Goal: Task Accomplishment & Management: Manage account settings

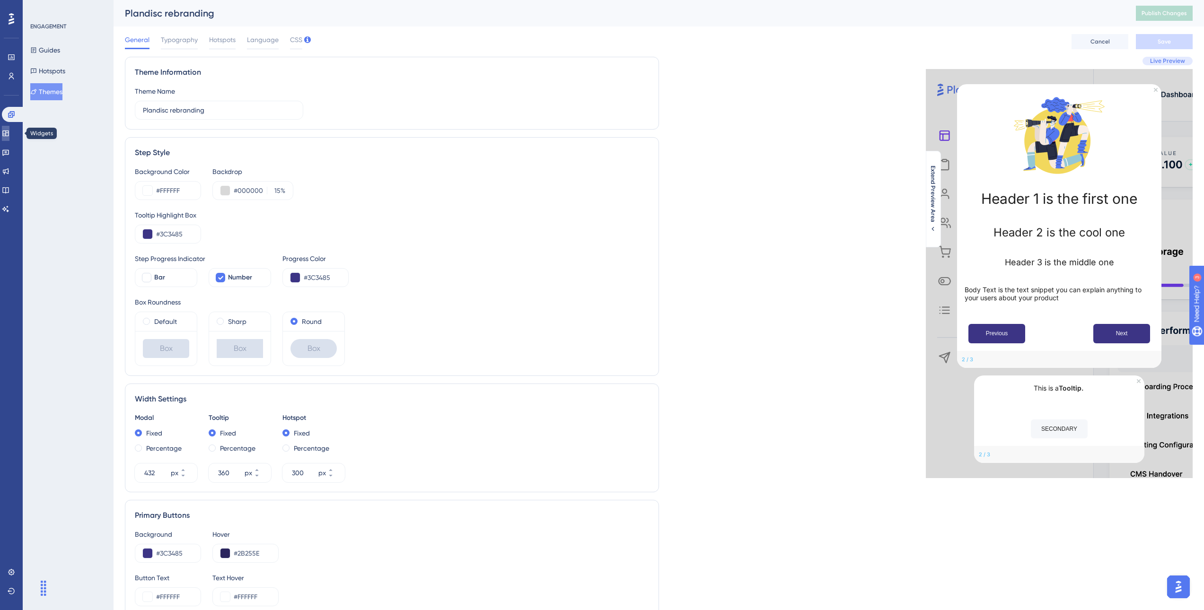
click at [9, 134] on link at bounding box center [6, 133] width 8 height 15
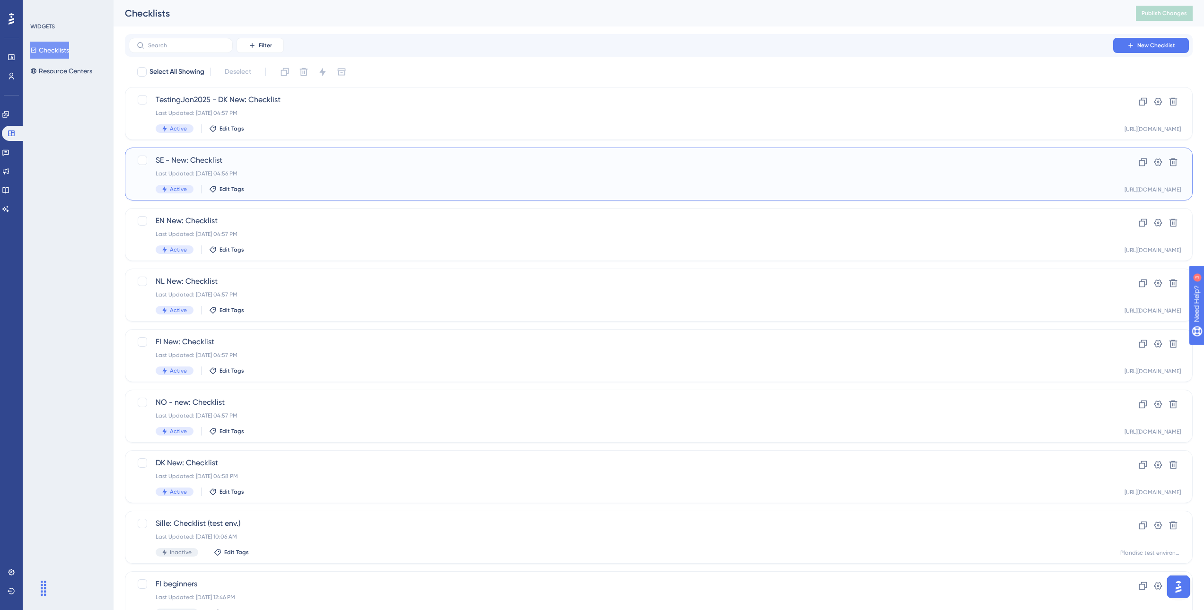
click at [266, 165] on span "SE - New: Checklist" at bounding box center [621, 160] width 931 height 11
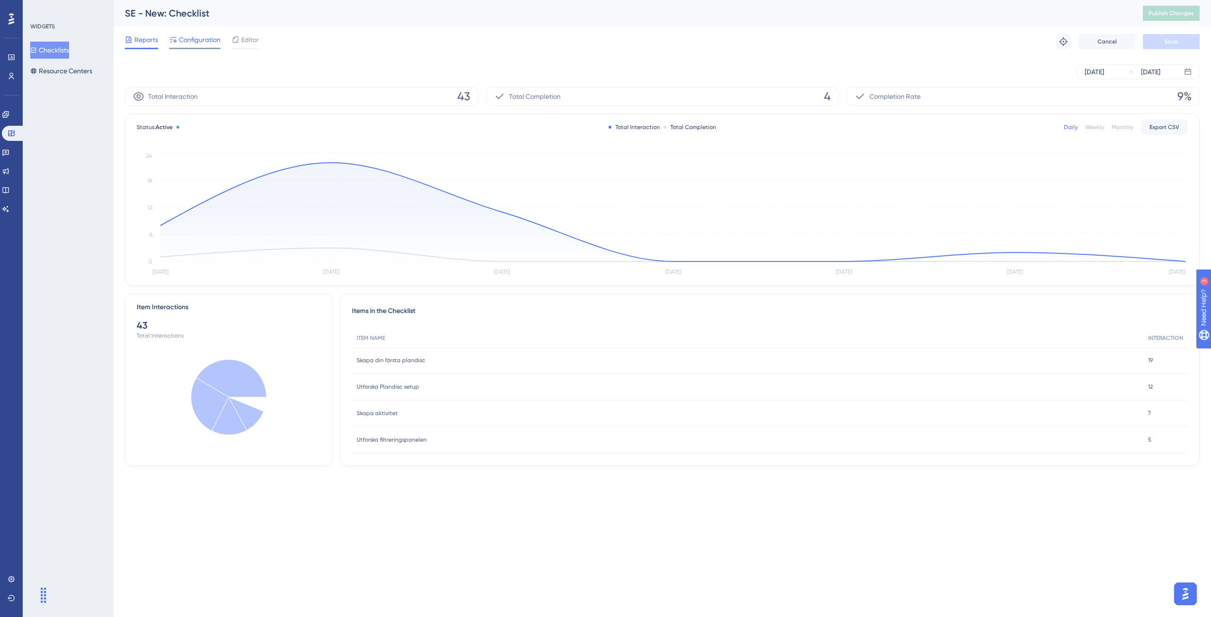
click at [198, 44] on span "Configuration" at bounding box center [200, 39] width 42 height 11
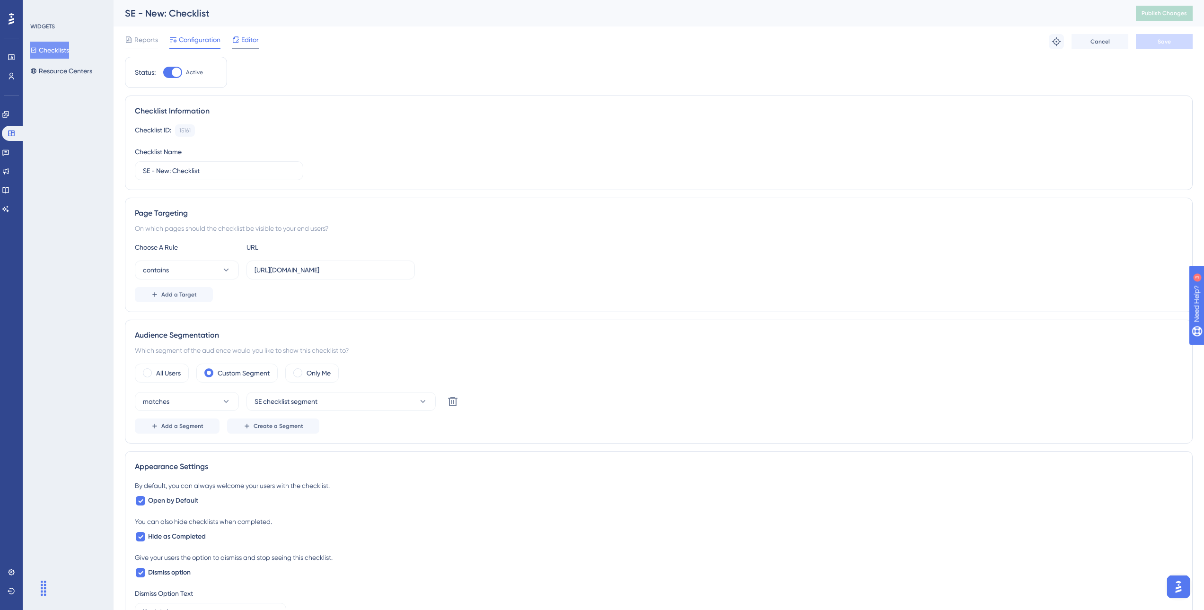
click at [246, 42] on span "Editor" at bounding box center [250, 39] width 18 height 11
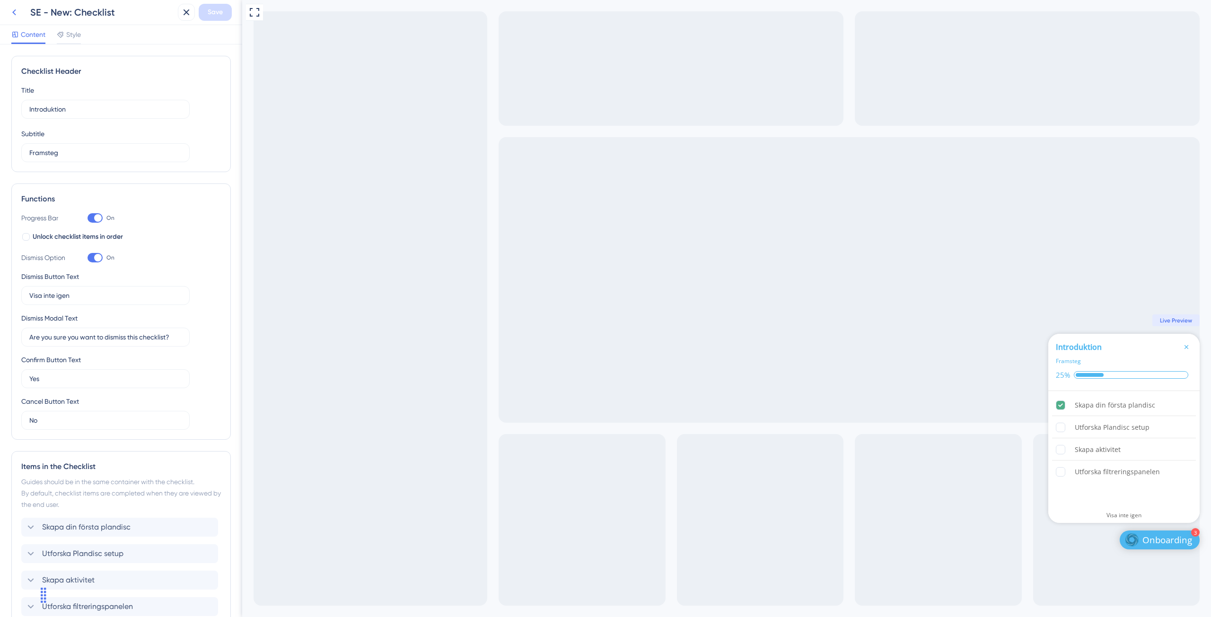
click at [19, 15] on icon at bounding box center [14, 12] width 11 height 11
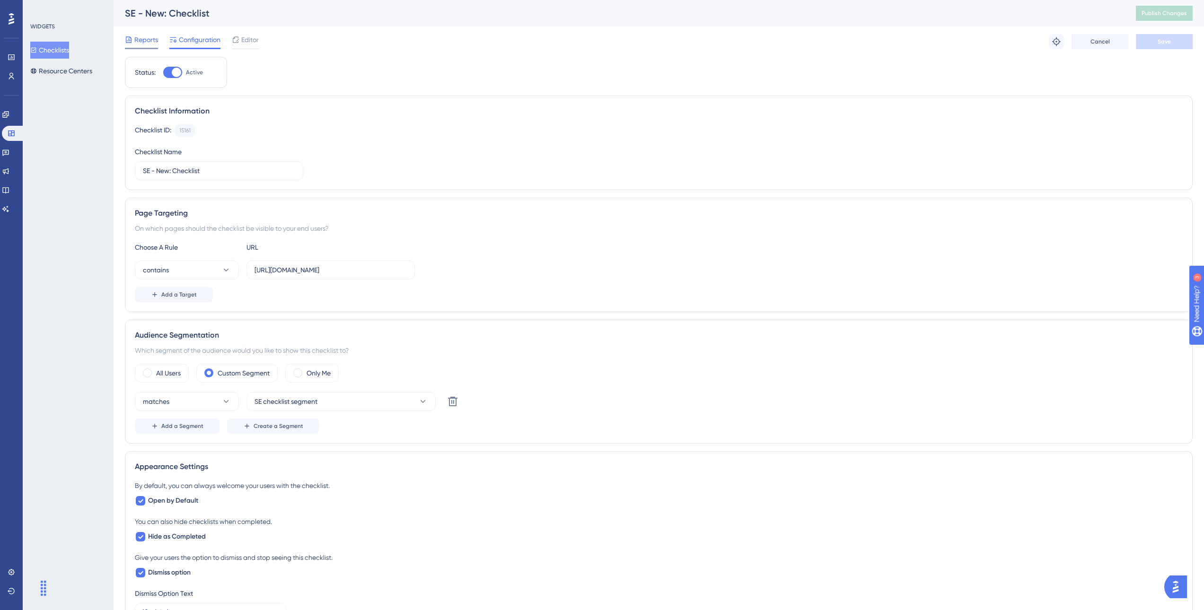
click at [140, 39] on span "Reports" at bounding box center [146, 39] width 24 height 11
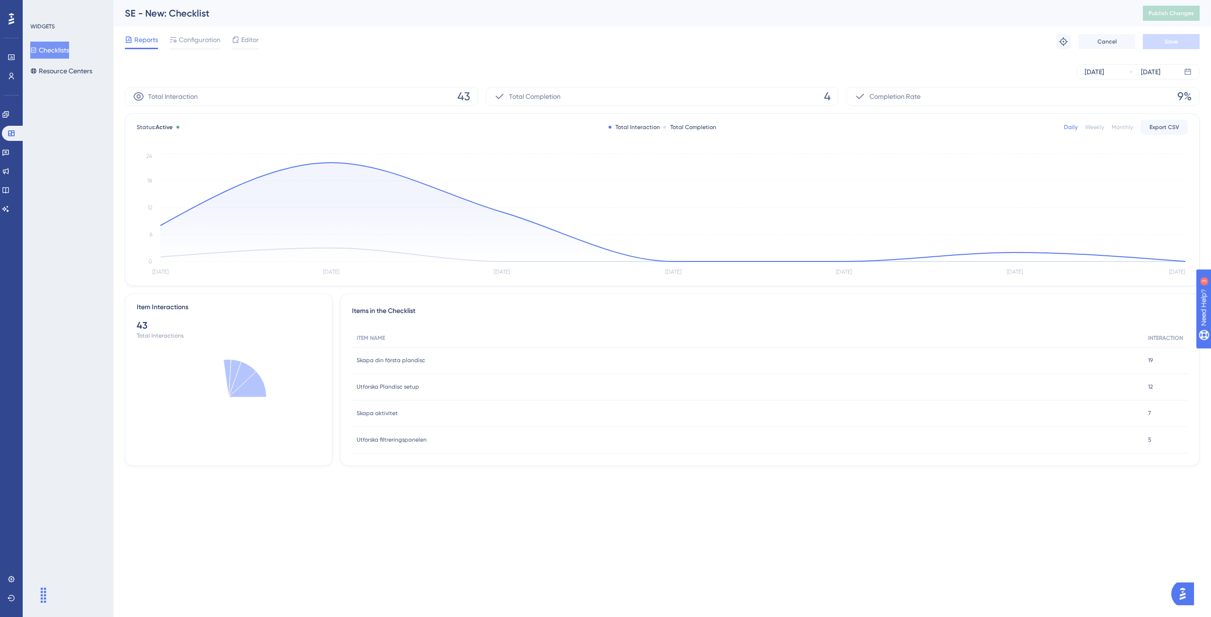
click at [7, 144] on div "Engagement Widgets Feedback Product Updates Knowledge Base AI Assistant" at bounding box center [11, 162] width 19 height 110
click at [9, 152] on link at bounding box center [6, 152] width 8 height 15
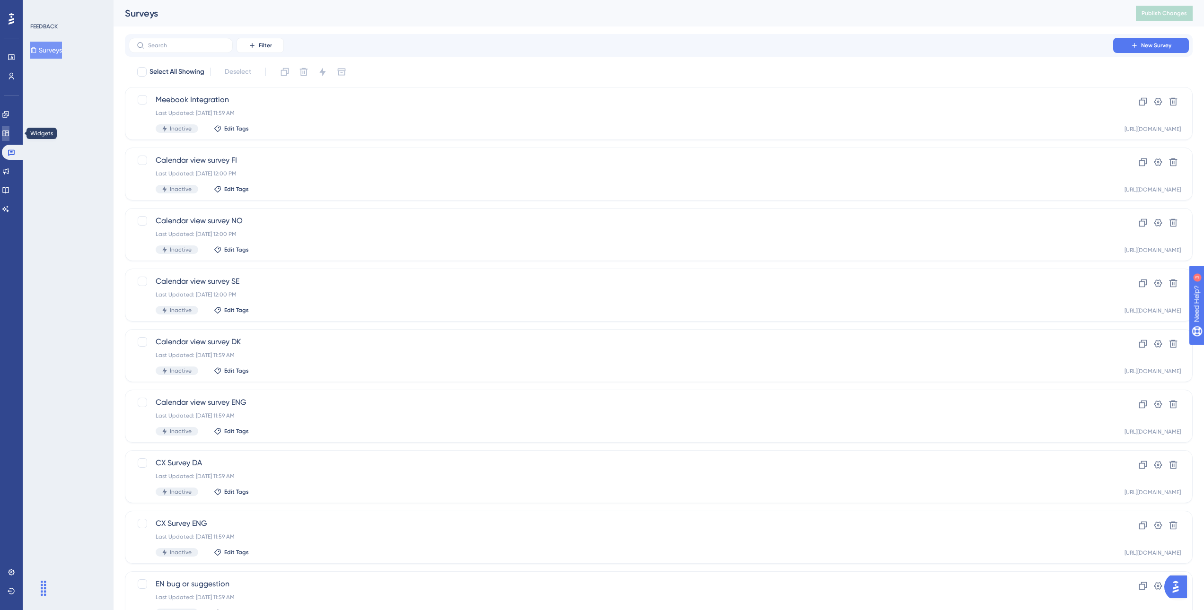
click at [9, 132] on link at bounding box center [6, 133] width 8 height 15
click at [5, 111] on link at bounding box center [6, 114] width 8 height 15
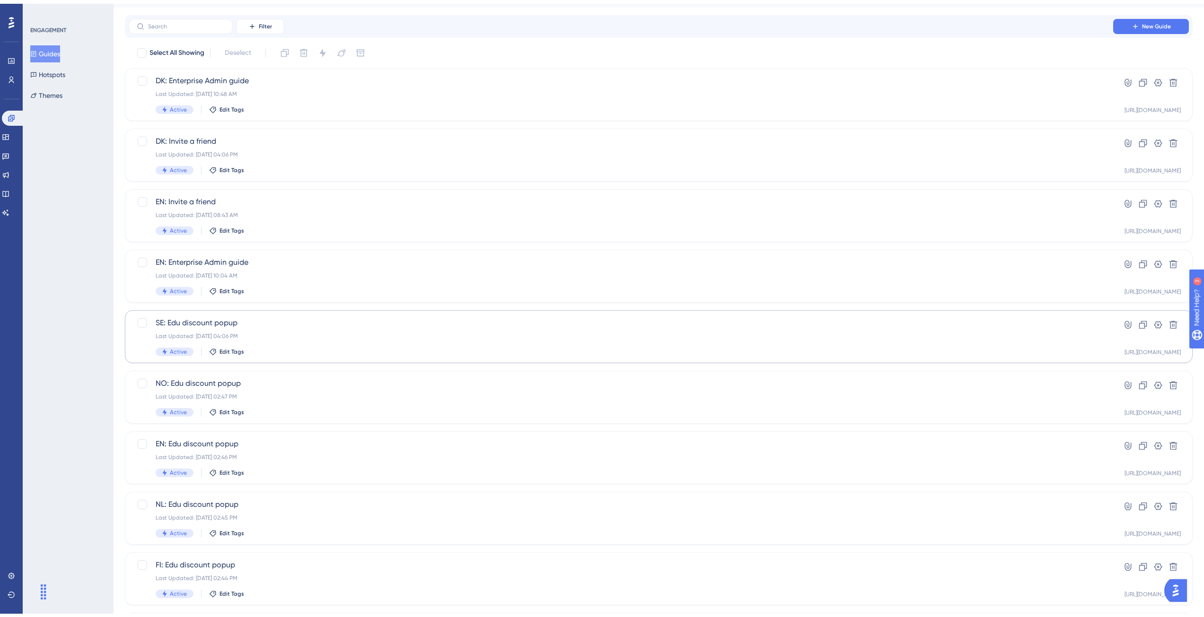
scroll to position [117, 0]
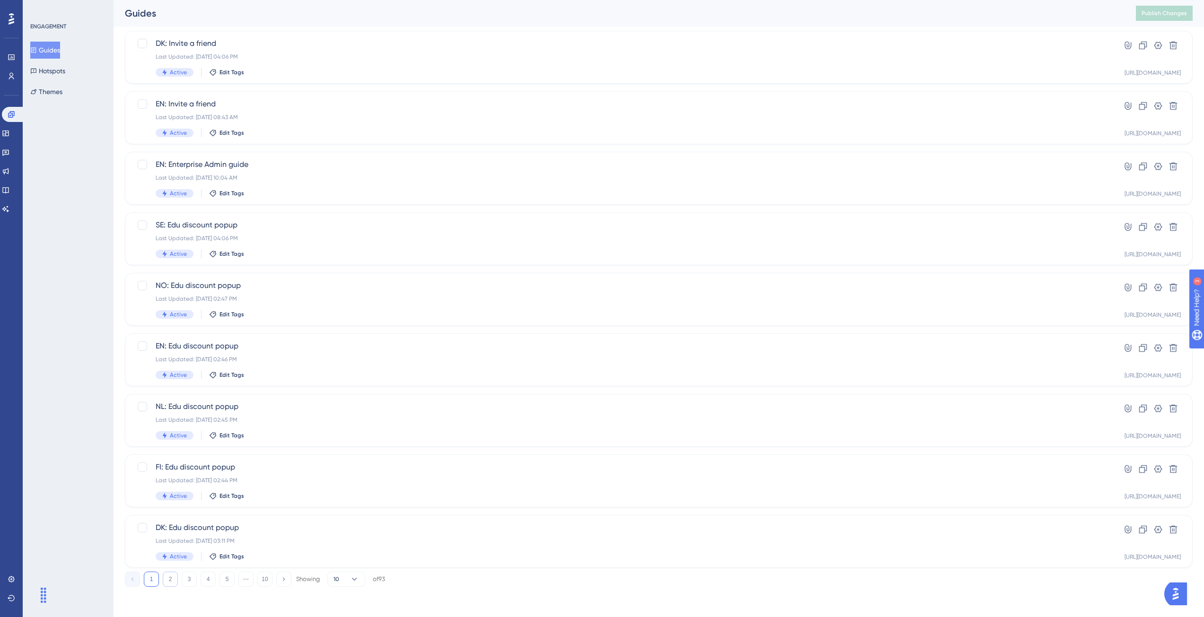
click at [174, 584] on button "2" at bounding box center [170, 579] width 15 height 15
click at [189, 582] on button "3" at bounding box center [189, 579] width 15 height 15
click at [211, 581] on button "4" at bounding box center [208, 579] width 15 height 15
click at [11, 56] on icon at bounding box center [11, 57] width 6 height 6
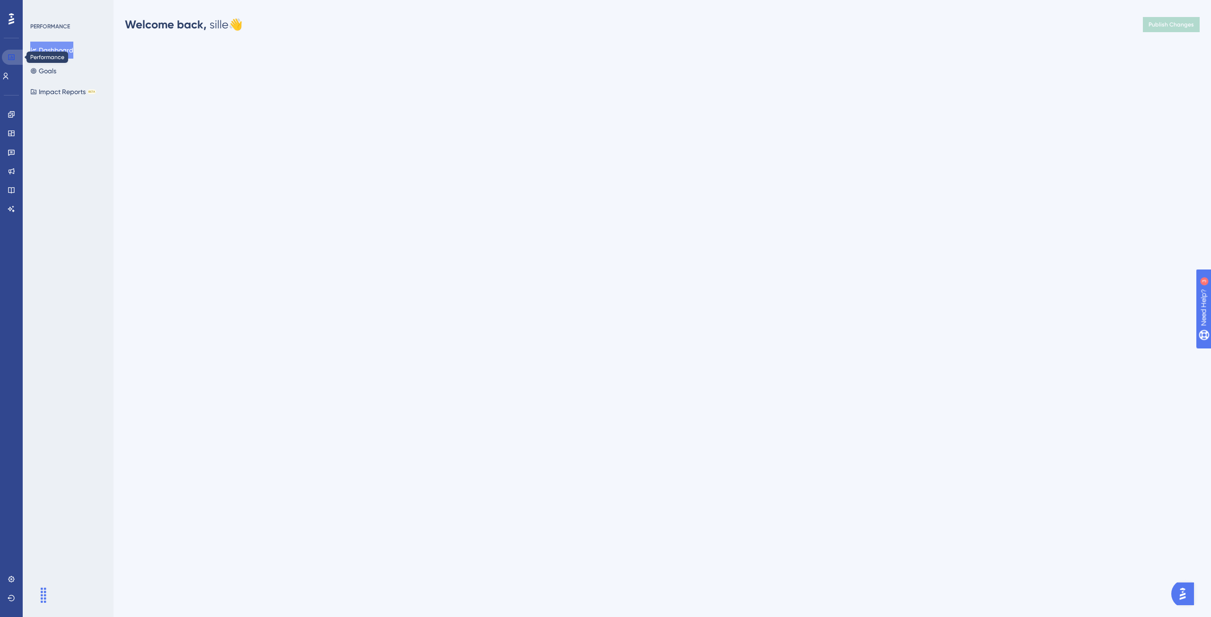
click at [11, 56] on icon at bounding box center [11, 57] width 6 height 6
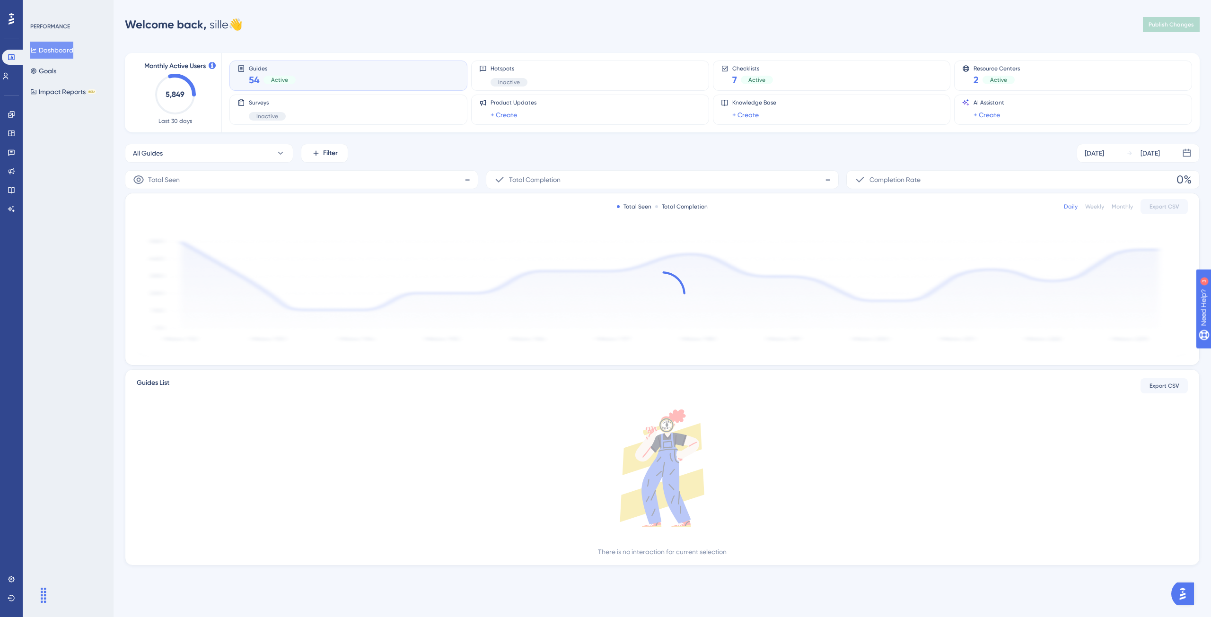
click at [369, 66] on div "Guides 54 Active" at bounding box center [349, 76] width 222 height 22
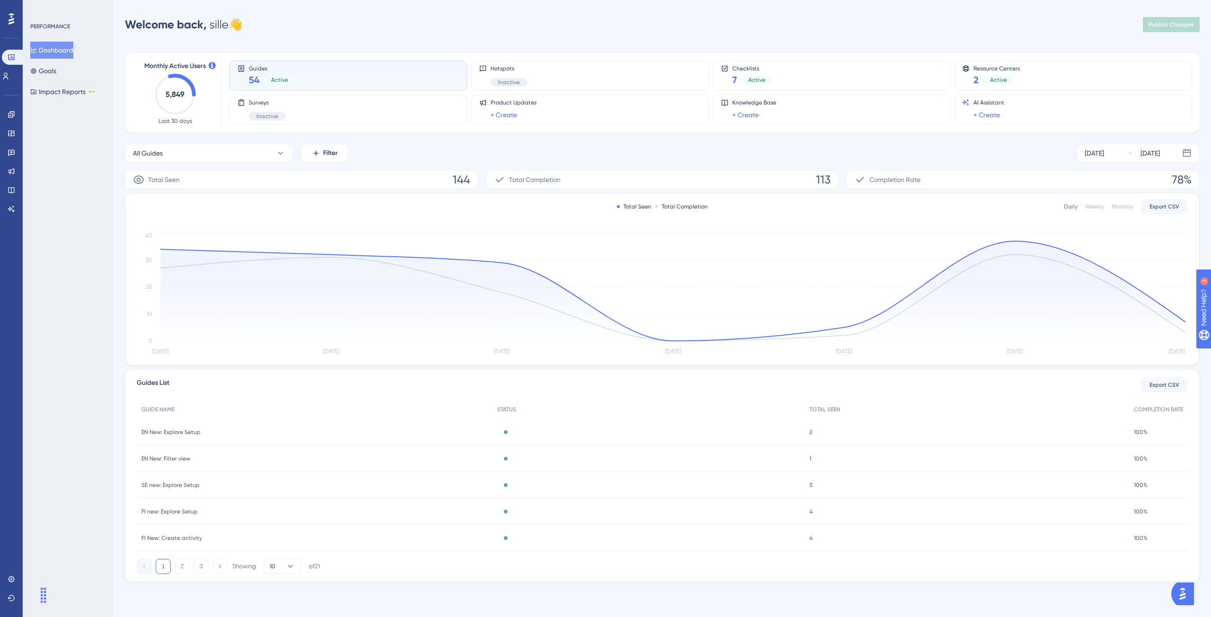
click at [854, 141] on div "Monthly Active Users 5,849 Last 30 days Guides 54 Active Hotspots Inactive Chec…" at bounding box center [662, 312] width 1075 height 541
click at [218, 568] on icon at bounding box center [220, 567] width 6 height 6
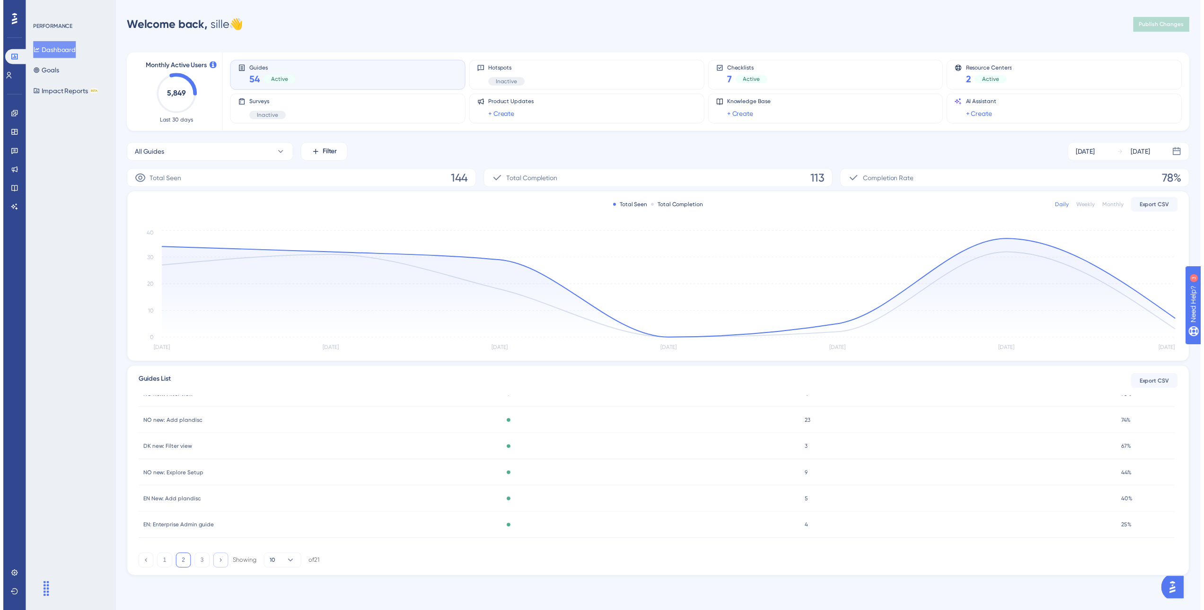
scroll to position [0, 0]
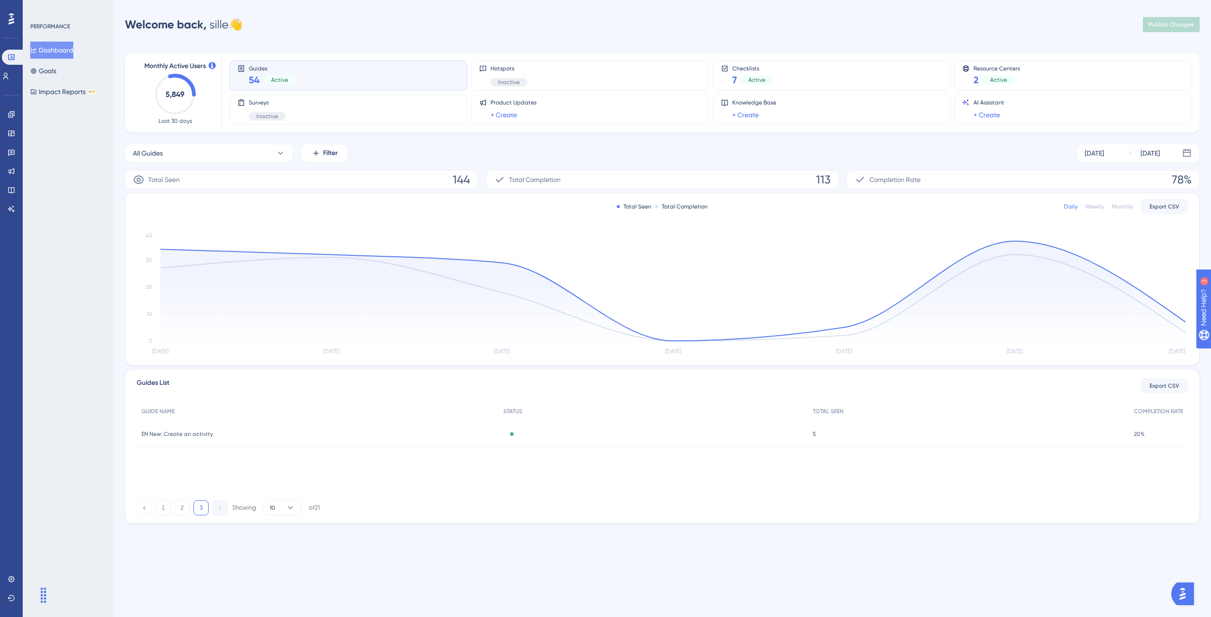
click at [8, 139] on div "Widgets" at bounding box center [12, 133] width 8 height 15
click at [14, 128] on link at bounding box center [12, 133] width 8 height 15
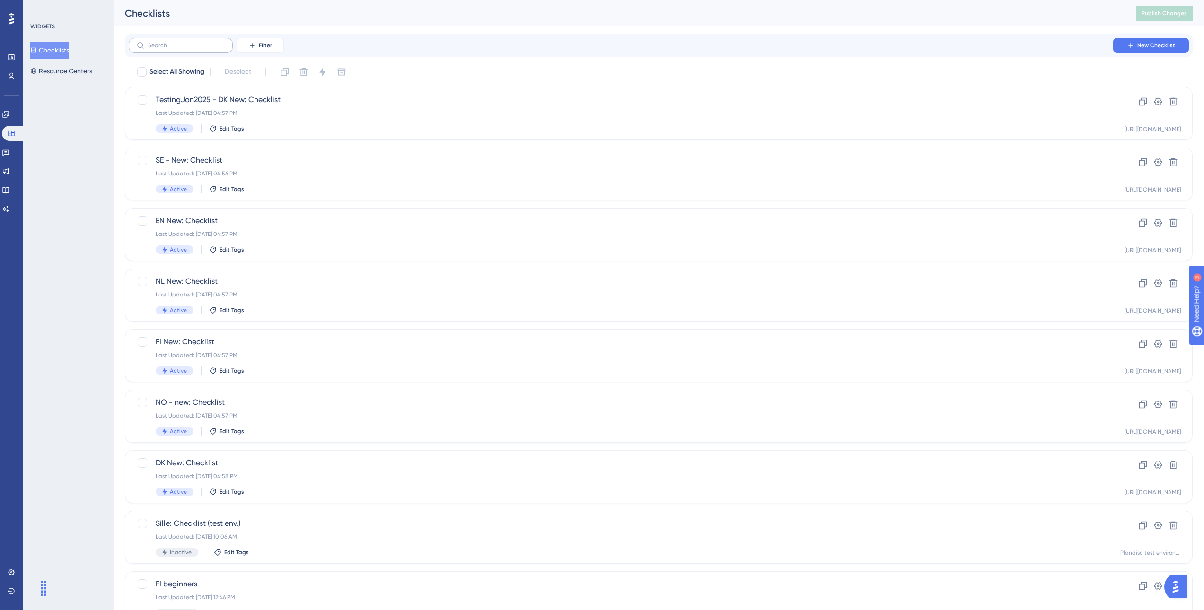
click at [202, 50] on label at bounding box center [181, 45] width 104 height 15
click at [202, 49] on input "text" at bounding box center [186, 45] width 77 height 7
click at [198, 45] on input "text" at bounding box center [186, 45] width 77 height 7
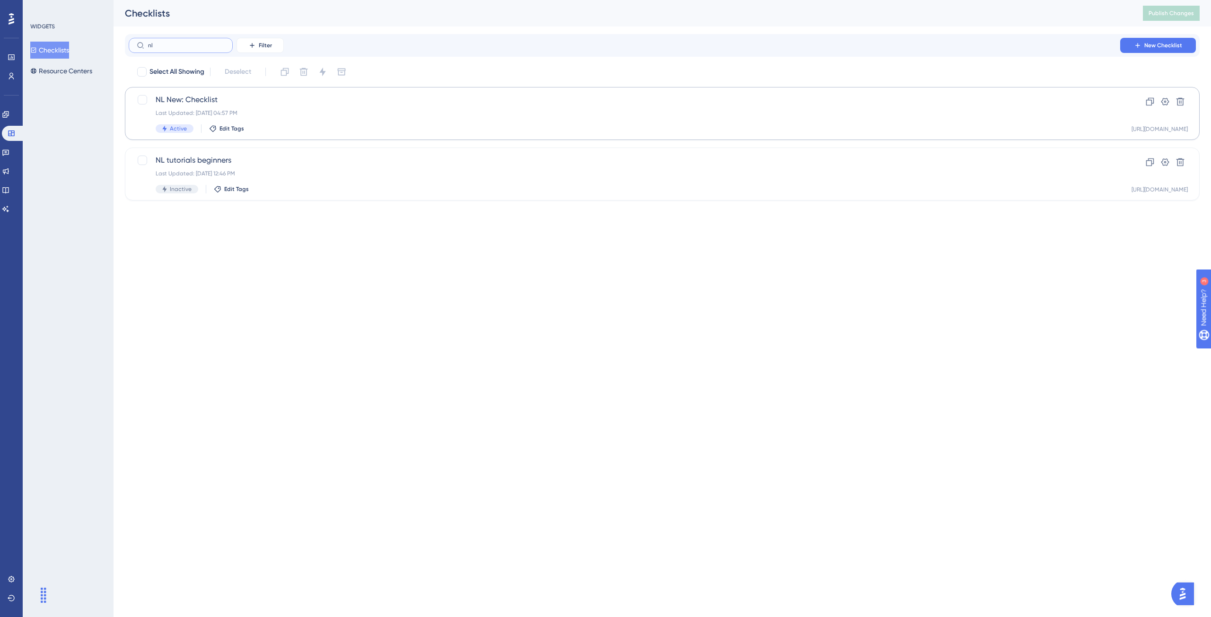
type input "nl"
click at [286, 116] on div "Last Updated: Apr 28 2025, 04:57 PM" at bounding box center [625, 113] width 938 height 8
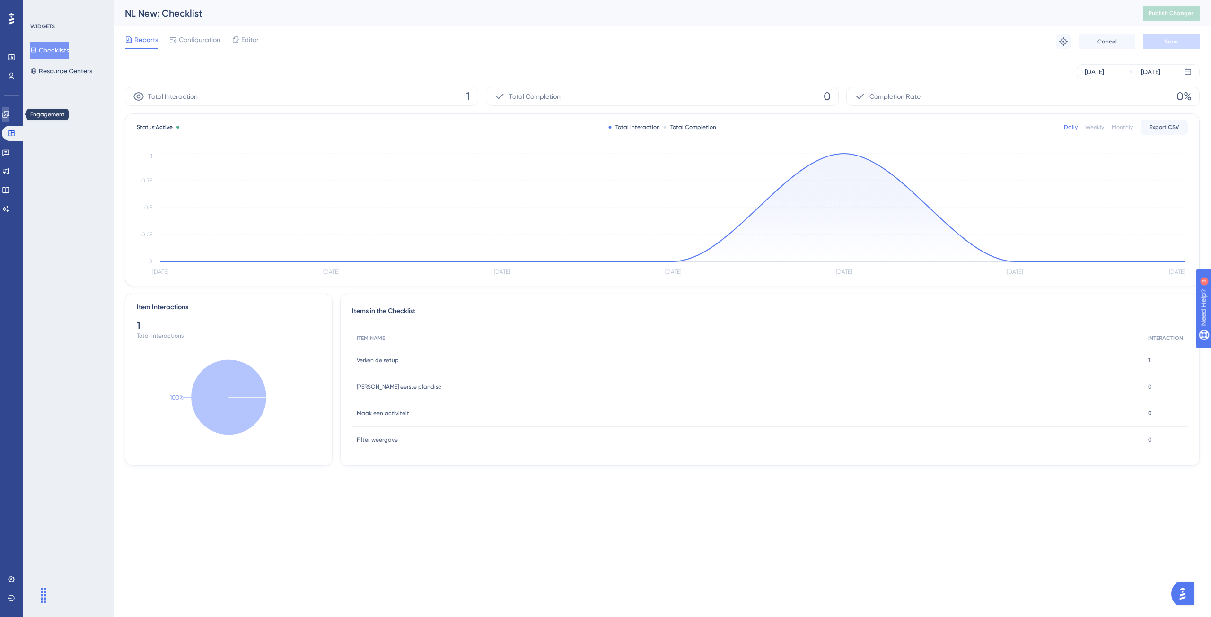
click at [5, 116] on link at bounding box center [6, 114] width 8 height 15
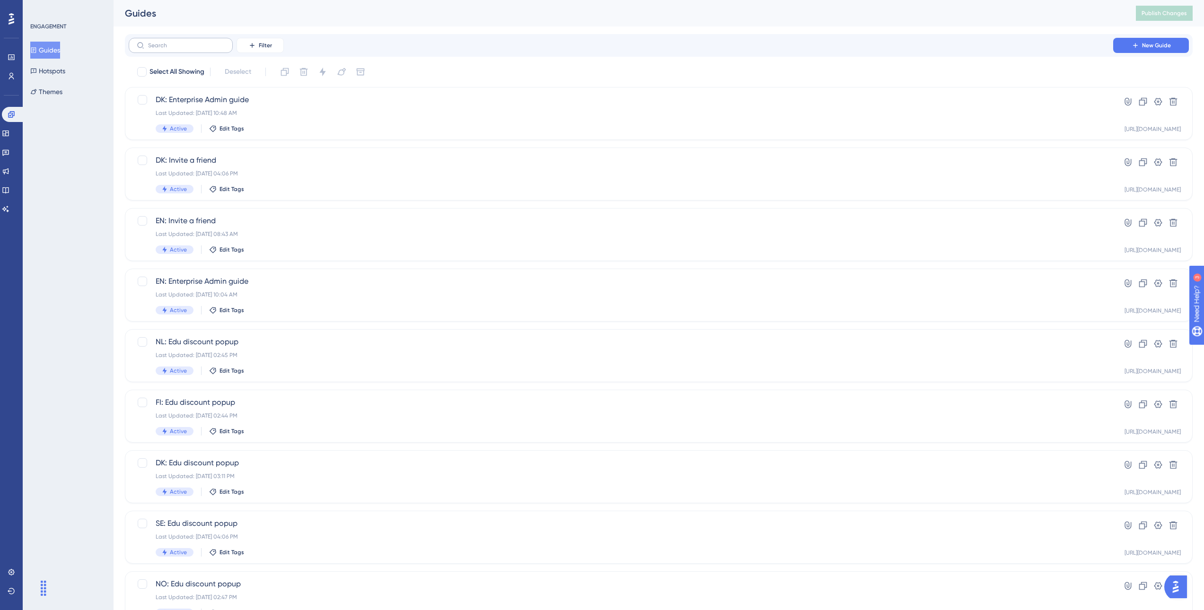
click at [176, 41] on label at bounding box center [181, 45] width 104 height 15
click at [176, 42] on input "text" at bounding box center [186, 45] width 77 height 7
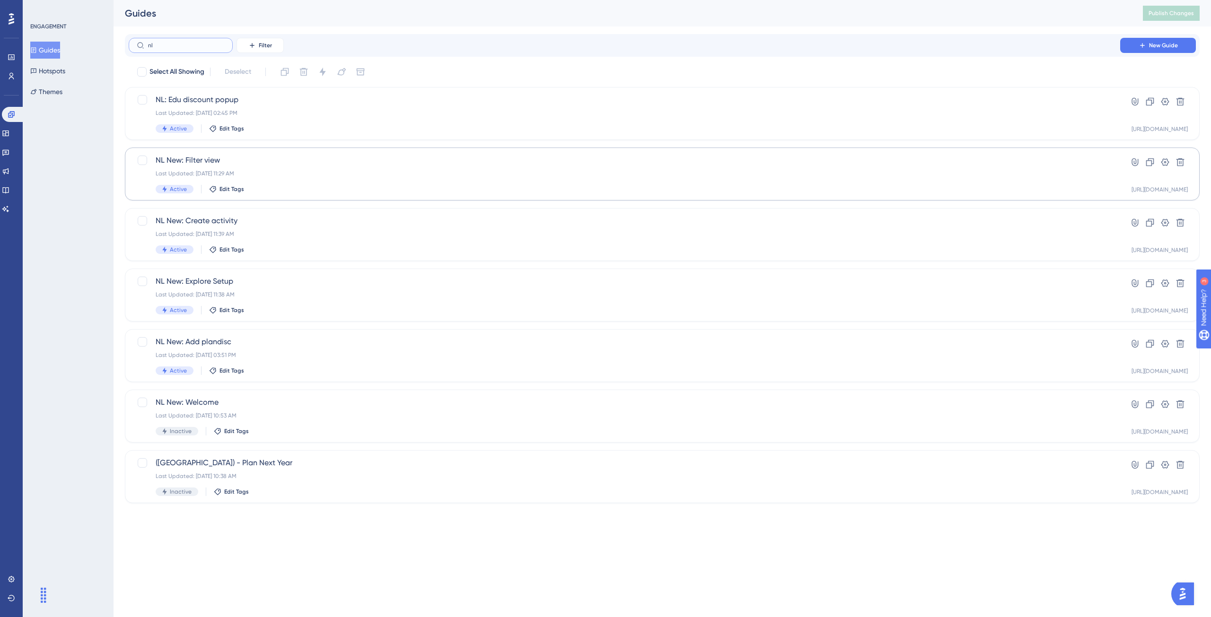
type input "nl"
click at [294, 169] on div "NL New: Filter view Last Updated: Dec 07 2022, 11:29 AM Active Edit Tags" at bounding box center [625, 174] width 938 height 39
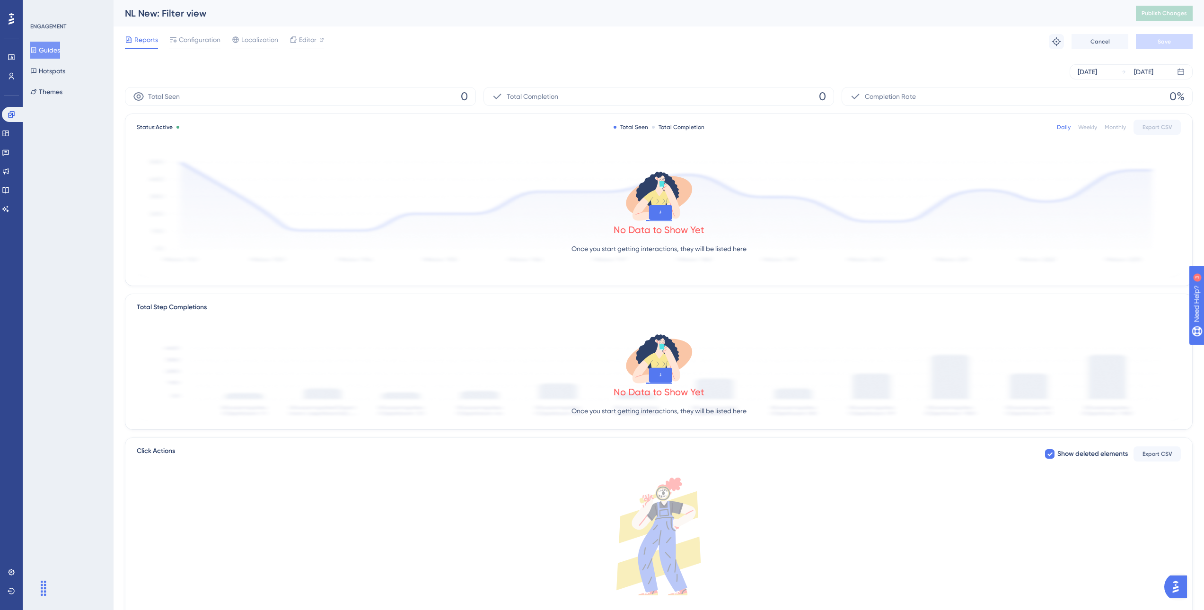
click at [319, 25] on div "NL New: Filter view Publish Changes" at bounding box center [659, 13] width 1091 height 26
click at [293, 41] on icon at bounding box center [294, 40] width 8 height 8
click at [60, 50] on button "Guides" at bounding box center [45, 50] width 30 height 17
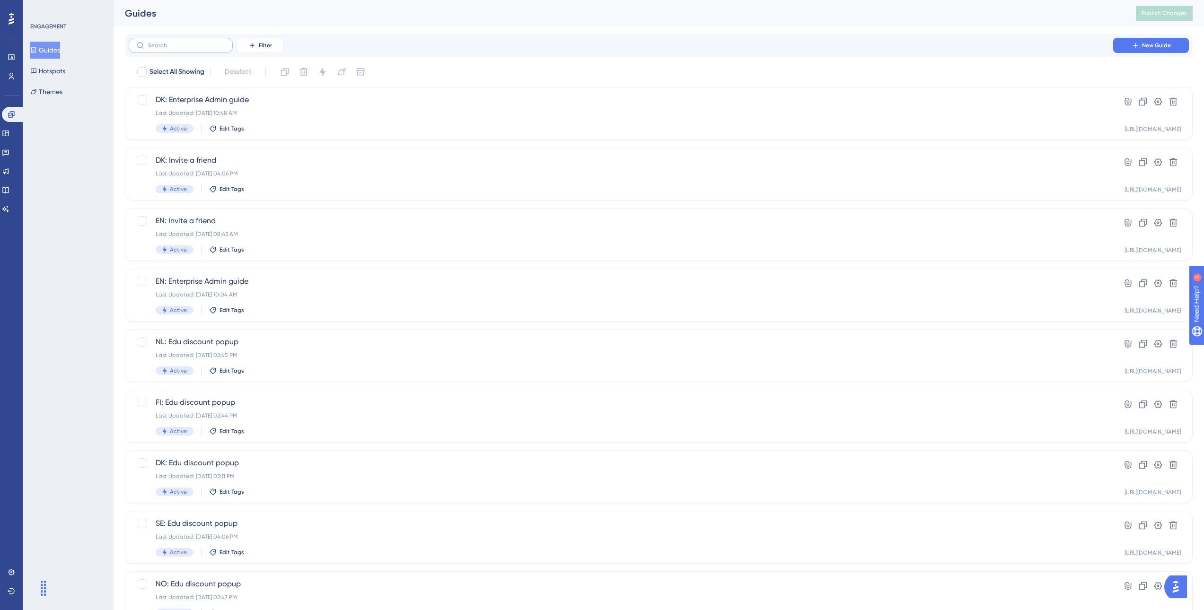
click at [221, 39] on label at bounding box center [181, 45] width 104 height 15
click at [221, 42] on input "text" at bounding box center [186, 45] width 77 height 7
type input "dk"
click at [305, 114] on div "Last Updated: Apr 23 2024, 10:48 AM" at bounding box center [621, 113] width 931 height 8
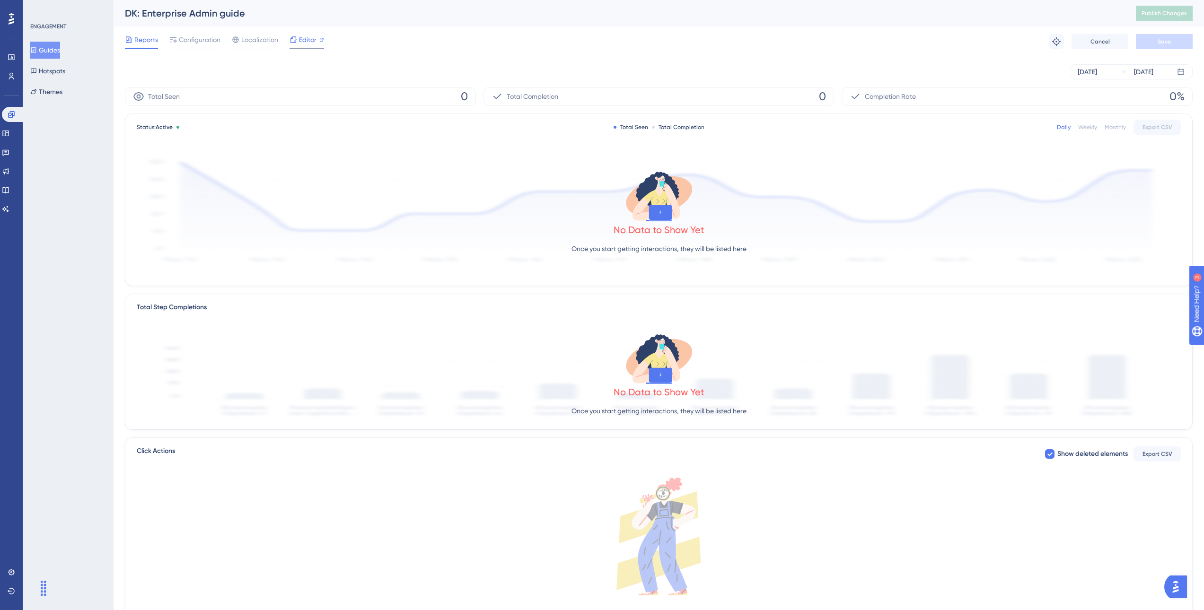
click at [297, 47] on div "Editor" at bounding box center [307, 41] width 35 height 15
click at [199, 35] on span "Configuration" at bounding box center [200, 39] width 42 height 11
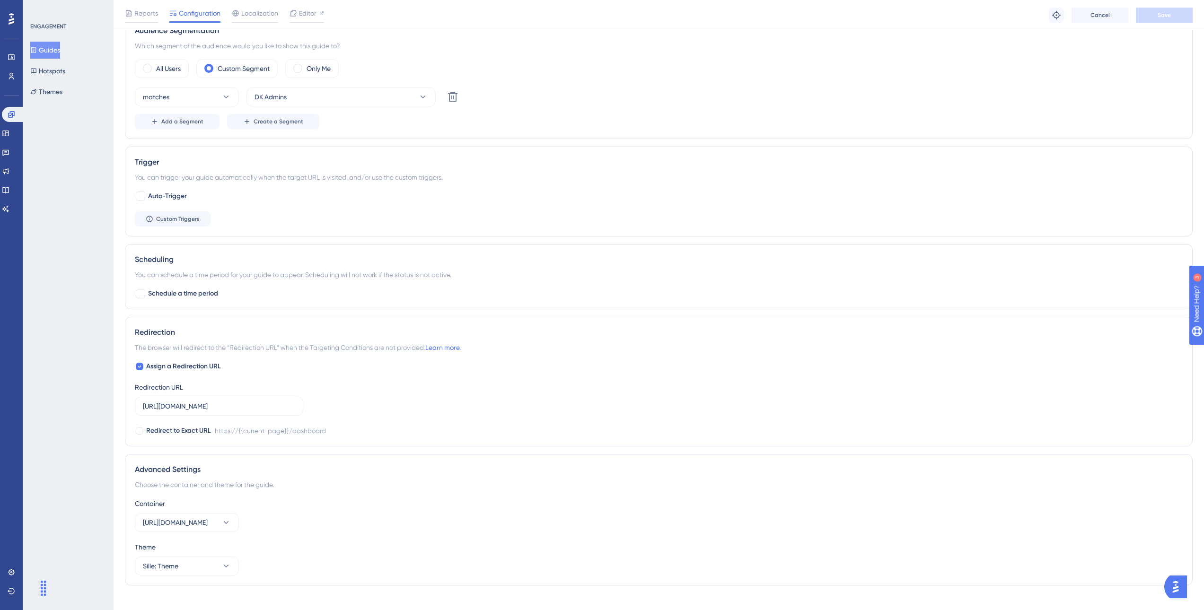
scroll to position [365, 0]
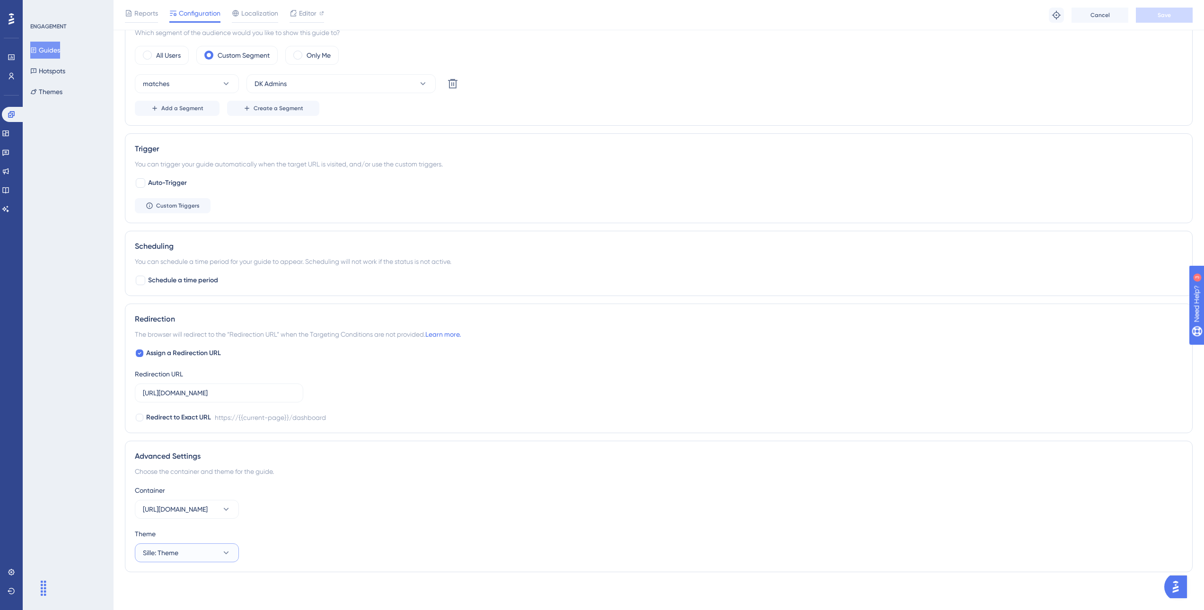
click at [211, 545] on button "Sille: Theme" at bounding box center [187, 553] width 104 height 19
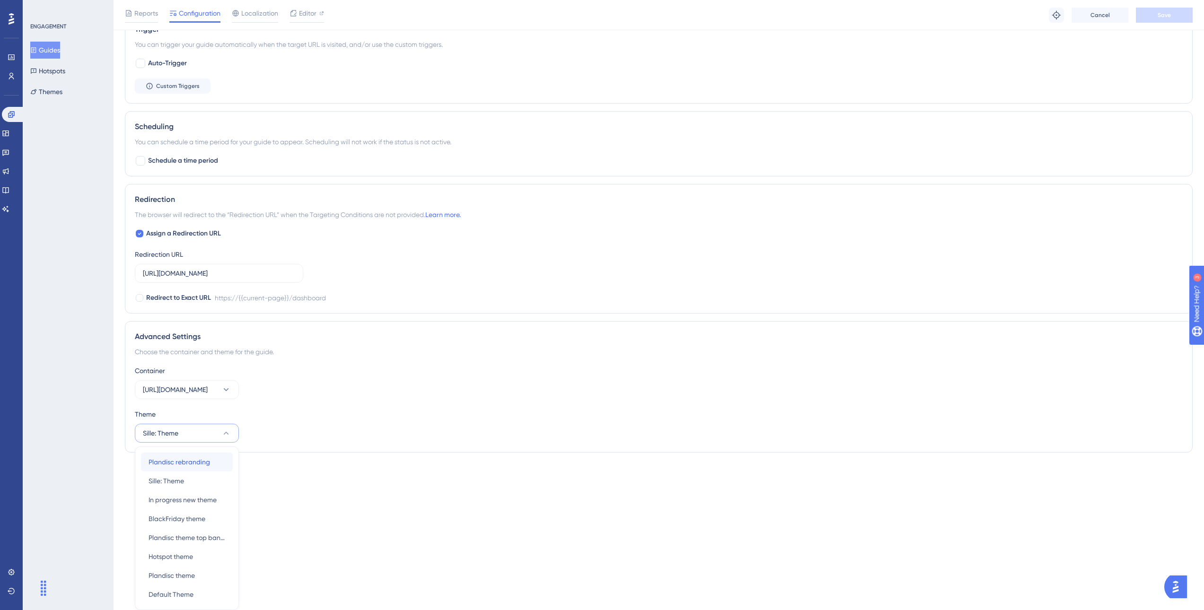
click at [194, 461] on span "Plandisc rebranding" at bounding box center [180, 462] width 62 height 11
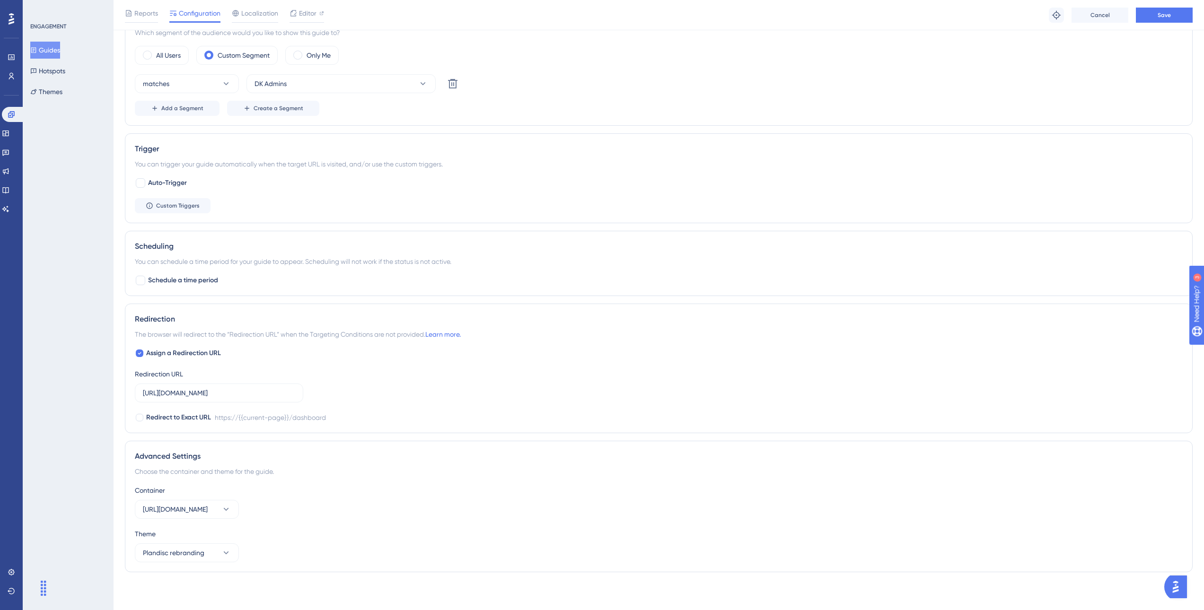
scroll to position [365, 0]
click at [1180, 18] on button "Save" at bounding box center [1164, 15] width 57 height 15
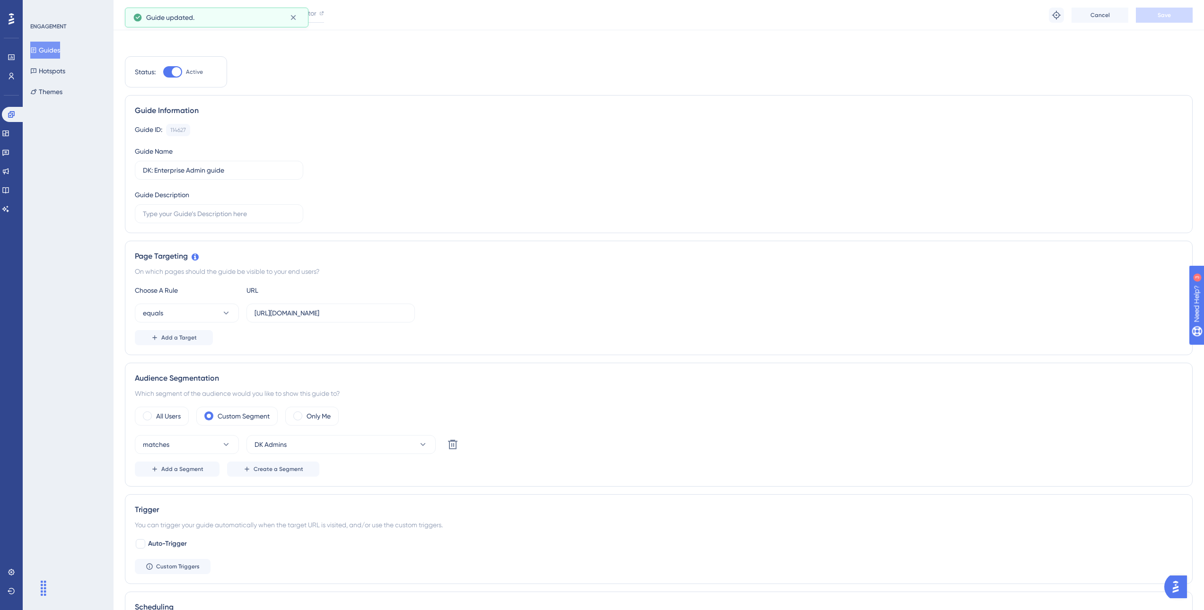
scroll to position [0, 0]
click at [291, 18] on icon at bounding box center [293, 17] width 9 height 9
click at [53, 48] on button "Guides" at bounding box center [45, 50] width 30 height 17
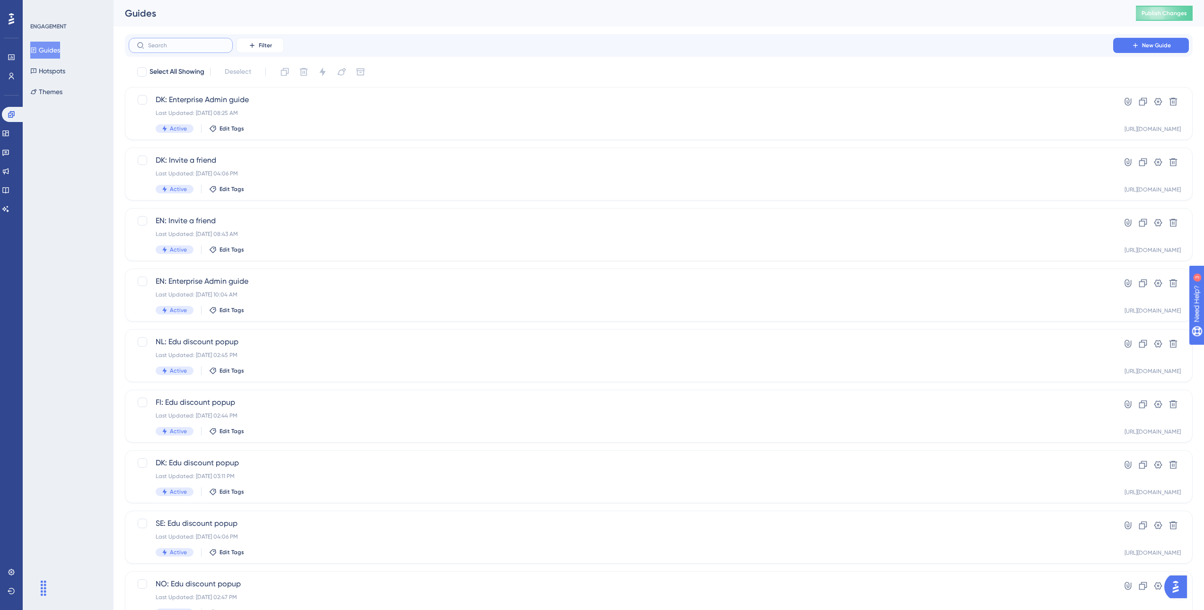
click at [175, 46] on input "text" at bounding box center [186, 45] width 77 height 7
click at [256, 45] on icon at bounding box center [252, 46] width 8 height 8
click at [181, 51] on label at bounding box center [181, 45] width 104 height 15
click at [181, 49] on input "text" at bounding box center [186, 45] width 77 height 7
type input "dk"
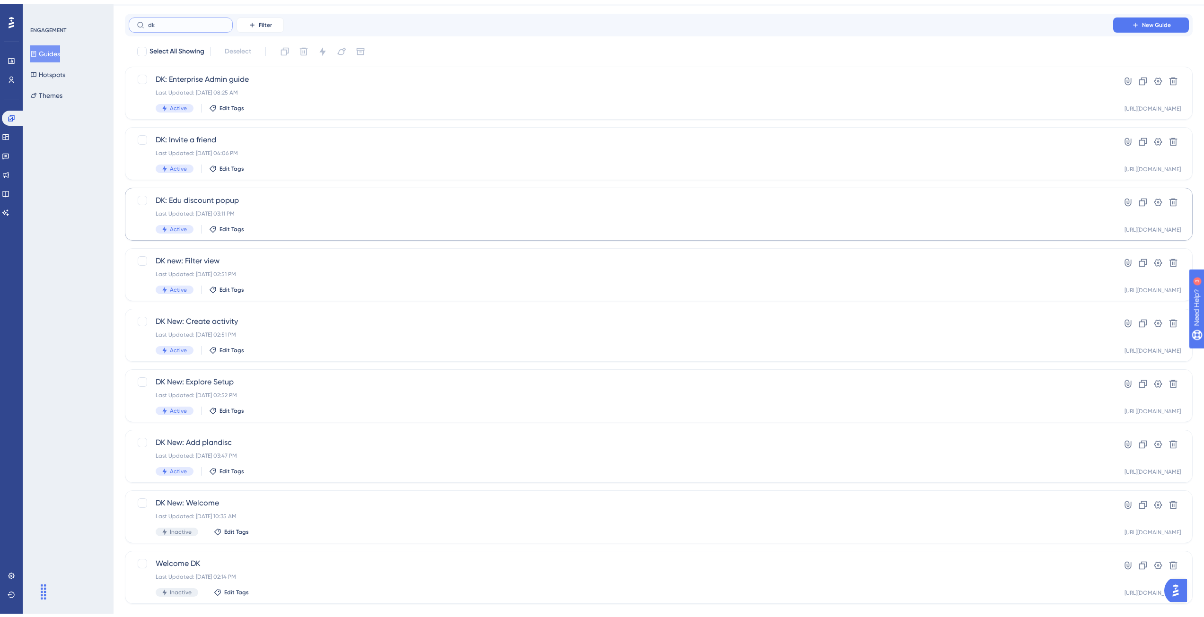
scroll to position [37, 0]
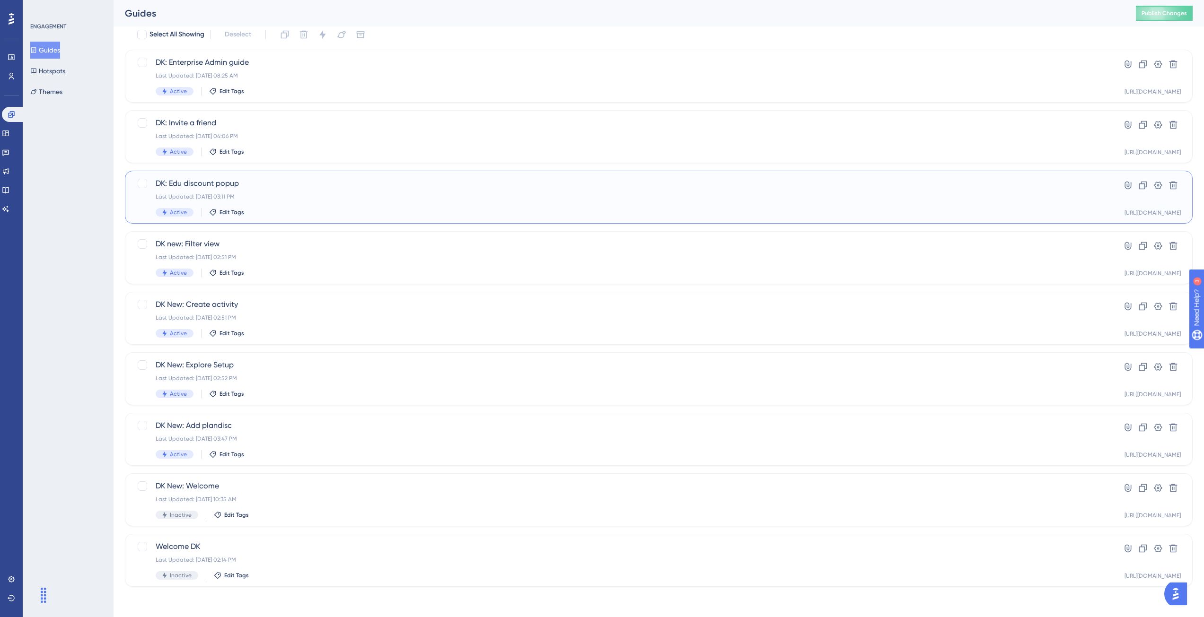
click at [184, 213] on span "Active" at bounding box center [178, 213] width 17 height 8
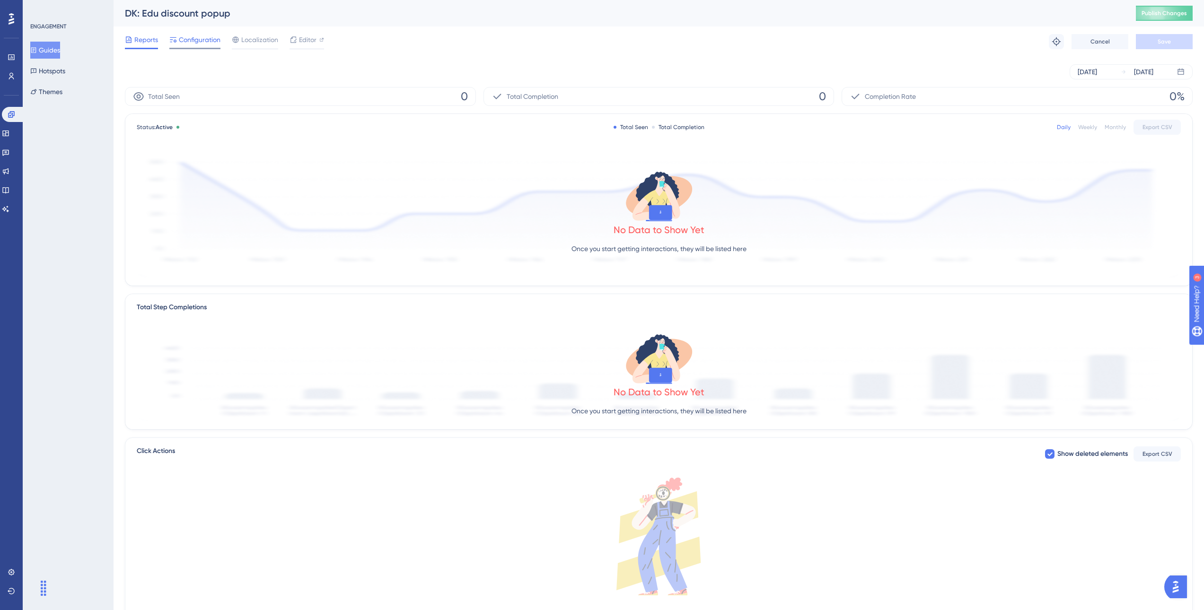
click at [211, 36] on span "Configuration" at bounding box center [200, 39] width 42 height 11
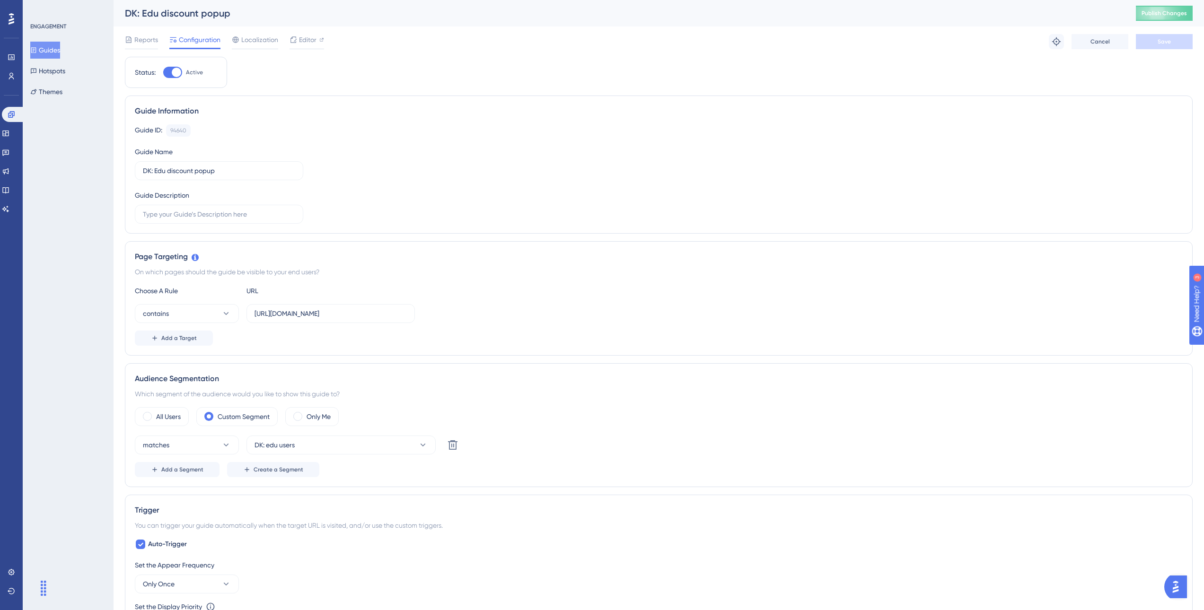
click at [260, 62] on div "Status: Active Guide Information Guide ID: 94640 Copy Guide Name DK: Edu discou…" at bounding box center [659, 541] width 1068 height 968
click at [172, 72] on div at bounding box center [172, 72] width 19 height 11
click at [176, 74] on div at bounding box center [176, 72] width 9 height 9
click at [163, 73] on input "Active" at bounding box center [163, 72] width 0 height 0
checkbox input "false"
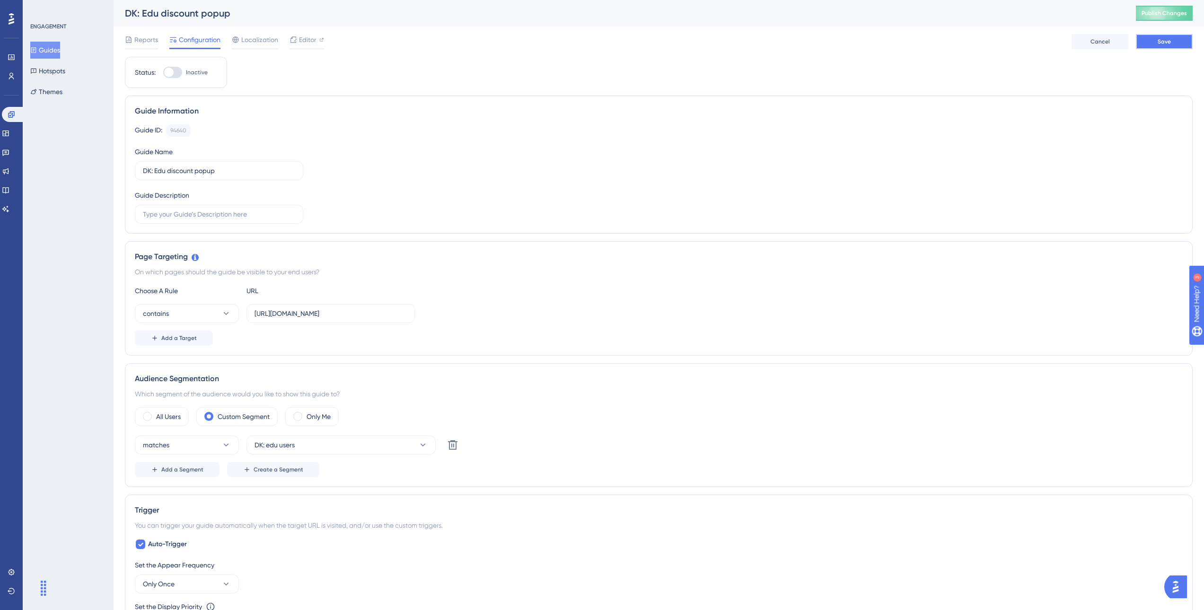
click at [1162, 44] on span "Save" at bounding box center [1164, 42] width 13 height 8
click at [147, 45] on span "Reports" at bounding box center [146, 39] width 24 height 11
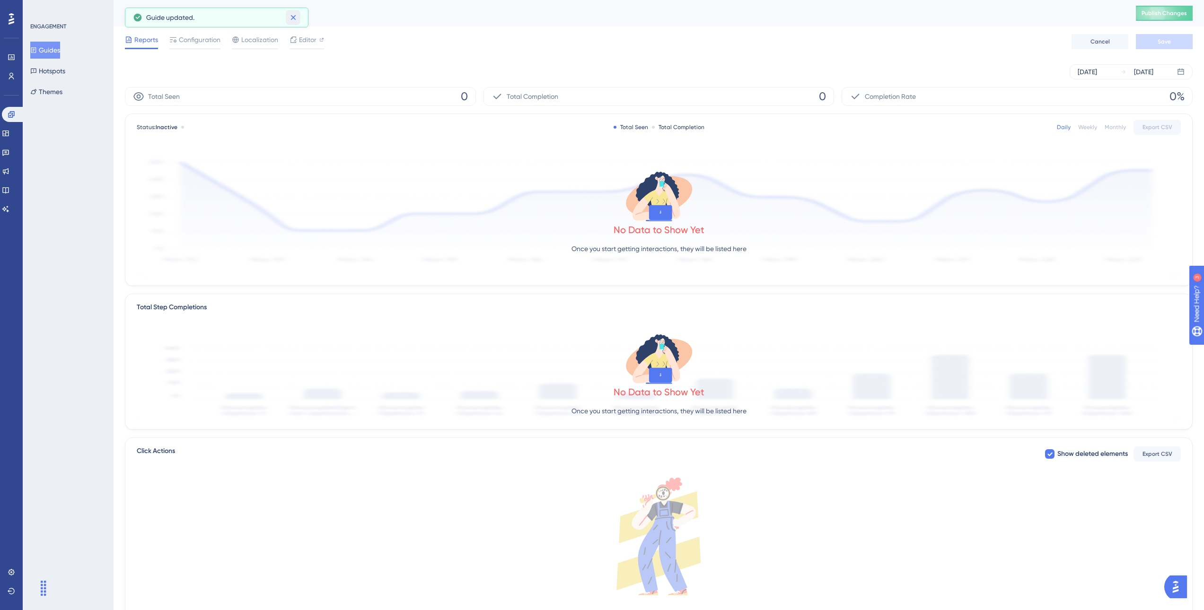
drag, startPoint x: 290, startPoint y: 17, endPoint x: 251, endPoint y: 18, distance: 39.3
click at [290, 17] on icon at bounding box center [293, 17] width 9 height 9
click at [60, 49] on button "Guides" at bounding box center [45, 50] width 30 height 17
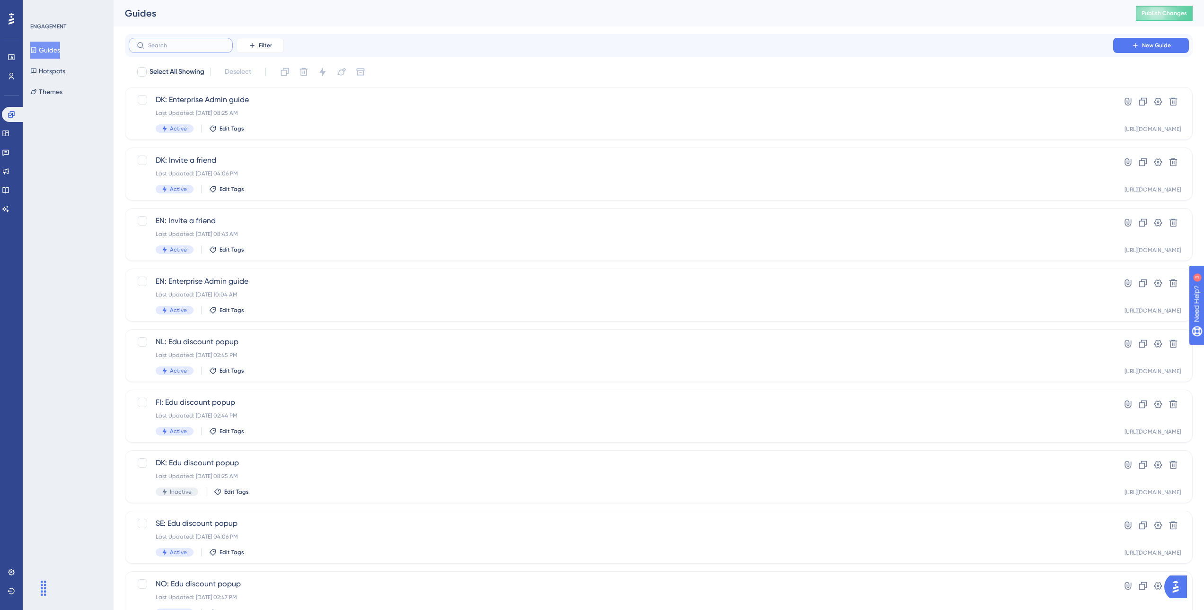
click at [162, 44] on input "text" at bounding box center [186, 45] width 77 height 7
type input "dk"
click at [265, 294] on div "Last Updated: Jan 13 2025, 02:51 PM" at bounding box center [621, 295] width 931 height 8
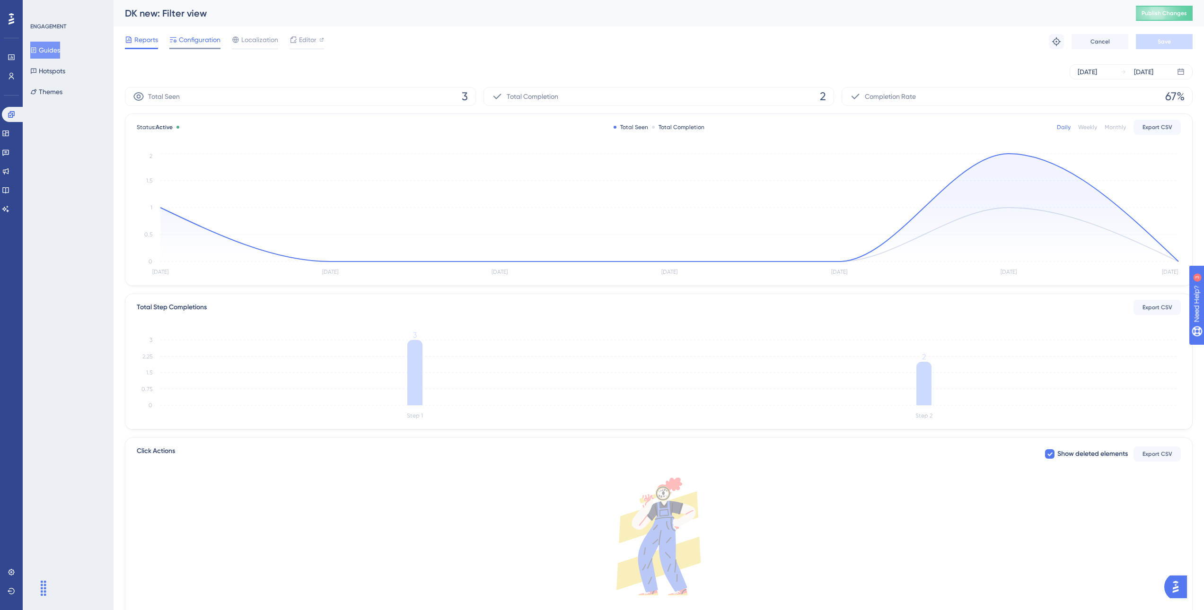
click at [204, 46] on div "Configuration" at bounding box center [194, 41] width 51 height 15
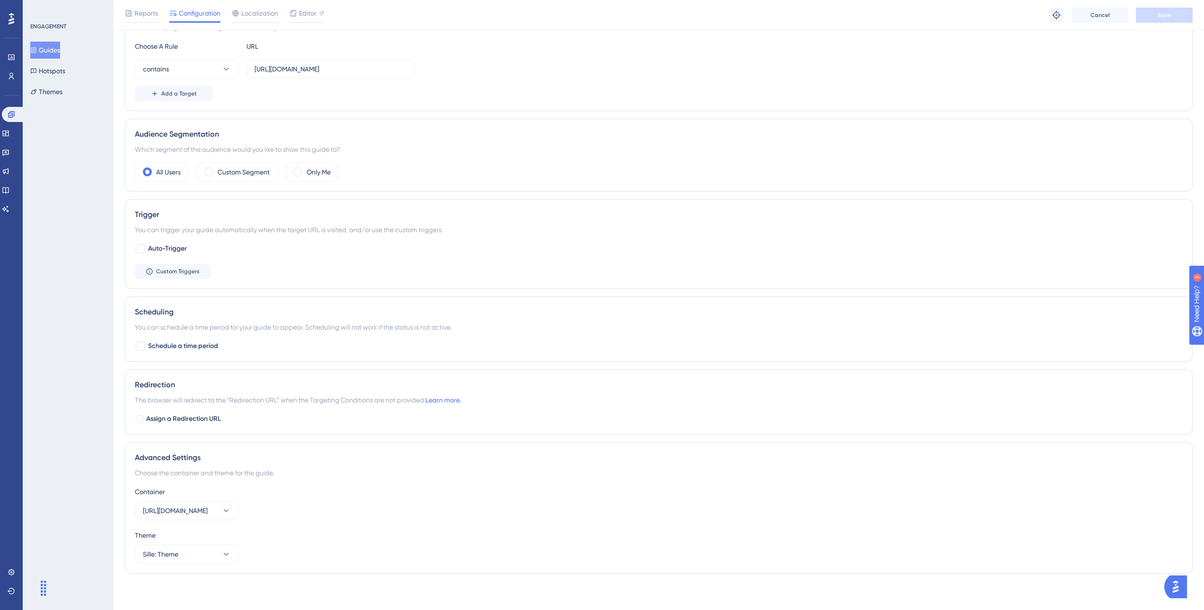
scroll to position [250, 0]
click at [210, 552] on button "Sille: Theme" at bounding box center [187, 553] width 104 height 19
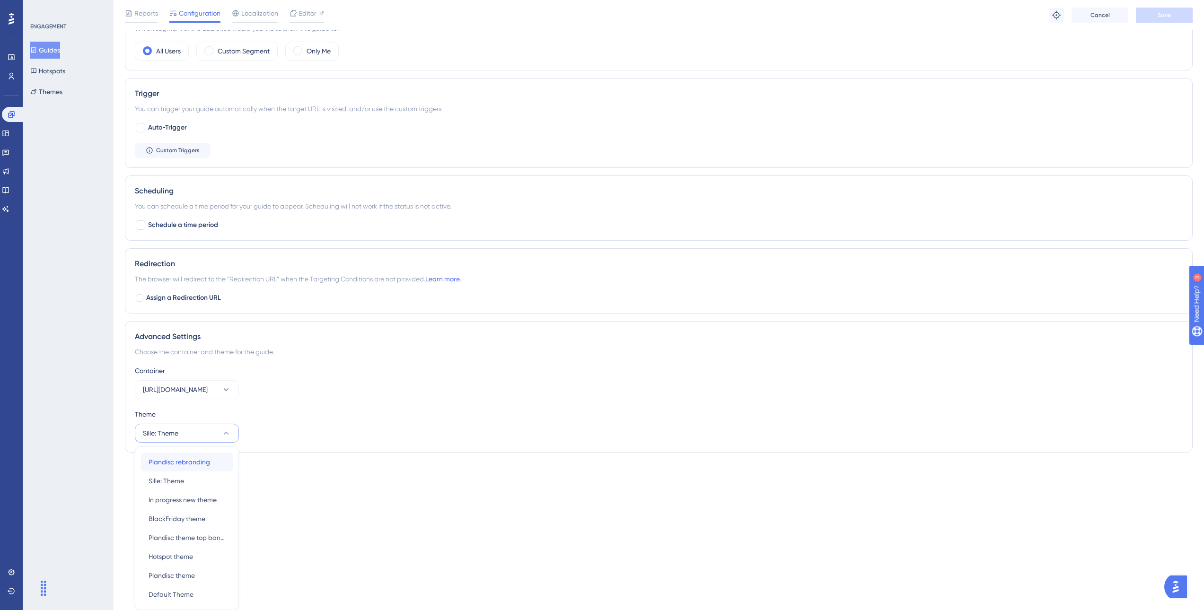
click at [211, 463] on div "Plandisc rebranding Plandisc rebranding" at bounding box center [187, 462] width 77 height 19
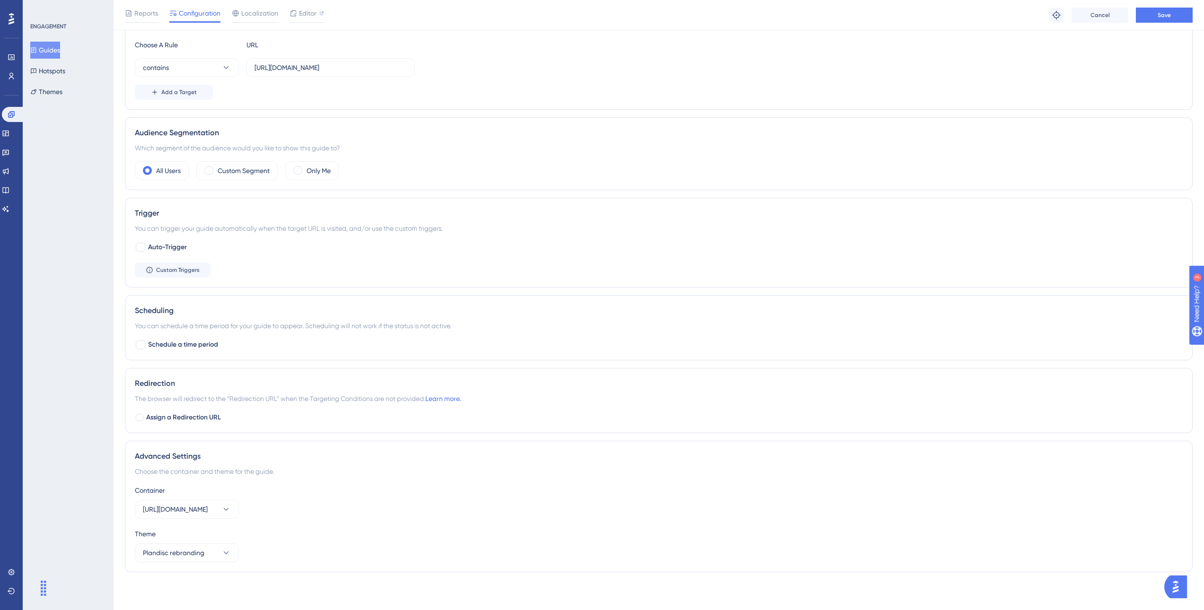
scroll to position [250, 0]
click at [1170, 20] on button "Save" at bounding box center [1164, 15] width 57 height 15
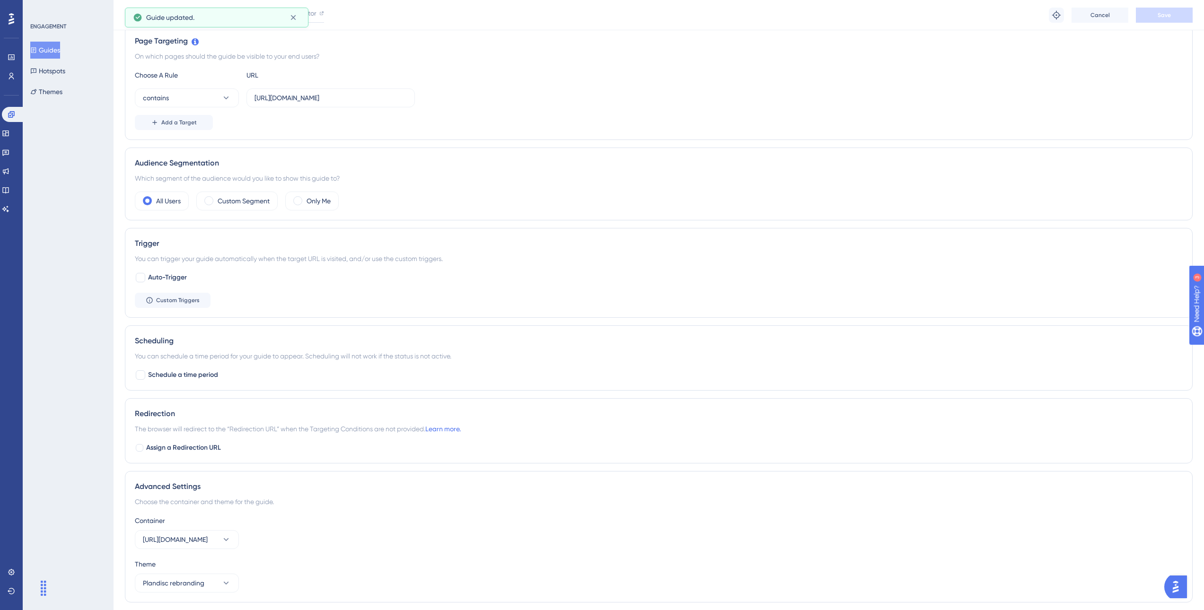
scroll to position [0, 0]
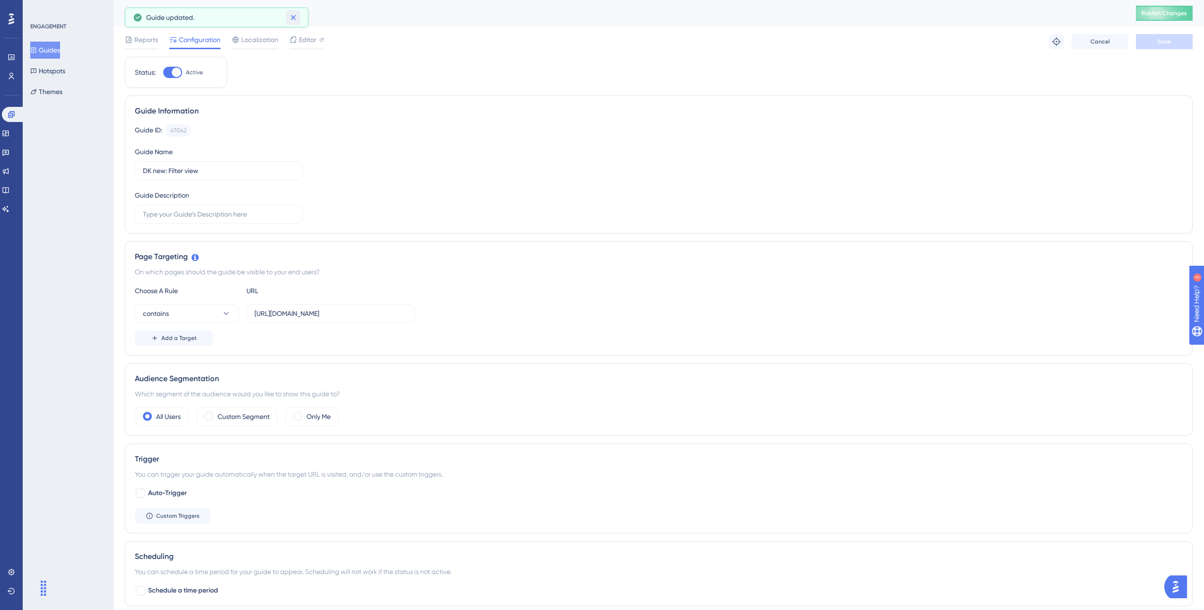
click at [297, 14] on icon at bounding box center [293, 17] width 9 height 9
click at [60, 45] on button "Guides" at bounding box center [45, 50] width 30 height 17
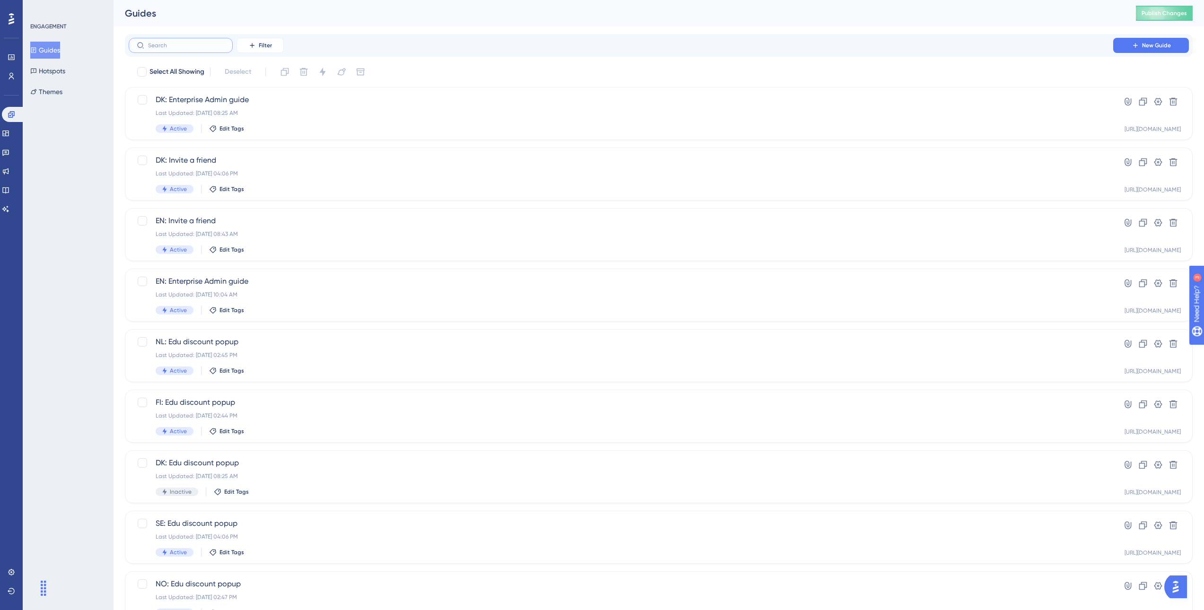
click at [177, 44] on input "text" at bounding box center [186, 45] width 77 height 7
type input "dk"
click at [330, 334] on div "DK New: Create activity Last Updated: Jan 13 2025, 02:51 PM Active Edit Tags Hy…" at bounding box center [659, 355] width 1068 height 53
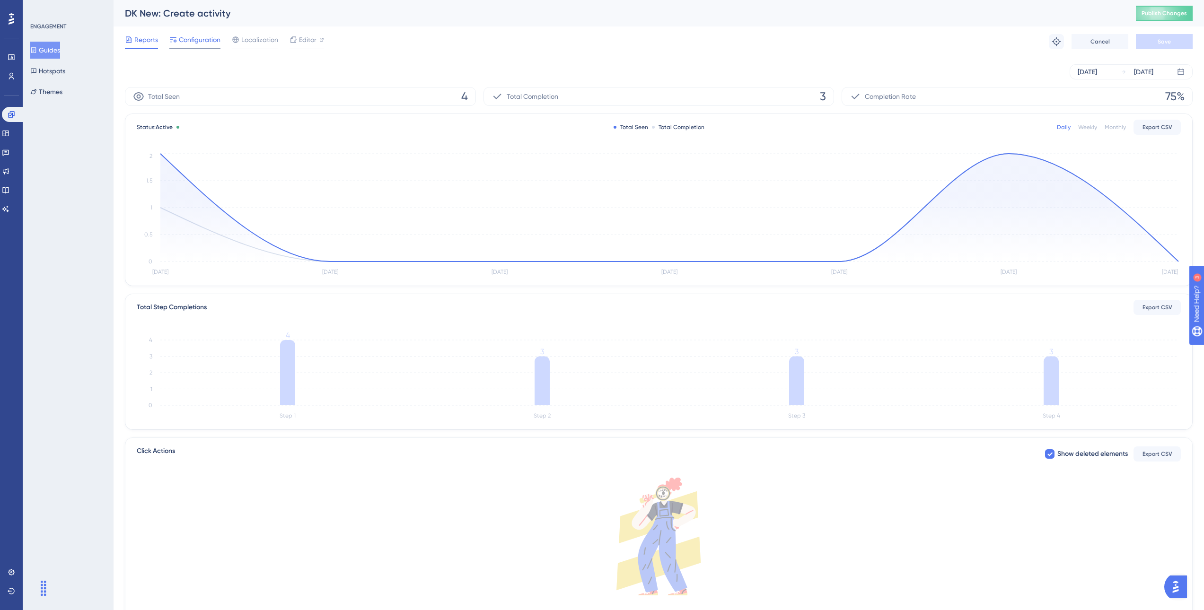
click at [201, 46] on div "Configuration" at bounding box center [194, 41] width 51 height 15
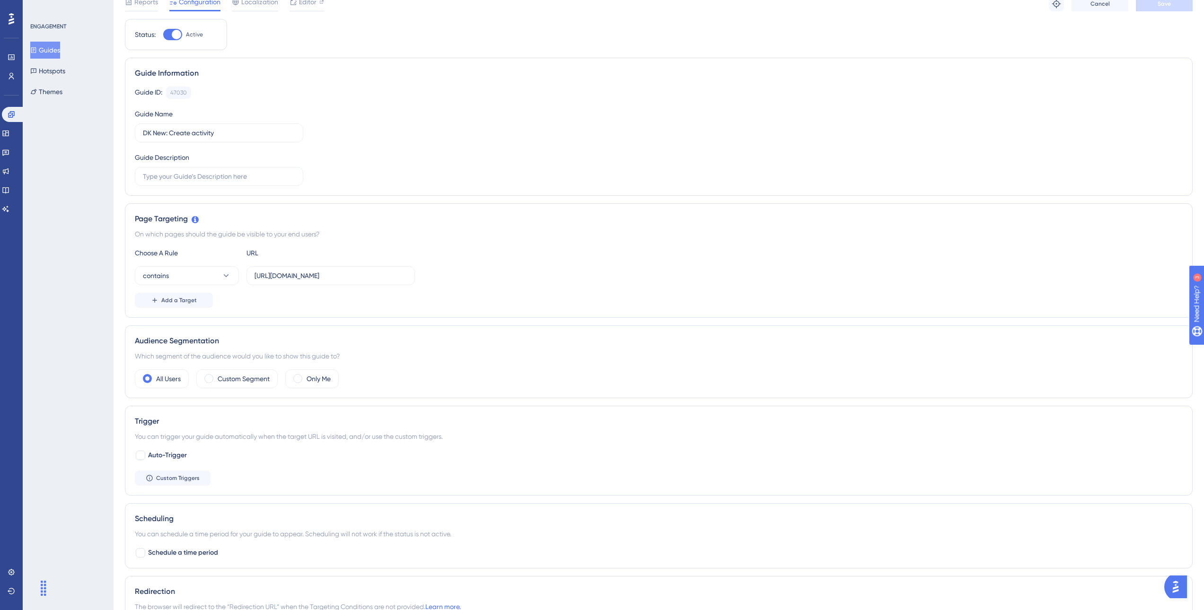
scroll to position [250, 0]
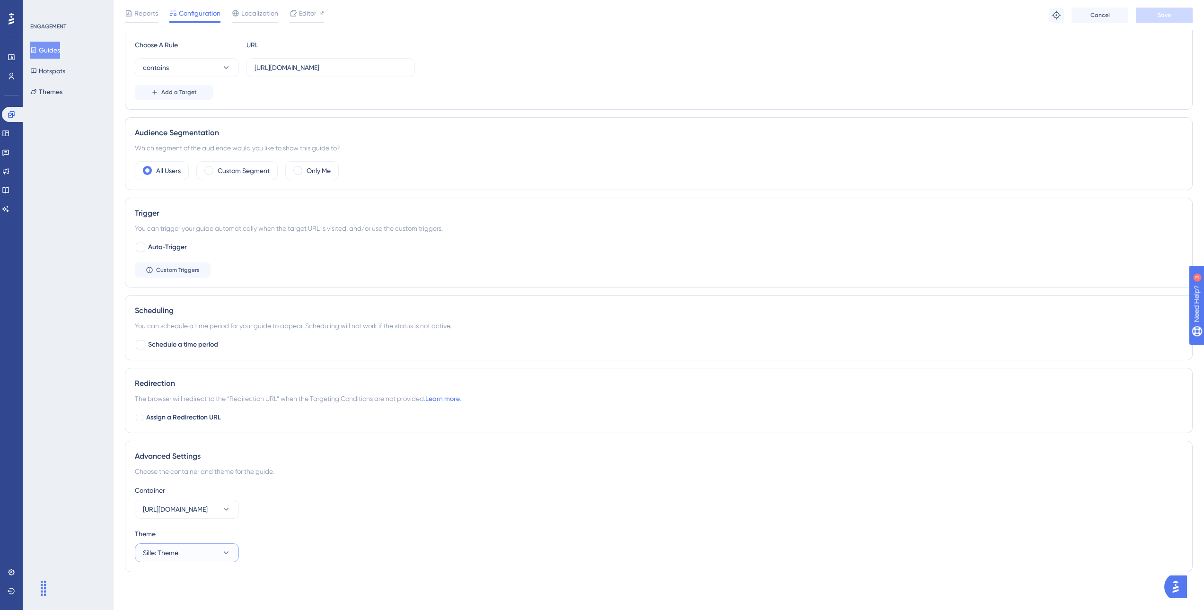
click at [201, 552] on button "Sille: Theme" at bounding box center [187, 553] width 104 height 19
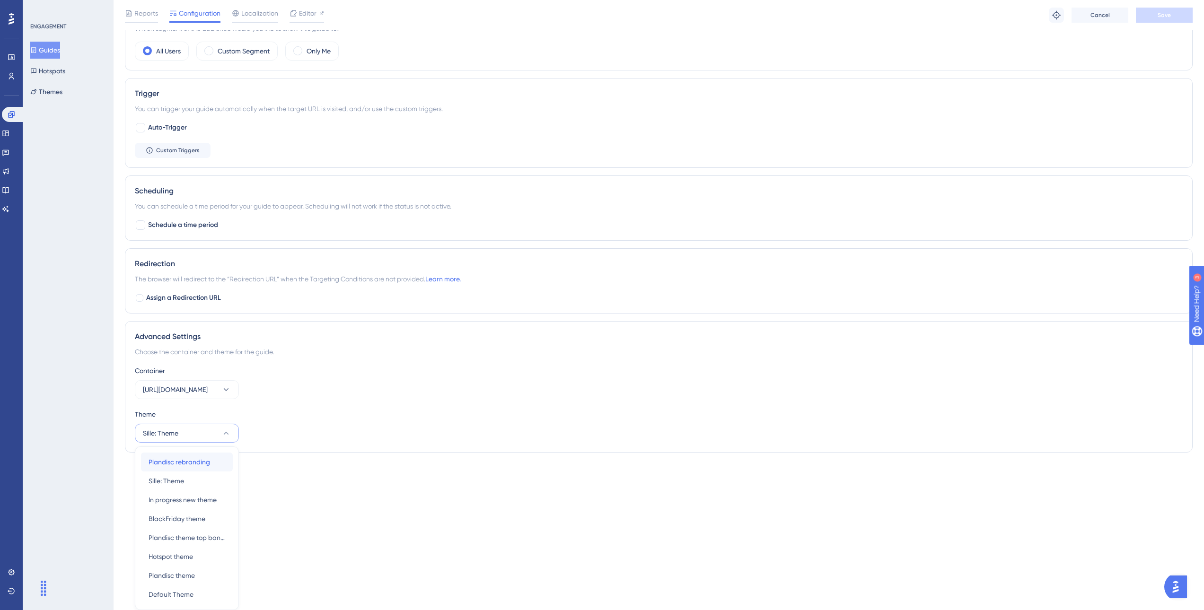
click at [188, 469] on div "Plandisc rebranding Plandisc rebranding" at bounding box center [187, 462] width 77 height 19
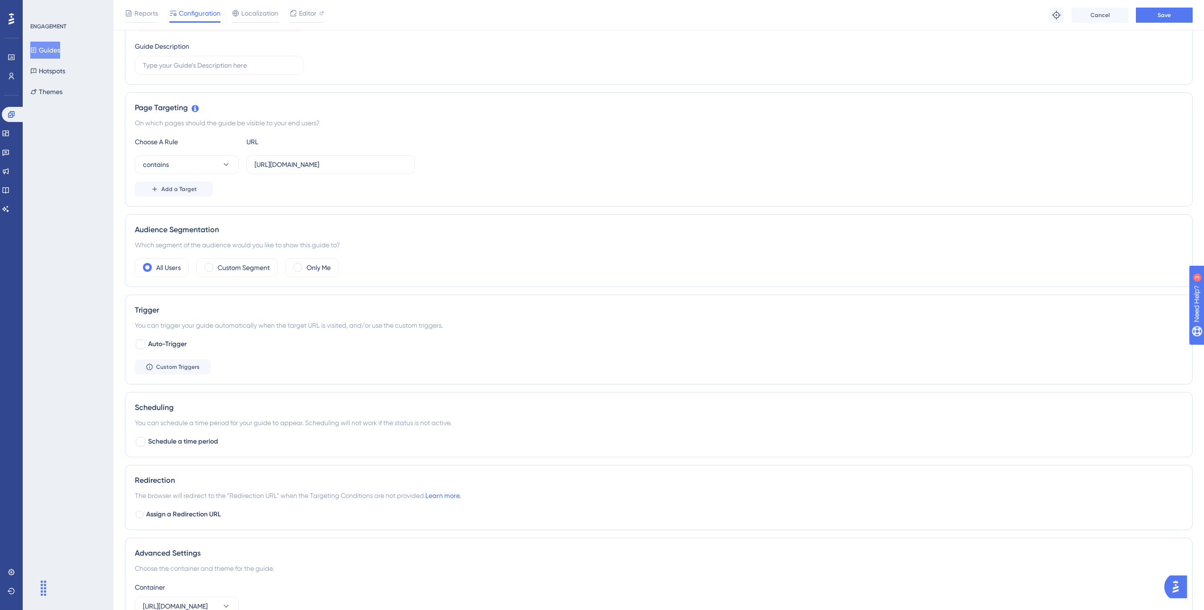
scroll to position [0, 0]
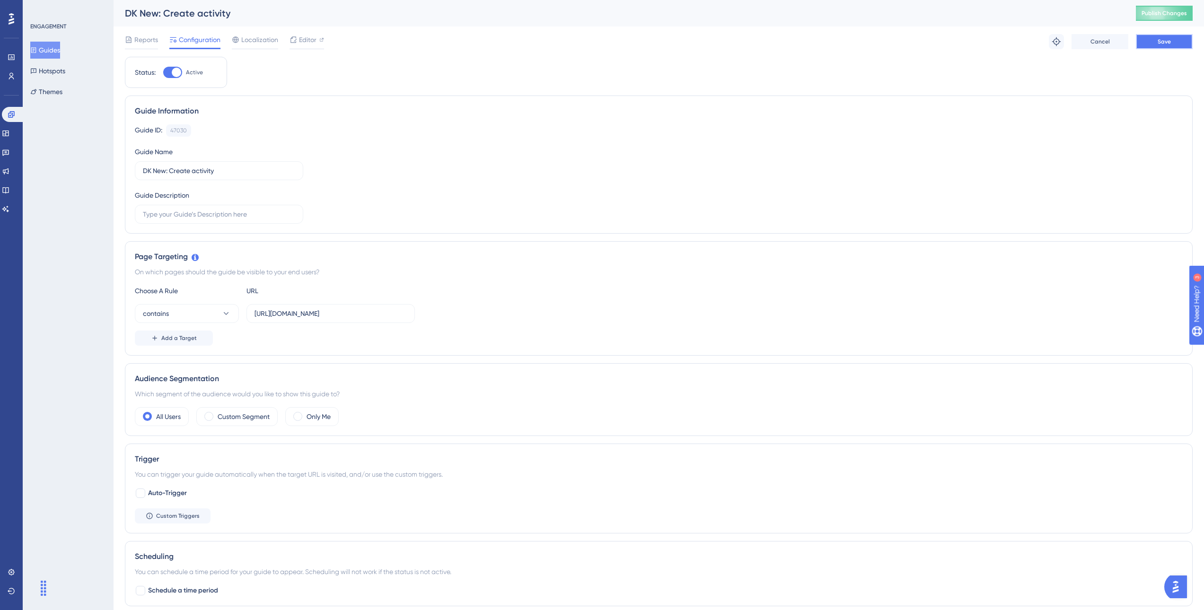
click at [1187, 39] on button "Save" at bounding box center [1164, 41] width 57 height 15
click at [53, 50] on button "Guides" at bounding box center [45, 50] width 30 height 17
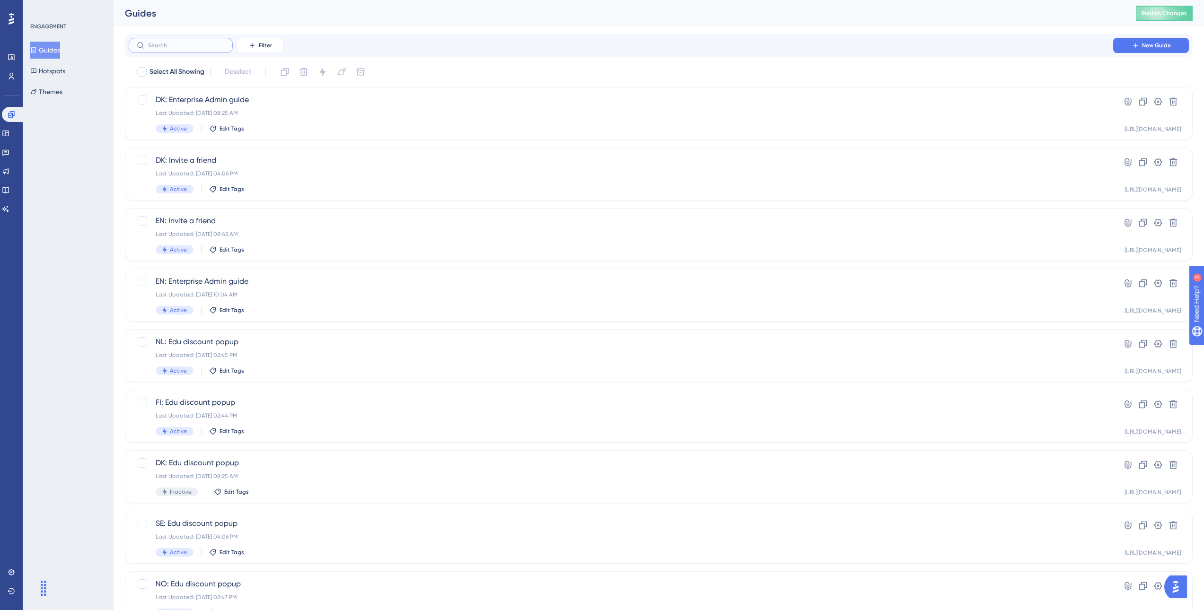
click at [220, 43] on input "text" at bounding box center [186, 45] width 77 height 7
type input "dk"
click at [286, 410] on div "DK New: Explore Setup Last Updated: Jan 13 2025, 02:52 PM Active Edit Tags" at bounding box center [621, 416] width 931 height 39
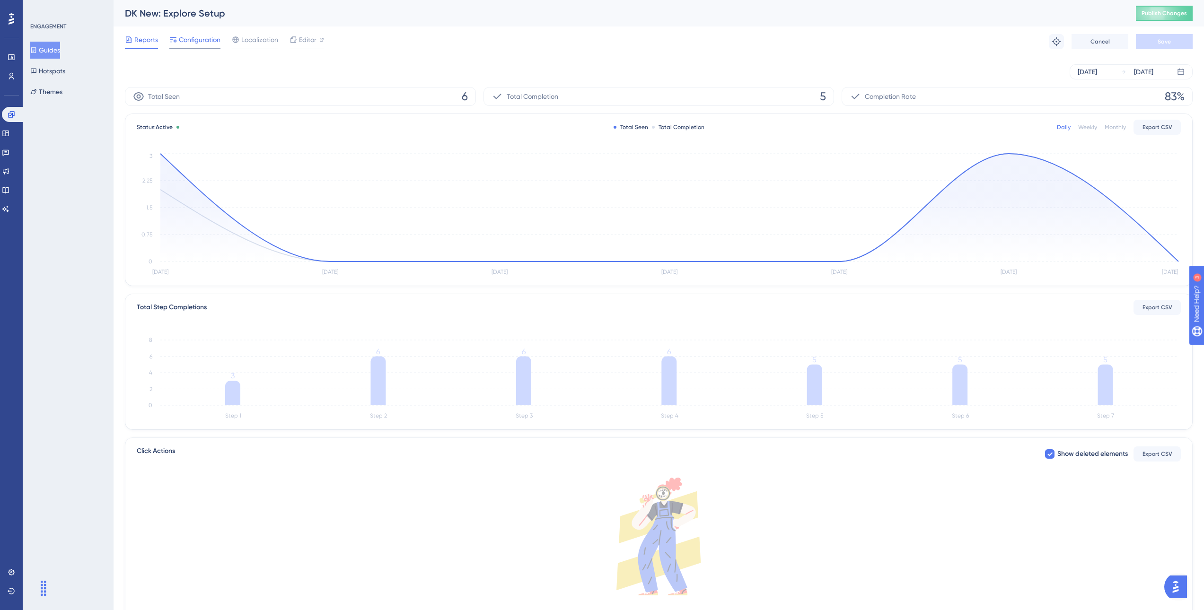
click at [204, 41] on span "Configuration" at bounding box center [200, 39] width 42 height 11
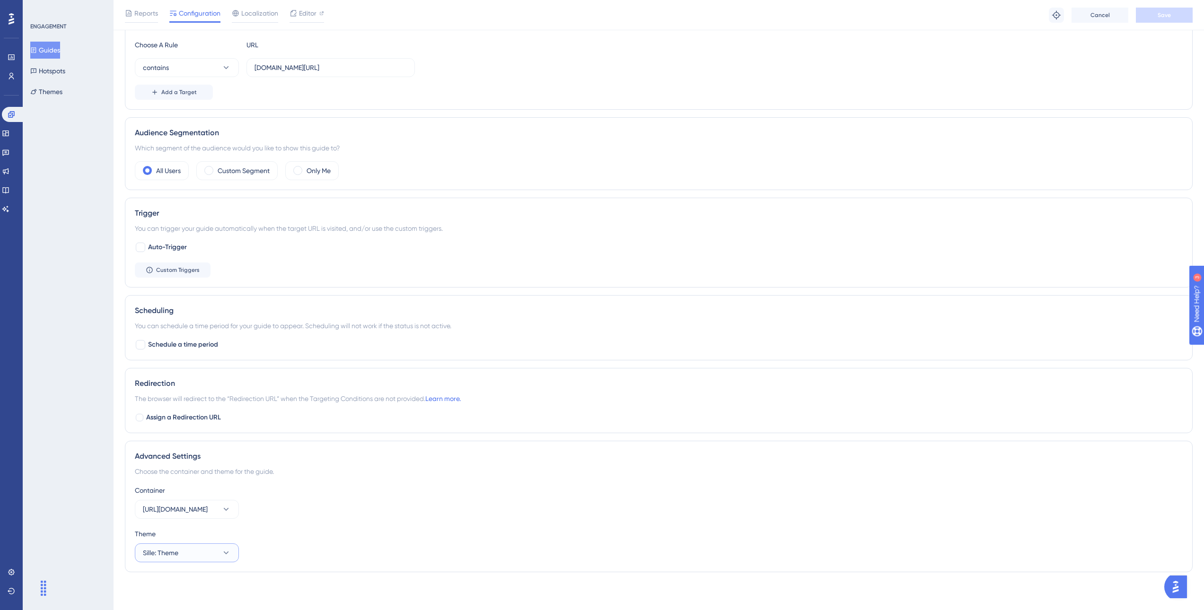
click at [201, 549] on button "Sille: Theme" at bounding box center [187, 553] width 104 height 19
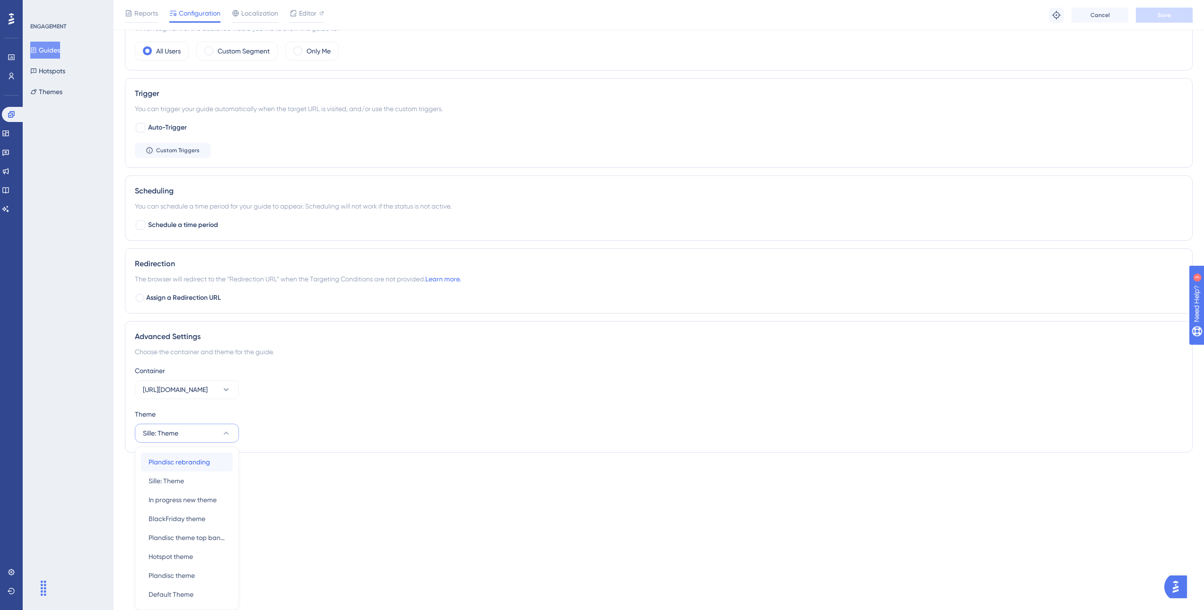
click at [208, 458] on span "Plandisc rebranding" at bounding box center [180, 462] width 62 height 11
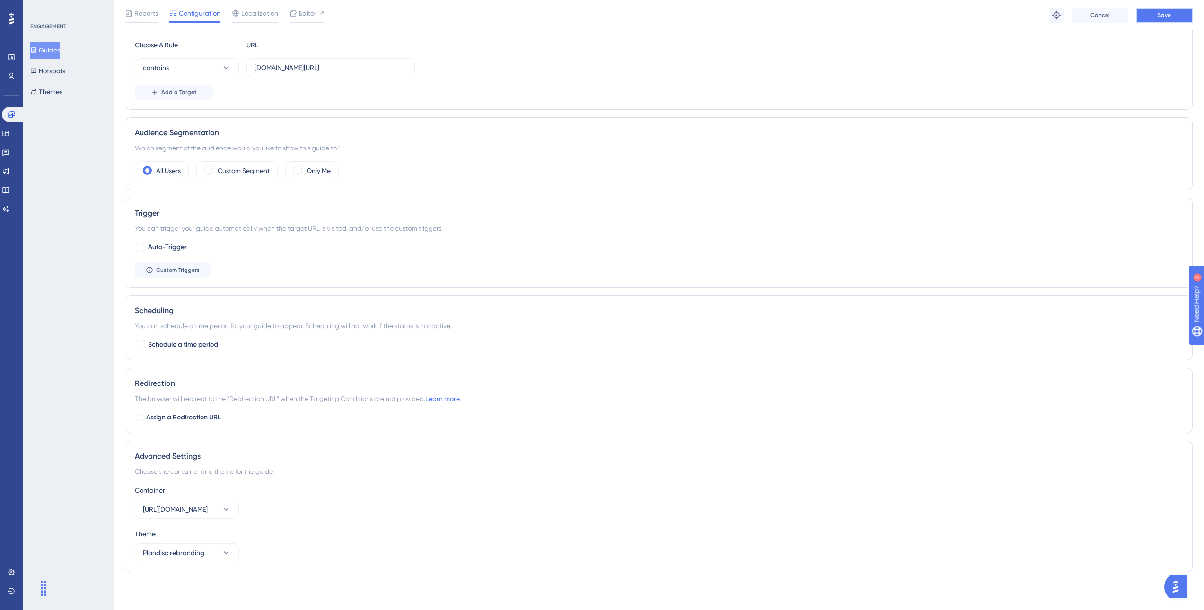
click at [1185, 10] on button "Save" at bounding box center [1164, 15] width 57 height 15
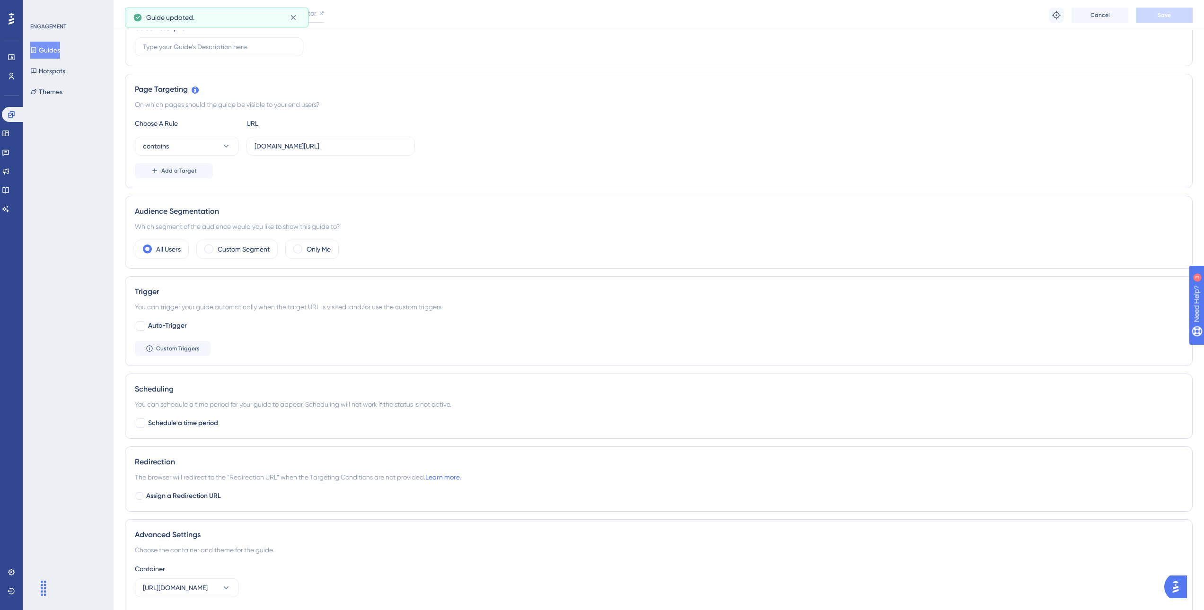
scroll to position [0, 0]
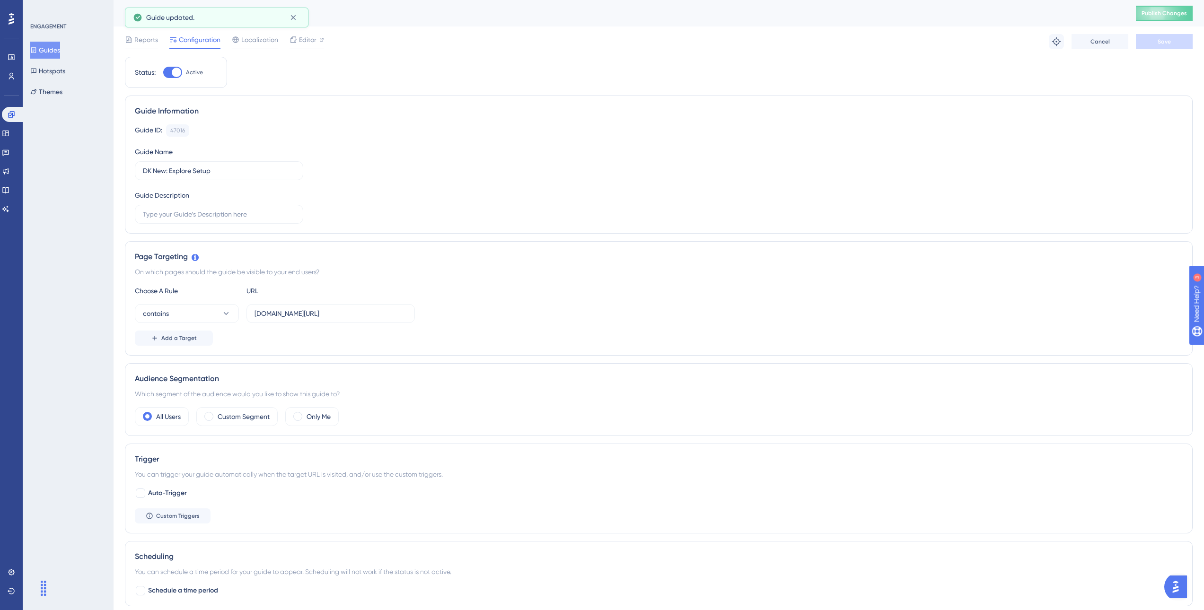
click at [37, 51] on icon at bounding box center [33, 50] width 7 height 7
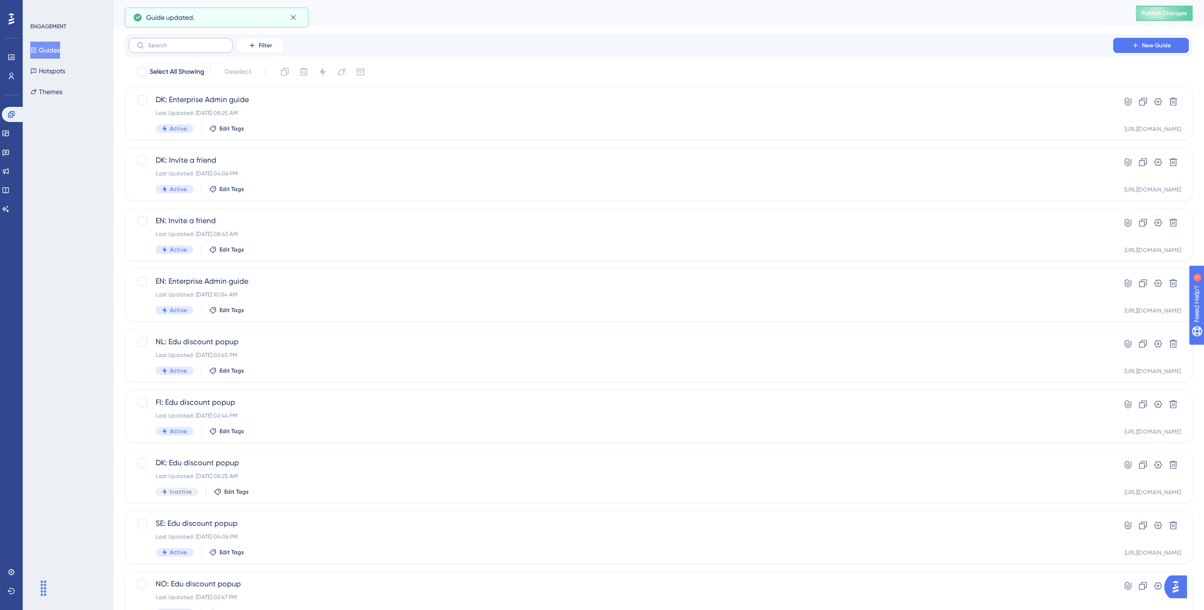
click at [193, 41] on label at bounding box center [181, 45] width 104 height 15
click at [193, 42] on input "text" at bounding box center [186, 45] width 77 height 7
type input "dk"
click at [255, 475] on div "Last Updated: Jan 20 2025, 03:47 PM" at bounding box center [621, 477] width 931 height 8
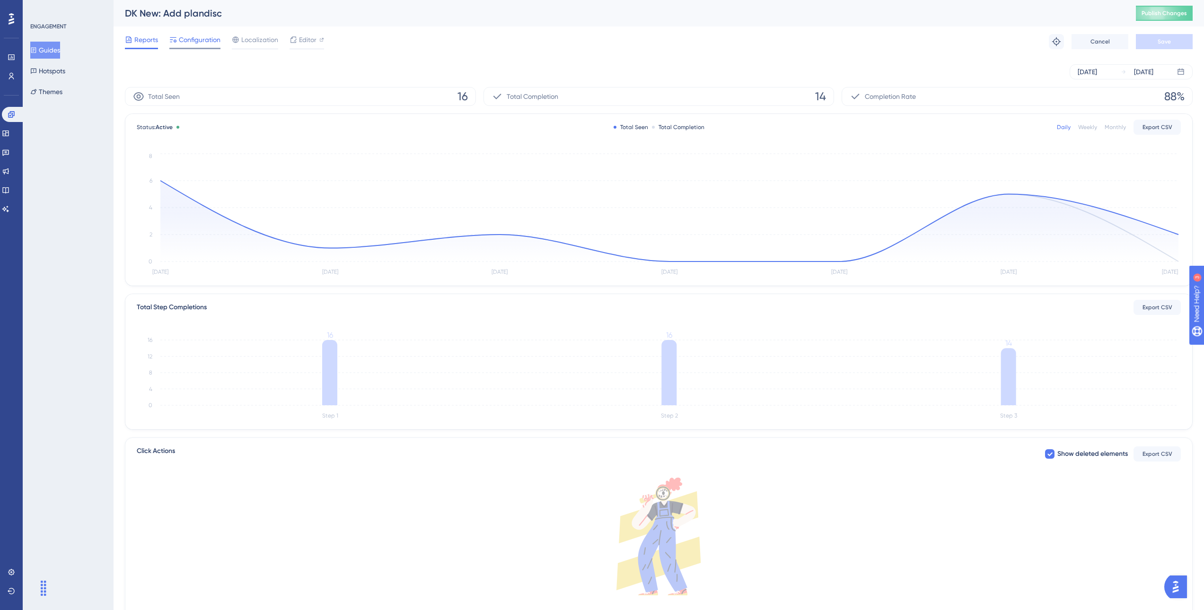
click at [204, 37] on span "Configuration" at bounding box center [200, 39] width 42 height 11
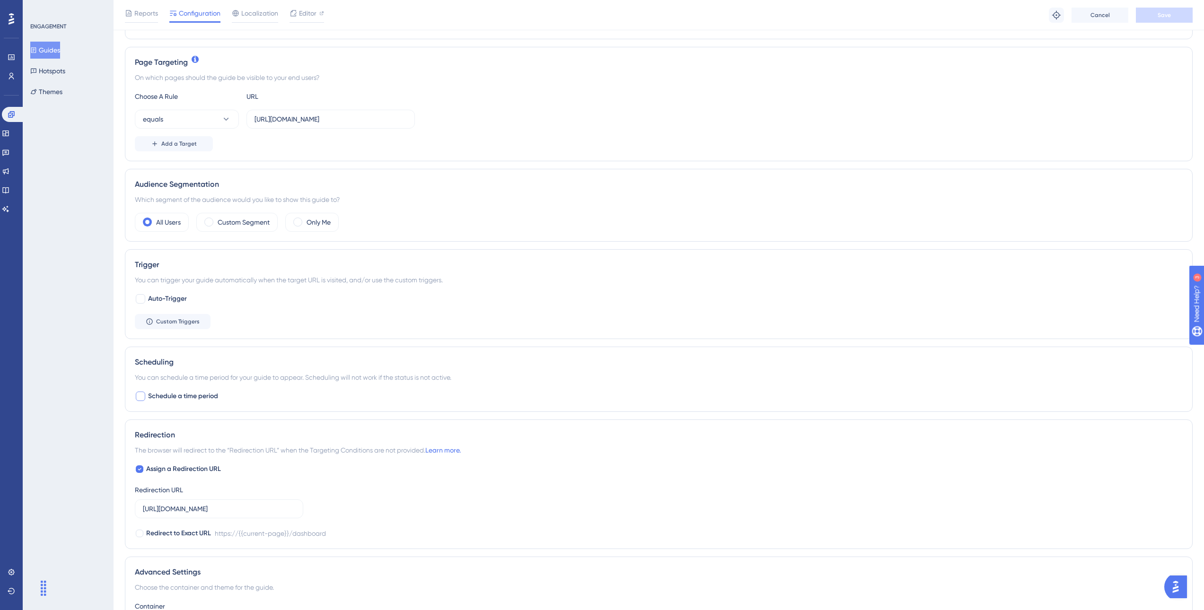
scroll to position [314, 0]
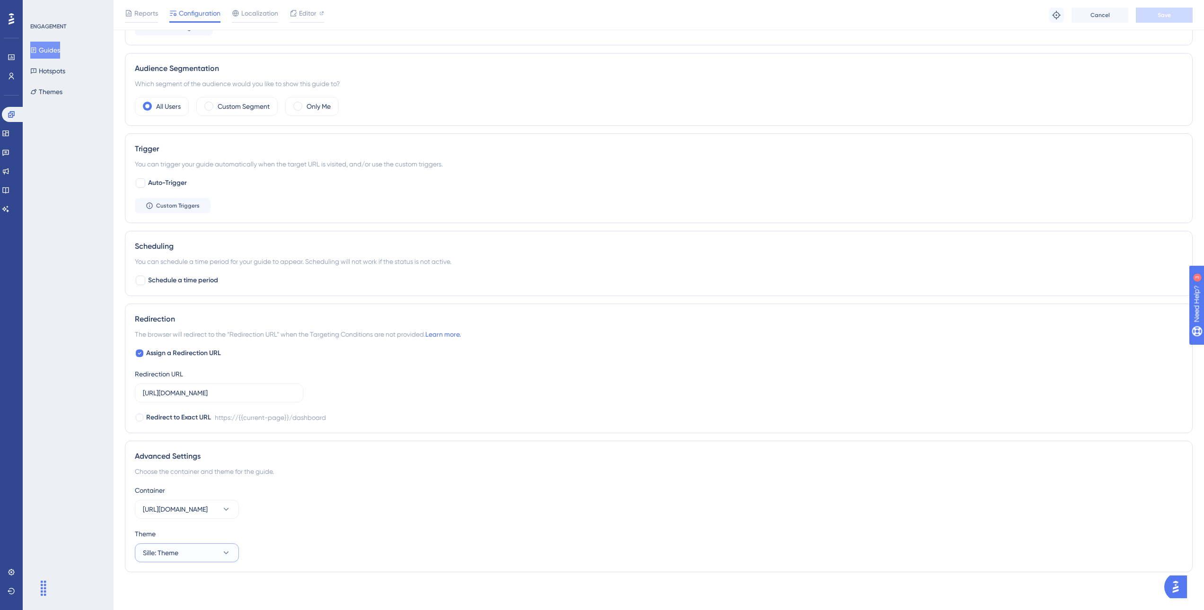
click at [207, 554] on button "Sille: Theme" at bounding box center [187, 553] width 104 height 19
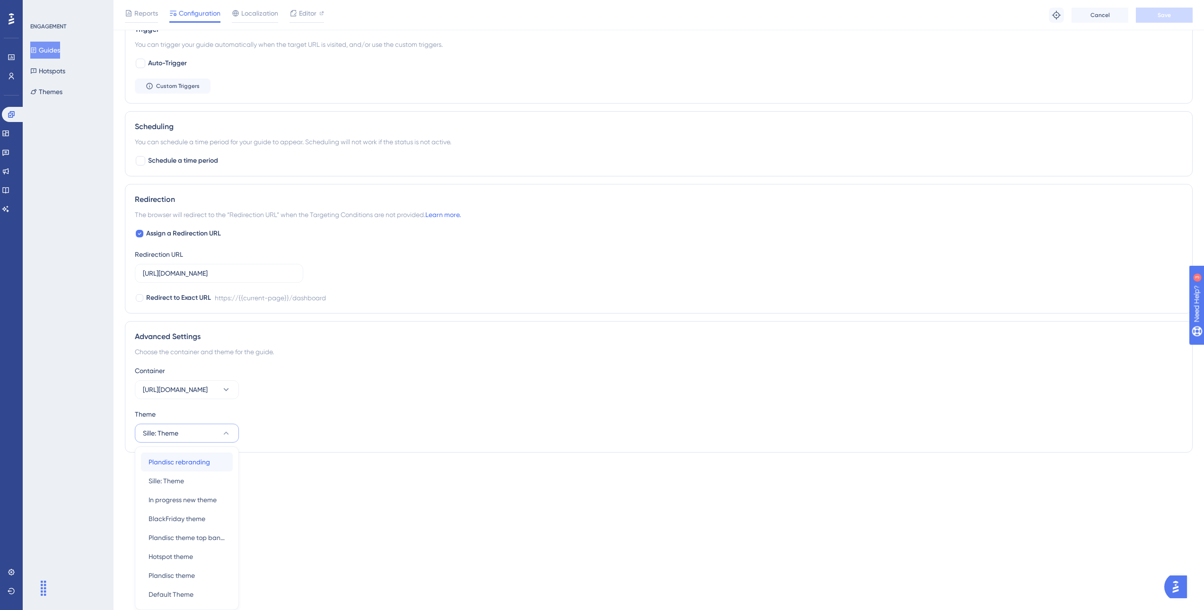
click at [195, 465] on span "Plandisc rebranding" at bounding box center [180, 462] width 62 height 11
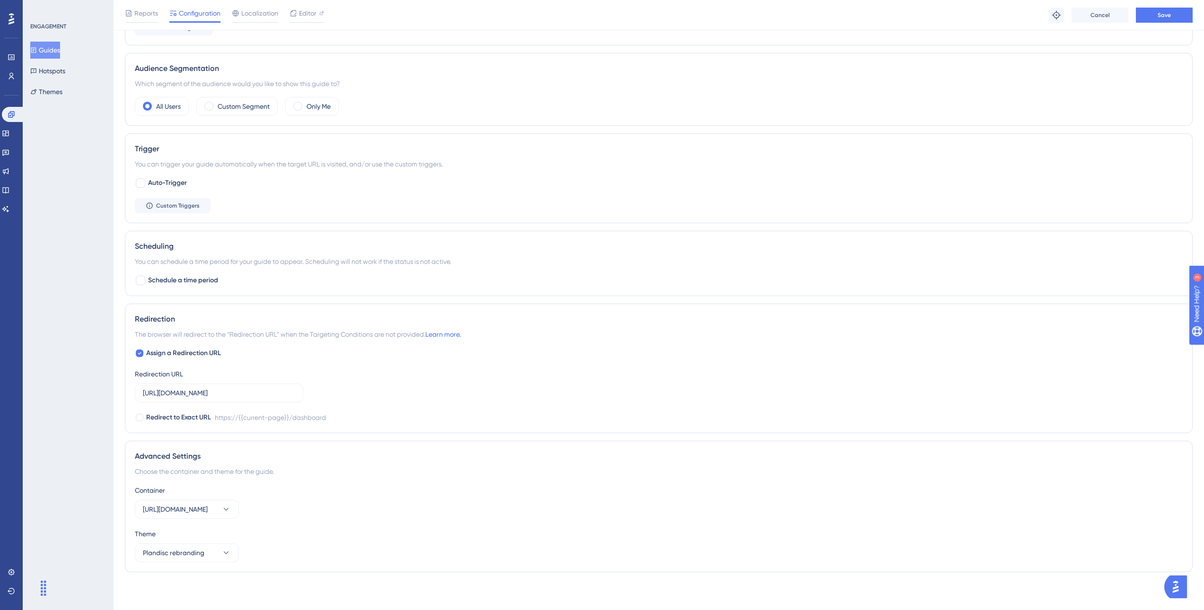
scroll to position [314, 0]
click at [1170, 11] on span "Save" at bounding box center [1164, 15] width 13 height 8
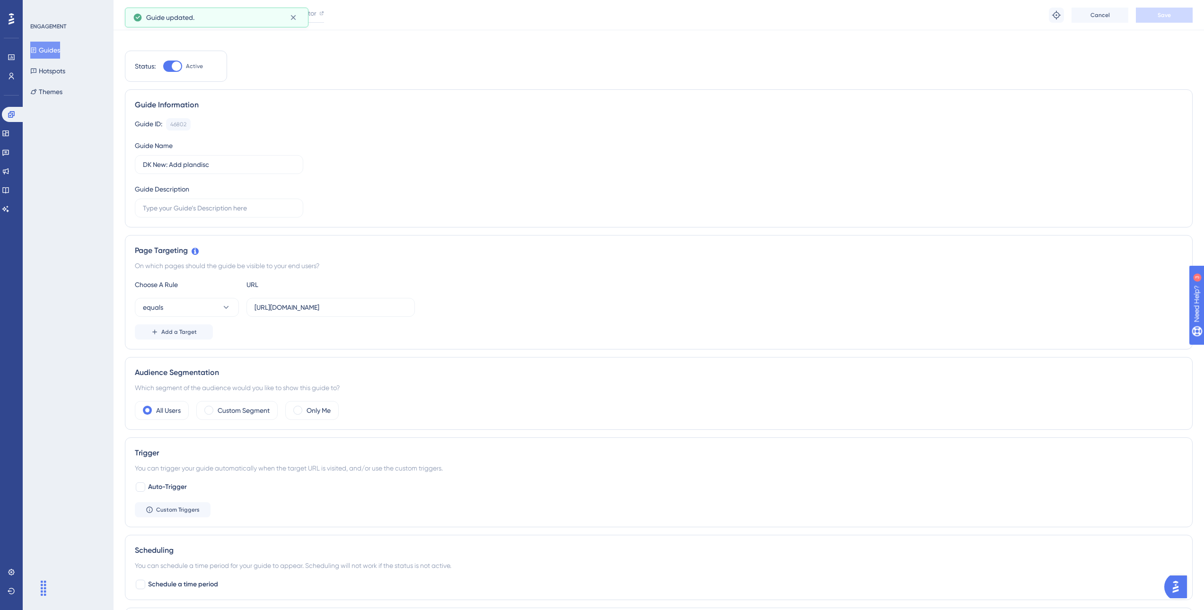
scroll to position [0, 0]
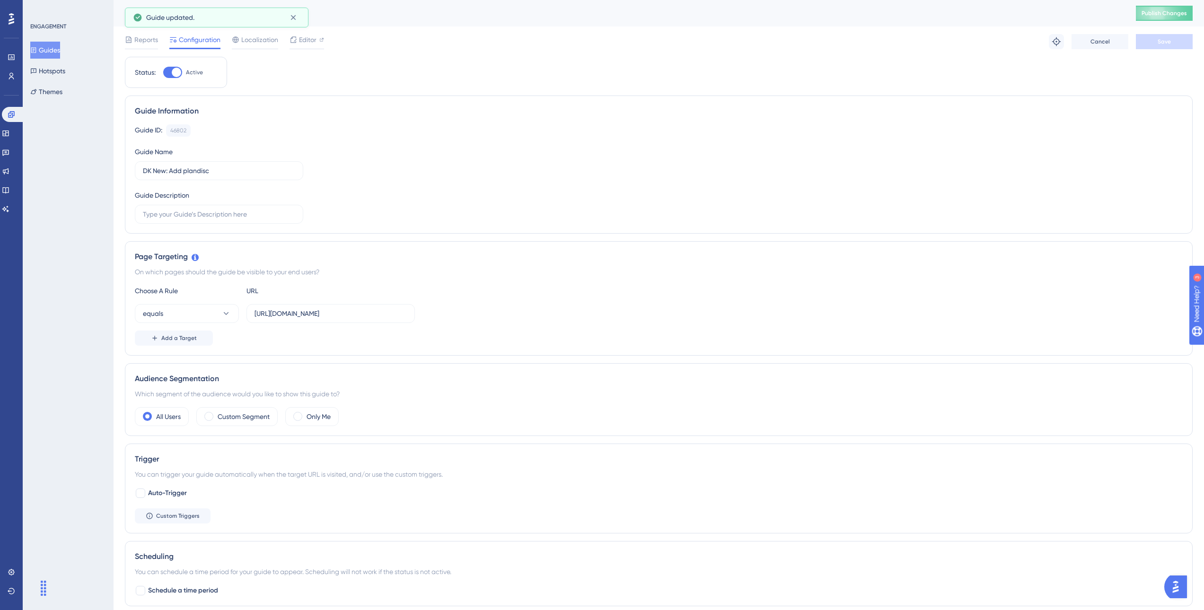
click at [54, 46] on button "Guides" at bounding box center [45, 50] width 30 height 17
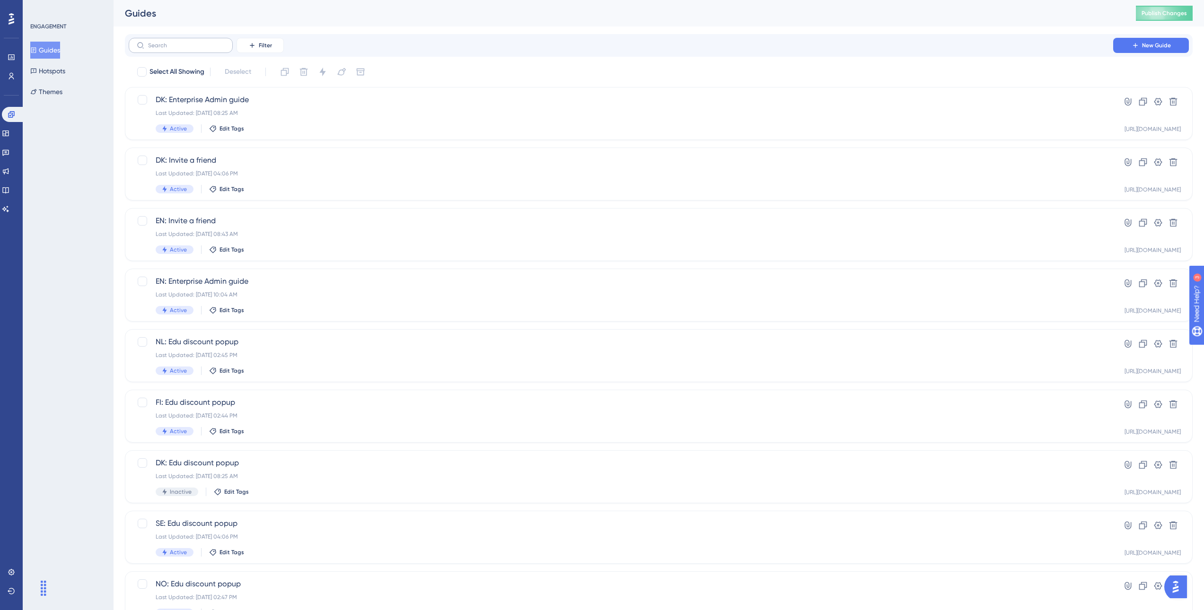
click at [189, 40] on label at bounding box center [181, 45] width 104 height 15
click at [189, 42] on input "text" at bounding box center [186, 45] width 77 height 7
type input "se"
click at [282, 227] on div "SE: Edu discount popup Last Updated: Jul 22 2025, 04:06 PM Active Edit Tags" at bounding box center [621, 234] width 931 height 39
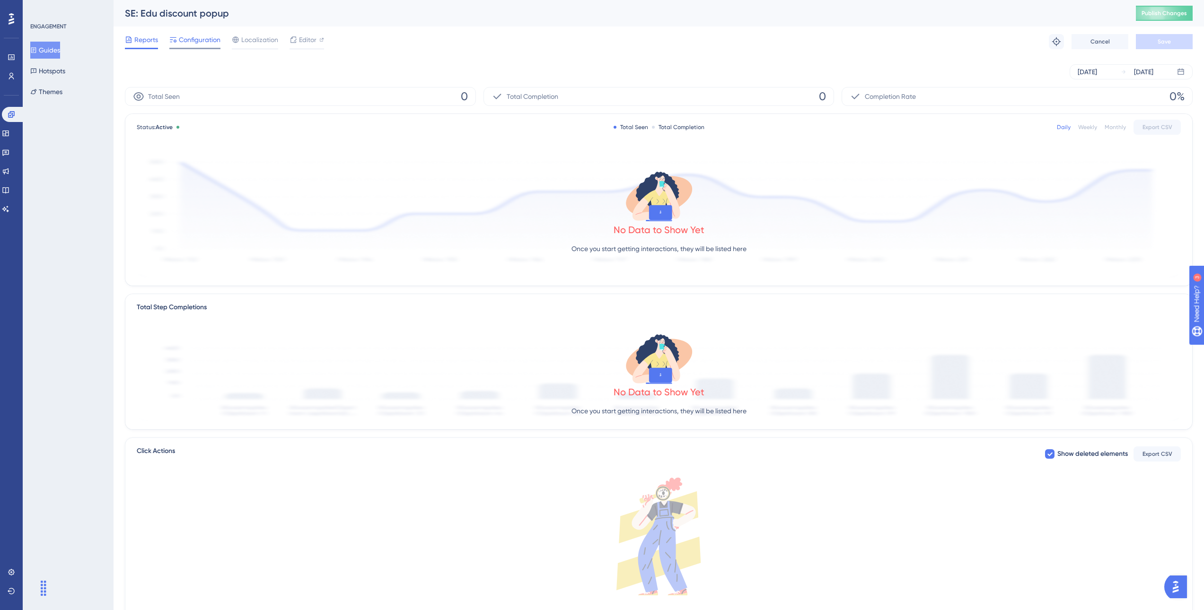
click at [191, 43] on span "Configuration" at bounding box center [200, 39] width 42 height 11
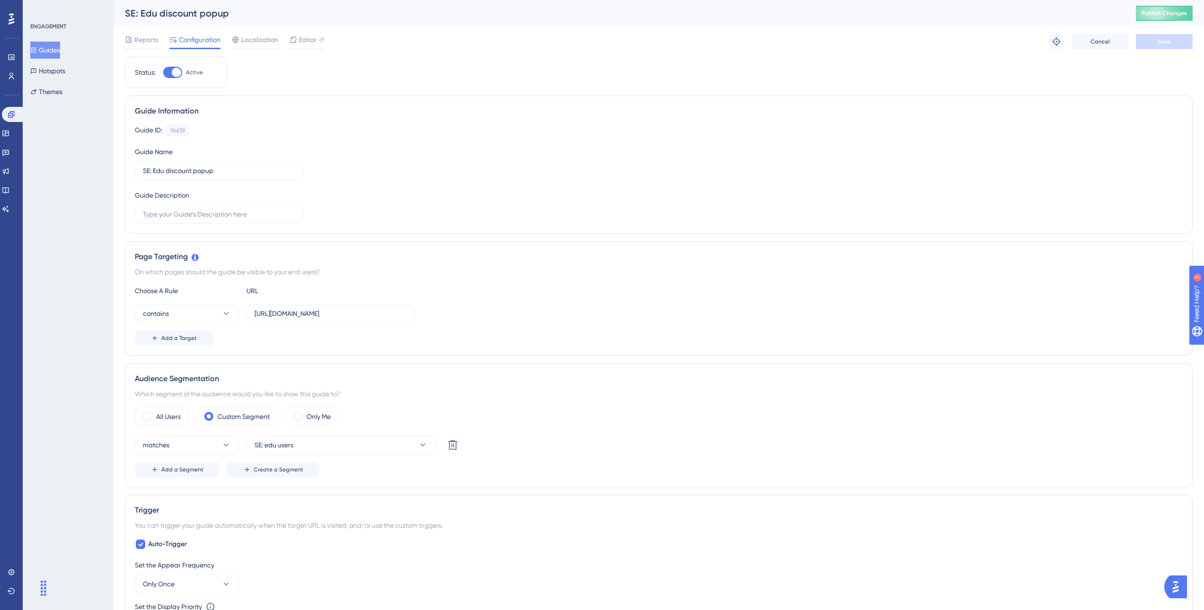
click at [168, 69] on div at bounding box center [172, 72] width 19 height 11
click at [163, 72] on input "Active" at bounding box center [163, 72] width 0 height 0
checkbox input "false"
click at [1183, 42] on button "Save" at bounding box center [1164, 41] width 57 height 15
click at [148, 36] on span "Reports" at bounding box center [146, 39] width 24 height 11
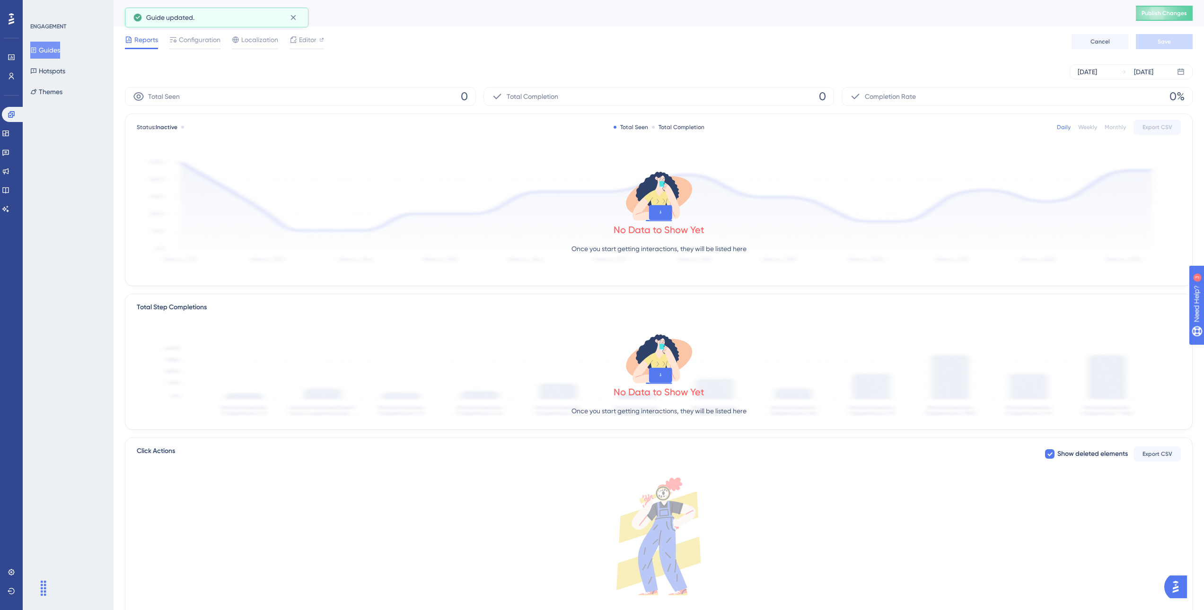
drag, startPoint x: 56, startPoint y: 60, endPoint x: 54, endPoint y: 52, distance: 7.7
click at [55, 52] on div "Guides Hotspots Themes" at bounding box center [68, 71] width 77 height 59
click at [54, 52] on button "Guides" at bounding box center [45, 50] width 30 height 17
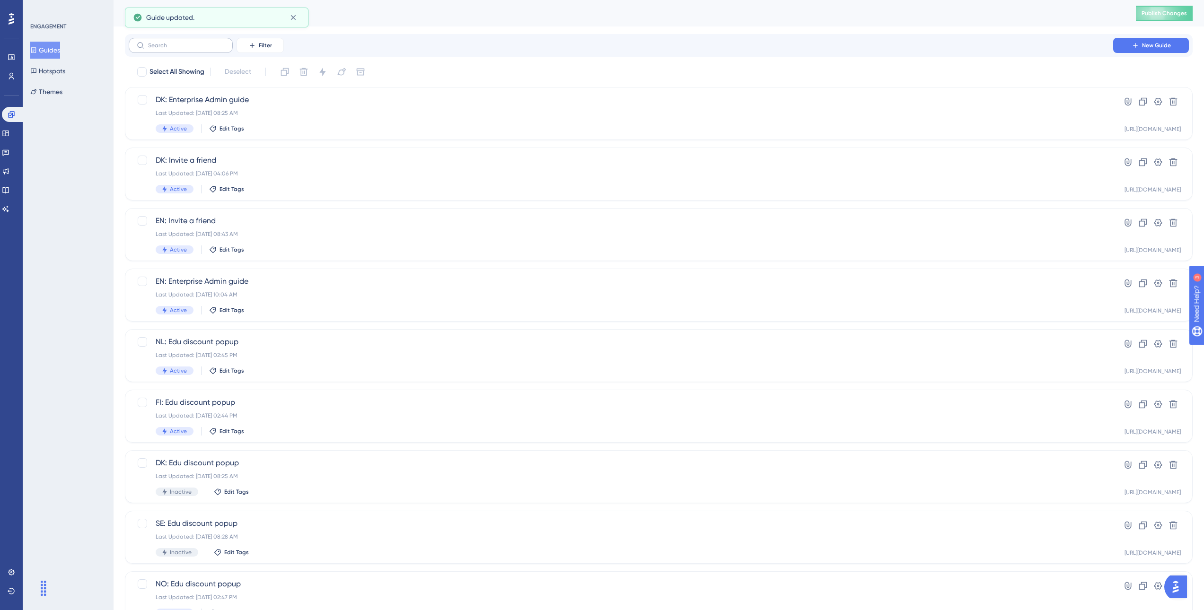
click at [156, 38] on label at bounding box center [181, 45] width 104 height 15
click at [156, 42] on input "text" at bounding box center [186, 45] width 77 height 7
type input "se"
click at [294, 286] on span "SE new: Filter view" at bounding box center [621, 281] width 931 height 11
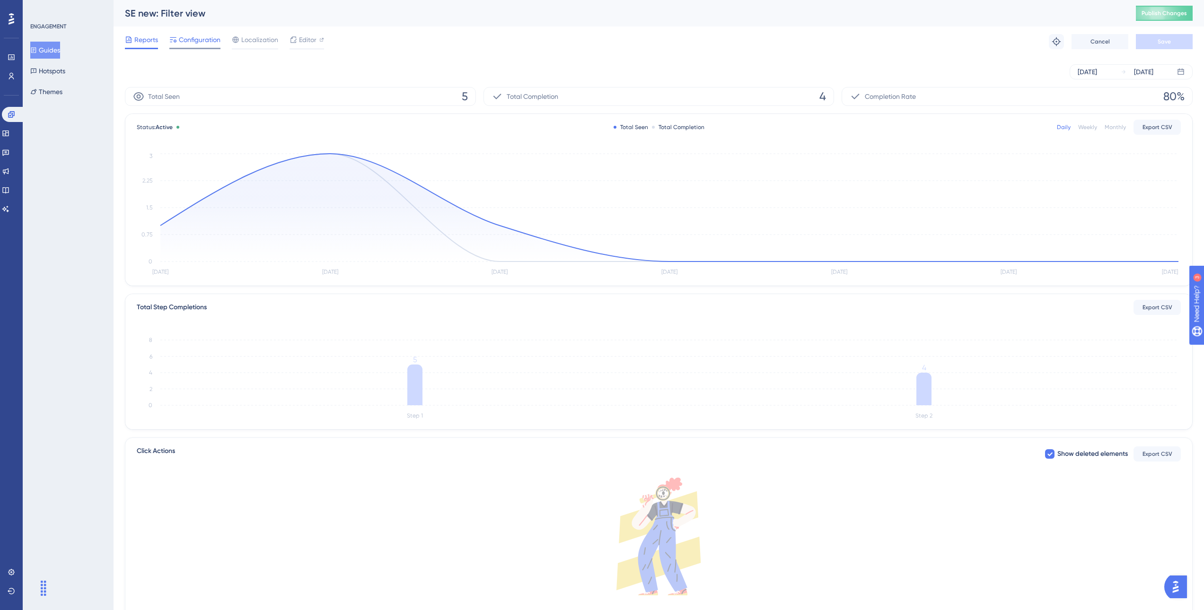
click at [203, 43] on span "Configuration" at bounding box center [200, 39] width 42 height 11
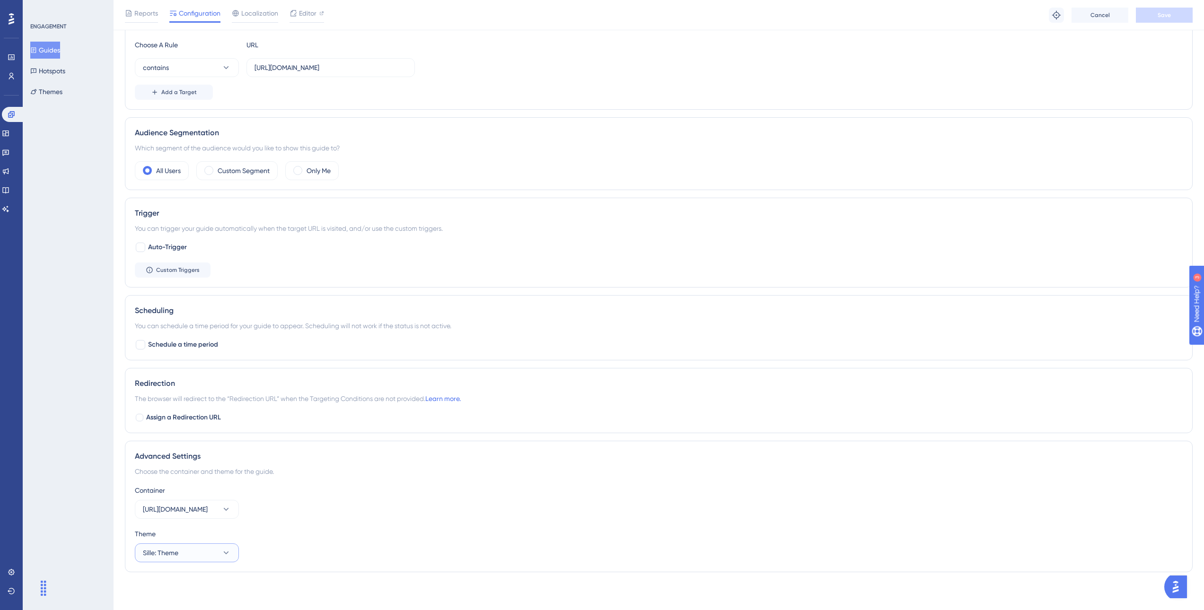
click at [184, 551] on button "Sille: Theme" at bounding box center [187, 553] width 104 height 19
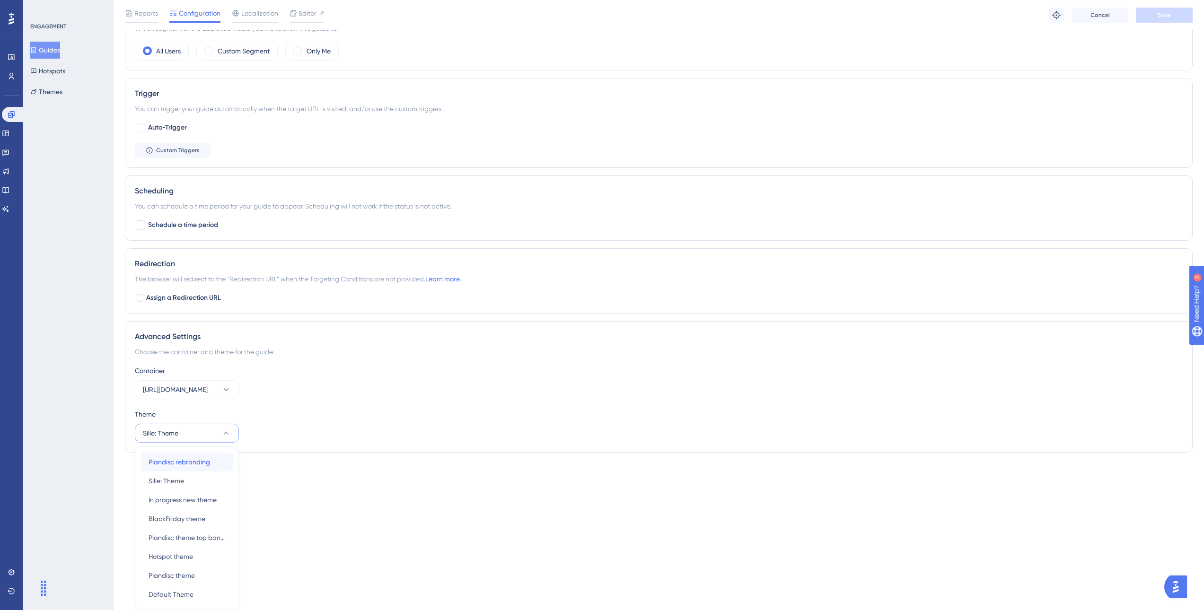
click at [176, 465] on span "Plandisc rebranding" at bounding box center [180, 462] width 62 height 11
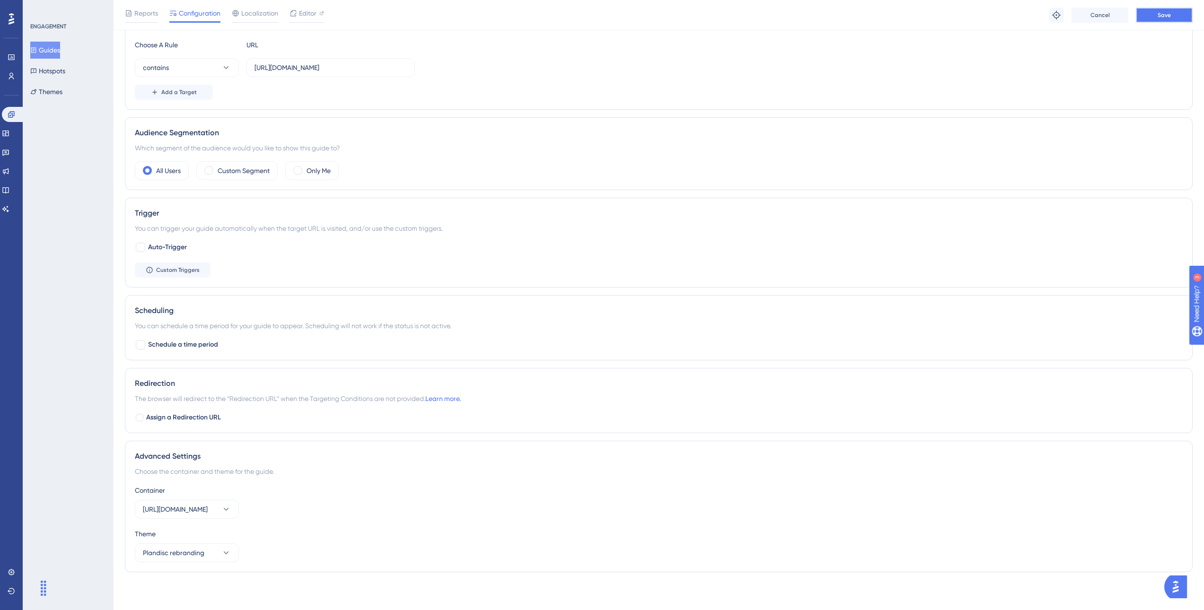
click at [1168, 12] on span "Save" at bounding box center [1164, 15] width 13 height 8
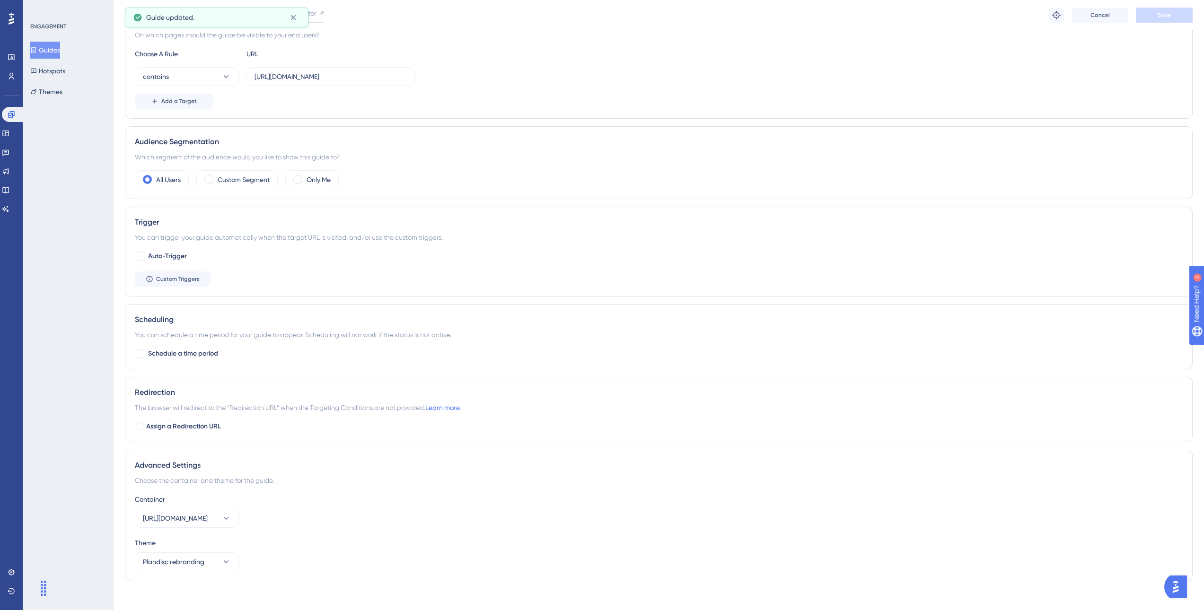
scroll to position [0, 0]
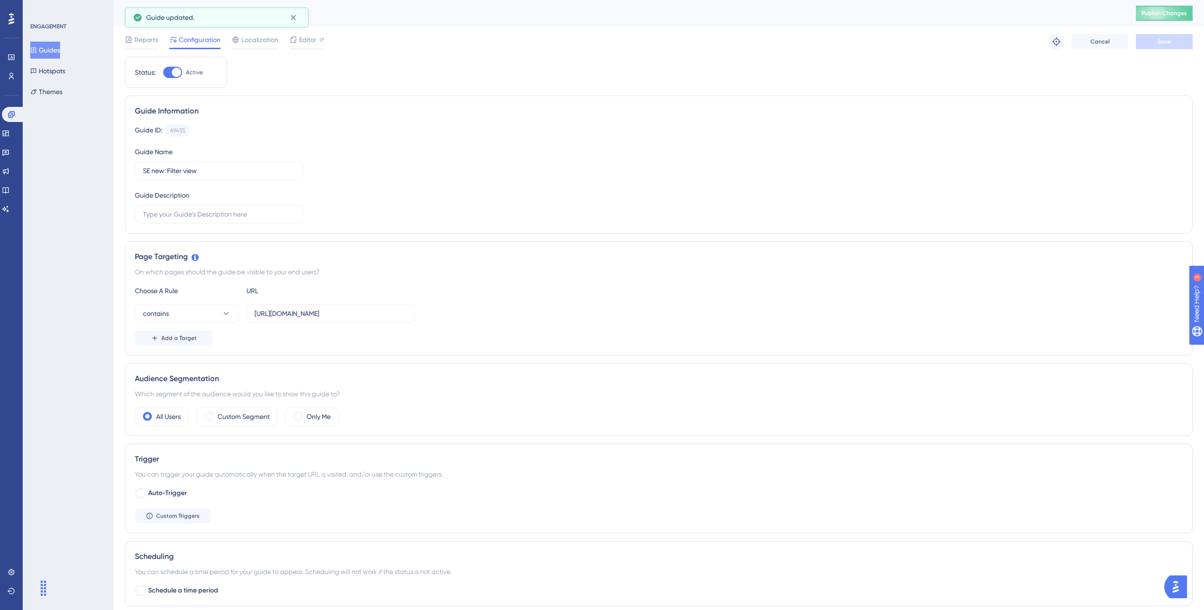
click at [57, 51] on button "Guides" at bounding box center [45, 50] width 30 height 17
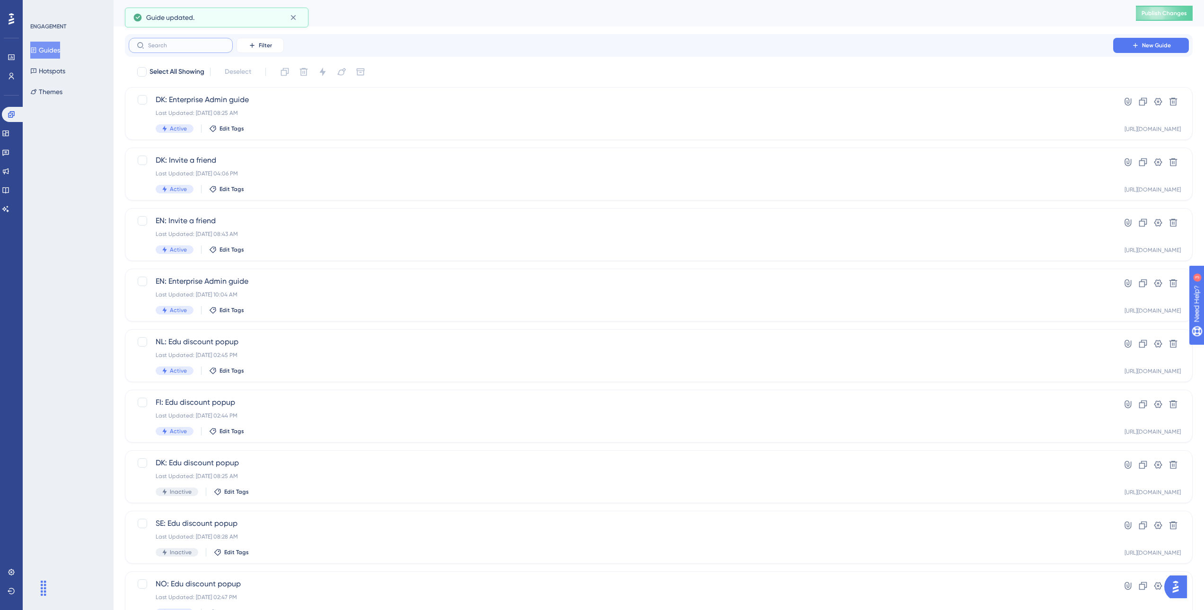
click at [208, 45] on input "text" at bounding box center [186, 45] width 77 height 7
type input "se"
click at [259, 341] on span "SE new: Explore Setup" at bounding box center [621, 341] width 931 height 11
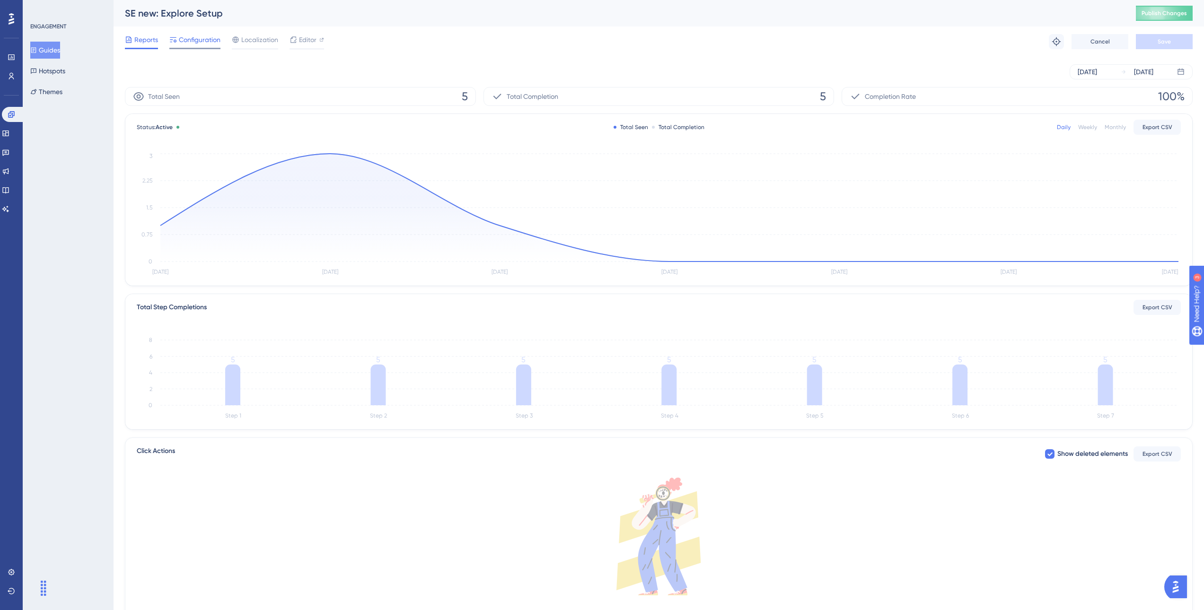
click at [189, 44] on span "Configuration" at bounding box center [200, 39] width 42 height 11
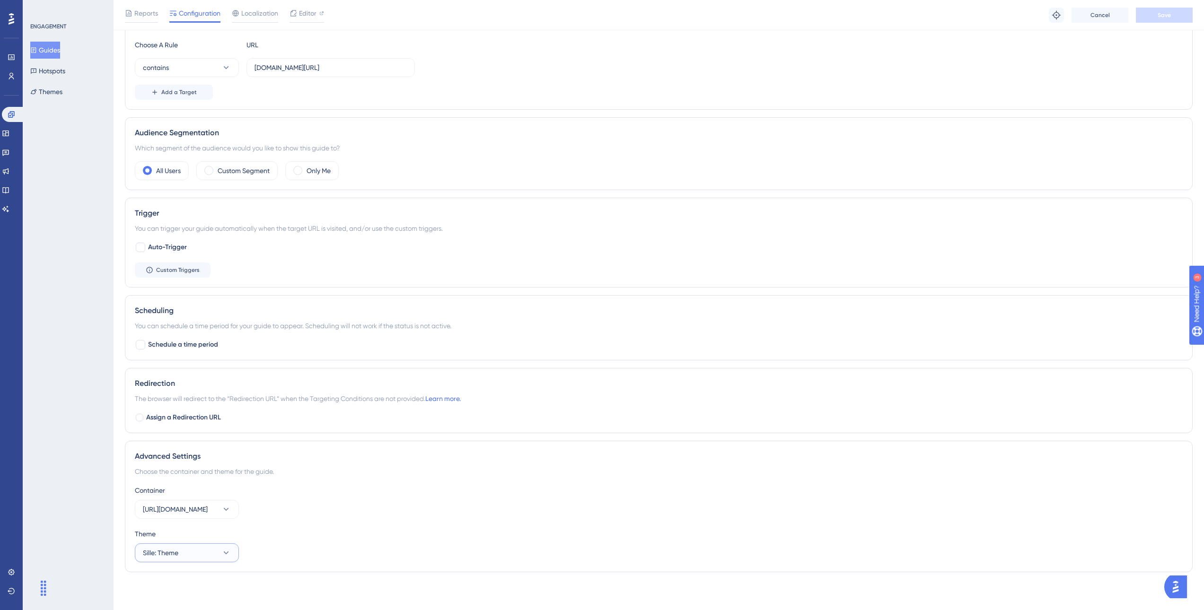
click at [181, 556] on button "Sille: Theme" at bounding box center [187, 553] width 104 height 19
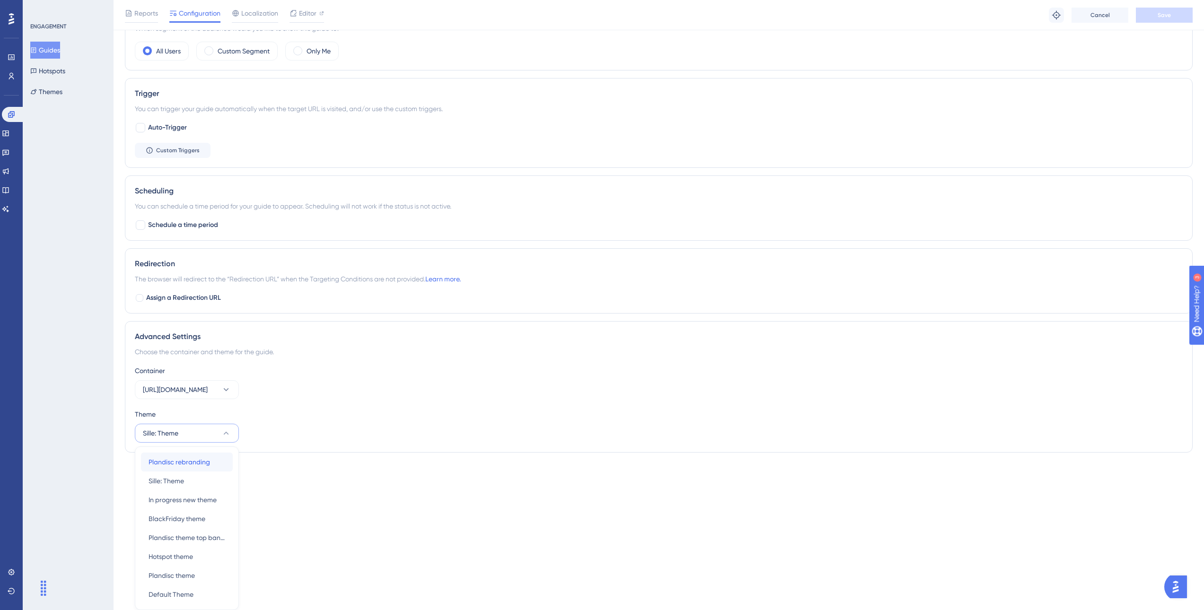
click at [167, 465] on span "Plandisc rebranding" at bounding box center [180, 462] width 62 height 11
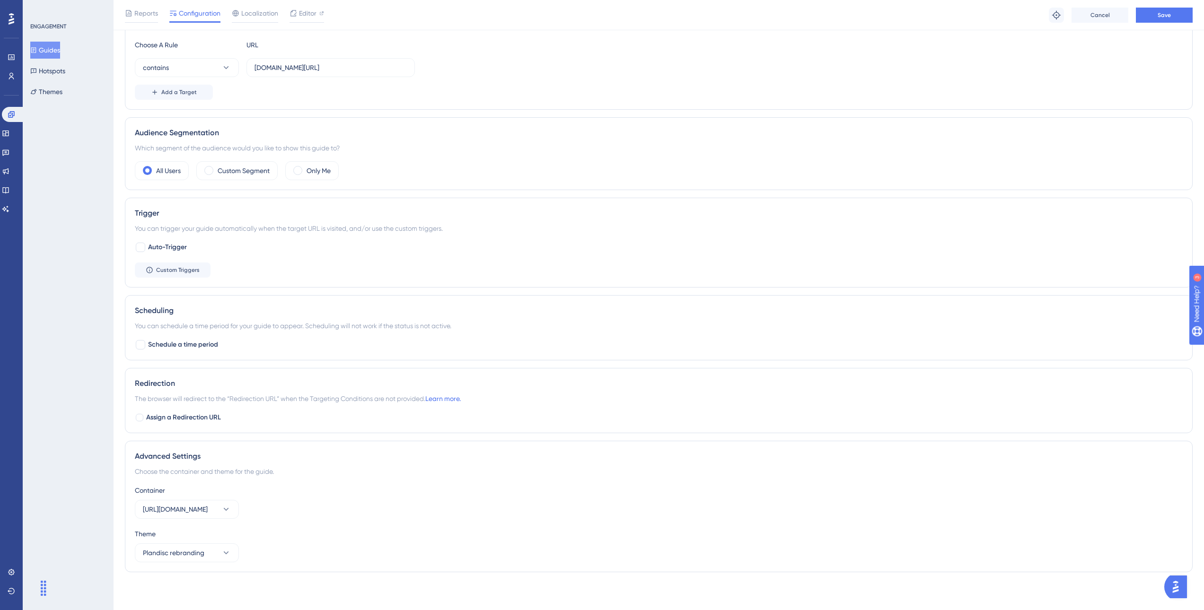
scroll to position [250, 0]
click at [1173, 11] on button "Save" at bounding box center [1164, 15] width 57 height 15
click at [53, 50] on button "Guides" at bounding box center [45, 50] width 30 height 17
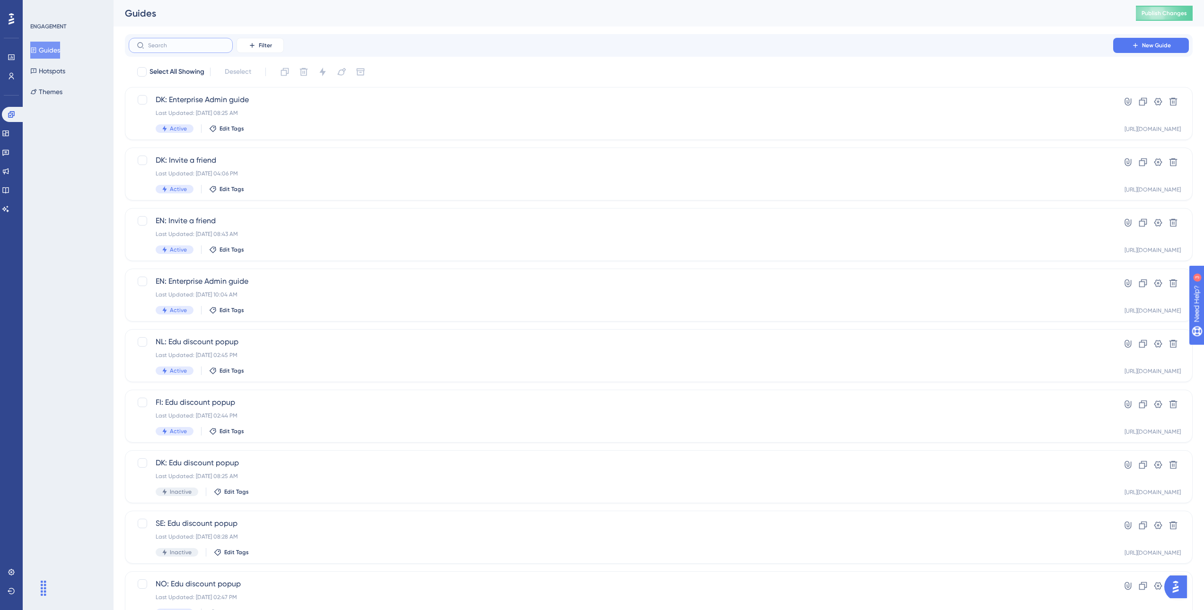
click at [177, 45] on input "text" at bounding box center [186, 45] width 77 height 7
type input "se"
click at [263, 422] on div "SE new: Create activity Last Updated: Dec 05 2022, 11:41 AM Active Edit Tags" at bounding box center [621, 416] width 931 height 39
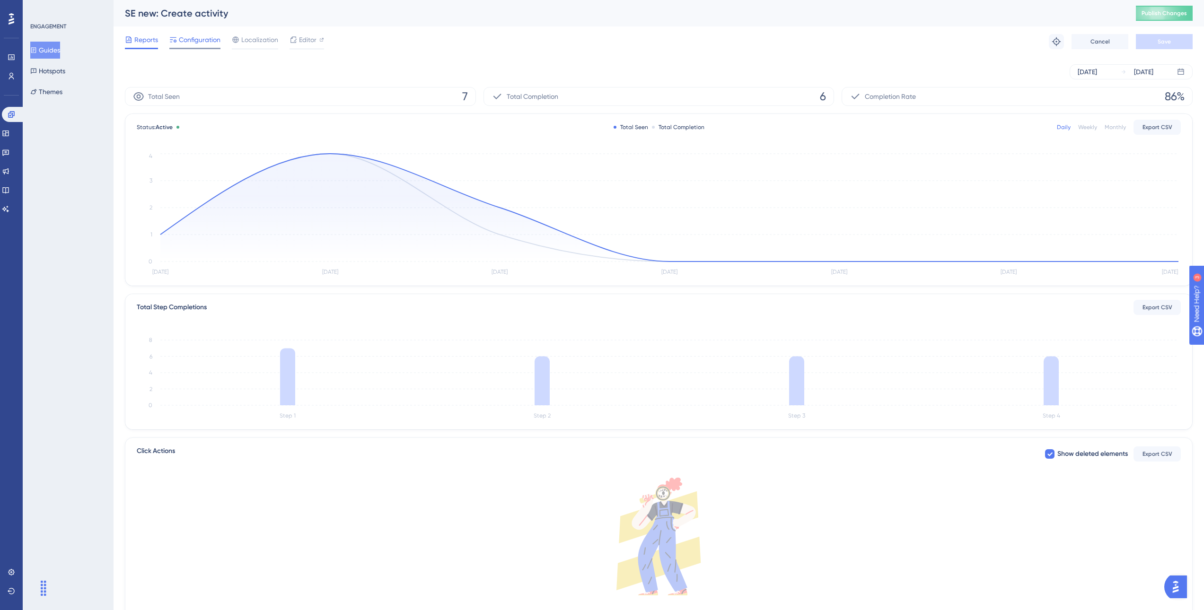
click at [188, 37] on span "Configuration" at bounding box center [200, 39] width 42 height 11
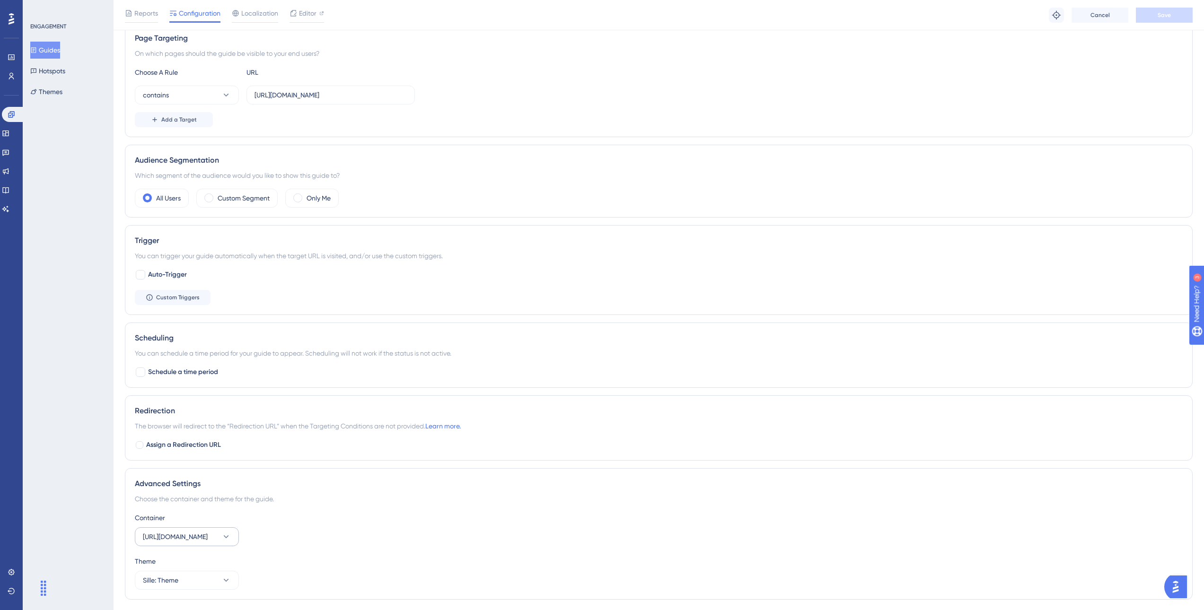
scroll to position [250, 0]
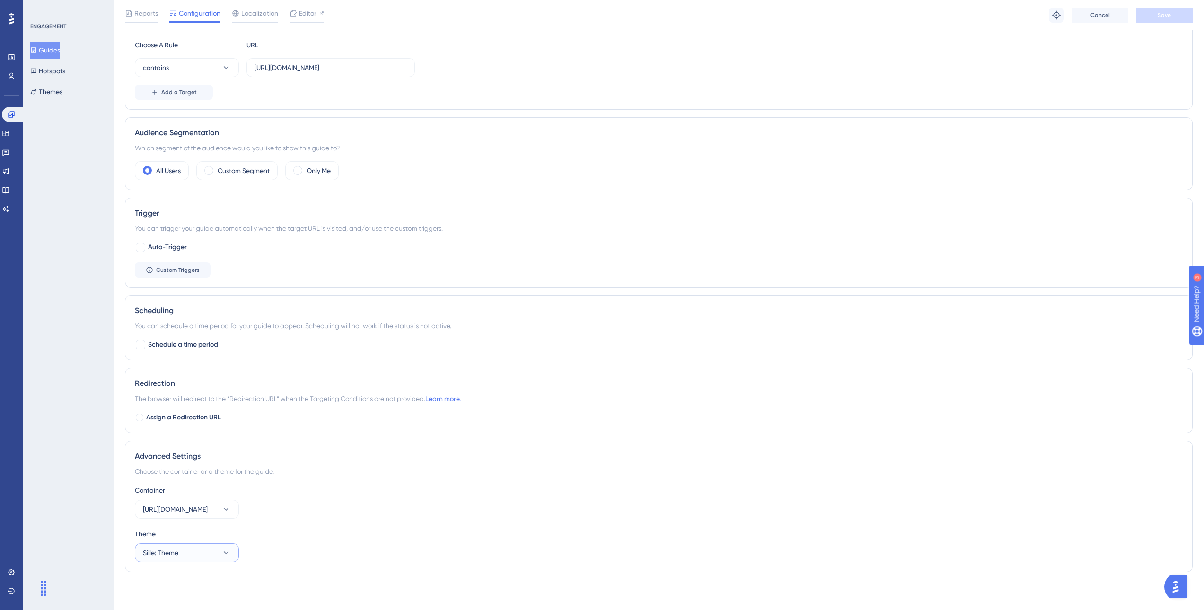
click at [182, 549] on button "Sille: Theme" at bounding box center [187, 553] width 104 height 19
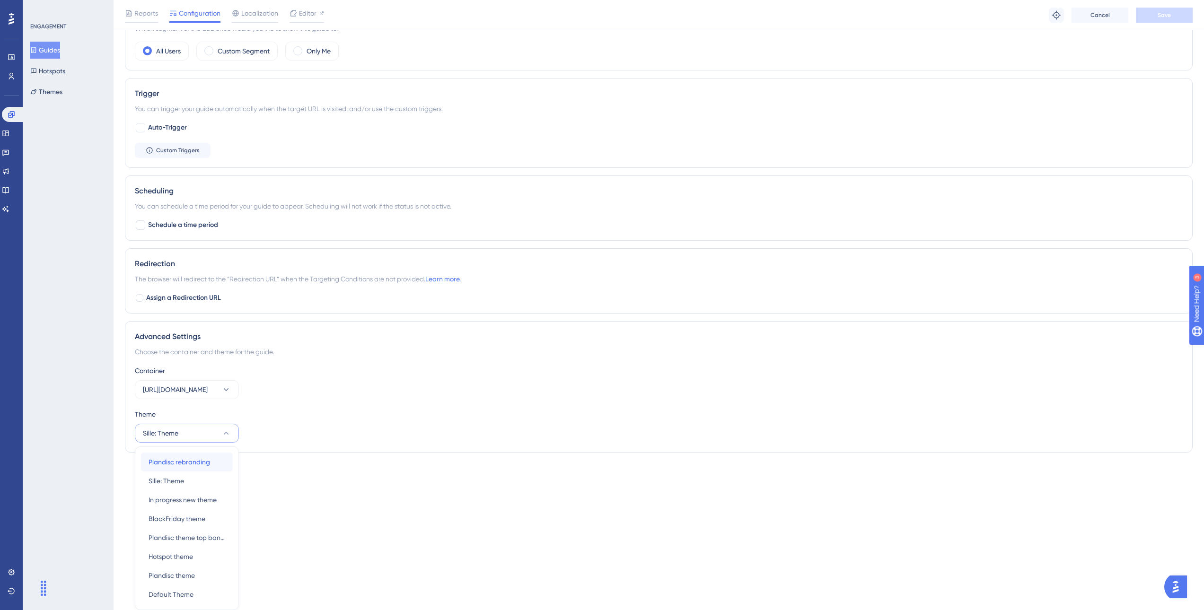
click at [201, 464] on span "Plandisc rebranding" at bounding box center [180, 462] width 62 height 11
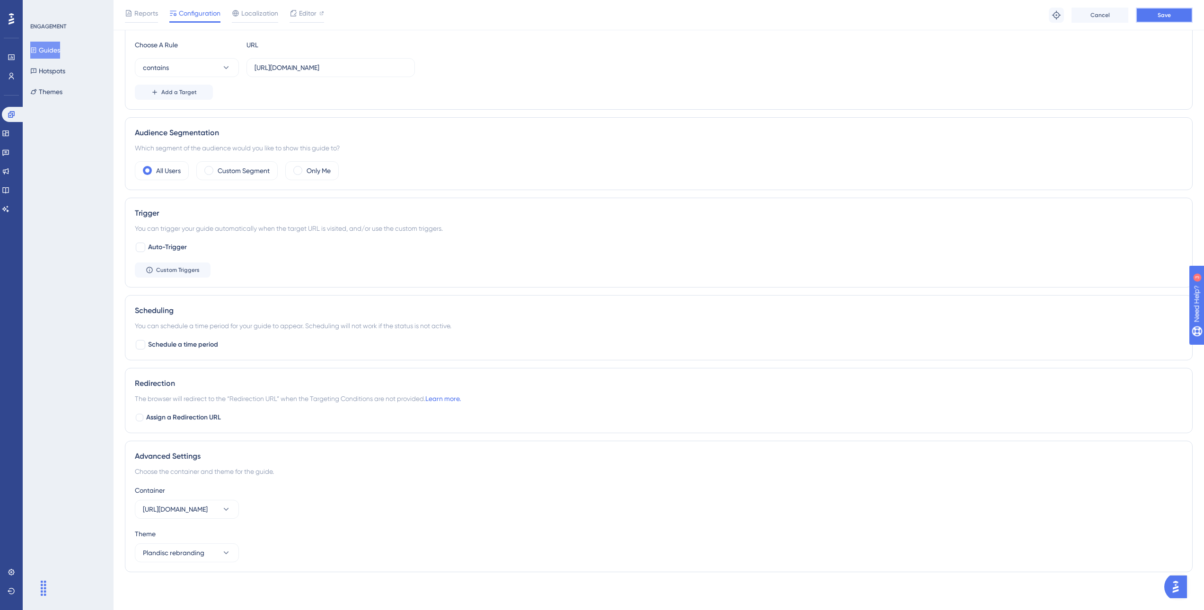
click at [1179, 14] on button "Save" at bounding box center [1164, 15] width 57 height 15
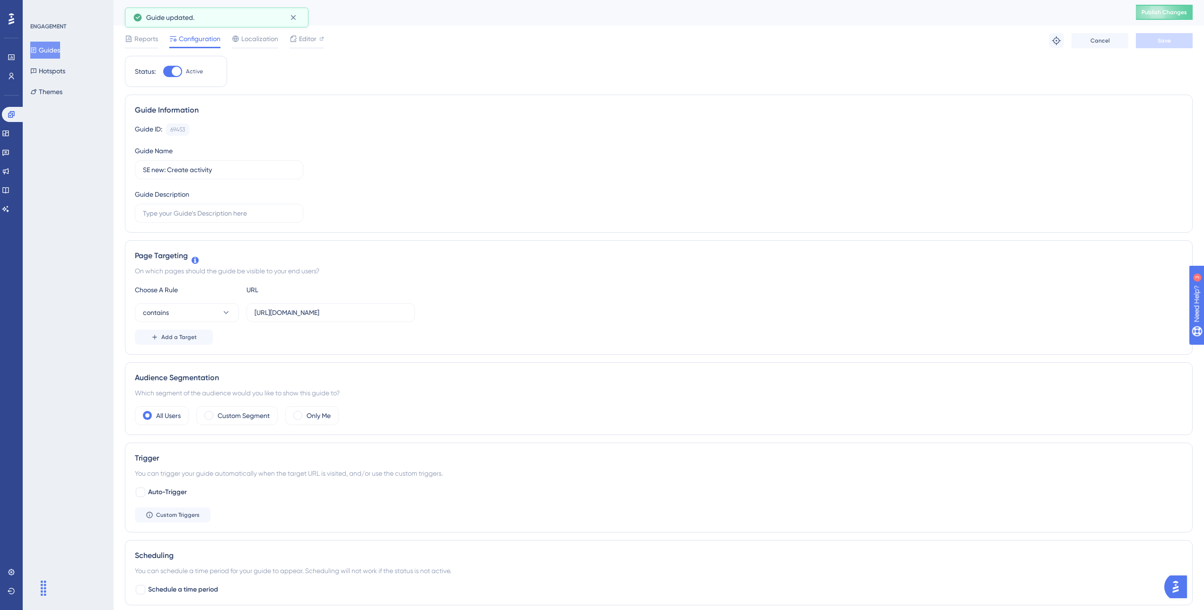
scroll to position [0, 0]
click at [55, 50] on button "Guides" at bounding box center [45, 50] width 30 height 17
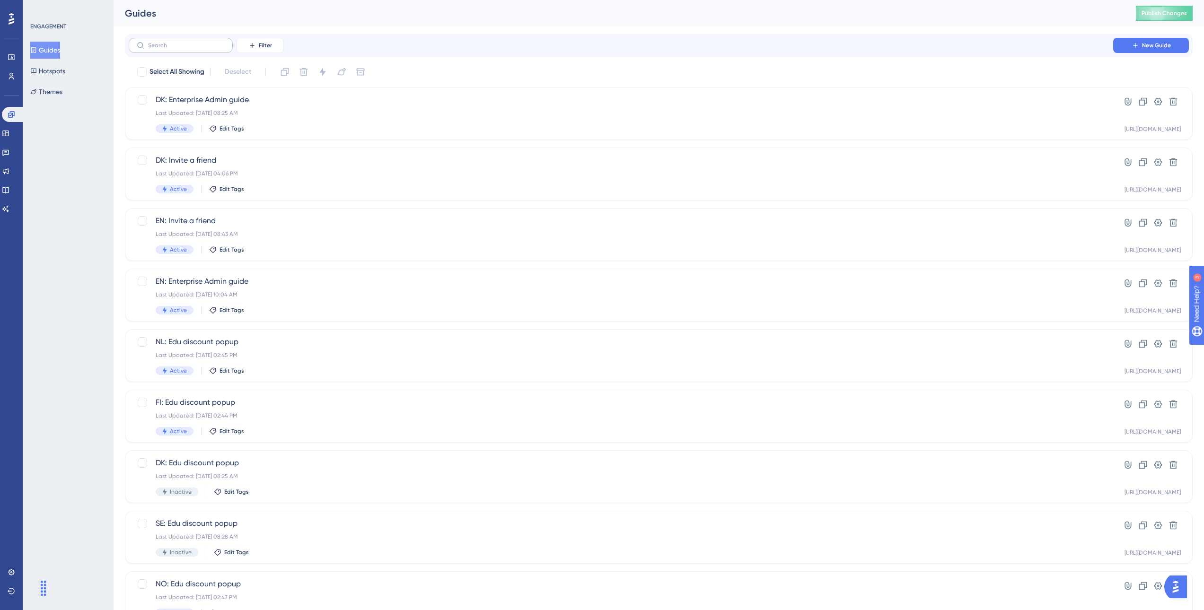
click at [203, 40] on label at bounding box center [181, 45] width 104 height 15
click at [203, 42] on input "text" at bounding box center [186, 45] width 77 height 7
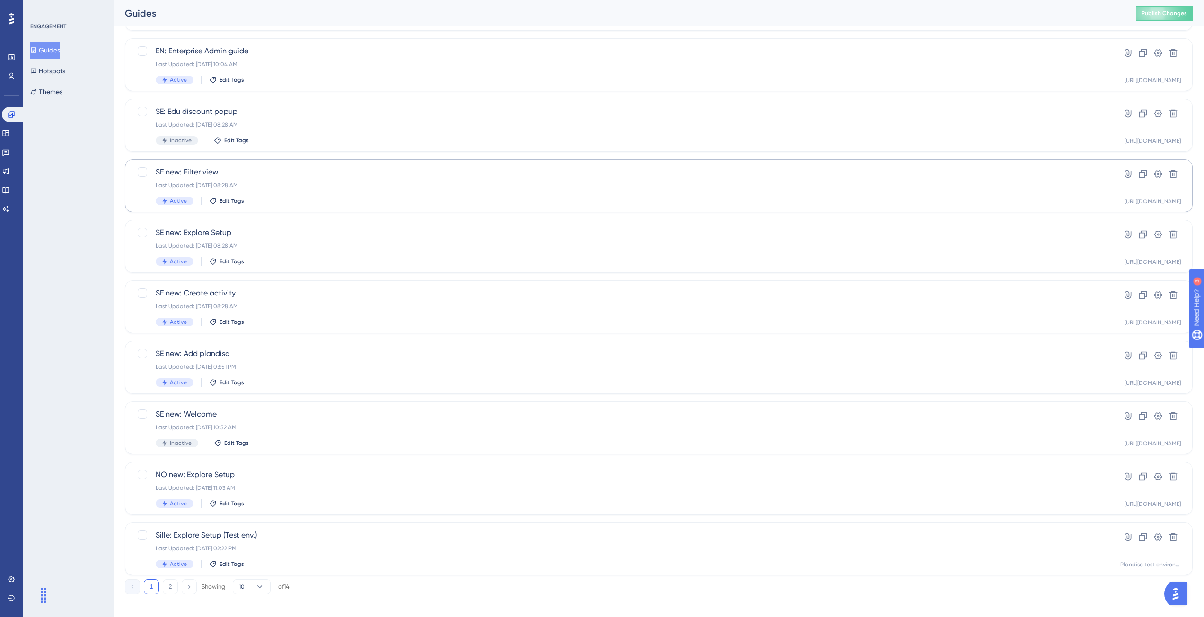
scroll to position [117, 0]
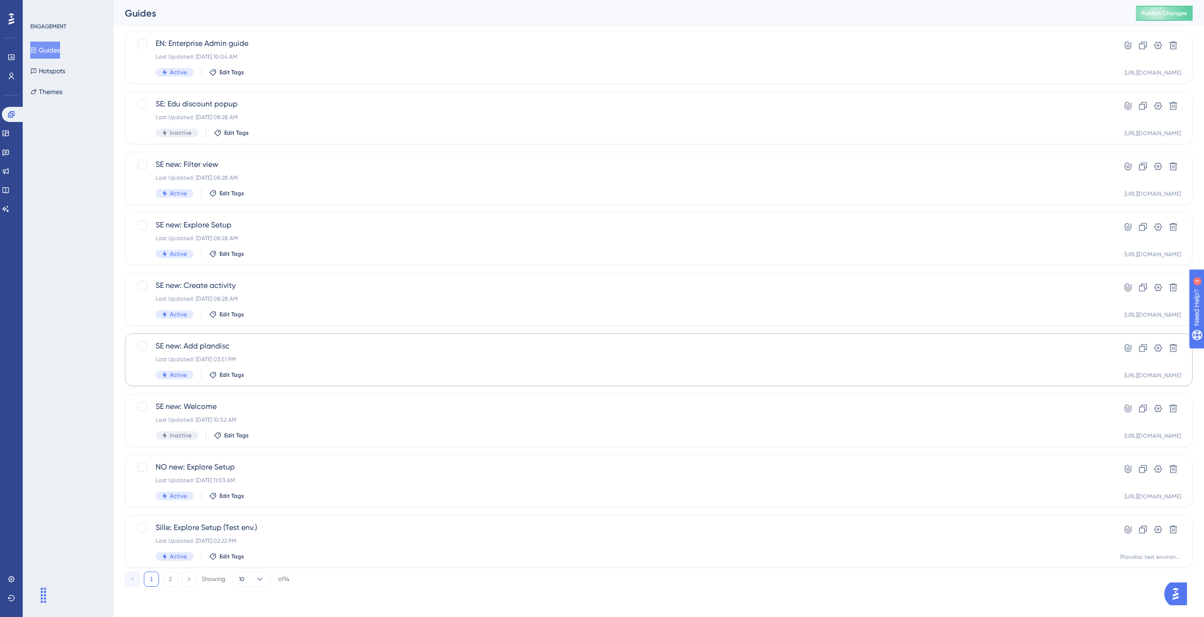
type input "se"
click at [317, 344] on span "SE new: Add plandisc" at bounding box center [621, 346] width 931 height 11
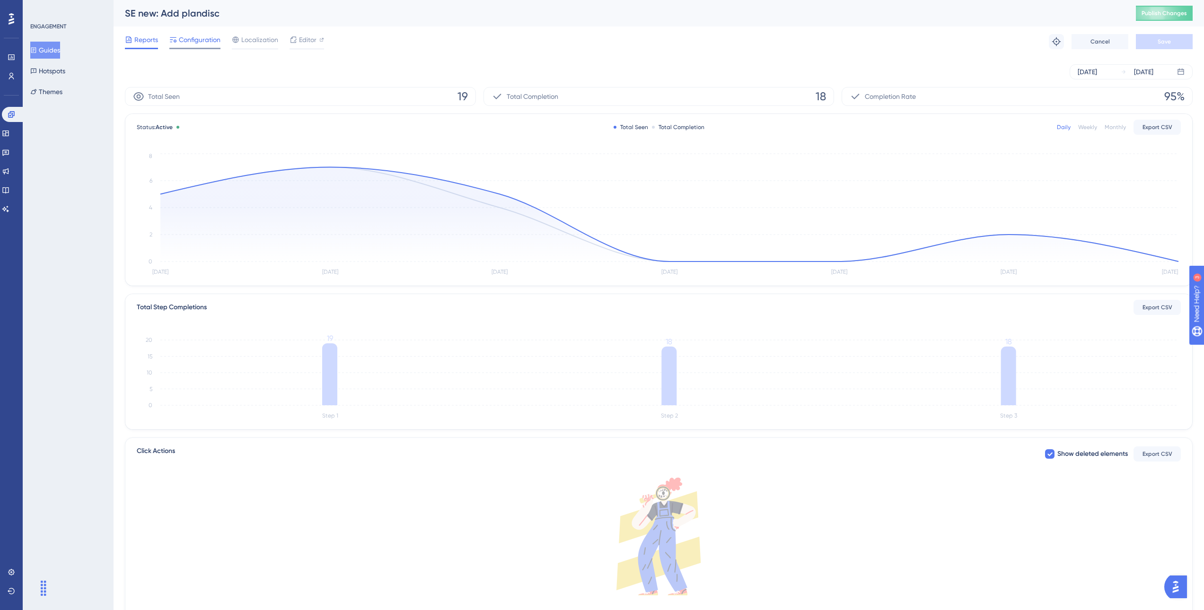
click at [184, 42] on span "Configuration" at bounding box center [200, 39] width 42 height 11
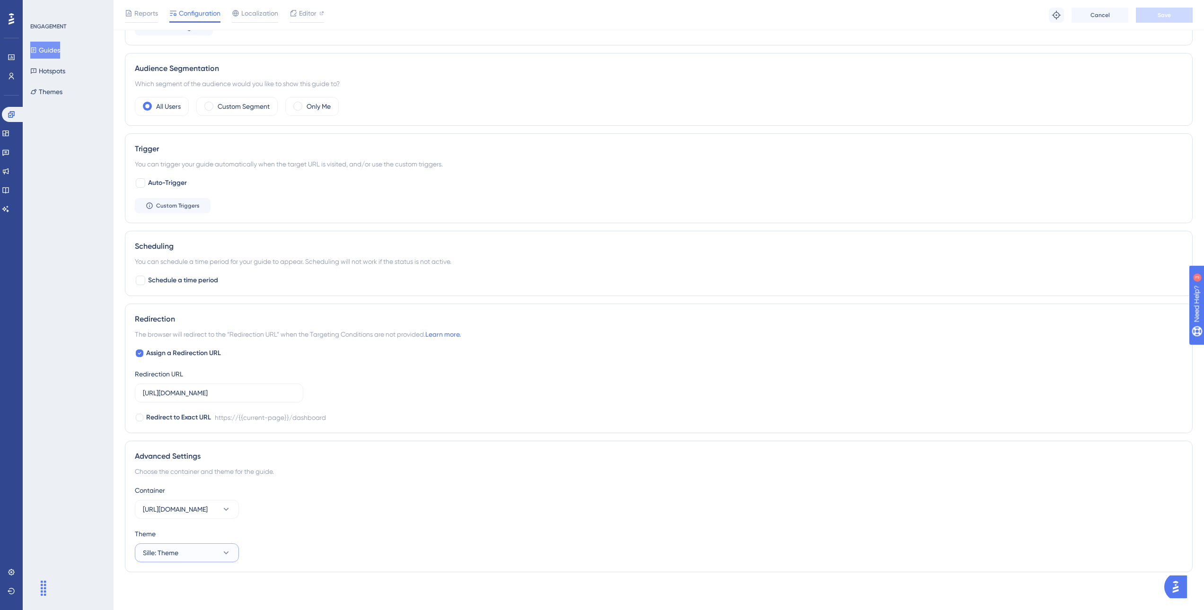
click at [179, 546] on button "Sille: Theme" at bounding box center [187, 553] width 104 height 19
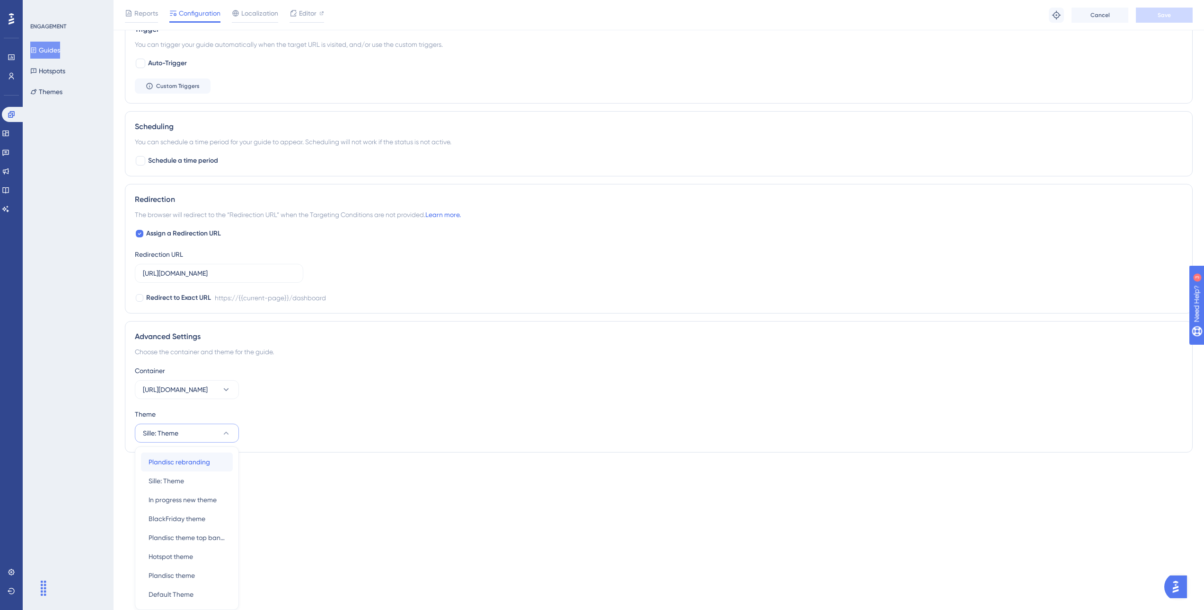
click at [185, 464] on span "Plandisc rebranding" at bounding box center [180, 462] width 62 height 11
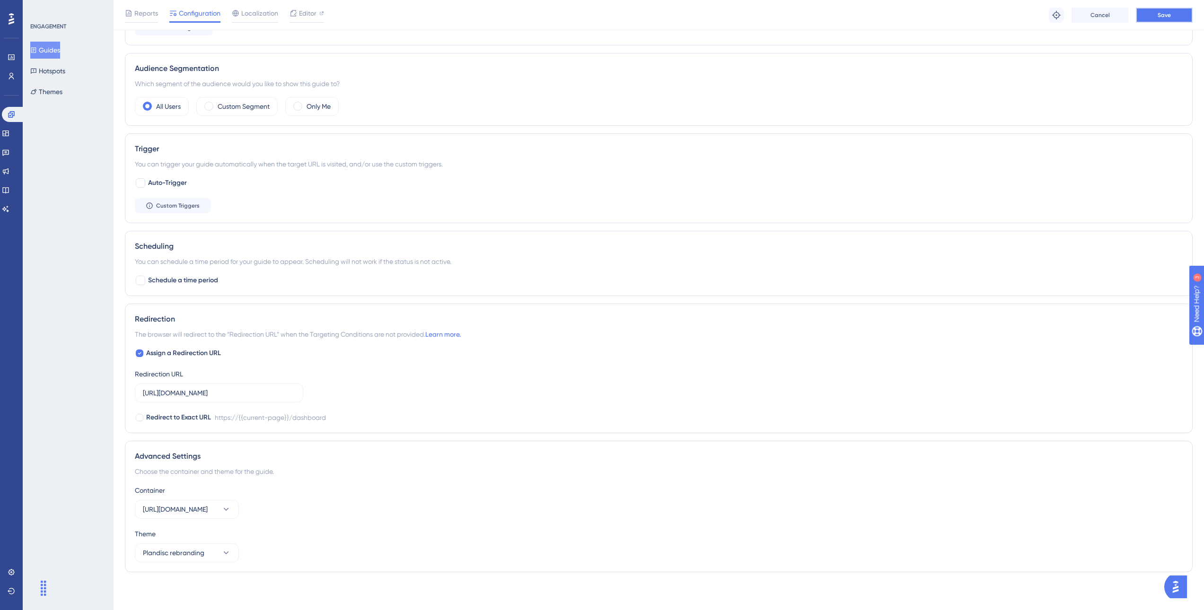
click at [1176, 12] on button "Save" at bounding box center [1164, 15] width 57 height 15
click at [51, 49] on button "Guides" at bounding box center [45, 50] width 30 height 17
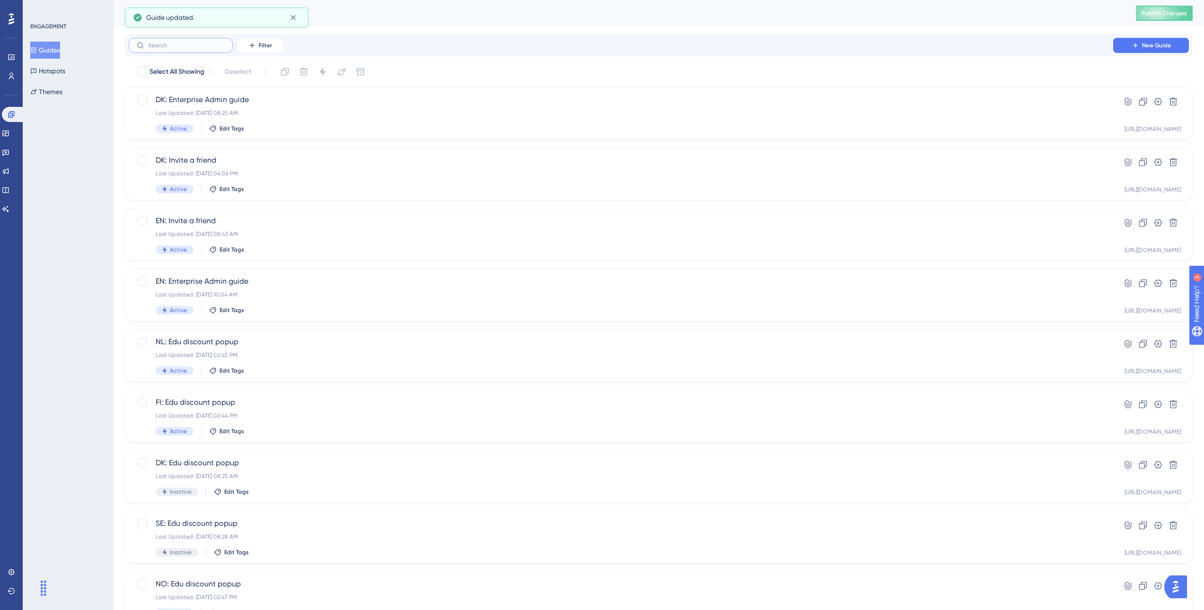
click at [157, 43] on input "text" at bounding box center [186, 45] width 77 height 7
type input "s"
type input "no"
click at [300, 112] on div "Last Updated: Sep 11 2023, 02:47 PM" at bounding box center [621, 113] width 931 height 8
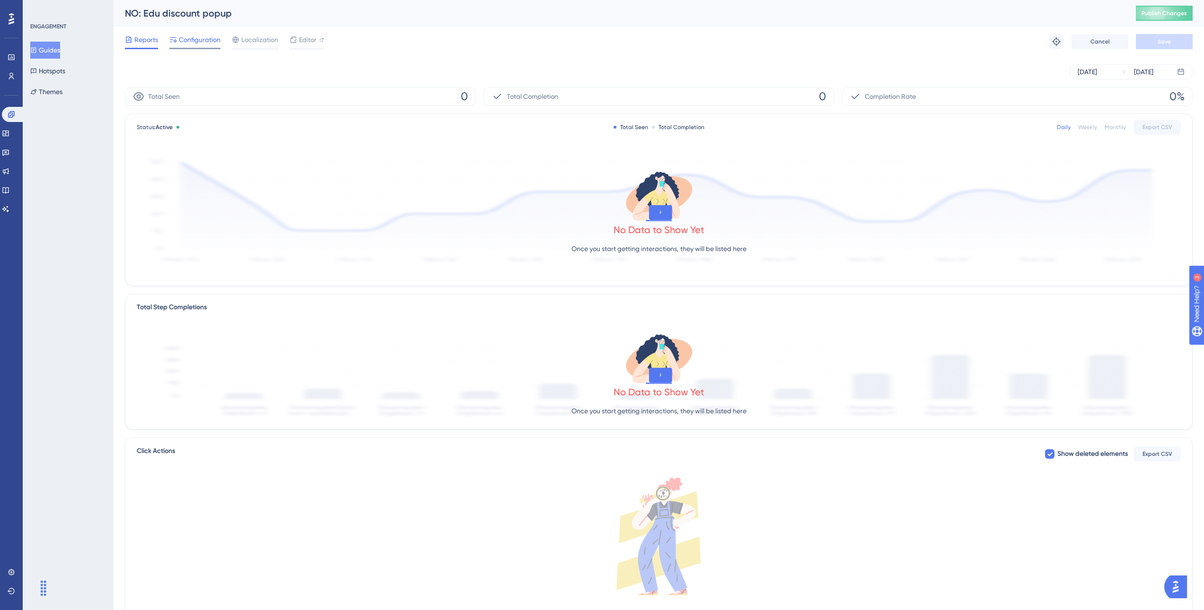
click at [176, 45] on div "Configuration" at bounding box center [194, 41] width 51 height 15
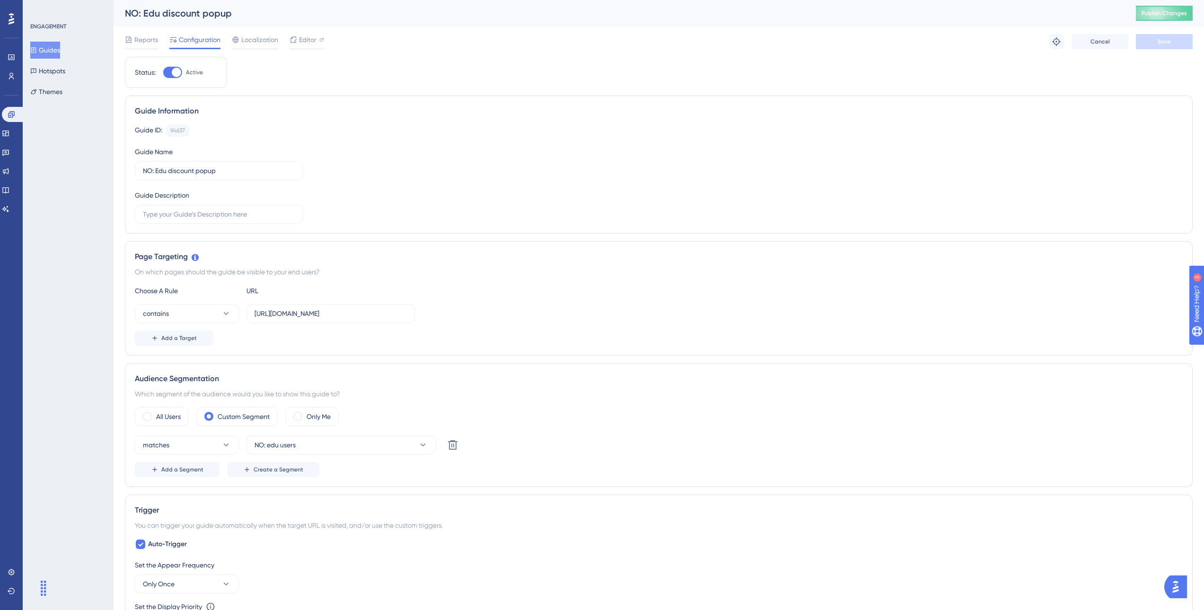
click at [170, 74] on div at bounding box center [172, 72] width 19 height 11
click at [163, 73] on input "Active" at bounding box center [163, 72] width 0 height 0
checkbox input "false"
click at [1179, 36] on button "Save" at bounding box center [1164, 41] width 57 height 15
click at [133, 44] on div "Reports" at bounding box center [141, 39] width 33 height 11
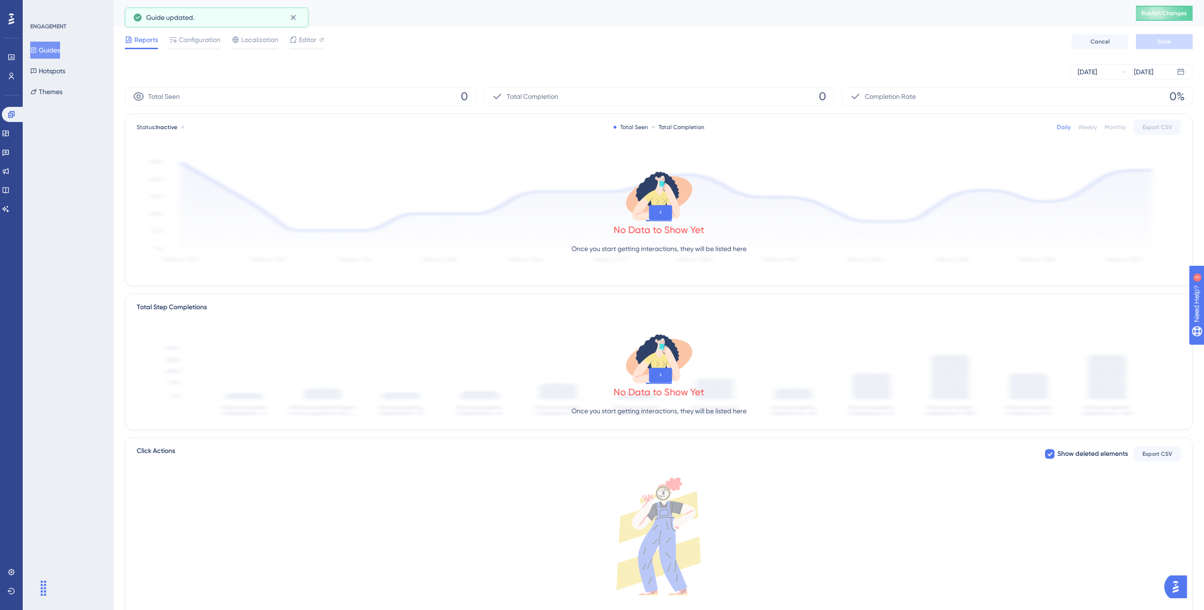
click at [59, 50] on button "Guides" at bounding box center [45, 50] width 30 height 17
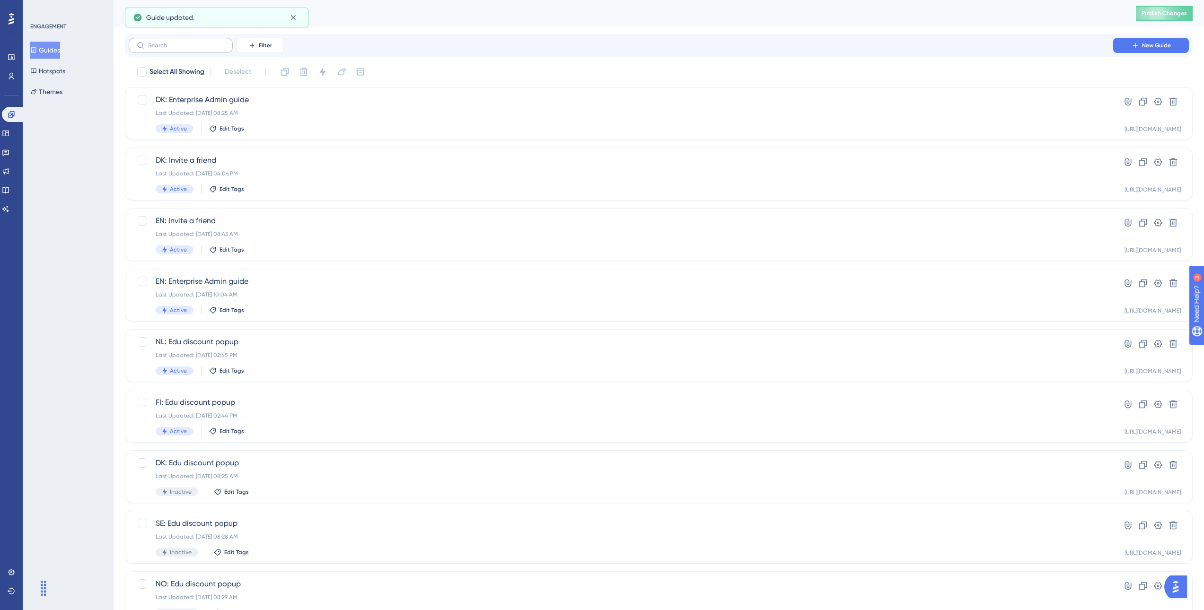
click at [184, 48] on label at bounding box center [181, 45] width 104 height 15
click at [184, 48] on input "text" at bounding box center [186, 45] width 77 height 7
type input "no"
click at [303, 223] on span "NO new: Filter view" at bounding box center [621, 220] width 931 height 11
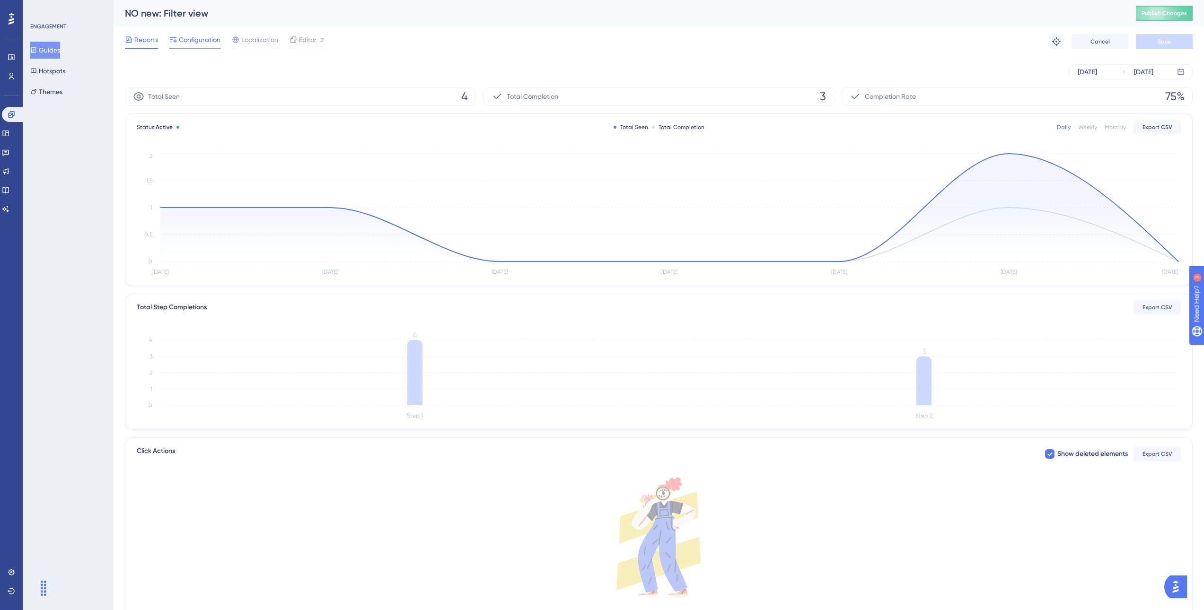
click at [194, 43] on span "Configuration" at bounding box center [200, 39] width 42 height 11
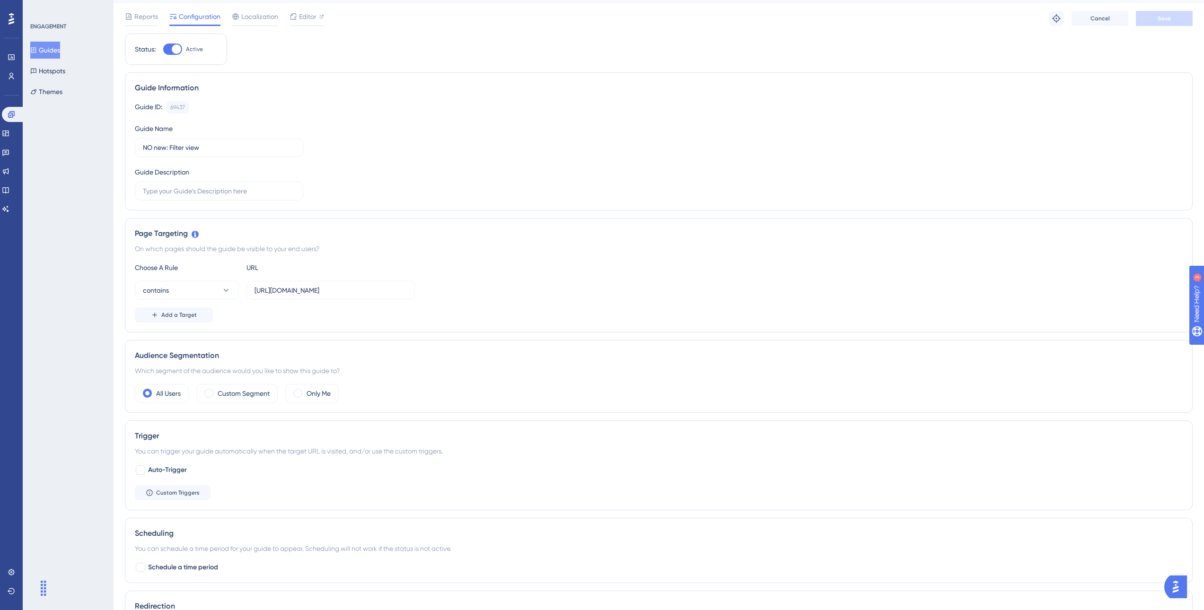
scroll to position [250, 0]
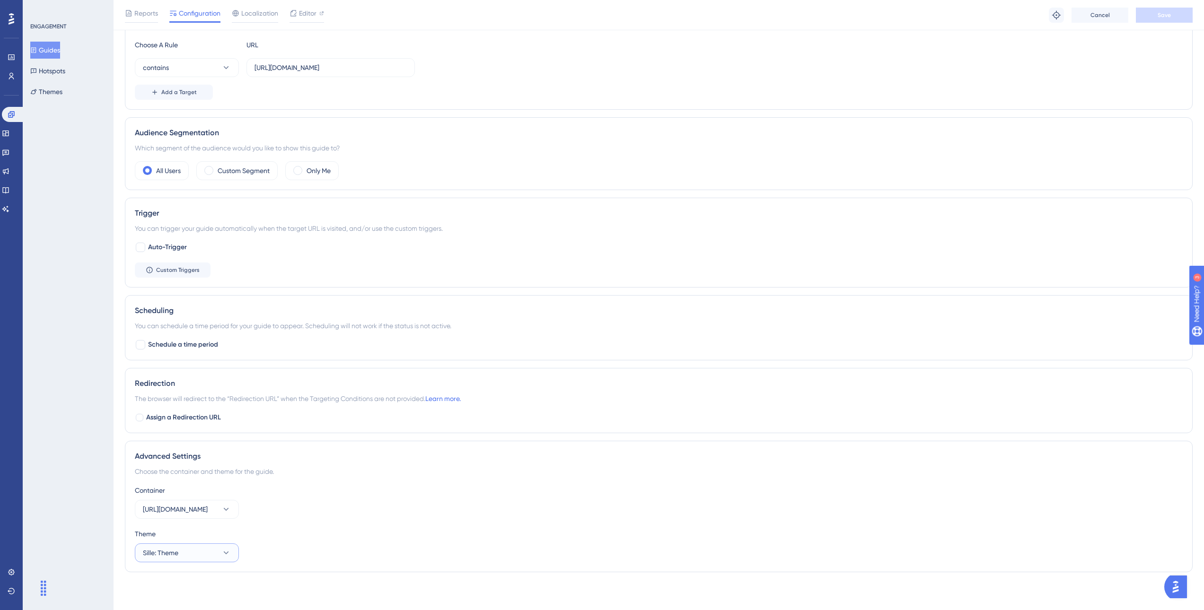
click at [195, 547] on button "Sille: Theme" at bounding box center [187, 553] width 104 height 19
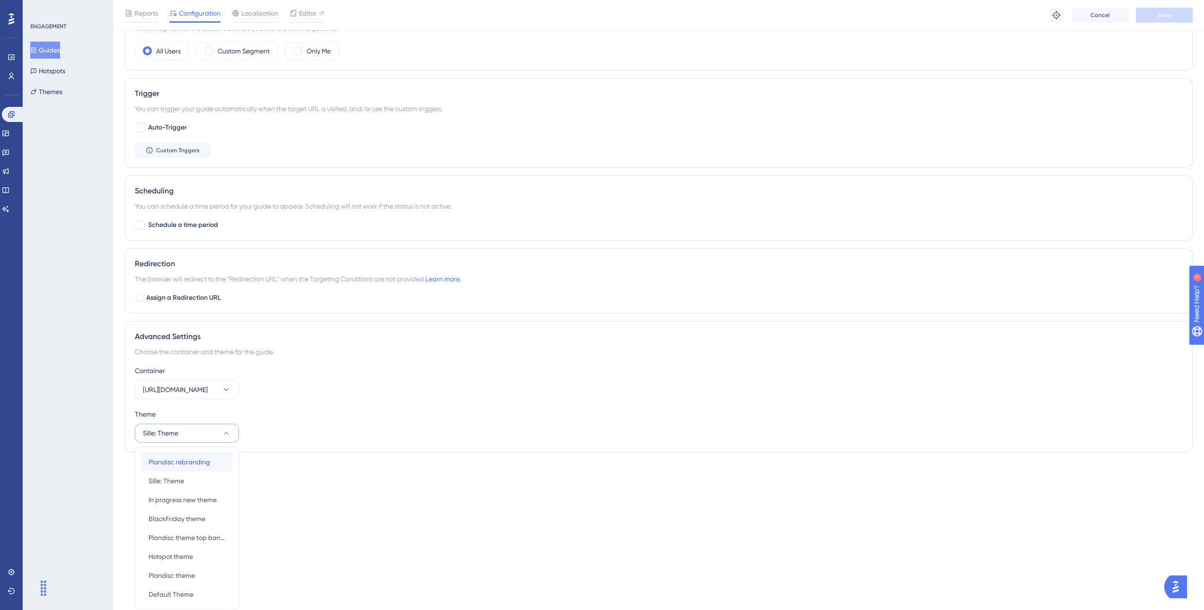
click at [192, 468] on div "Plandisc rebranding Plandisc rebranding" at bounding box center [187, 462] width 77 height 19
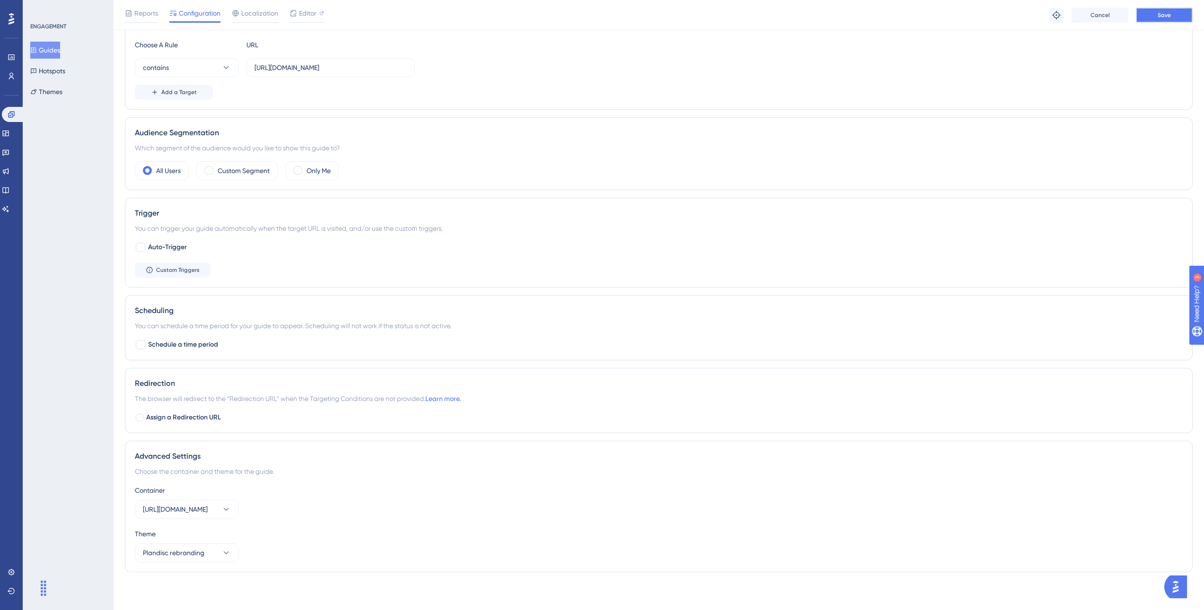
click at [1179, 11] on button "Save" at bounding box center [1164, 15] width 57 height 15
click at [53, 48] on button "Guides" at bounding box center [45, 50] width 30 height 17
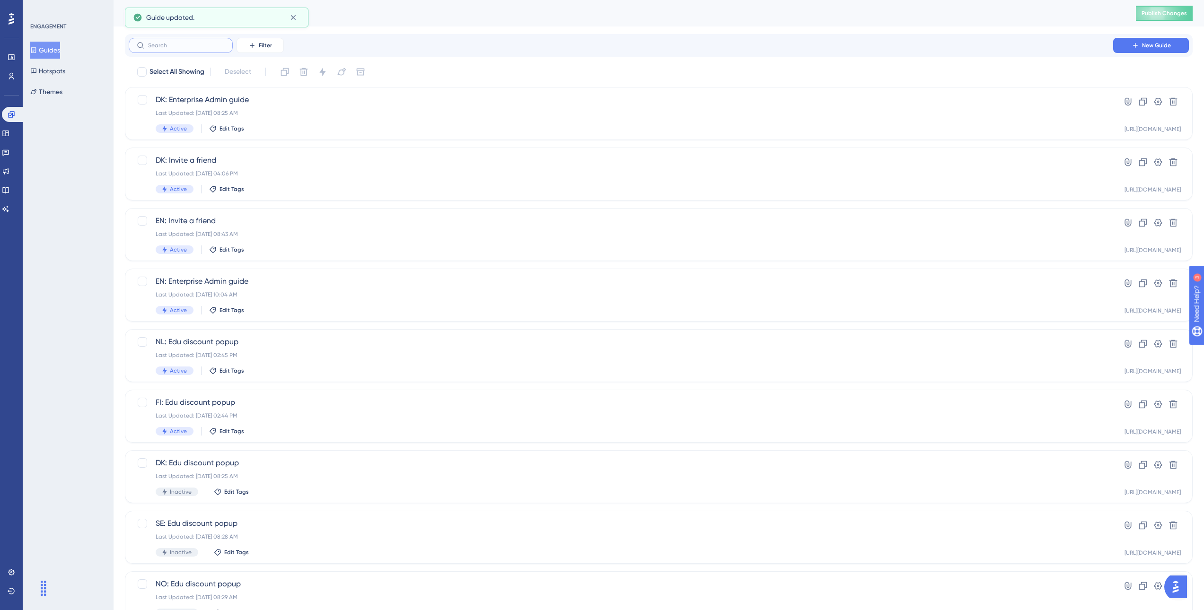
click at [192, 43] on input "text" at bounding box center [186, 45] width 77 height 7
type input "no"
click at [299, 289] on div "NO new: Explore Setup Last Updated: May 30 2023, 11:03 AM Active Edit Tags" at bounding box center [621, 295] width 931 height 39
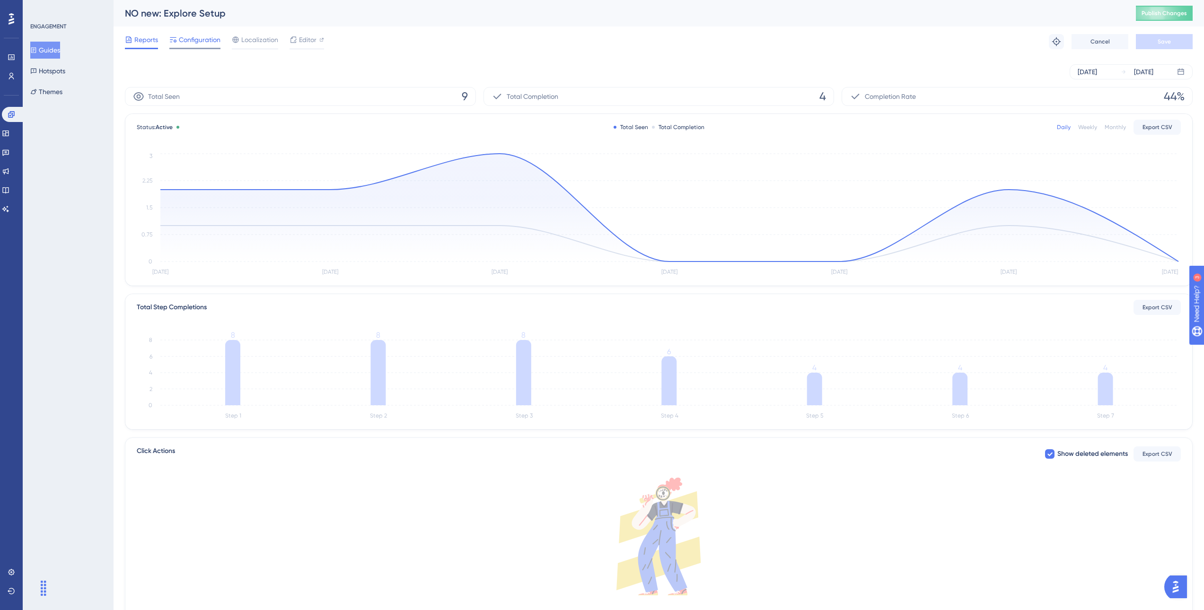
click at [187, 44] on span "Configuration" at bounding box center [200, 39] width 42 height 11
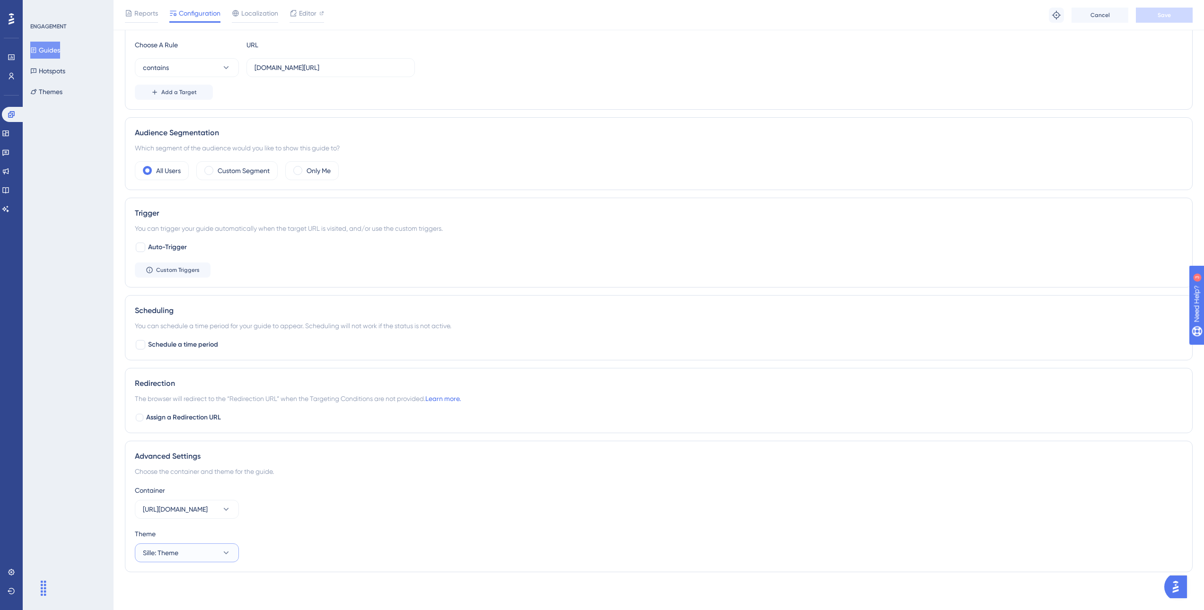
click at [205, 551] on button "Sille: Theme" at bounding box center [187, 553] width 104 height 19
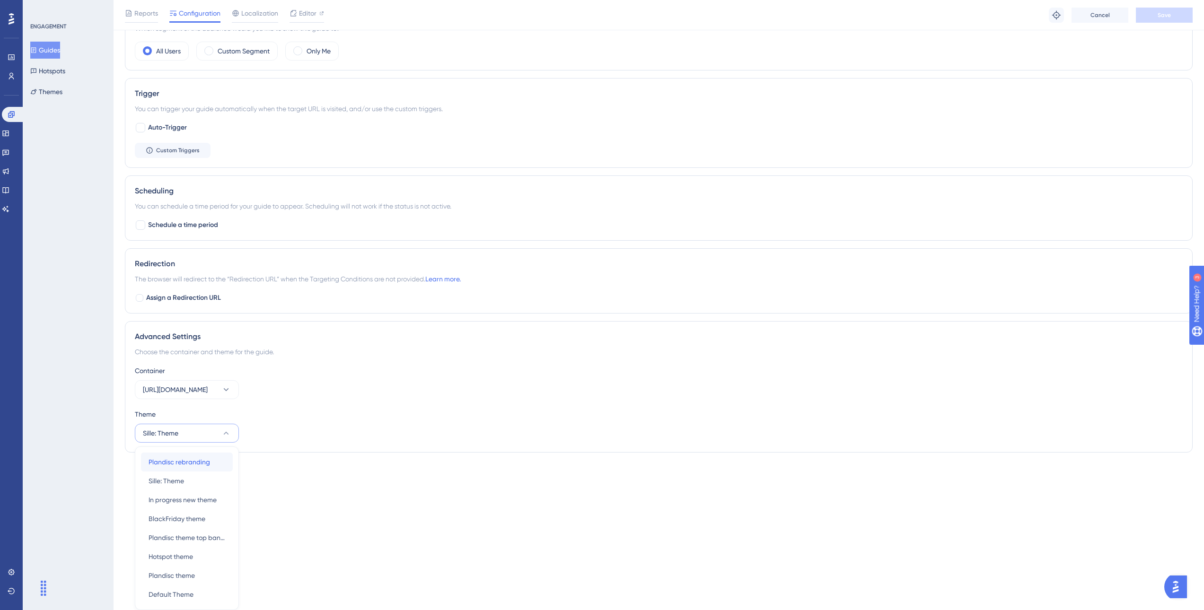
click at [197, 461] on span "Plandisc rebranding" at bounding box center [180, 462] width 62 height 11
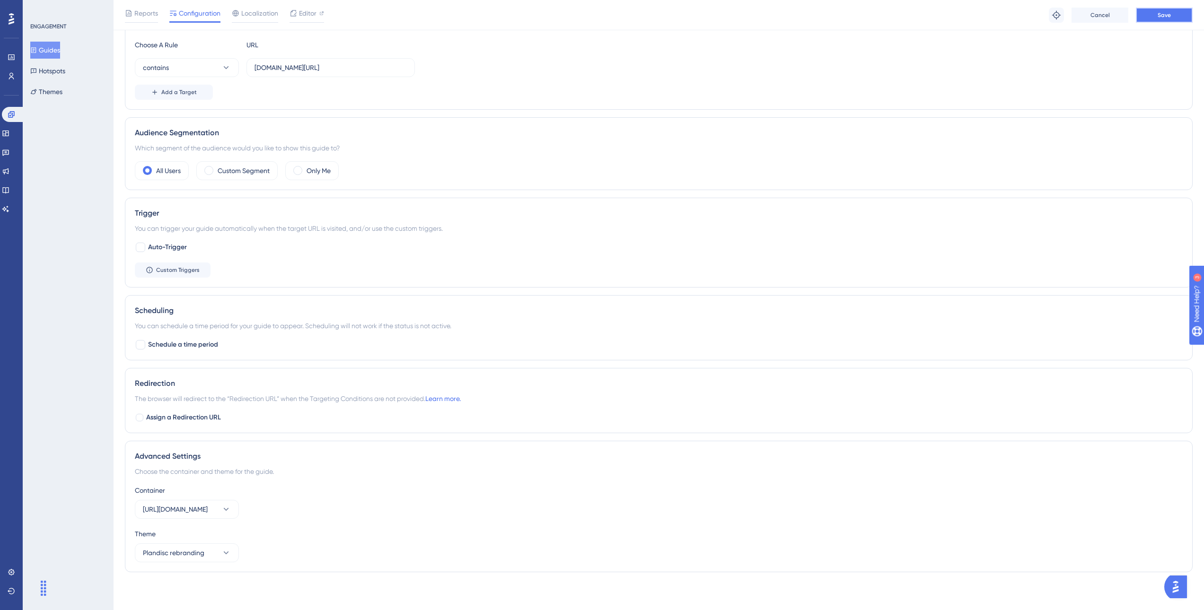
click at [1173, 13] on button "Save" at bounding box center [1164, 15] width 57 height 15
click at [49, 53] on button "Guides" at bounding box center [45, 50] width 30 height 17
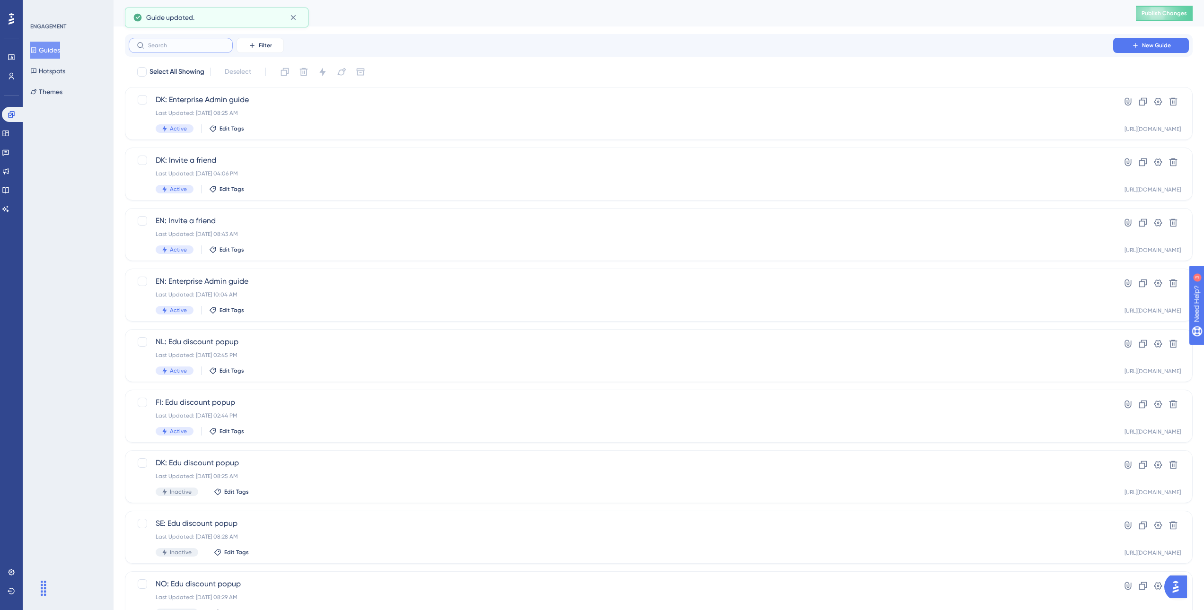
click at [153, 48] on input "text" at bounding box center [186, 45] width 77 height 7
type input "no"
click at [270, 359] on div "Last Updated: Nov 30 2022, 11:27 AM" at bounding box center [621, 356] width 931 height 8
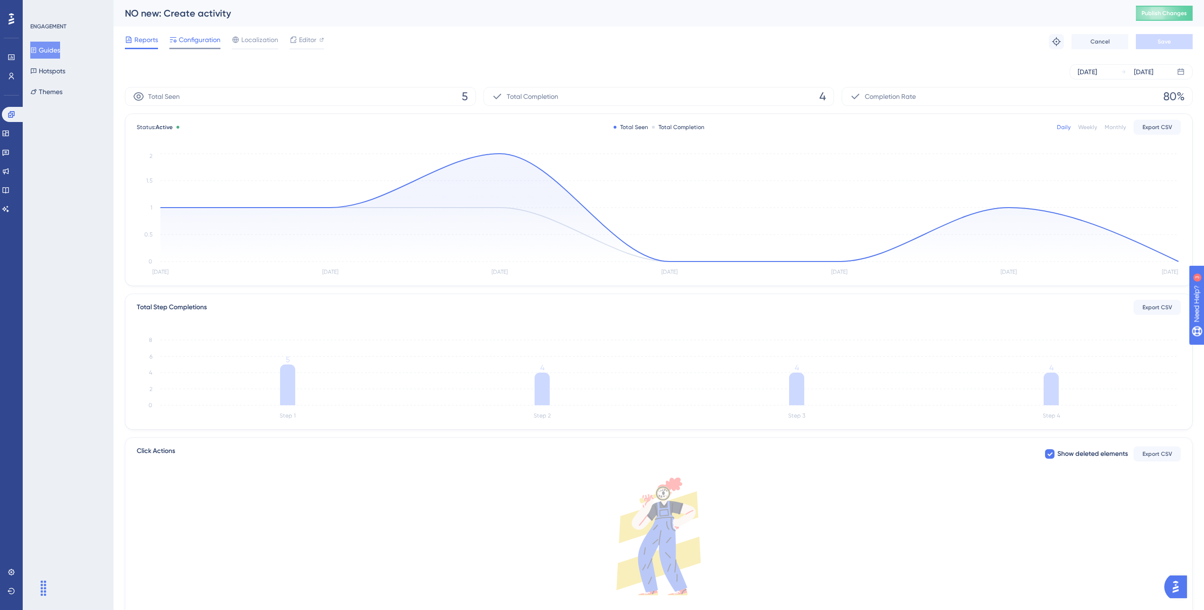
click at [195, 40] on span "Configuration" at bounding box center [200, 39] width 42 height 11
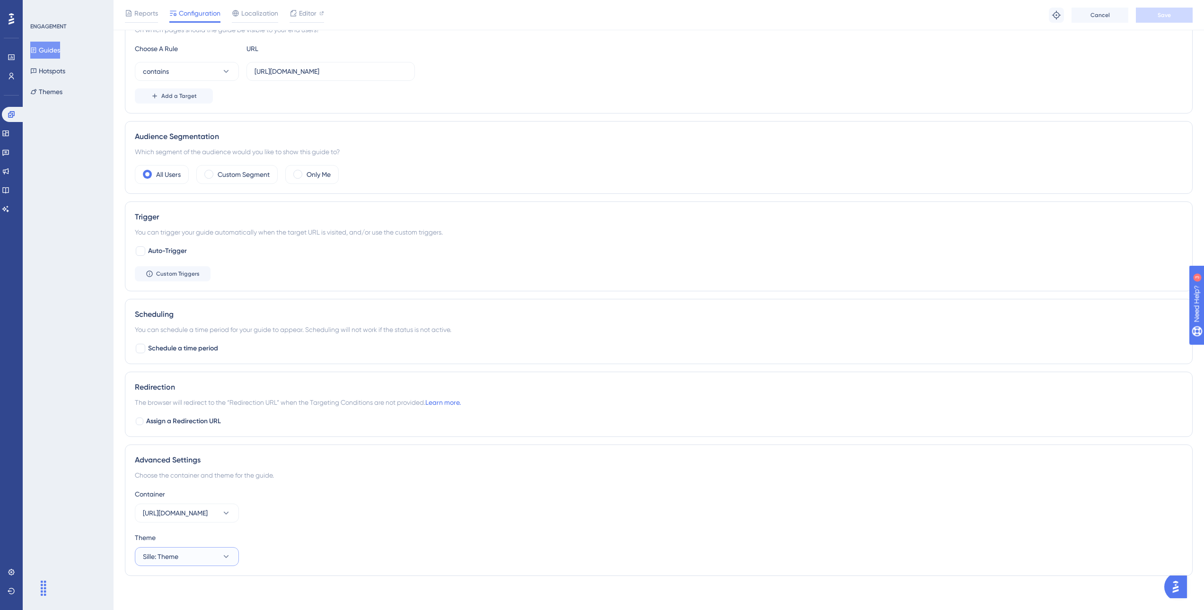
click at [194, 560] on button "Sille: Theme" at bounding box center [187, 556] width 104 height 19
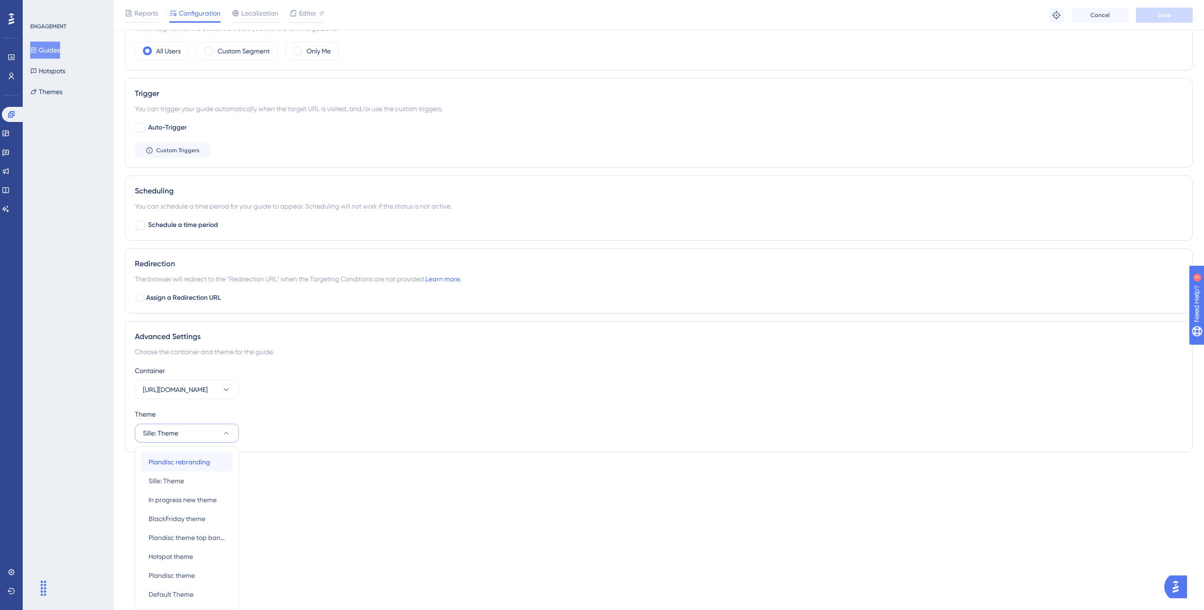
click at [209, 463] on span "Plandisc rebranding" at bounding box center [180, 462] width 62 height 11
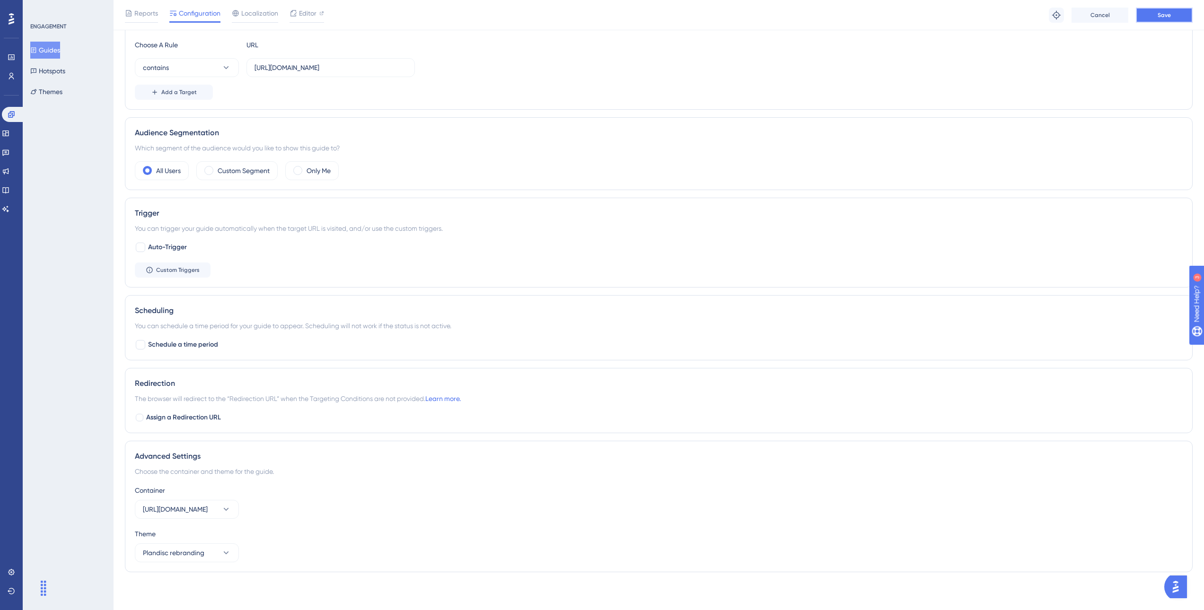
click at [1164, 19] on button "Save" at bounding box center [1164, 15] width 57 height 15
click at [291, 15] on icon at bounding box center [293, 17] width 9 height 9
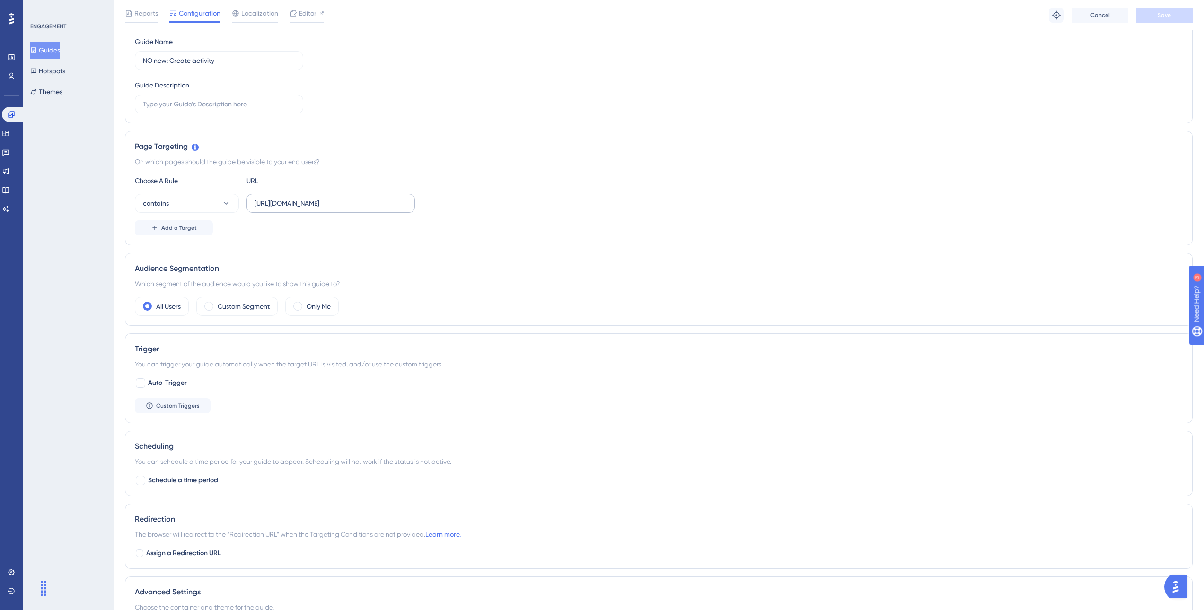
scroll to position [0, 0]
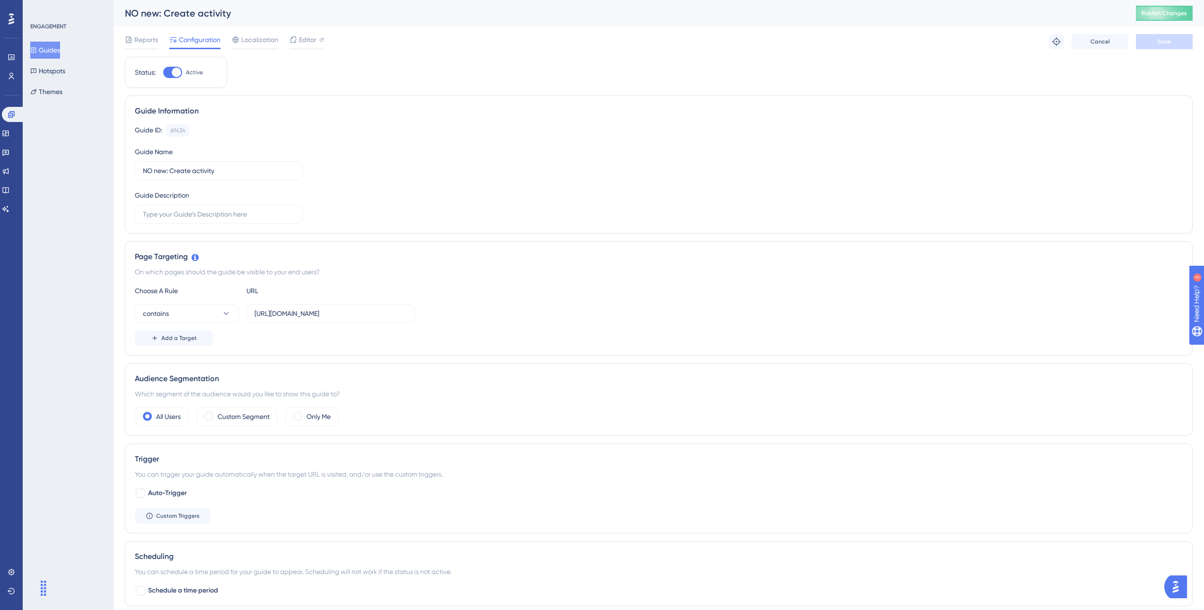
click at [56, 53] on button "Guides" at bounding box center [45, 50] width 30 height 17
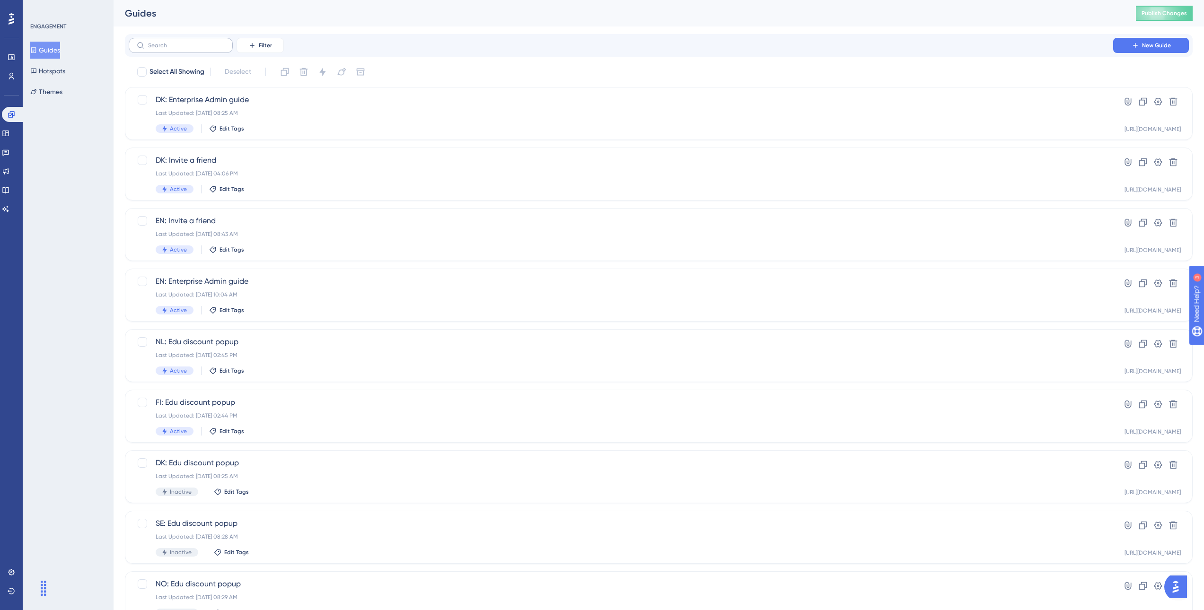
click at [196, 50] on label at bounding box center [181, 45] width 104 height 15
click at [196, 49] on input "text" at bounding box center [186, 45] width 77 height 7
type input "no"
click at [273, 412] on div "Last Updated: Jan 20 2025, 03:51 PM" at bounding box center [621, 416] width 931 height 8
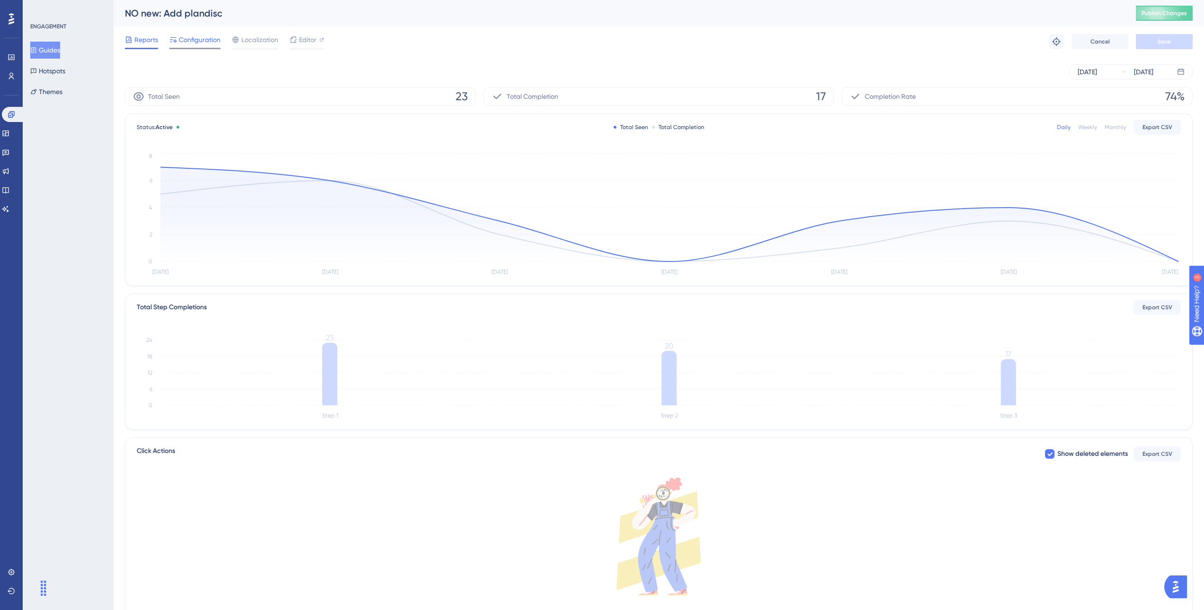
click at [203, 42] on span "Configuration" at bounding box center [200, 39] width 42 height 11
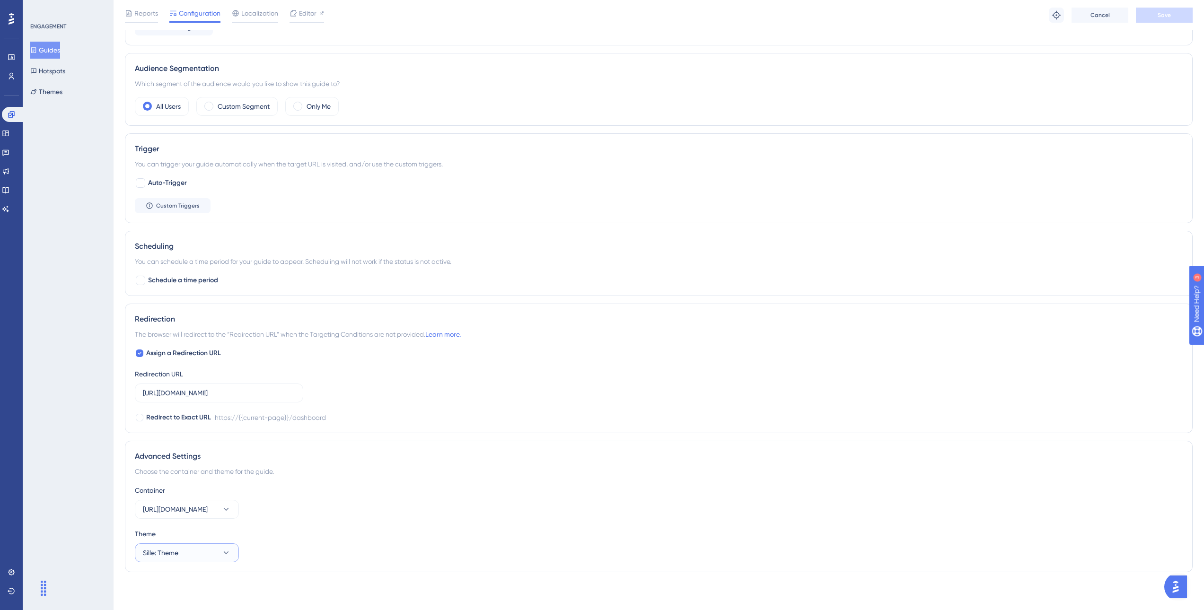
click at [227, 556] on icon at bounding box center [225, 552] width 9 height 9
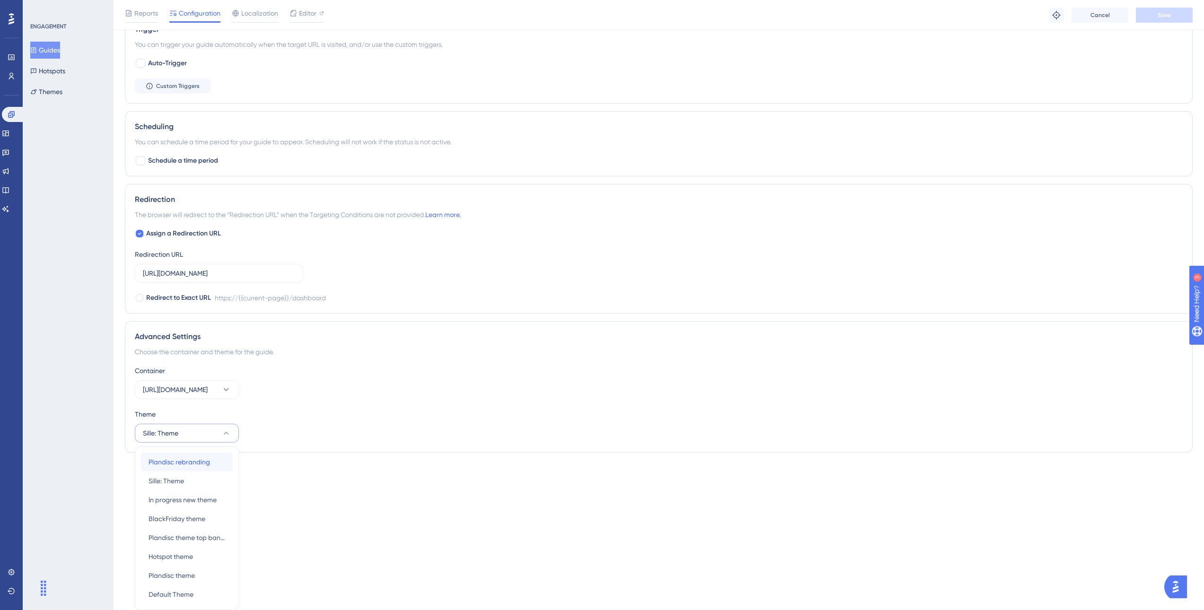
click at [195, 470] on div "Plandisc rebranding Plandisc rebranding" at bounding box center [187, 462] width 77 height 19
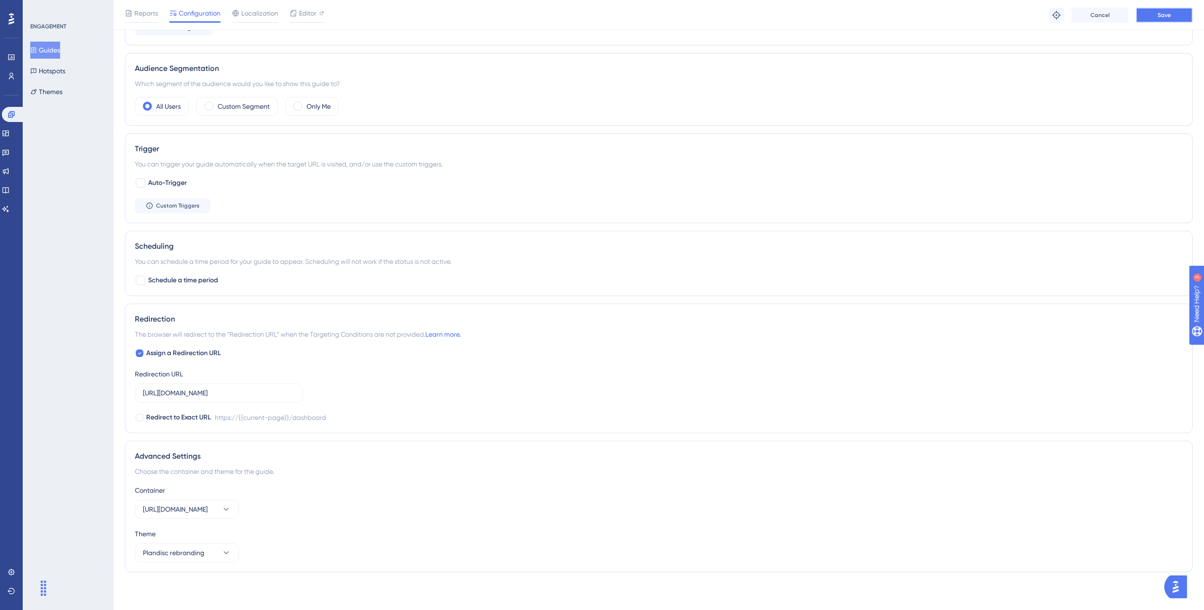
click at [1172, 11] on button "Save" at bounding box center [1164, 15] width 57 height 15
click at [53, 47] on button "Guides" at bounding box center [45, 50] width 30 height 17
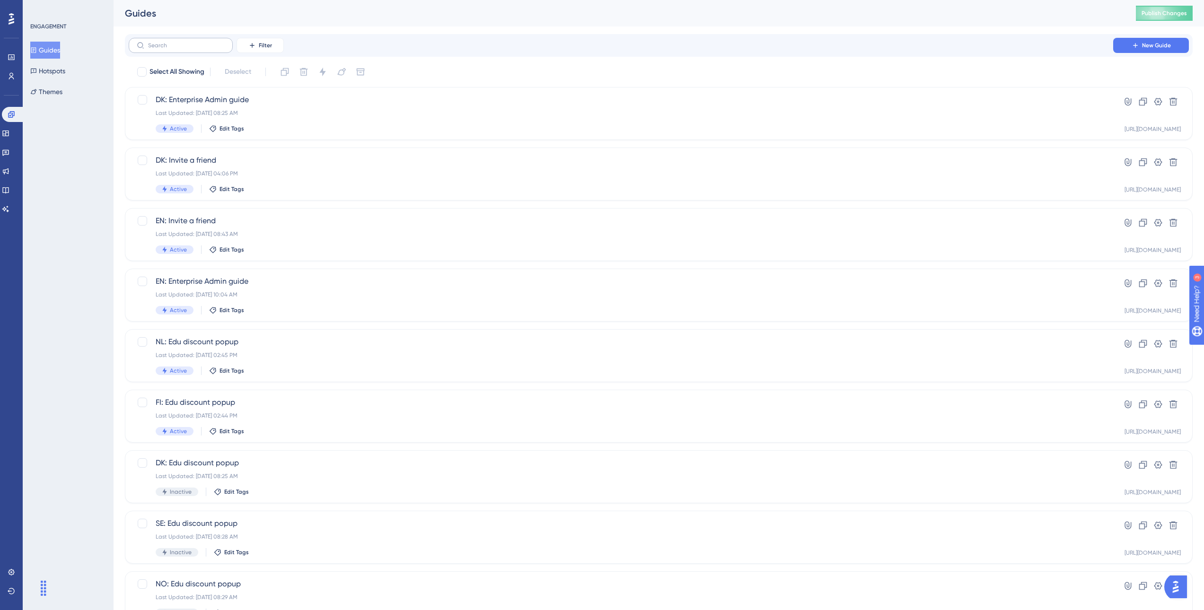
click at [173, 49] on label at bounding box center [181, 45] width 104 height 15
click at [173, 49] on input "text" at bounding box center [186, 45] width 77 height 7
type input "fi"
click at [308, 113] on div "Last Updated: Sep 11 2023, 02:44 PM" at bounding box center [621, 113] width 931 height 8
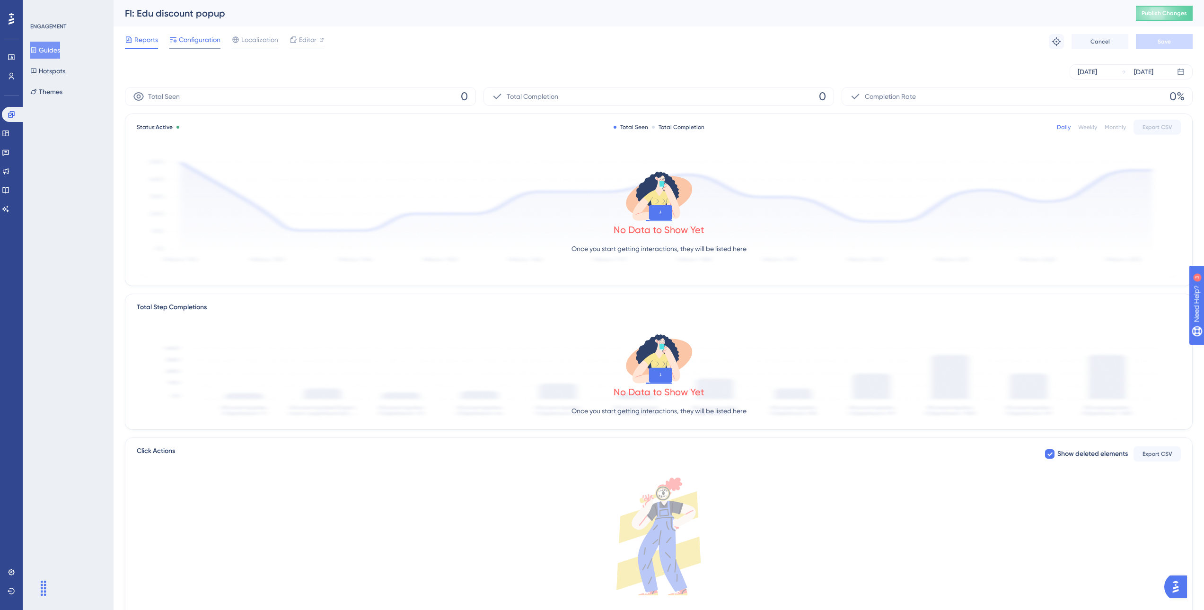
click at [189, 37] on span "Configuration" at bounding box center [200, 39] width 42 height 11
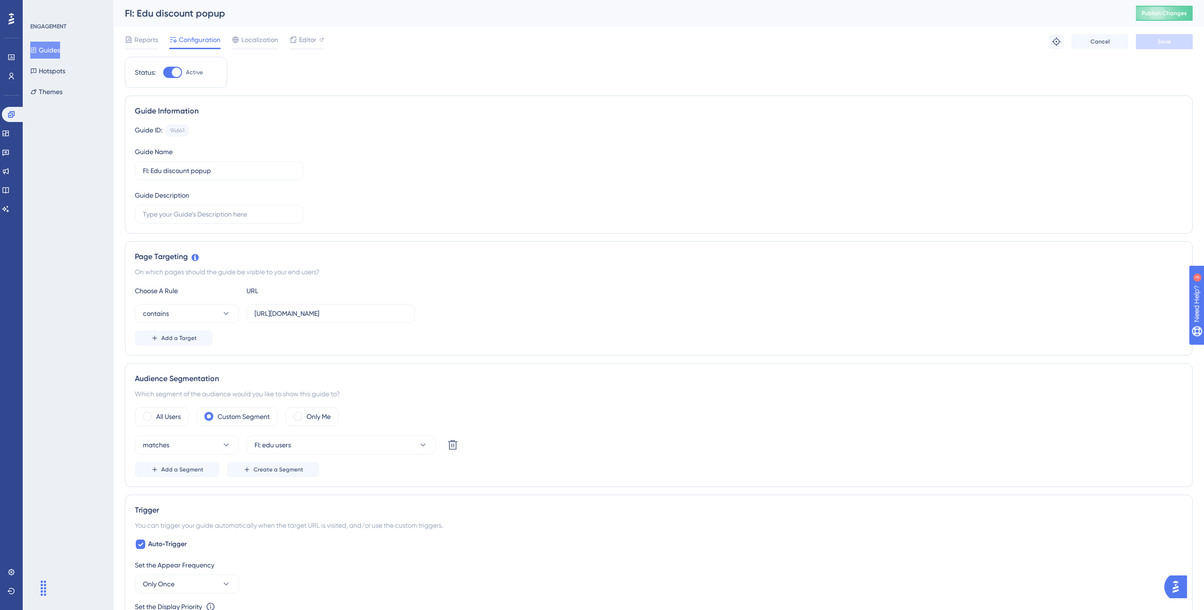
click at [173, 70] on div at bounding box center [176, 72] width 9 height 9
click at [163, 72] on input "Active" at bounding box center [163, 72] width 0 height 0
checkbox input "false"
click at [1176, 34] on button "Save" at bounding box center [1164, 41] width 57 height 15
click at [133, 43] on div "Reports" at bounding box center [141, 39] width 33 height 11
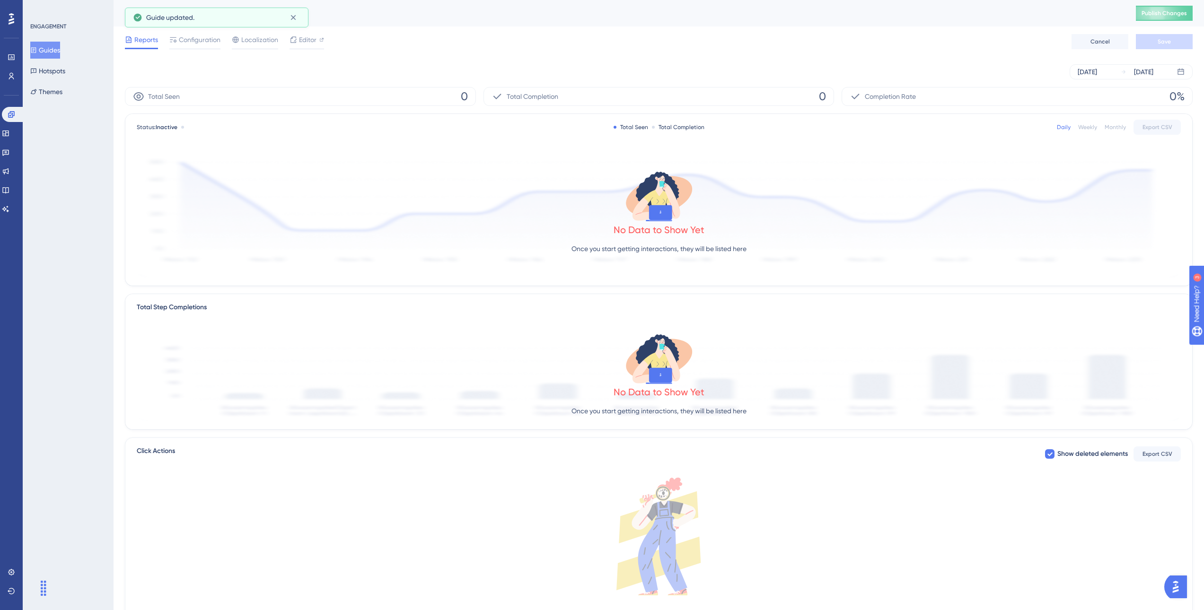
click at [60, 47] on button "Guides" at bounding box center [45, 50] width 30 height 17
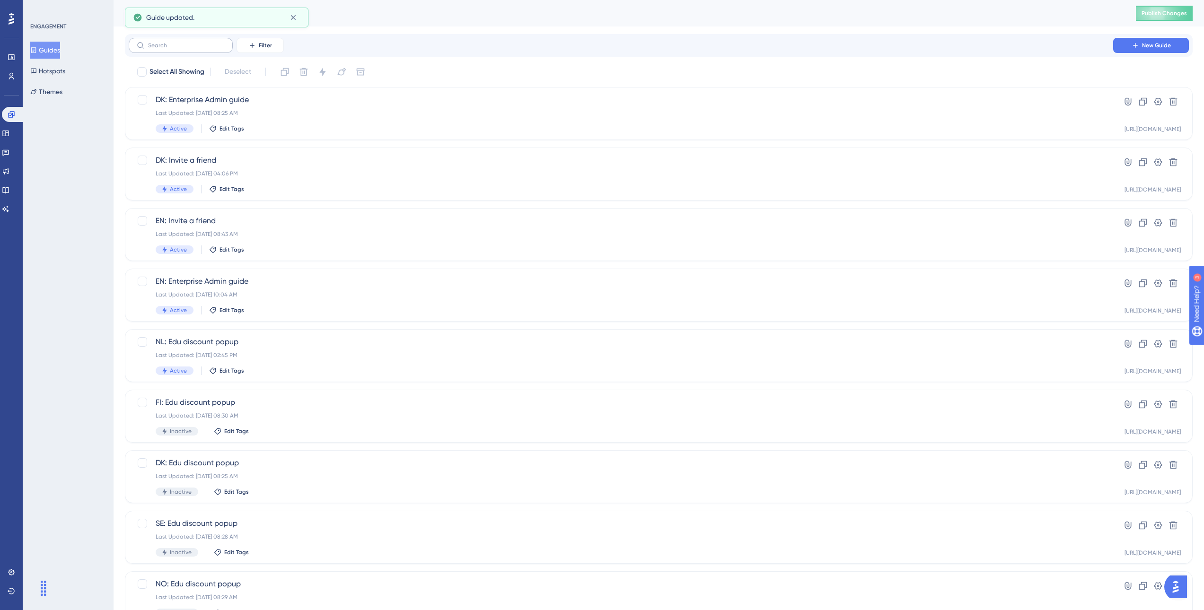
click at [186, 41] on label at bounding box center [181, 45] width 104 height 15
click at [186, 42] on input "text" at bounding box center [186, 45] width 77 height 7
type input "f"
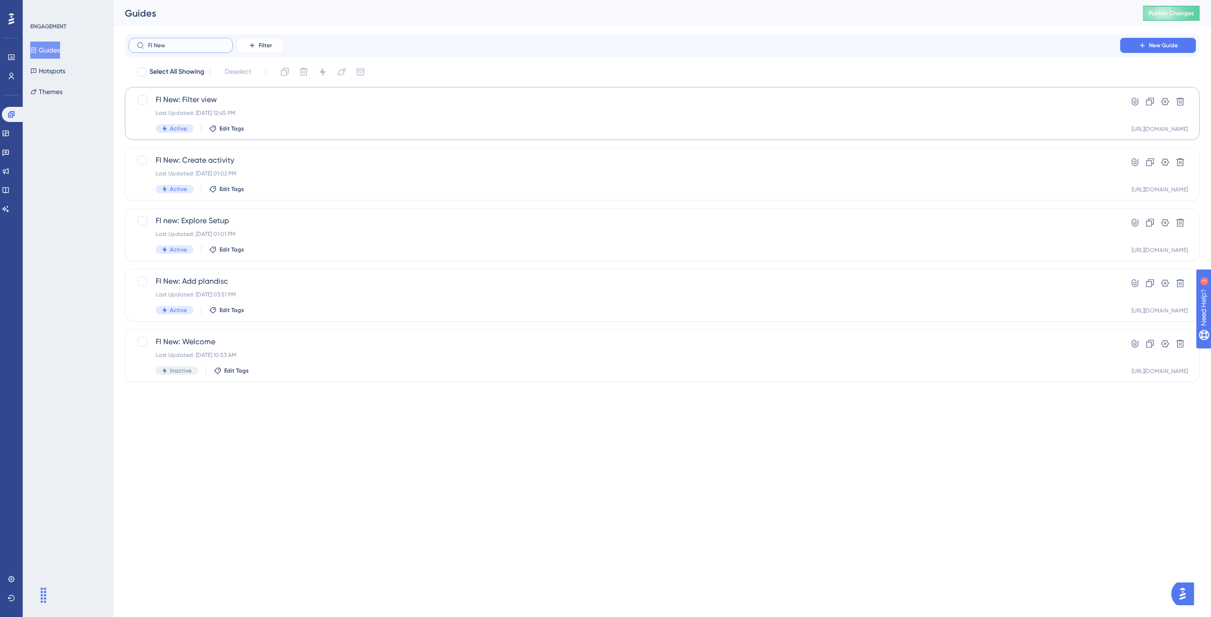
type input "FI New"
drag, startPoint x: 354, startPoint y: 107, endPoint x: 504, endPoint y: 32, distance: 167.8
click at [504, 32] on div "Performance Users Engagement Widgets Feedback Product Updates Knowledge Base AI…" at bounding box center [663, 198] width 1098 height 397
click at [1163, 103] on icon at bounding box center [1166, 102] width 8 height 8
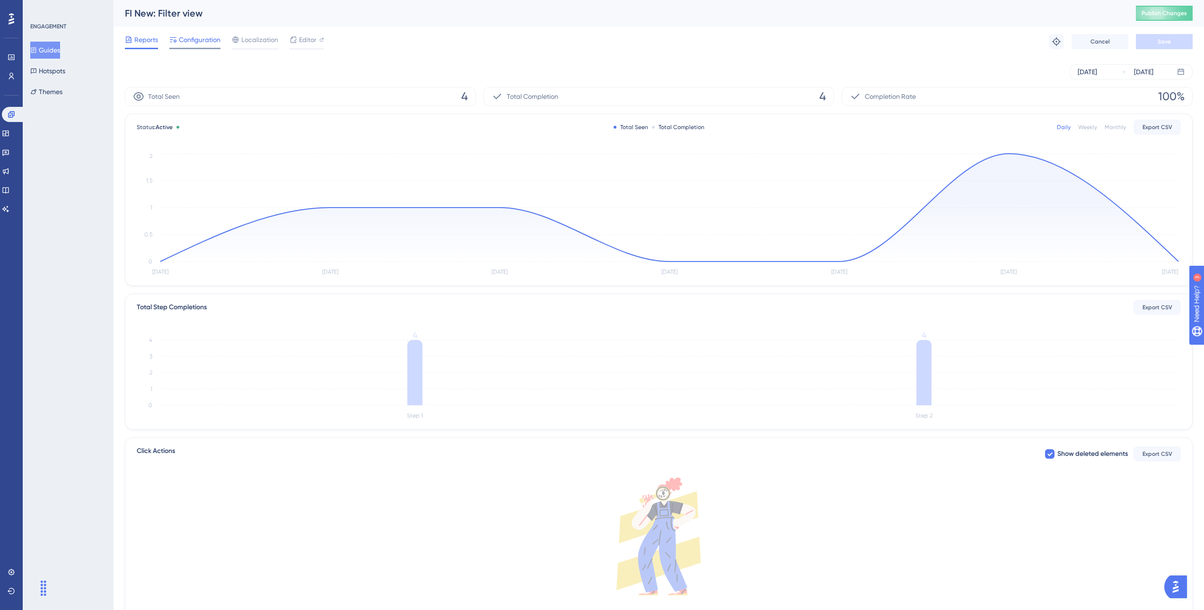
click at [200, 38] on span "Configuration" at bounding box center [200, 39] width 42 height 11
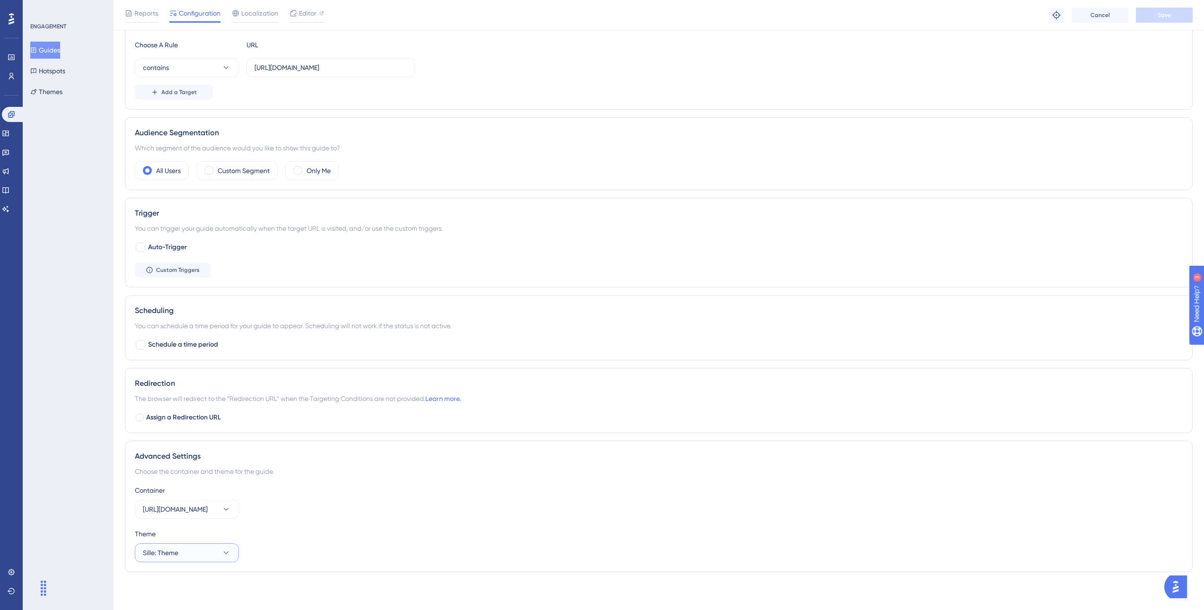
click at [221, 556] on button "Sille: Theme" at bounding box center [187, 553] width 104 height 19
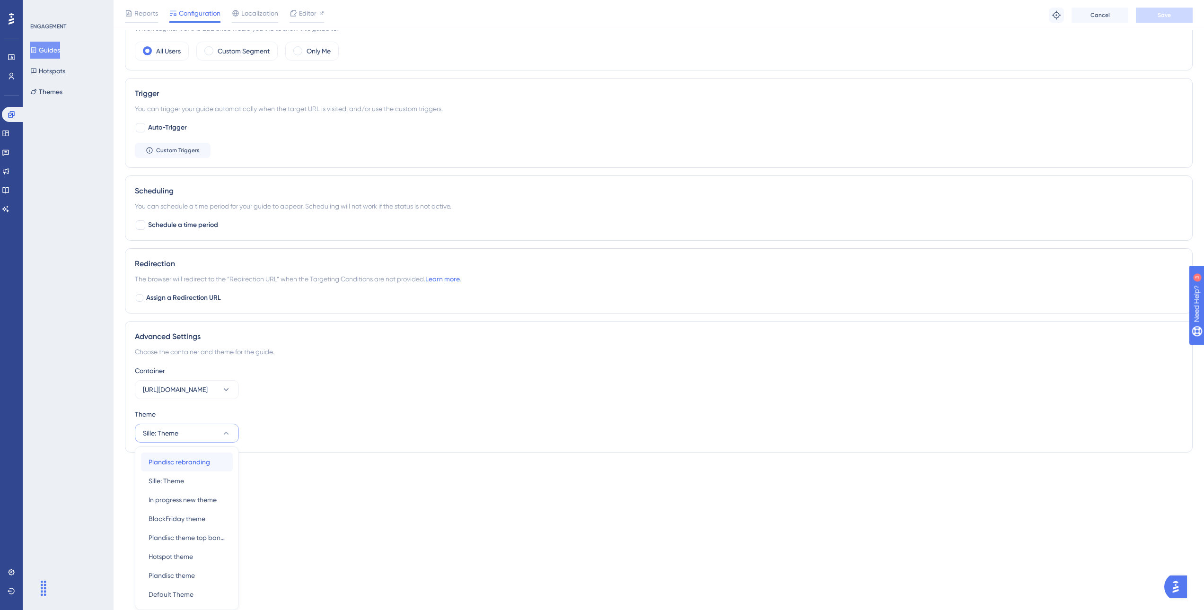
click at [195, 463] on span "Plandisc rebranding" at bounding box center [180, 462] width 62 height 11
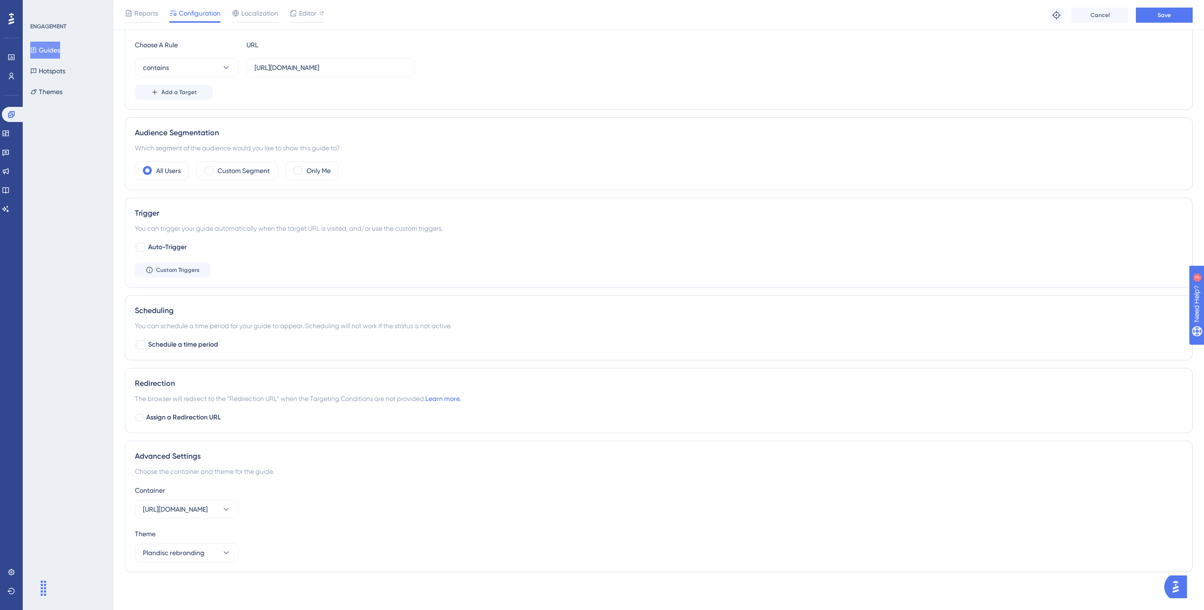
scroll to position [250, 0]
click at [1160, 18] on span "Save" at bounding box center [1164, 15] width 13 height 8
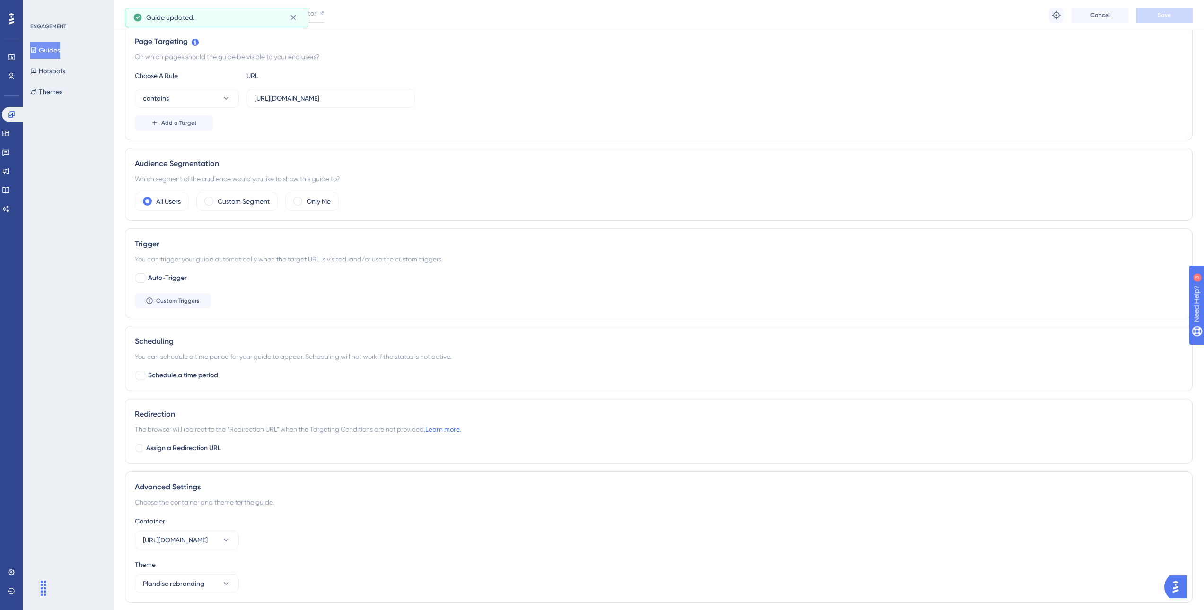
scroll to position [0, 0]
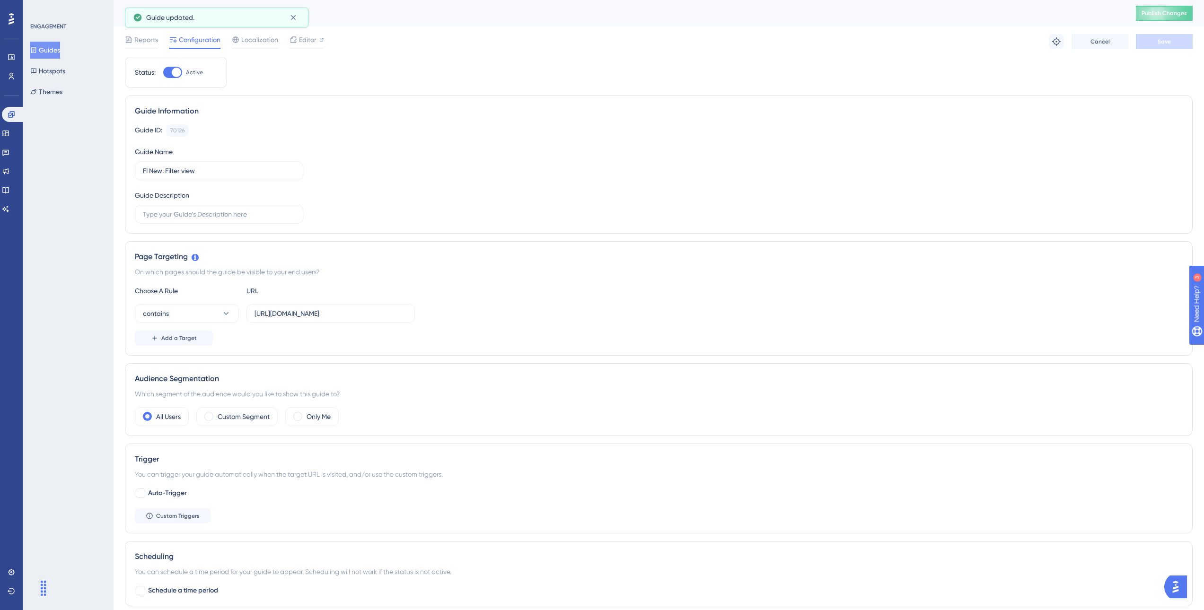
click at [48, 51] on button "Guides" at bounding box center [45, 50] width 30 height 17
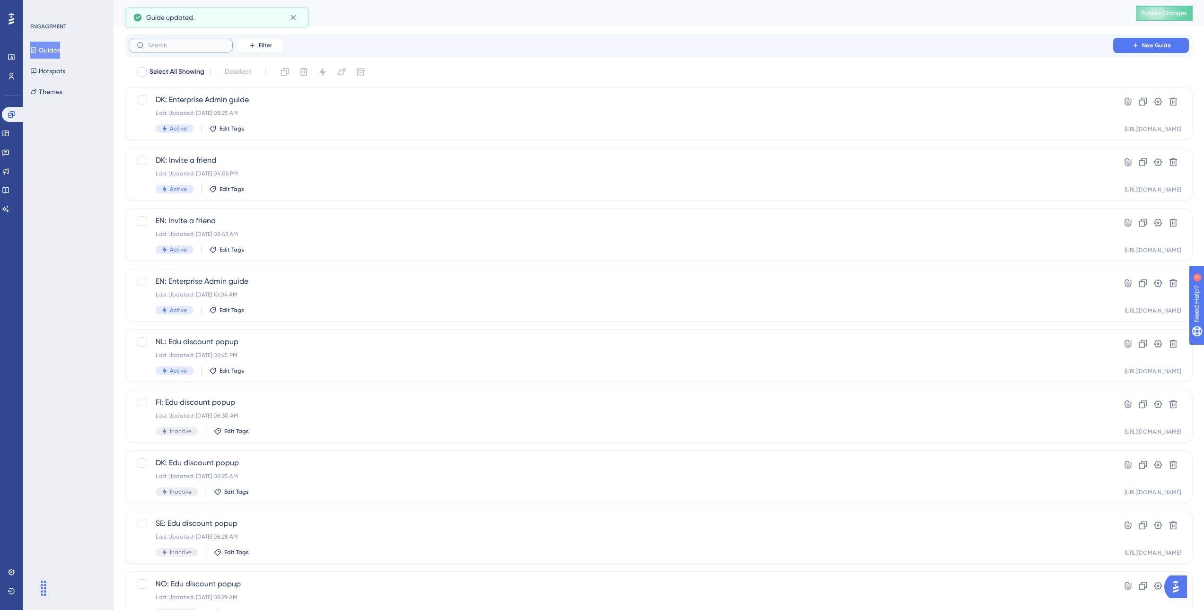
click at [157, 47] on input "text" at bounding box center [186, 45] width 77 height 7
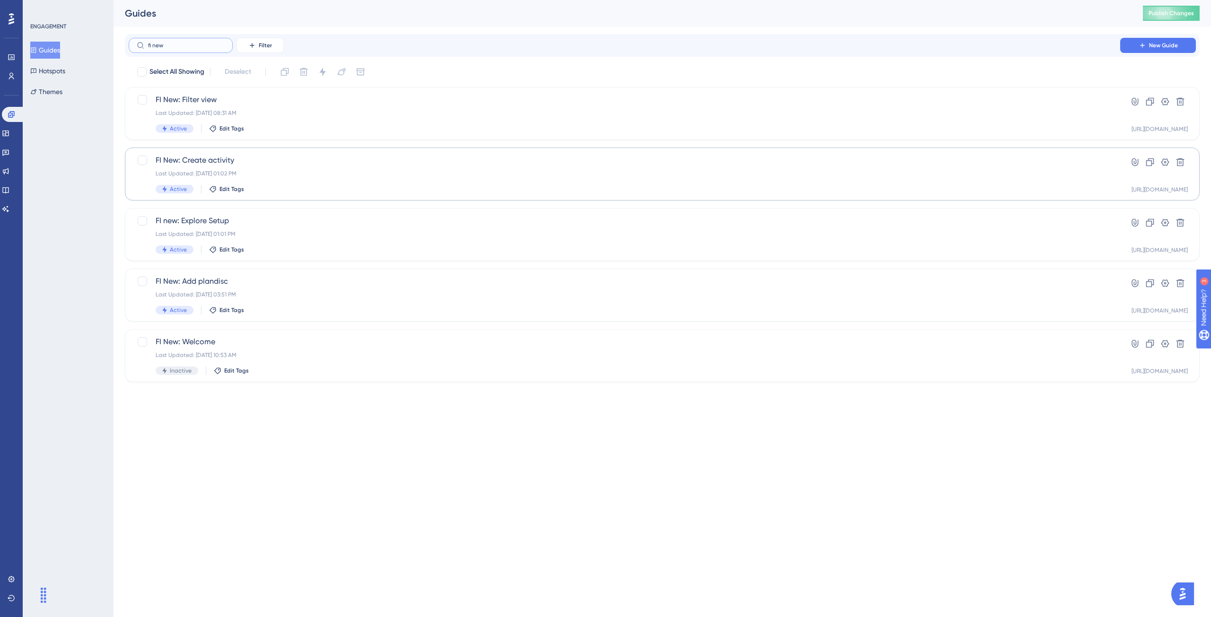
type input "fi new"
click at [311, 163] on span "FI New: Create activity" at bounding box center [625, 160] width 938 height 11
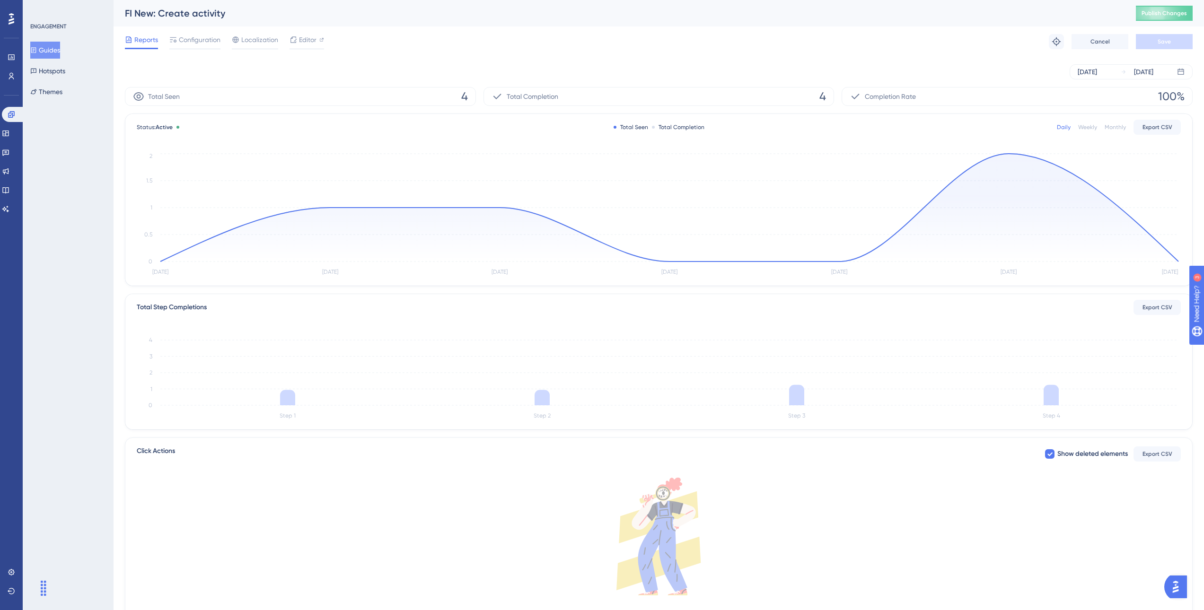
drag, startPoint x: 192, startPoint y: 40, endPoint x: 202, endPoint y: 51, distance: 14.4
click at [192, 39] on span "Configuration" at bounding box center [200, 39] width 42 height 11
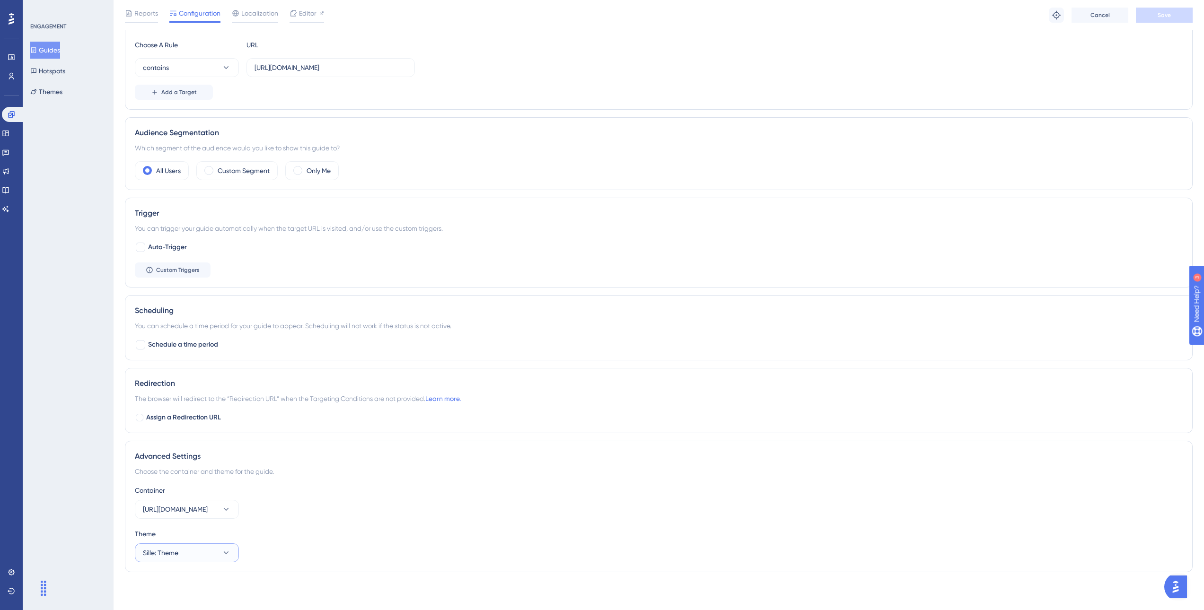
click at [217, 555] on button "Sille: Theme" at bounding box center [187, 553] width 104 height 19
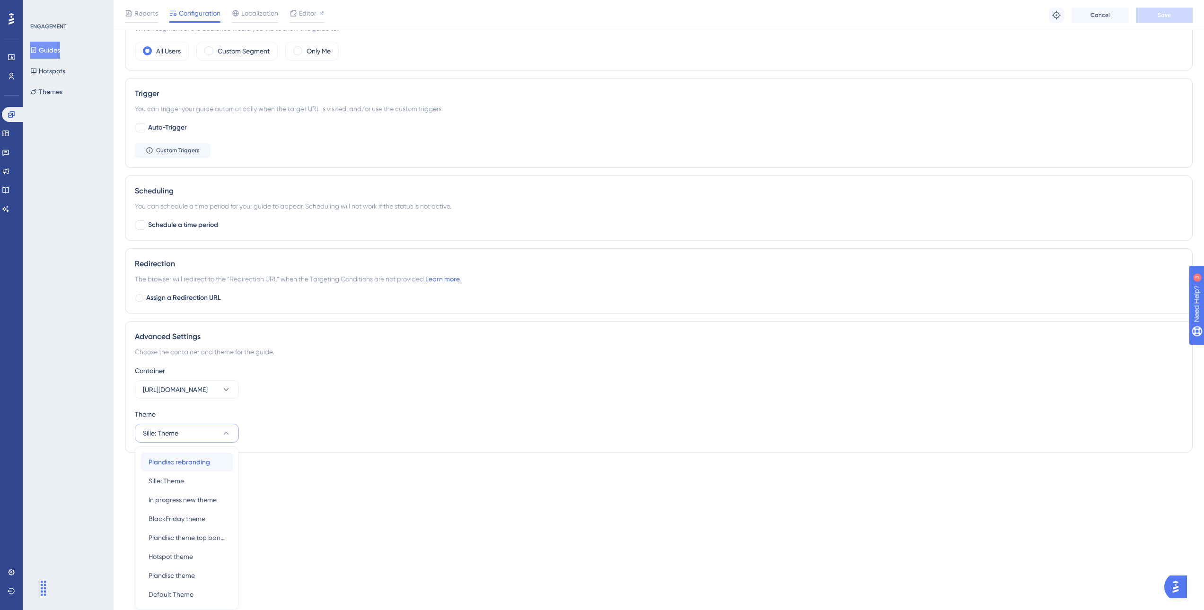
click at [212, 468] on div "Plandisc rebranding Plandisc rebranding" at bounding box center [187, 462] width 77 height 19
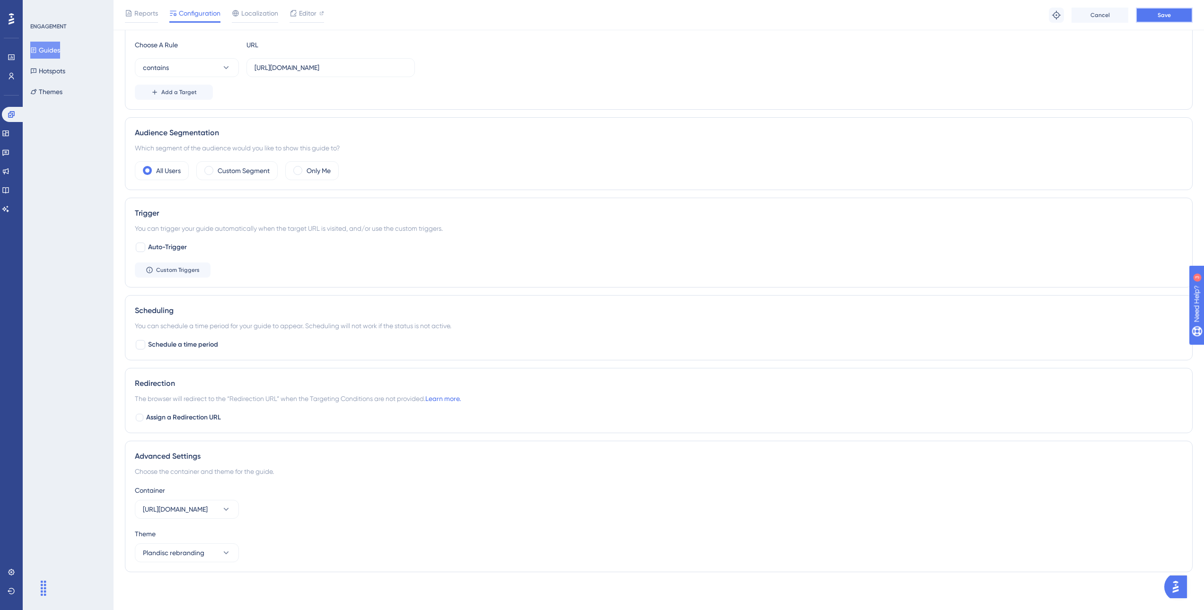
click at [1172, 18] on button "Save" at bounding box center [1164, 15] width 57 height 15
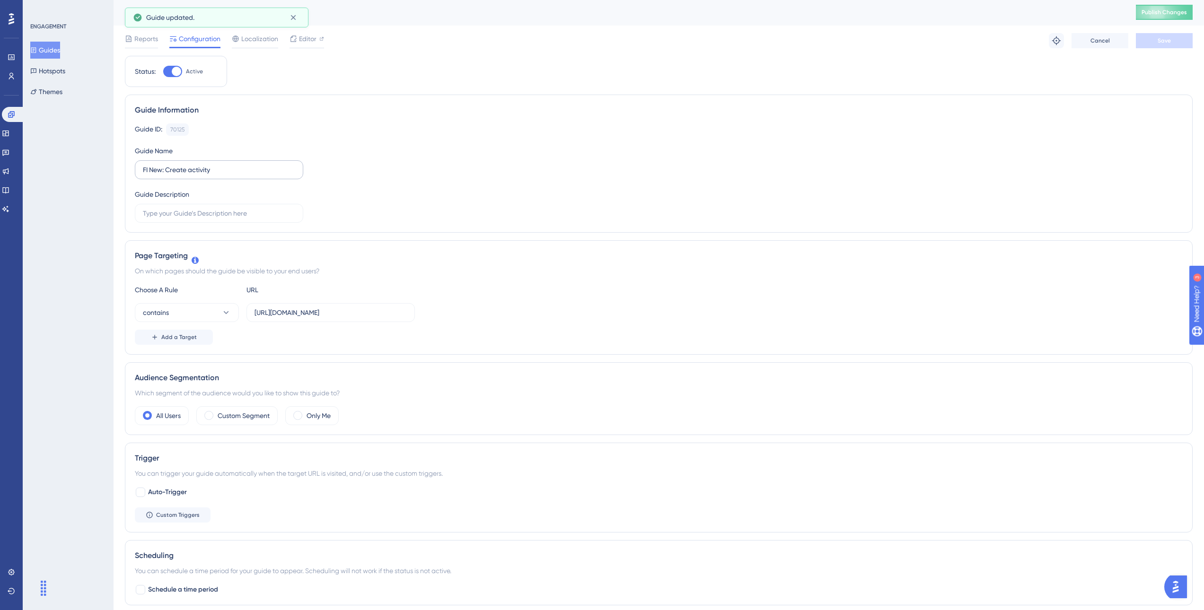
scroll to position [0, 0]
click at [57, 46] on button "Guides" at bounding box center [45, 50] width 30 height 17
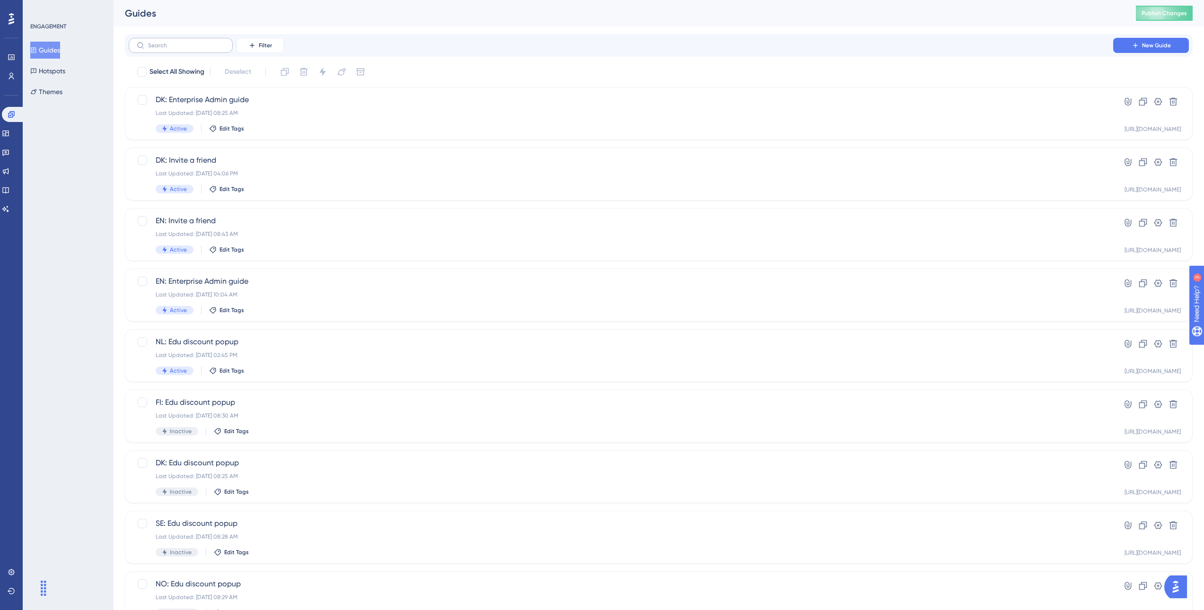
click at [153, 36] on div "Filter New Guide" at bounding box center [659, 45] width 1068 height 23
click at [162, 46] on input "text" at bounding box center [186, 45] width 77 height 7
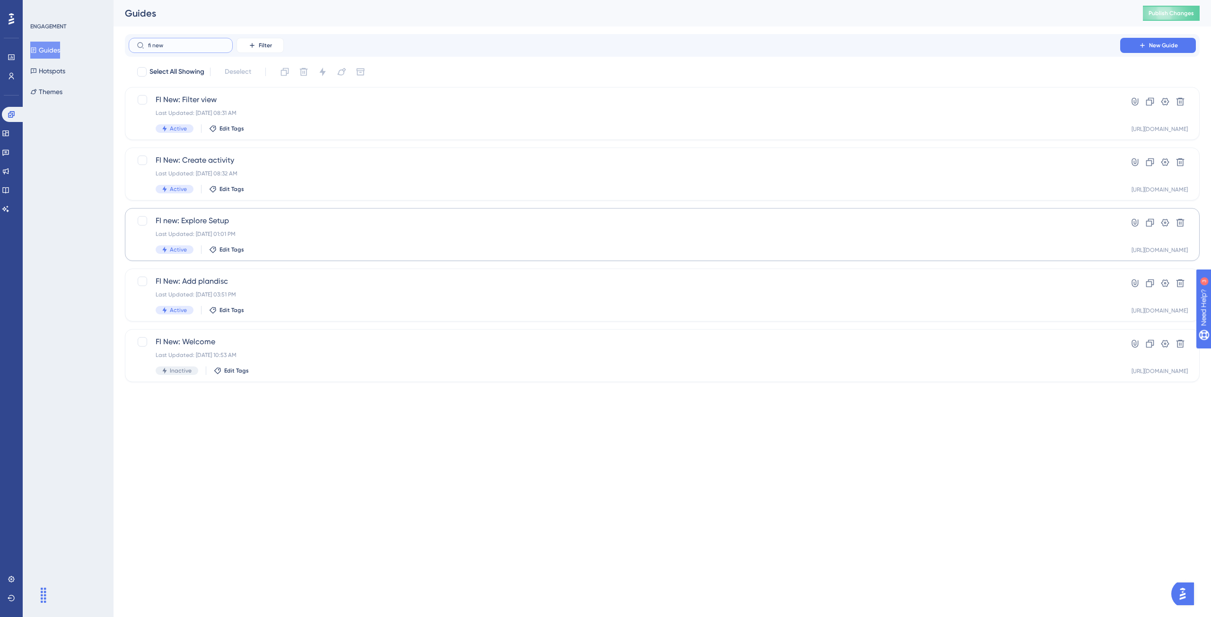
type input "fi new"
click at [329, 240] on div "FI new: Explore Setup Last Updated: Dec 06 2022, 01:01 PM Active Edit Tags" at bounding box center [625, 234] width 938 height 39
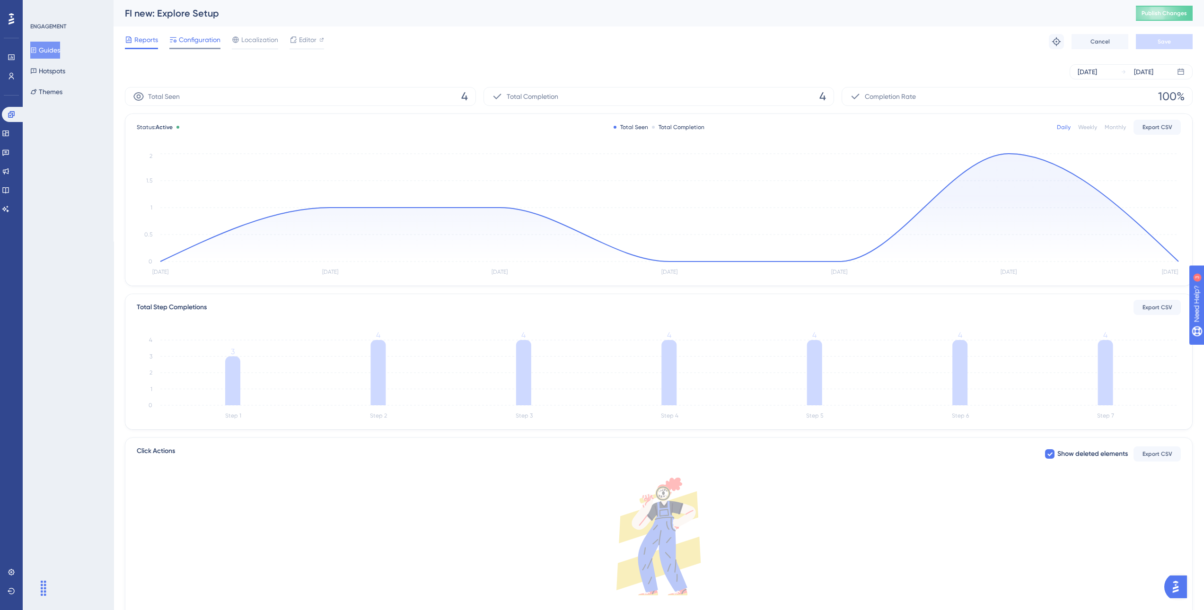
click at [178, 41] on div "Configuration" at bounding box center [194, 39] width 51 height 11
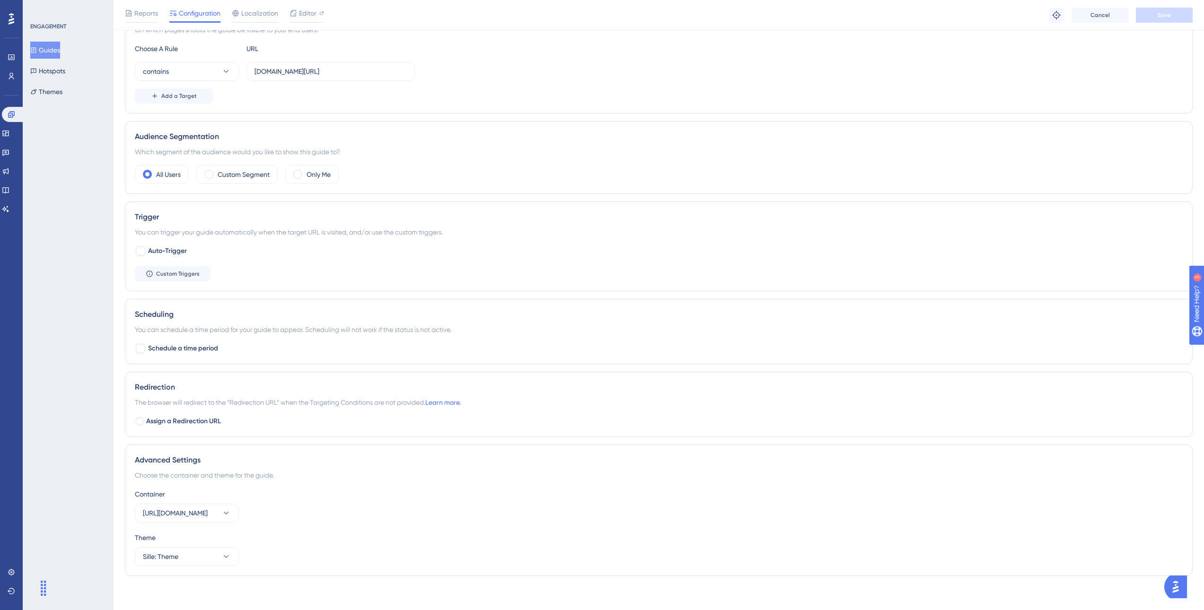
scroll to position [250, 0]
click at [224, 554] on icon at bounding box center [225, 552] width 9 height 9
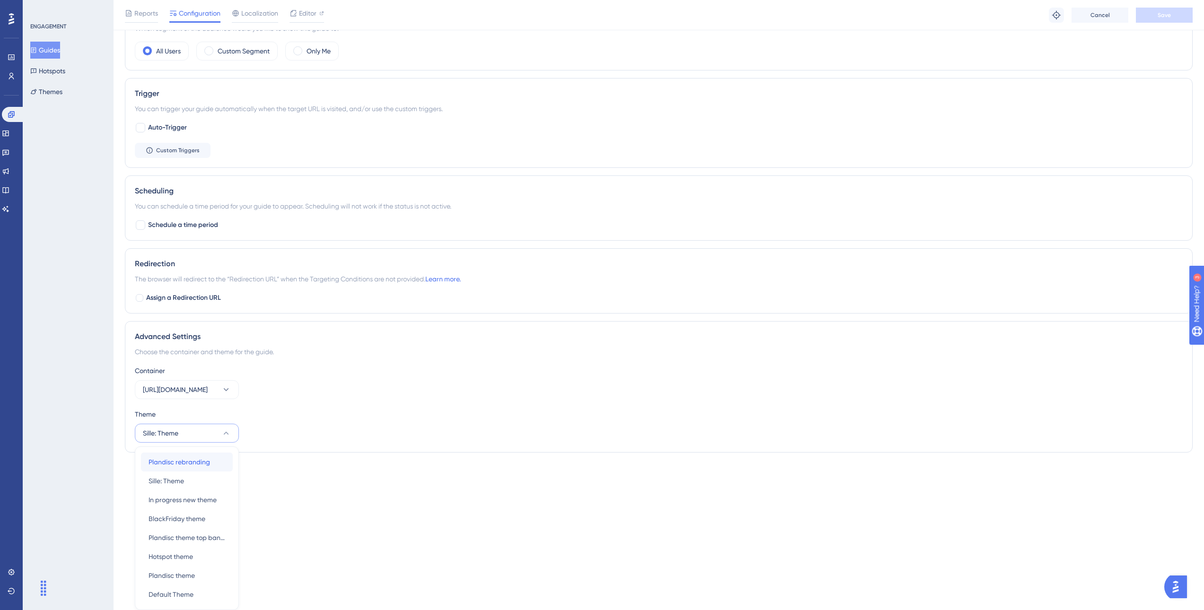
click at [201, 469] on div "Plandisc rebranding Plandisc rebranding" at bounding box center [187, 462] width 77 height 19
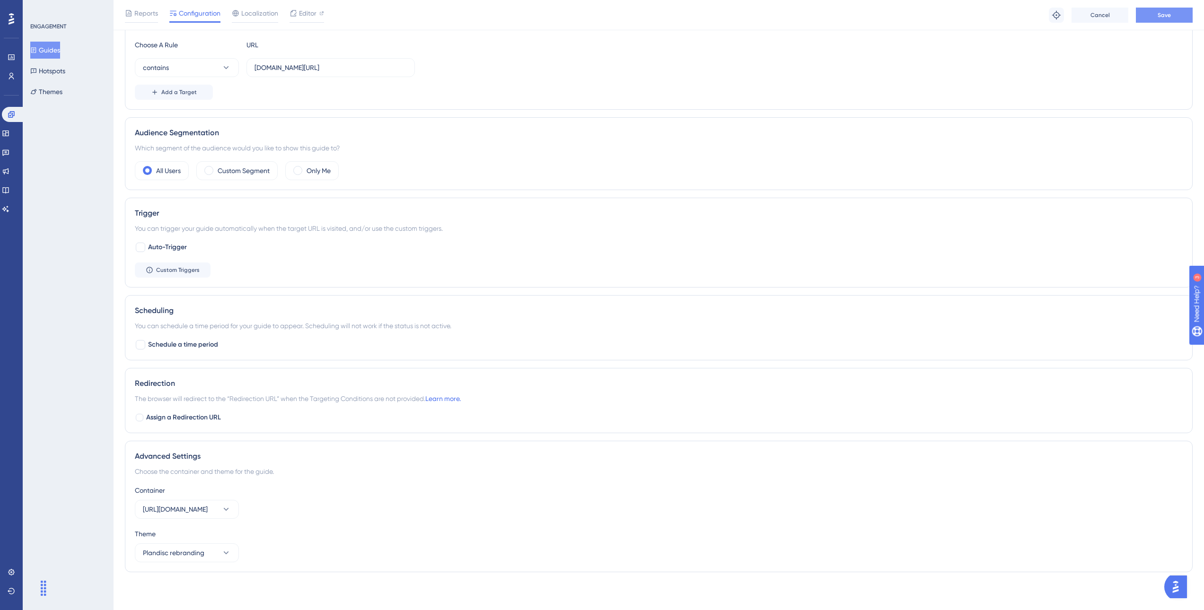
click at [1165, 17] on span "Save" at bounding box center [1164, 15] width 13 height 8
click at [60, 44] on button "Guides" at bounding box center [45, 50] width 30 height 17
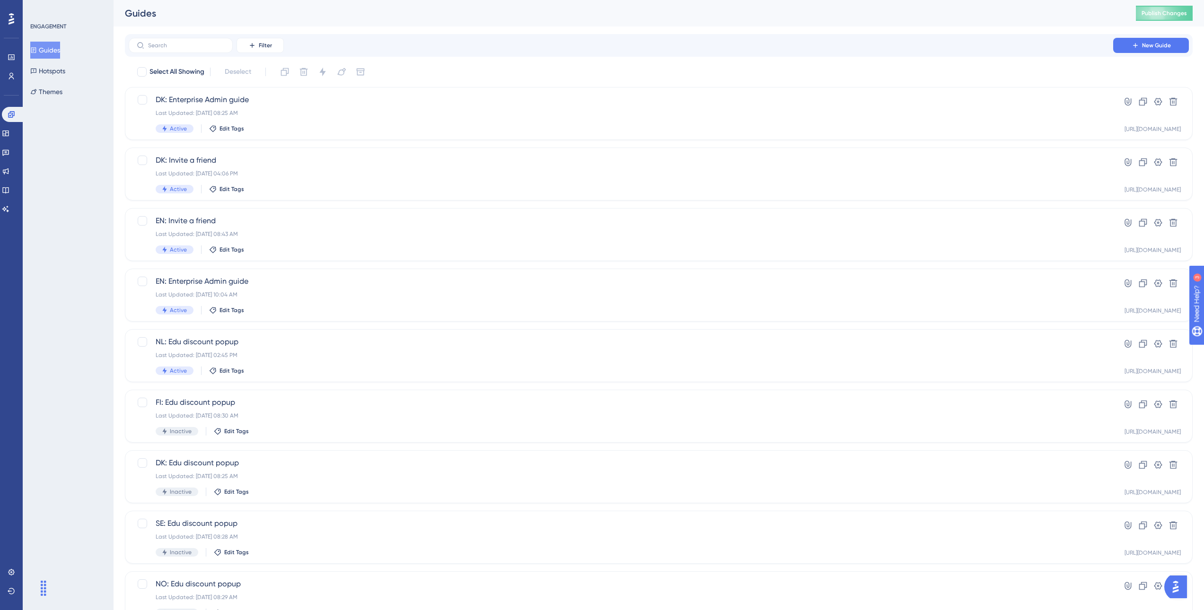
click at [172, 53] on div "Filter New Guide" at bounding box center [659, 45] width 1068 height 23
click at [168, 47] on input "text" at bounding box center [186, 45] width 77 height 7
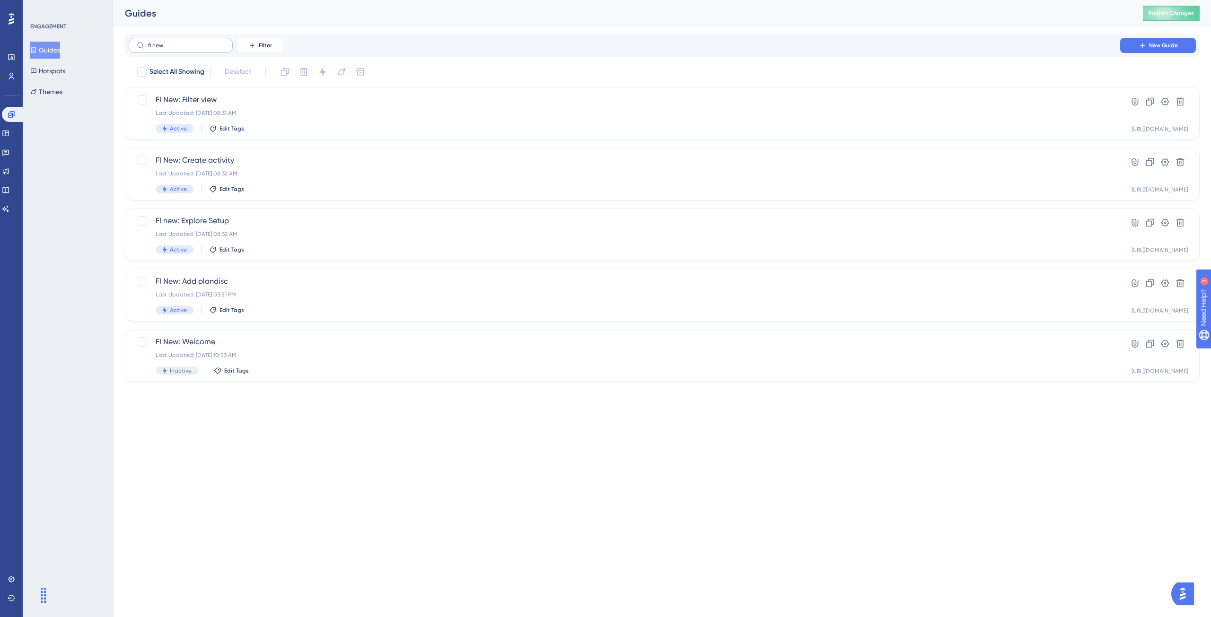
click at [190, 39] on label "fi new" at bounding box center [181, 45] width 104 height 15
click at [190, 42] on input "fi new" at bounding box center [186, 45] width 77 height 7
click at [190, 39] on label "fi new" at bounding box center [181, 45] width 104 height 15
click at [190, 42] on input "fi new" at bounding box center [186, 45] width 77 height 7
click at [190, 39] on label "fi new" at bounding box center [181, 45] width 104 height 15
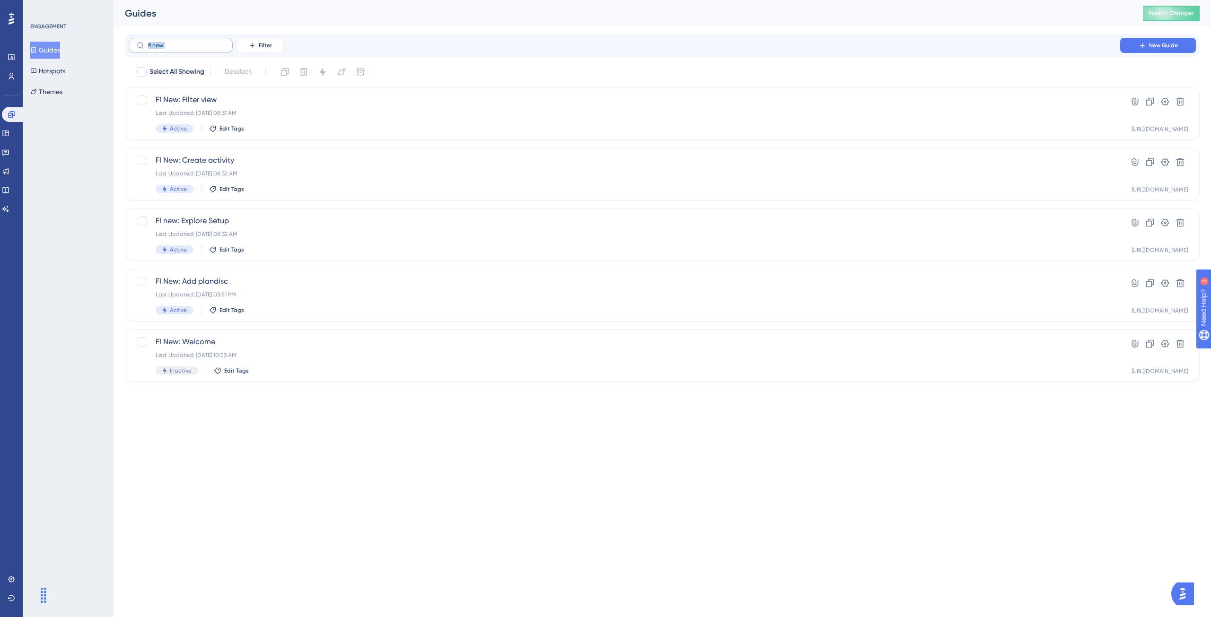
click at [190, 42] on input "fi new" at bounding box center [186, 45] width 77 height 7
click at [195, 47] on input "fi new" at bounding box center [186, 45] width 77 height 7
type input "f"
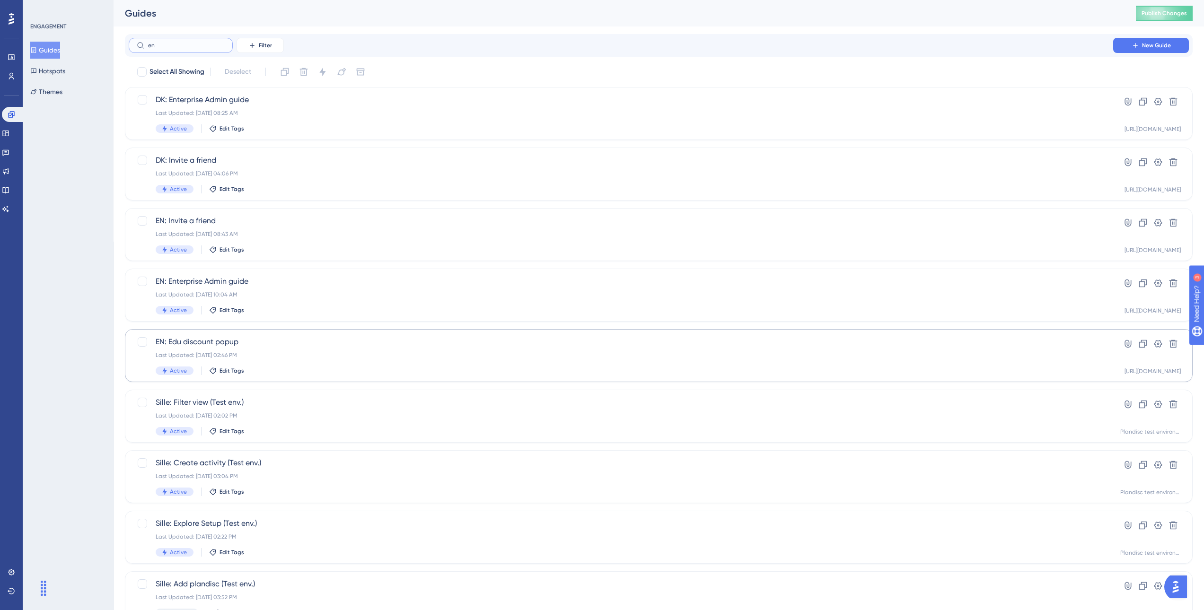
type input "en"
click at [282, 354] on div "Last Updated: Sep 11 2023, 02:46 PM" at bounding box center [621, 356] width 931 height 8
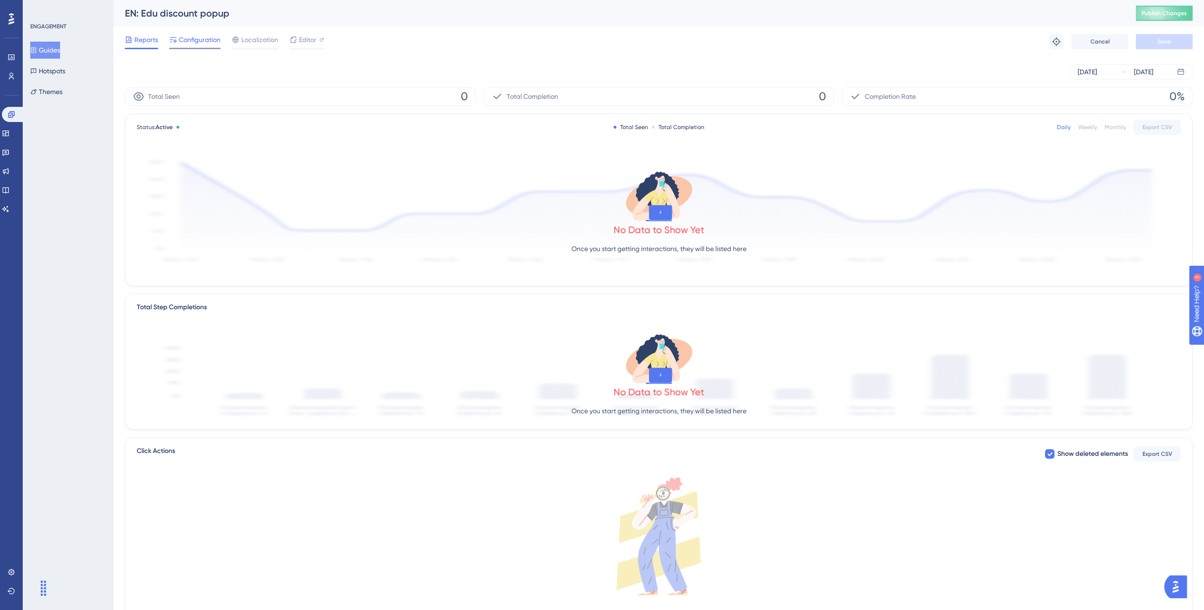
click at [191, 44] on span "Configuration" at bounding box center [200, 39] width 42 height 11
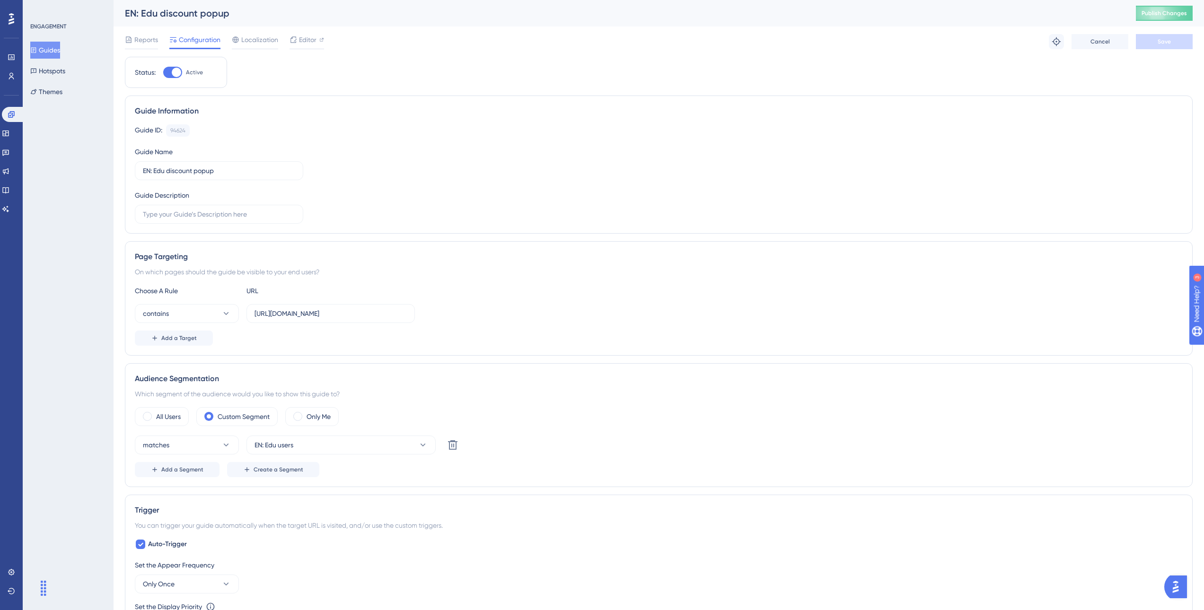
click at [167, 70] on div at bounding box center [172, 72] width 19 height 11
click at [163, 72] on input "Active" at bounding box center [163, 72] width 0 height 0
checkbox input "false"
click at [1157, 43] on button "Save" at bounding box center [1164, 41] width 57 height 15
click at [60, 53] on button "Guides" at bounding box center [45, 50] width 30 height 17
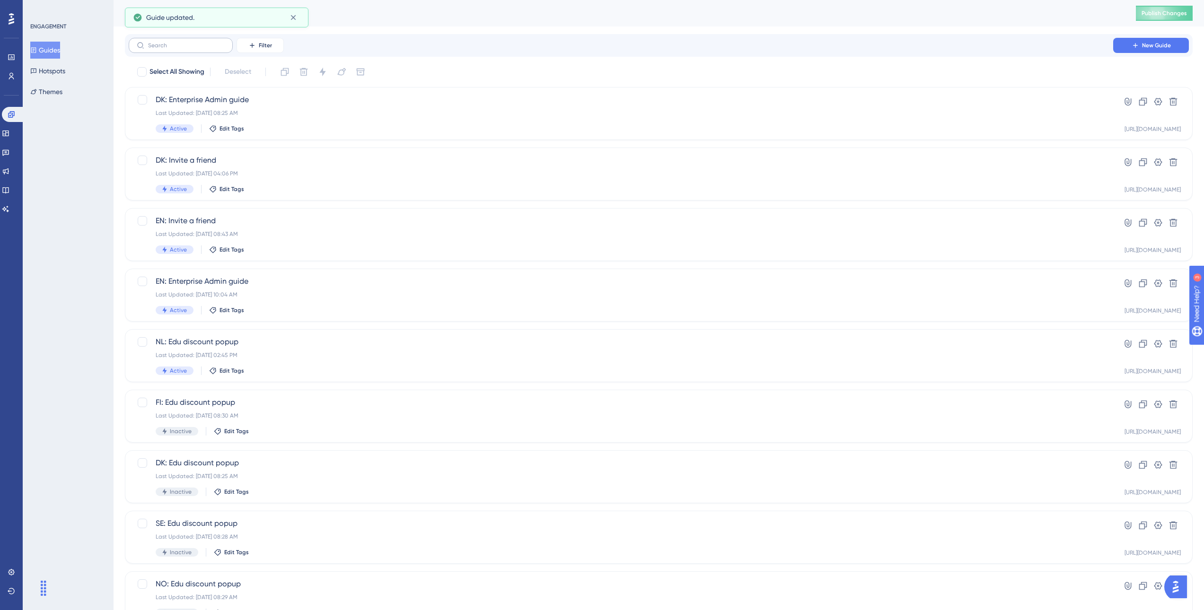
click at [168, 49] on label at bounding box center [181, 45] width 104 height 15
click at [168, 49] on input "text" at bounding box center [186, 45] width 77 height 7
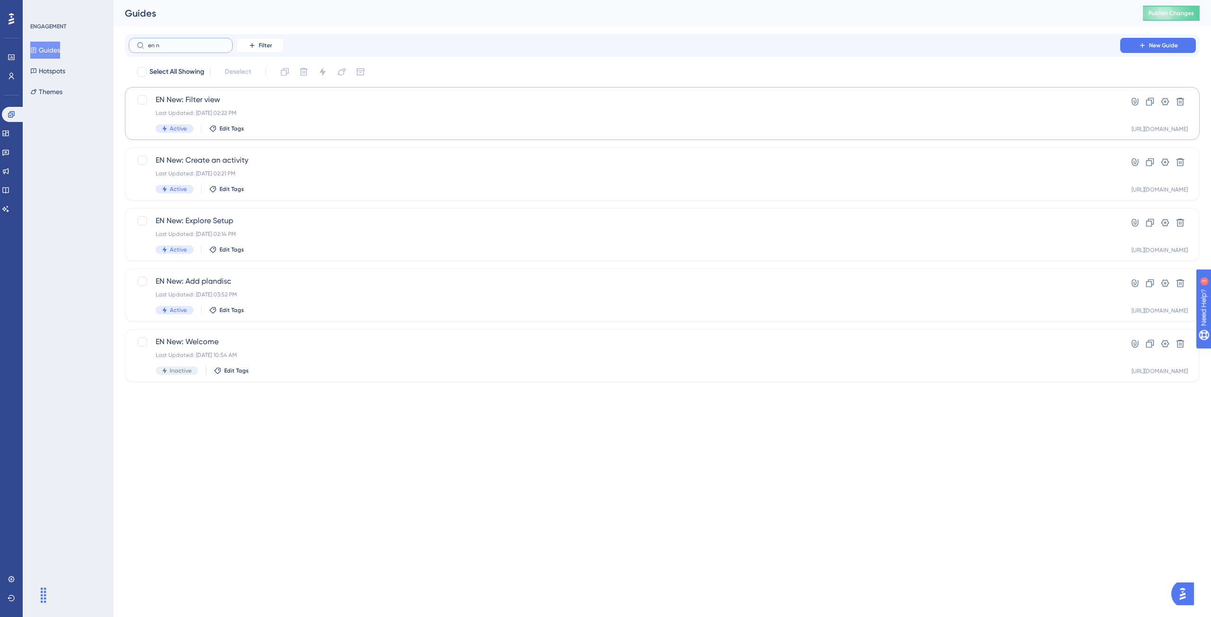
type input "en n"
click at [292, 116] on div "Last Updated: Jul 02 2024, 02:22 PM" at bounding box center [625, 113] width 938 height 8
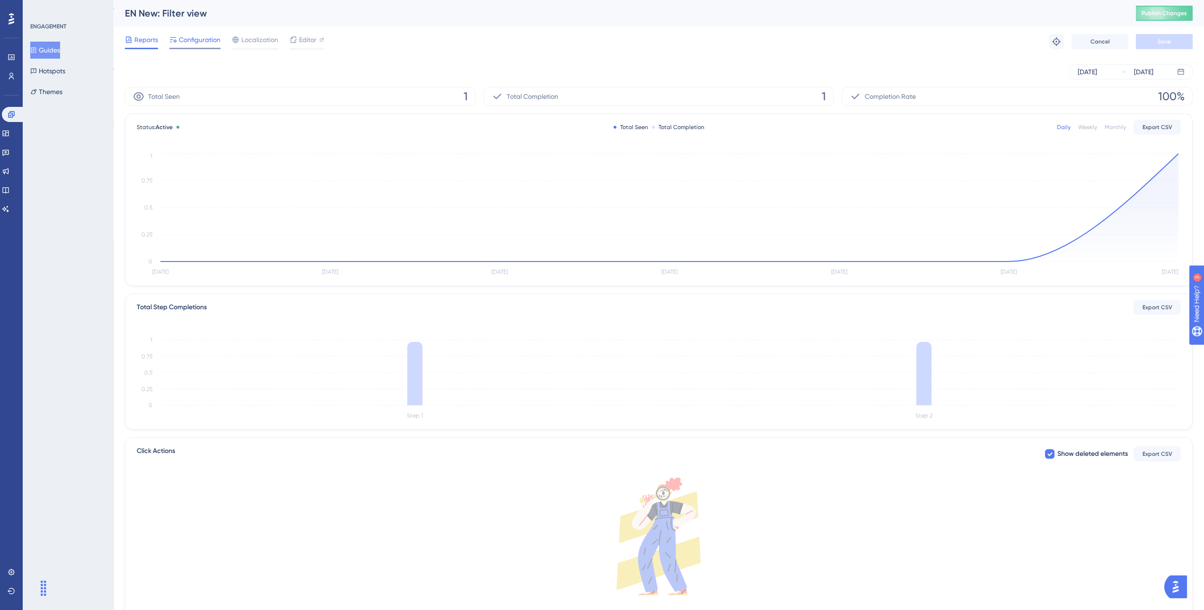
click at [193, 38] on span "Configuration" at bounding box center [200, 39] width 42 height 11
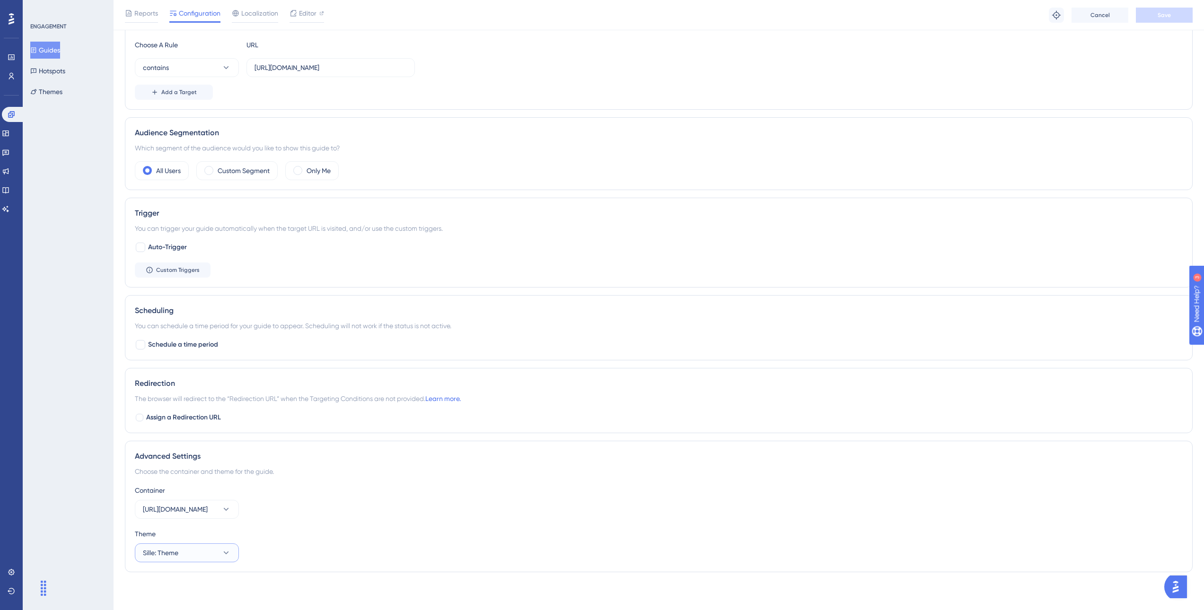
click at [197, 551] on button "Sille: Theme" at bounding box center [187, 553] width 104 height 19
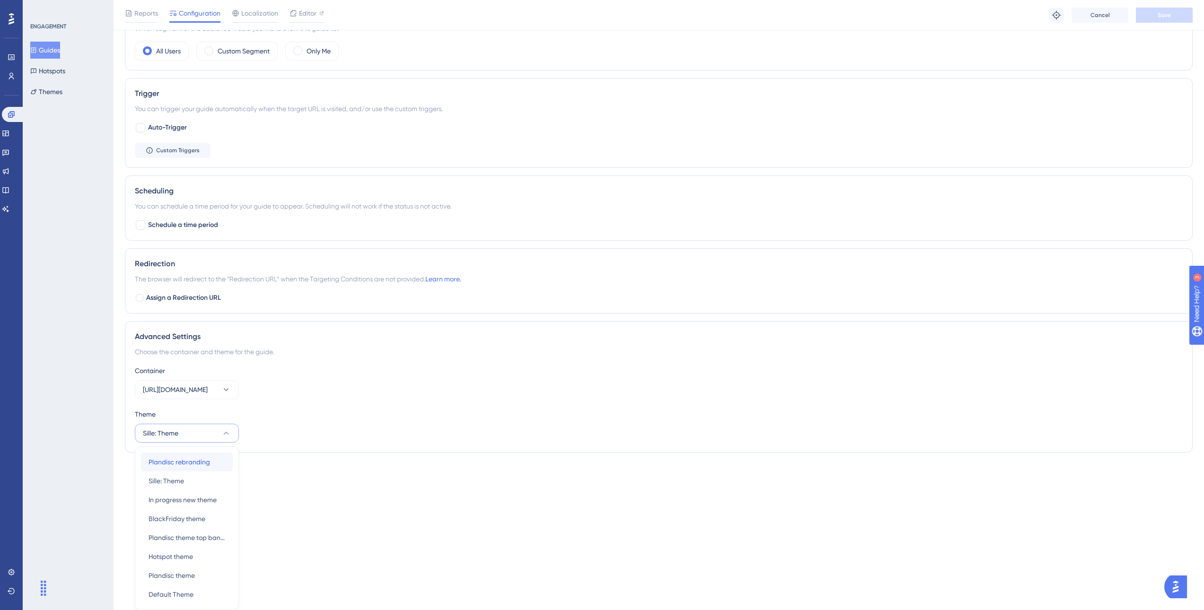
click at [197, 468] on div "Plandisc rebranding Plandisc rebranding" at bounding box center [187, 462] width 77 height 19
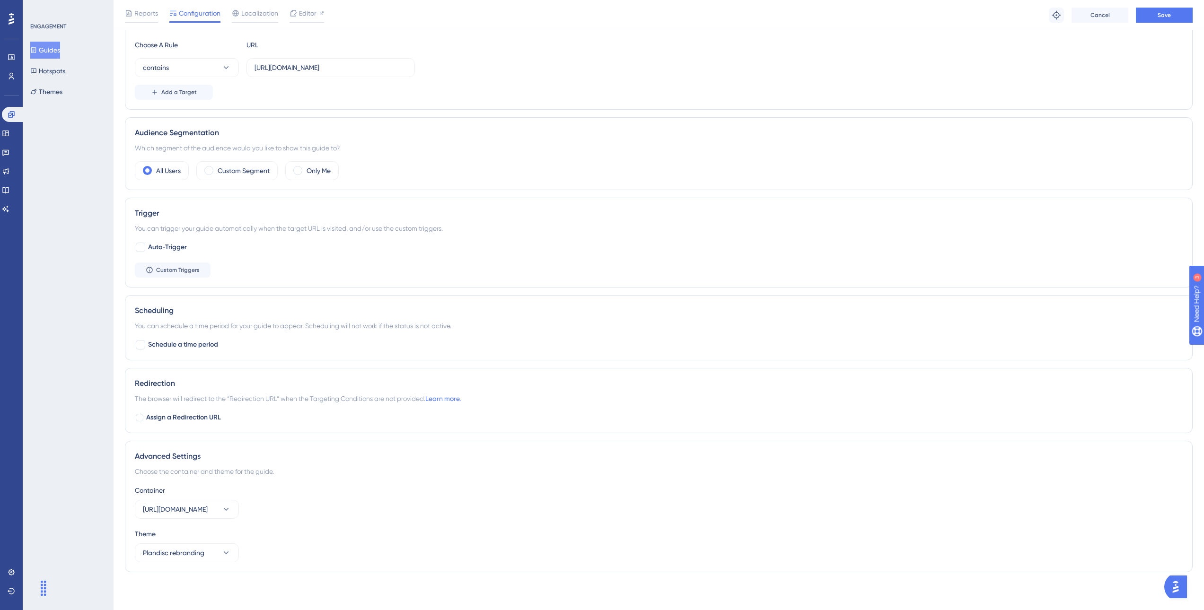
scroll to position [250, 0]
click at [1187, 12] on button "Save" at bounding box center [1164, 15] width 57 height 15
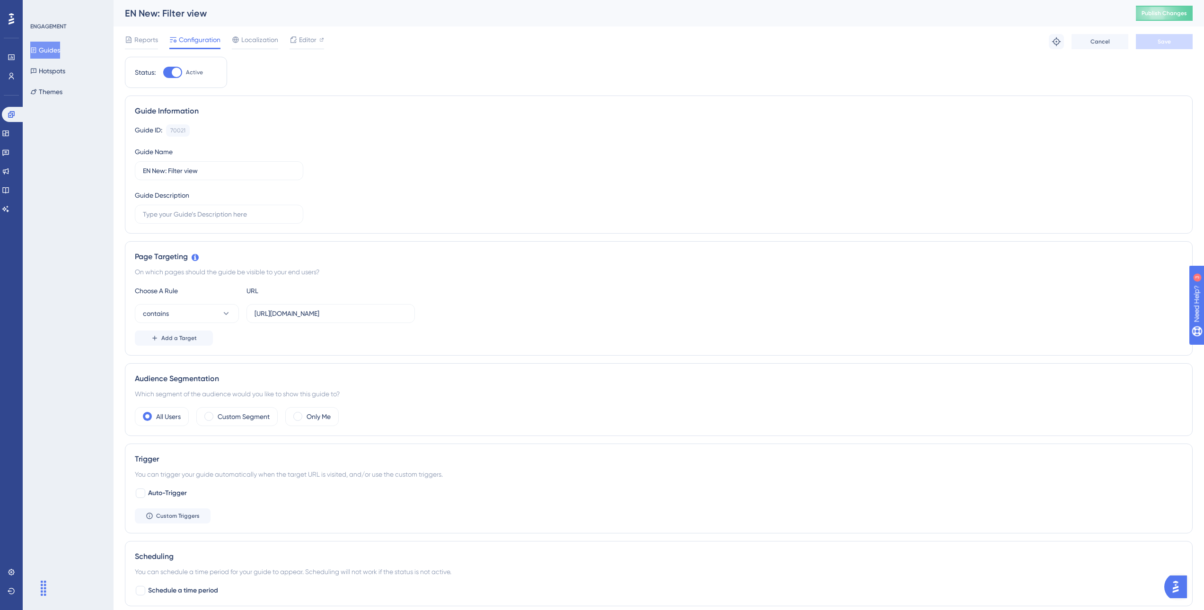
click at [50, 47] on button "Guides" at bounding box center [45, 50] width 30 height 17
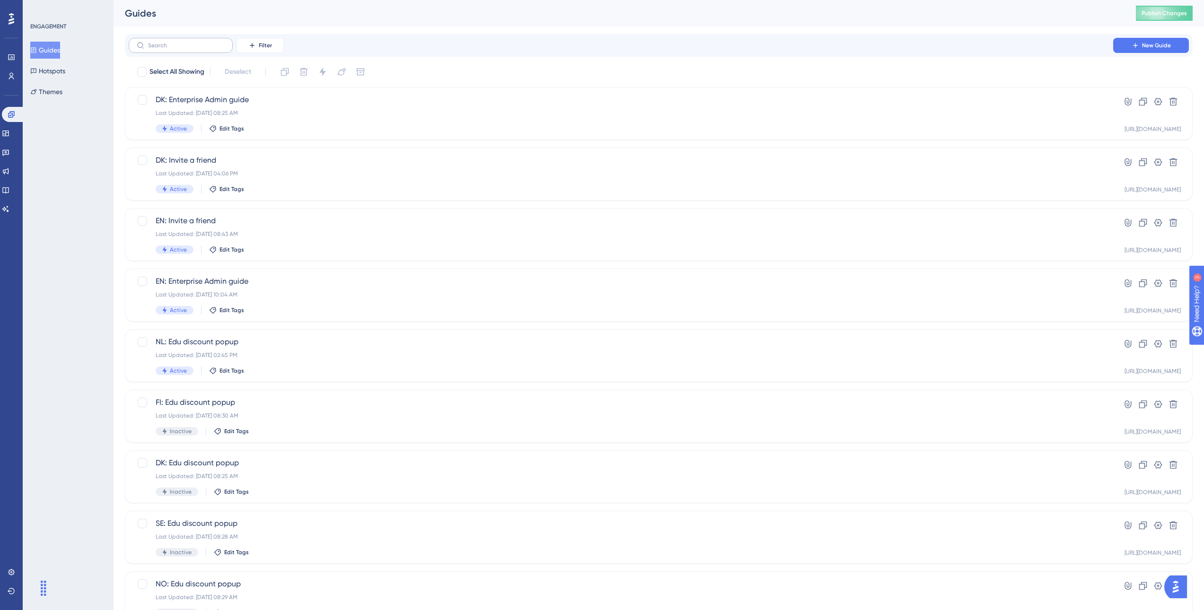
click at [175, 42] on label at bounding box center [181, 45] width 104 height 15
click at [175, 42] on input "text" at bounding box center [186, 45] width 77 height 7
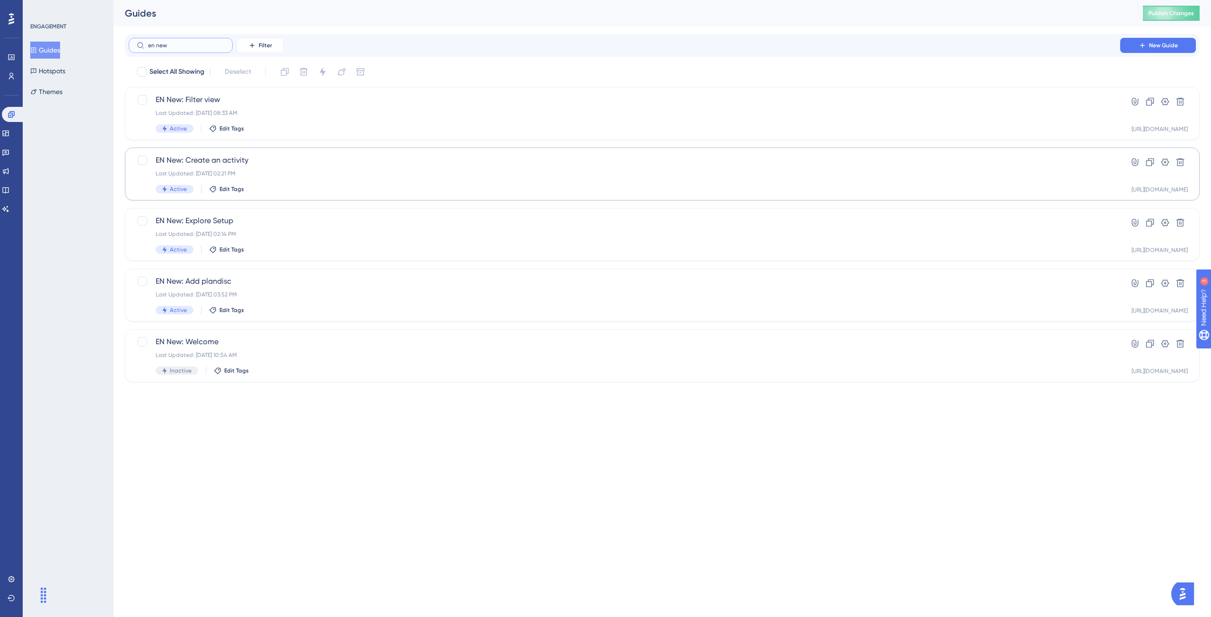
type input "en new"
click at [326, 167] on div "EN New: Create an activity Last Updated: Jul 02 2024, 02:21 PM Active Edit Tags" at bounding box center [625, 174] width 938 height 39
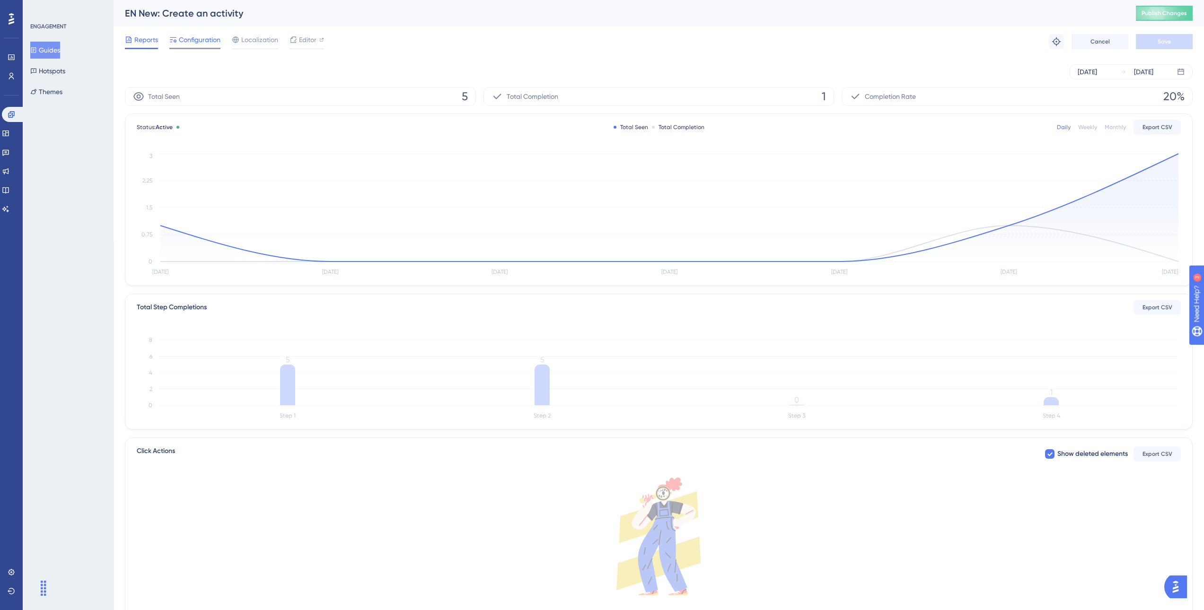
click at [200, 36] on span "Configuration" at bounding box center [200, 39] width 42 height 11
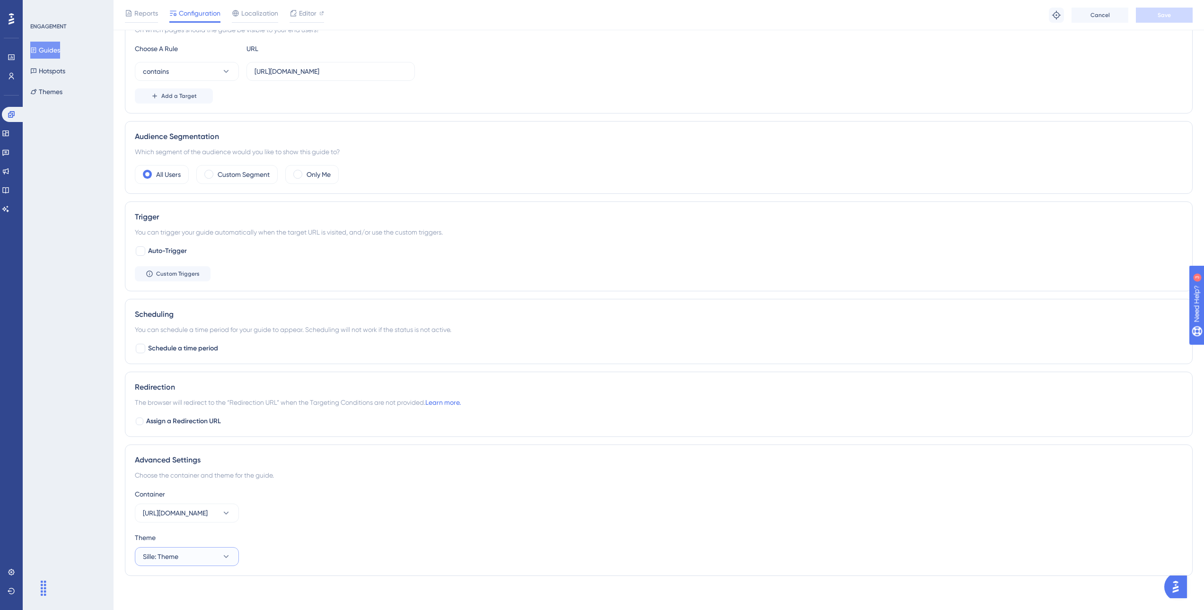
click at [169, 554] on span "Sille: Theme" at bounding box center [160, 556] width 35 height 11
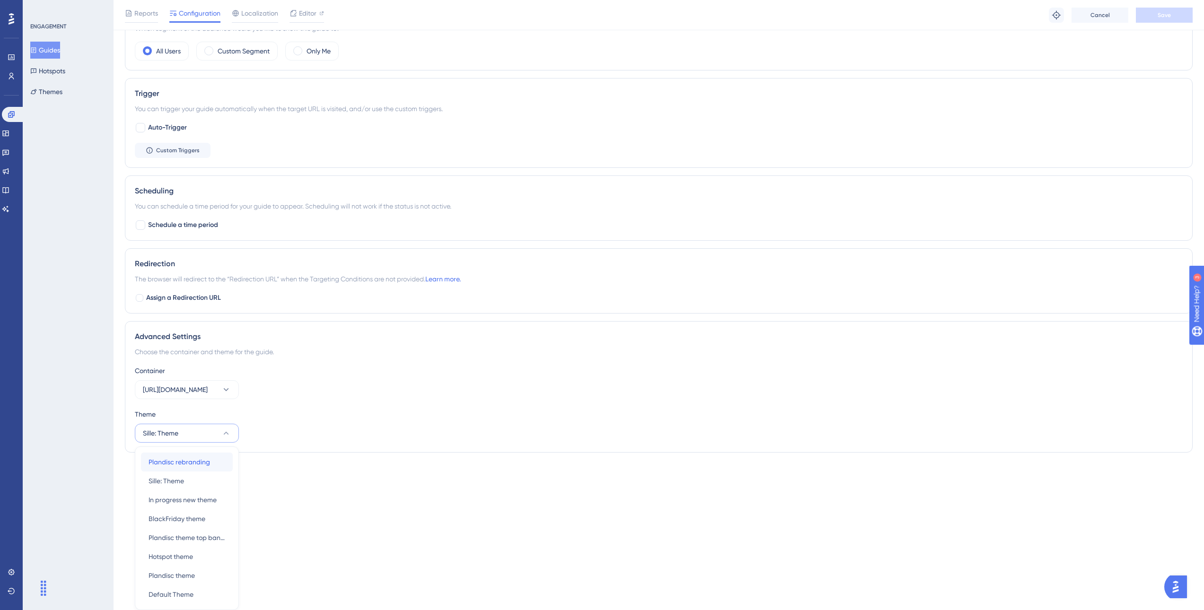
click at [168, 465] on span "Plandisc rebranding" at bounding box center [180, 462] width 62 height 11
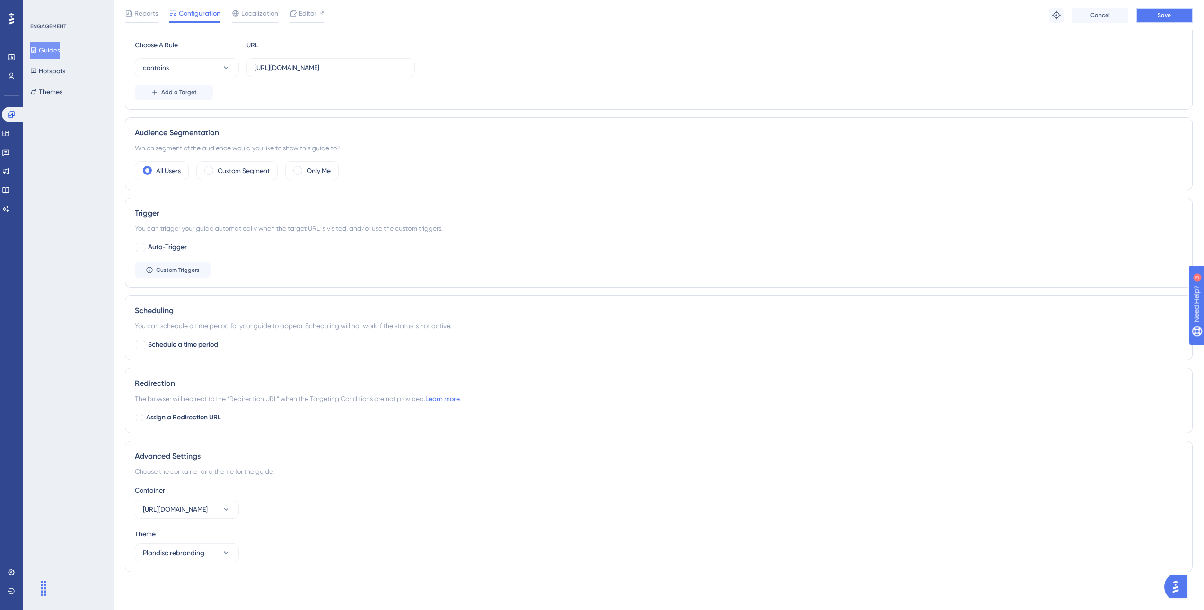
click at [1183, 9] on button "Save" at bounding box center [1164, 15] width 57 height 15
click at [51, 52] on button "Guides" at bounding box center [45, 50] width 30 height 17
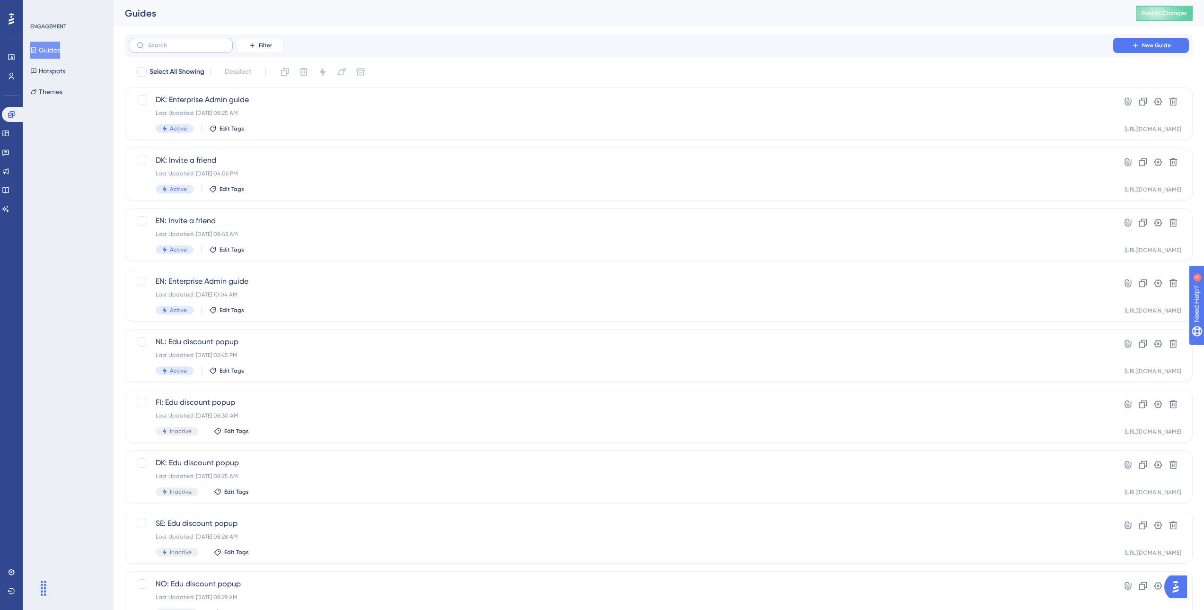
click at [181, 39] on label at bounding box center [181, 45] width 104 height 15
click at [181, 42] on input "text" at bounding box center [186, 45] width 77 height 7
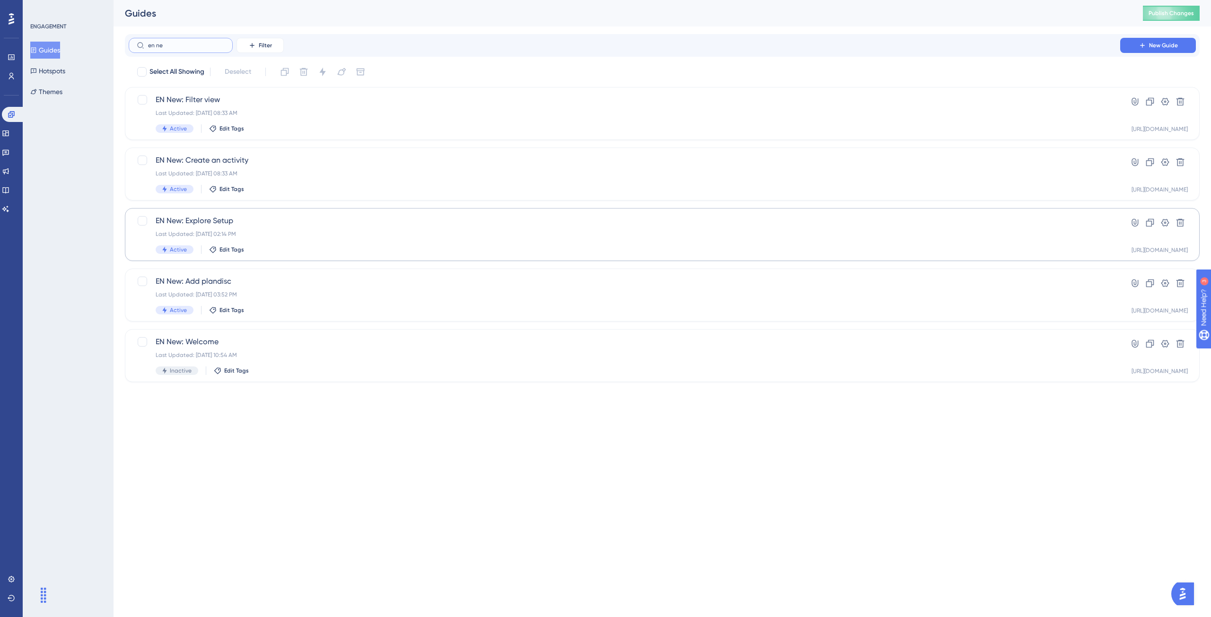
type input "en ne"
click at [273, 227] on div "EN New: Explore Setup Last Updated: Jul 02 2024, 02:14 PM Active Edit Tags" at bounding box center [625, 234] width 938 height 39
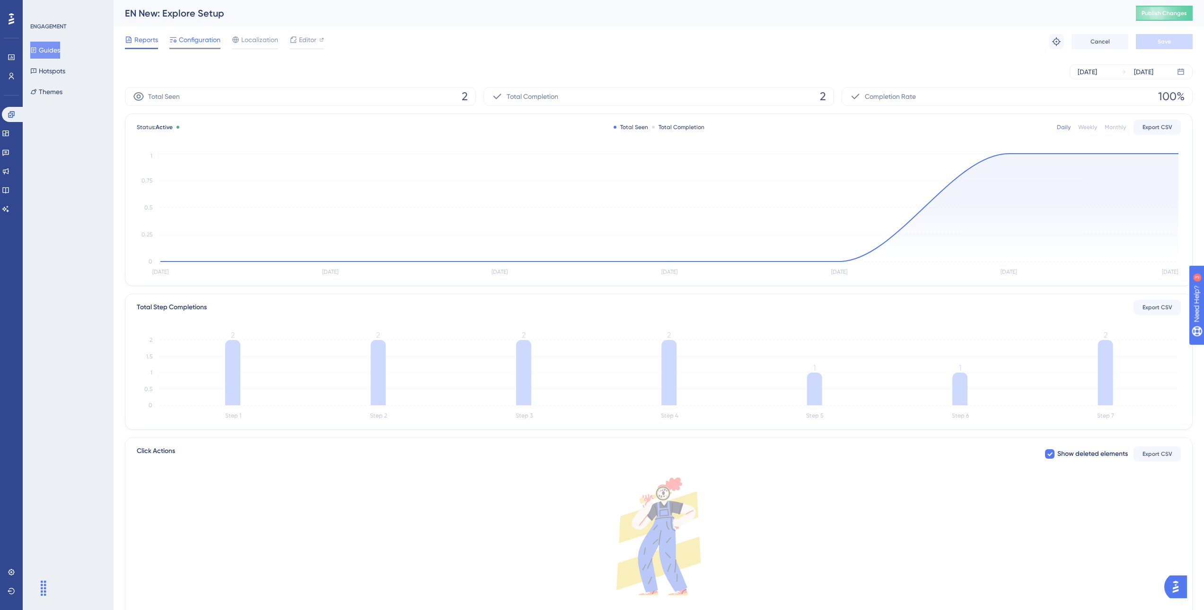
click at [198, 41] on span "Configuration" at bounding box center [200, 39] width 42 height 11
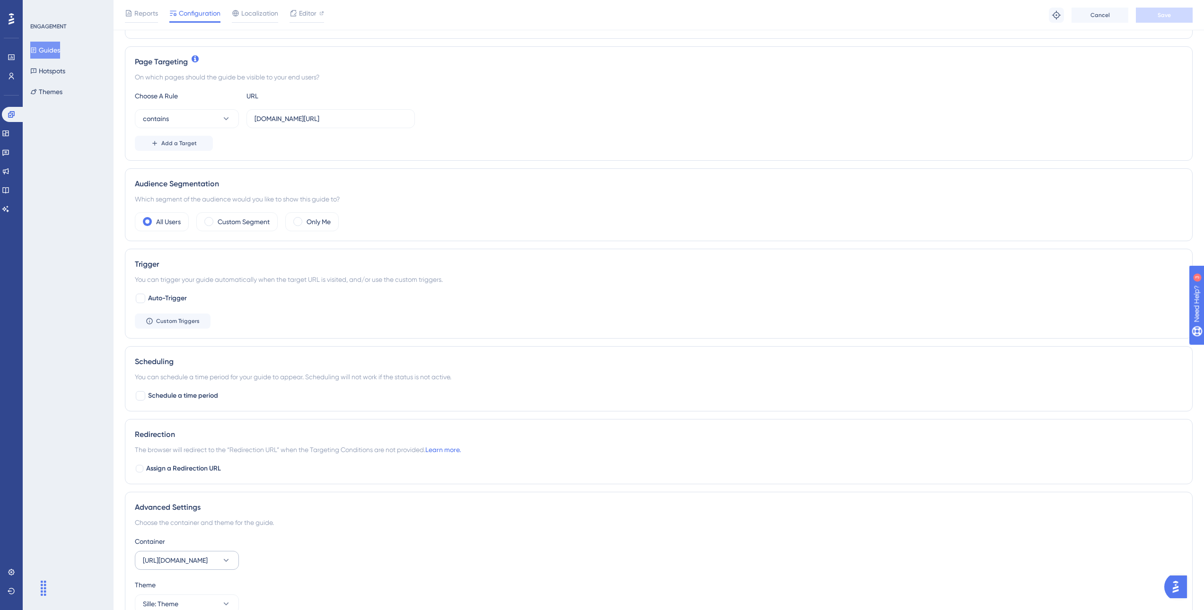
scroll to position [250, 0]
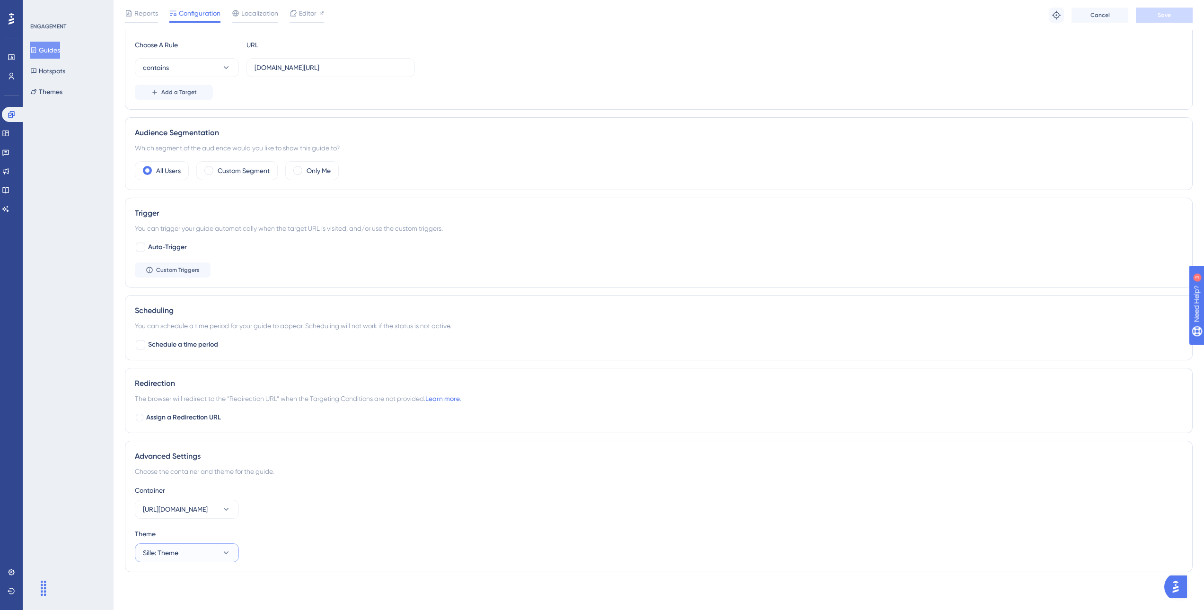
click at [206, 556] on button "Sille: Theme" at bounding box center [187, 553] width 104 height 19
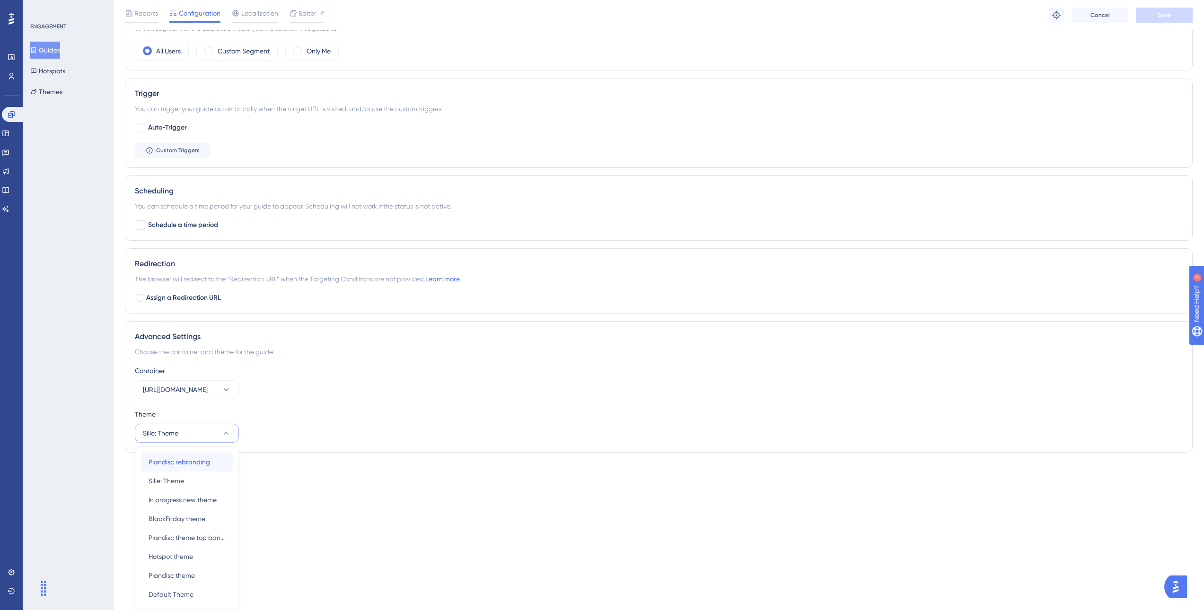
click at [188, 458] on span "Plandisc rebranding" at bounding box center [180, 462] width 62 height 11
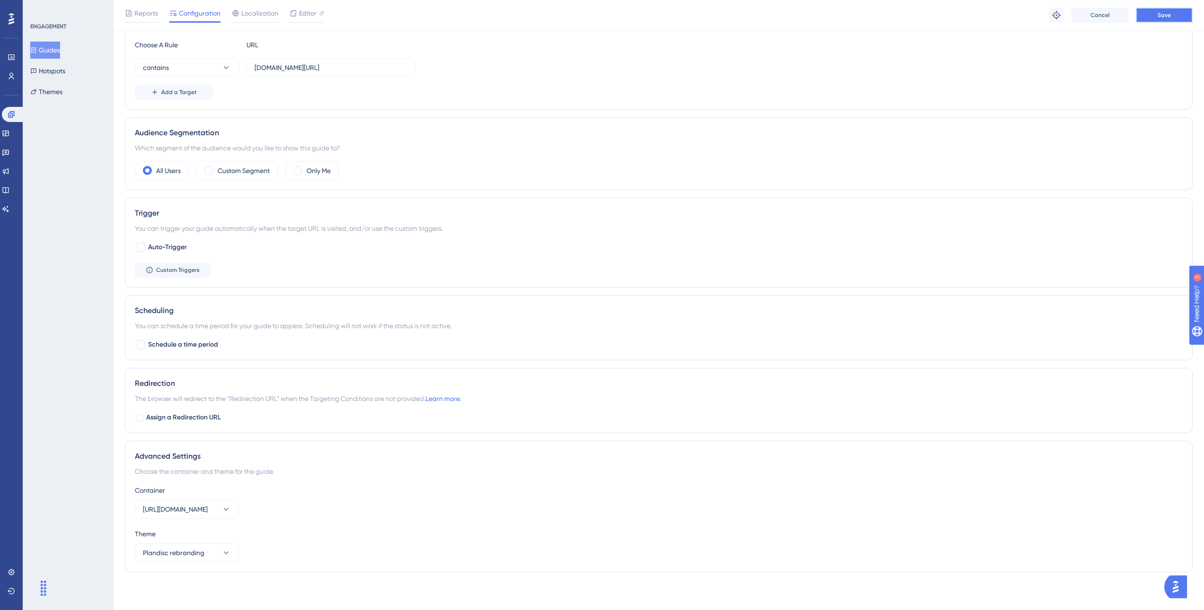
click at [1180, 16] on button "Save" at bounding box center [1164, 15] width 57 height 15
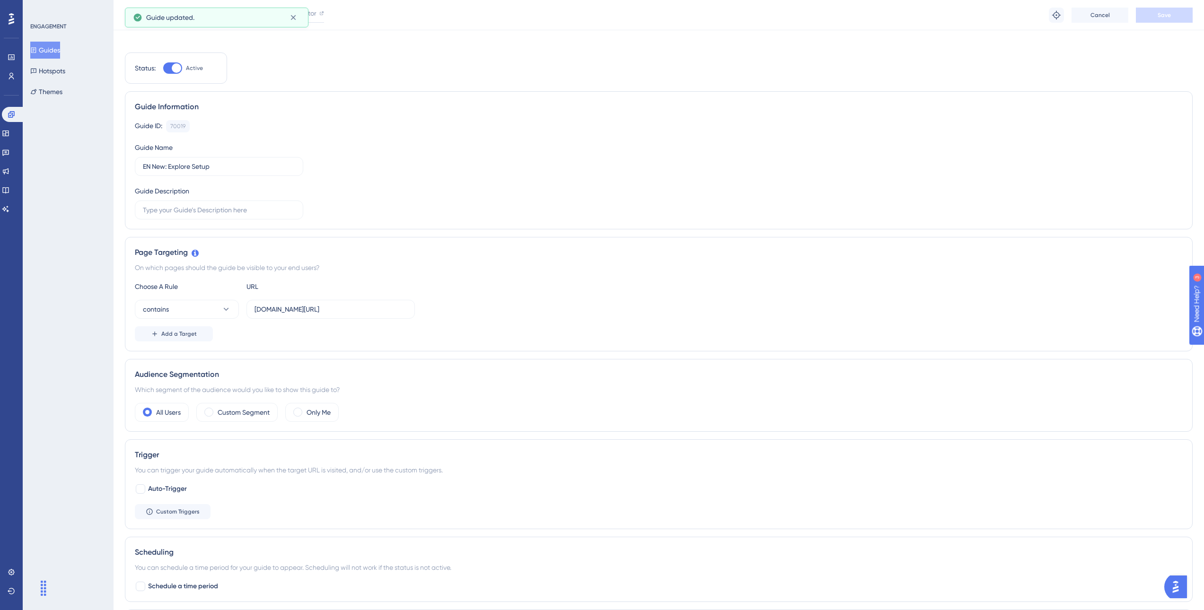
scroll to position [0, 0]
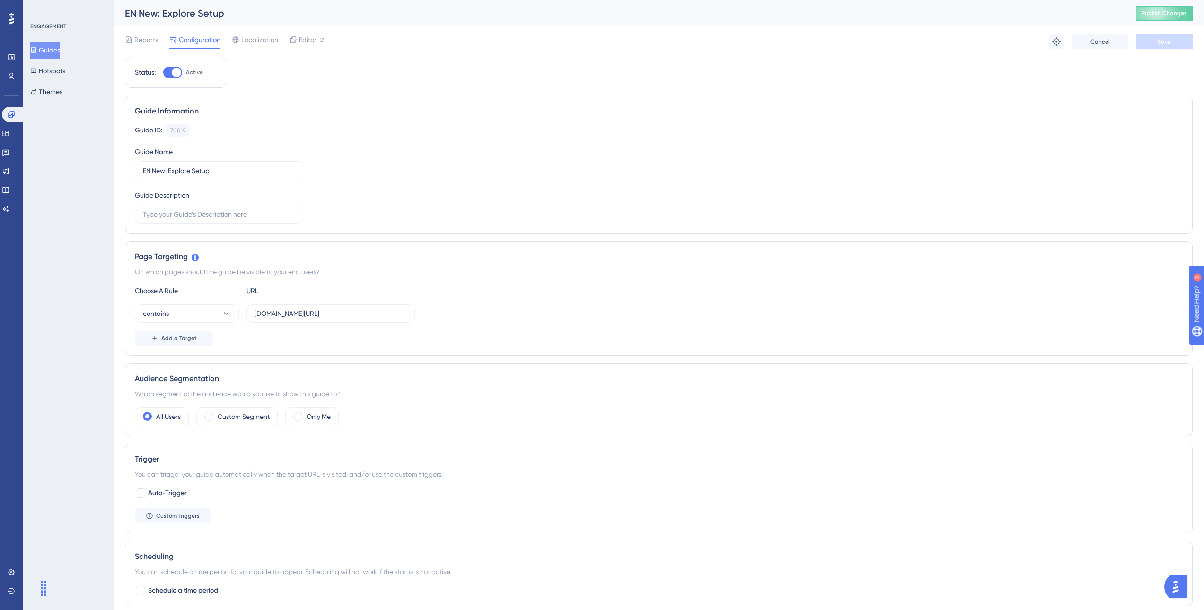
click at [49, 53] on button "Guides" at bounding box center [45, 50] width 30 height 17
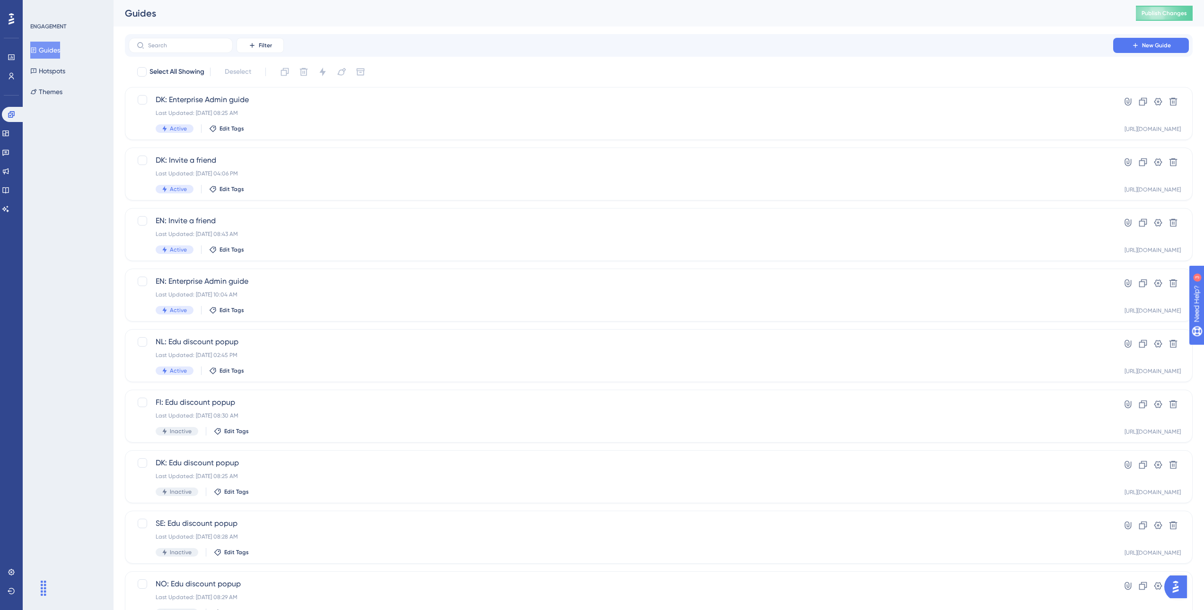
click at [177, 33] on div "Performance Users Engagement Widgets Feedback Product Updates Knowledge Base AI…" at bounding box center [659, 359] width 1091 height 719
click at [182, 43] on input "text" at bounding box center [186, 45] width 77 height 7
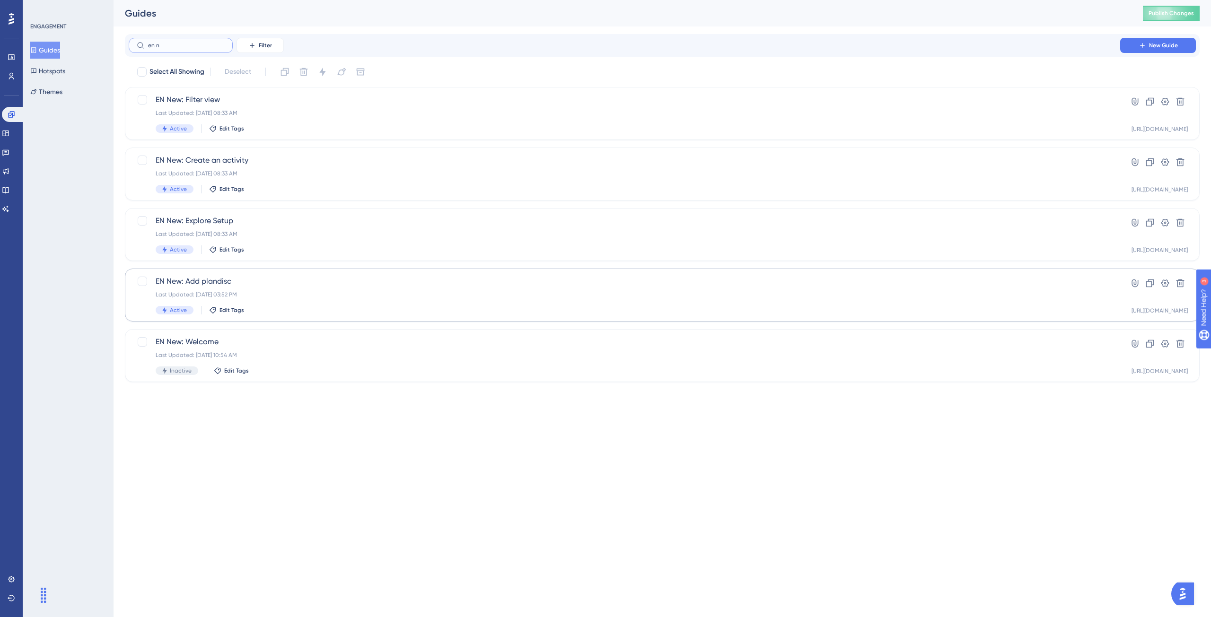
type input "en n"
click at [286, 305] on div "EN New: Add plandisc Last Updated: Jan 20 2025, 03:52 PM Active Edit Tags" at bounding box center [625, 295] width 938 height 39
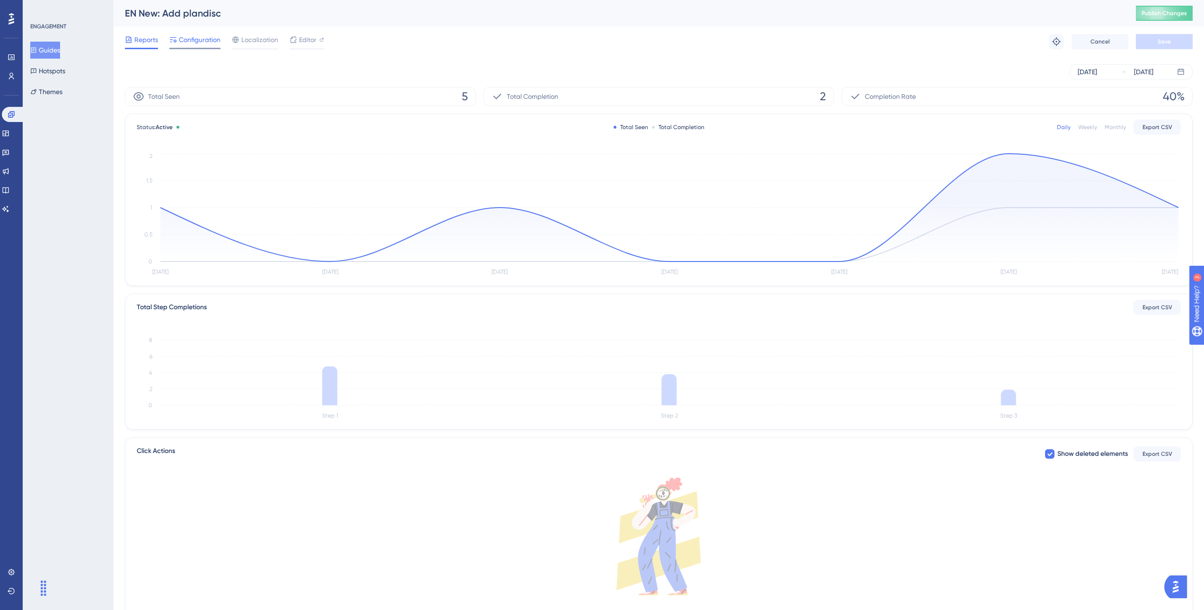
click at [195, 42] on span "Configuration" at bounding box center [200, 39] width 42 height 11
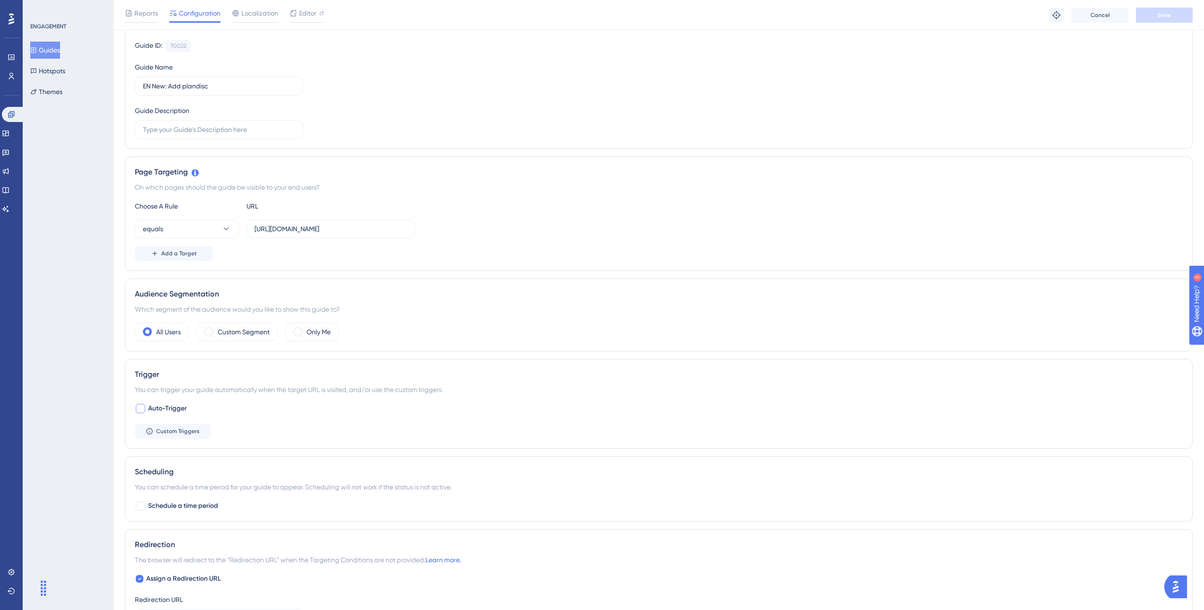
scroll to position [314, 0]
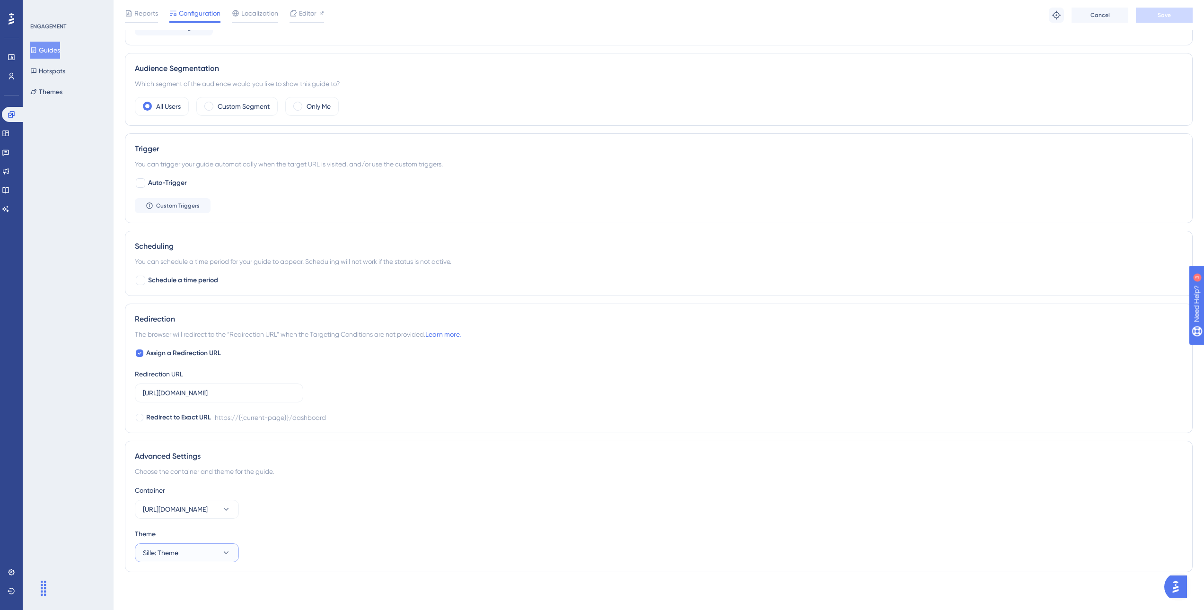
click at [189, 555] on button "Sille: Theme" at bounding box center [187, 553] width 104 height 19
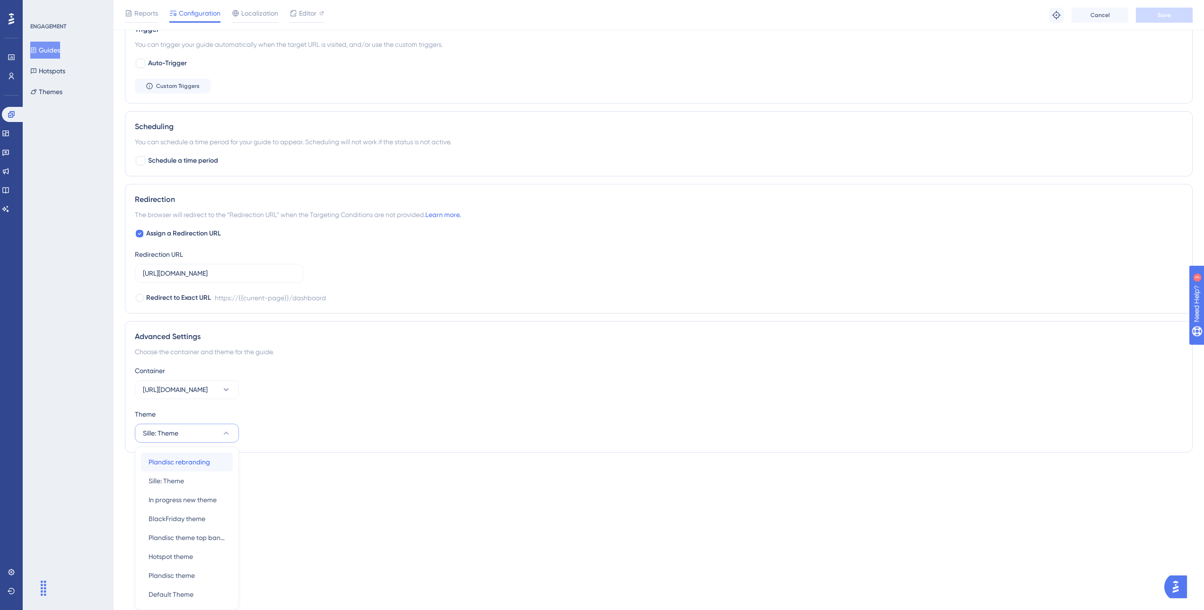
click at [181, 461] on span "Plandisc rebranding" at bounding box center [180, 462] width 62 height 11
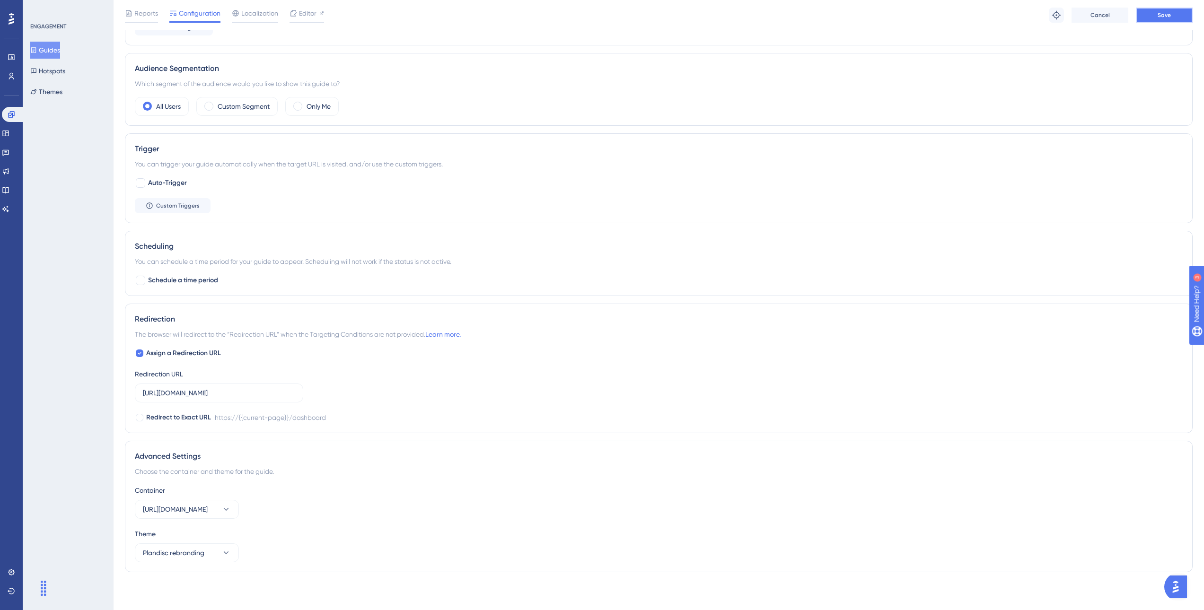
click at [1183, 13] on button "Save" at bounding box center [1164, 15] width 57 height 15
click at [292, 18] on icon at bounding box center [293, 17] width 5 height 5
click at [54, 48] on button "Guides" at bounding box center [45, 50] width 30 height 17
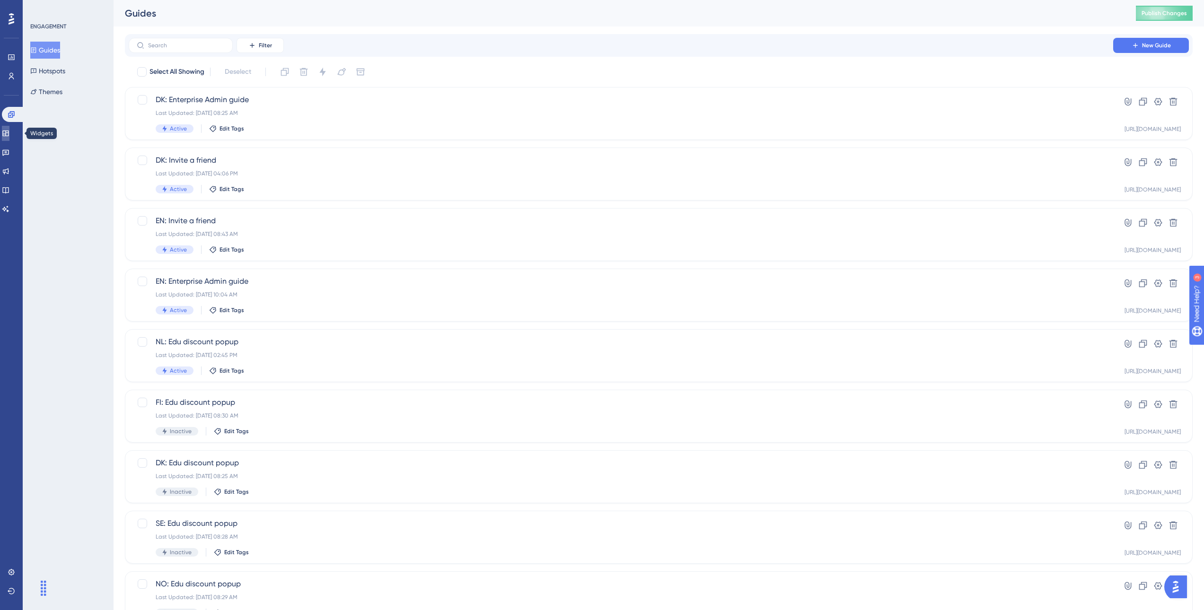
click at [9, 132] on icon at bounding box center [6, 134] width 8 height 8
click at [282, 168] on div "SE - New: Checklist Last Updated: Apr 28 2025, 04:56 PM Active Edit Tags" at bounding box center [621, 174] width 931 height 39
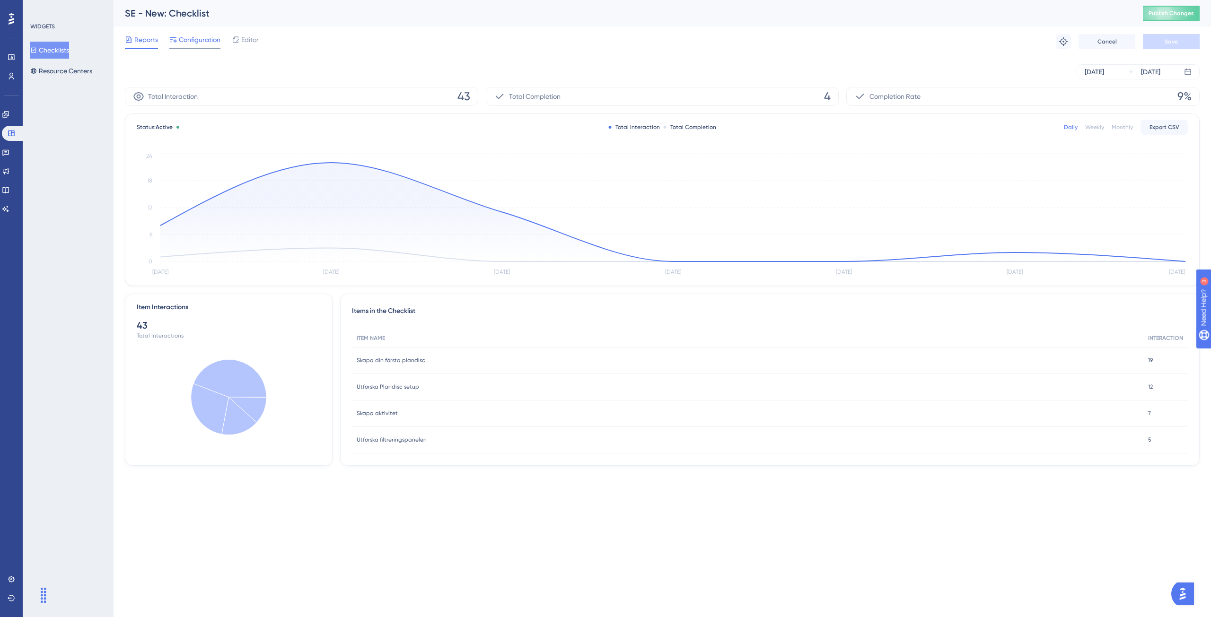
click at [201, 41] on span "Configuration" at bounding box center [200, 39] width 42 height 11
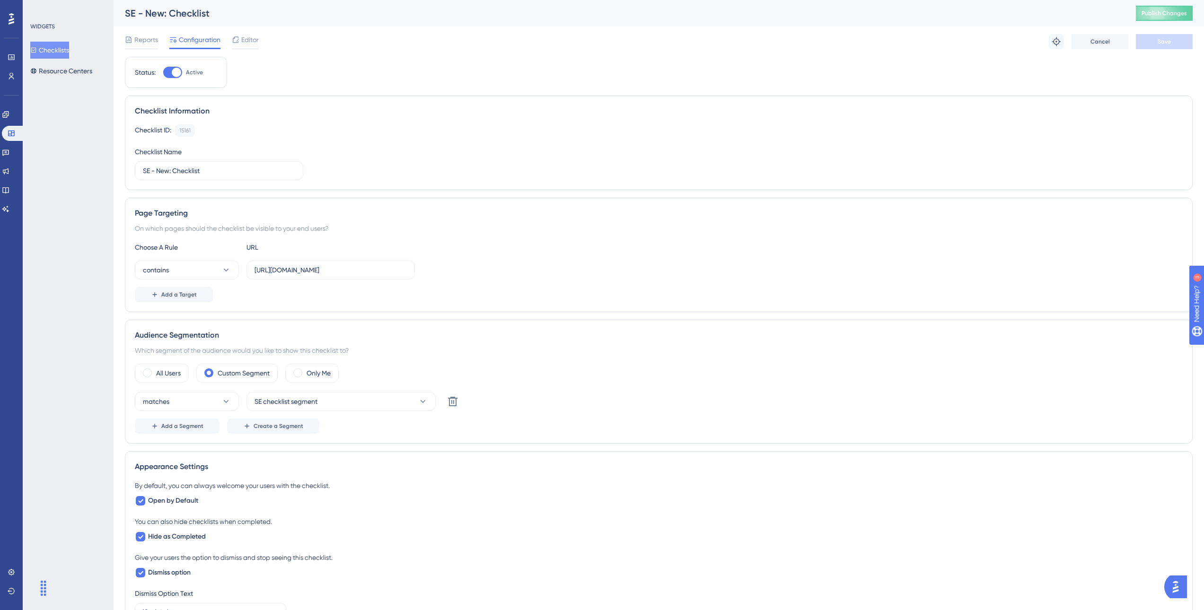
click at [246, 36] on span "Editor" at bounding box center [250, 39] width 18 height 11
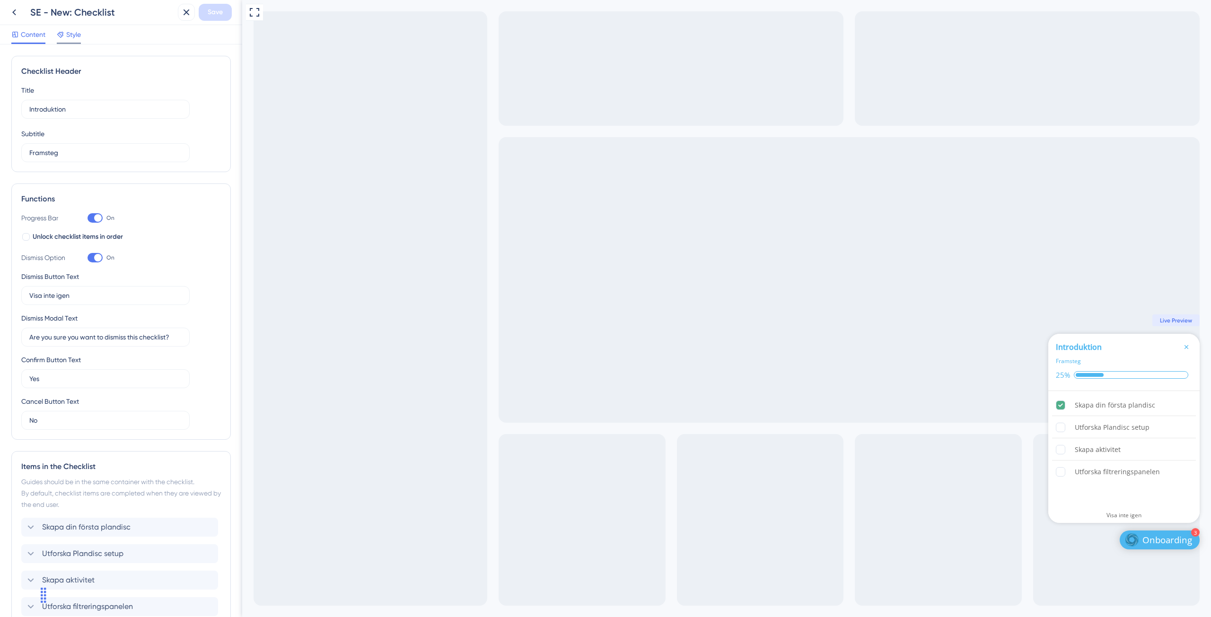
click at [72, 31] on span "Style" at bounding box center [73, 34] width 15 height 11
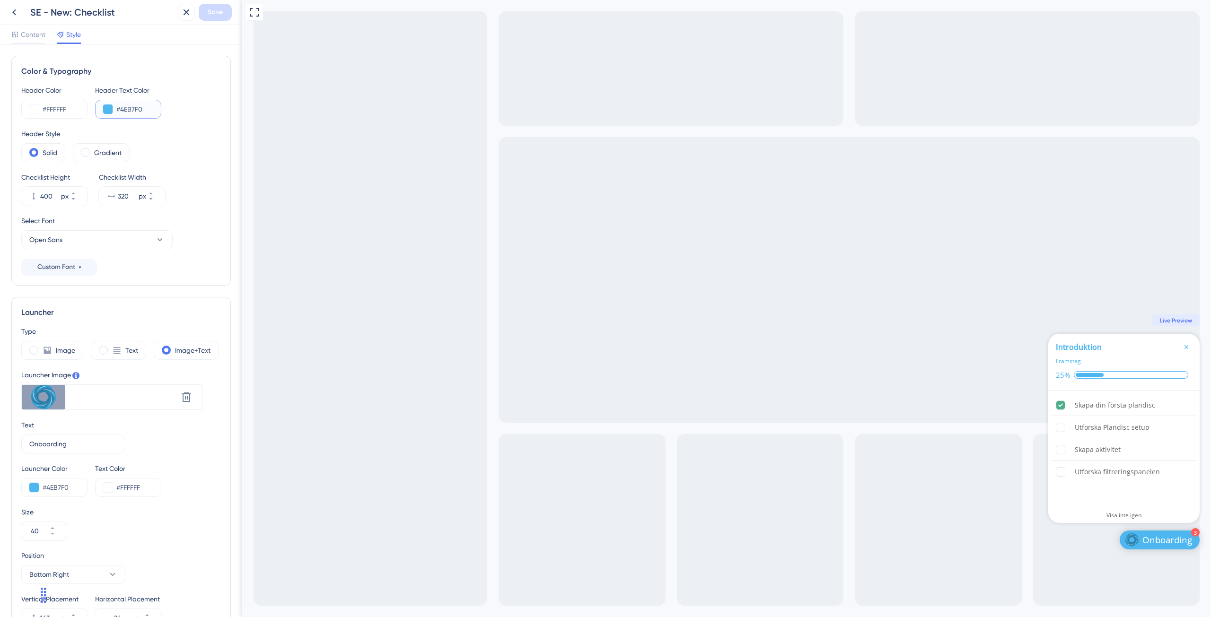
click at [134, 105] on input "#4EB7F0" at bounding box center [134, 109] width 37 height 11
paste input "3C3485"
type input "#3C3485"
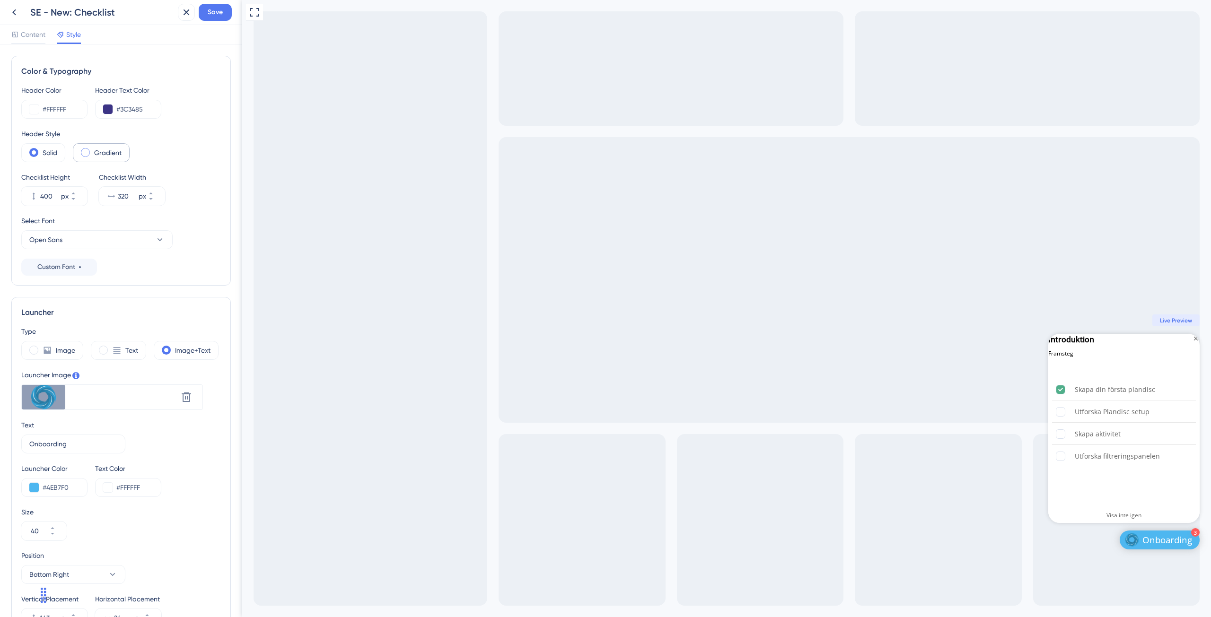
click at [93, 154] on div "Gradient" at bounding box center [101, 152] width 57 height 19
click at [75, 194] on icon at bounding box center [72, 194] width 3 height 2
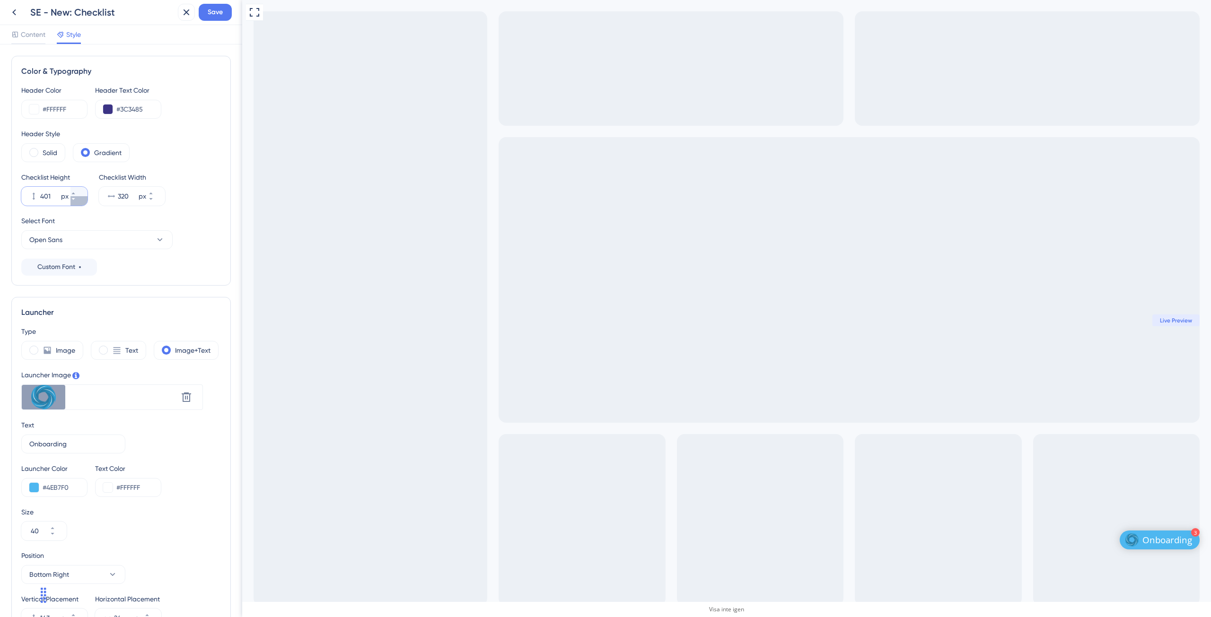
click at [75, 199] on icon at bounding box center [72, 199] width 3 height 2
type input "400"
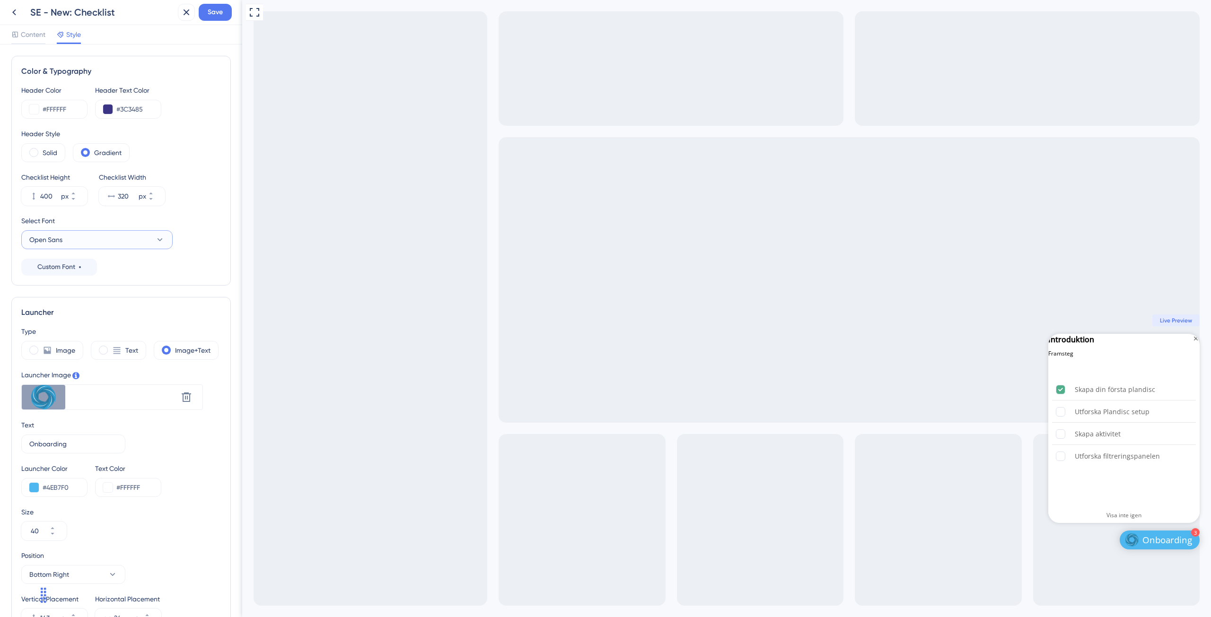
click at [89, 244] on button "Open Sans" at bounding box center [96, 239] width 151 height 19
click at [88, 243] on button "Open Sans" at bounding box center [96, 239] width 151 height 19
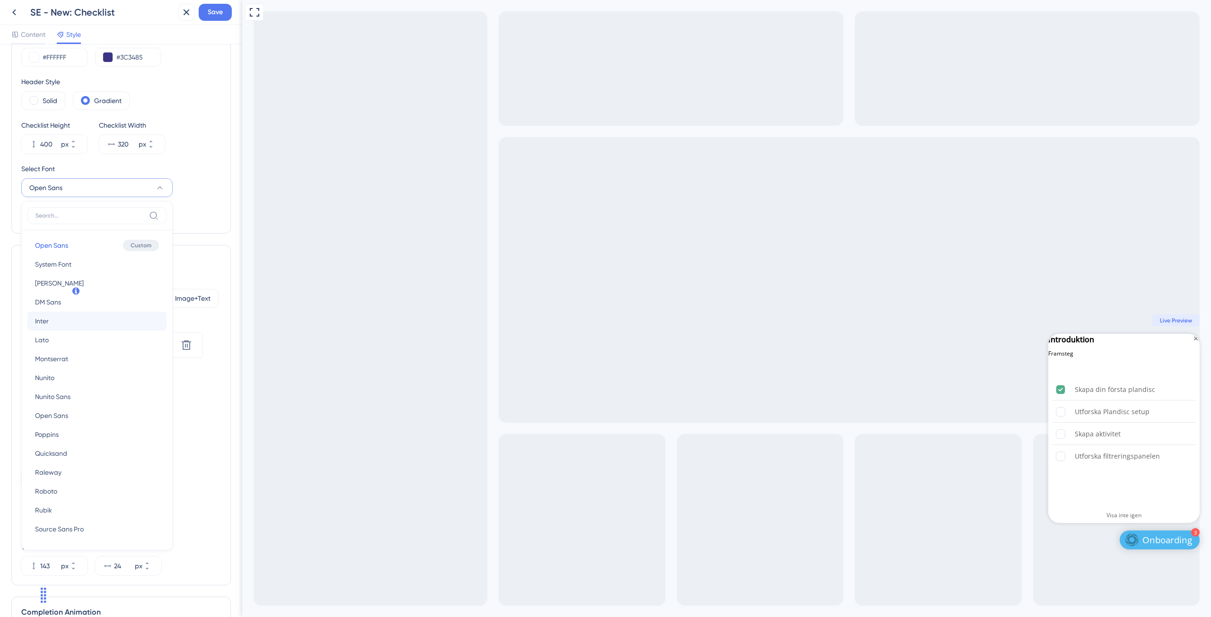
scroll to position [50, 0]
click at [54, 322] on button "Inter Inter" at bounding box center [96, 323] width 139 height 19
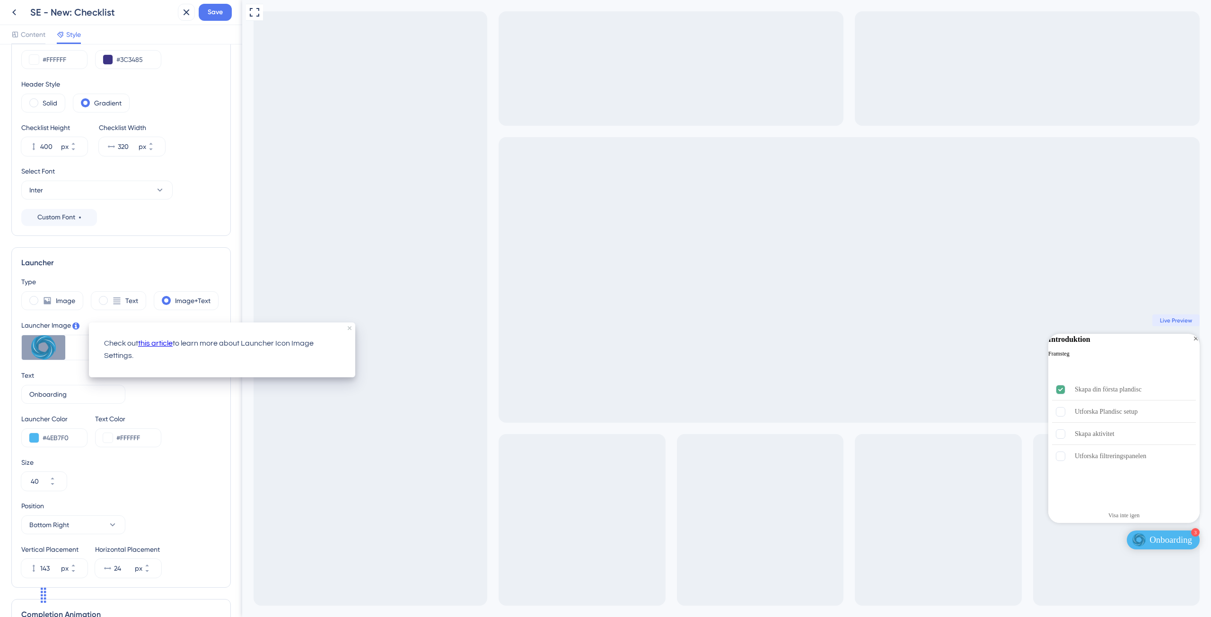
scroll to position [0, 0]
click at [350, 327] on icon "close tooltip" at bounding box center [350, 328] width 4 height 4
click at [188, 346] on icon at bounding box center [186, 347] width 11 height 11
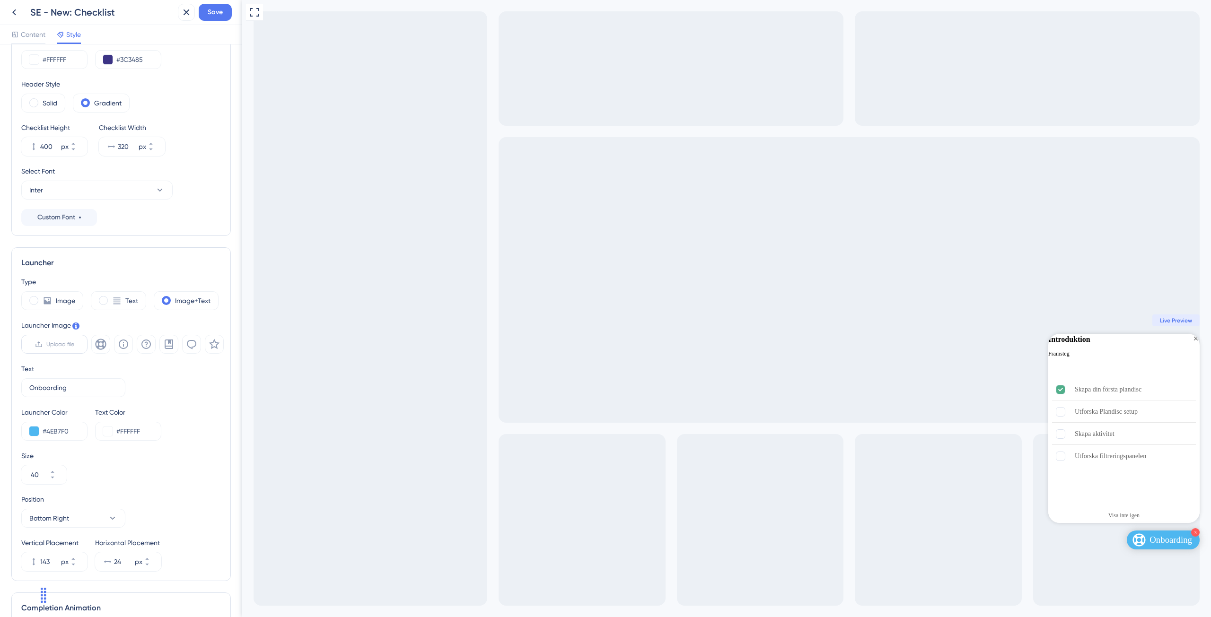
click at [62, 347] on span "Upload file" at bounding box center [60, 345] width 28 height 8
click at [74, 344] on input "Upload file" at bounding box center [74, 344] width 0 height 0
click at [71, 438] on input "#4EB7F0" at bounding box center [61, 437] width 37 height 11
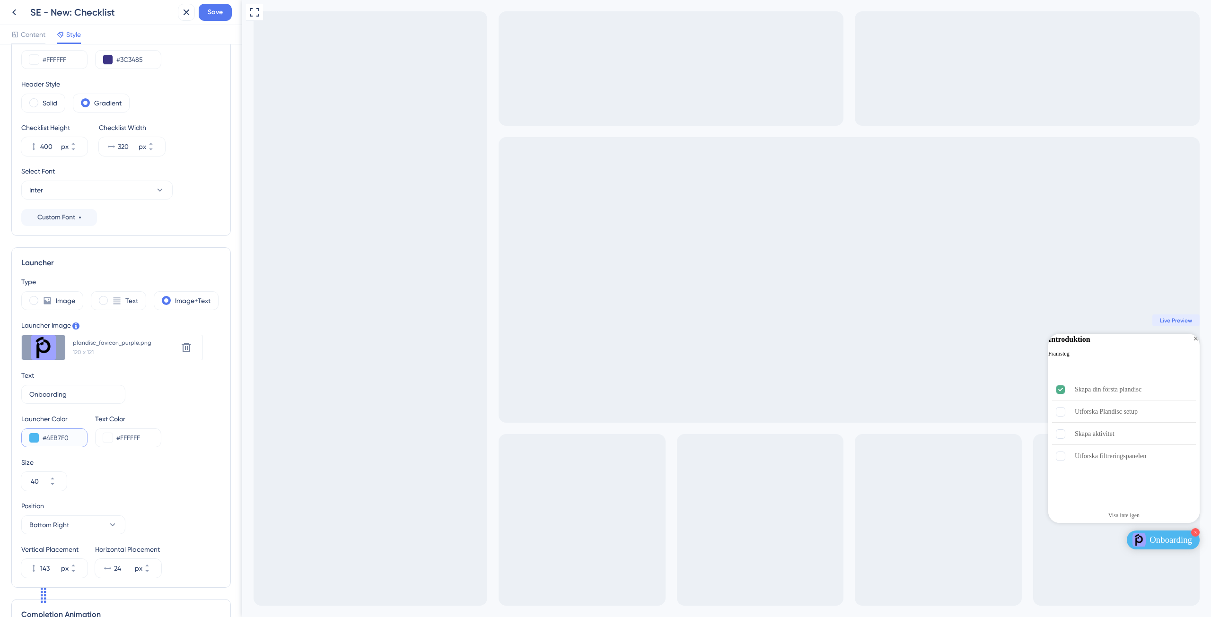
paste input "9EA3FF"
type input "#9EA3FF"
click at [166, 396] on div "Text Onboarding 10" at bounding box center [121, 387] width 200 height 34
click at [150, 436] on input "#FFFFFF" at bounding box center [134, 437] width 37 height 11
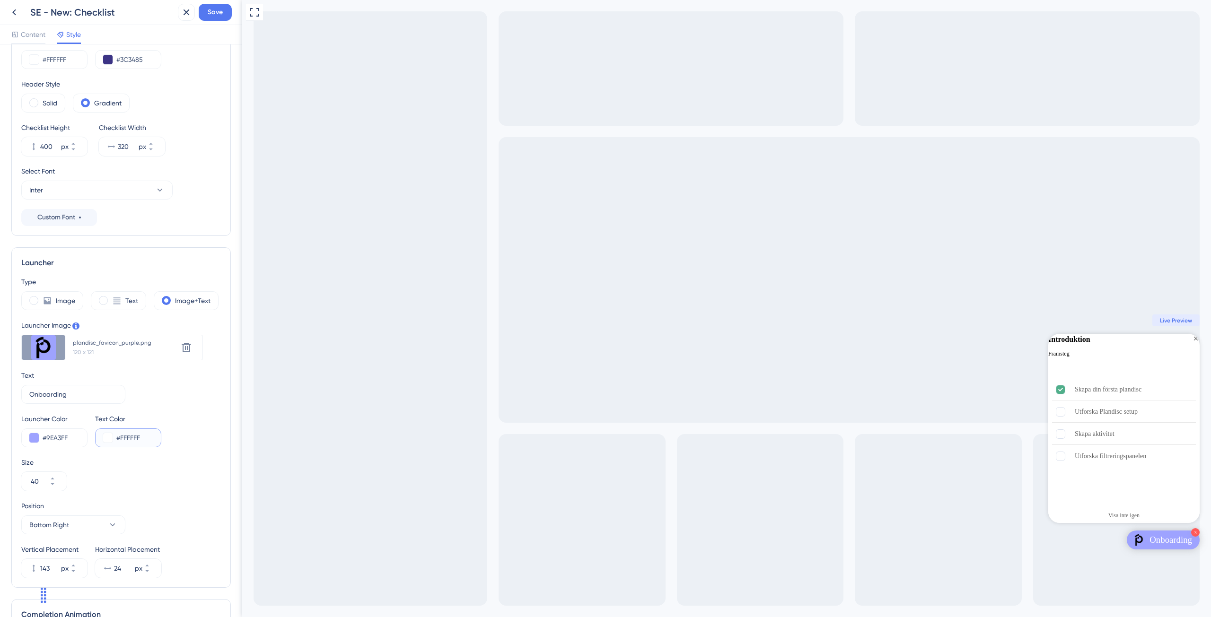
click at [150, 436] on input "#FFFFFF" at bounding box center [134, 437] width 37 height 11
type input "#212121"
click at [165, 430] on div "Launcher Color #9EA3FF Text Color #212121" at bounding box center [121, 431] width 200 height 34
click at [55, 477] on icon at bounding box center [53, 479] width 6 height 6
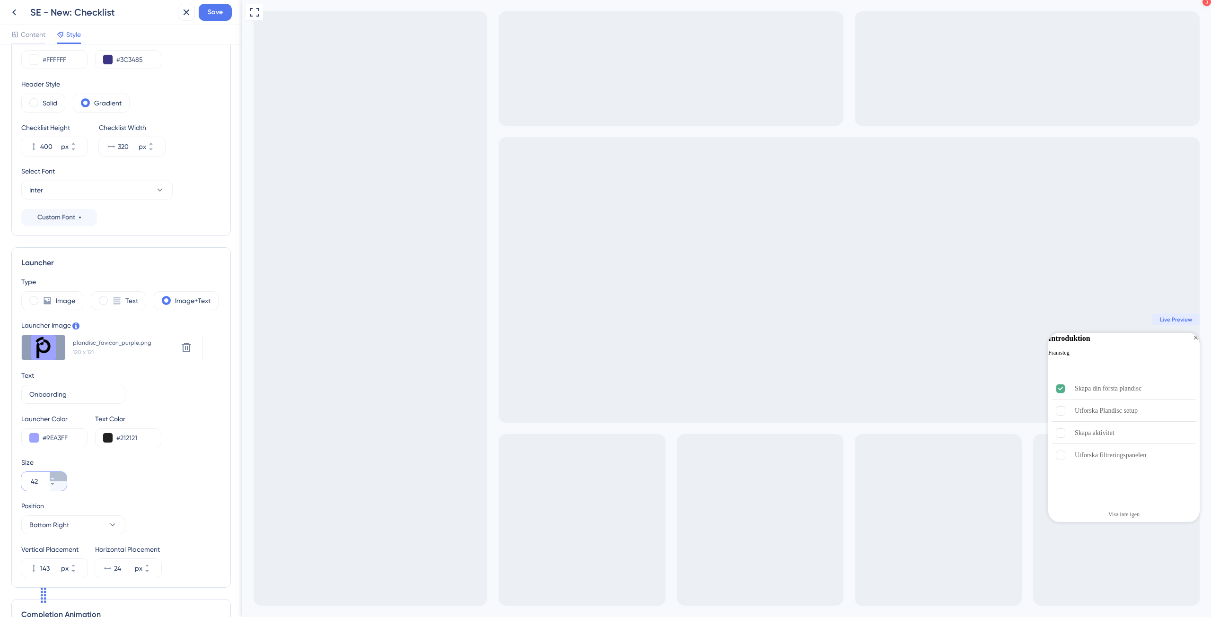
click at [55, 477] on icon at bounding box center [53, 479] width 6 height 6
type input "45"
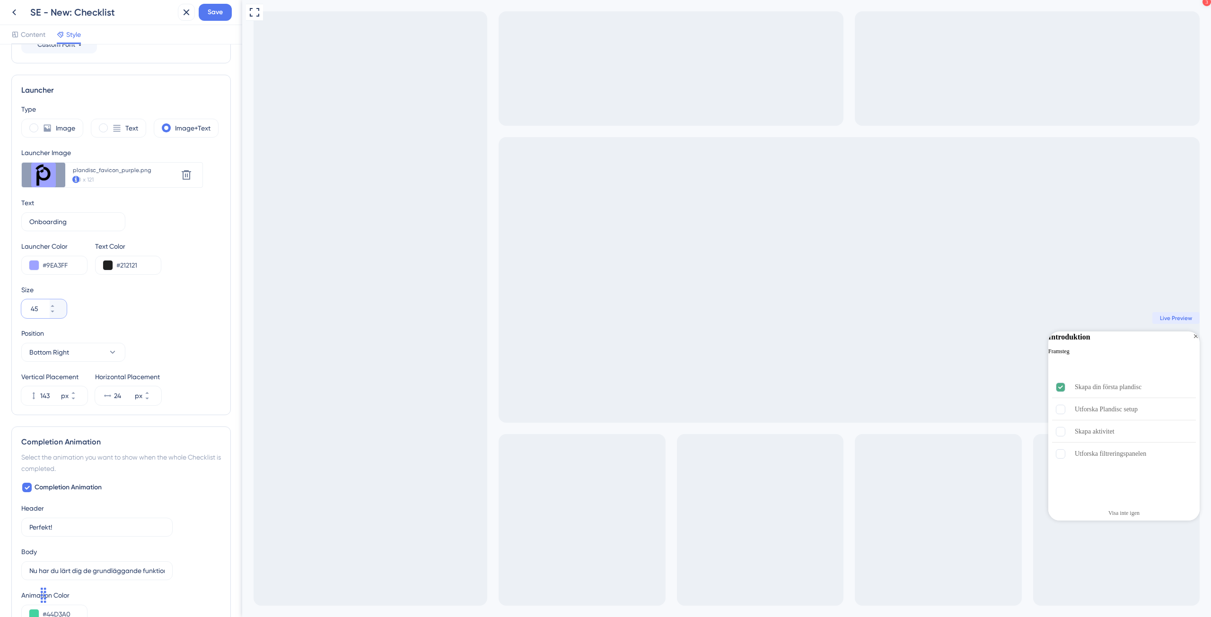
scroll to position [288, 0]
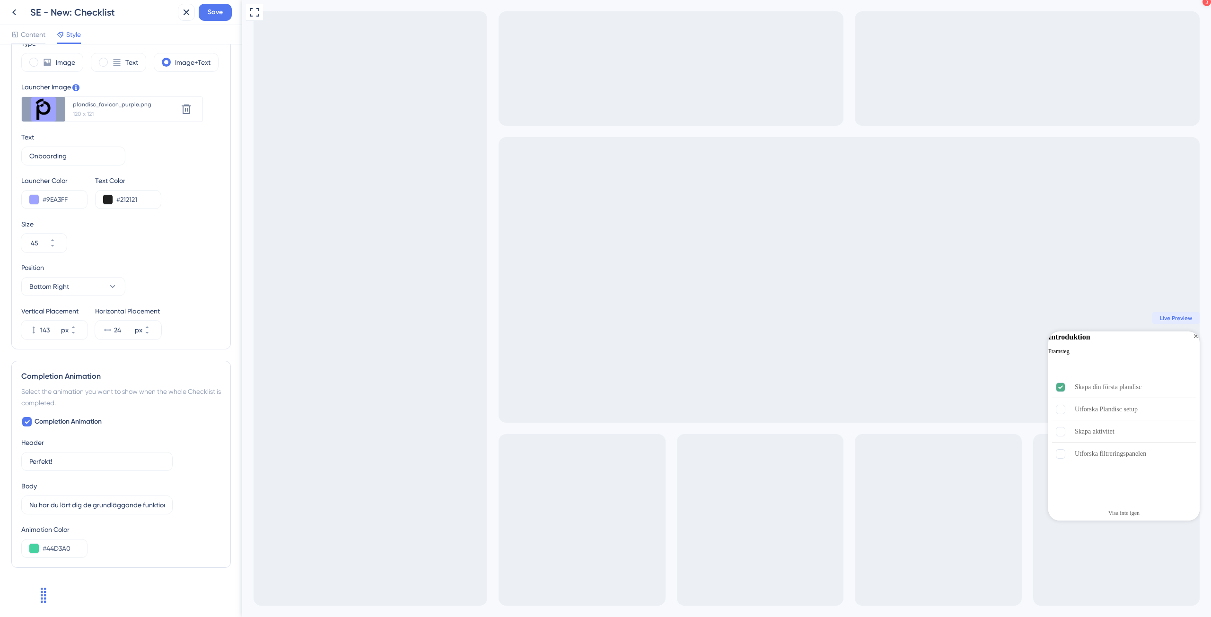
click at [85, 389] on div "Select the animation you want to show when the whole Checklist is completed." at bounding box center [121, 397] width 200 height 23
click at [65, 546] on input "#44D3A0" at bounding box center [61, 548] width 37 height 11
paste input "DCD9FF"
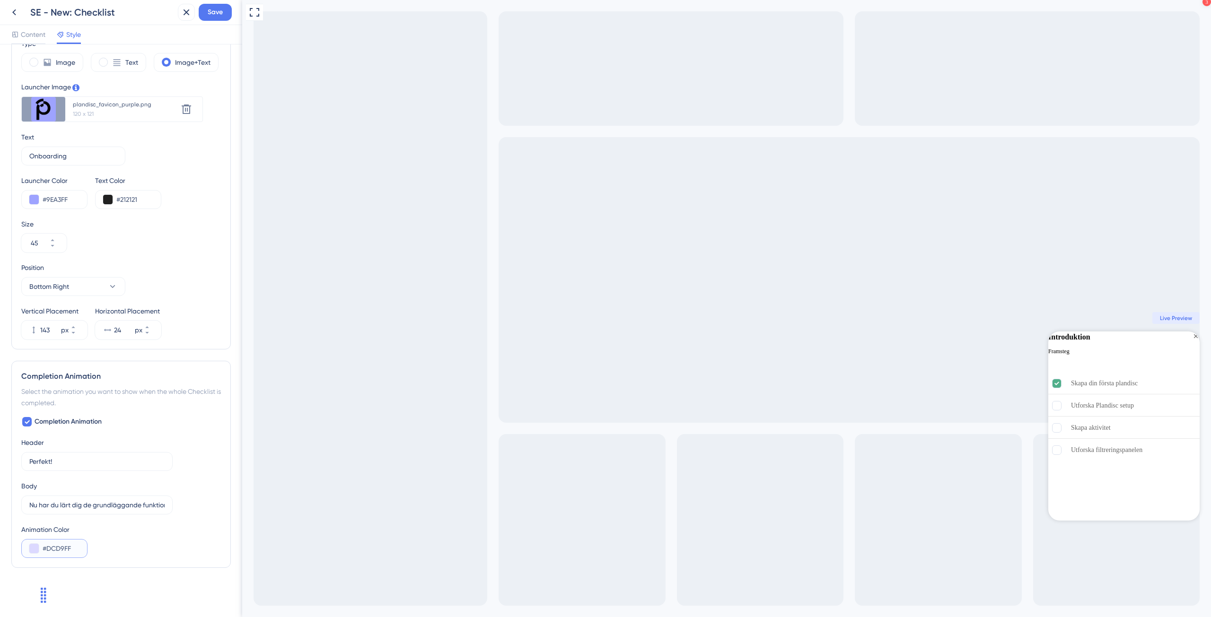
click at [69, 547] on input "#DCD9FF" at bounding box center [61, 548] width 37 height 11
click at [68, 547] on input "#DCD9FF" at bounding box center [61, 548] width 37 height 11
paste input "9EA3"
click at [74, 545] on input "#9EA3FF" at bounding box center [61, 548] width 37 height 11
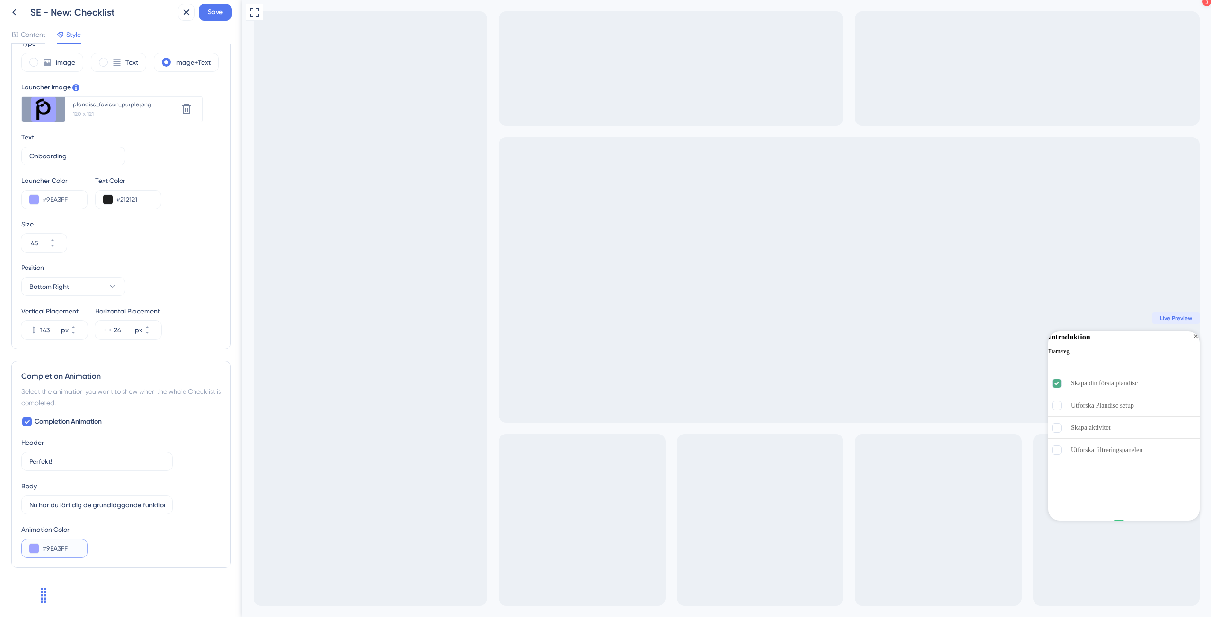
click at [74, 545] on input "#9EA3FF" at bounding box center [61, 548] width 37 height 11
click at [74, 544] on input "#9EA3FF" at bounding box center [61, 548] width 37 height 11
paste input "3C3485"
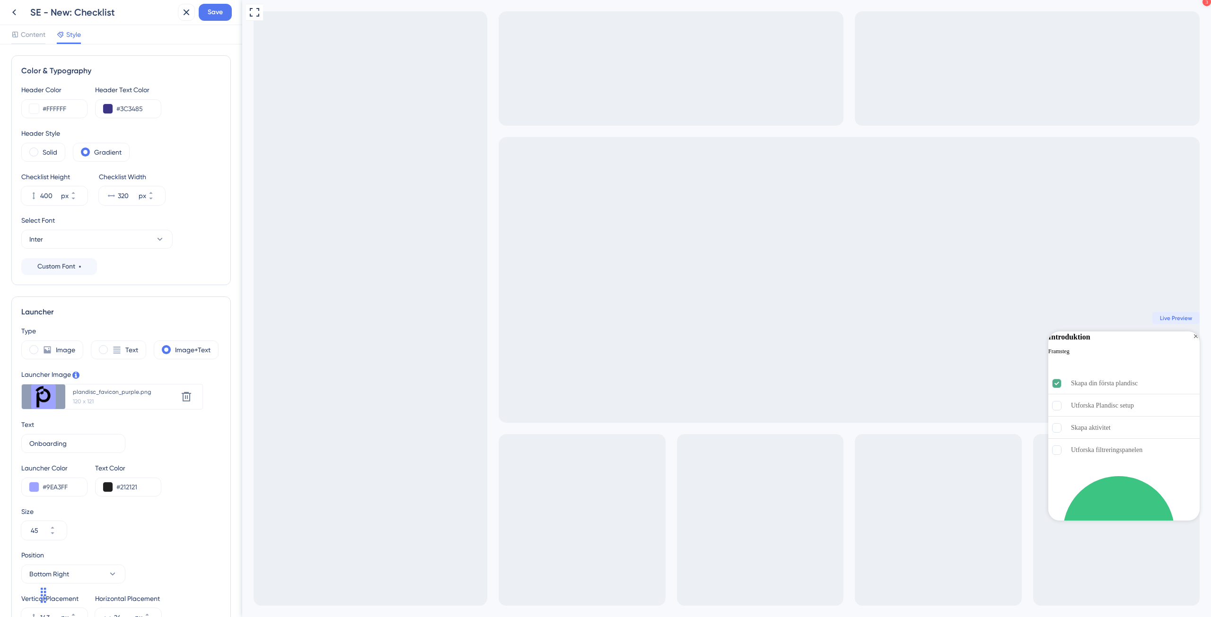
scroll to position [0, 0]
type input "#3C3485"
click at [79, 310] on div "Launcher" at bounding box center [121, 312] width 200 height 11
click at [67, 109] on input "#FFFFFF" at bounding box center [61, 109] width 37 height 11
click at [199, 113] on div "Header Color #FFFFFF Header Text Color #3C3485" at bounding box center [121, 102] width 200 height 34
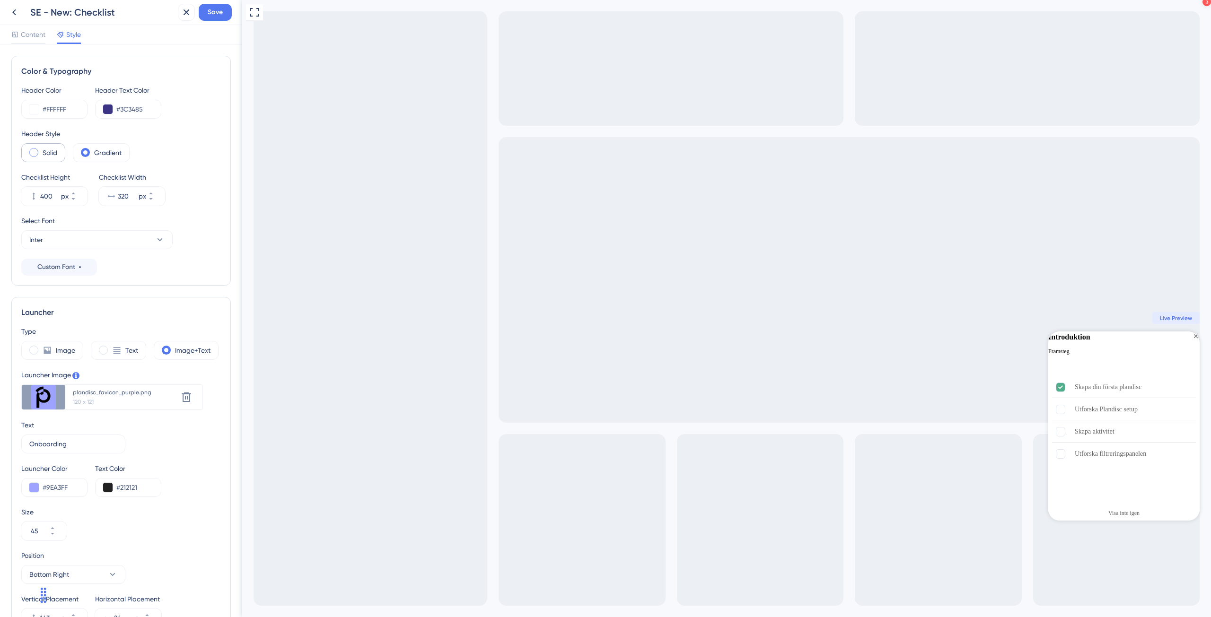
click at [53, 152] on label "Solid" at bounding box center [50, 152] width 15 height 11
click at [114, 152] on label "Gradient" at bounding box center [107, 152] width 27 height 11
click at [55, 154] on label "Solid" at bounding box center [50, 152] width 15 height 11
click at [94, 154] on div "Gradient" at bounding box center [101, 152] width 57 height 19
click at [130, 112] on input "#3C3485" at bounding box center [134, 109] width 37 height 11
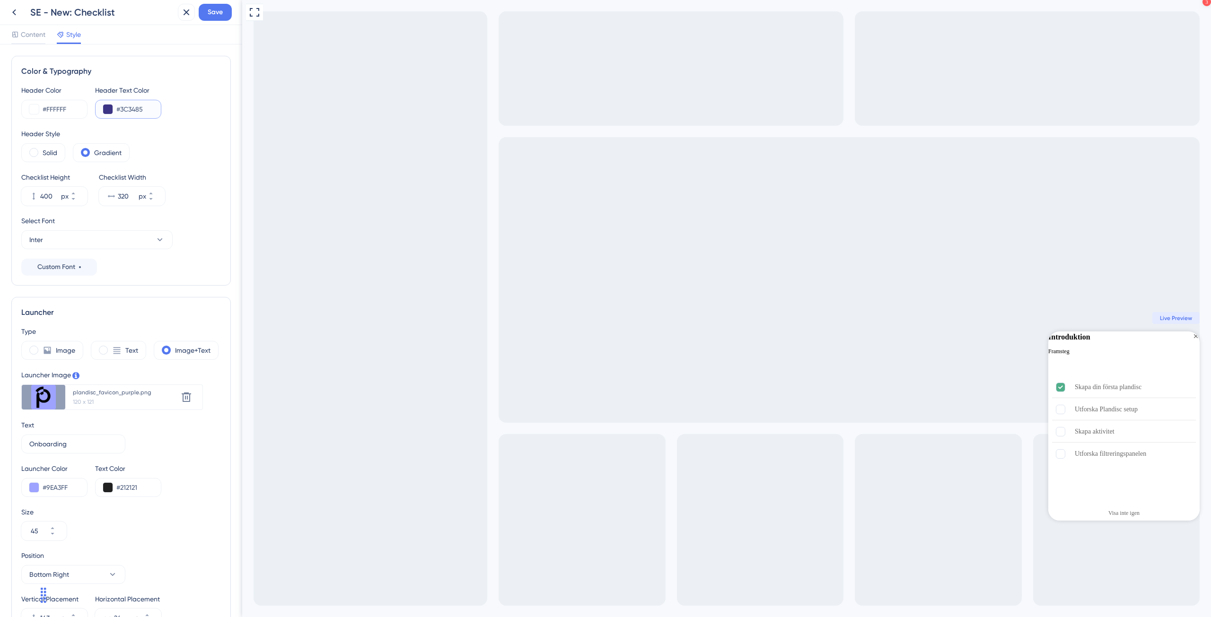
click at [130, 112] on input "#3C3485" at bounding box center [134, 109] width 37 height 11
paste input "9EA3FF"
click at [147, 105] on input "#9EA3FF" at bounding box center [134, 109] width 37 height 11
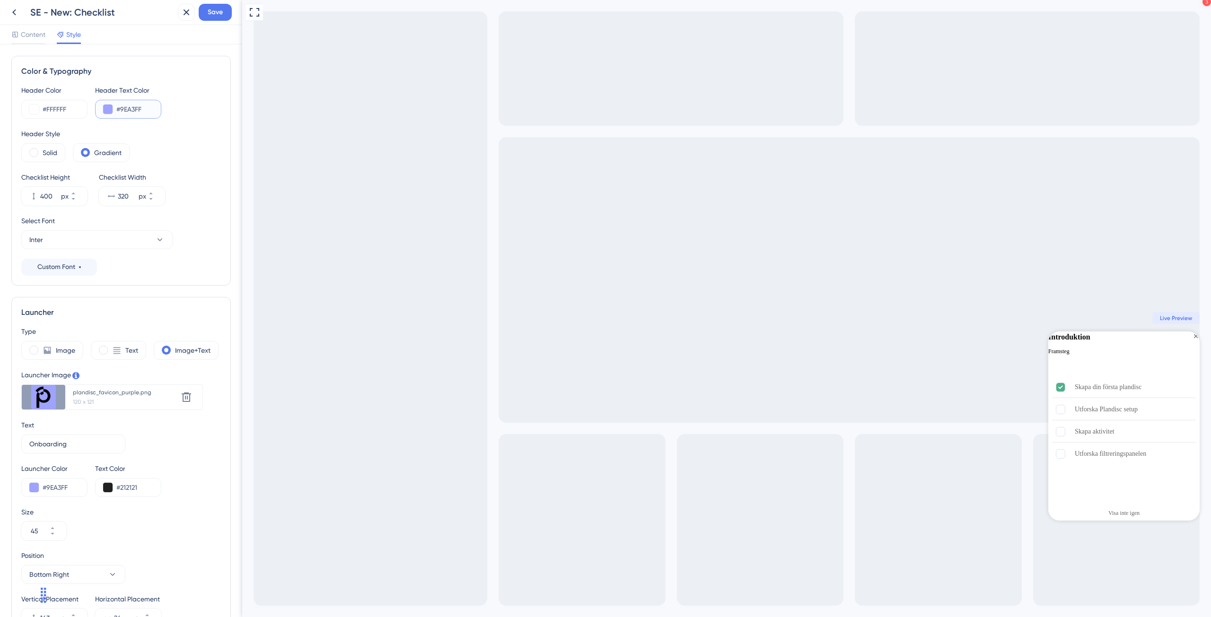
click at [147, 105] on input "#9EA3FF" at bounding box center [134, 109] width 37 height 11
drag, startPoint x: 145, startPoint y: 107, endPoint x: 89, endPoint y: 118, distance: 56.5
click at [89, 114] on div "Header Color #FFFFFF Header Text Color #212121" at bounding box center [121, 102] width 200 height 34
paste input "3C3485"
type input "#3C3485"
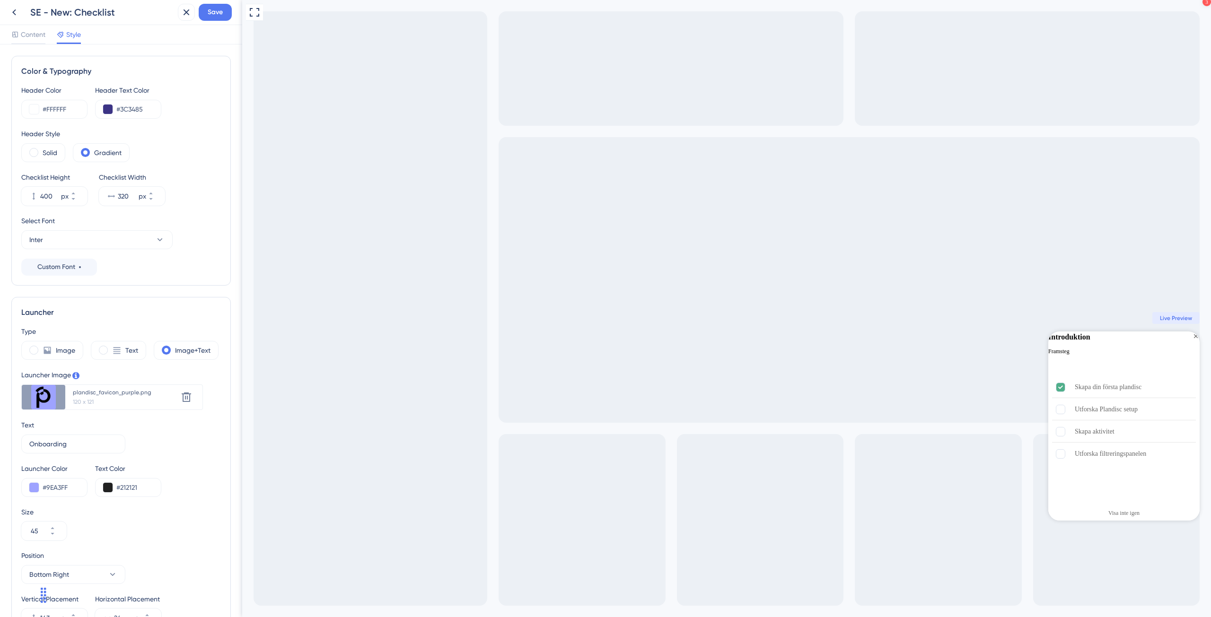
click at [186, 112] on div "Header Color #FFFFFF Header Text Color #3C3485" at bounding box center [121, 102] width 200 height 34
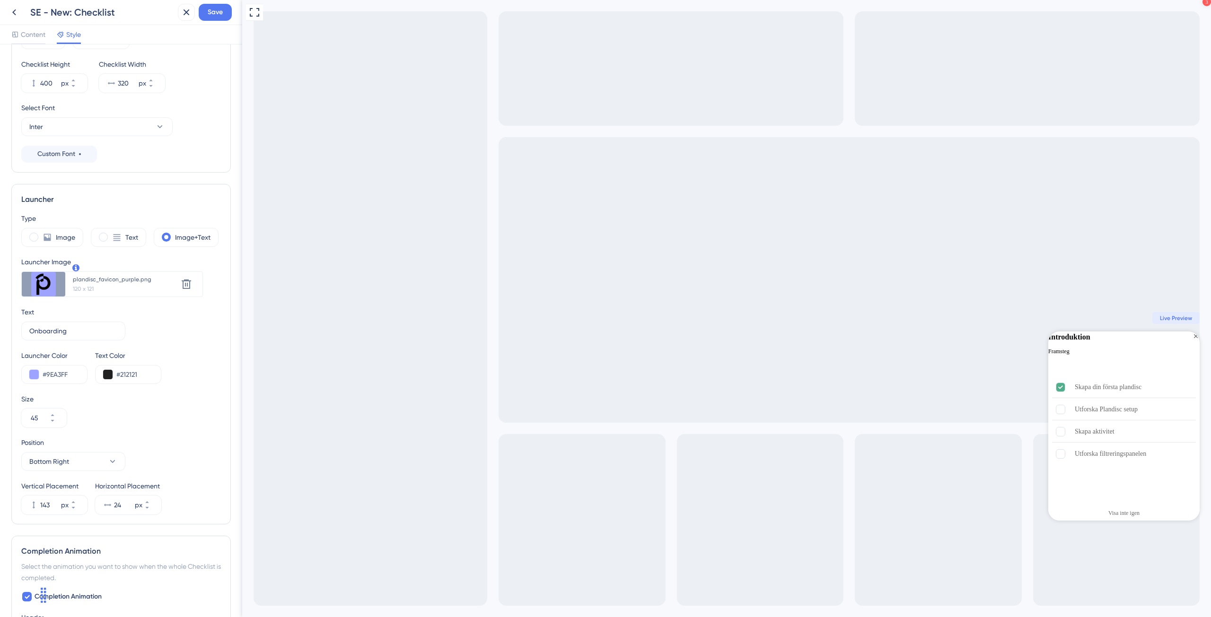
scroll to position [95, 0]
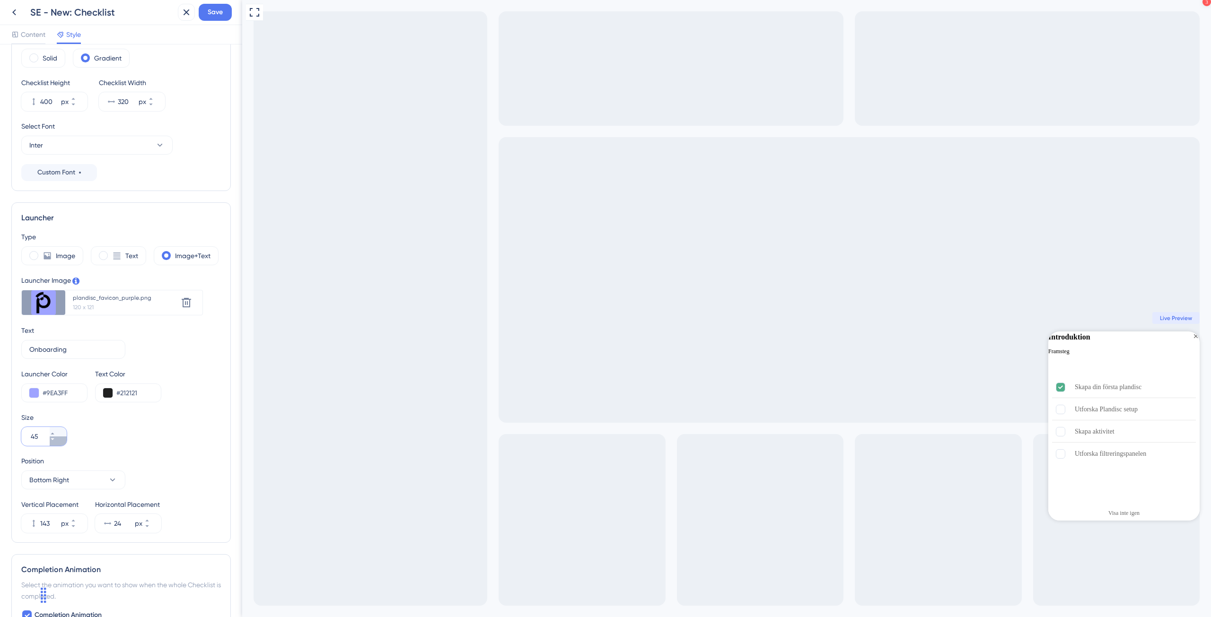
click at [55, 442] on icon at bounding box center [53, 440] width 6 height 6
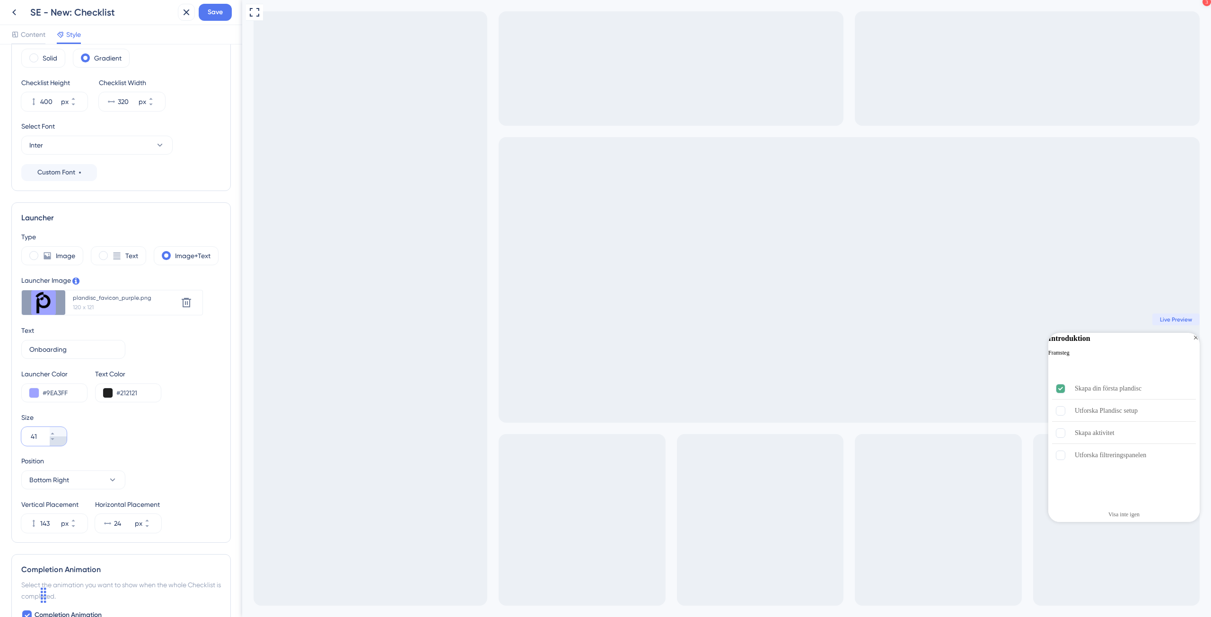
type input "40"
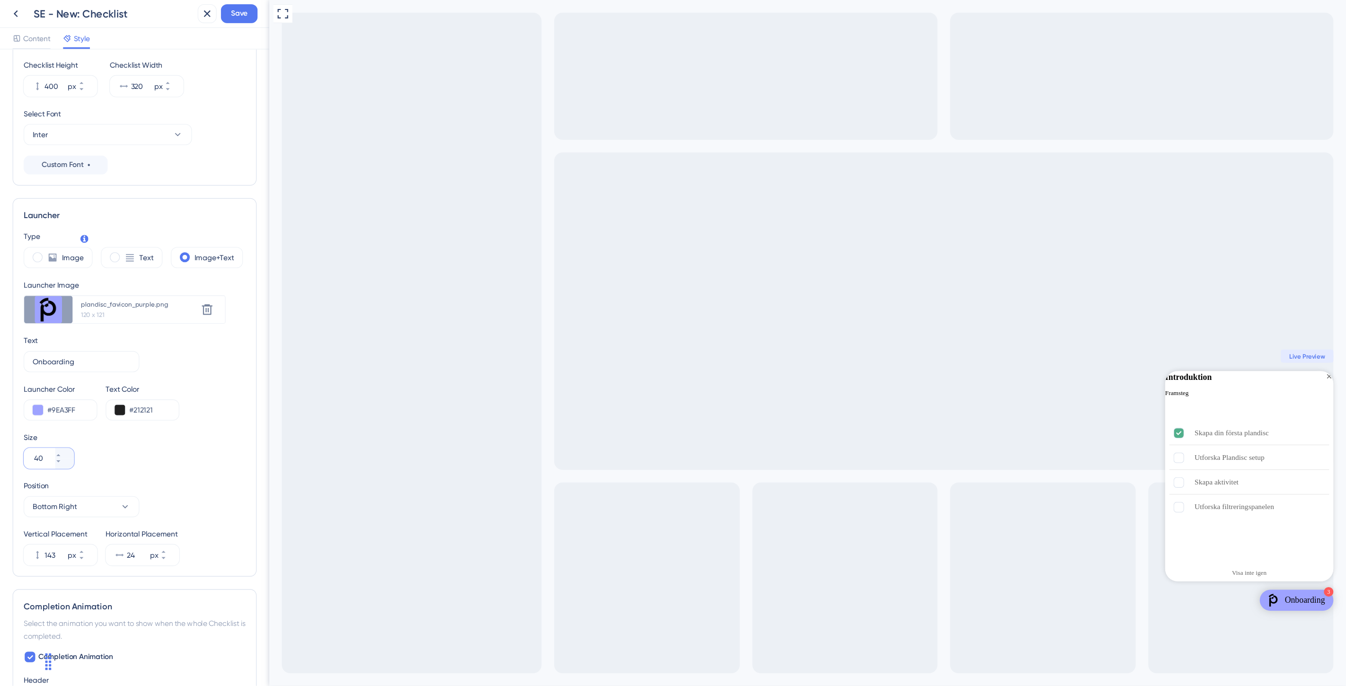
scroll to position [112, 0]
drag, startPoint x: 220, startPoint y: 190, endPoint x: 224, endPoint y: 268, distance: 77.7
click at [224, 268] on div "Color & Typography Header Color #FFFFFF Header Text Color #3C3485 Header Style …" at bounding box center [121, 330] width 242 height 573
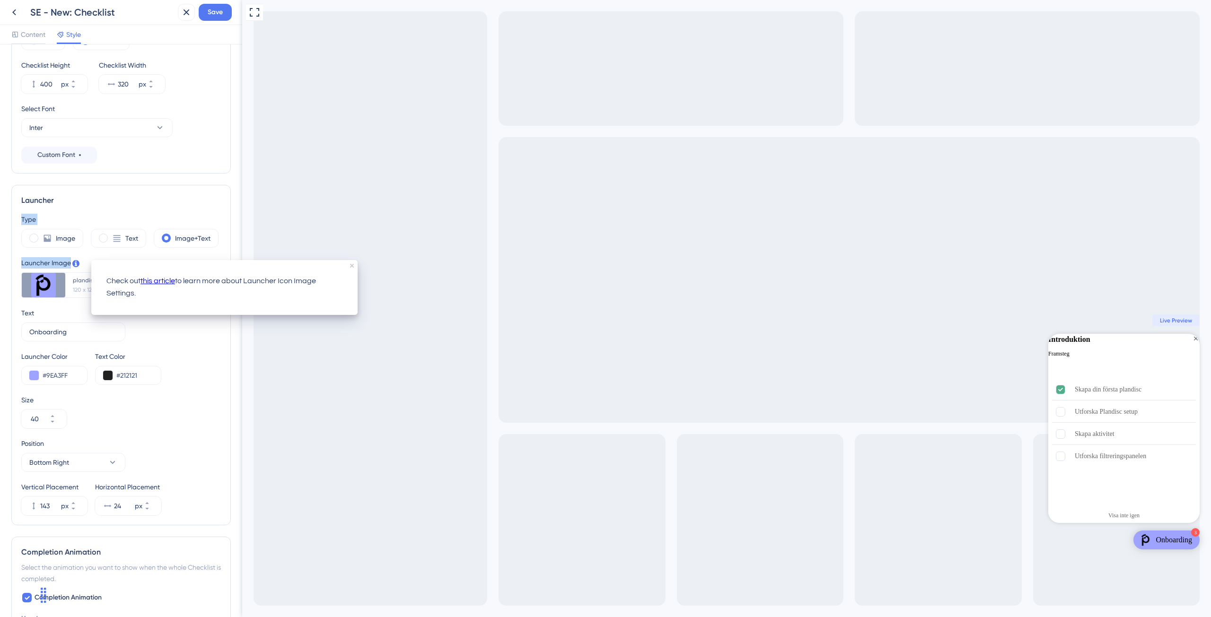
click at [133, 257] on div "Type Image Text Image+Text Launcher Image Upload new image plandisc_favicon_pur…" at bounding box center [121, 365] width 200 height 302
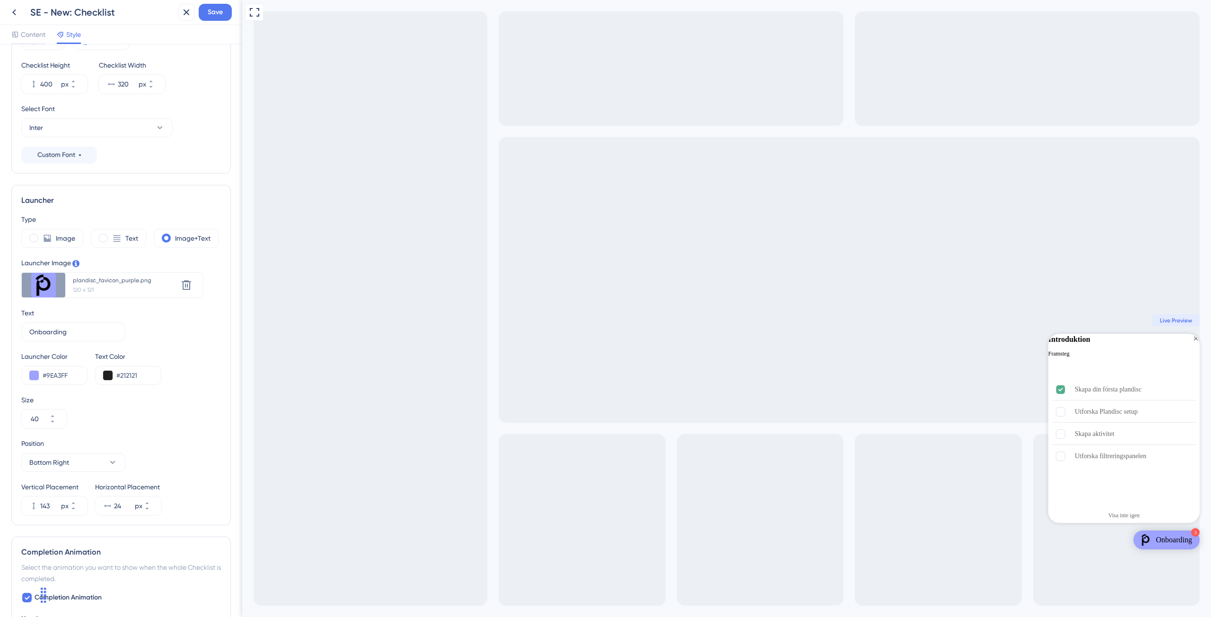
click at [80, 265] on div "Launcher Image" at bounding box center [112, 262] width 182 height 11
click at [74, 375] on input "#9EA3FF" at bounding box center [61, 375] width 37 height 11
paste input "text"
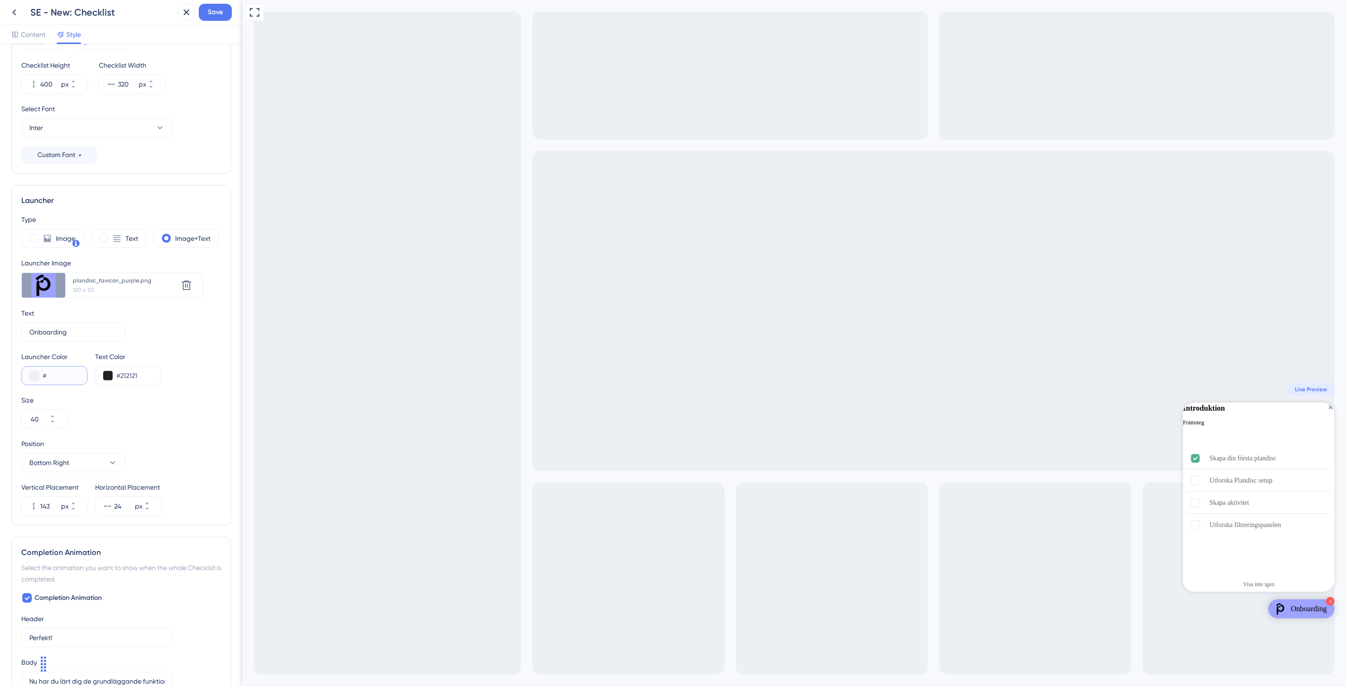
scroll to position [220, 0]
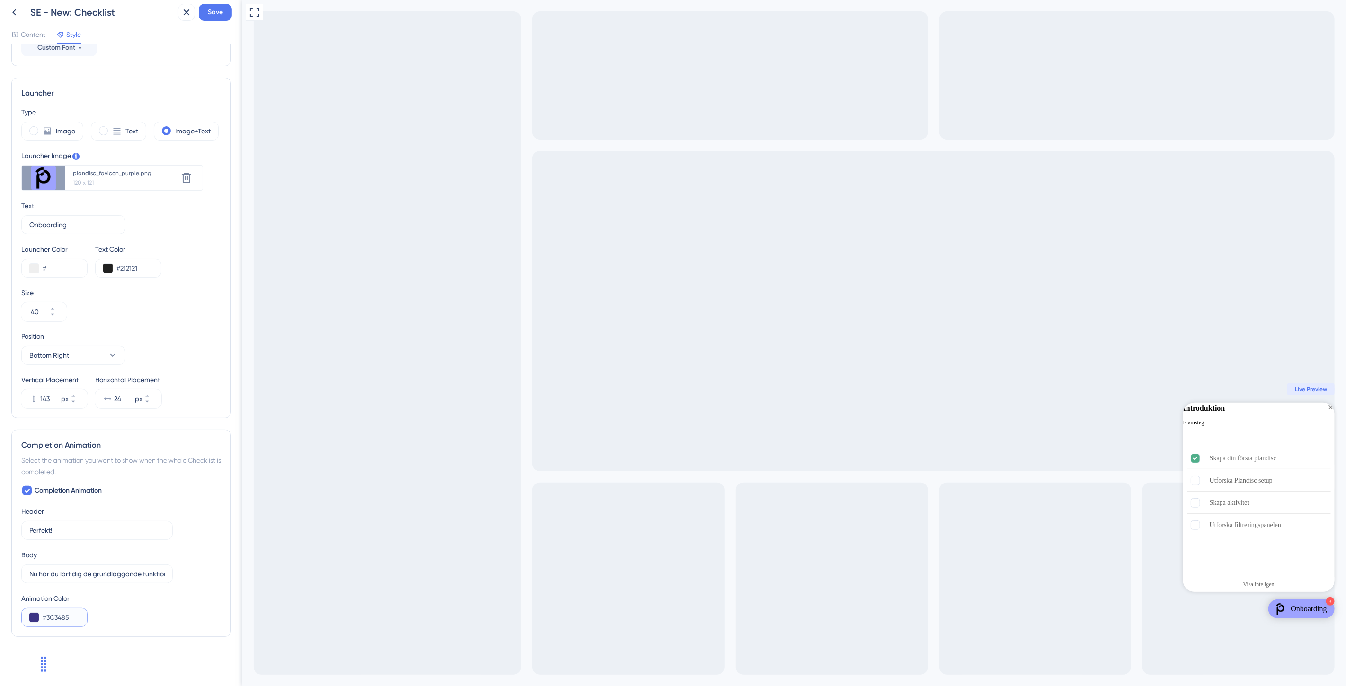
click at [59, 609] on input "#3C3485" at bounding box center [61, 617] width 37 height 11
click at [58, 609] on input "#3C3485" at bounding box center [61, 617] width 37 height 11
click at [68, 267] on input "#" at bounding box center [61, 268] width 37 height 11
paste input "3C348"
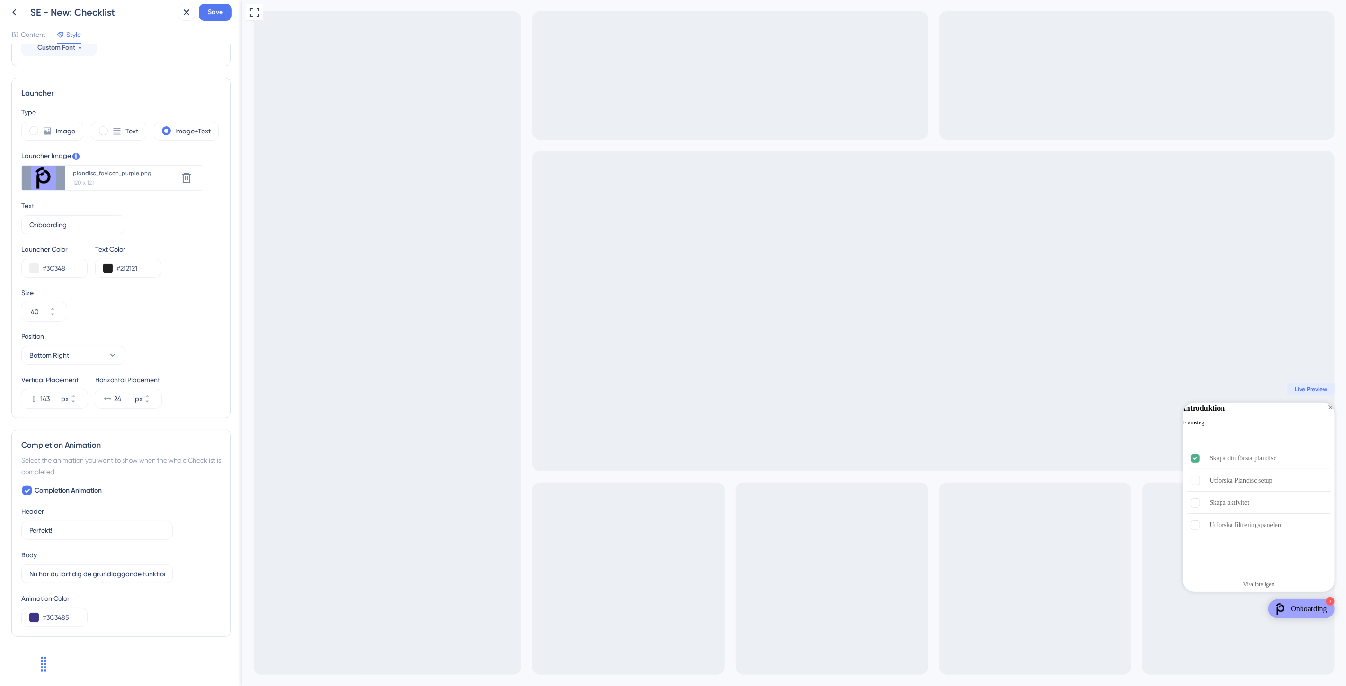
click at [188, 214] on div "Text Onboarding 10" at bounding box center [121, 217] width 200 height 34
drag, startPoint x: 76, startPoint y: 618, endPoint x: 43, endPoint y: 618, distance: 33.1
click at [71, 609] on input "#3C3485" at bounding box center [61, 617] width 37 height 11
drag, startPoint x: 43, startPoint y: 618, endPoint x: 38, endPoint y: 618, distance: 5.2
click at [38, 609] on div "#3C3485" at bounding box center [54, 617] width 66 height 19
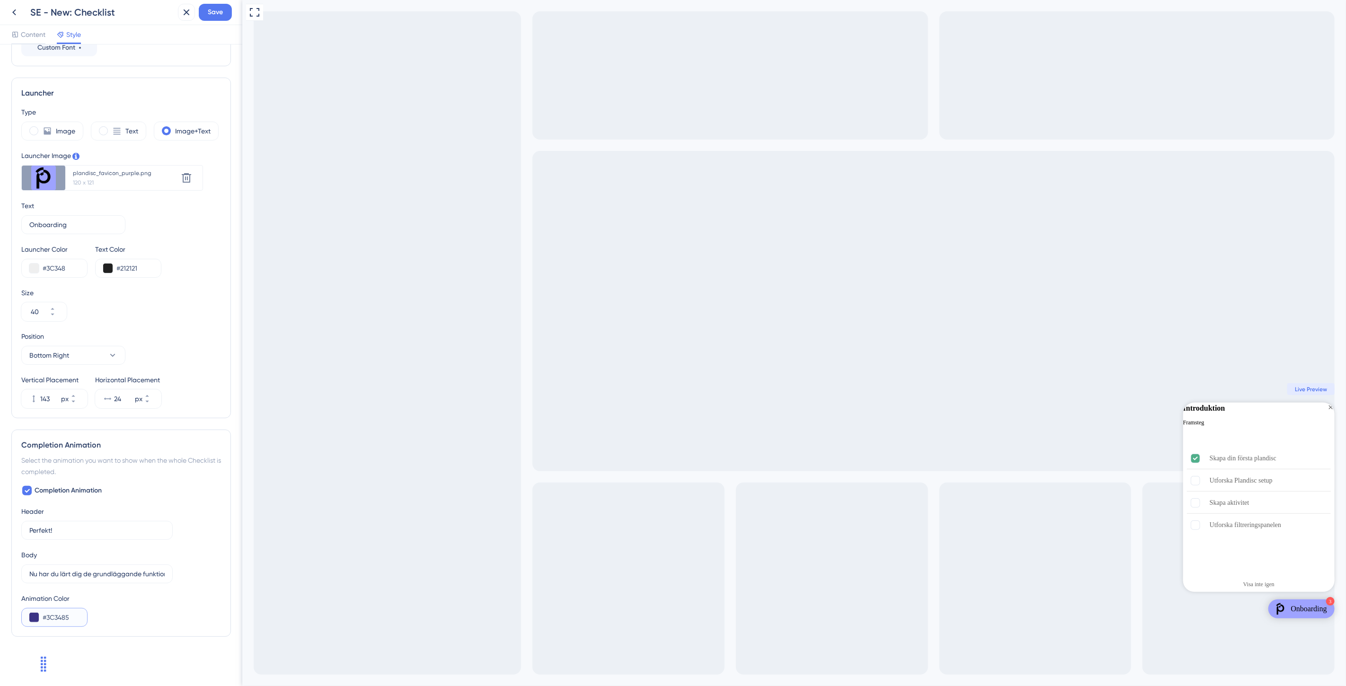
click at [72, 609] on input "#3C3485" at bounding box center [61, 617] width 37 height 11
click at [70, 269] on input "#3C348" at bounding box center [61, 268] width 37 height 11
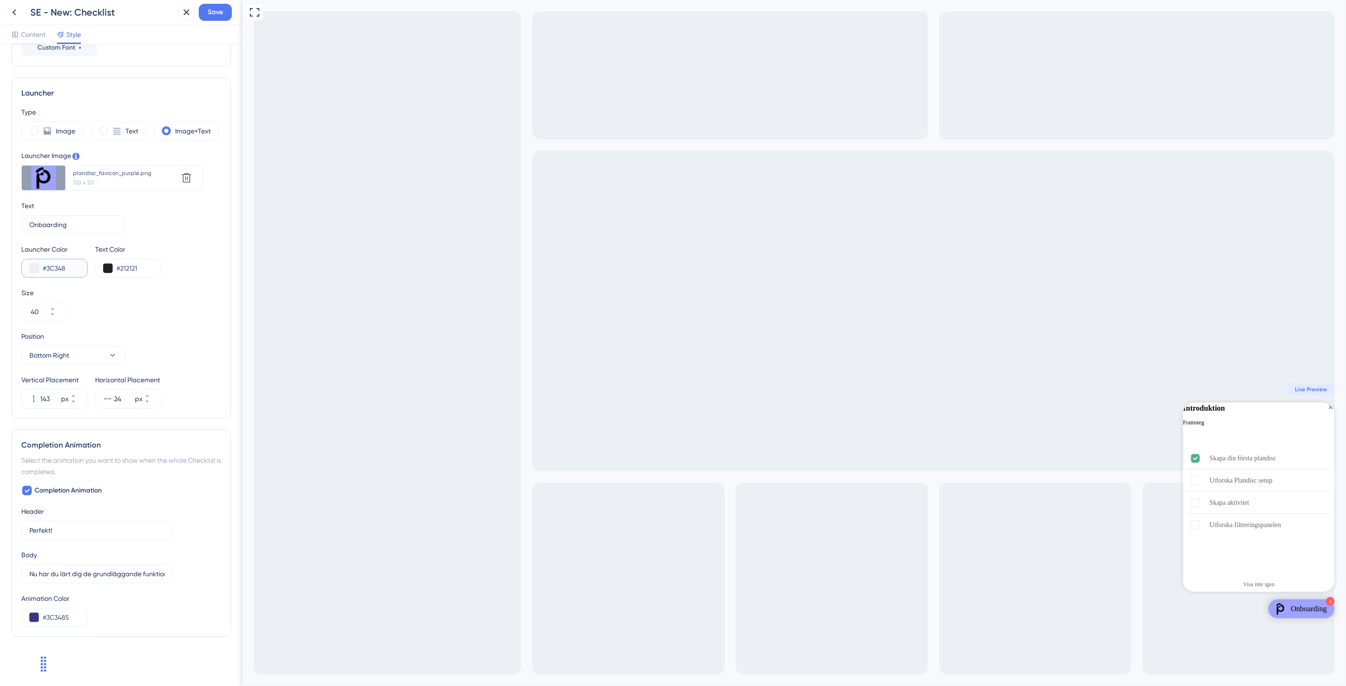
click at [70, 269] on input "#3C348" at bounding box center [61, 268] width 37 height 11
paste input "5"
click at [170, 235] on div "Type Image Text Image+Text Launcher Image Upload new image plandisc_favicon_pur…" at bounding box center [121, 257] width 200 height 302
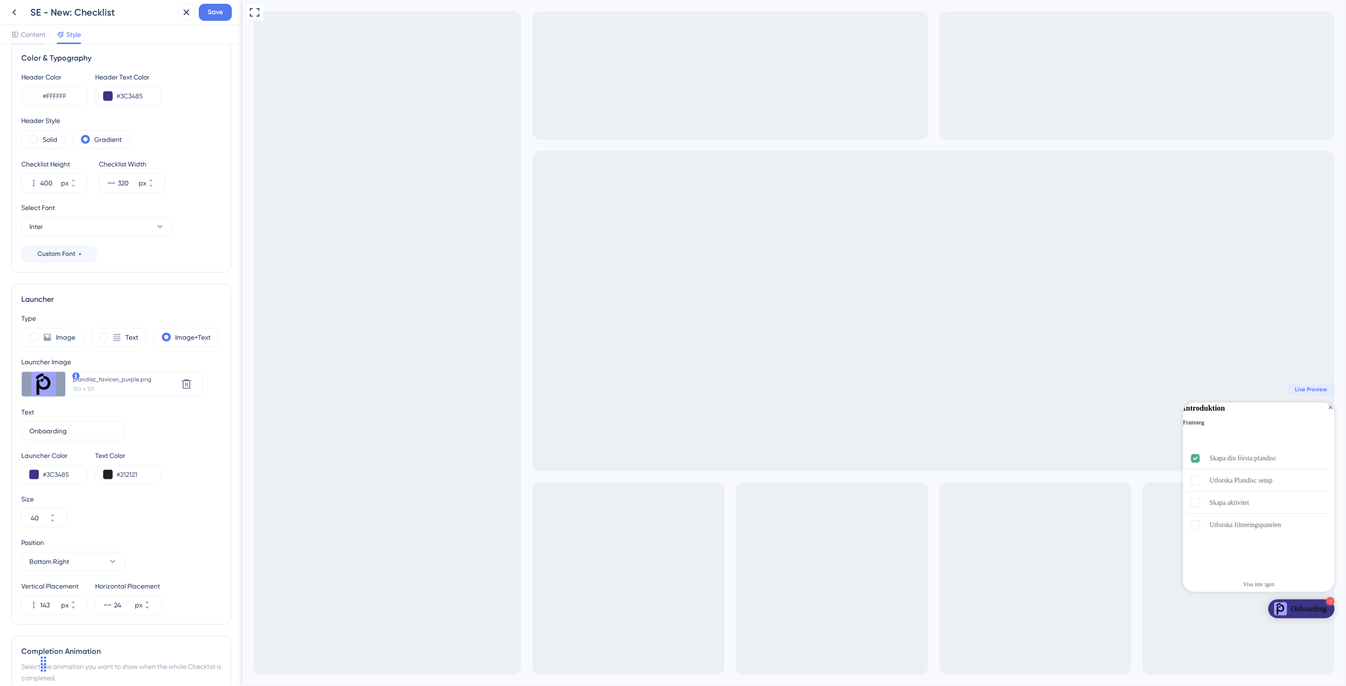
scroll to position [0, 0]
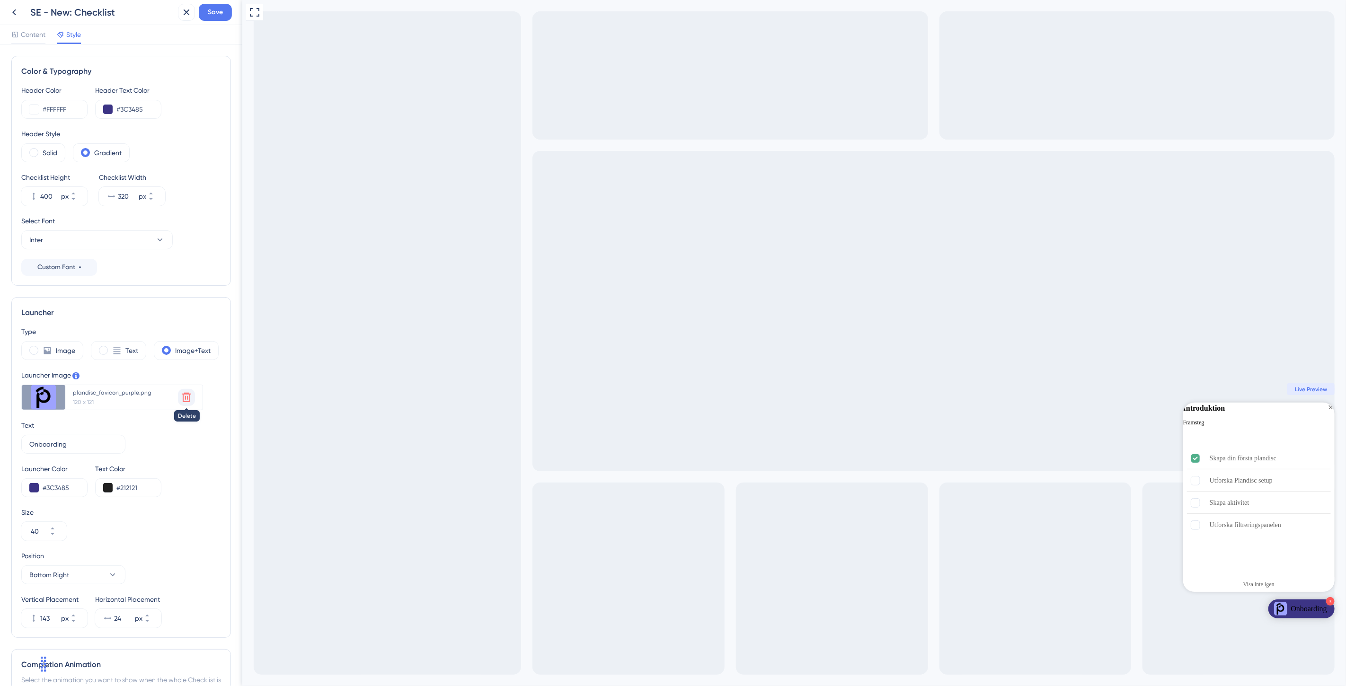
click at [183, 399] on icon at bounding box center [186, 397] width 9 height 9
click at [73, 396] on span "Upload file" at bounding box center [60, 394] width 28 height 8
click at [74, 394] on input "Upload file" at bounding box center [74, 394] width 0 height 0
click at [188, 393] on icon at bounding box center [186, 397] width 11 height 11
click at [63, 391] on span "Upload file" at bounding box center [60, 394] width 28 height 8
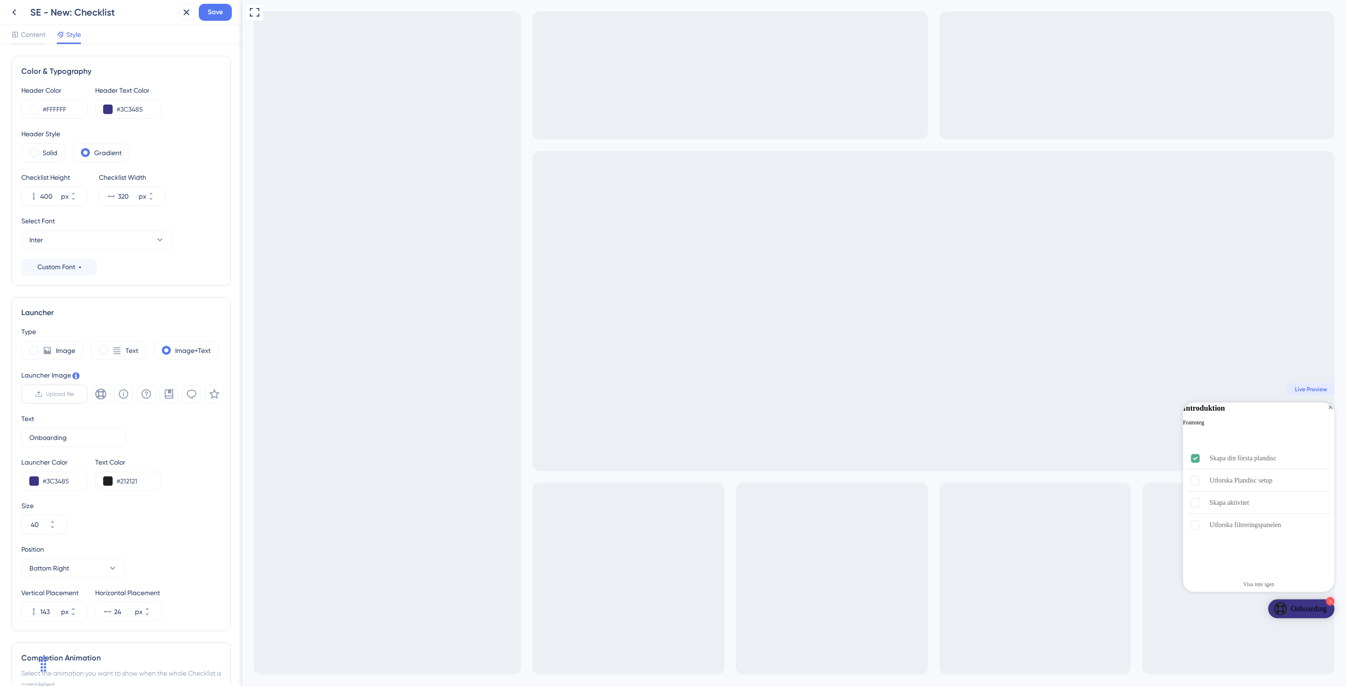
click at [74, 394] on input "Upload file" at bounding box center [74, 394] width 0 height 0
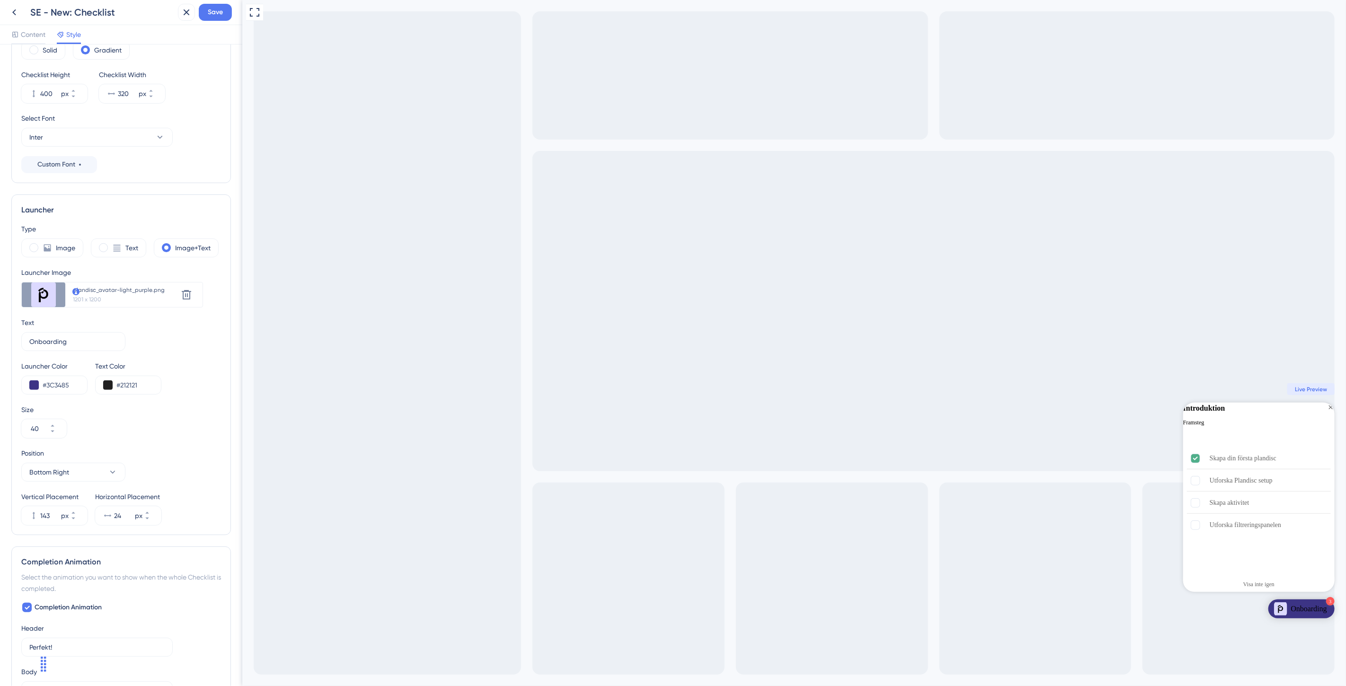
scroll to position [105, 0]
click at [66, 384] on input "#3C3485" at bounding box center [61, 382] width 37 height 11
click at [65, 384] on input "#3C3485" at bounding box center [61, 382] width 37 height 11
paste input "DCD9FF"
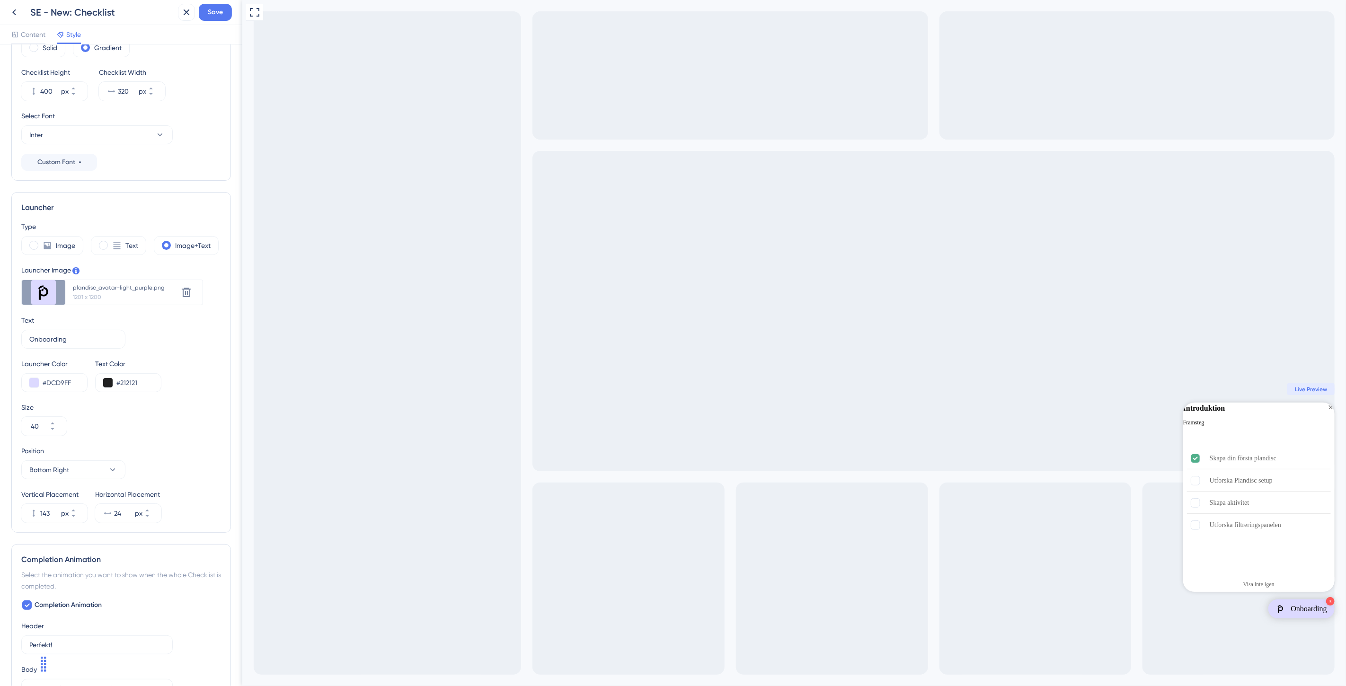
click at [305, 267] on div "Full Screen Preview 3 Onboarding Introduktion Framsteg 25% Skapa din första pla…" at bounding box center [793, 343] width 1103 height 686
click at [187, 297] on icon at bounding box center [186, 292] width 9 height 9
click at [65, 290] on span "Upload file" at bounding box center [60, 289] width 28 height 8
click at [74, 289] on input "Upload file" at bounding box center [74, 289] width 0 height 0
click at [76, 379] on input "#DCD9FF" at bounding box center [61, 382] width 37 height 11
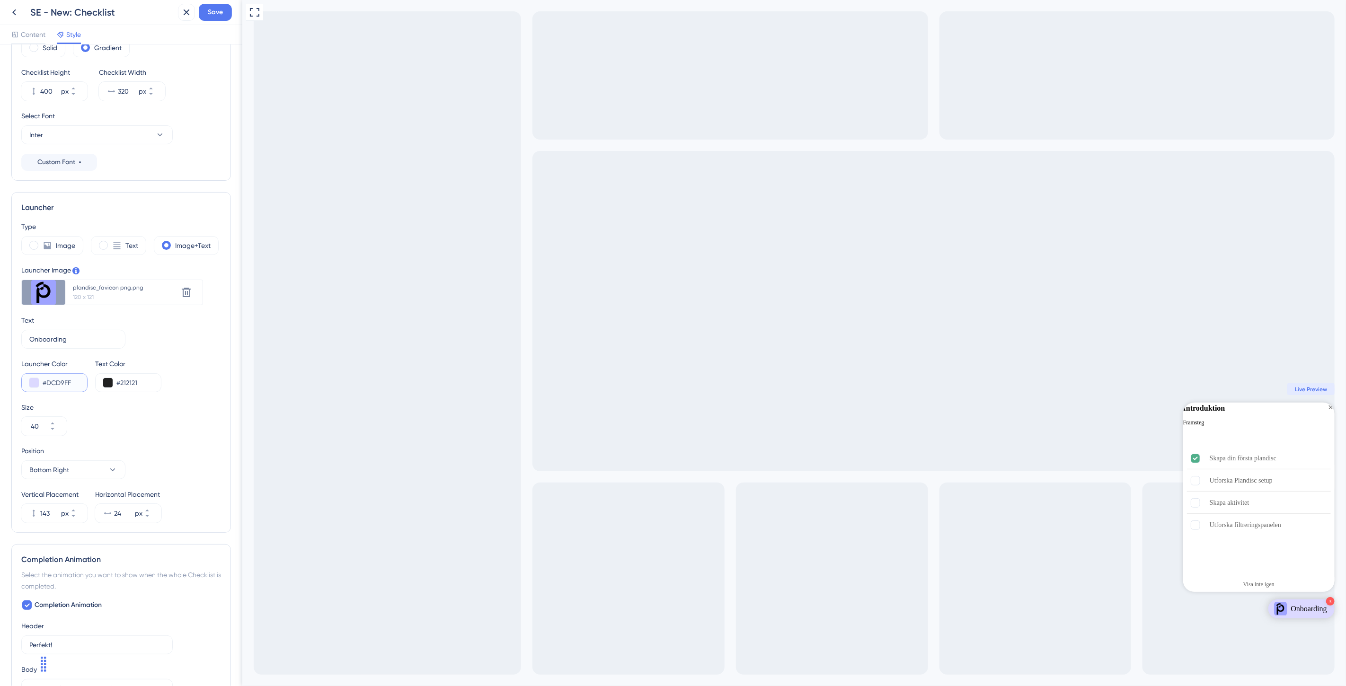
click at [76, 379] on input "#DCD9FF" at bounding box center [61, 382] width 37 height 11
paste input "9EA3"
click at [77, 381] on input "#9EA3F" at bounding box center [61, 382] width 37 height 11
drag, startPoint x: 61, startPoint y: 379, endPoint x: 34, endPoint y: 379, distance: 26.5
click at [35, 379] on div "#9EA3F" at bounding box center [54, 382] width 66 height 19
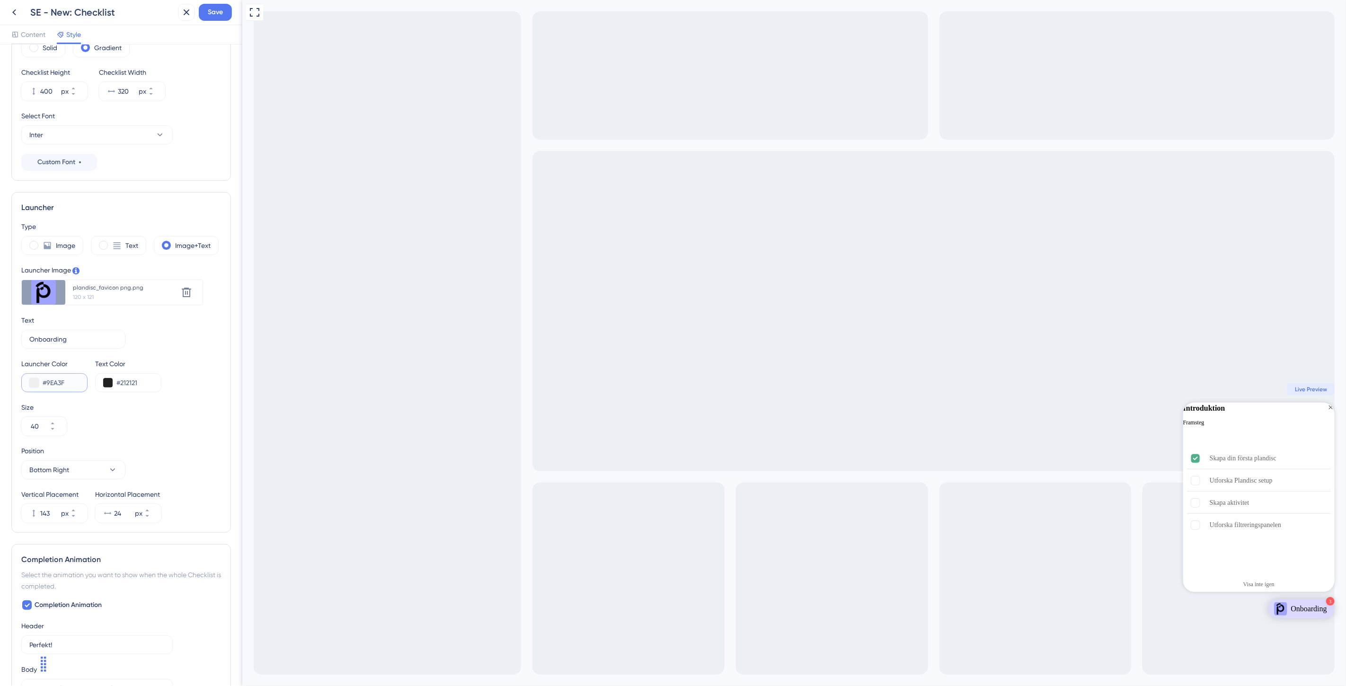
paste input "F"
type input "#9EA3FF"
click at [161, 429] on div "Size 40" at bounding box center [121, 419] width 200 height 34
click at [216, 422] on div "Launcher Type Image Text Image+Text Launcher Image Upload new image plandisc_fa…" at bounding box center [121, 362] width 220 height 341
click at [55, 424] on icon at bounding box center [53, 424] width 6 height 6
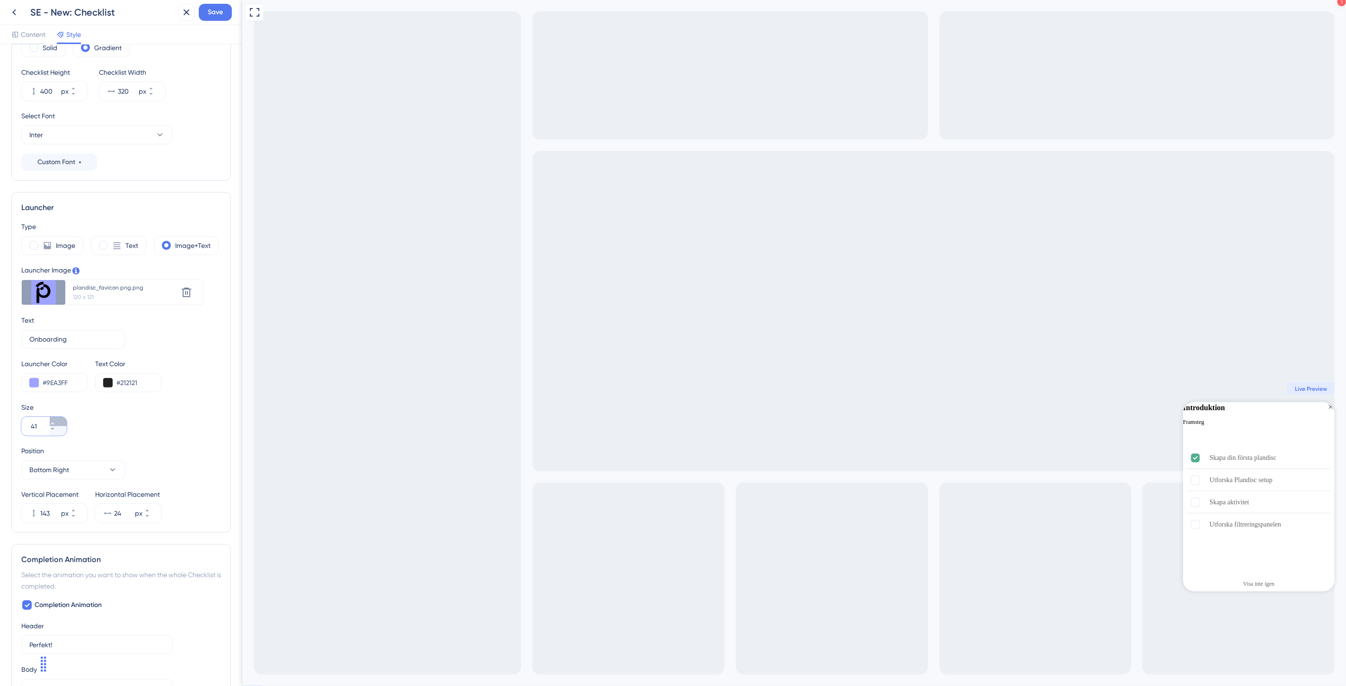
click at [55, 424] on icon at bounding box center [53, 424] width 6 height 6
click at [62, 432] on button "43" at bounding box center [58, 430] width 17 height 9
click at [62, 432] on button "42" at bounding box center [58, 430] width 17 height 9
click at [62, 432] on button "41" at bounding box center [58, 430] width 17 height 9
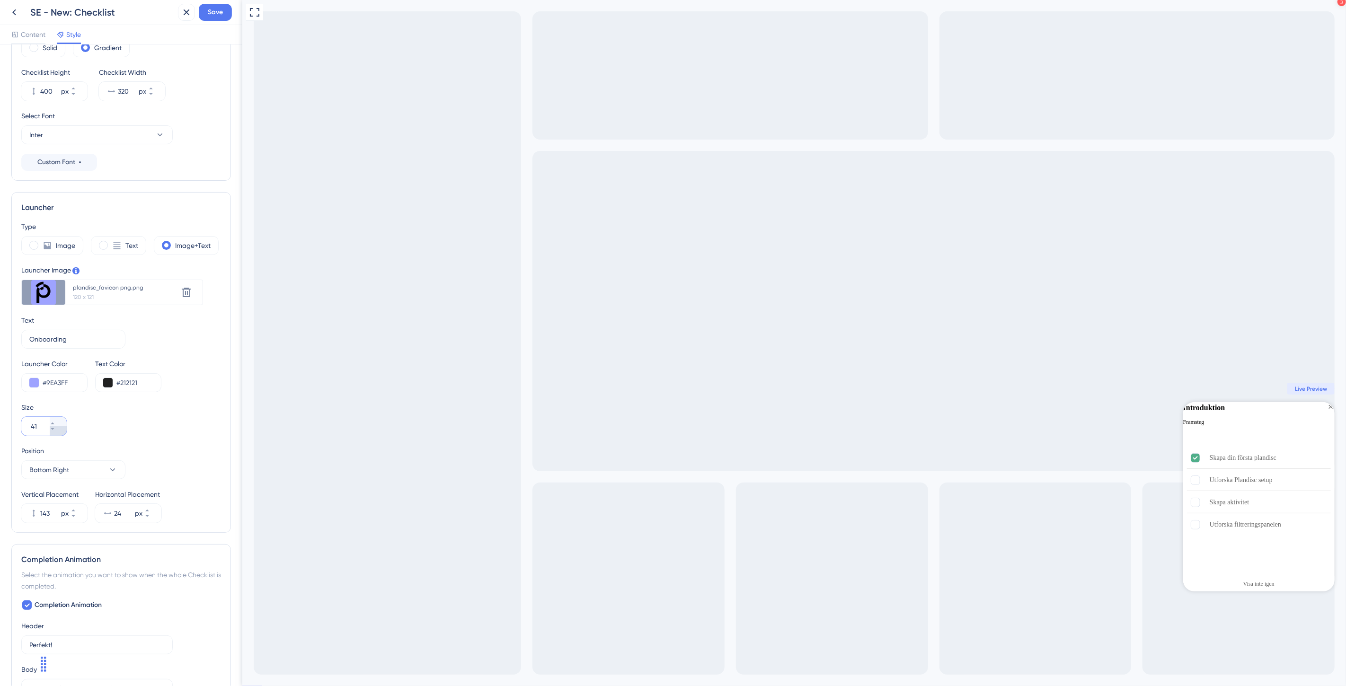
type input "40"
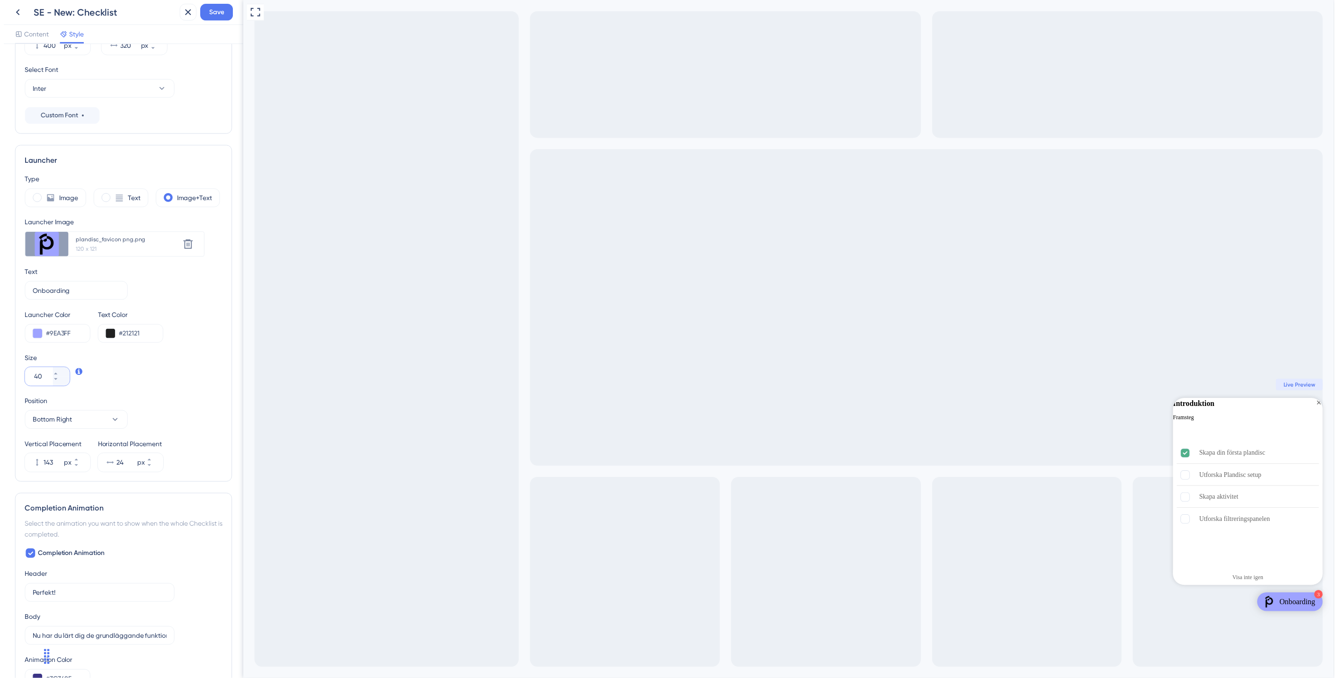
scroll to position [0, 0]
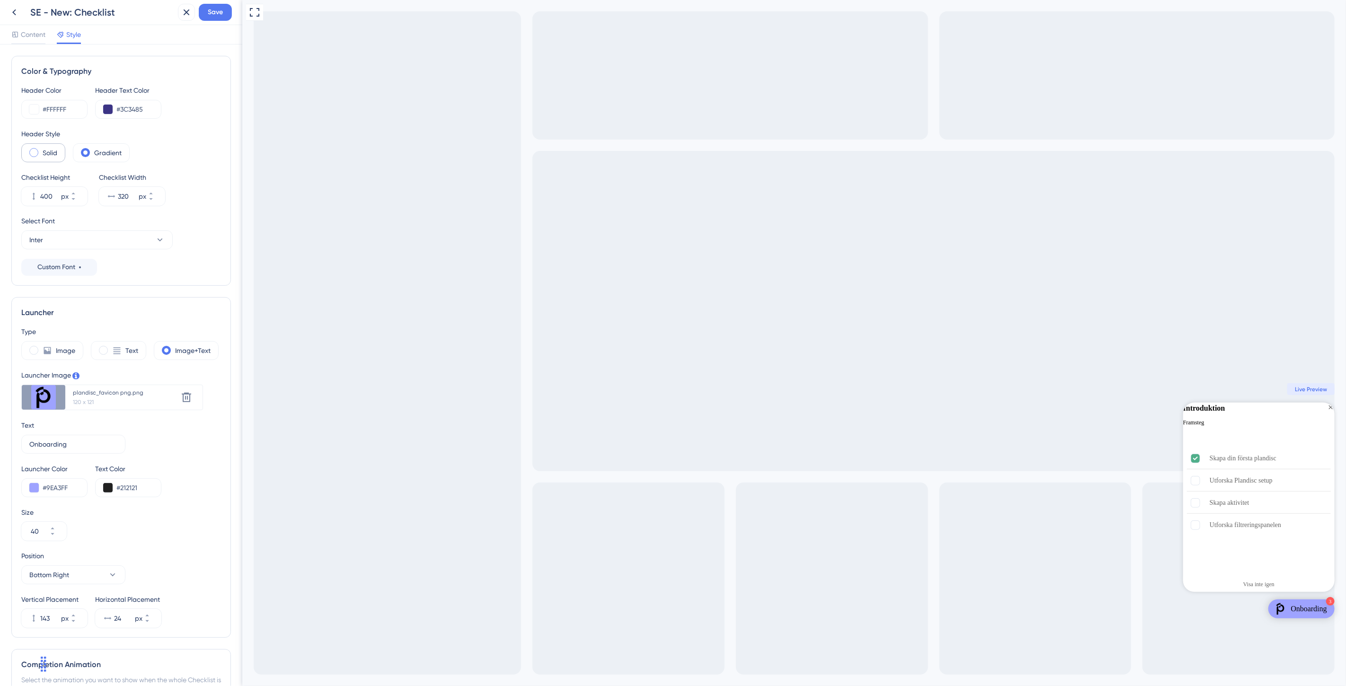
click at [59, 150] on div "Solid" at bounding box center [43, 152] width 44 height 19
click at [96, 154] on label "Gradient" at bounding box center [107, 152] width 27 height 11
click at [215, 13] on span "Save" at bounding box center [215, 12] width 15 height 11
click at [11, 11] on icon at bounding box center [14, 12] width 11 height 11
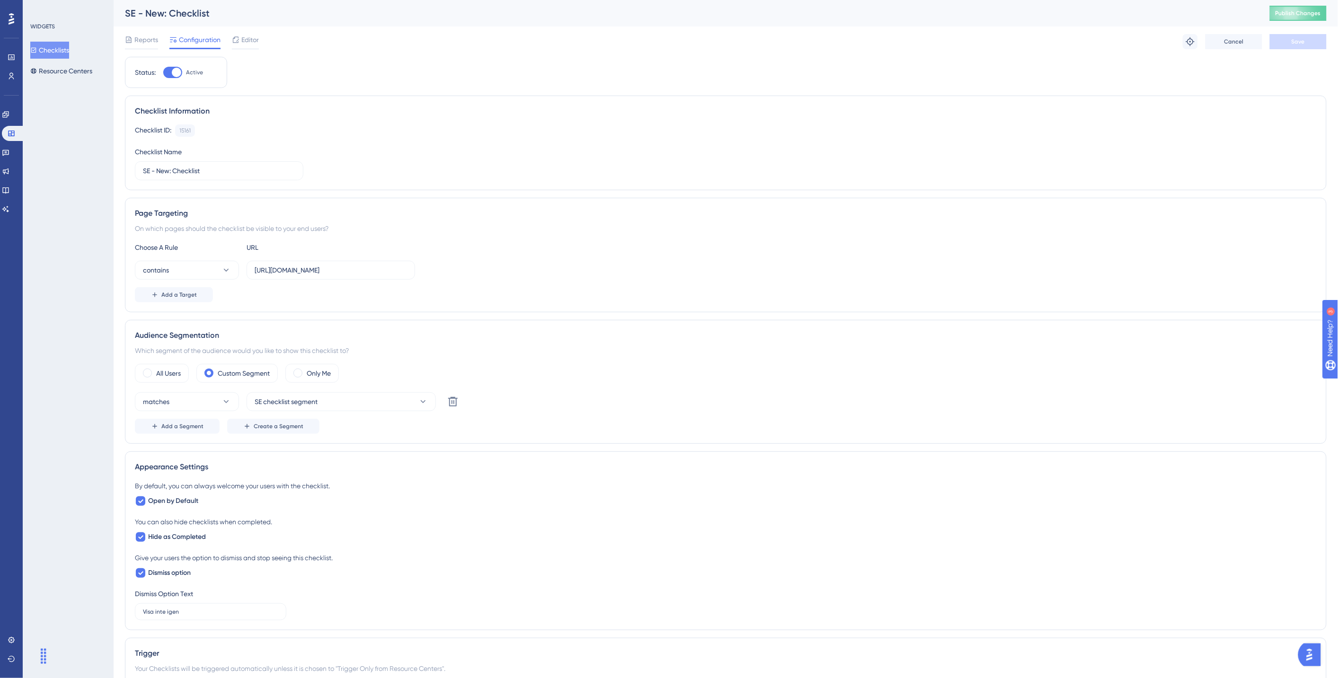
click at [46, 54] on button "Checklists" at bounding box center [49, 50] width 39 height 17
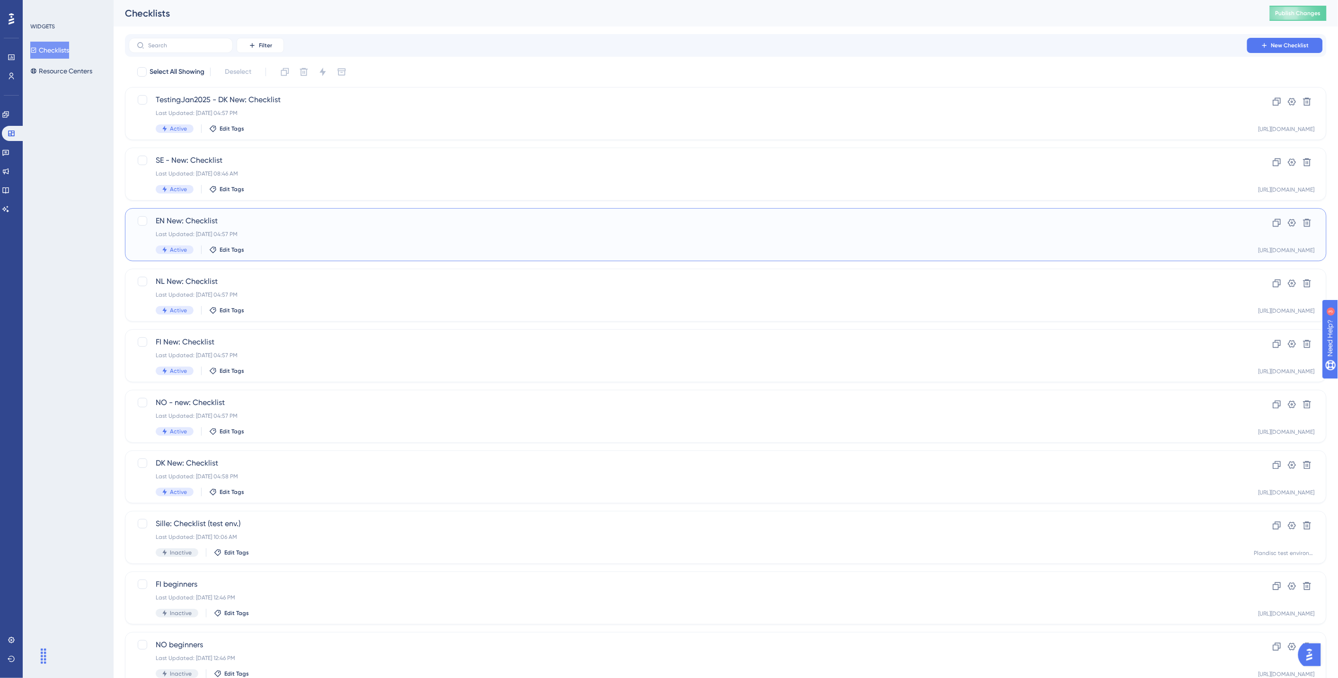
click at [288, 237] on div "Last Updated: Apr 28 2025, 04:57 PM" at bounding box center [688, 234] width 1064 height 8
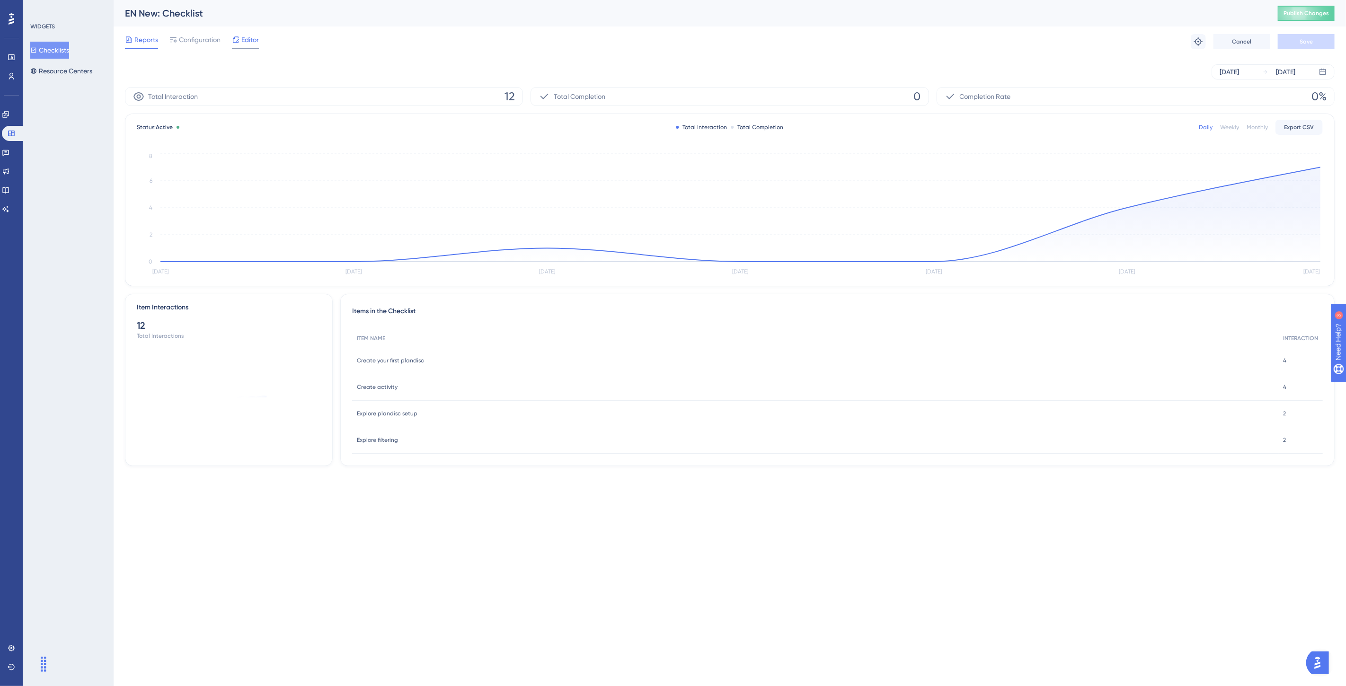
click at [248, 38] on span "Editor" at bounding box center [250, 39] width 18 height 11
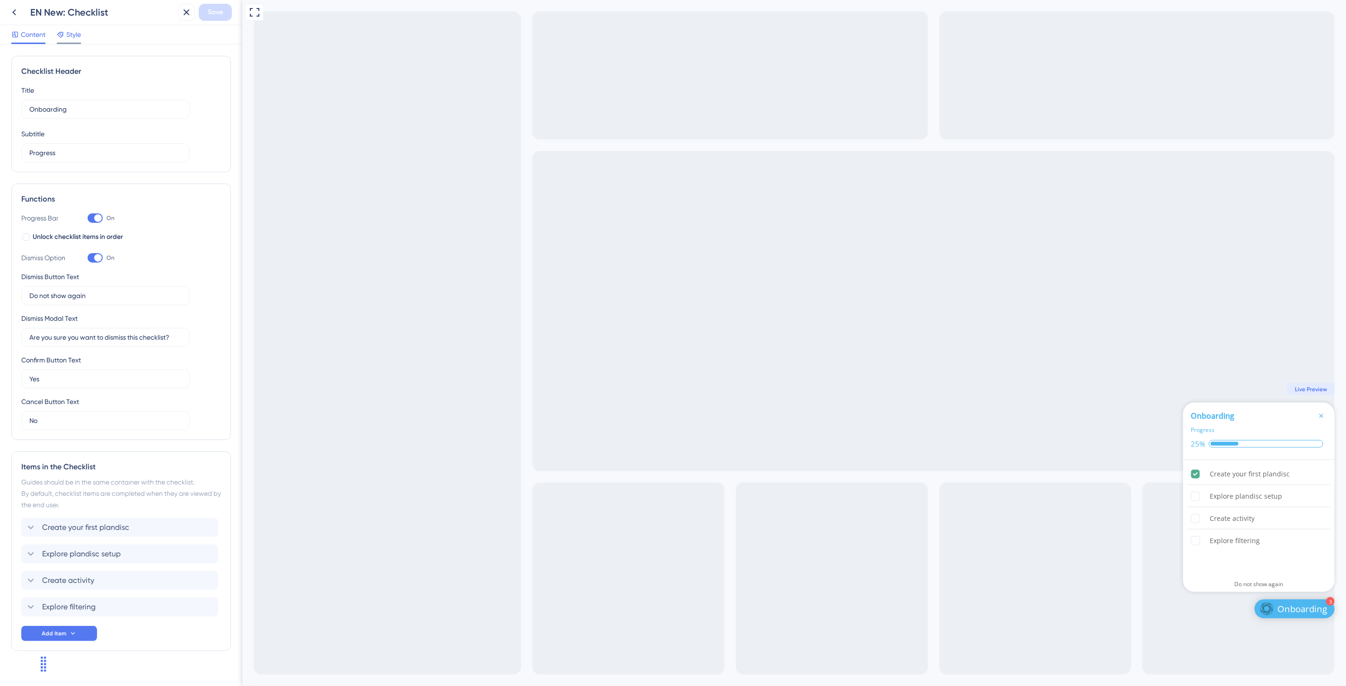
click at [75, 33] on span "Style" at bounding box center [73, 34] width 15 height 11
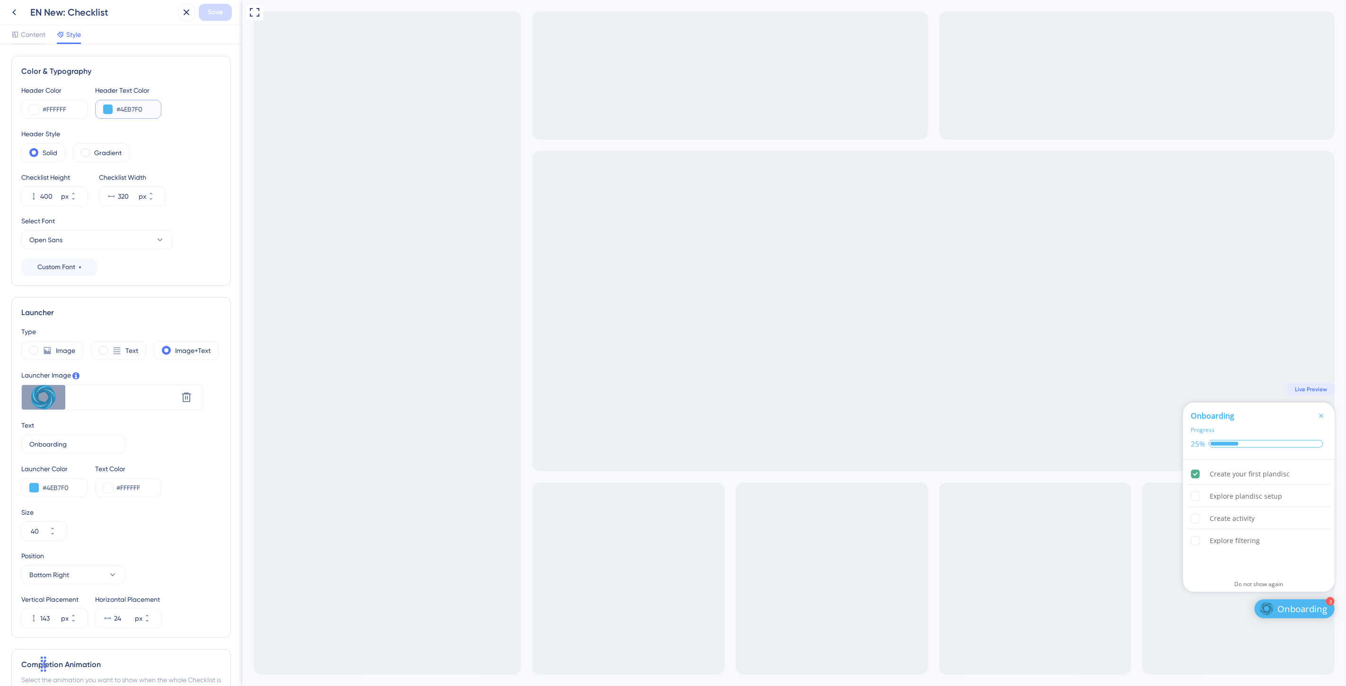
click at [151, 110] on input "#4EB7F0" at bounding box center [134, 109] width 37 height 11
paste input "3C3485"
type input "#3C3485"
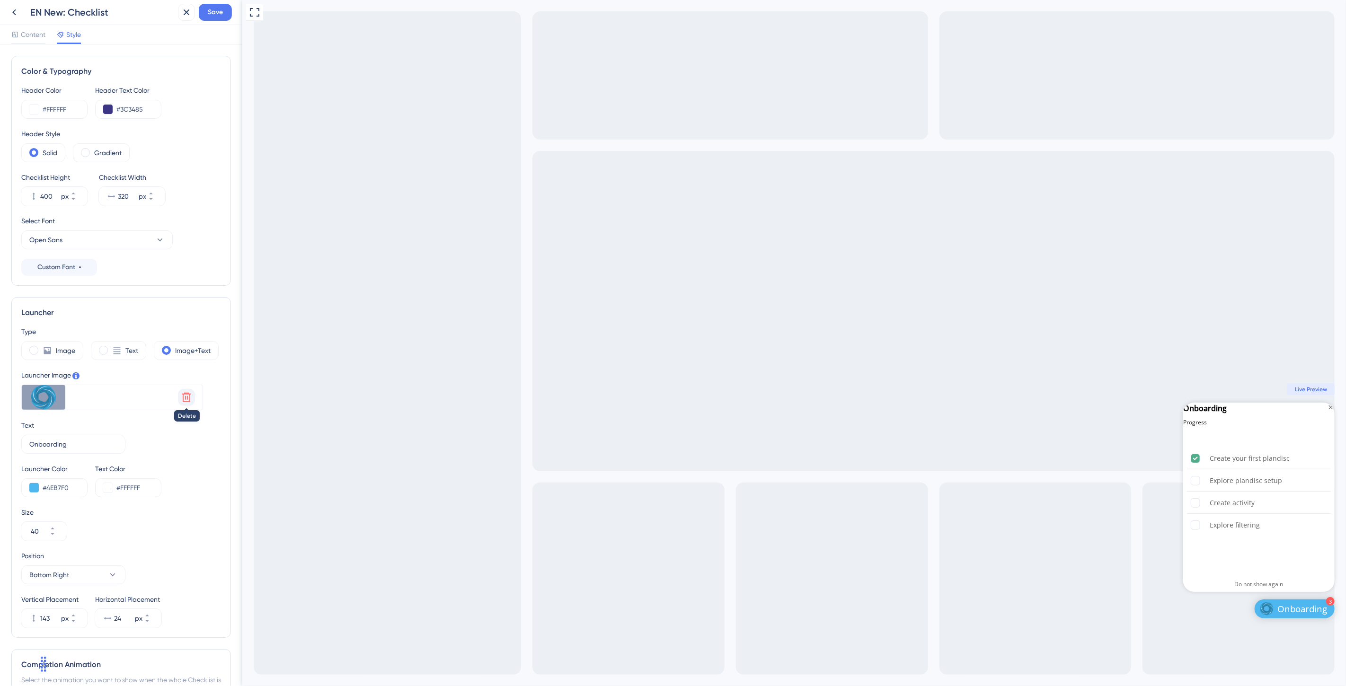
click at [185, 395] on icon at bounding box center [186, 397] width 11 height 11
click at [67, 392] on span "Upload file" at bounding box center [60, 394] width 28 height 8
click at [74, 394] on input "Upload file" at bounding box center [74, 394] width 0 height 0
click at [63, 485] on input "#4EB7F0" at bounding box center [61, 487] width 37 height 11
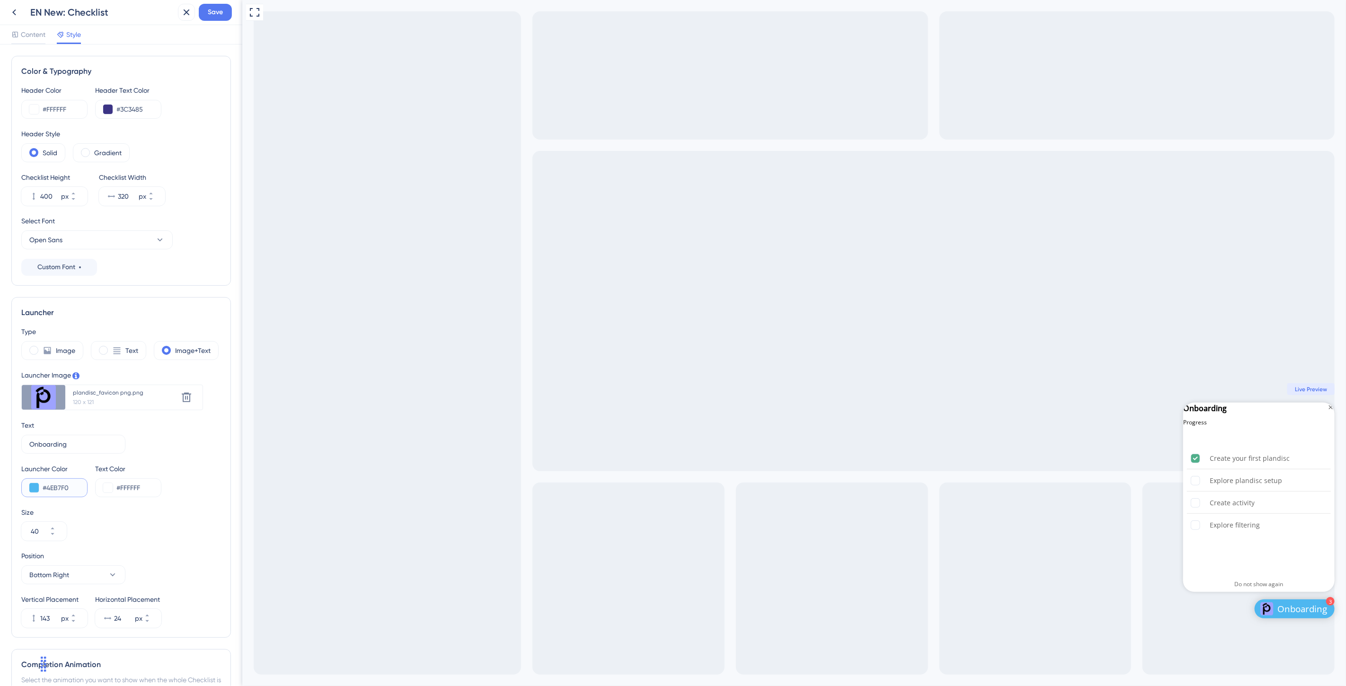
click at [63, 485] on input "#4EB7F0" at bounding box center [61, 487] width 37 height 11
paste input "9EA3FF"
type input "#9EA3FF"
click at [153, 485] on input "#FFFFFF" at bounding box center [134, 487] width 37 height 11
click at [152, 485] on input "#FFFFFF" at bounding box center [134, 487] width 37 height 11
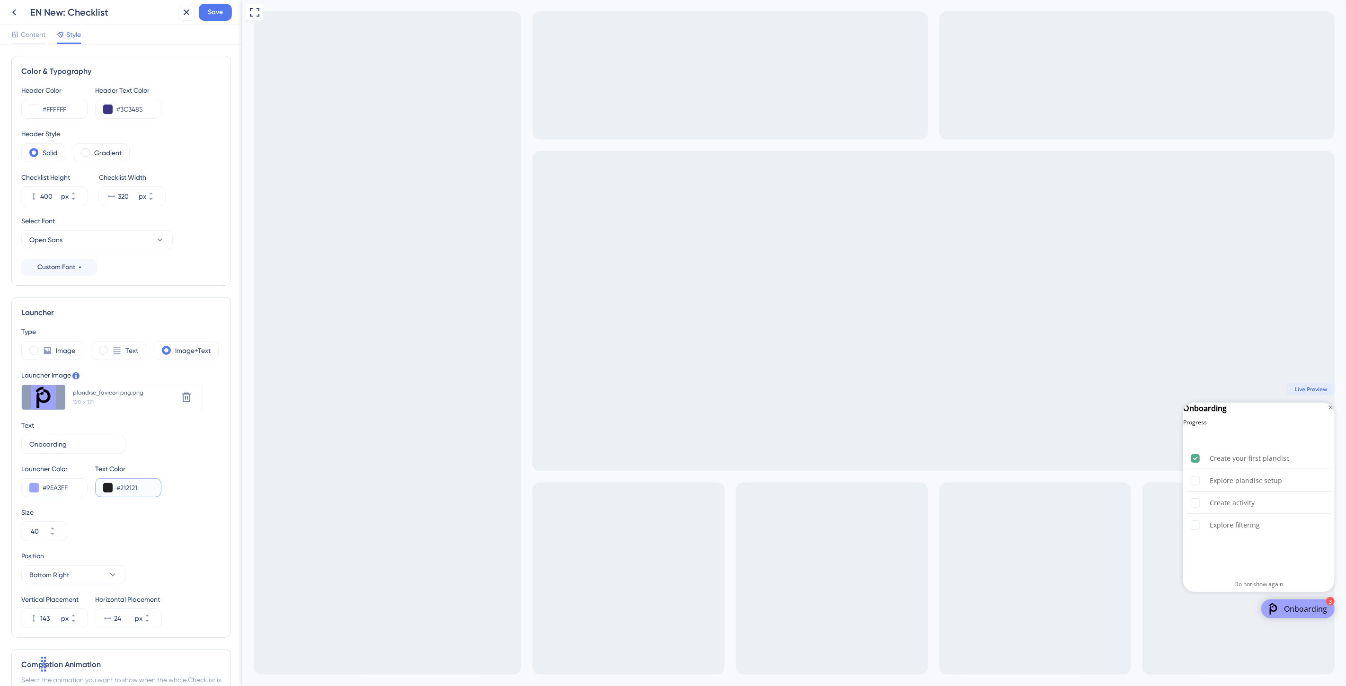
type input "#212121"
click at [174, 476] on div "Launcher Color #9EA3FF Text Color #212121" at bounding box center [121, 480] width 200 height 34
click at [87, 247] on button "Open Sans" at bounding box center [96, 239] width 151 height 19
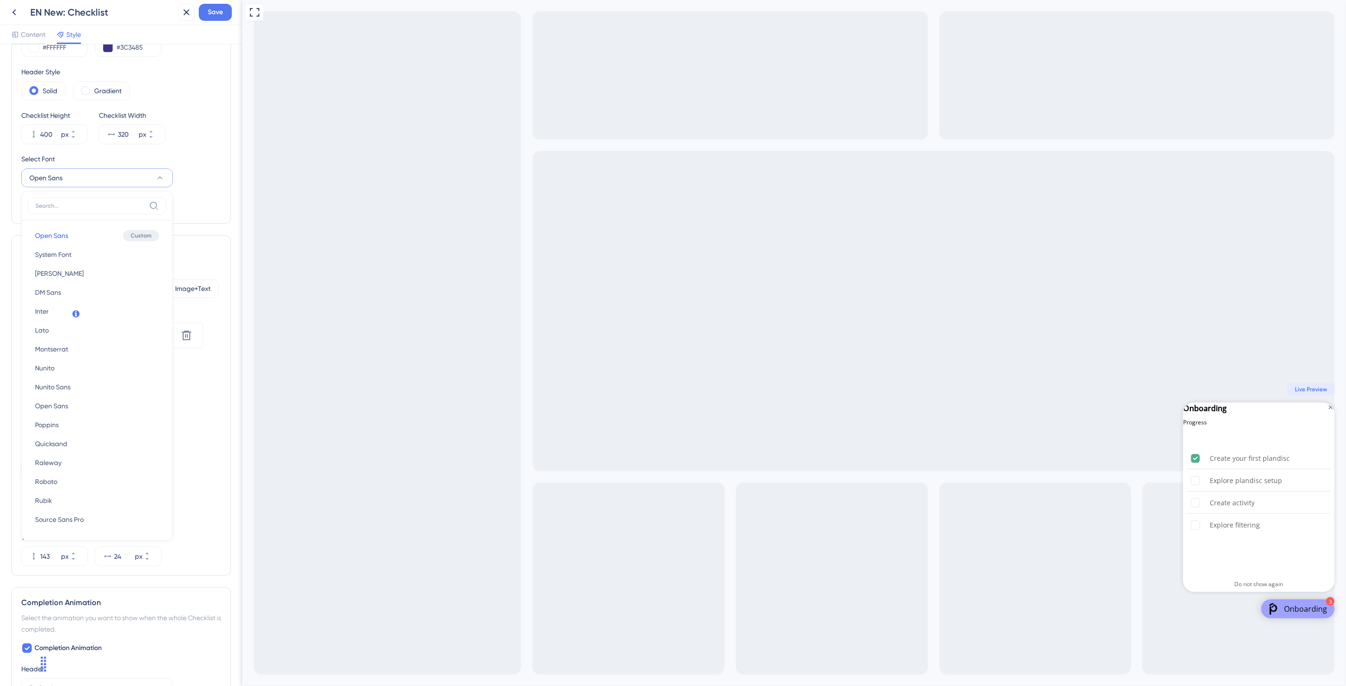
click at [40, 308] on span "Inter" at bounding box center [42, 311] width 14 height 11
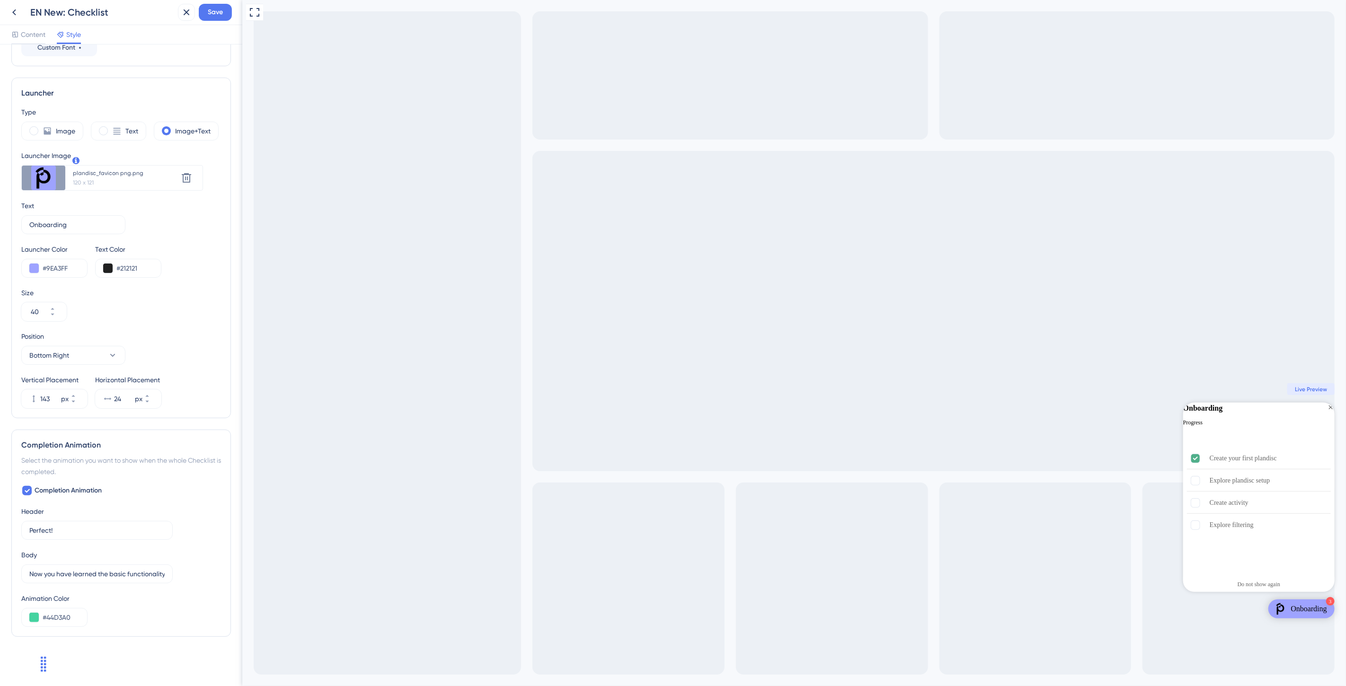
scroll to position [0, 0]
click at [67, 609] on input "#44D3A0" at bounding box center [61, 617] width 37 height 11
click at [71, 609] on input "#44D3A0" at bounding box center [61, 617] width 37 height 11
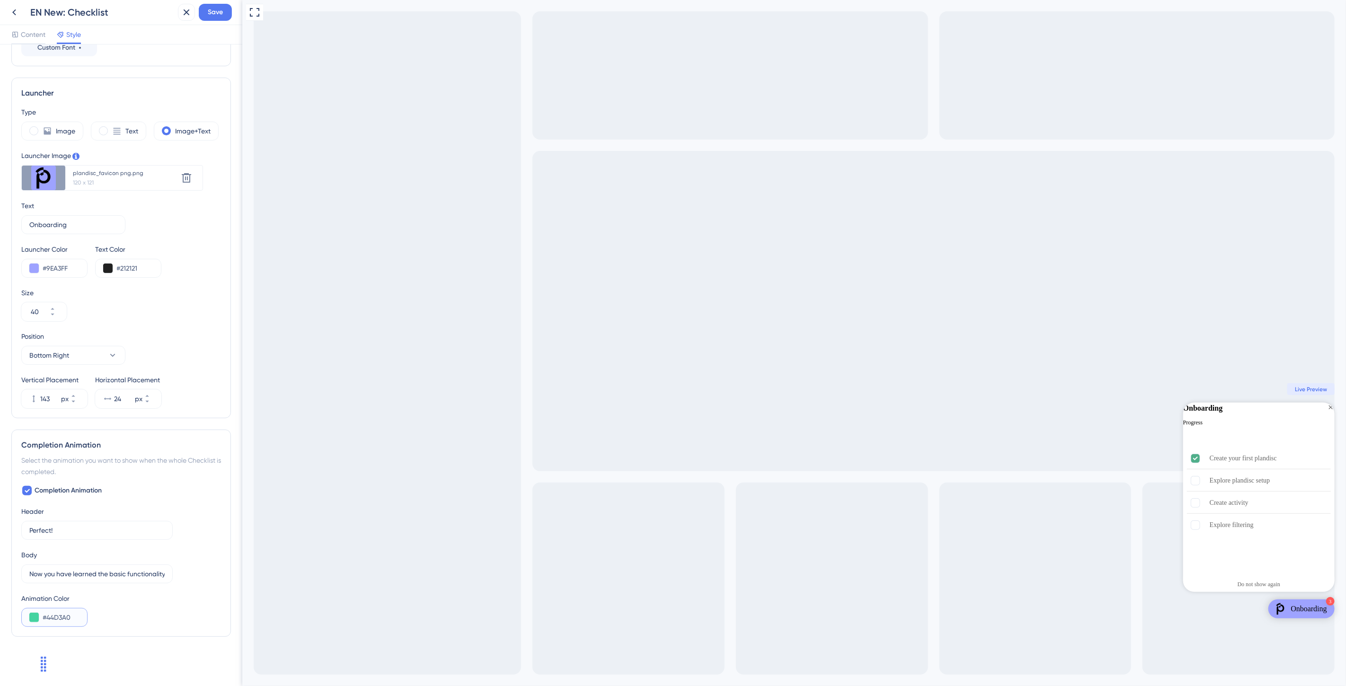
paste input "3C3485"
type input "#3C3485"
click at [79, 353] on button "Bottom Right" at bounding box center [73, 355] width 104 height 19
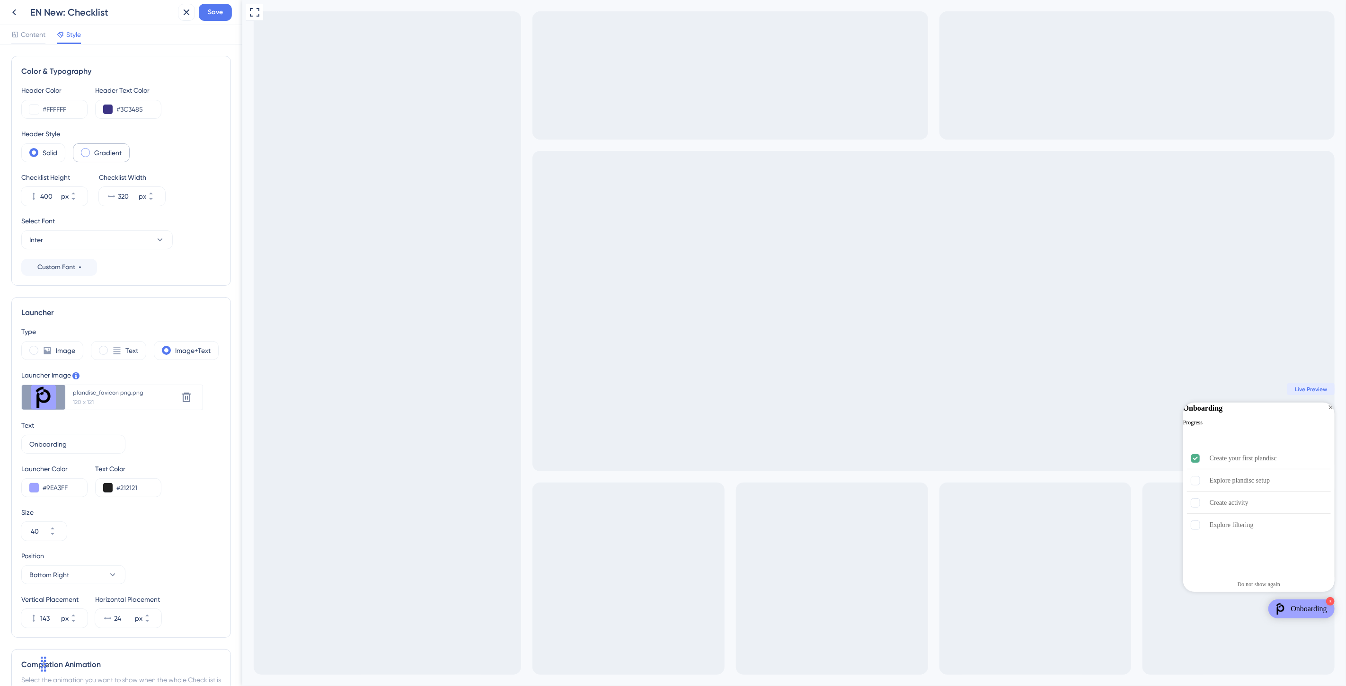
click at [97, 151] on label "Gradient" at bounding box center [107, 152] width 27 height 11
click at [40, 156] on div "Solid" at bounding box center [43, 152] width 44 height 19
click at [110, 158] on label "Gradient" at bounding box center [107, 152] width 27 height 11
click at [55, 158] on label "Solid" at bounding box center [50, 152] width 15 height 11
click at [218, 10] on span "Save" at bounding box center [215, 12] width 15 height 11
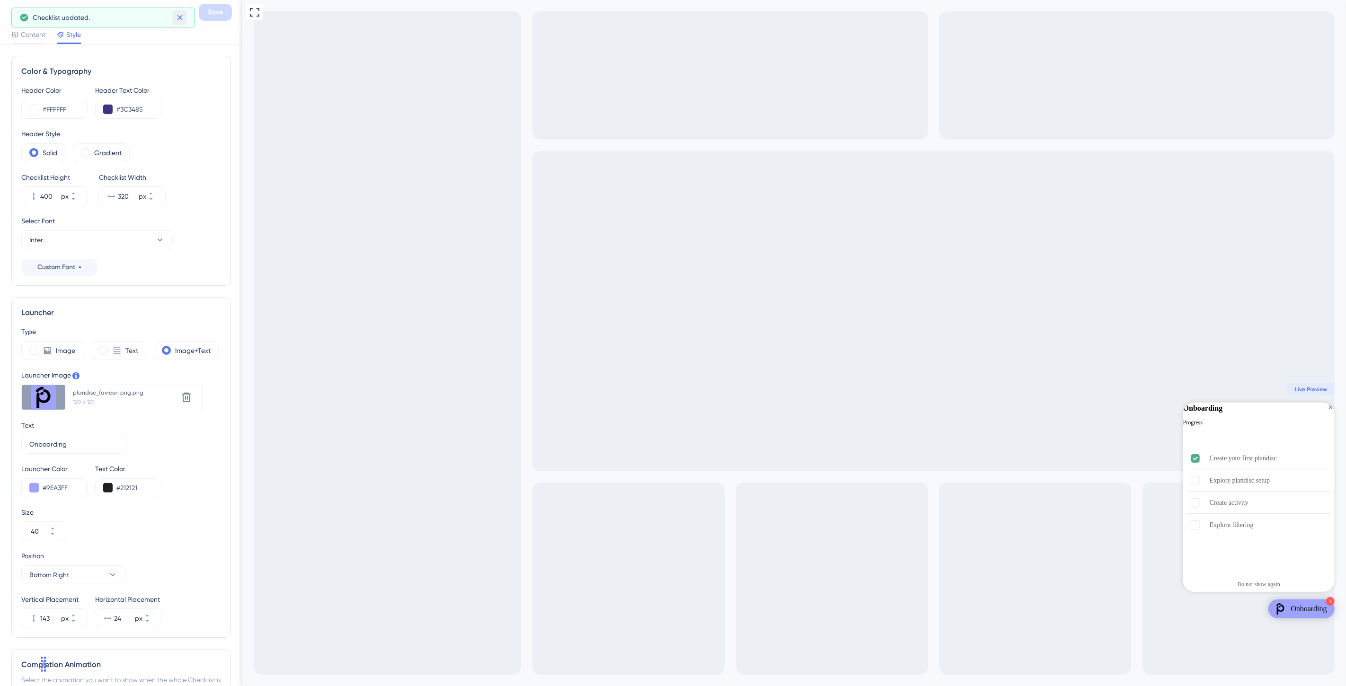
click at [179, 16] on icon at bounding box center [179, 17] width 9 height 9
click at [13, 7] on icon at bounding box center [14, 12] width 11 height 11
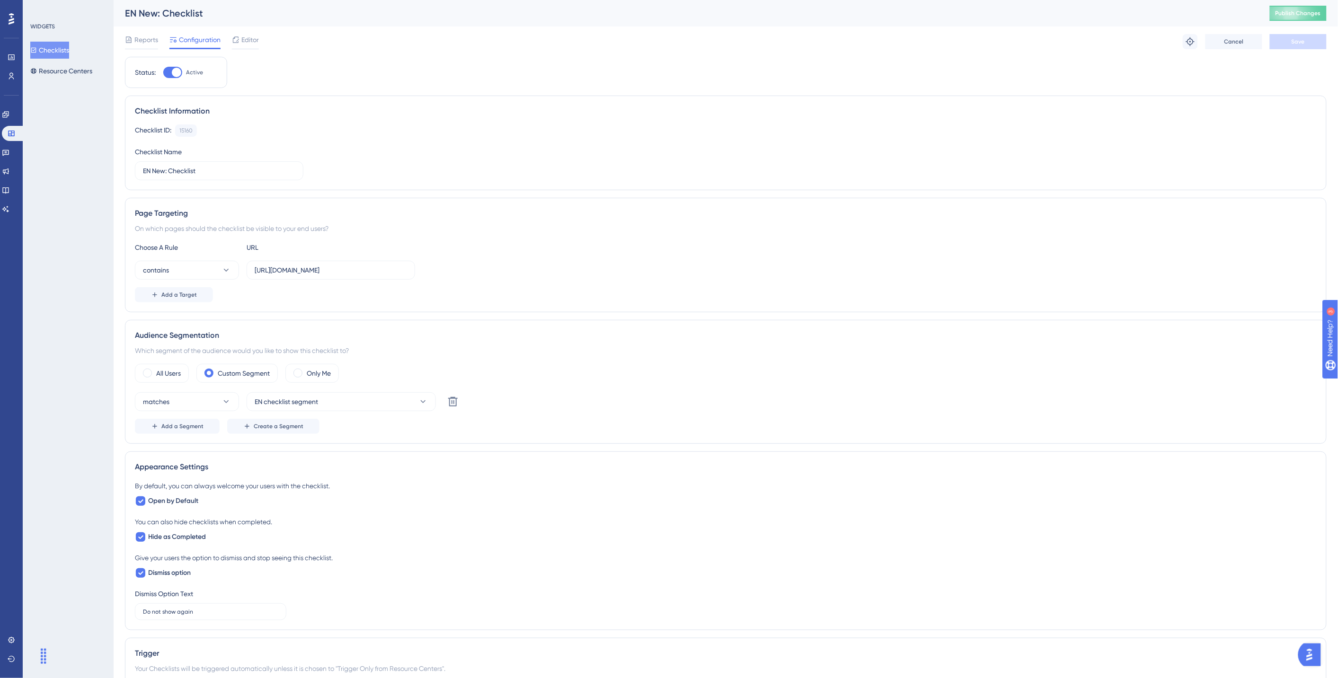
click at [59, 48] on button "Checklists" at bounding box center [49, 50] width 39 height 17
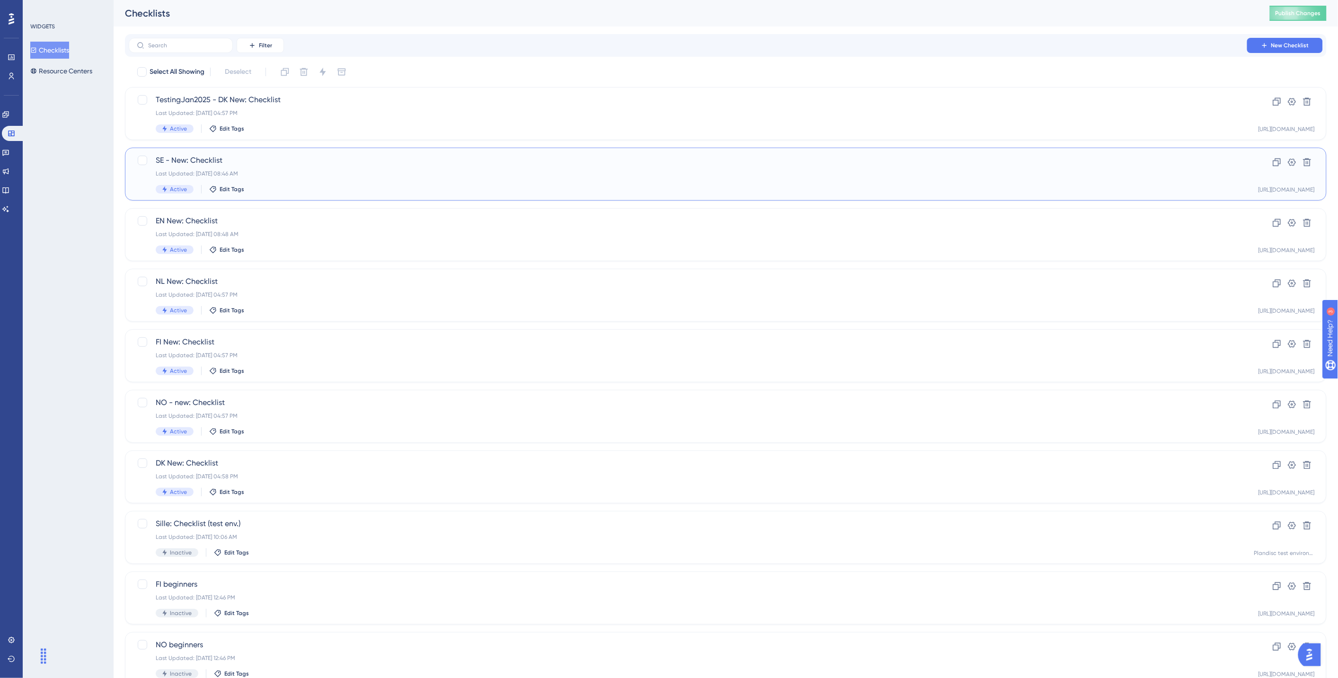
click at [282, 168] on div "SE - New: Checklist Last Updated: Aug 12 2025, 08:46 AM Active Edit Tags" at bounding box center [688, 174] width 1064 height 39
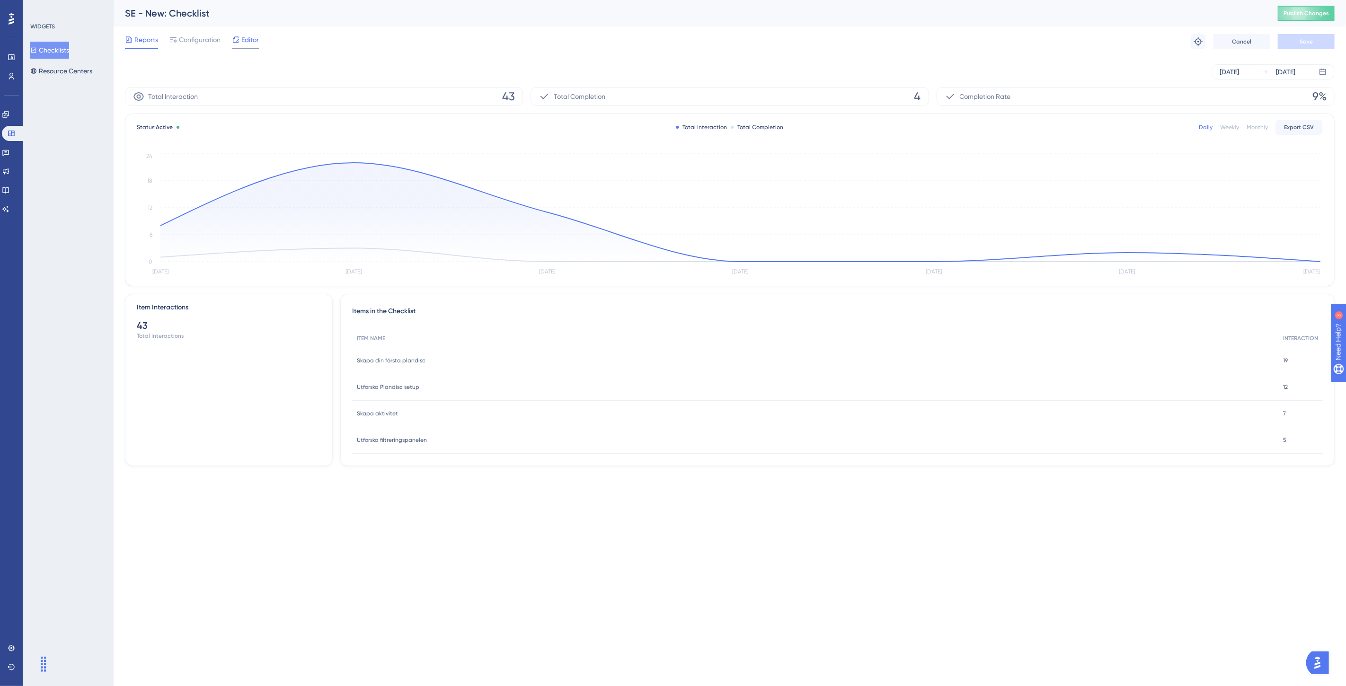
click at [252, 35] on span "Editor" at bounding box center [250, 39] width 18 height 11
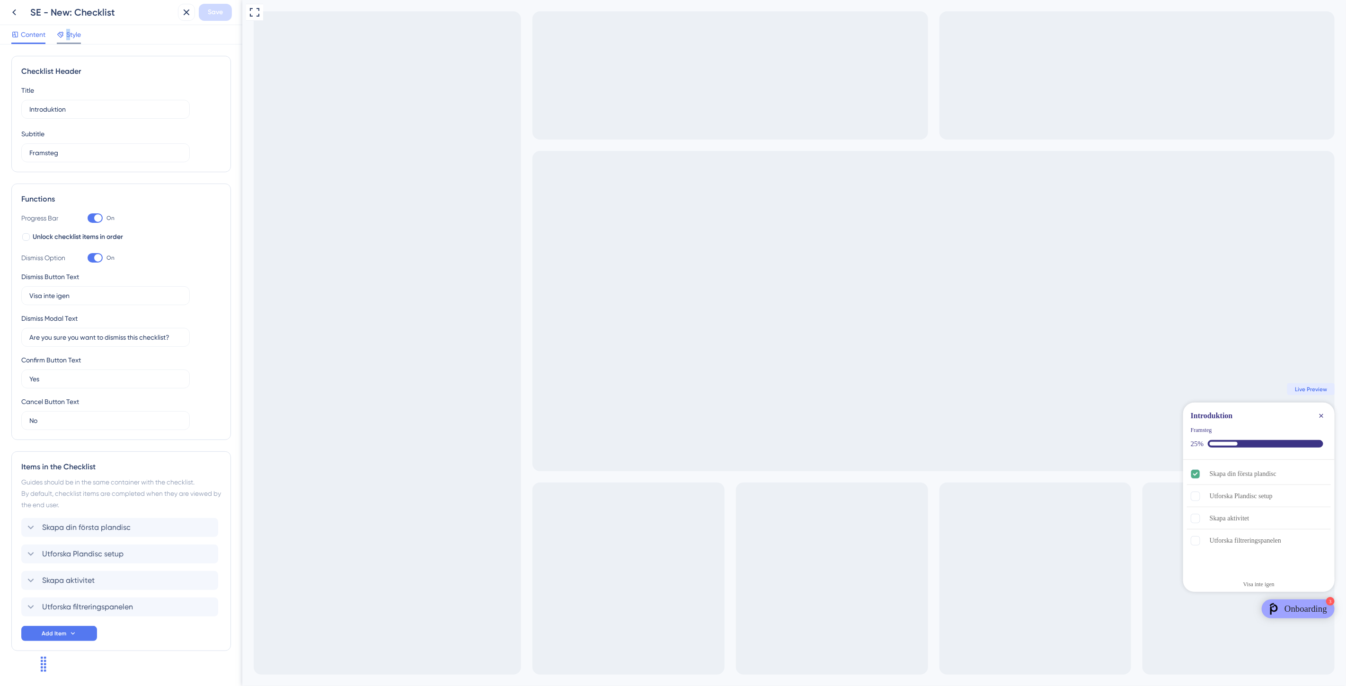
click at [68, 36] on span "Style" at bounding box center [73, 34] width 15 height 11
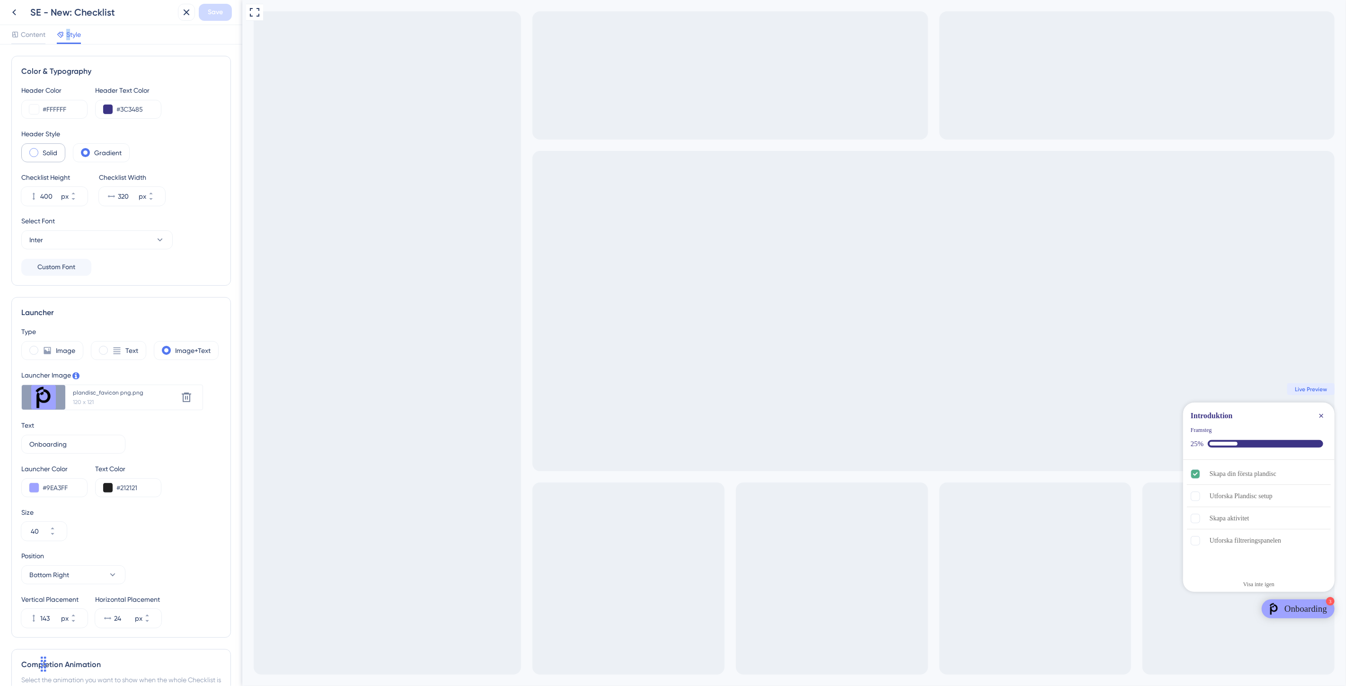
click at [53, 150] on label "Solid" at bounding box center [50, 152] width 15 height 11
click at [220, 15] on span "Save" at bounding box center [215, 12] width 15 height 11
drag, startPoint x: 176, startPoint y: 16, endPoint x: 160, endPoint y: 15, distance: 16.6
click at [177, 16] on icon at bounding box center [179, 17] width 9 height 9
click at [7, 9] on button at bounding box center [14, 12] width 17 height 17
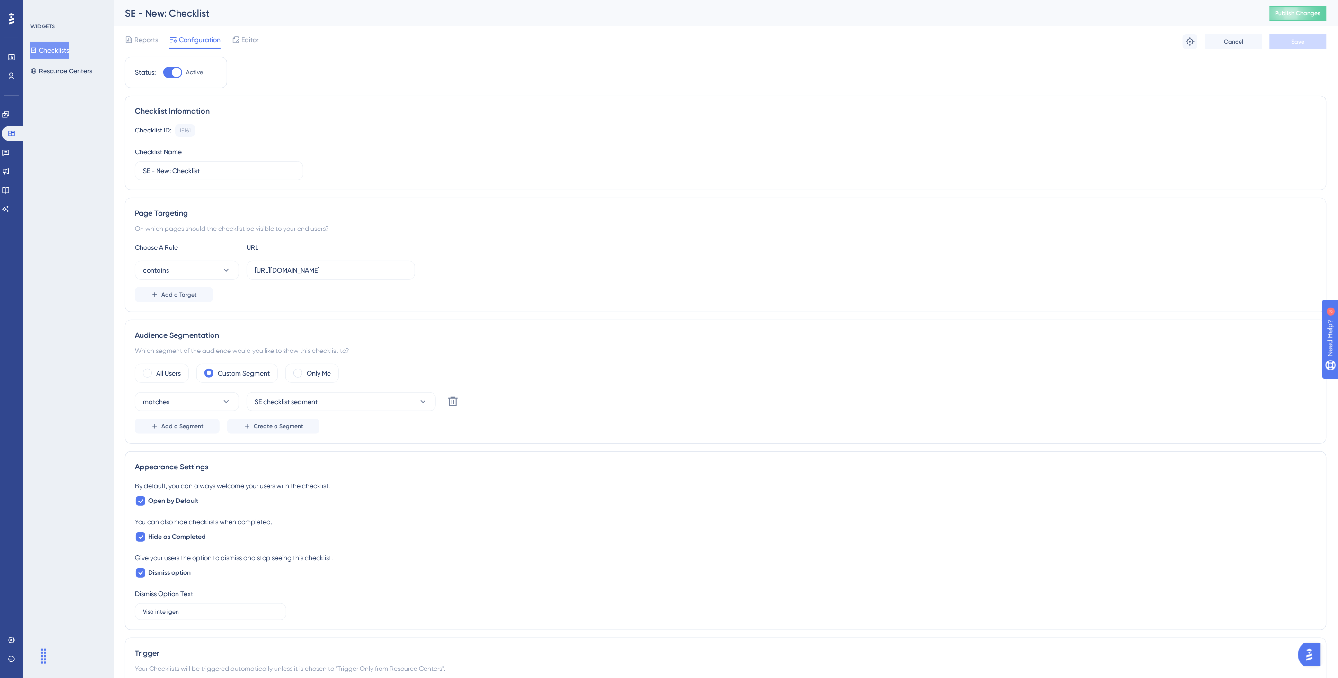
click at [69, 49] on button "Checklists" at bounding box center [49, 50] width 39 height 17
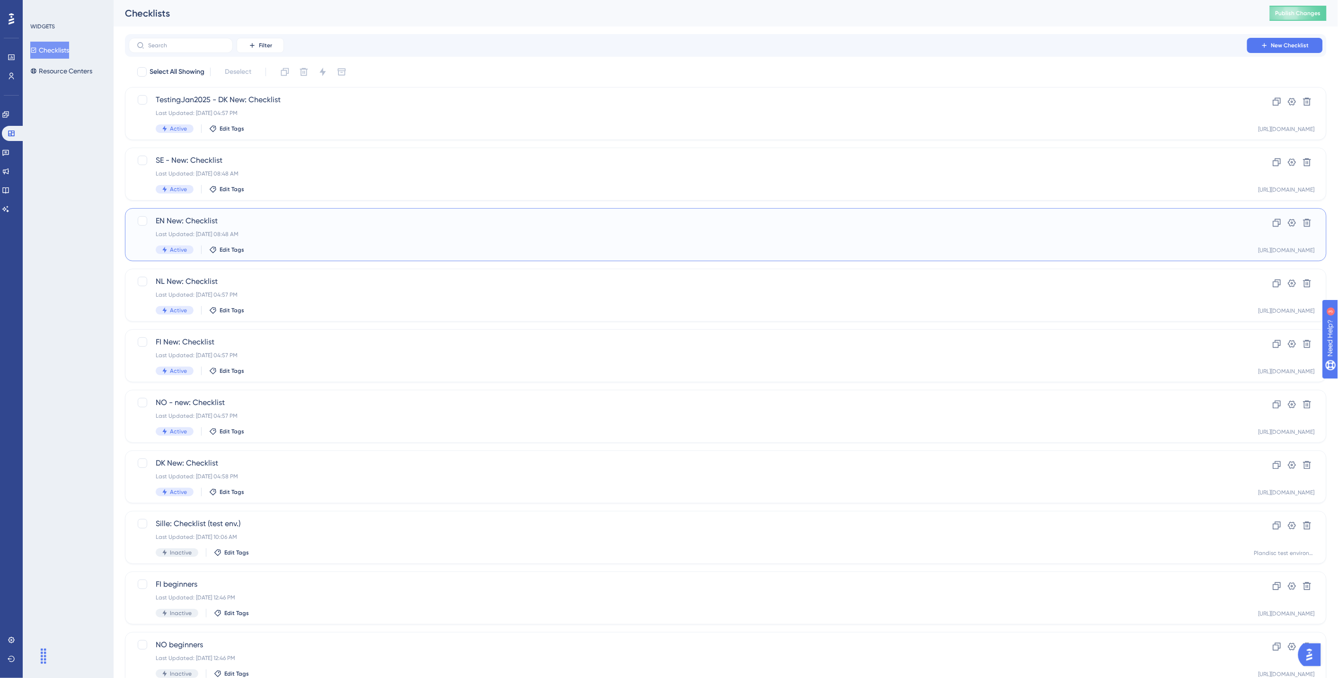
click at [276, 230] on div "Last Updated: Aug 12 2025, 08:48 AM" at bounding box center [688, 234] width 1064 height 8
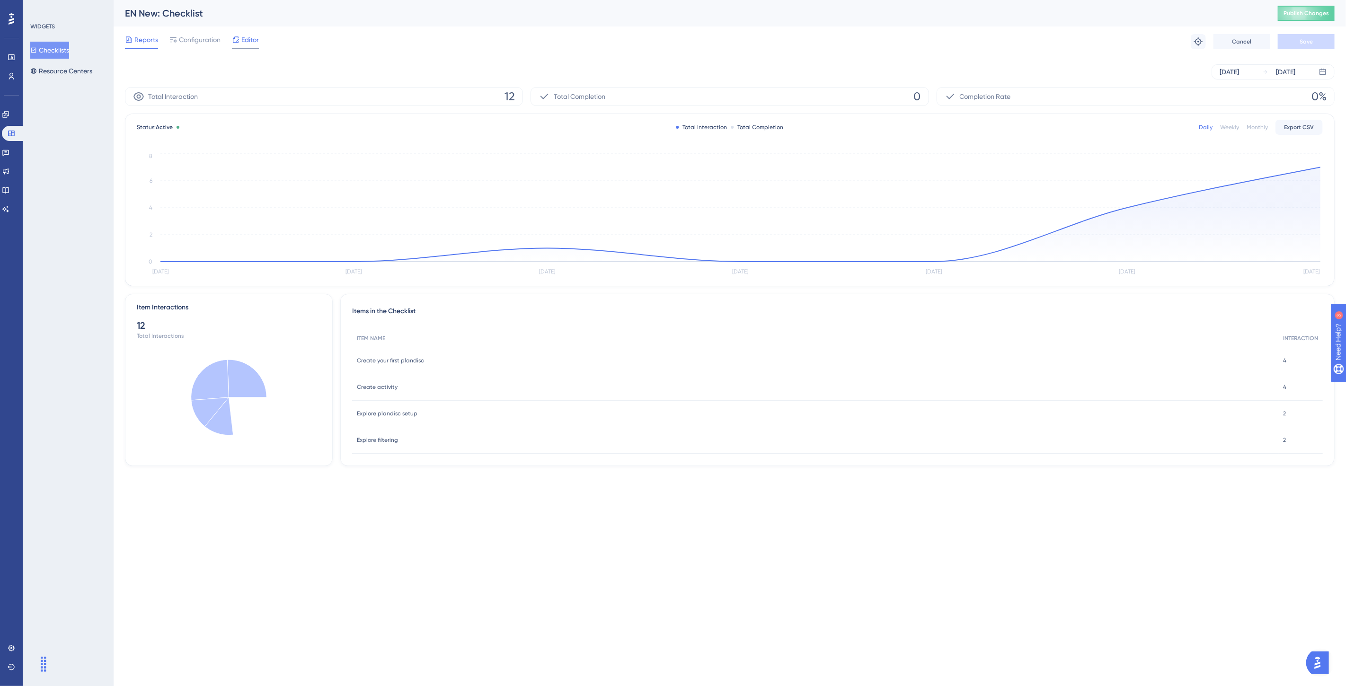
click at [252, 39] on span "Editor" at bounding box center [250, 39] width 18 height 11
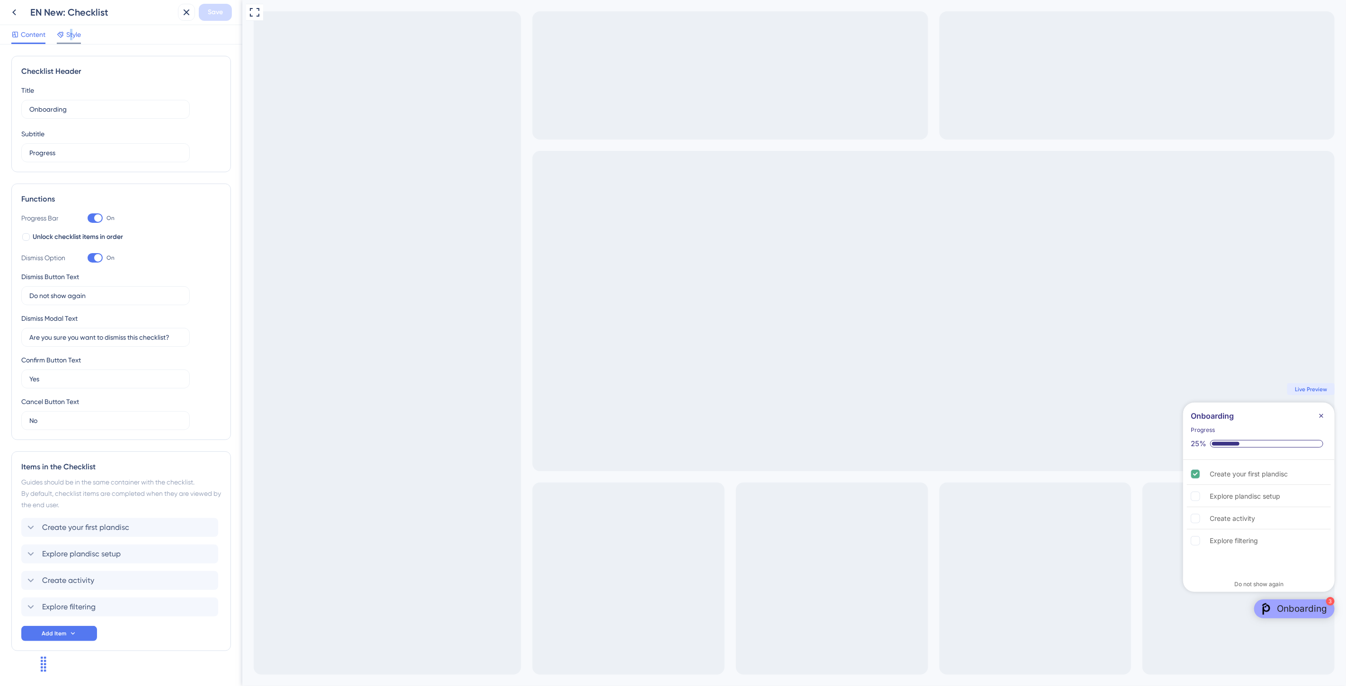
click at [72, 30] on span "Style" at bounding box center [73, 34] width 15 height 11
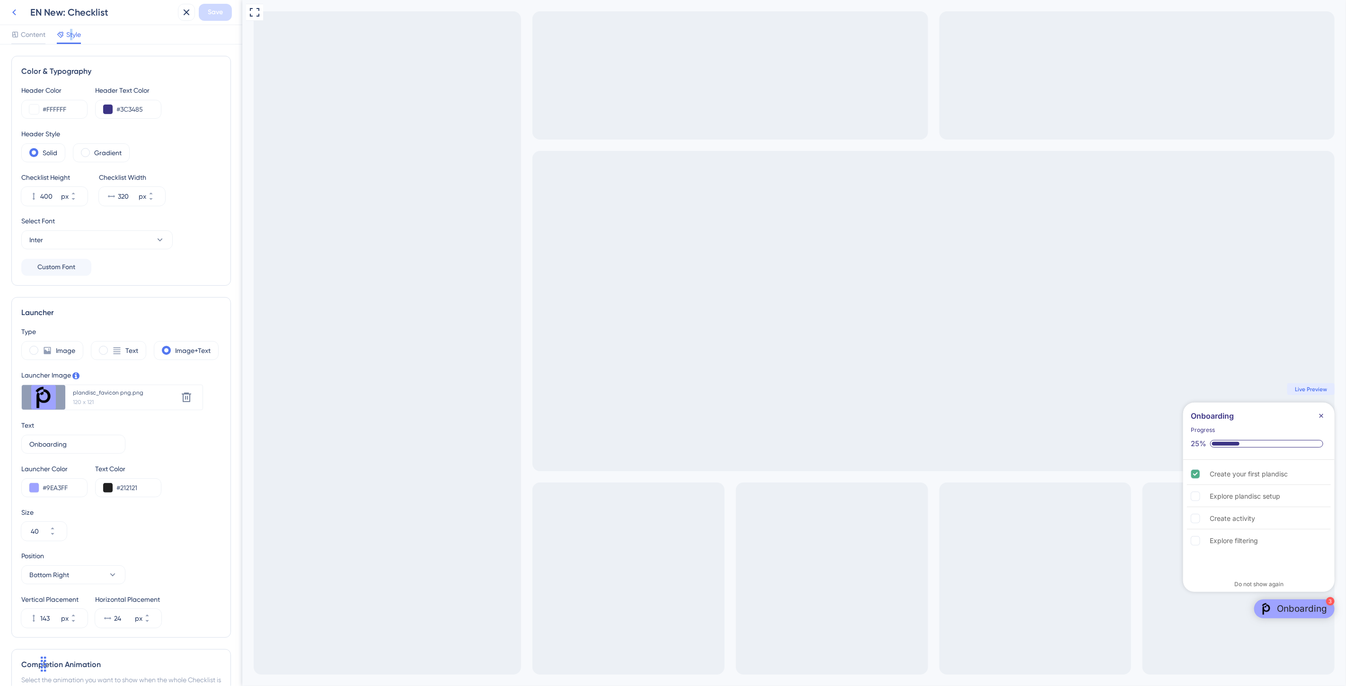
click at [17, 11] on icon at bounding box center [14, 12] width 11 height 11
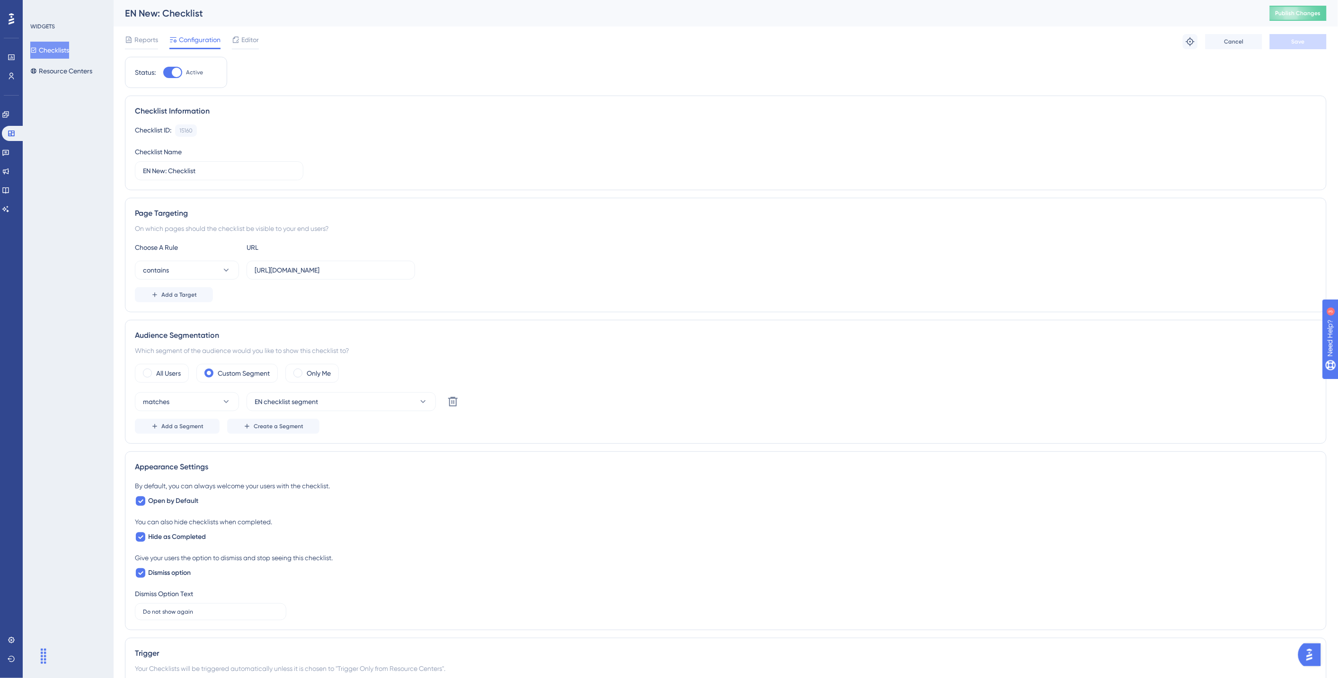
click at [69, 47] on button "Checklists" at bounding box center [49, 50] width 39 height 17
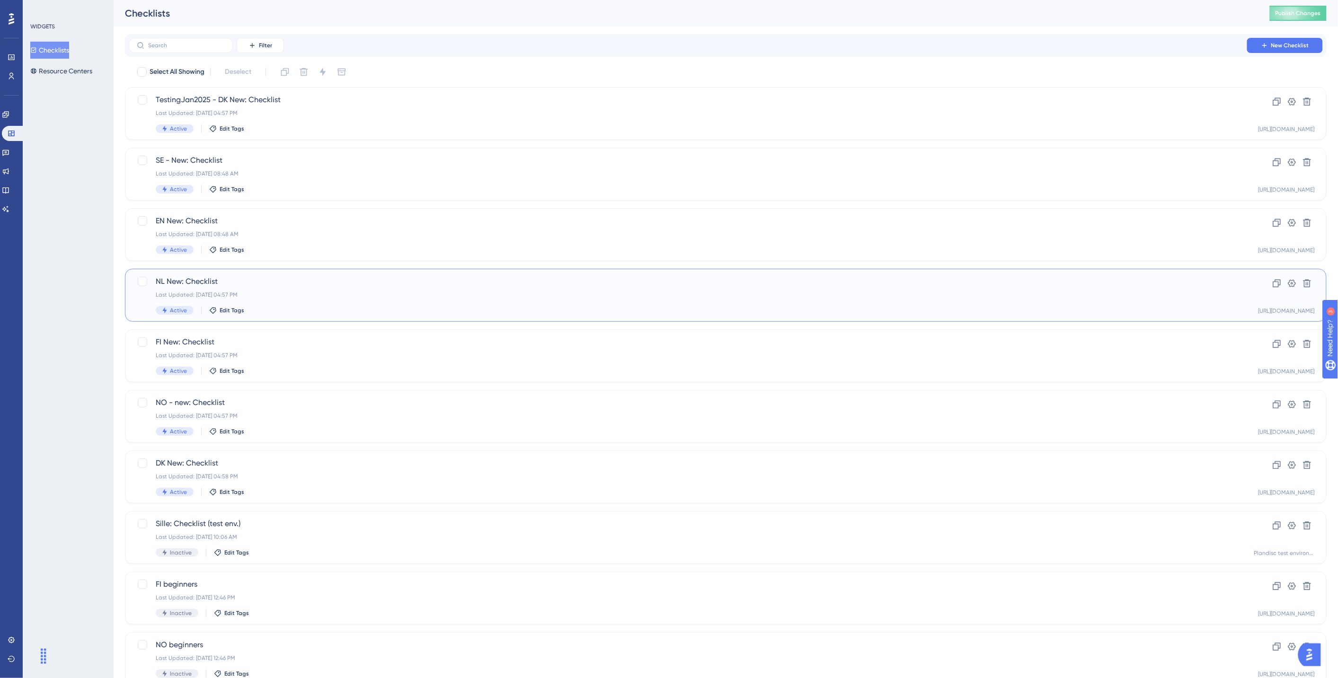
click at [273, 284] on span "NL New: Checklist" at bounding box center [688, 281] width 1064 height 11
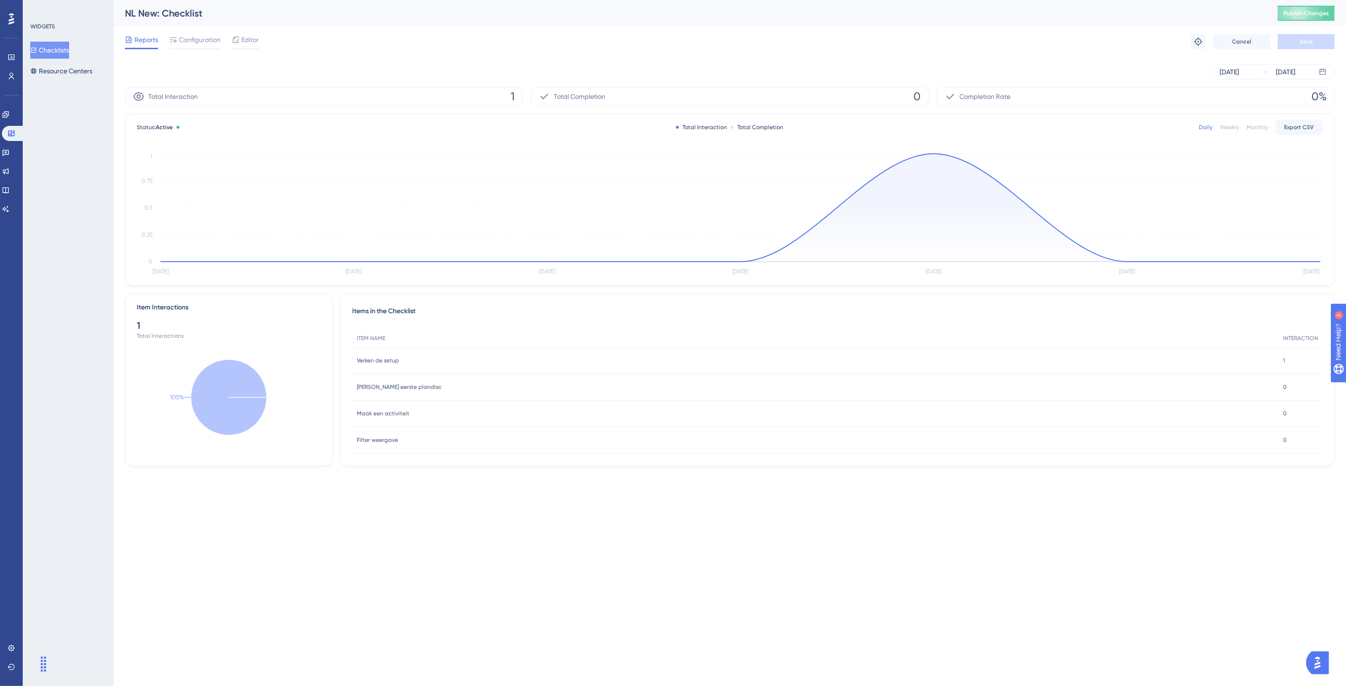
click at [60, 48] on button "Checklists" at bounding box center [49, 50] width 39 height 17
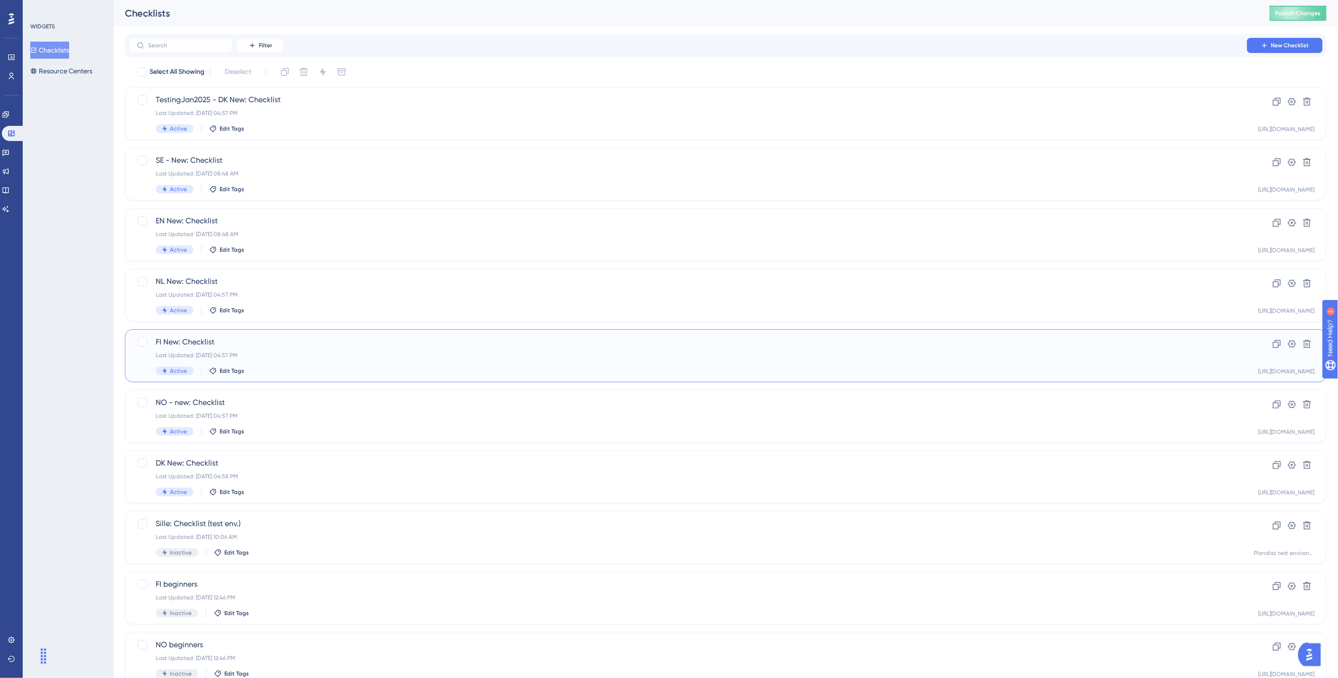
click at [295, 352] on div "Last Updated: Apr 28 2025, 04:57 PM" at bounding box center [688, 356] width 1064 height 8
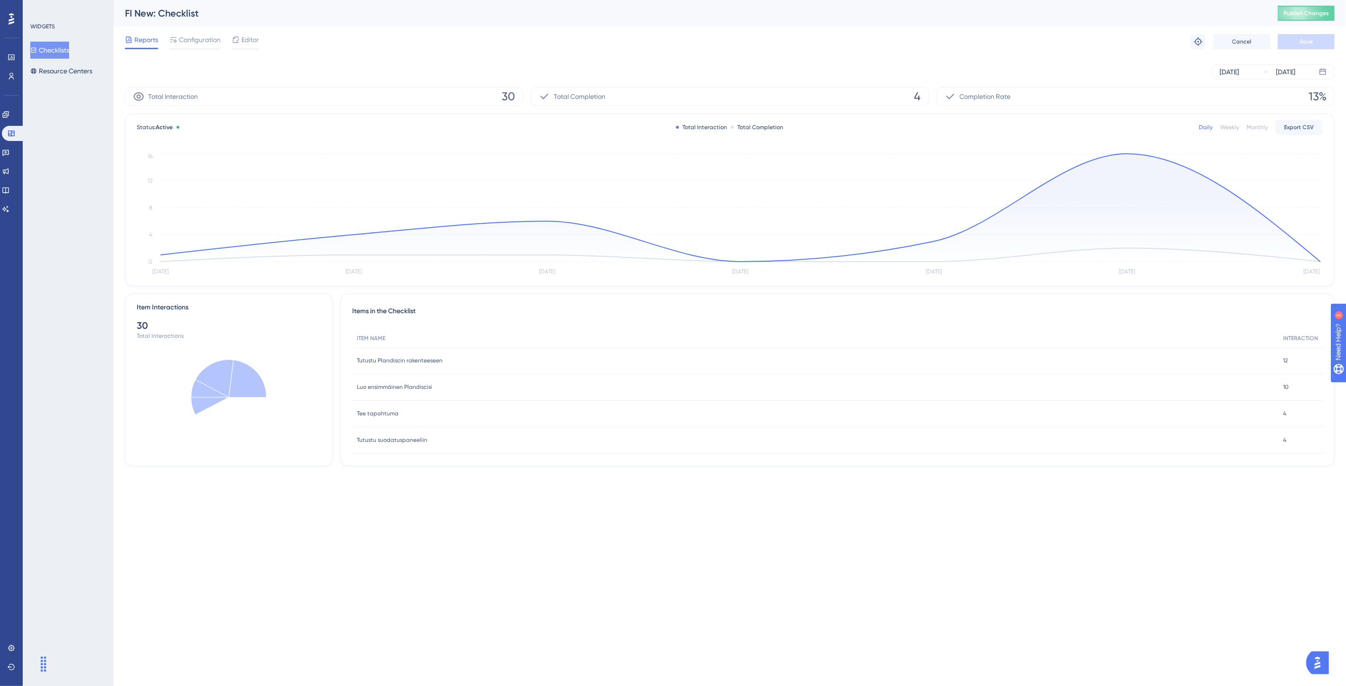
click at [251, 42] on span "Editor" at bounding box center [250, 39] width 18 height 11
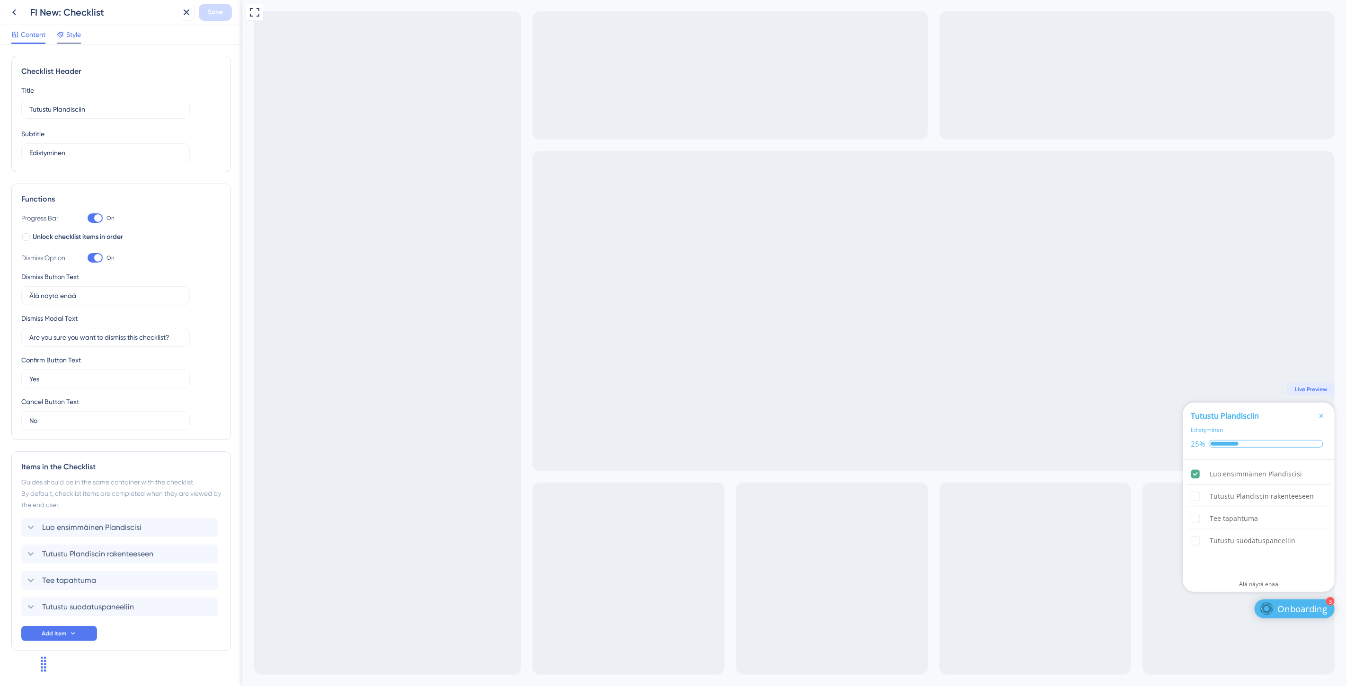
click at [69, 34] on span "Style" at bounding box center [73, 34] width 15 height 11
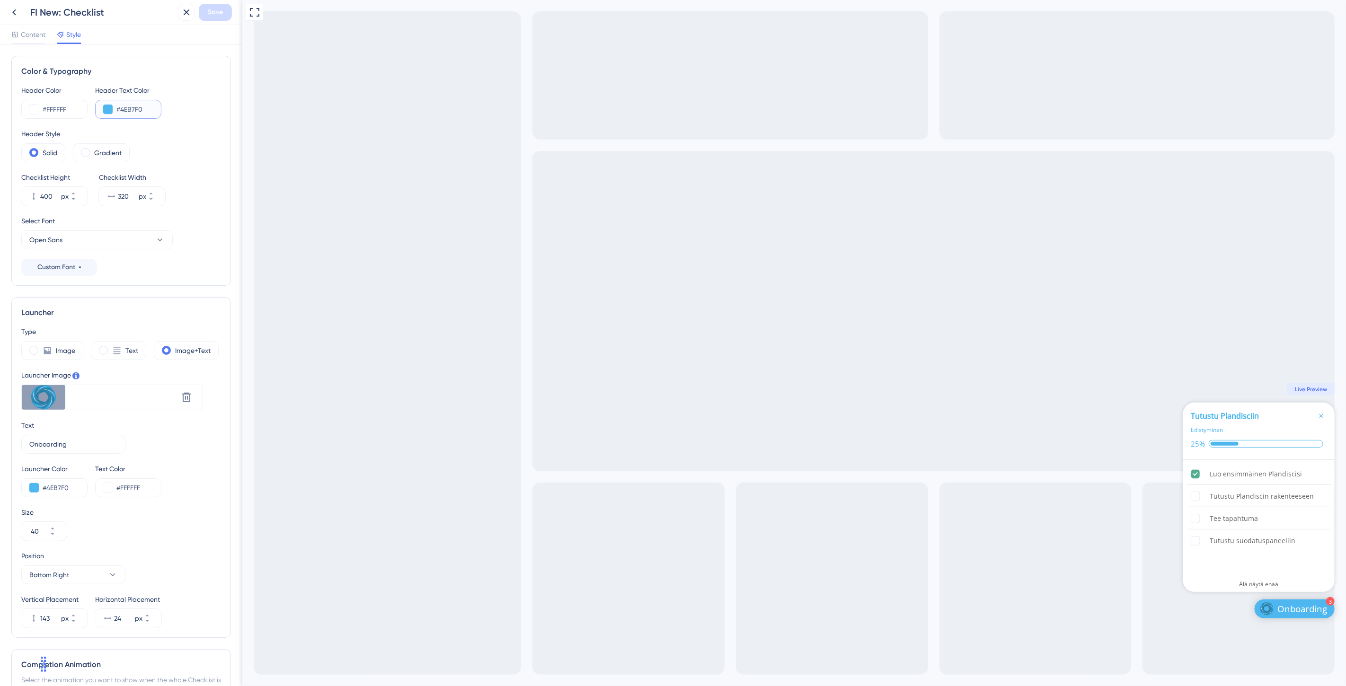
click at [145, 110] on input "#4EB7F0" at bounding box center [134, 109] width 37 height 11
paste input "3C3485"
type input "#3C3485"
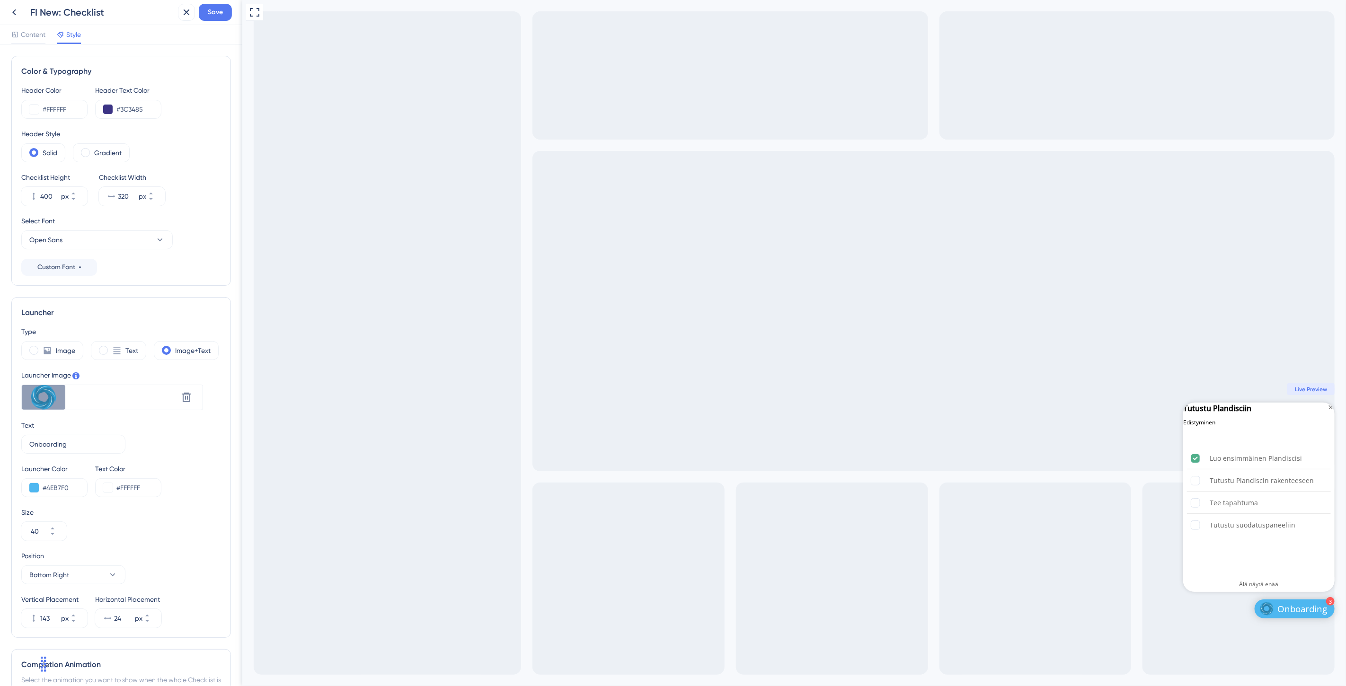
click at [195, 143] on div "Solid Gradient" at bounding box center [121, 152] width 200 height 19
click at [96, 238] on button "Open Sans" at bounding box center [96, 239] width 151 height 19
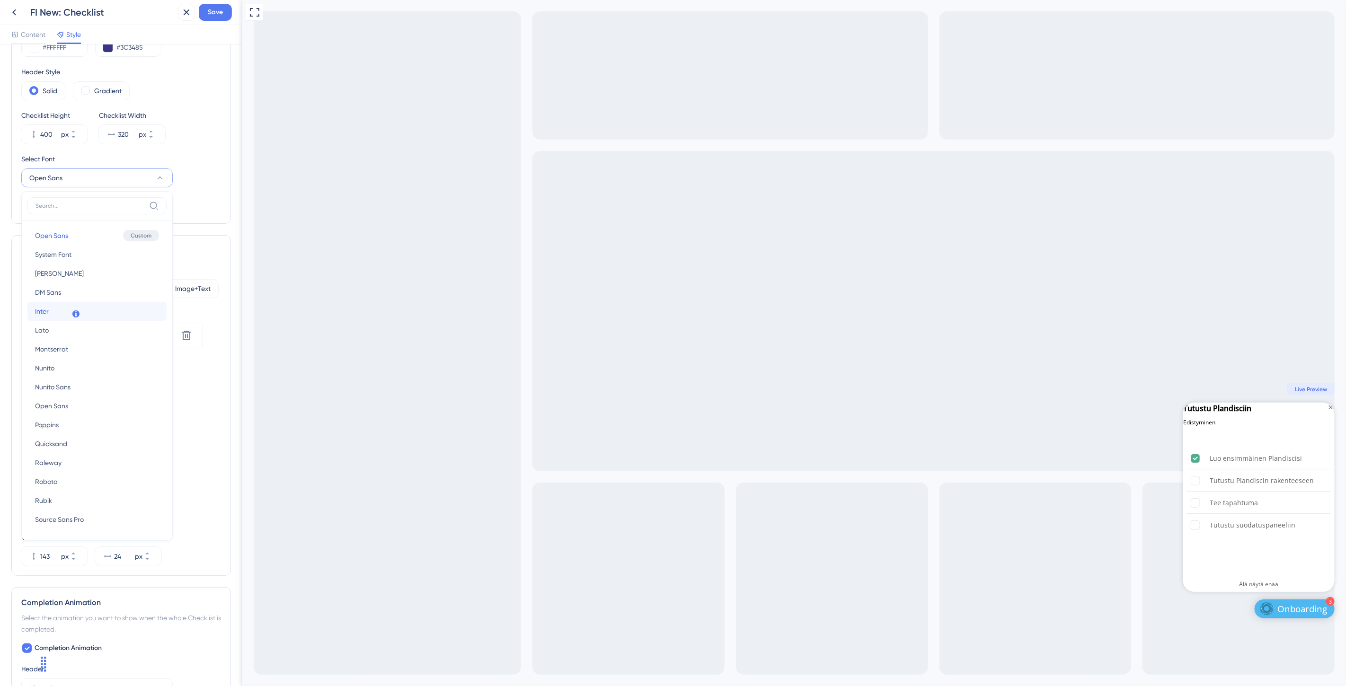
click at [53, 311] on button "Inter Inter" at bounding box center [96, 311] width 139 height 19
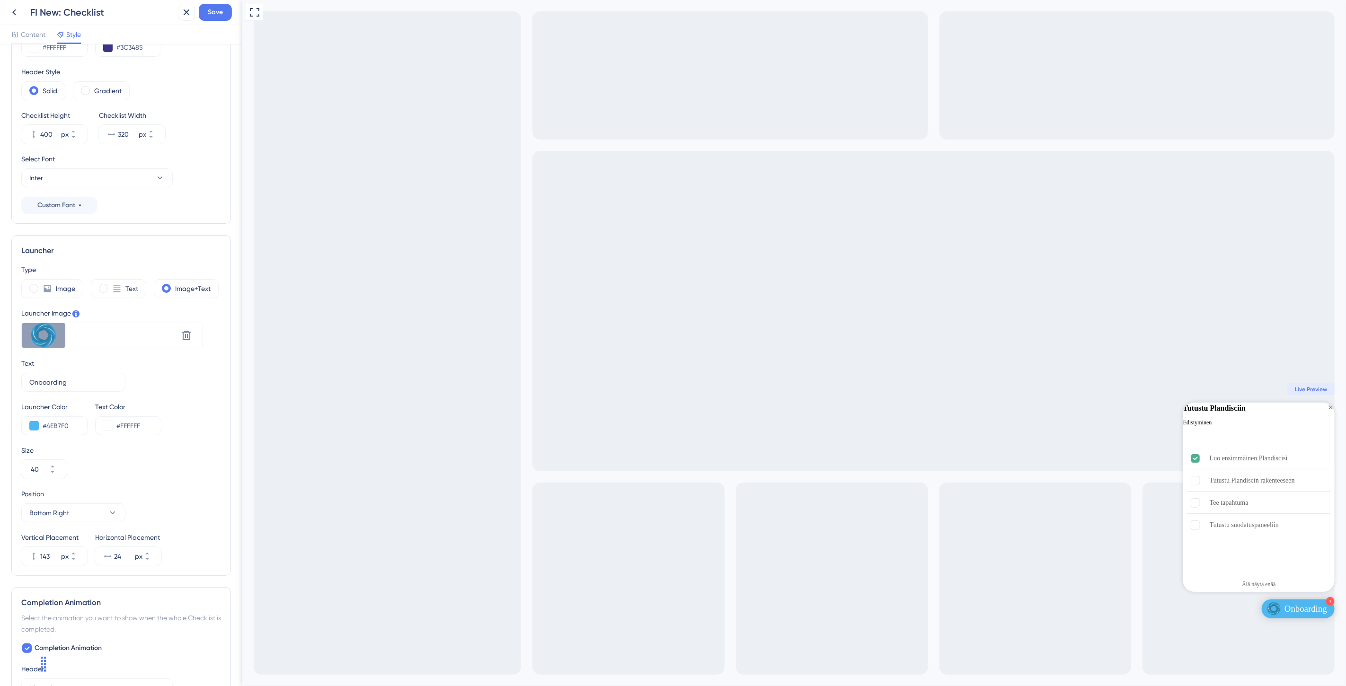
click at [140, 221] on div "Color & Typography Header Color #FFFFFF Header Text Color #3C3485 Header Style …" at bounding box center [121, 109] width 220 height 230
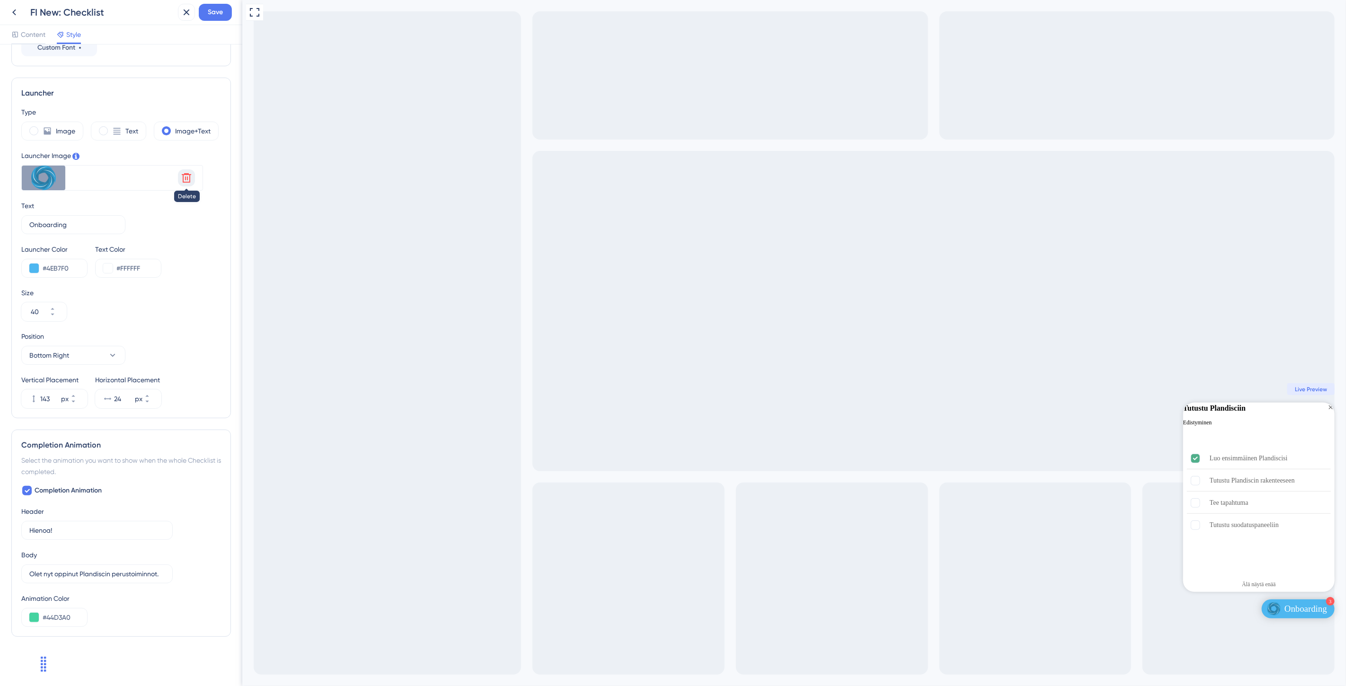
click at [185, 175] on icon at bounding box center [186, 177] width 9 height 9
click at [70, 183] on span "Upload file" at bounding box center [60, 181] width 28 height 8
click at [74, 181] on input "Upload file" at bounding box center [74, 181] width 0 height 0
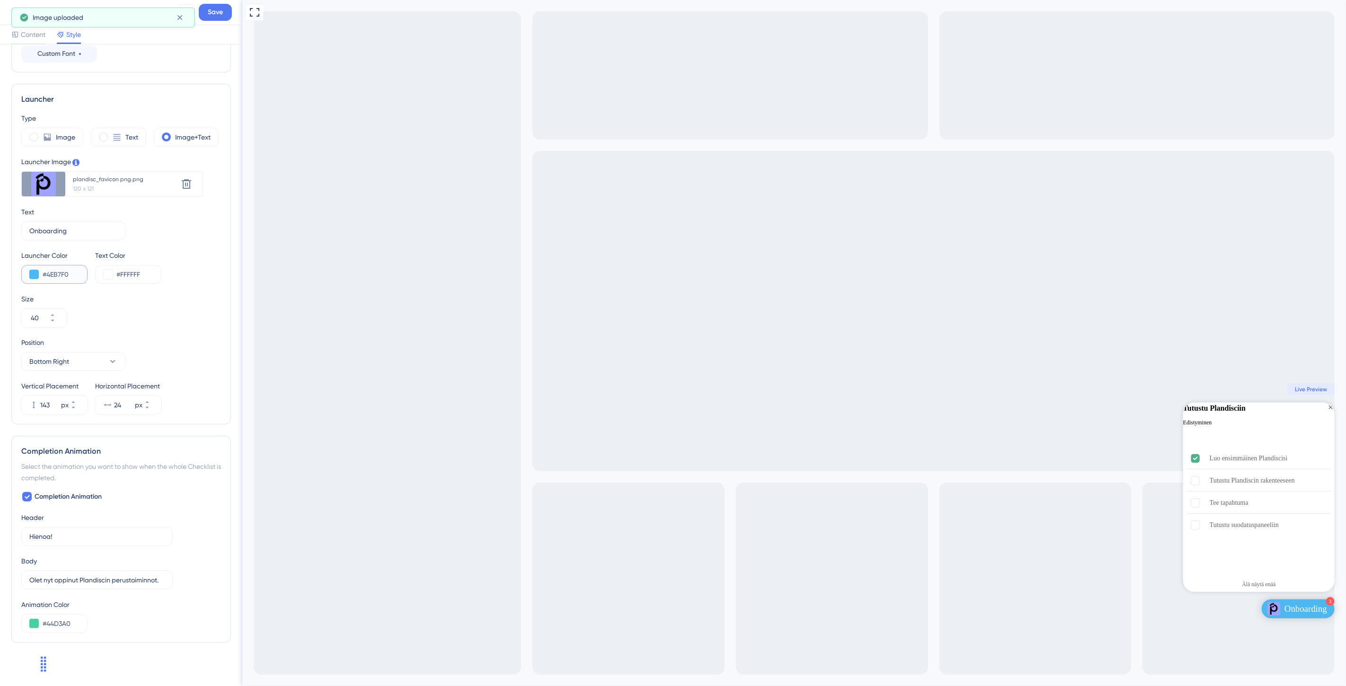
click at [77, 274] on input "#4EB7F0" at bounding box center [61, 274] width 37 height 11
click at [60, 271] on input "#4EB7F0" at bounding box center [61, 274] width 37 height 11
click at [60, 270] on input "#4EB7F0" at bounding box center [61, 274] width 37 height 11
paste input "9EA3FF"
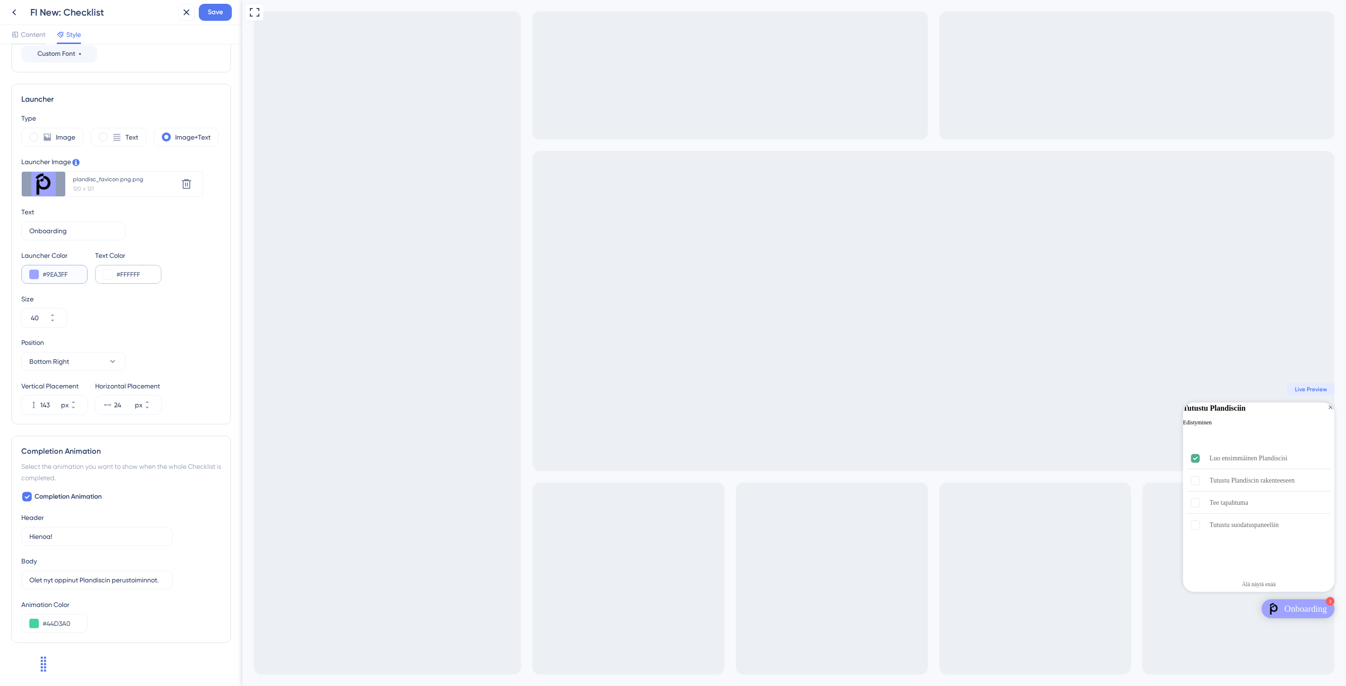
type input "#9EA3FF"
click at [149, 272] on input "#FFFFFF" at bounding box center [134, 274] width 37 height 11
drag, startPoint x: 148, startPoint y: 271, endPoint x: 126, endPoint y: 271, distance: 22.2
click at [126, 271] on input "#FFFFFF" at bounding box center [134, 274] width 37 height 11
type input "#212121"
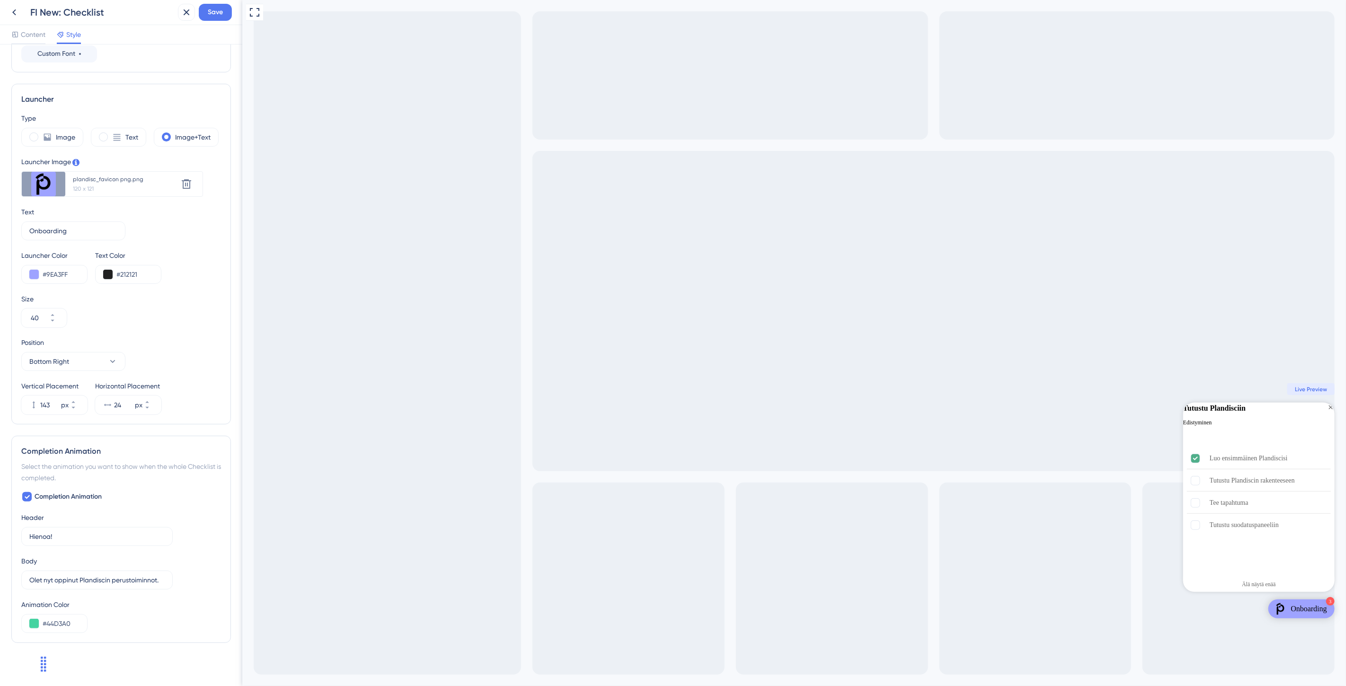
click at [138, 315] on div "Size 40" at bounding box center [121, 310] width 200 height 34
click at [70, 609] on input "#44D3A0" at bounding box center [61, 617] width 37 height 11
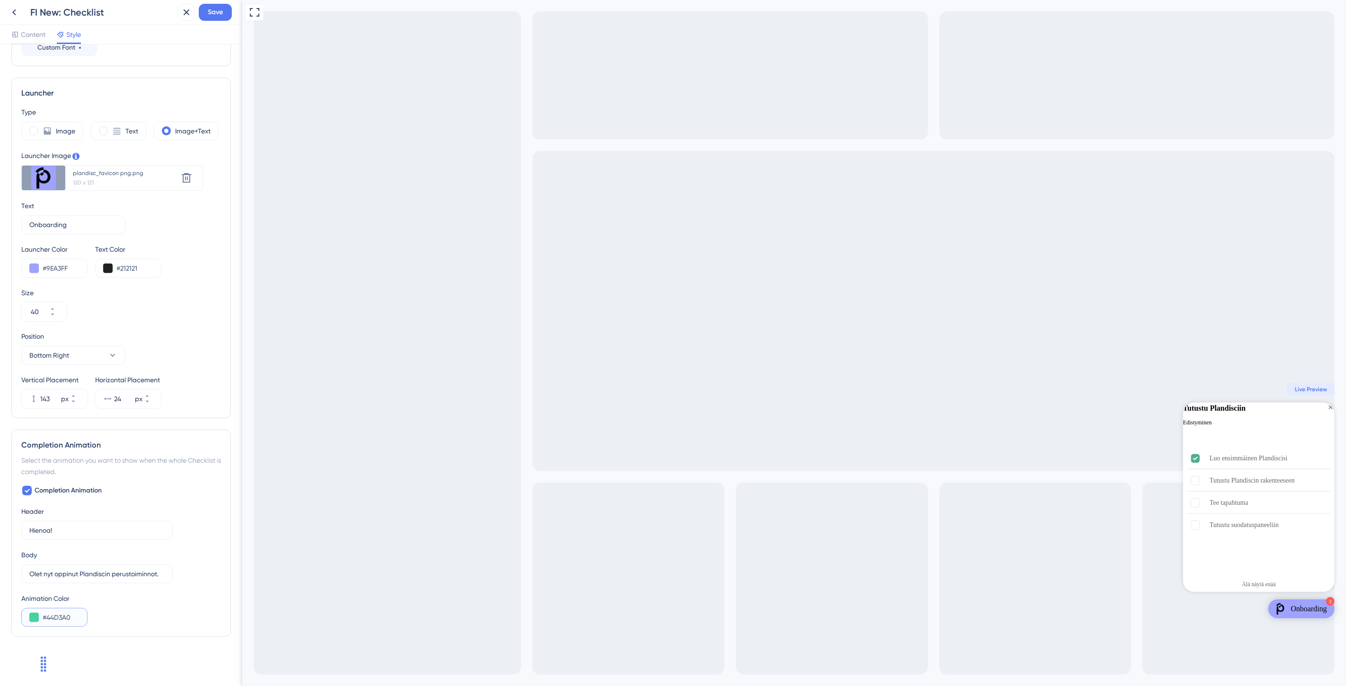
paste input "3C3485"
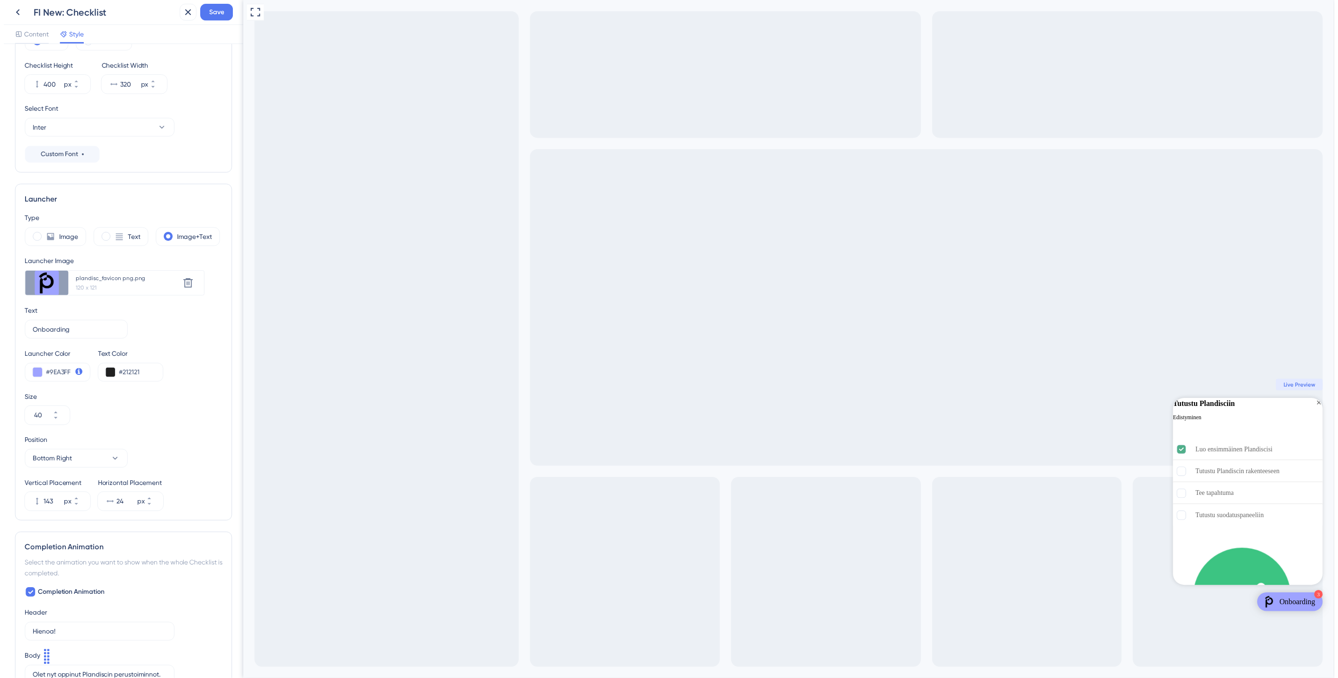
scroll to position [0, 0]
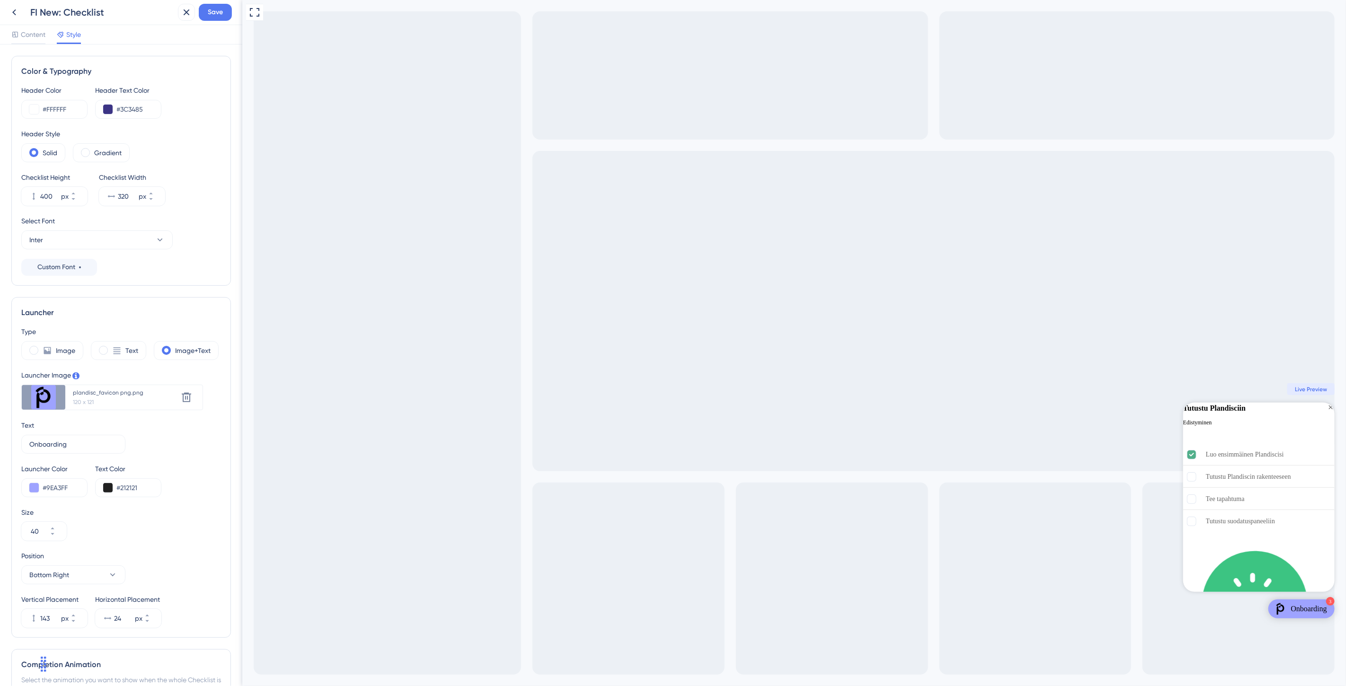
type input "#3C3485"
click at [179, 133] on div "Header Style" at bounding box center [121, 133] width 200 height 11
click at [211, 13] on span "Save" at bounding box center [215, 12] width 15 height 11
drag, startPoint x: 178, startPoint y: 15, endPoint x: 142, endPoint y: 5, distance: 37.2
click at [178, 15] on icon at bounding box center [179, 17] width 9 height 9
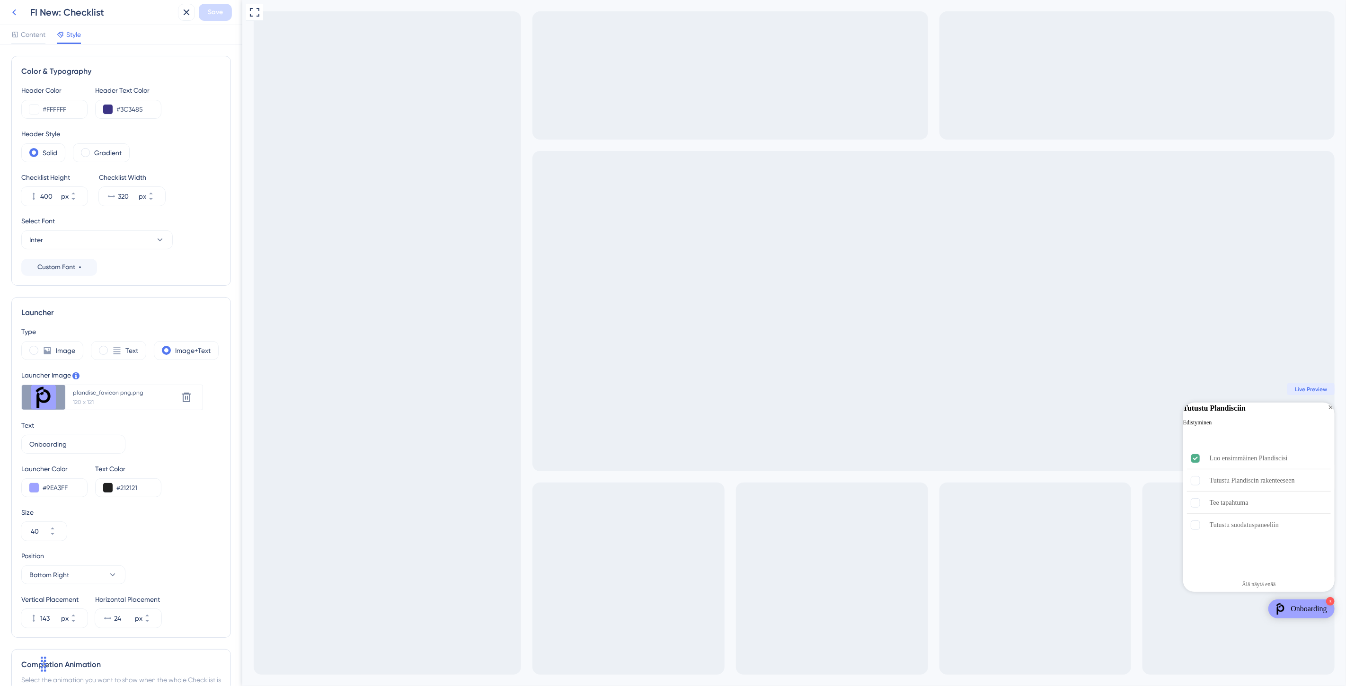
click at [12, 8] on icon at bounding box center [14, 12] width 11 height 11
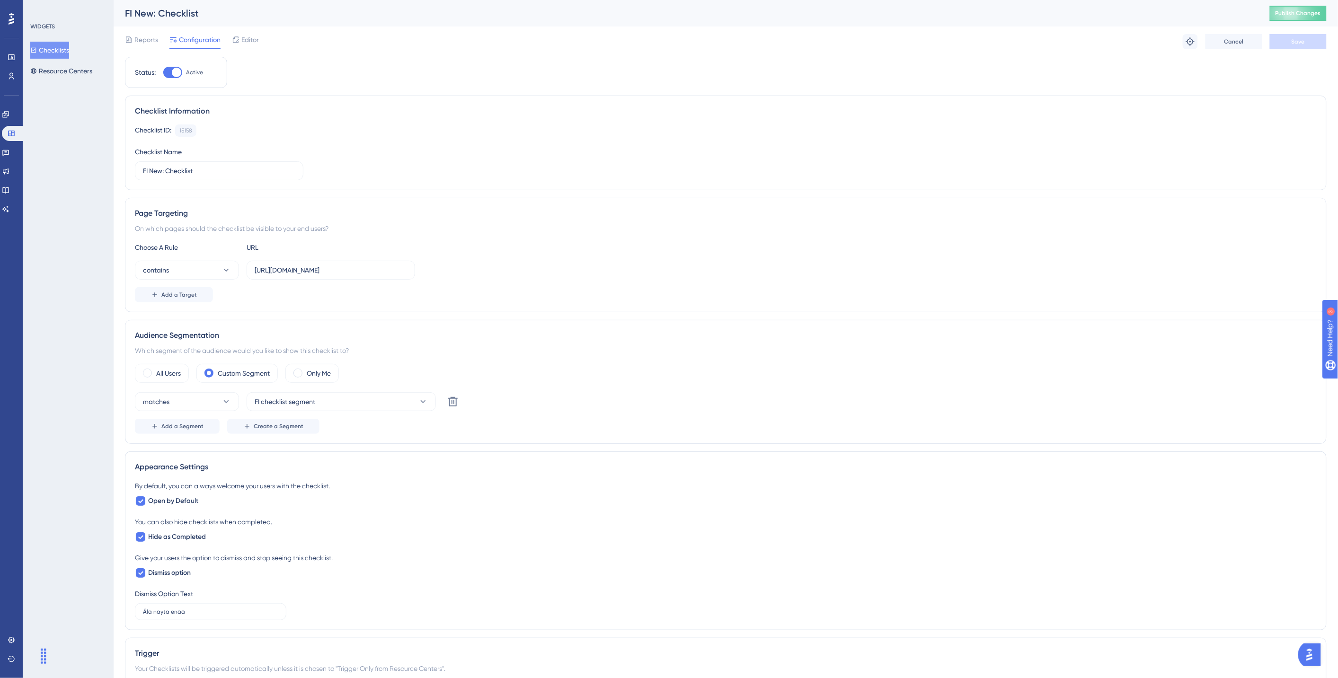
click at [57, 57] on button "Checklists" at bounding box center [49, 50] width 39 height 17
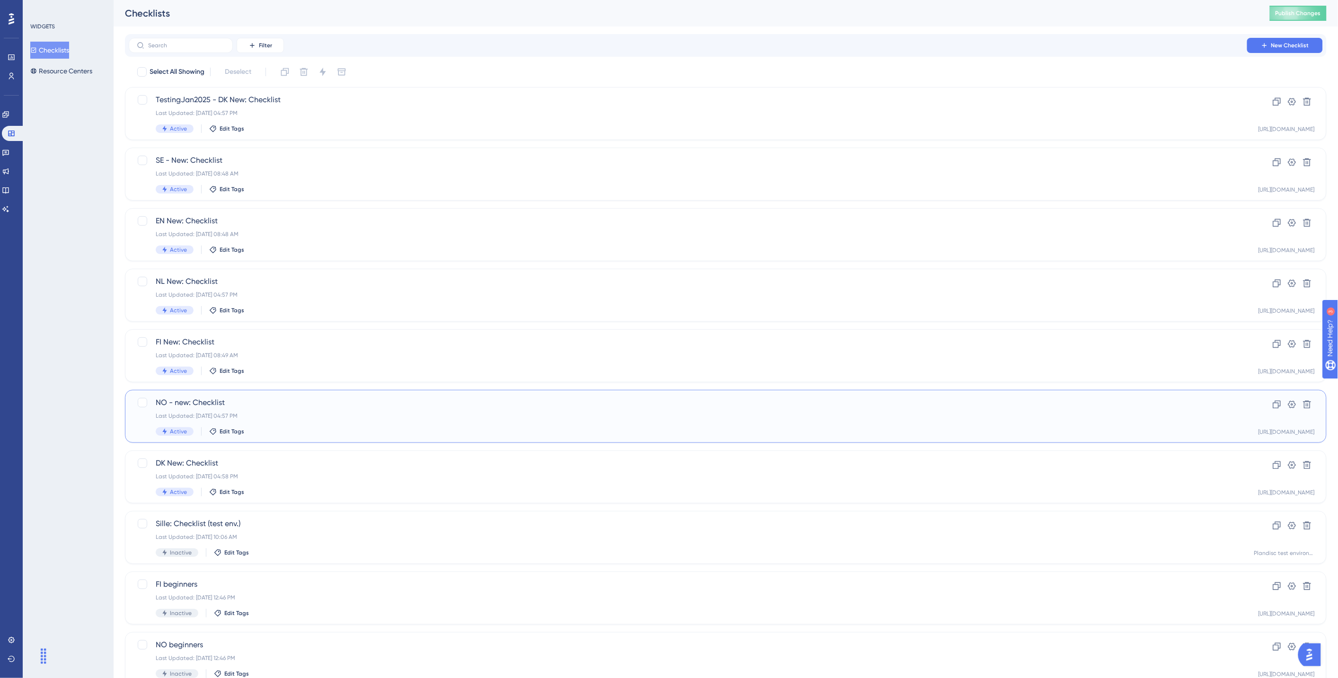
click at [286, 413] on div "Last Updated: Apr 28 2025, 04:57 PM" at bounding box center [688, 416] width 1064 height 8
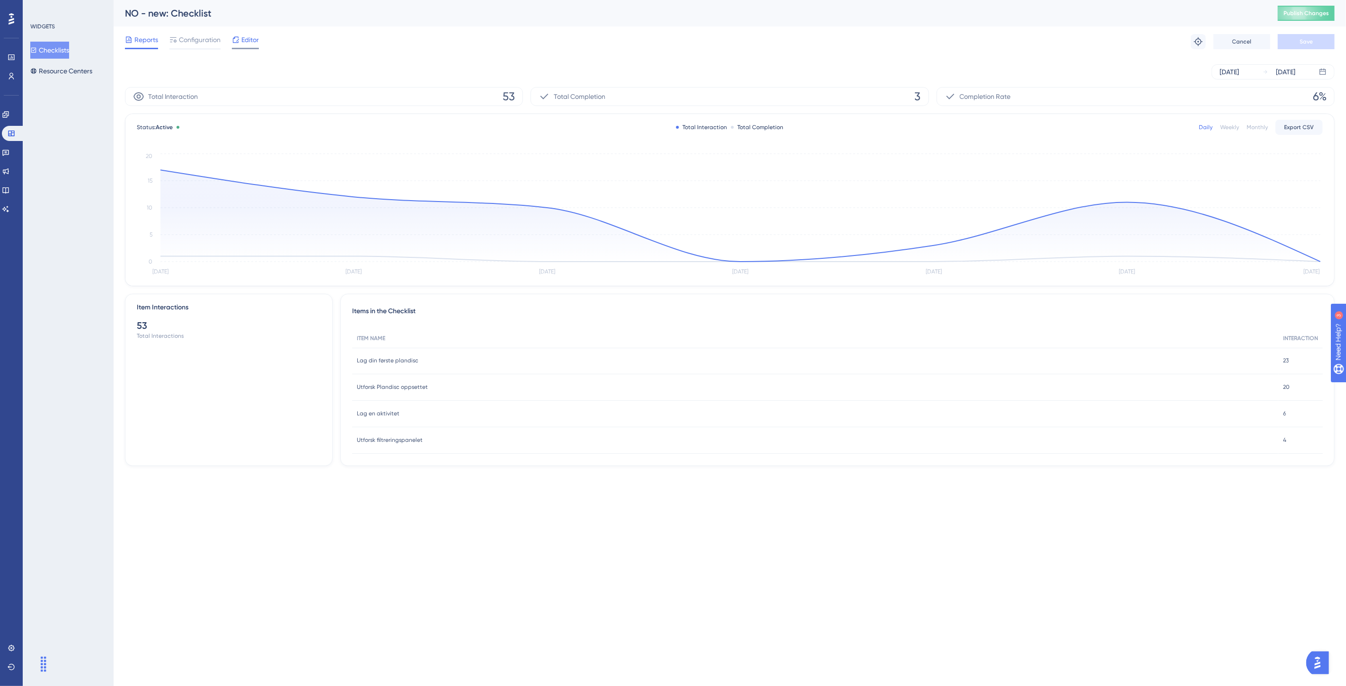
click at [252, 41] on span "Editor" at bounding box center [250, 39] width 18 height 11
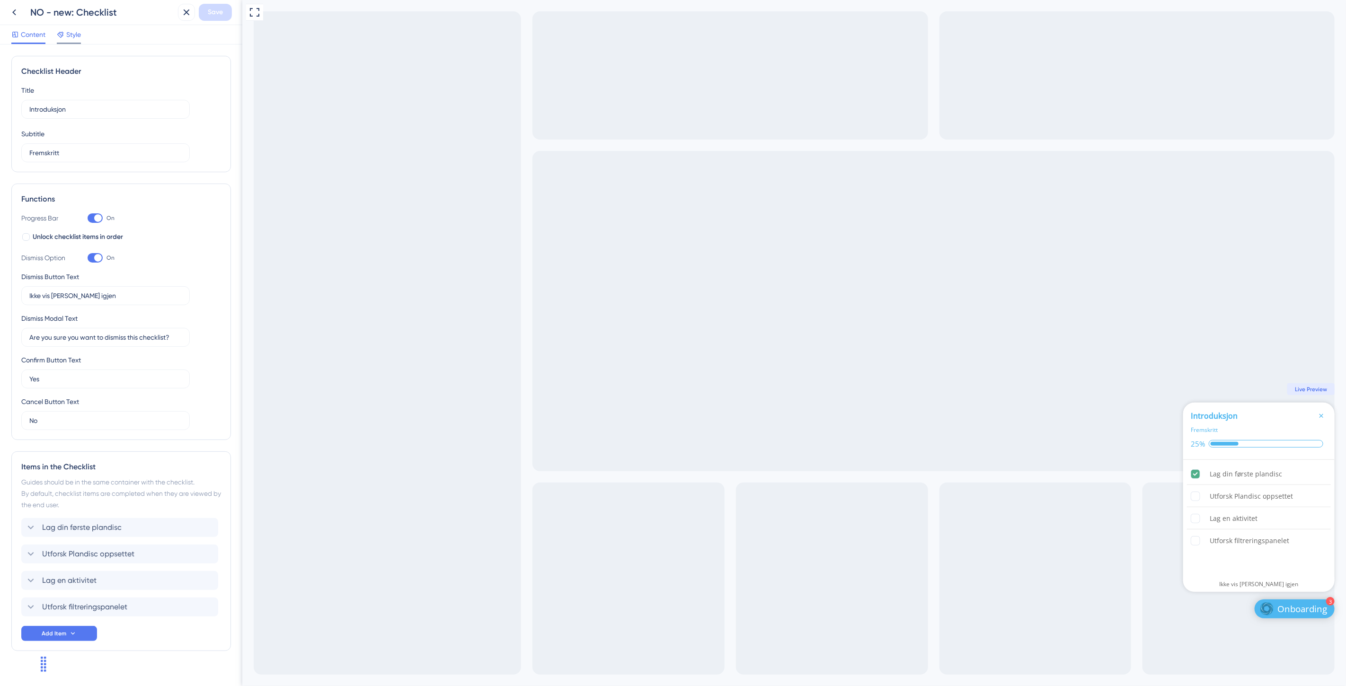
click at [76, 34] on span "Style" at bounding box center [73, 34] width 15 height 11
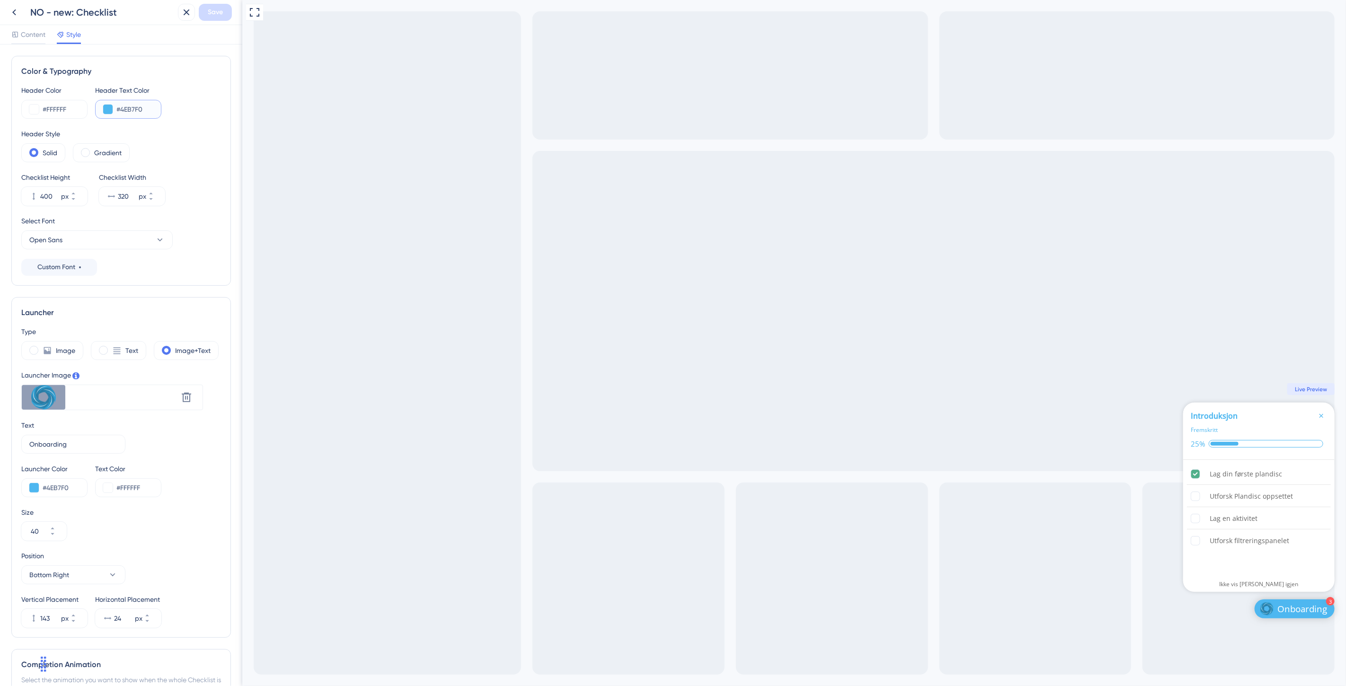
click at [130, 107] on input "#4EB7F0" at bounding box center [134, 109] width 37 height 11
click at [139, 105] on input "#4EB7F0" at bounding box center [134, 109] width 37 height 11
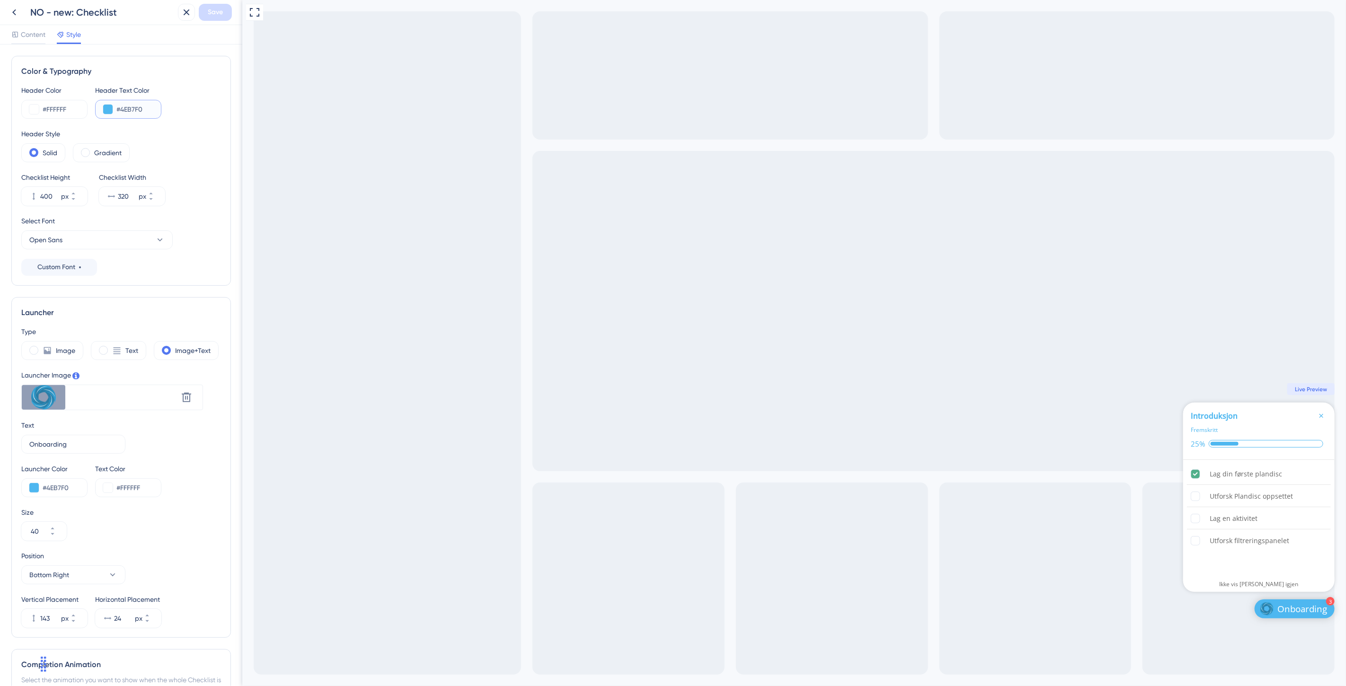
click at [139, 105] on input "#4EB7F0" at bounding box center [134, 109] width 37 height 11
paste input "3C3485"
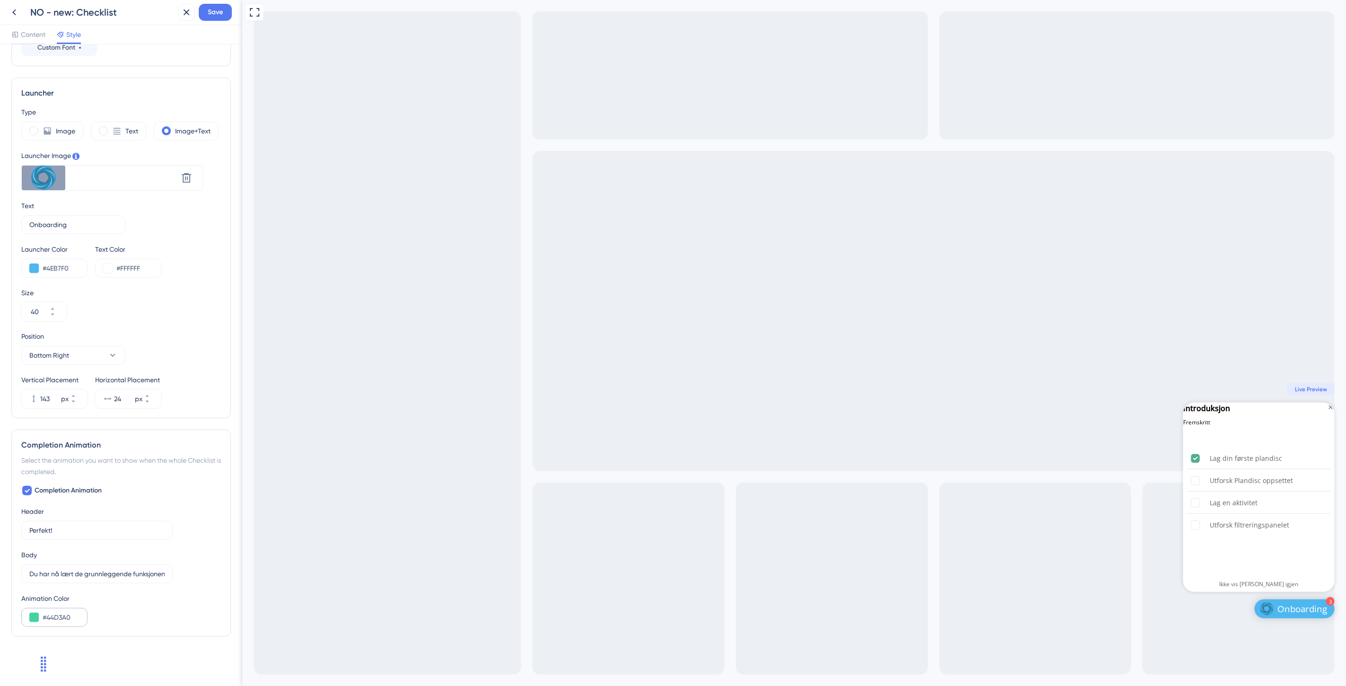
type input "#3C3485"
click at [69, 608] on div "#44D3A0" at bounding box center [54, 617] width 66 height 19
click at [70, 609] on input "#44D3A0" at bounding box center [61, 617] width 37 height 11
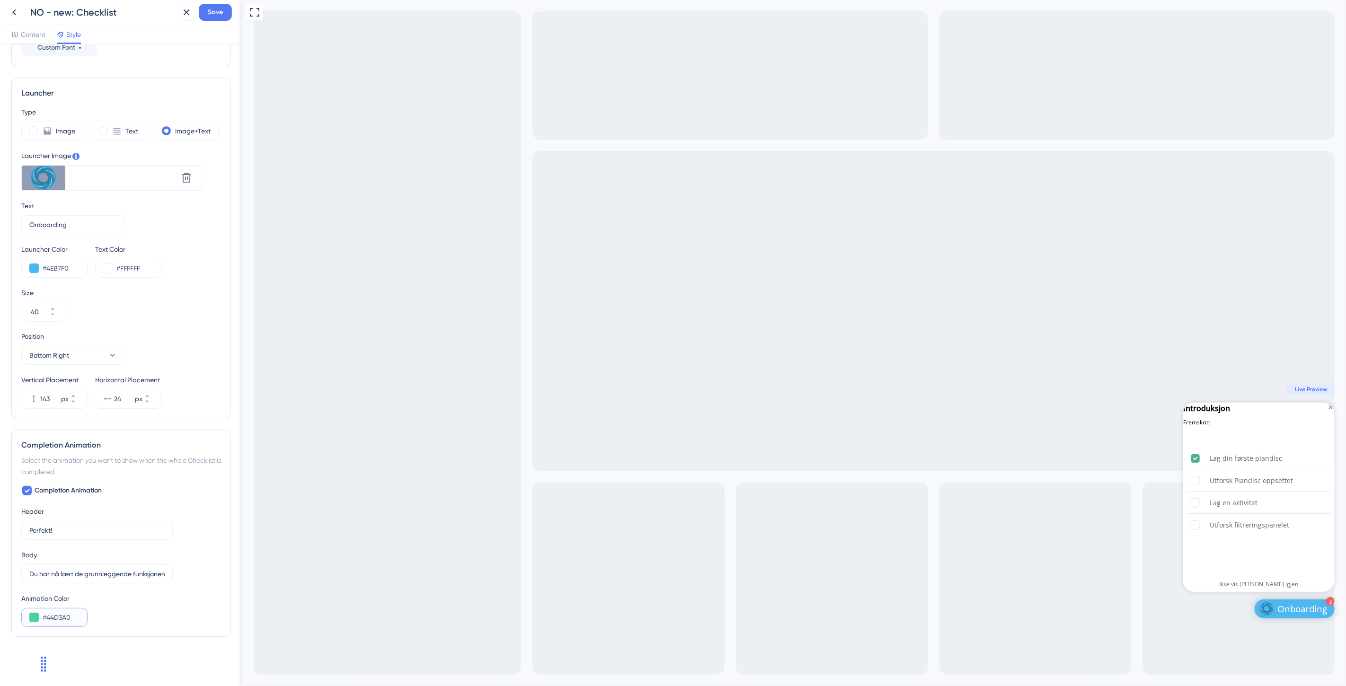
paste input "3C3485"
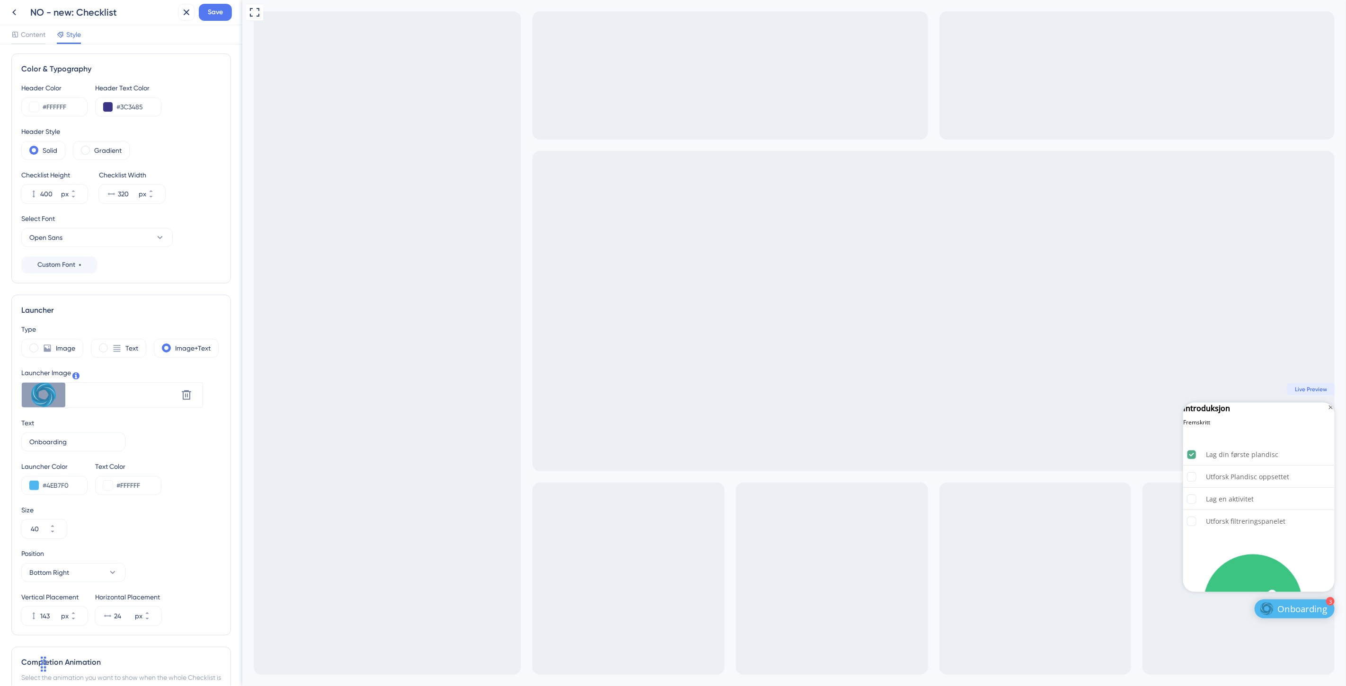
scroll to position [0, 0]
type input "#3C3485"
click at [98, 238] on button "Open Sans" at bounding box center [96, 239] width 151 height 19
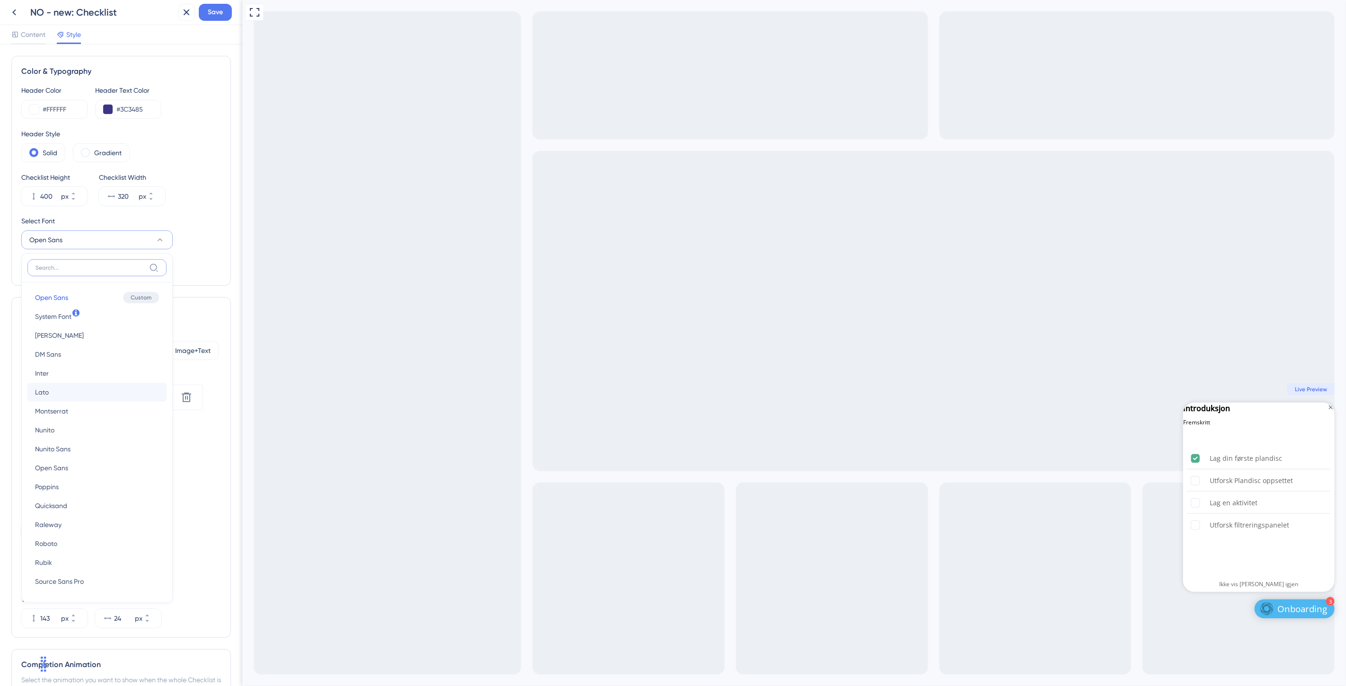
scroll to position [63, 0]
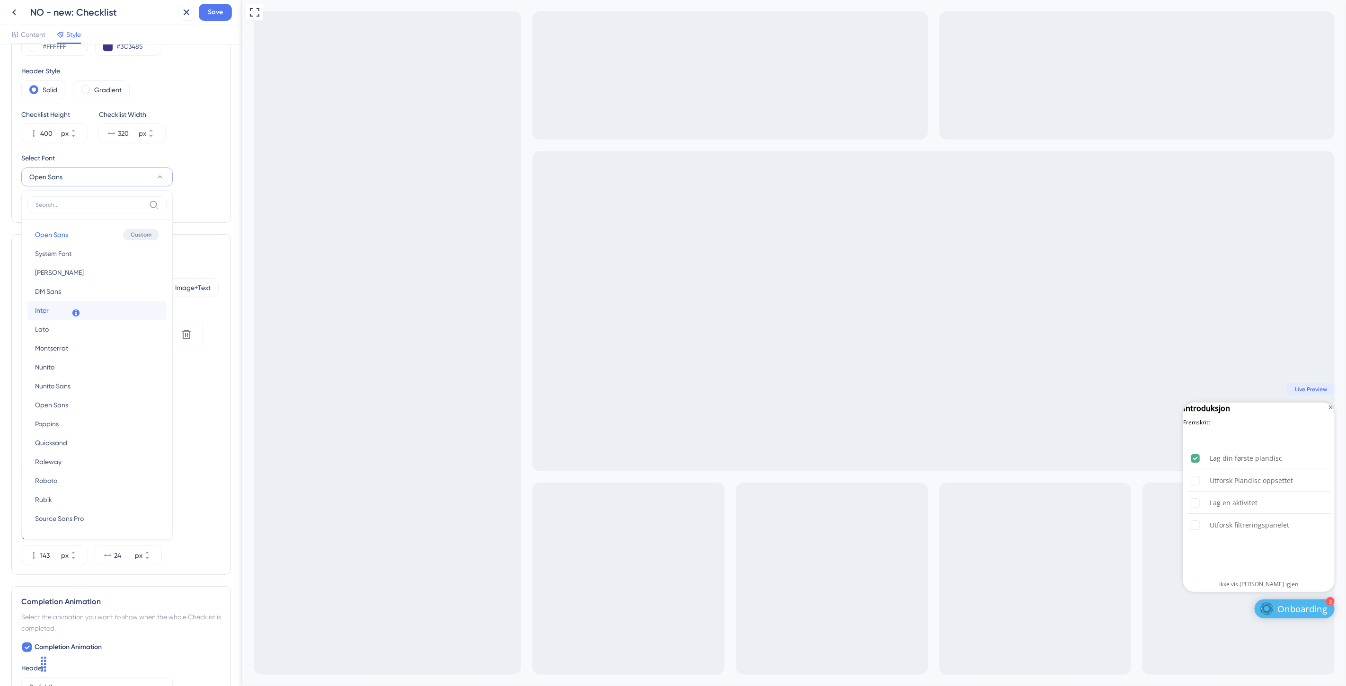
click at [60, 307] on button "Inter Inter" at bounding box center [96, 310] width 139 height 19
click at [190, 330] on icon at bounding box center [186, 334] width 11 height 11
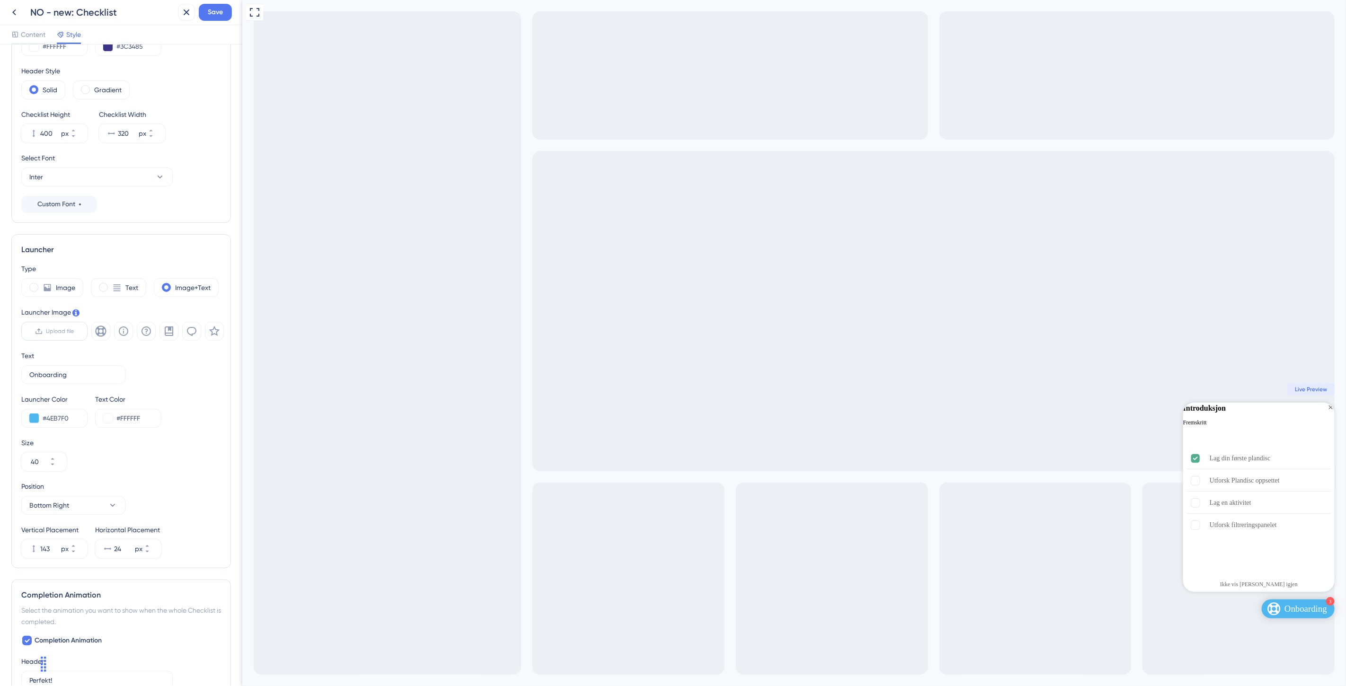
click at [64, 331] on span "Upload file" at bounding box center [60, 331] width 28 height 8
click at [74, 331] on input "Upload file" at bounding box center [74, 331] width 0 height 0
click at [64, 423] on input "#4EB7F0" at bounding box center [61, 424] width 37 height 11
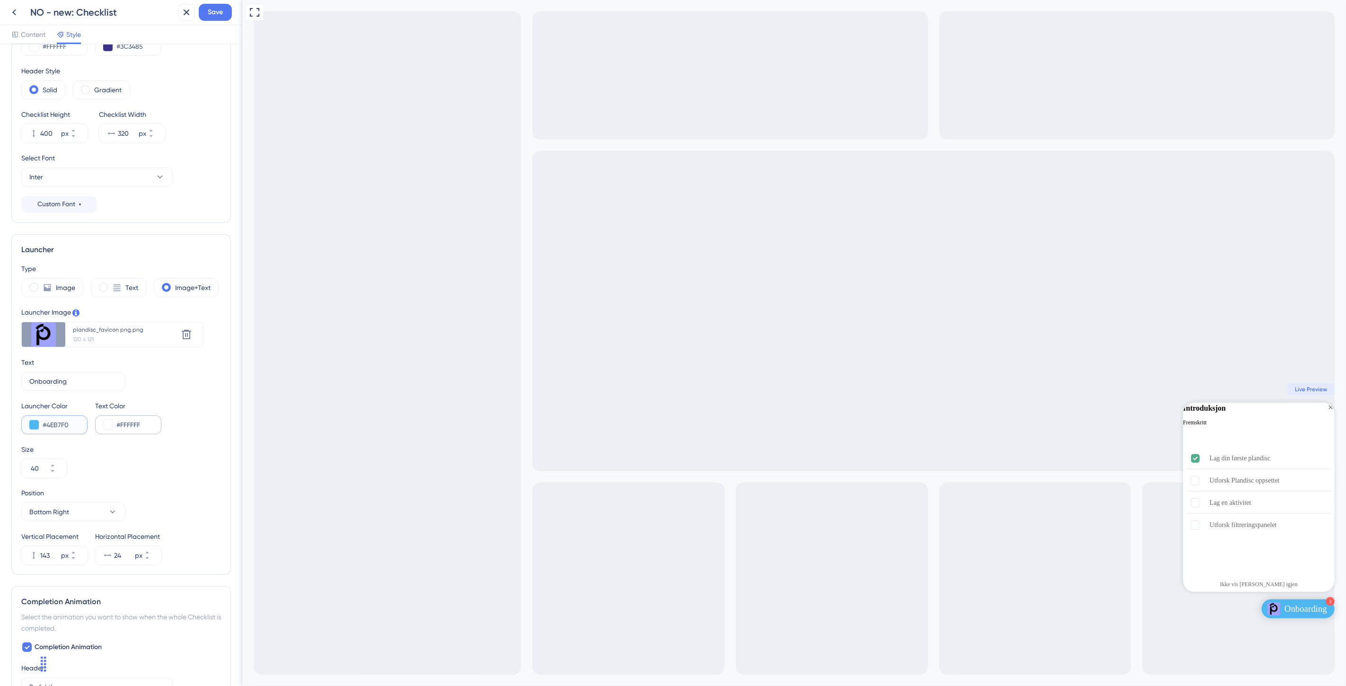
paste input "9EA3FF"
type input "#9EA3FF"
click at [150, 424] on input "#FFFFFF" at bounding box center [134, 424] width 37 height 11
drag, startPoint x: 135, startPoint y: 423, endPoint x: 121, endPoint y: 420, distance: 14.4
click at [121, 420] on input "#FFFFFF" at bounding box center [134, 424] width 37 height 11
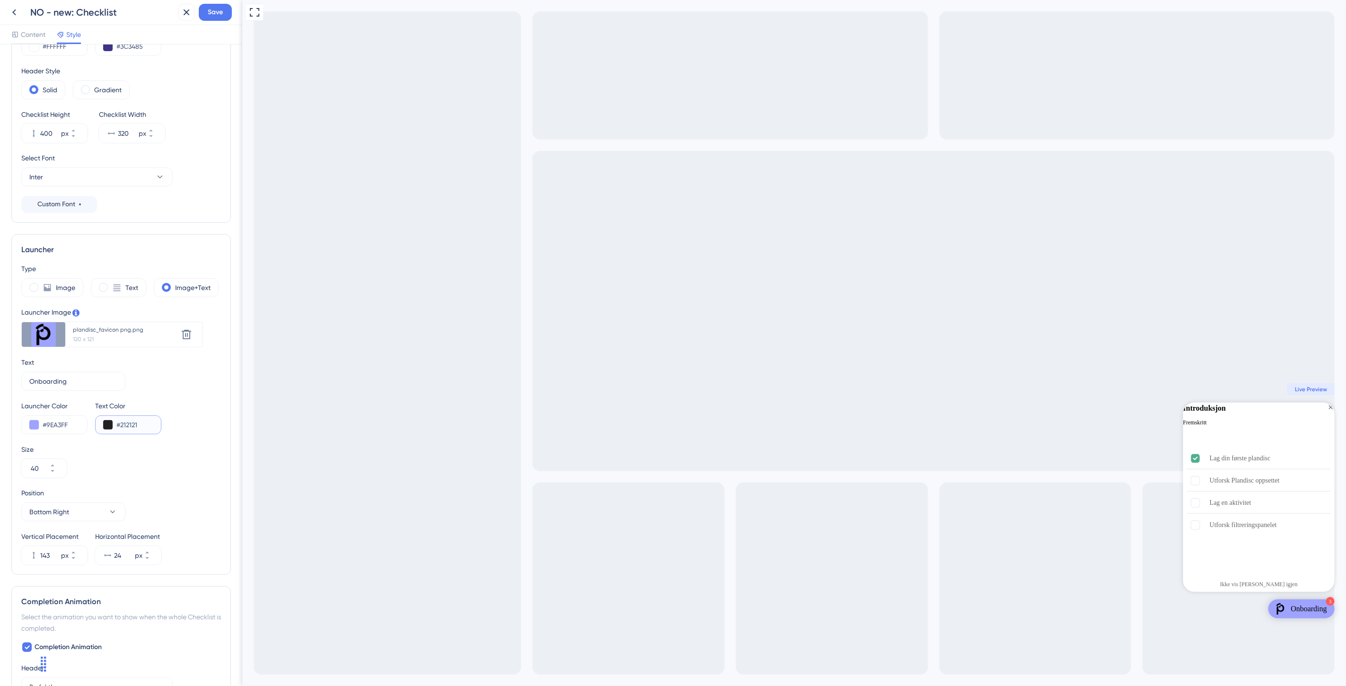
type input "#212121"
click at [166, 464] on div "Size 40" at bounding box center [121, 461] width 200 height 34
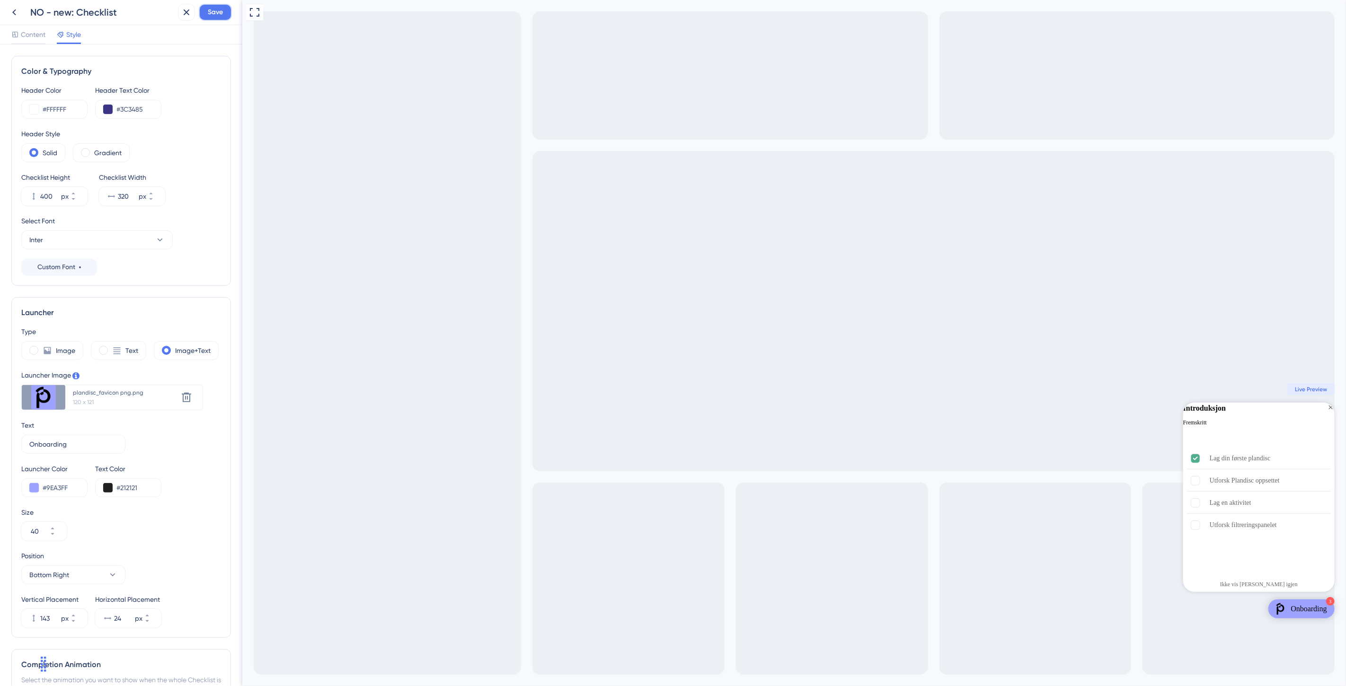
click at [220, 11] on span "Save" at bounding box center [215, 12] width 15 height 11
click at [182, 17] on icon at bounding box center [179, 17] width 9 height 9
click at [17, 12] on icon at bounding box center [14, 12] width 11 height 11
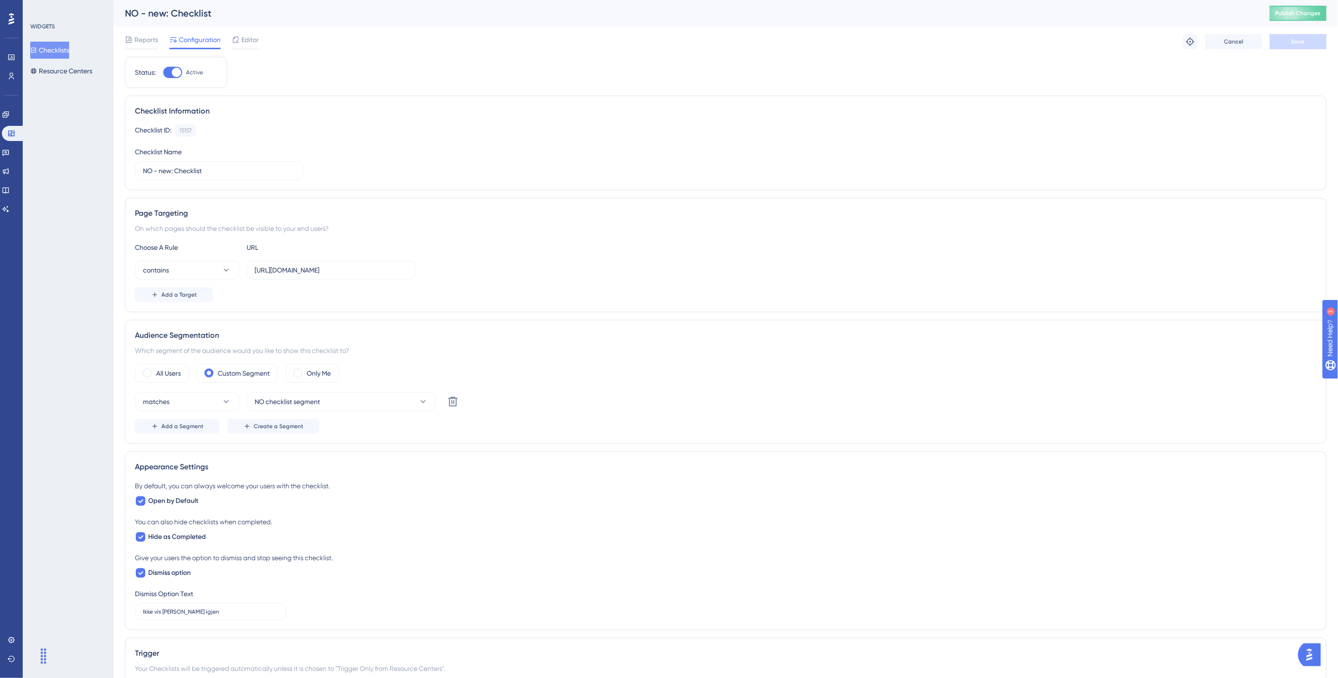
drag, startPoint x: 44, startPoint y: 48, endPoint x: 49, endPoint y: 50, distance: 5.1
click at [44, 48] on button "Checklists" at bounding box center [49, 50] width 39 height 17
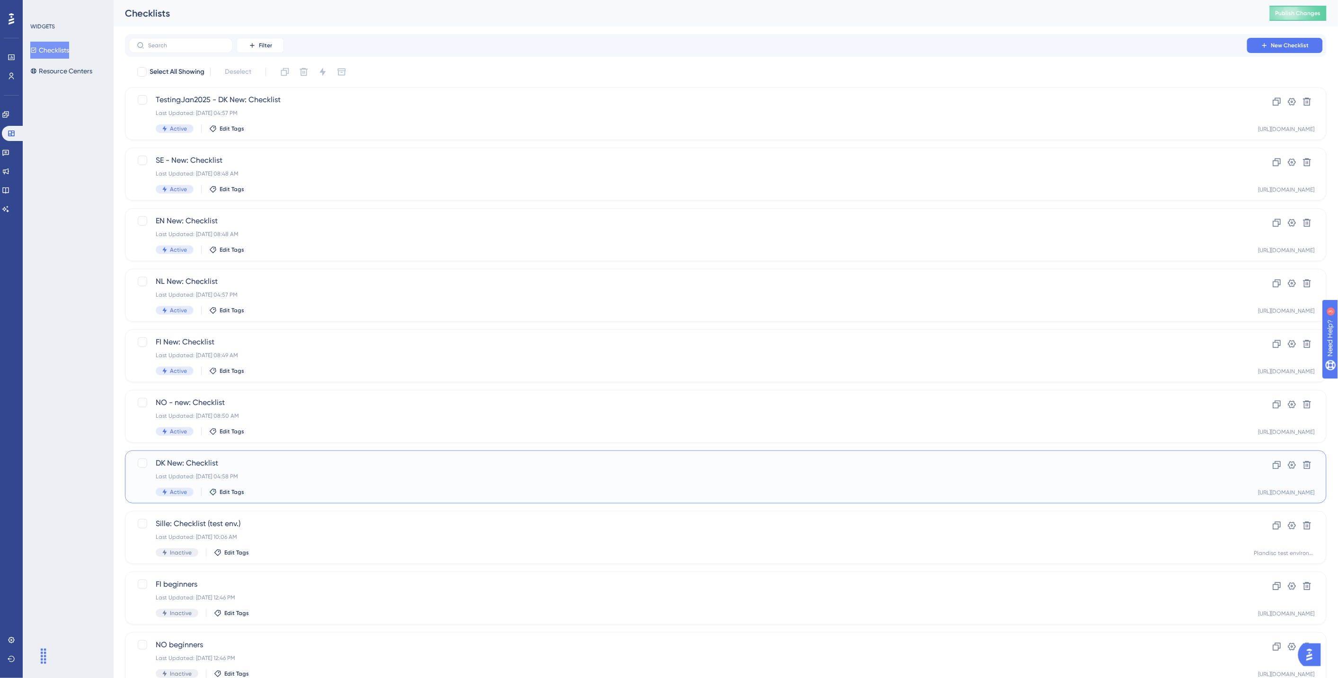
click at [271, 476] on div "Last Updated: Apr 28 2025, 04:58 PM" at bounding box center [688, 477] width 1064 height 8
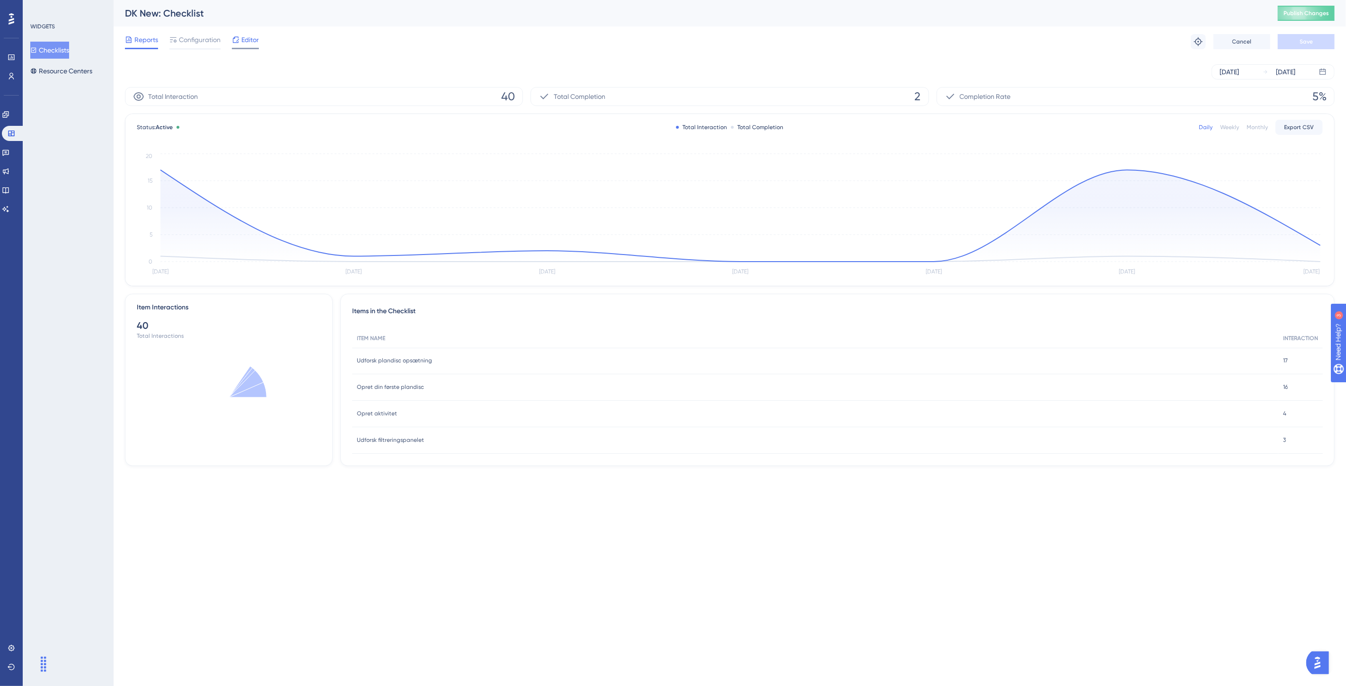
click at [245, 40] on span "Editor" at bounding box center [250, 39] width 18 height 11
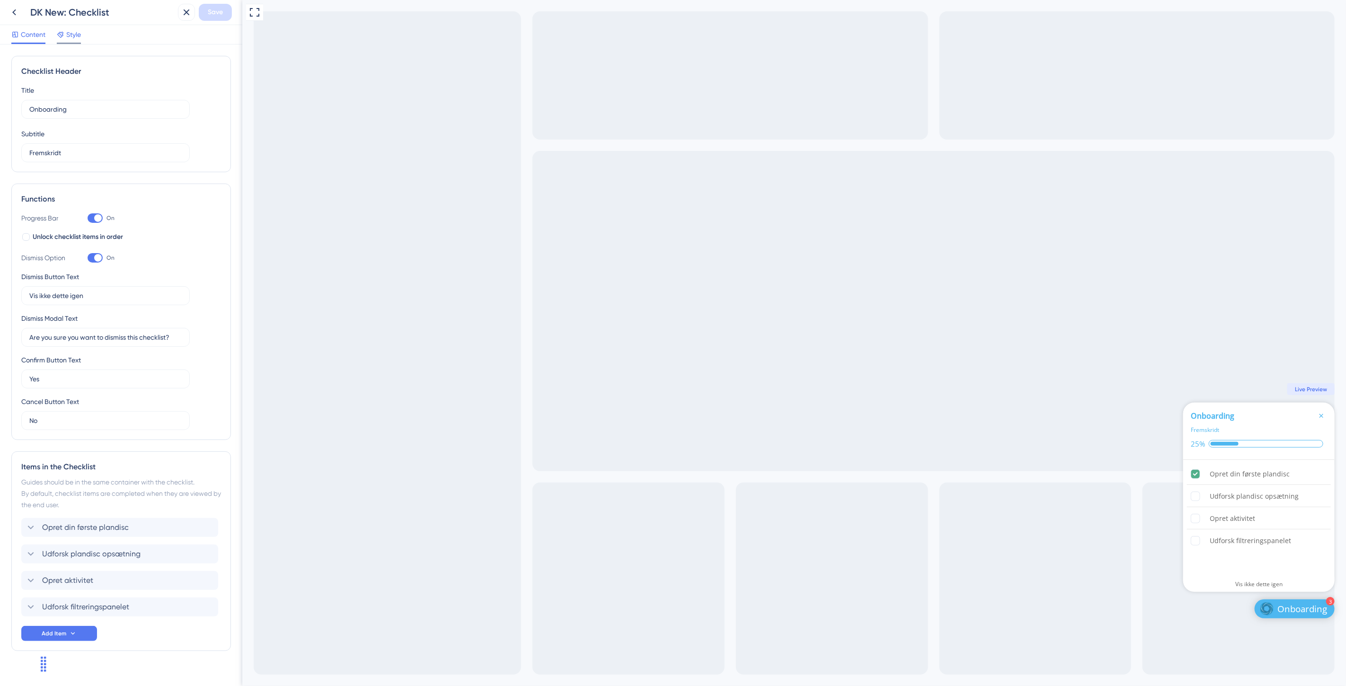
click at [67, 36] on span "Style" at bounding box center [73, 34] width 15 height 11
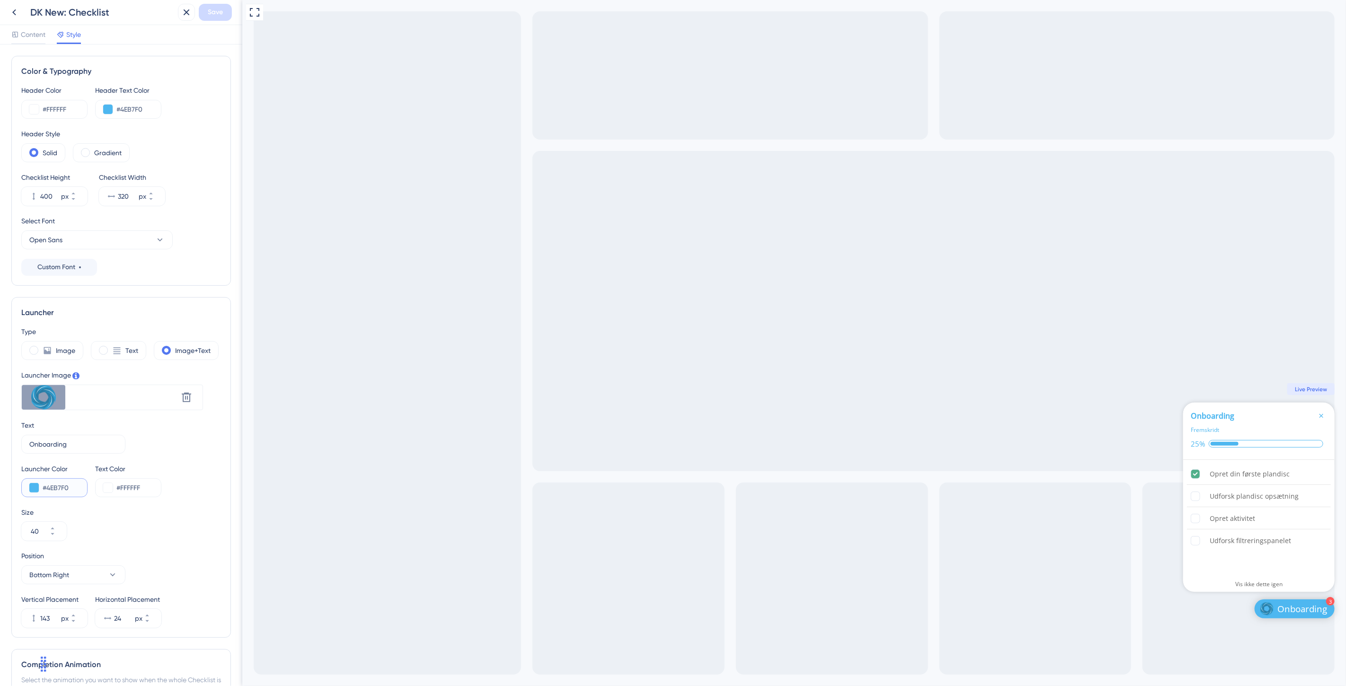
click at [72, 486] on input "#4EB7F0" at bounding box center [61, 487] width 37 height 11
paste input "9EA3FF"
type input "#9EA3FF"
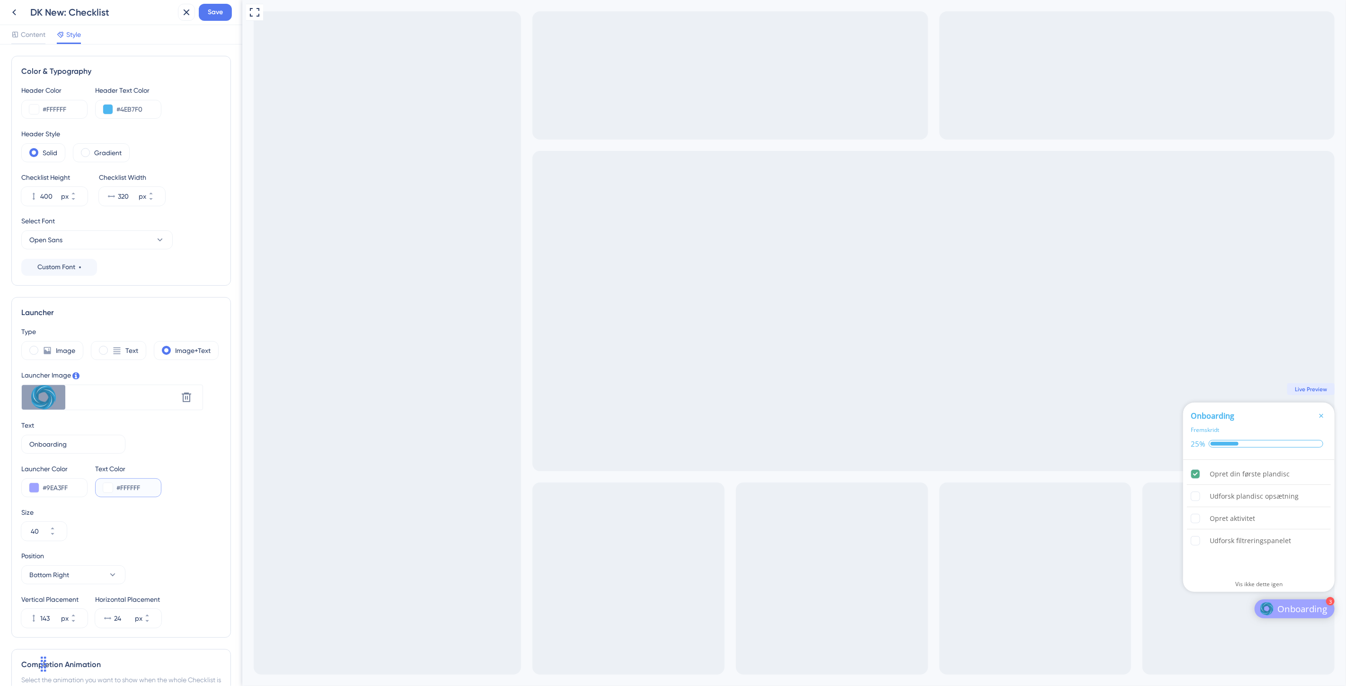
click at [147, 490] on input "#FFFFFF" at bounding box center [134, 487] width 37 height 11
drag, startPoint x: 148, startPoint y: 486, endPoint x: 121, endPoint y: 488, distance: 26.5
click at [121, 488] on input "#FFFFFF" at bounding box center [134, 487] width 37 height 11
type input "#212121"
click at [183, 395] on icon at bounding box center [186, 397] width 11 height 11
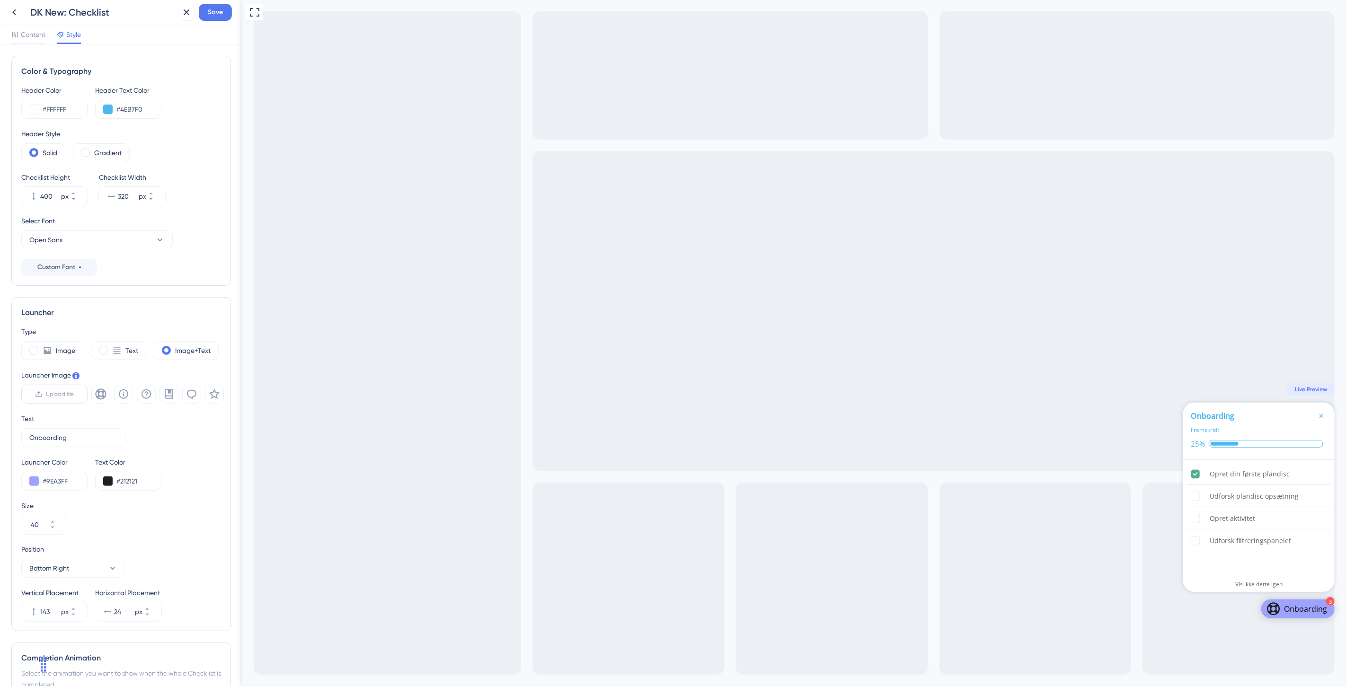
click at [65, 392] on span "Upload file" at bounding box center [60, 394] width 28 height 8
click at [74, 394] on input "Upload file" at bounding box center [74, 394] width 0 height 0
click at [130, 110] on input "#4EB7F0" at bounding box center [134, 109] width 37 height 11
click at [130, 109] on input "#4EB7F0" at bounding box center [134, 109] width 37 height 11
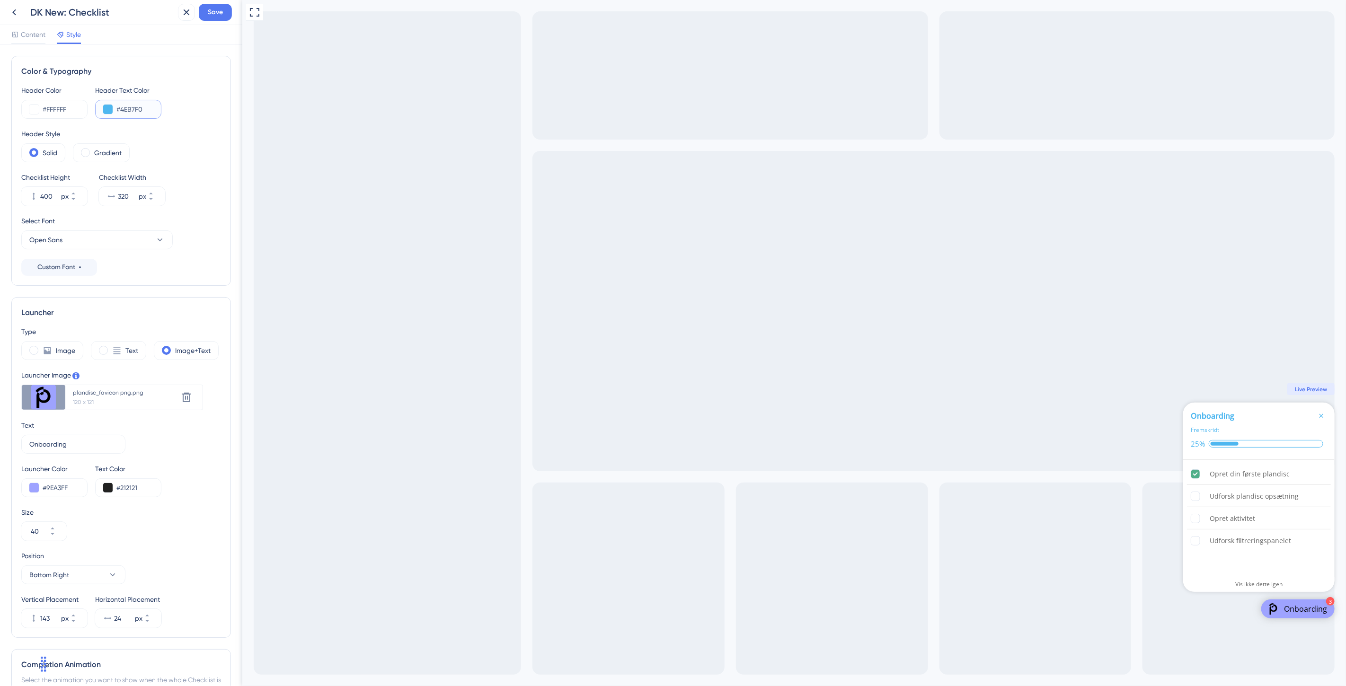
paste input "3C3485"
type input "#3C3485"
click at [70, 242] on button "Open Sans" at bounding box center [96, 239] width 151 height 19
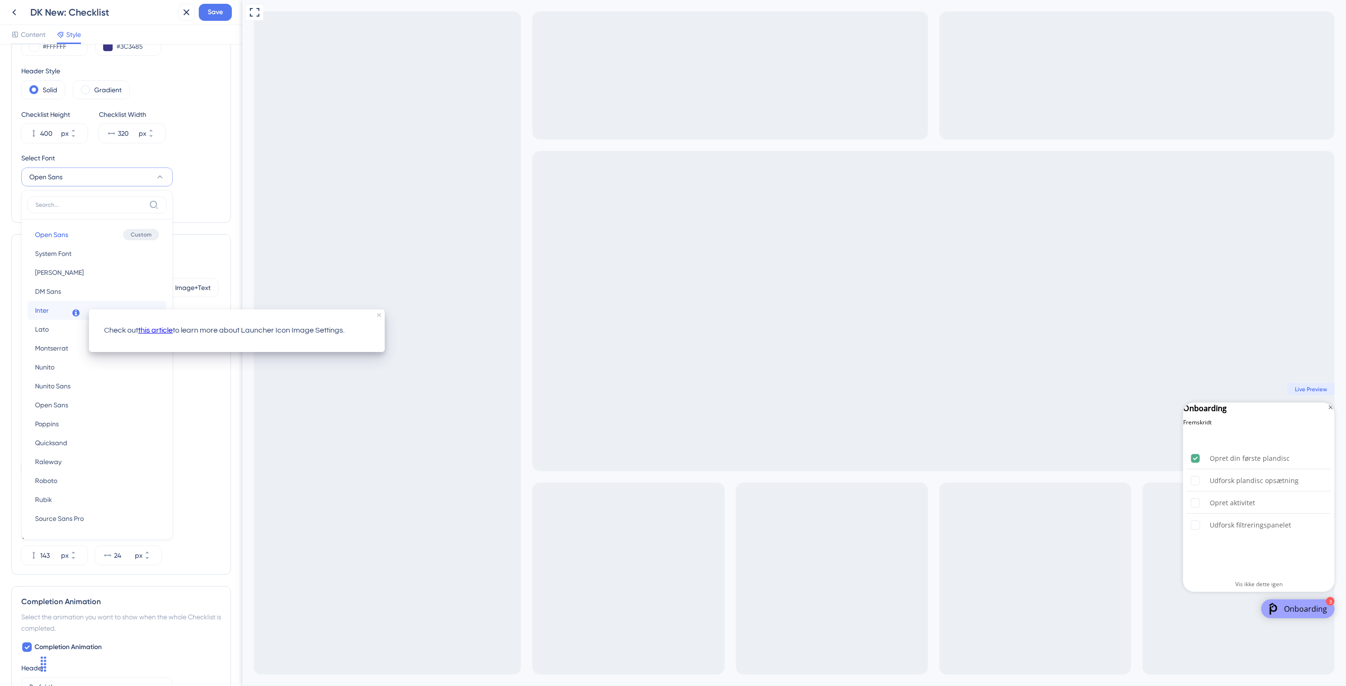
click at [42, 307] on span "Inter" at bounding box center [42, 310] width 14 height 11
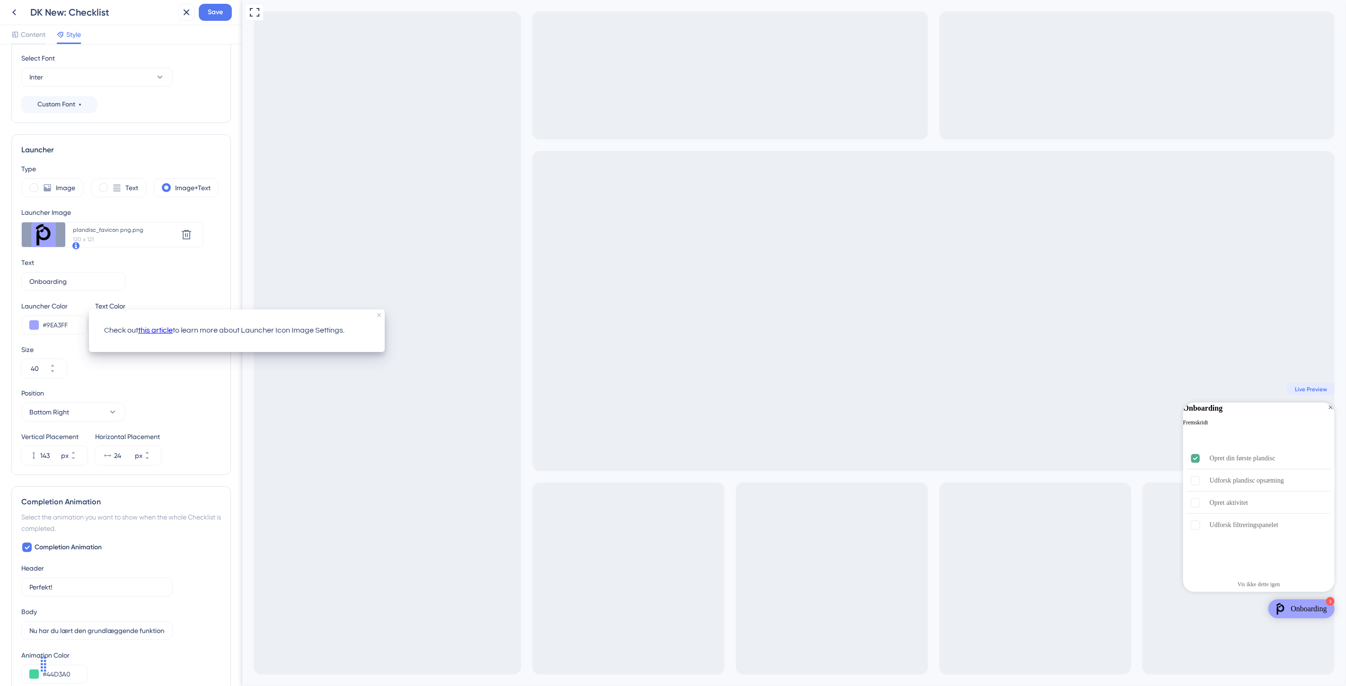
scroll to position [220, 0]
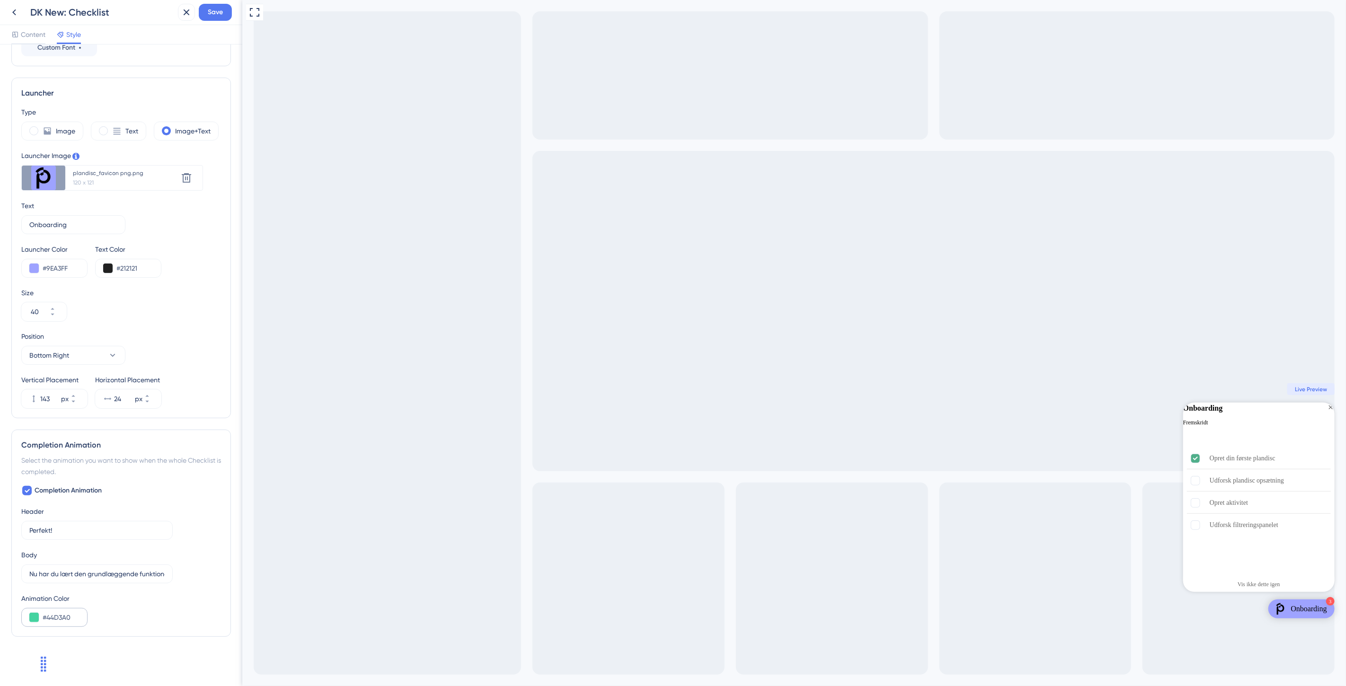
click at [81, 609] on div "#44D3A0" at bounding box center [54, 617] width 66 height 19
click at [62, 609] on input "#44D3A0" at bounding box center [61, 617] width 37 height 11
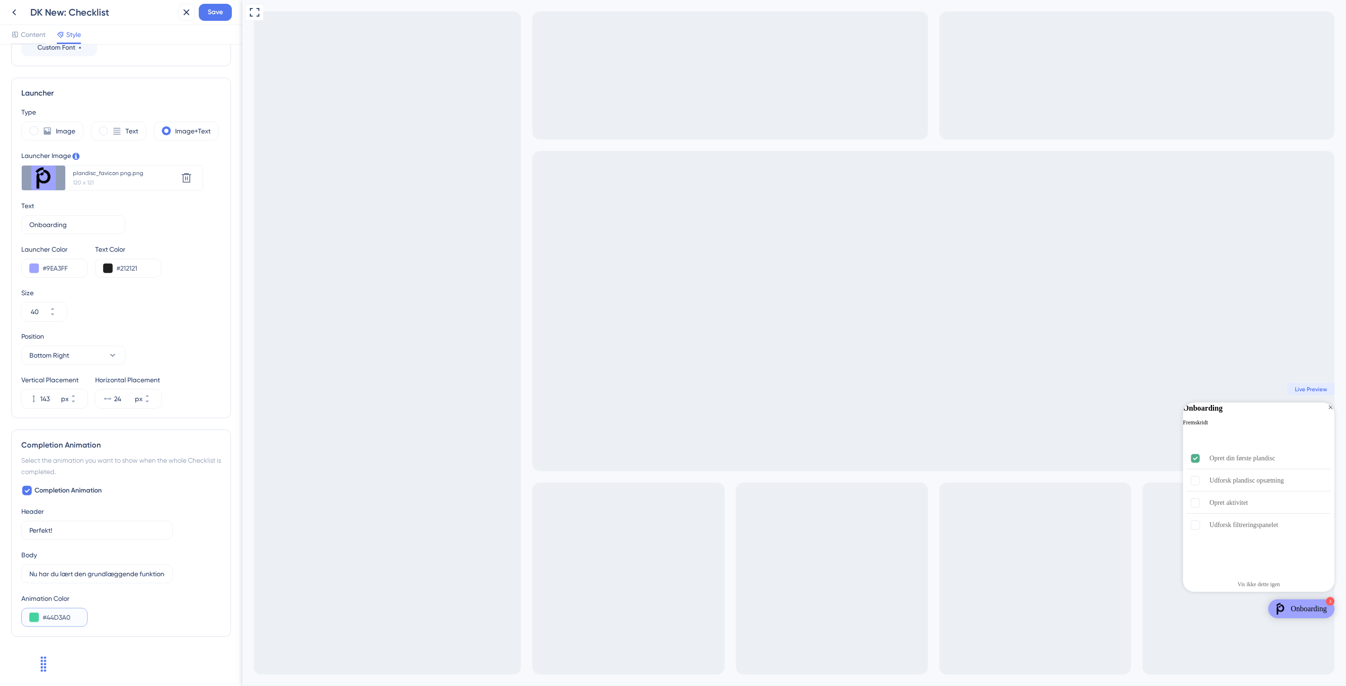
paste input "3C3485"
type input "#3C3485"
click at [195, 264] on div "Launcher Color #9EA3FF Text Color #212121" at bounding box center [121, 261] width 200 height 34
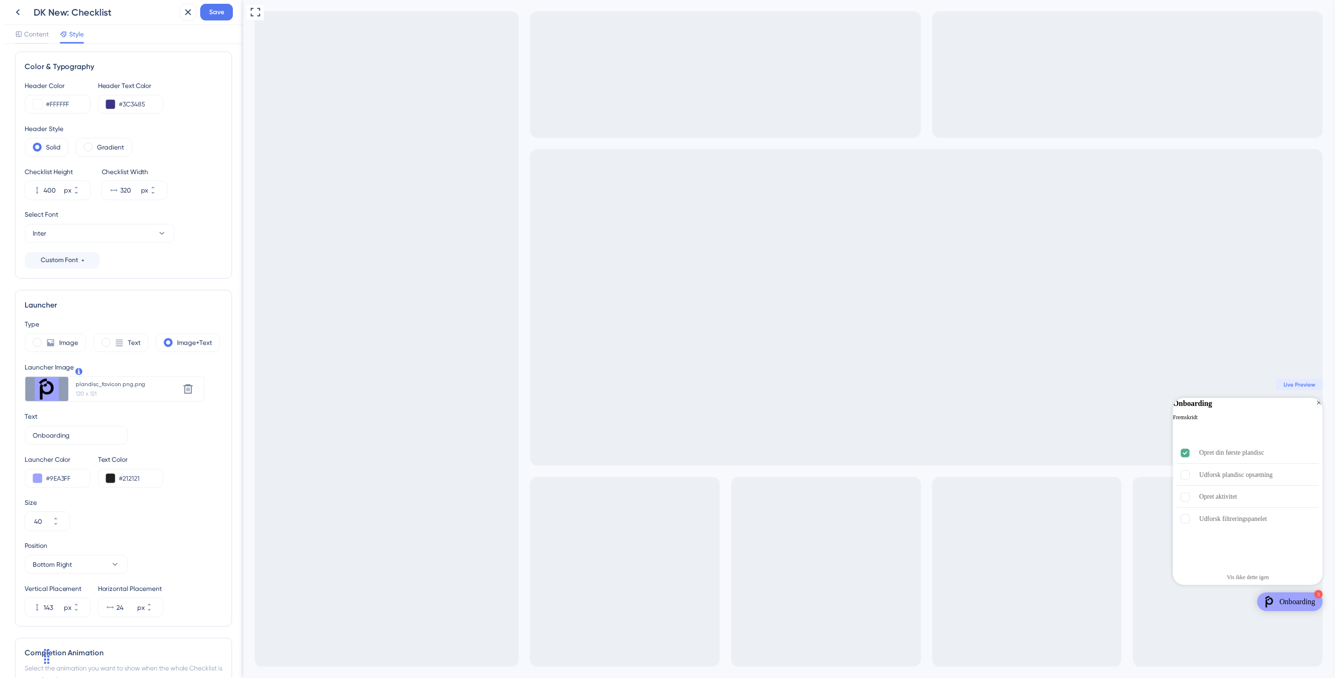
scroll to position [0, 0]
click at [218, 10] on span "Save" at bounding box center [215, 12] width 15 height 11
click at [180, 15] on icon at bounding box center [179, 17] width 9 height 9
click at [13, 8] on icon at bounding box center [14, 12] width 11 height 11
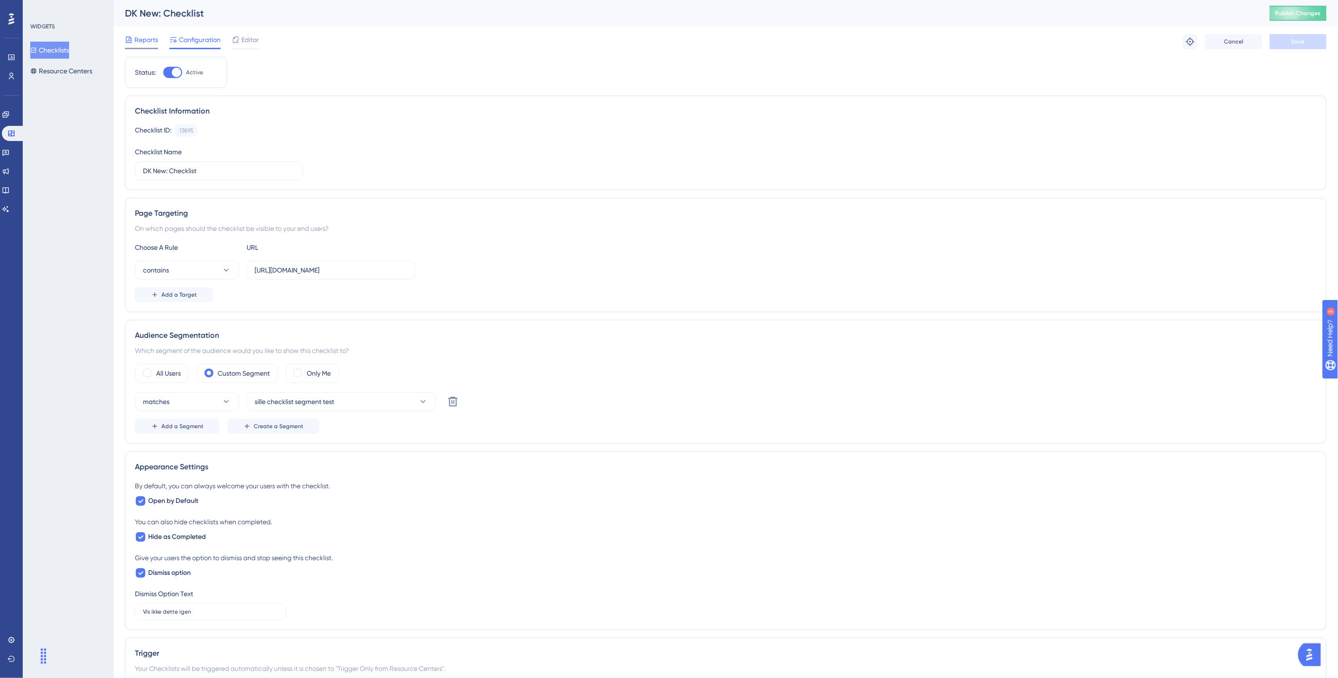
click at [147, 41] on span "Reports" at bounding box center [146, 39] width 24 height 11
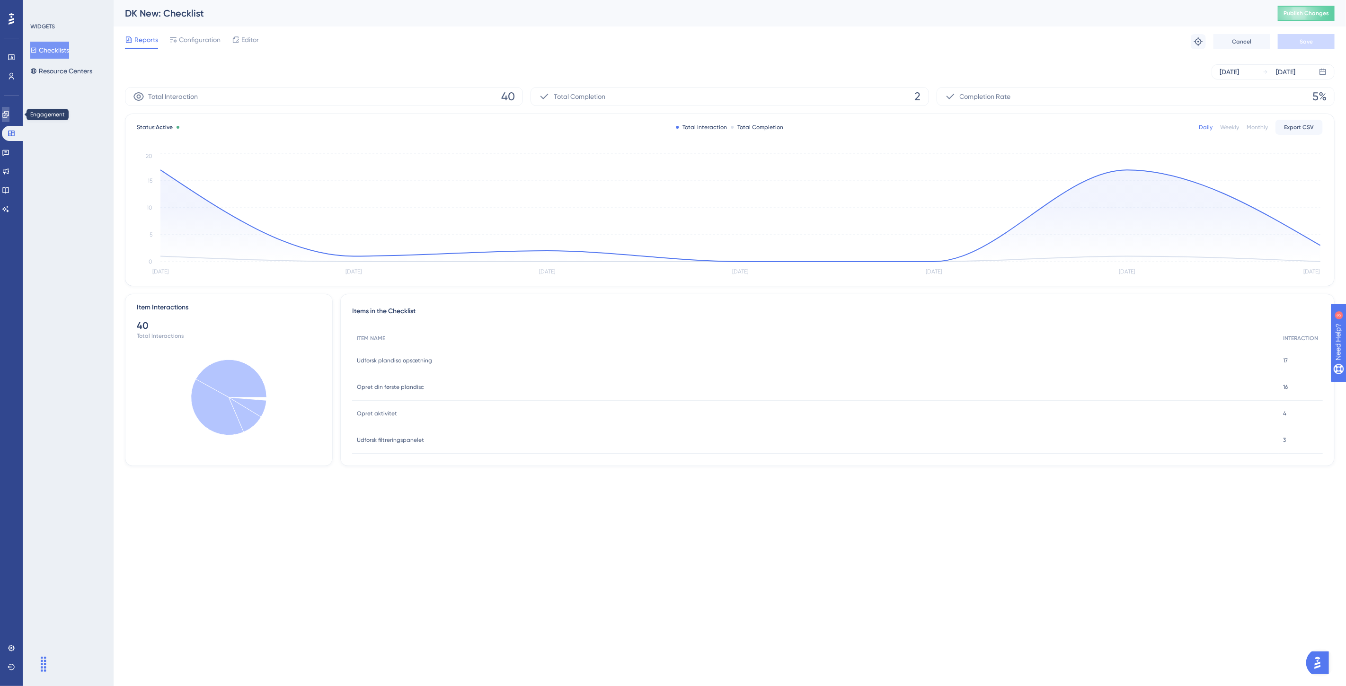
click at [9, 109] on link at bounding box center [6, 114] width 8 height 15
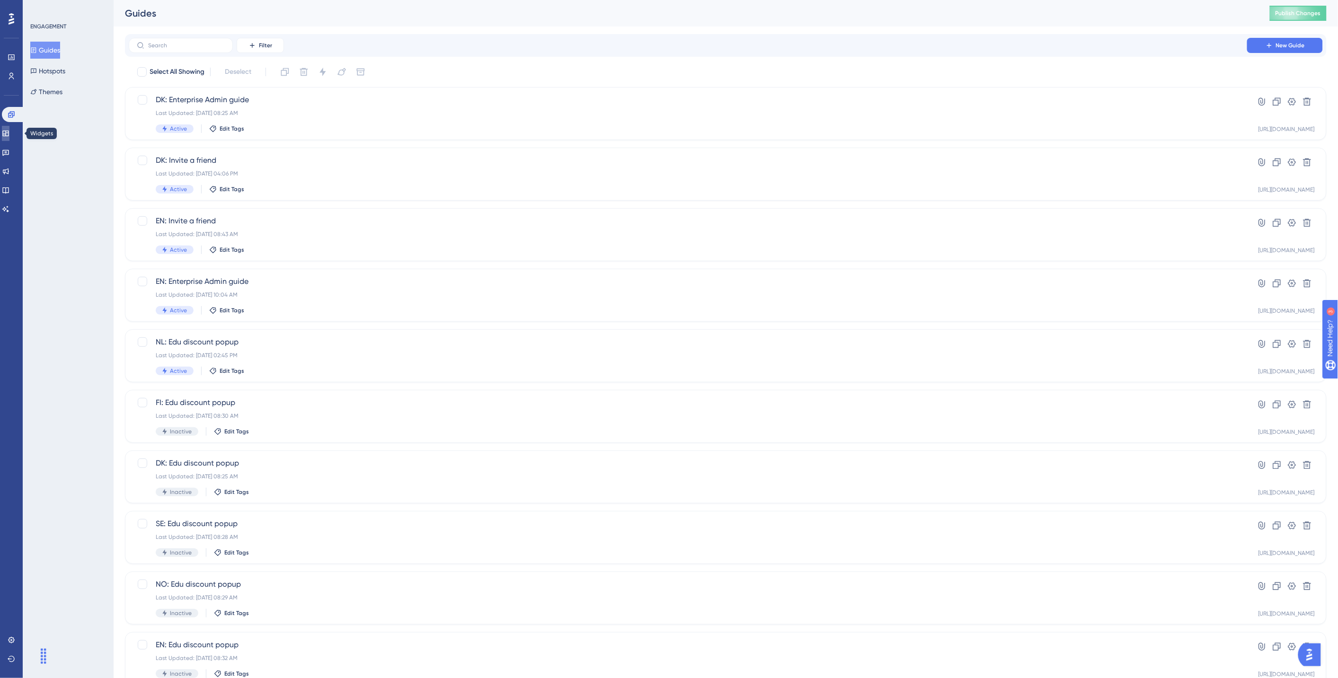
click at [9, 131] on icon at bounding box center [6, 134] width 8 height 8
click at [1204, 15] on span "Publish Changes" at bounding box center [1297, 13] width 45 height 8
click at [51, 60] on div "Checklists Resource Centers" at bounding box center [68, 61] width 77 height 38
click at [63, 69] on button "Resource Centers" at bounding box center [61, 70] width 62 height 17
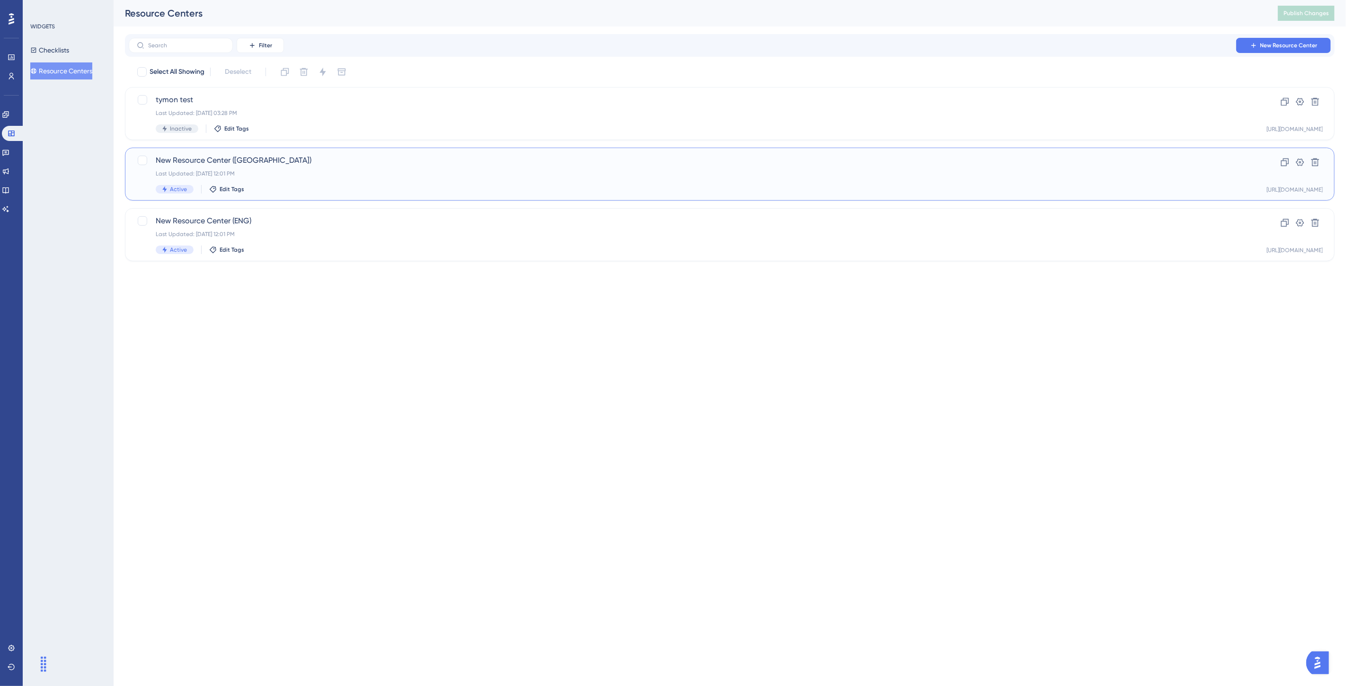
click at [348, 170] on div "Last Updated: Jul 22 2025, 12:01 PM" at bounding box center [692, 174] width 1072 height 8
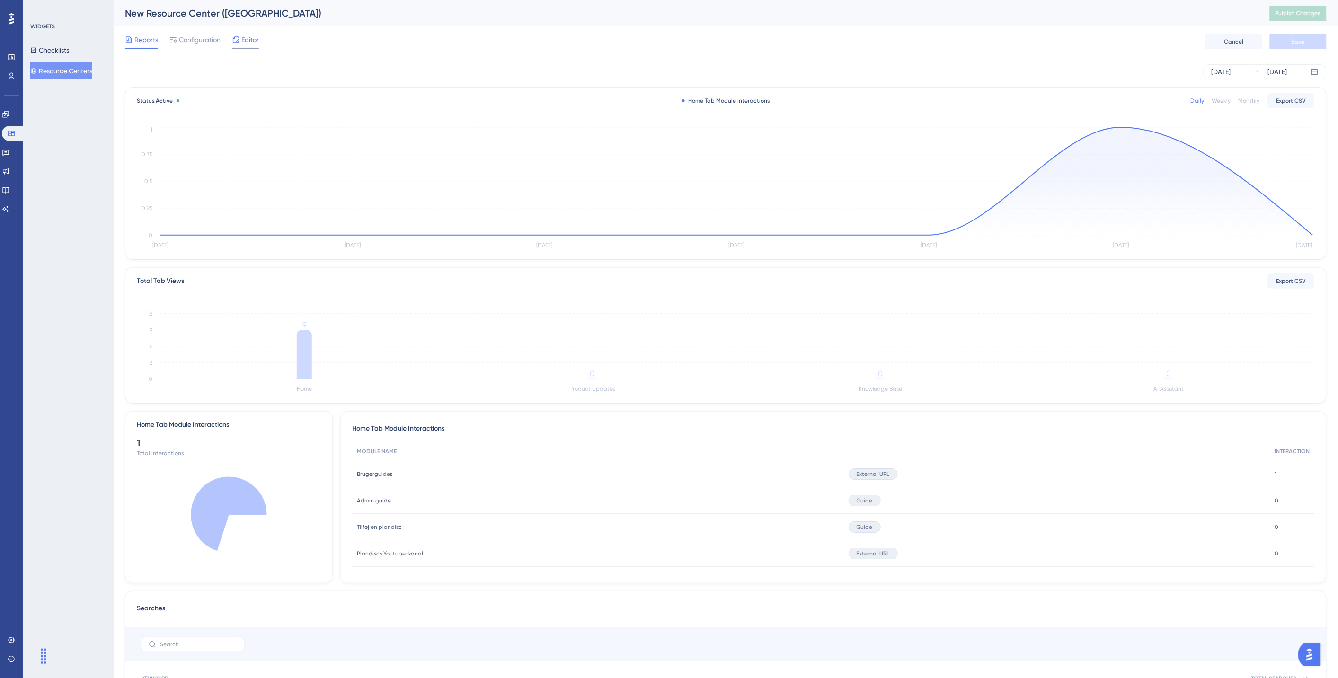
click at [249, 43] on span "Editor" at bounding box center [250, 39] width 18 height 11
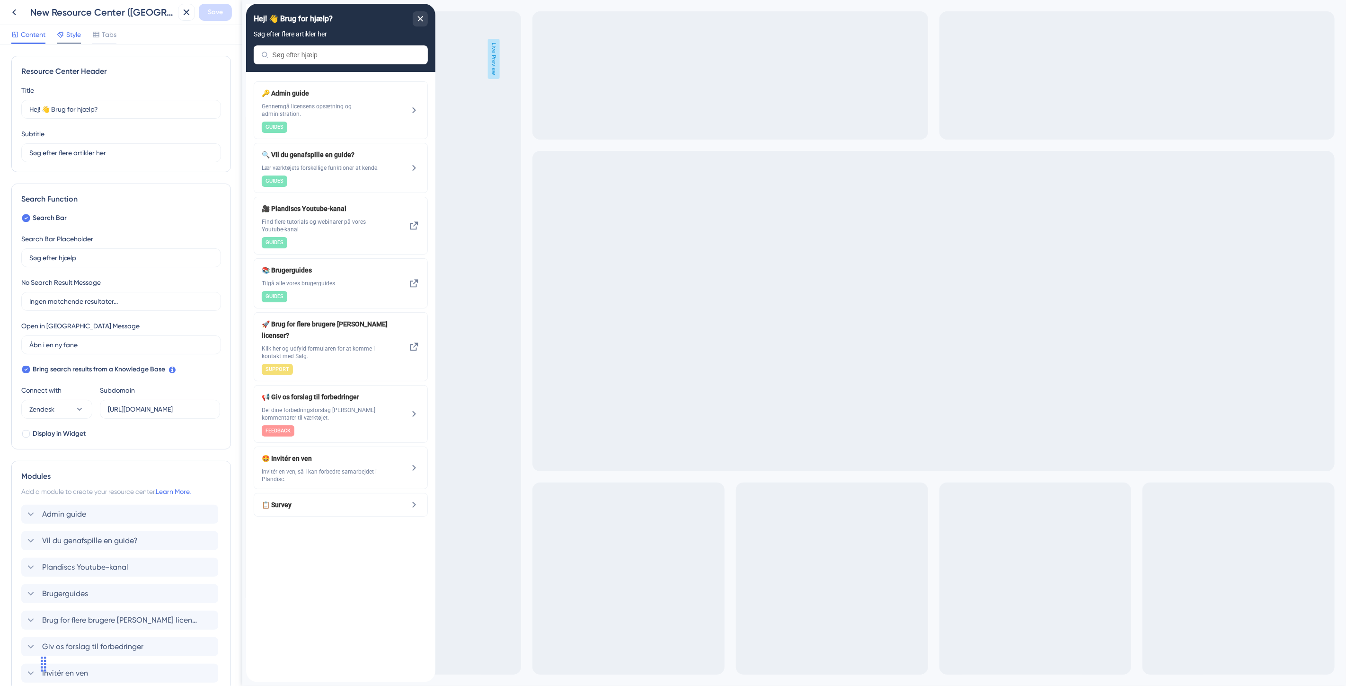
click at [68, 35] on span "Style" at bounding box center [73, 34] width 15 height 11
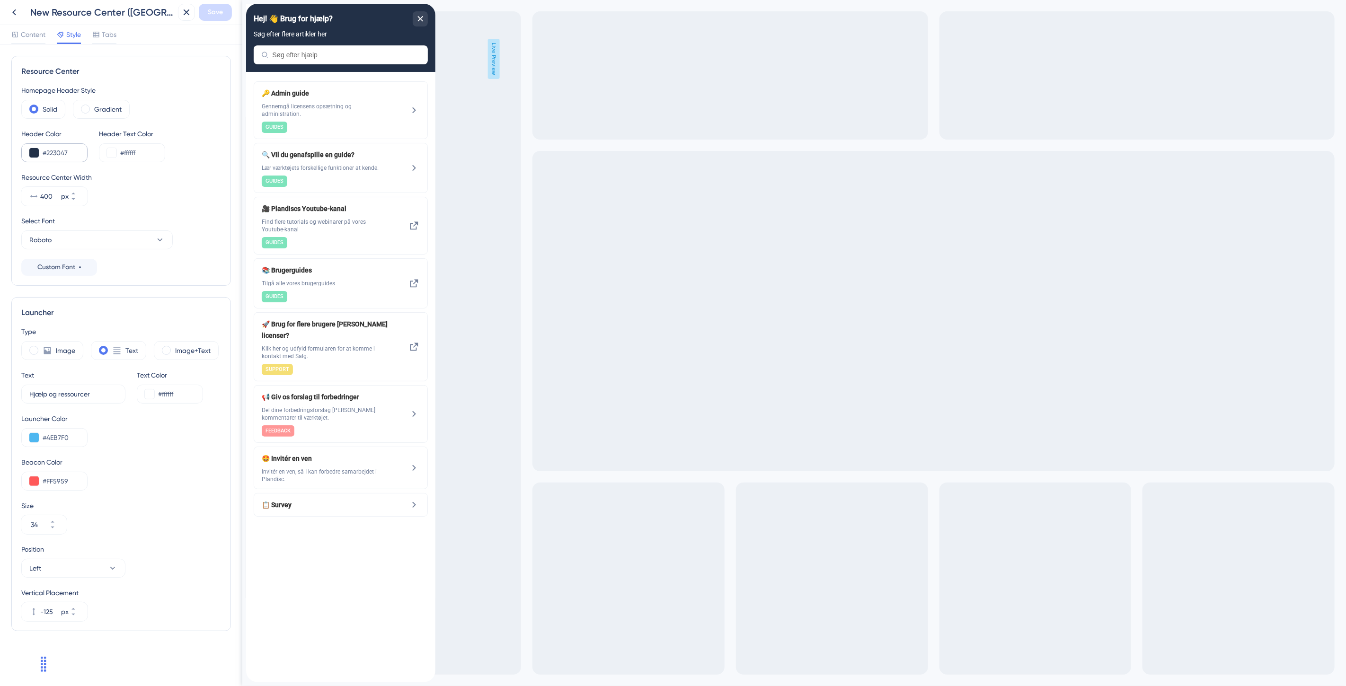
click at [79, 153] on div "#223047" at bounding box center [54, 152] width 66 height 19
click at [66, 150] on input "#223047" at bounding box center [61, 152] width 37 height 11
drag, startPoint x: 73, startPoint y: 150, endPoint x: 52, endPoint y: 149, distance: 20.8
click at [52, 149] on input "#223047" at bounding box center [61, 152] width 37 height 11
click at [51, 149] on input "#223047" at bounding box center [61, 152] width 37 height 11
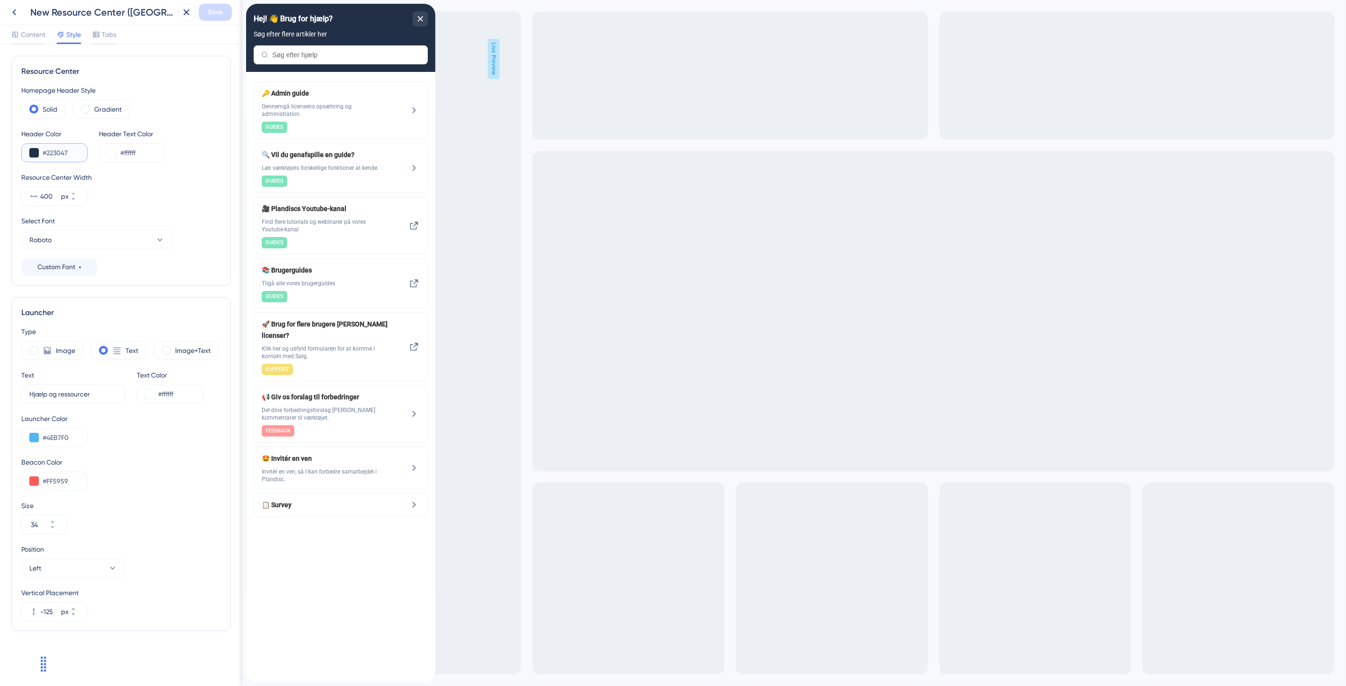
click at [51, 149] on input "#223047" at bounding box center [61, 152] width 37 height 11
paste input "F5F7FA"
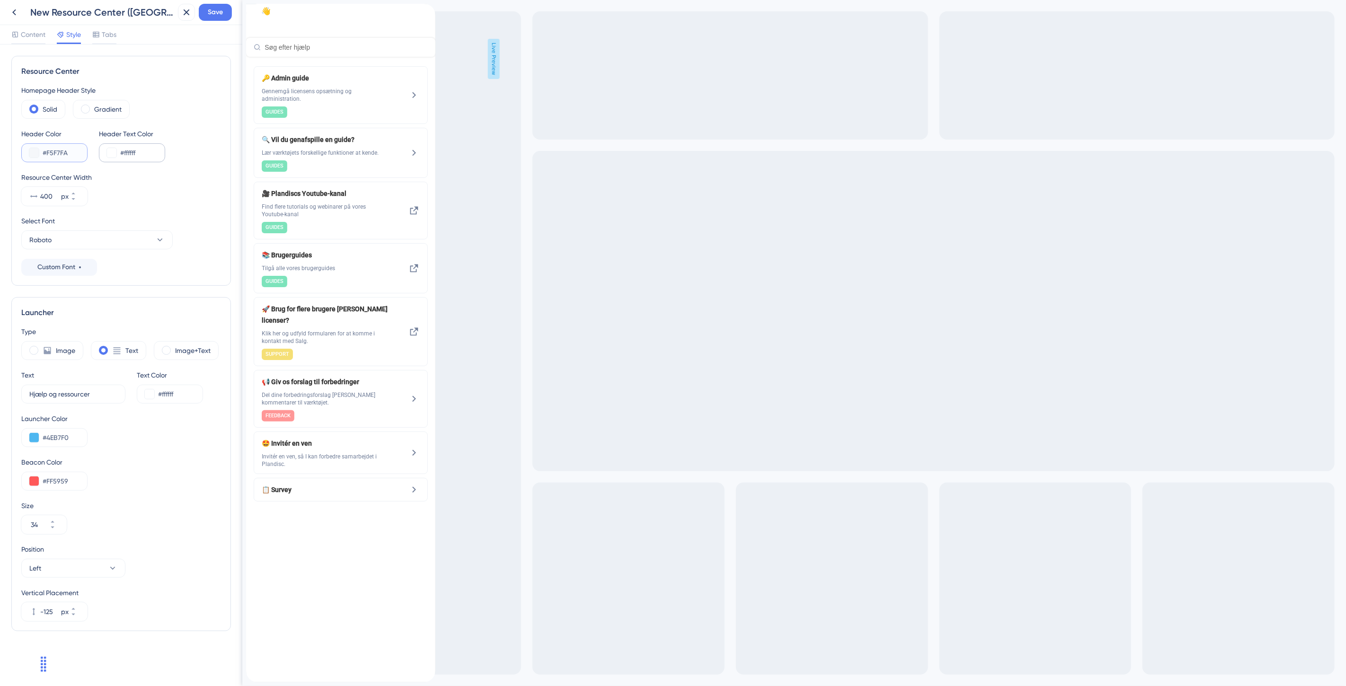
type input "#F5F7FA"
click at [149, 150] on input "#ffffff" at bounding box center [138, 152] width 37 height 11
drag, startPoint x: 144, startPoint y: 150, endPoint x: 124, endPoint y: 149, distance: 19.4
click at [124, 149] on input "#ffffff" at bounding box center [138, 152] width 37 height 11
type input "#212121"
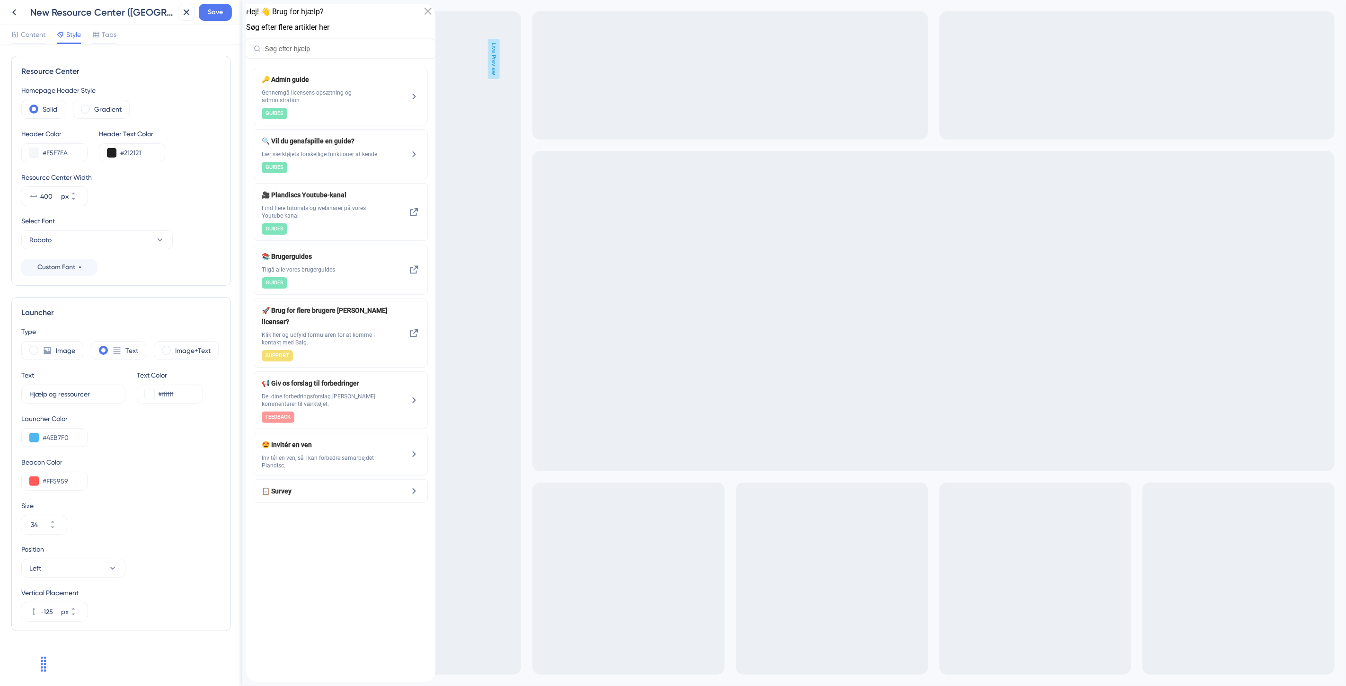
click at [112, 191] on div "Resource Center Width 400 px" at bounding box center [121, 189] width 200 height 34
click at [96, 238] on button "Roboto" at bounding box center [96, 239] width 151 height 19
click at [44, 375] on span "Inter" at bounding box center [42, 373] width 14 height 11
click at [131, 264] on div "Homepage Header Style Solid Gradient Header Color #F5F7FA Header Text Color #21…" at bounding box center [121, 180] width 200 height 191
click at [423, 15] on icon "close resource center" at bounding box center [427, 12] width 8 height 8
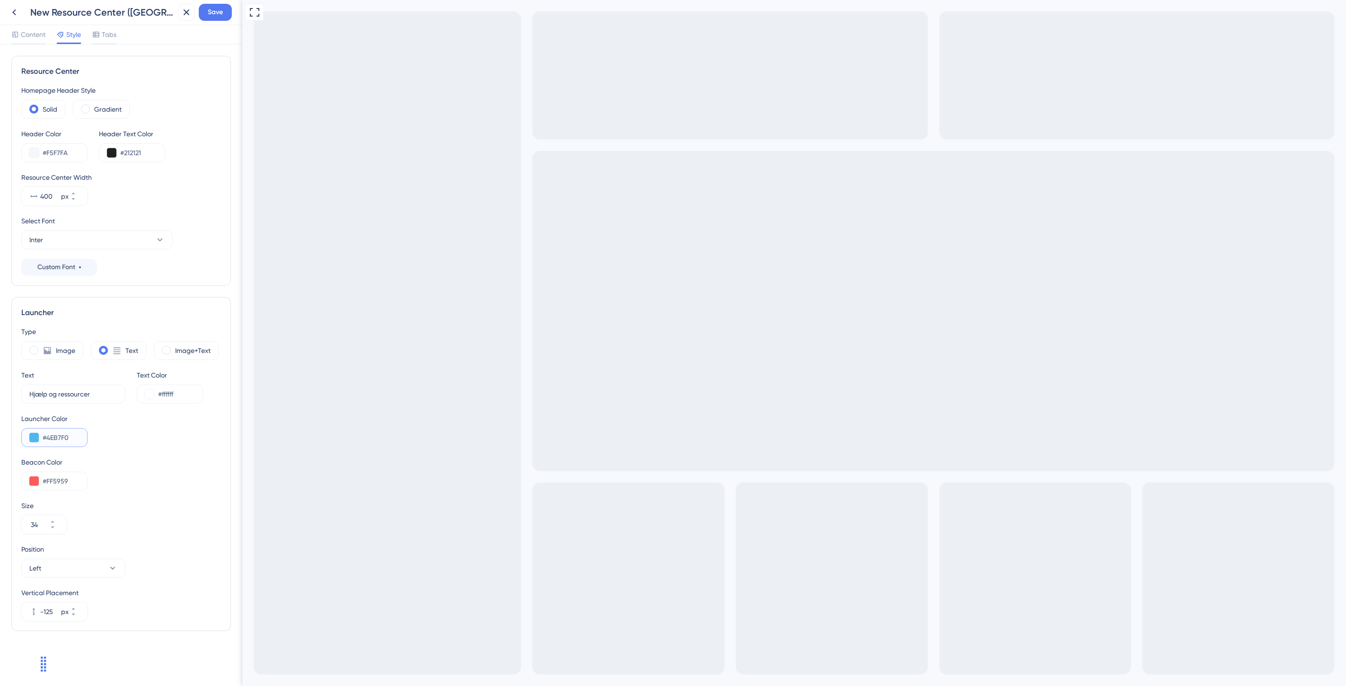
click at [74, 439] on input "#4EB7F0" at bounding box center [61, 437] width 37 height 11
paste input "DCD9FF"
type input "#DCD9FF"
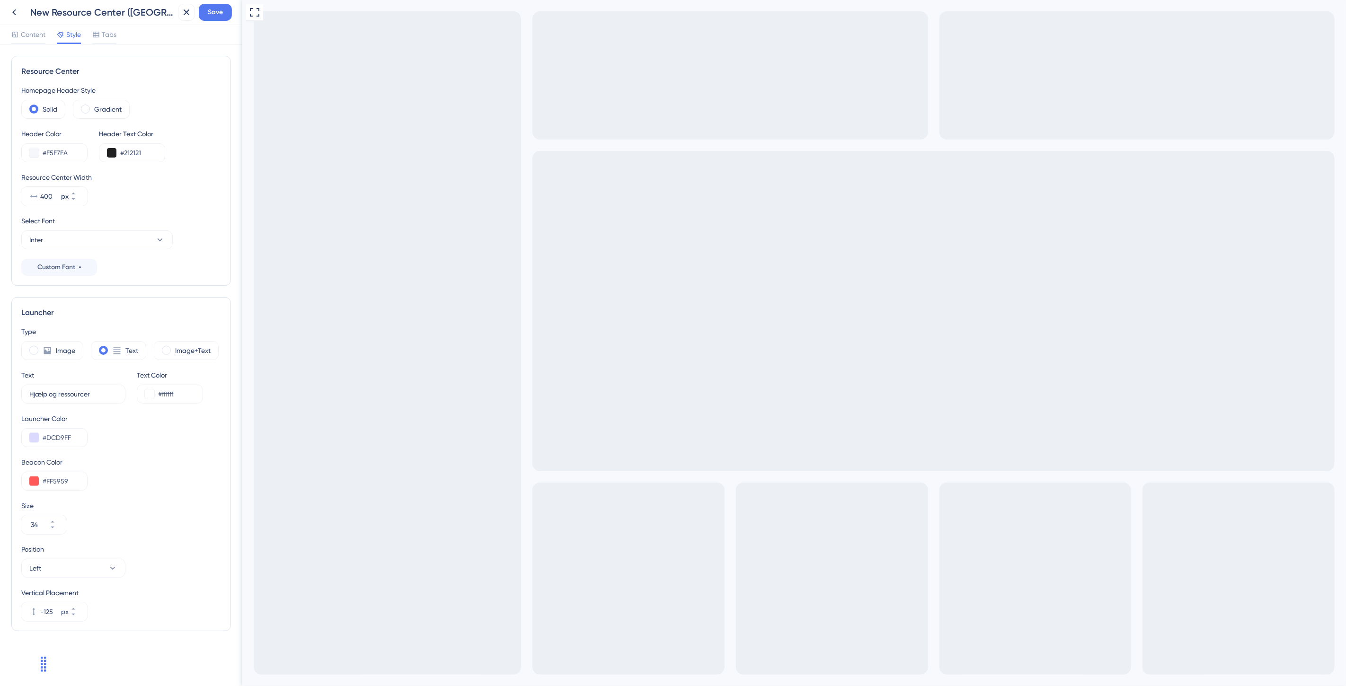
click at [141, 465] on div "Beacon Color" at bounding box center [121, 462] width 200 height 11
drag, startPoint x: 185, startPoint y: 394, endPoint x: 169, endPoint y: 394, distance: 16.1
click at [178, 394] on input "#ffffff" at bounding box center [176, 393] width 37 height 11
drag, startPoint x: 169, startPoint y: 394, endPoint x: 164, endPoint y: 393, distance: 5.3
click at [164, 393] on input "#ffffff" at bounding box center [176, 393] width 37 height 11
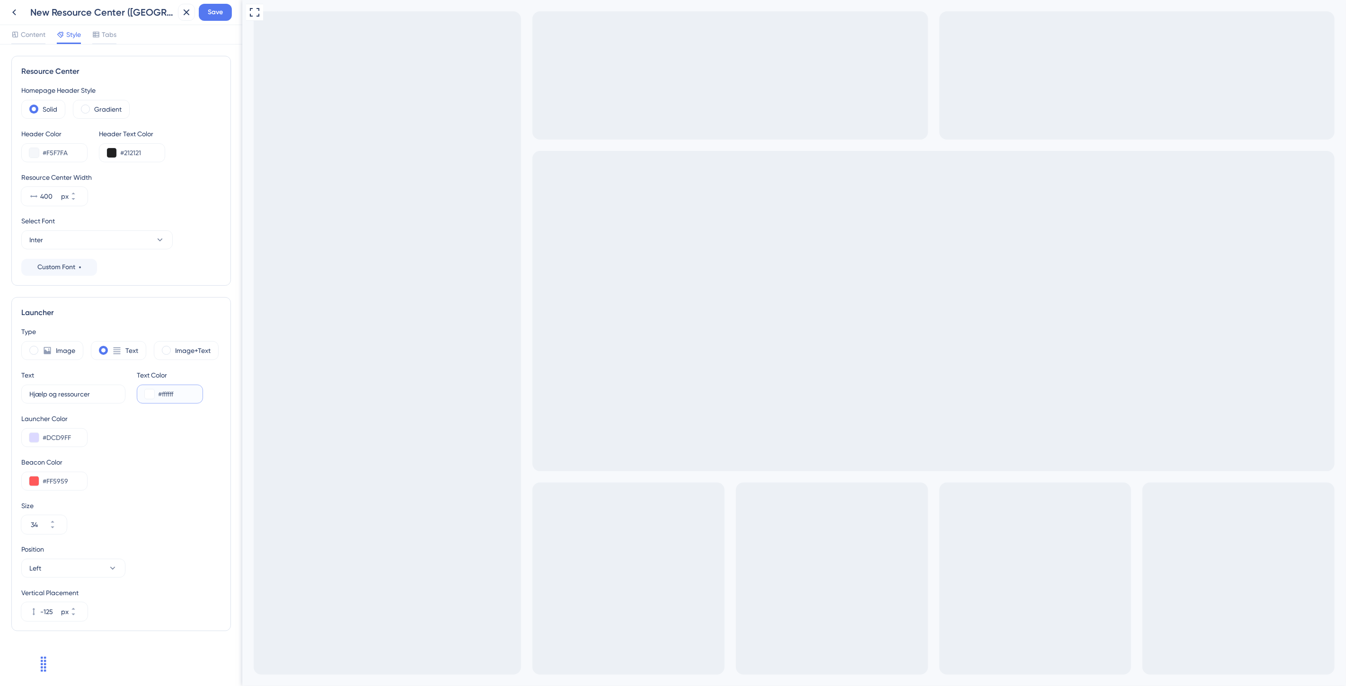
click at [163, 393] on input "#ffffff" at bounding box center [176, 393] width 37 height 11
click at [162, 393] on input "#ffffff" at bounding box center [176, 393] width 37 height 11
drag, startPoint x: 197, startPoint y: 387, endPoint x: 194, endPoint y: 393, distance: 6.6
click at [195, 390] on div "#ffffff" at bounding box center [170, 394] width 66 height 19
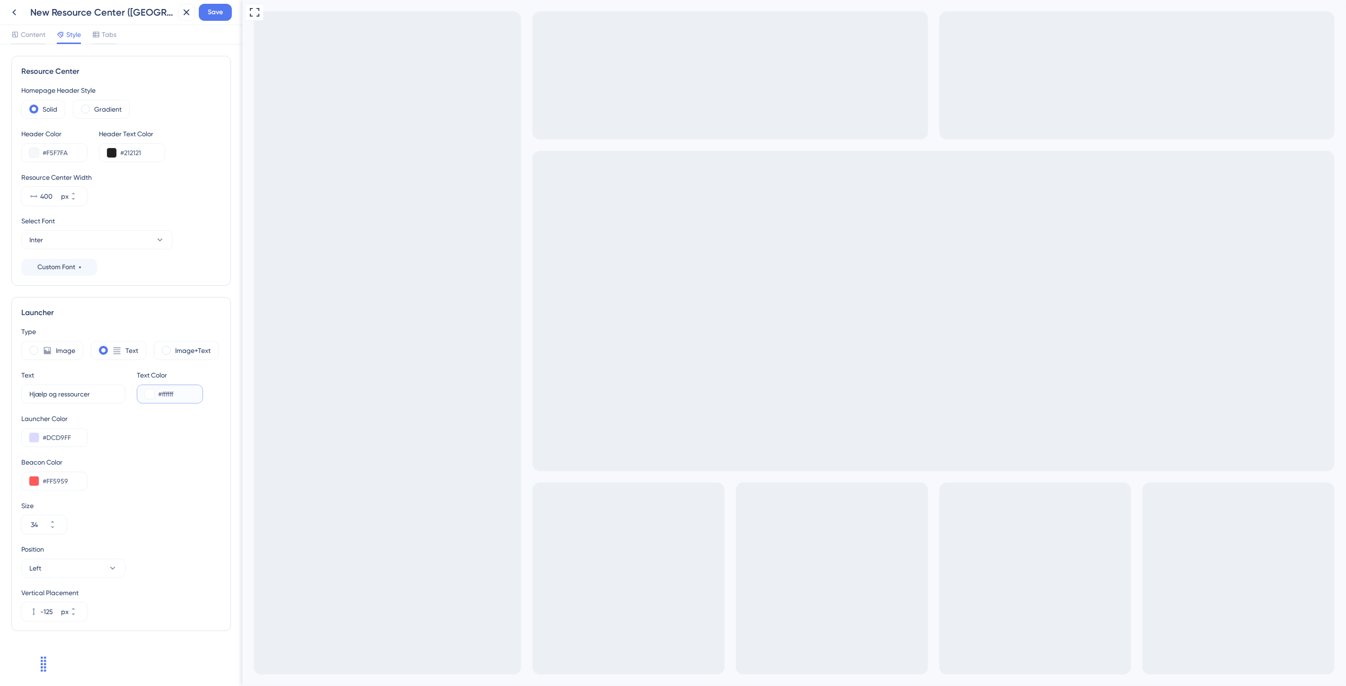
click at [187, 393] on input "#ffffff" at bounding box center [176, 393] width 37 height 11
type input "#212121"
click at [180, 456] on div "Type Image Text Image+Text Text Hjælp og ressourcer 1 Text Color #212121 Launch…" at bounding box center [121, 473] width 200 height 295
drag, startPoint x: 76, startPoint y: 483, endPoint x: 39, endPoint y: 483, distance: 37.4
click at [39, 483] on div "#FF5959" at bounding box center [54, 481] width 66 height 19
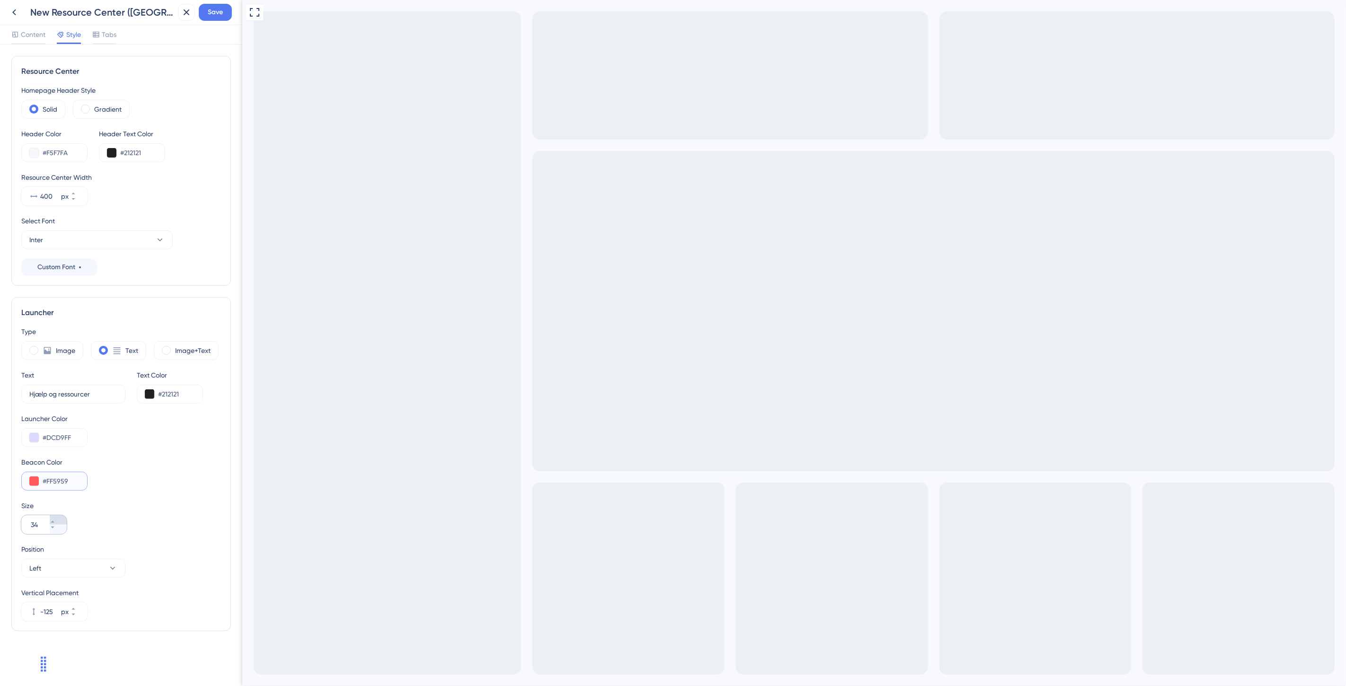
paste input "3C3485"
type input "#3C3485"
click at [106, 506] on div "Size" at bounding box center [121, 505] width 200 height 11
click at [212, 13] on span "Save" at bounding box center [215, 12] width 15 height 11
click at [10, 15] on icon at bounding box center [14, 12] width 11 height 11
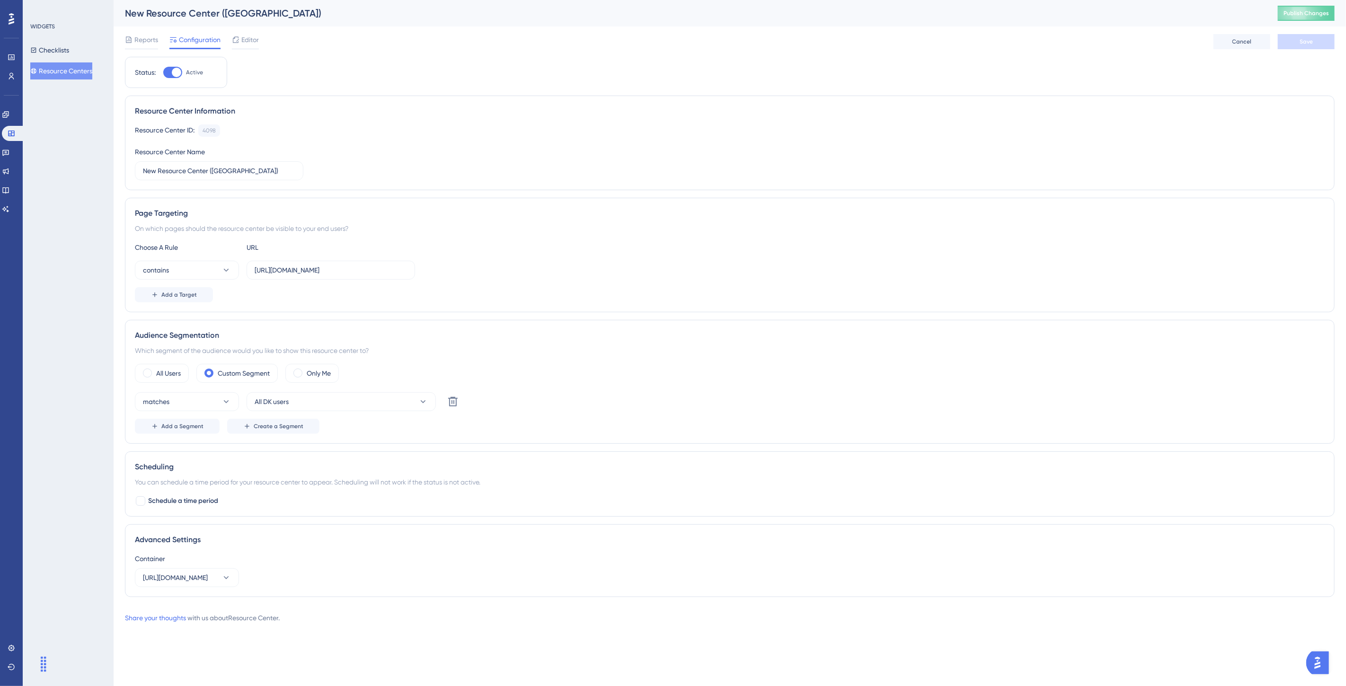
click at [65, 65] on button "Resource Centers" at bounding box center [61, 70] width 62 height 17
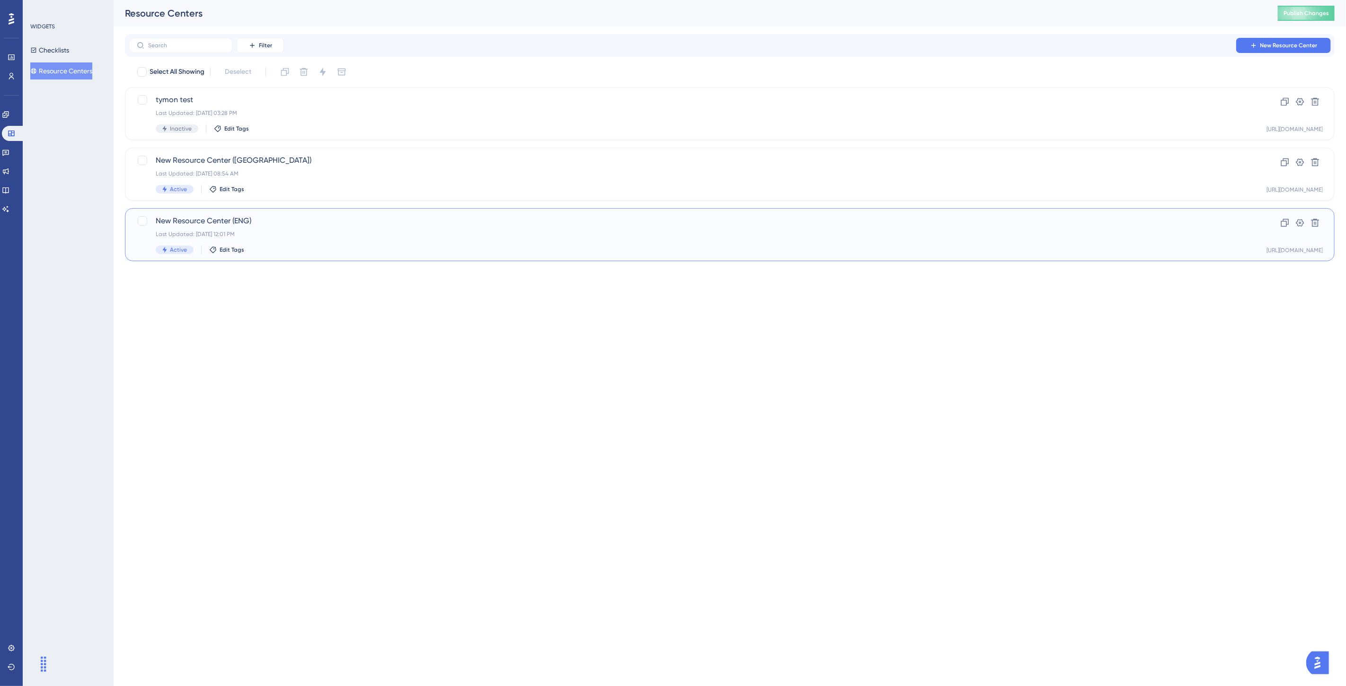
click at [325, 238] on div "New Resource Center (ENG) Last Updated: Jul 22 2025, 12:01 PM Active Edit Tags" at bounding box center [692, 234] width 1072 height 39
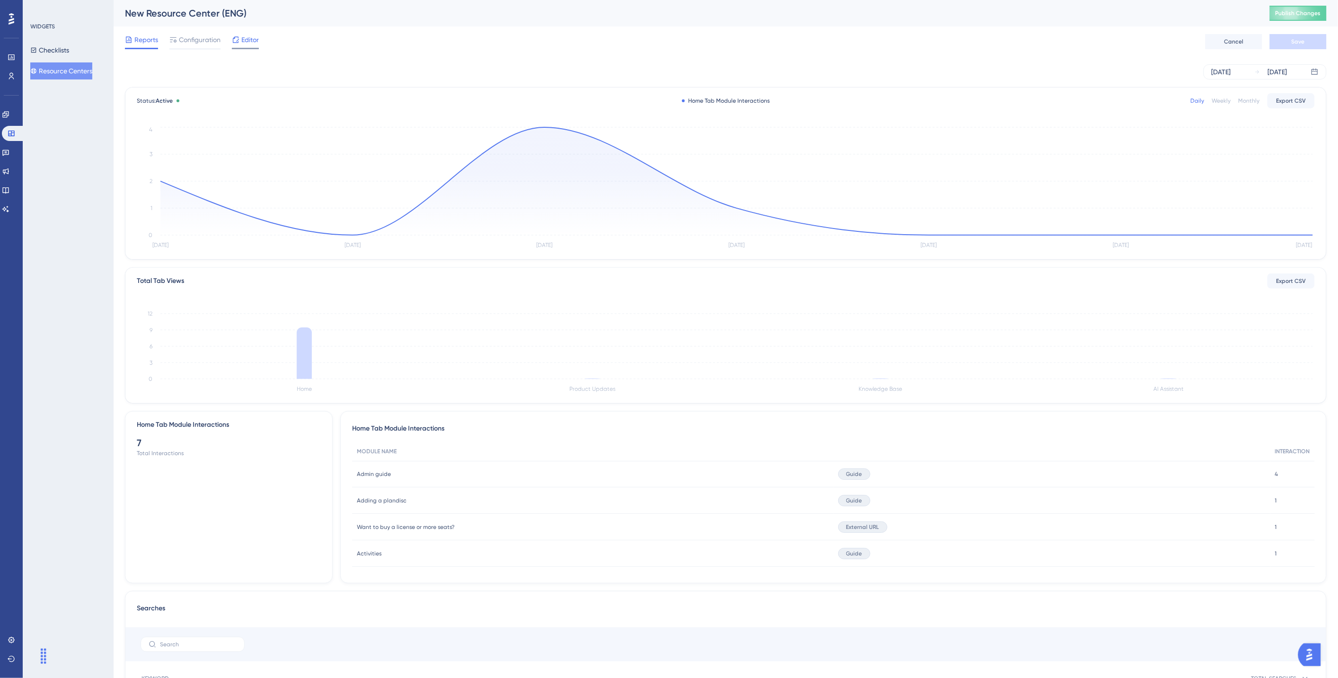
click at [240, 39] on div "Editor" at bounding box center [245, 39] width 27 height 11
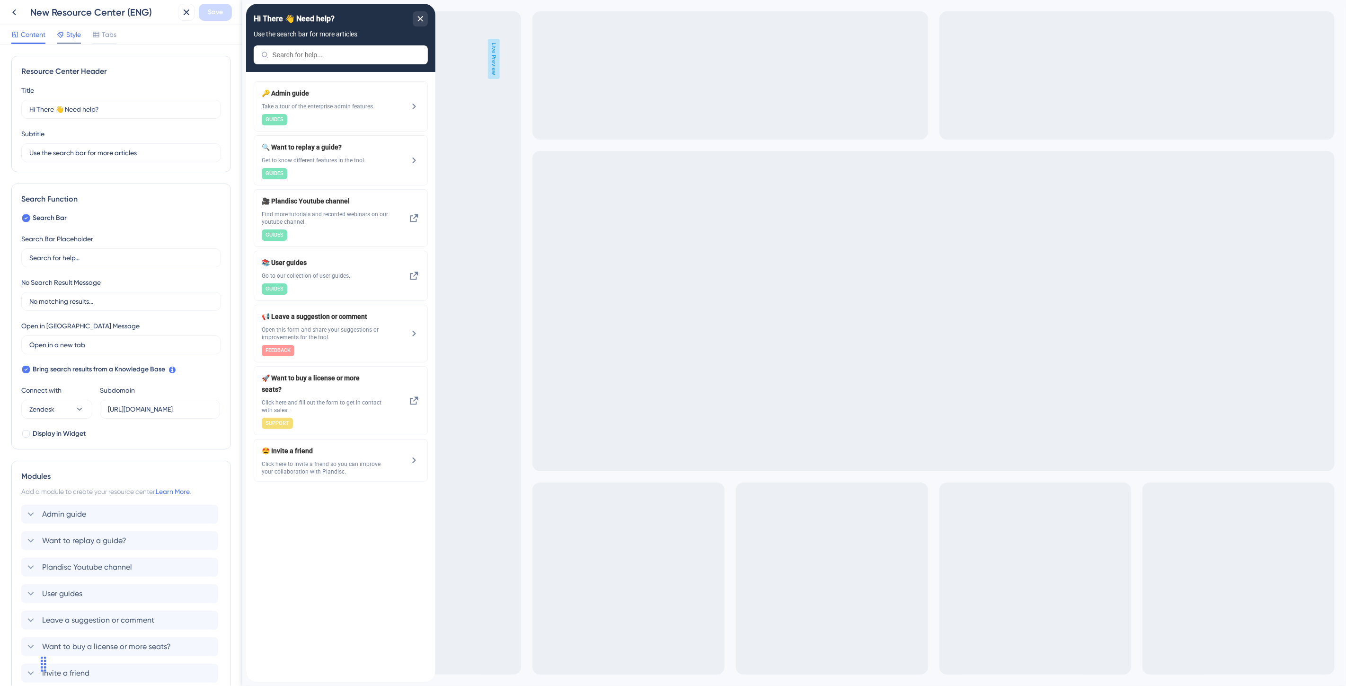
click at [64, 31] on icon at bounding box center [61, 35] width 8 height 8
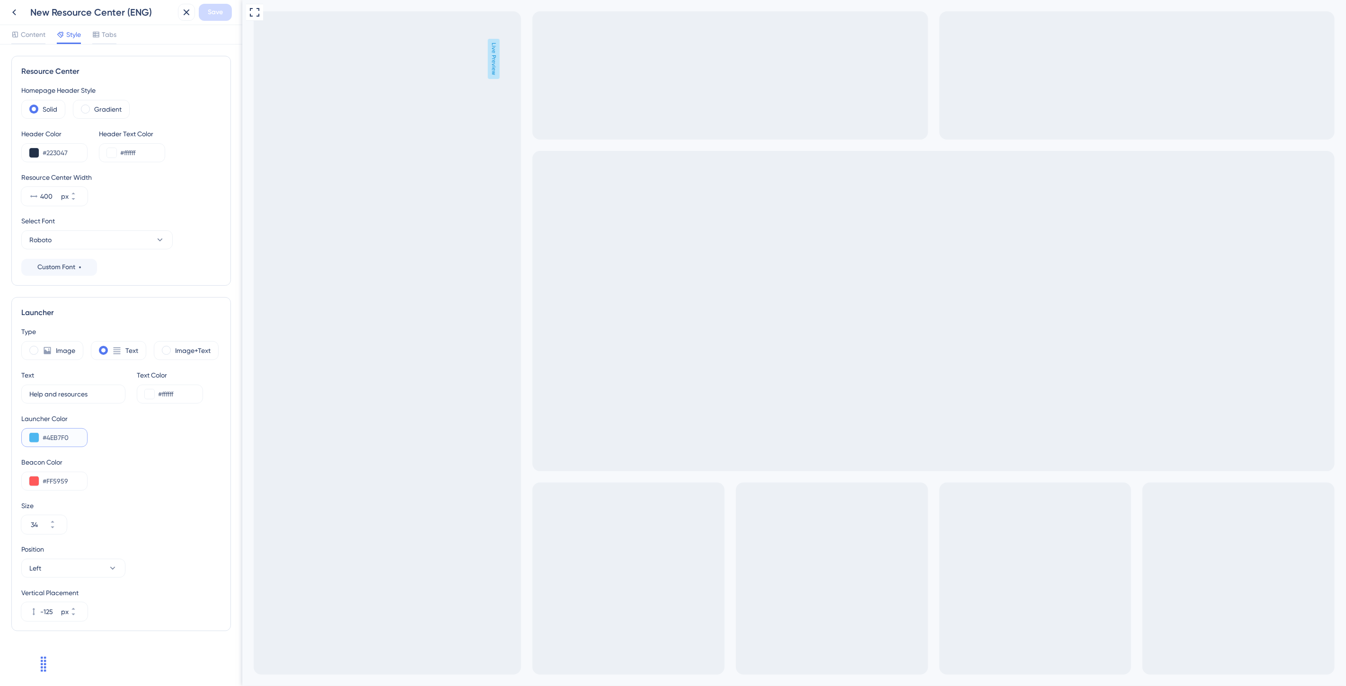
click at [69, 441] on input "#4EB7F0" at bounding box center [61, 437] width 37 height 11
click at [69, 440] on input "#4EB7F0" at bounding box center [61, 437] width 37 height 11
paste input "DCD9FF"
type input "#DCD9FF"
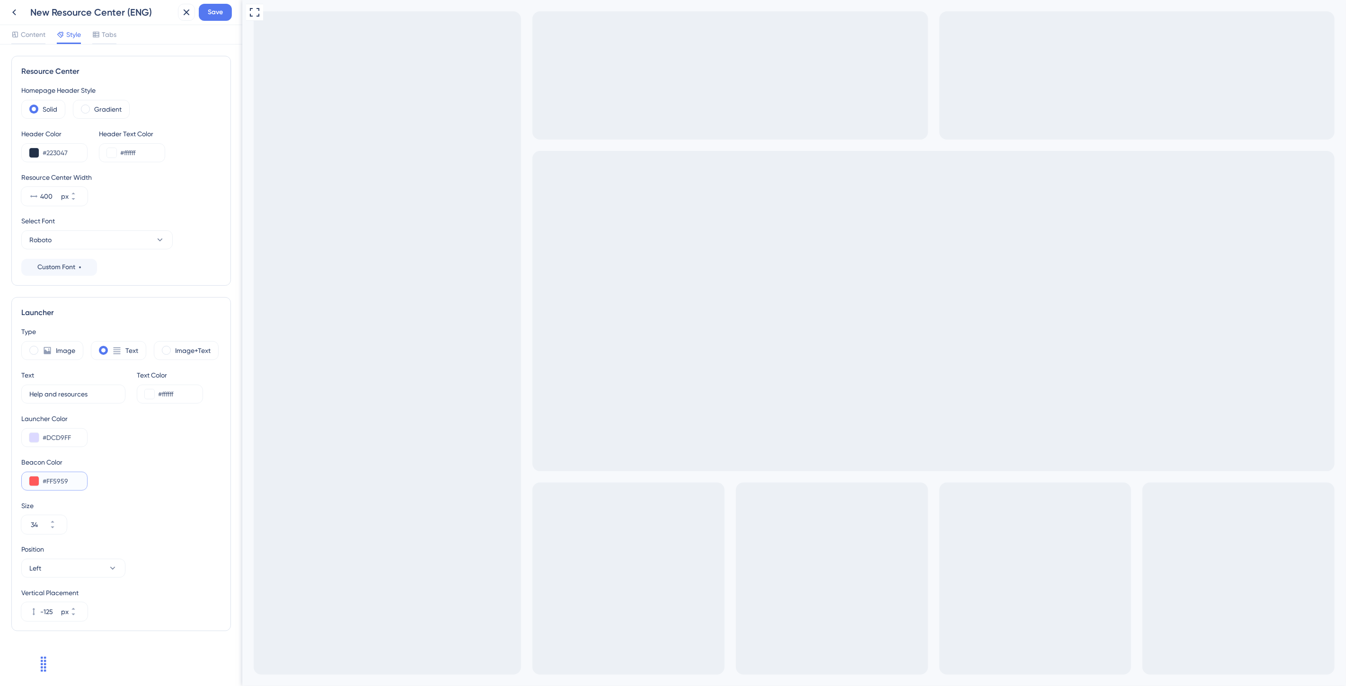
click at [78, 478] on input "#FF5959" at bounding box center [61, 481] width 37 height 11
drag, startPoint x: 79, startPoint y: 482, endPoint x: 45, endPoint y: 481, distance: 33.6
click at [45, 481] on input "#FF5959" at bounding box center [61, 481] width 37 height 11
click at [68, 477] on input "#FF5959" at bounding box center [61, 481] width 37 height 11
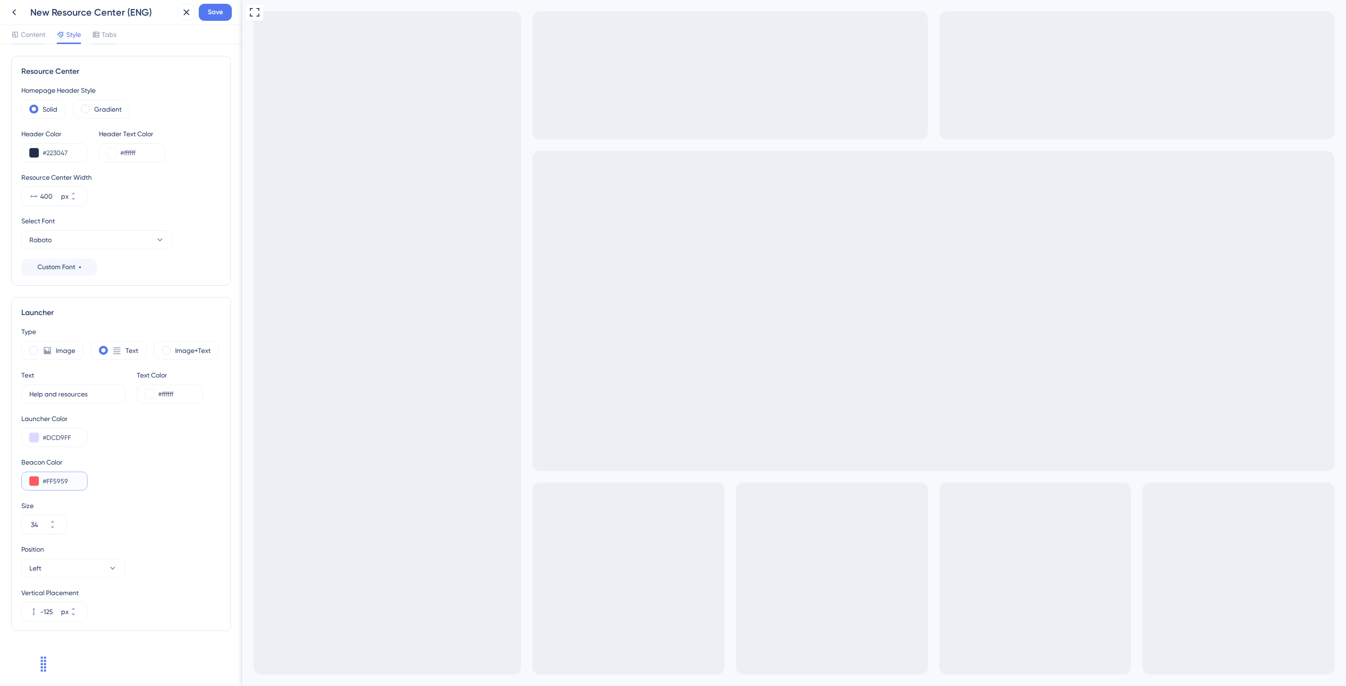
click at [68, 477] on input "#FF5959" at bounding box center [61, 481] width 37 height 11
paste input "3C3485"
type input "#3C3485"
click at [173, 396] on input "#ffffff" at bounding box center [176, 393] width 37 height 11
click at [191, 395] on input "#FFFFFF" at bounding box center [176, 393] width 37 height 11
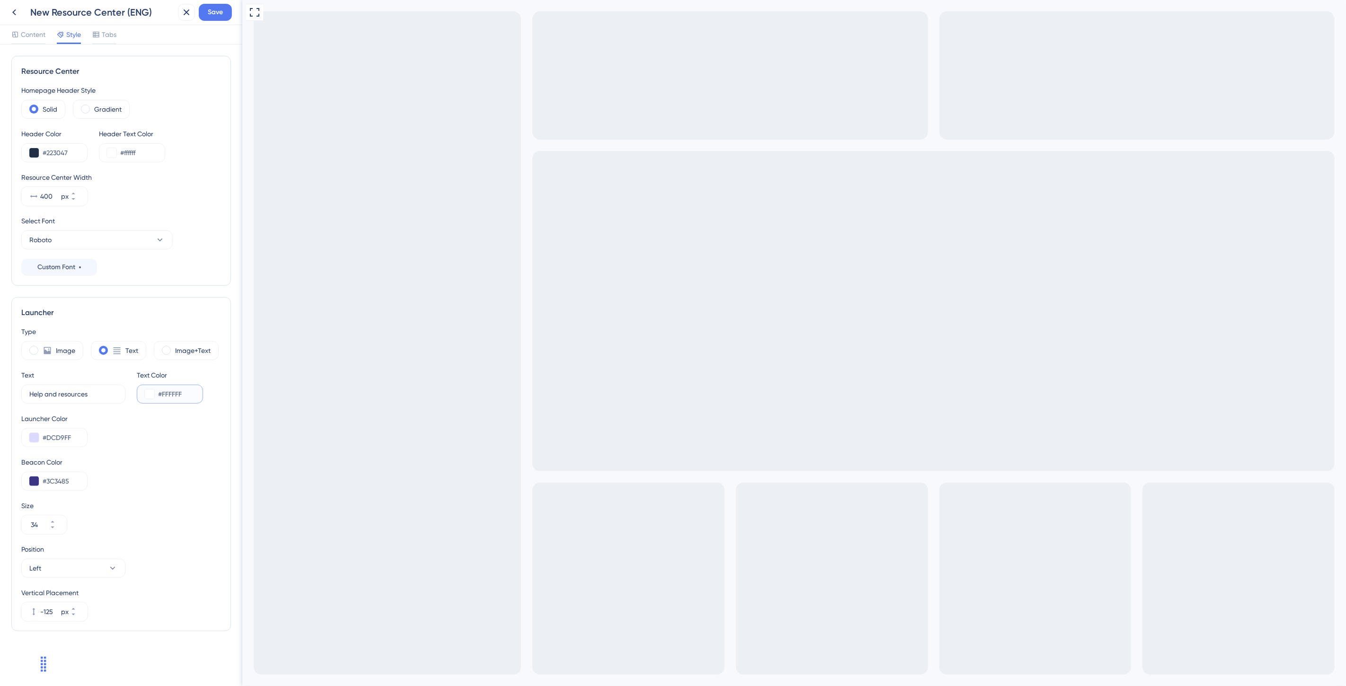
drag, startPoint x: 193, startPoint y: 392, endPoint x: 162, endPoint y: 390, distance: 30.3
click at [162, 390] on input "#FFFFFF" at bounding box center [176, 393] width 37 height 11
type input "#212121"
click at [181, 462] on div "Beacon Color" at bounding box center [121, 462] width 200 height 11
click at [110, 109] on label "Gradient" at bounding box center [107, 109] width 27 height 11
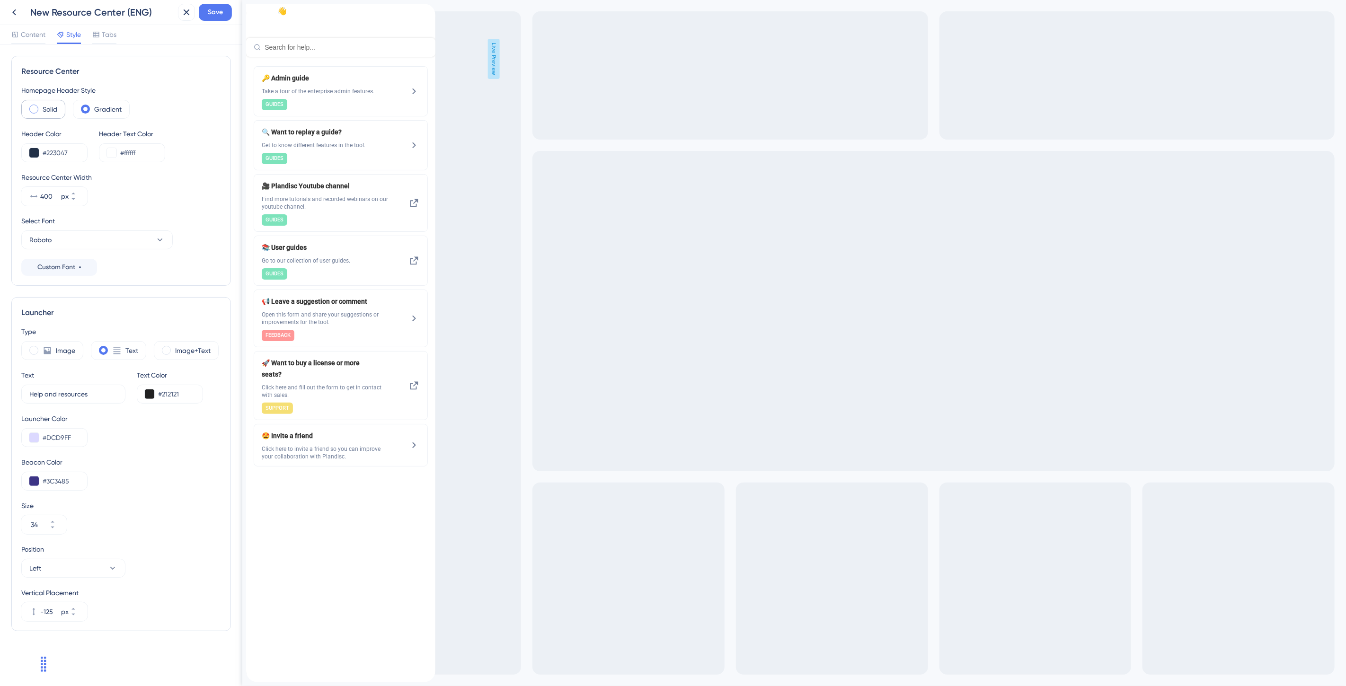
click at [55, 115] on div "Solid" at bounding box center [43, 109] width 44 height 19
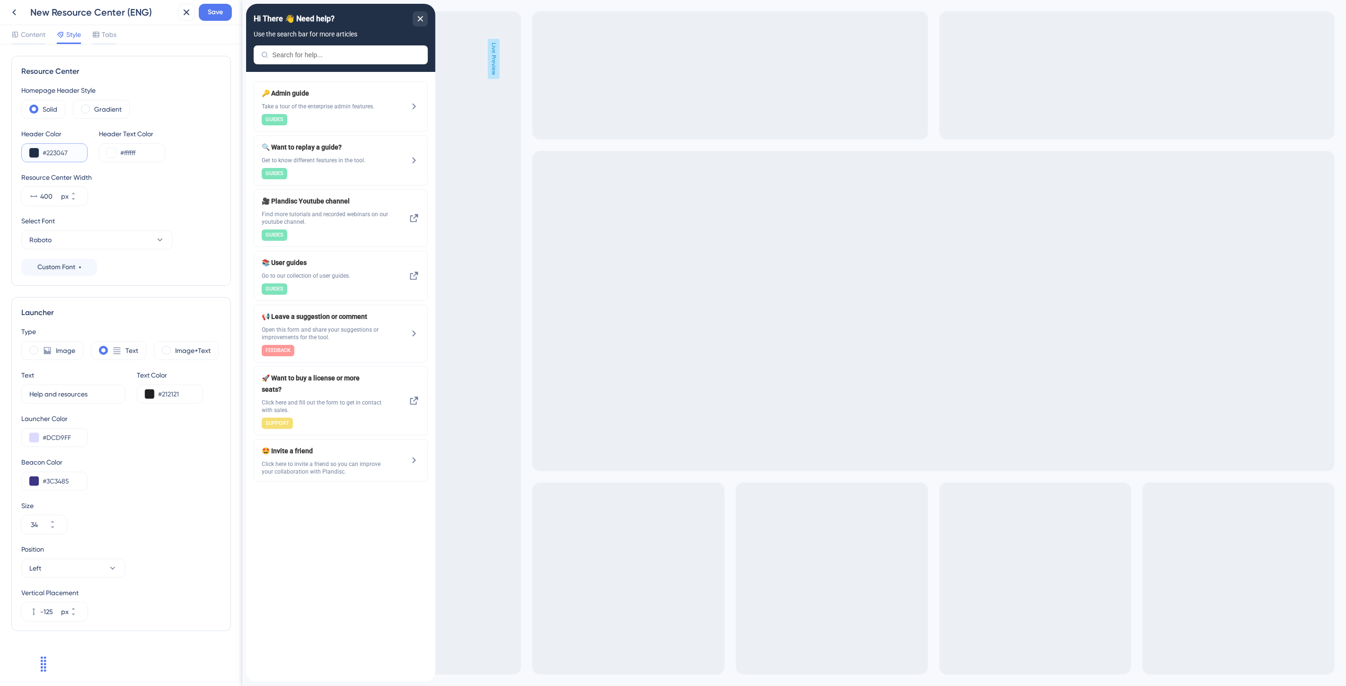
click at [72, 149] on input "#223047" at bounding box center [61, 152] width 37 height 11
paste input "F5F7FA"
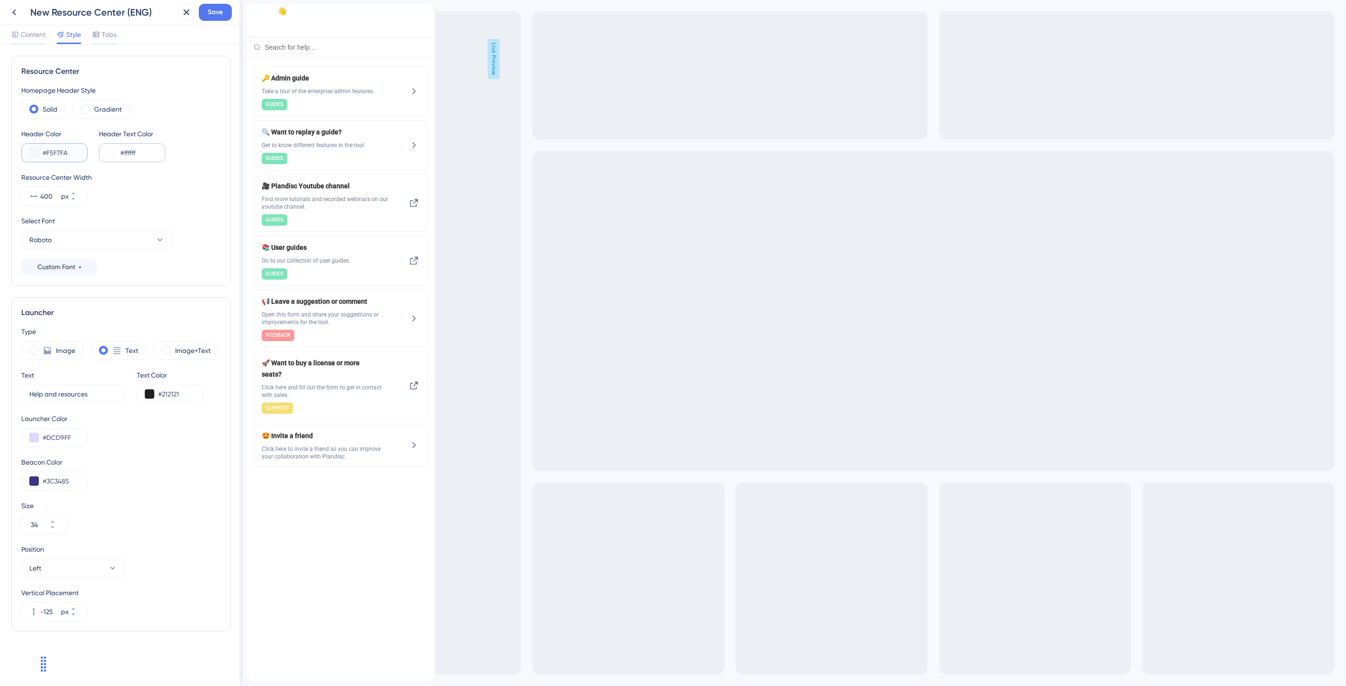
type input "#F5F7FA"
click at [139, 152] on input "#ffffff" at bounding box center [138, 152] width 37 height 11
type input "#212121"
click at [152, 195] on div "Resource Center Width 400 px" at bounding box center [121, 189] width 200 height 34
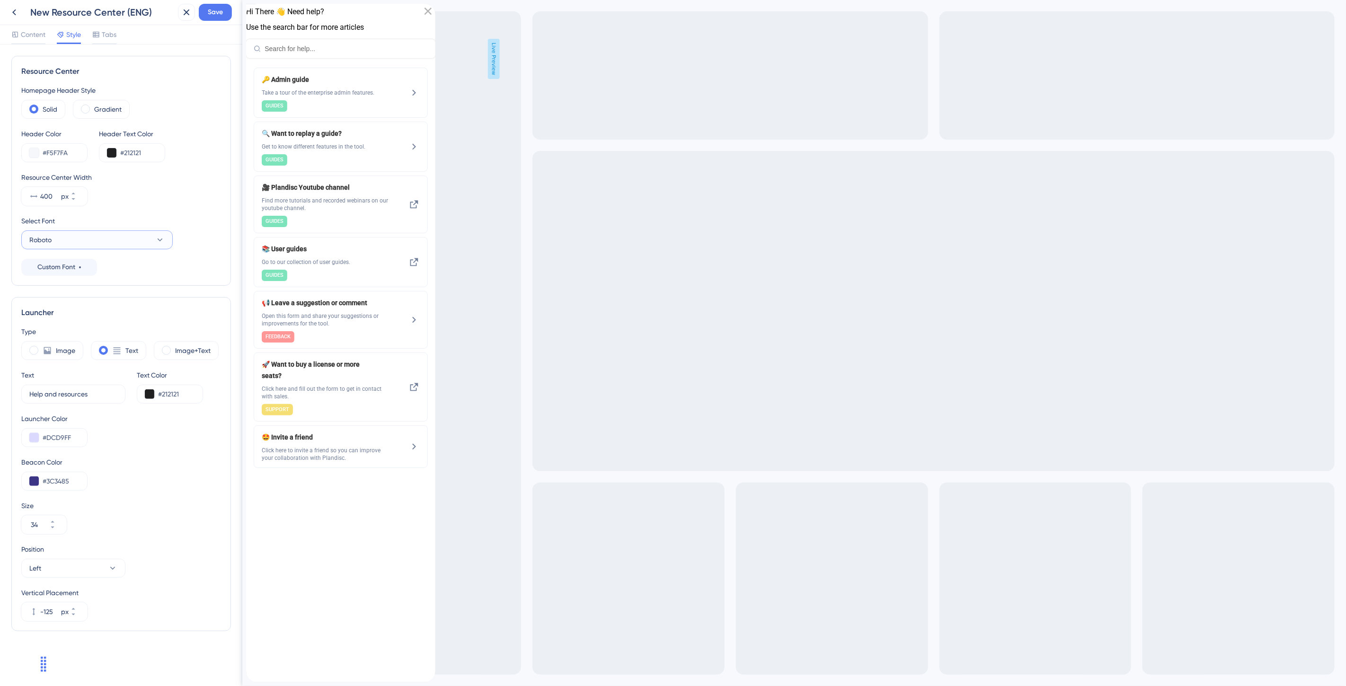
click at [98, 240] on button "Roboto" at bounding box center [96, 239] width 151 height 19
click at [44, 374] on span "Inter" at bounding box center [42, 373] width 14 height 11
click at [201, 108] on div "Solid Gradient" at bounding box center [121, 109] width 200 height 19
click at [424, 15] on icon "close resource center" at bounding box center [427, 11] width 7 height 7
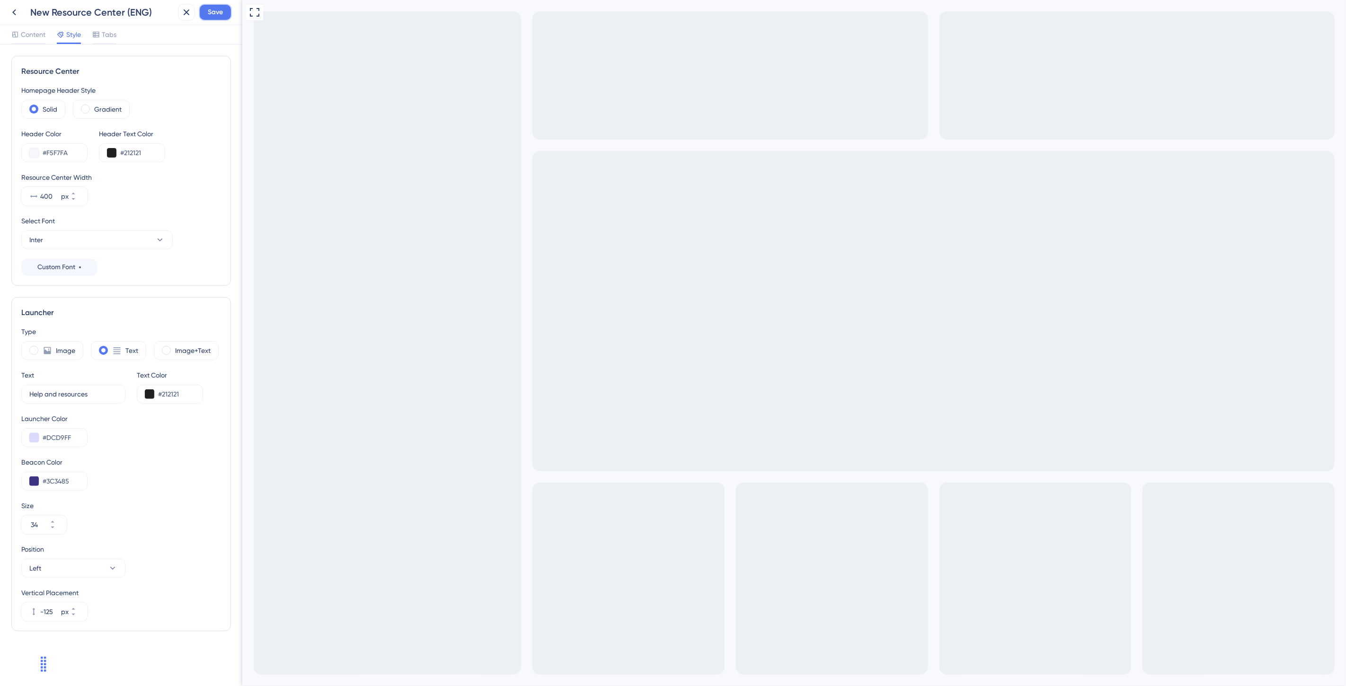
click at [221, 15] on span "Save" at bounding box center [215, 12] width 15 height 11
click at [11, 12] on div "Resource Center updated." at bounding box center [103, 18] width 184 height 20
drag, startPoint x: 186, startPoint y: 10, endPoint x: 173, endPoint y: 13, distance: 13.5
click at [185, 10] on div "Resource Center updated." at bounding box center [102, 17] width 167 height 15
click at [177, 13] on icon at bounding box center [179, 17] width 9 height 9
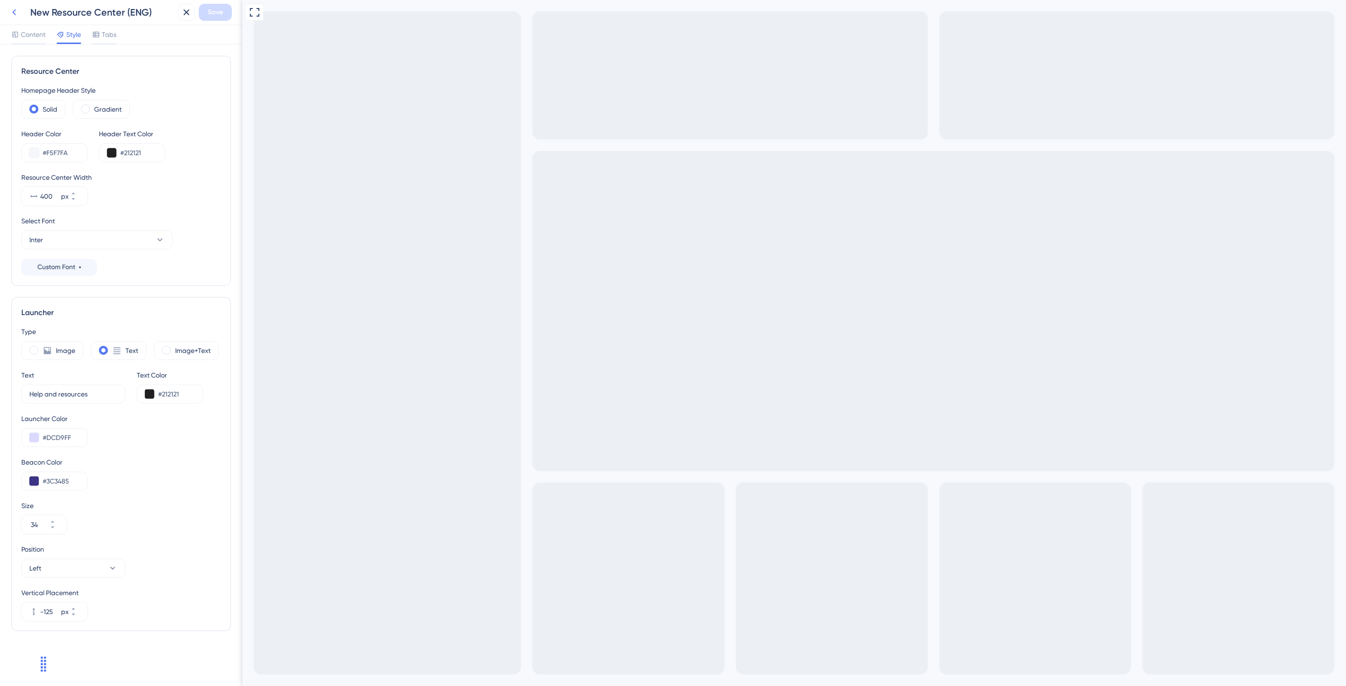
click at [18, 16] on icon at bounding box center [14, 12] width 11 height 11
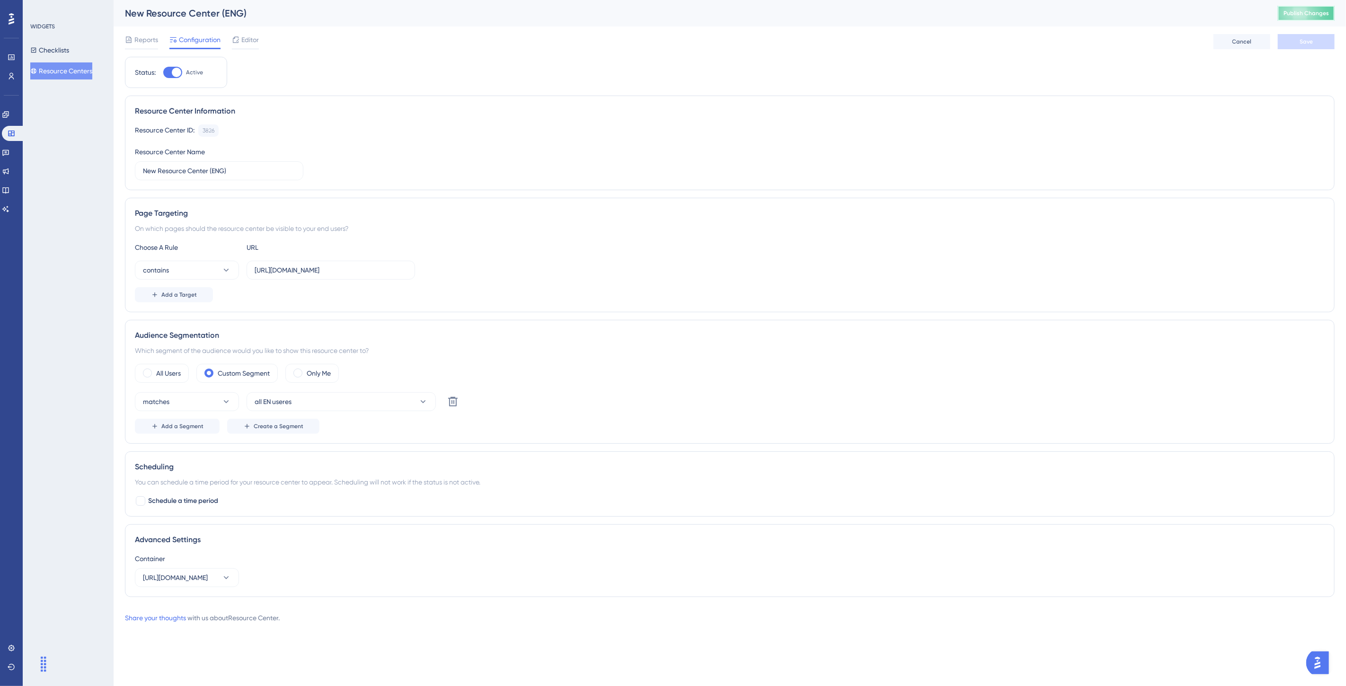
click at [1204, 9] on span "Publish Changes" at bounding box center [1305, 13] width 45 height 8
click at [481, 50] on div "Reports Configuration Editor Cancel Save" at bounding box center [729, 41] width 1209 height 30
click at [9, 153] on icon at bounding box center [6, 153] width 8 height 8
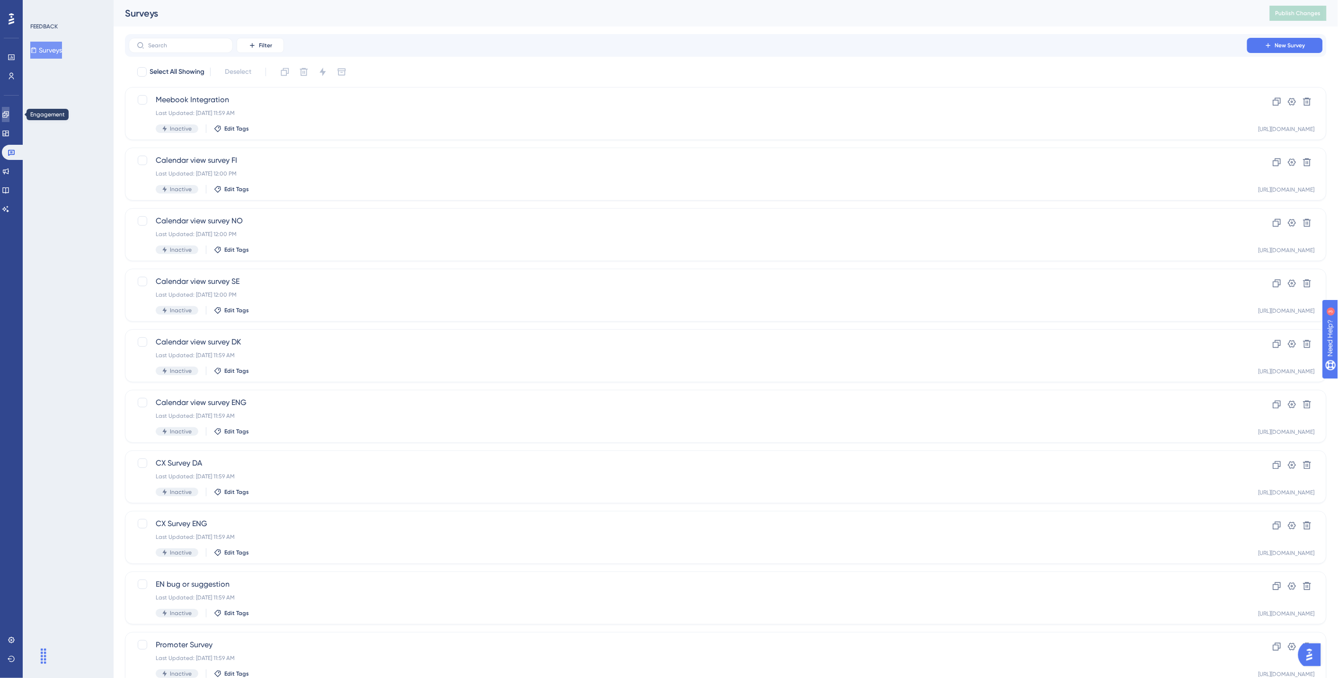
click at [9, 114] on icon at bounding box center [6, 115] width 8 height 8
click at [185, 46] on input "text" at bounding box center [186, 45] width 77 height 7
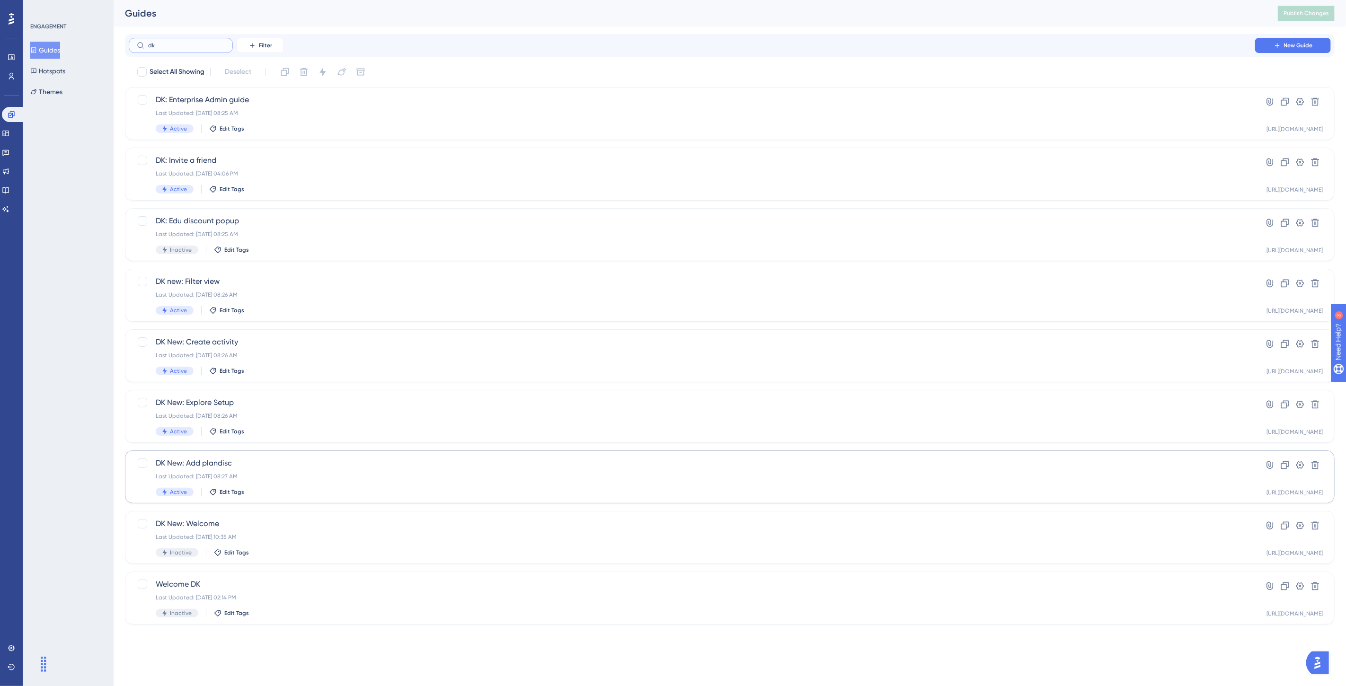
type input "dk"
click at [249, 477] on div "Last Updated: Aug 12 2025, 08:27 AM" at bounding box center [692, 477] width 1072 height 8
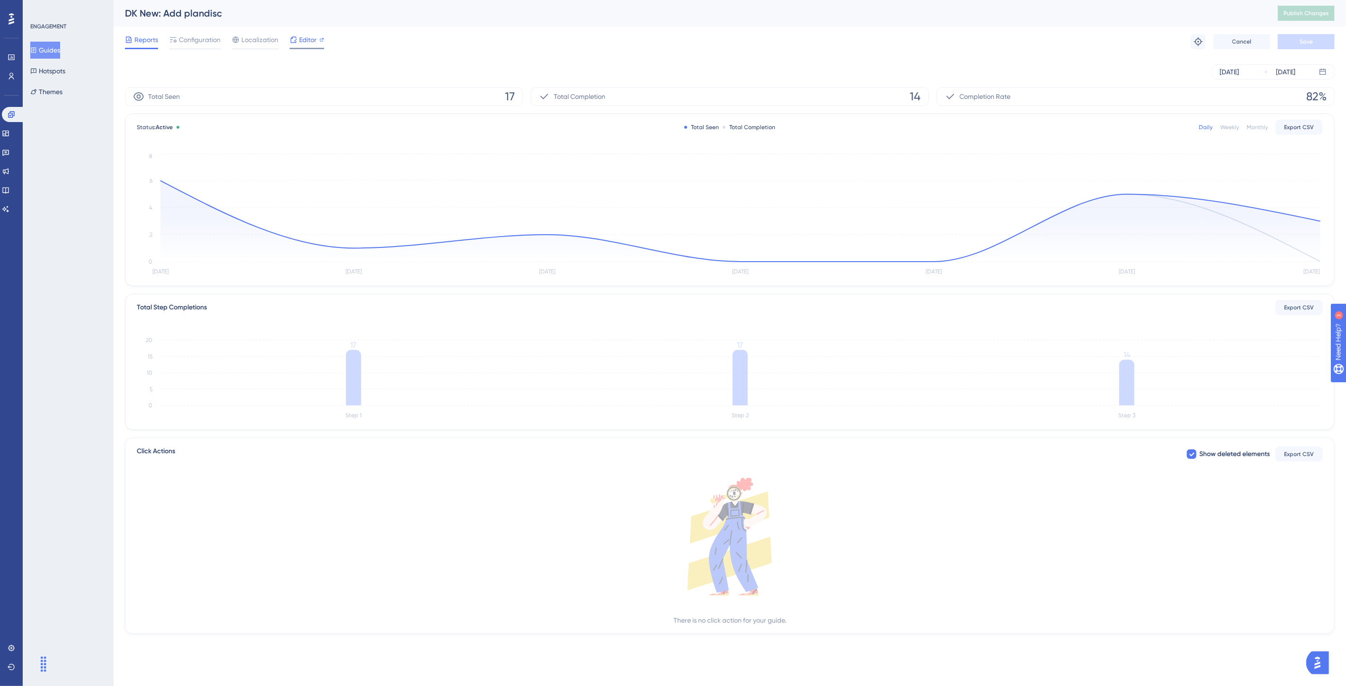
click at [301, 40] on span "Editor" at bounding box center [308, 39] width 18 height 11
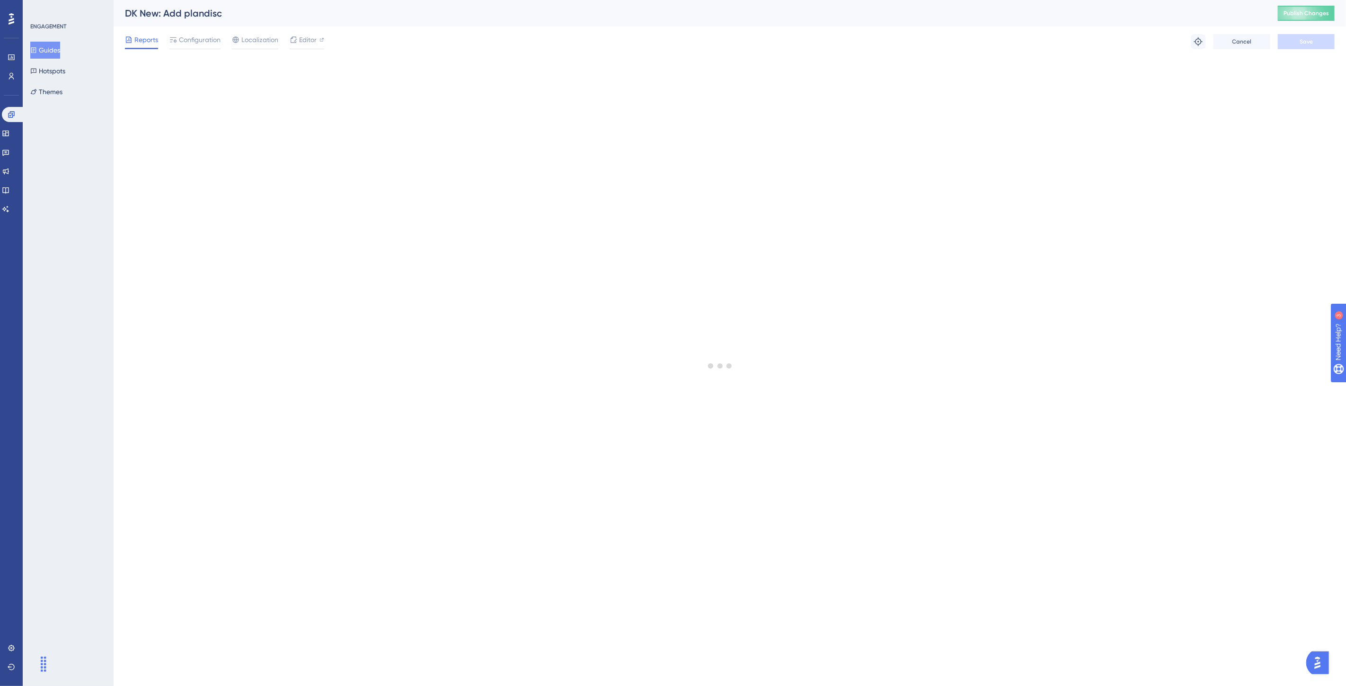
click at [1204, 609] on img "Open AI Assistant Launcher" at bounding box center [1316, 662] width 17 height 17
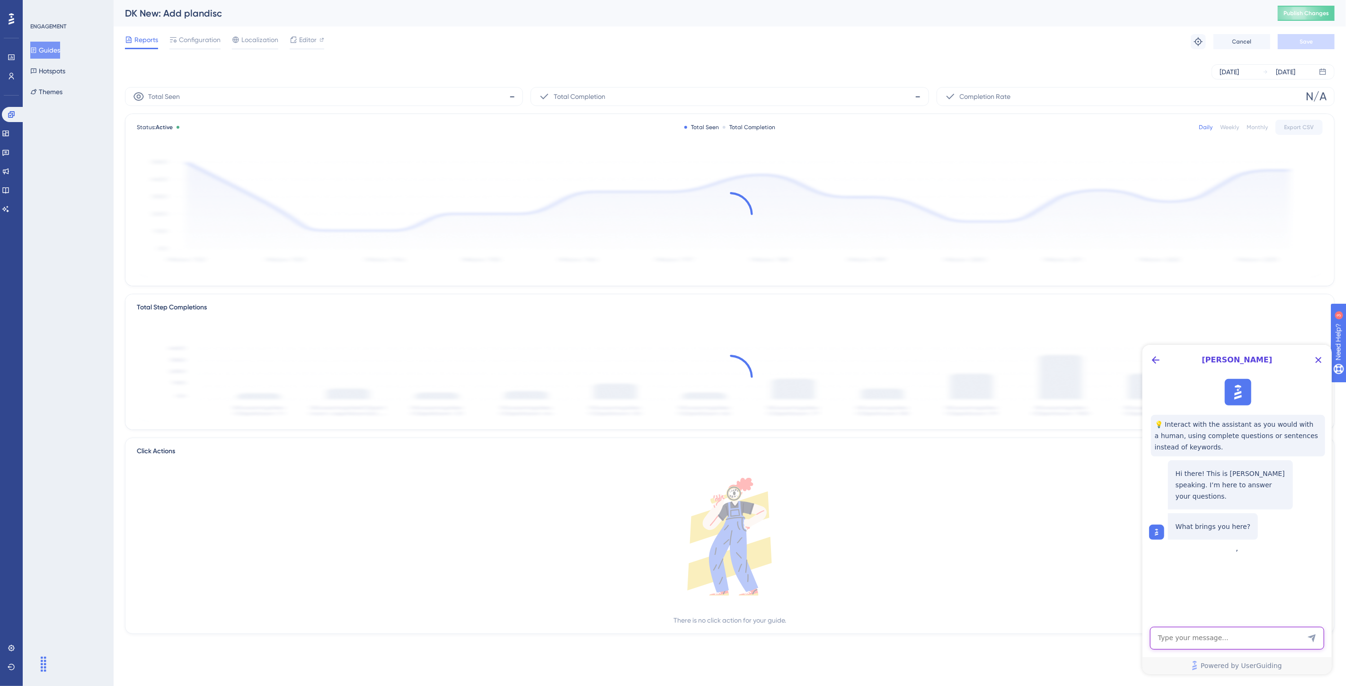
click at [1204, 609] on textarea "AI Assistant Text Input" at bounding box center [1236, 637] width 174 height 23
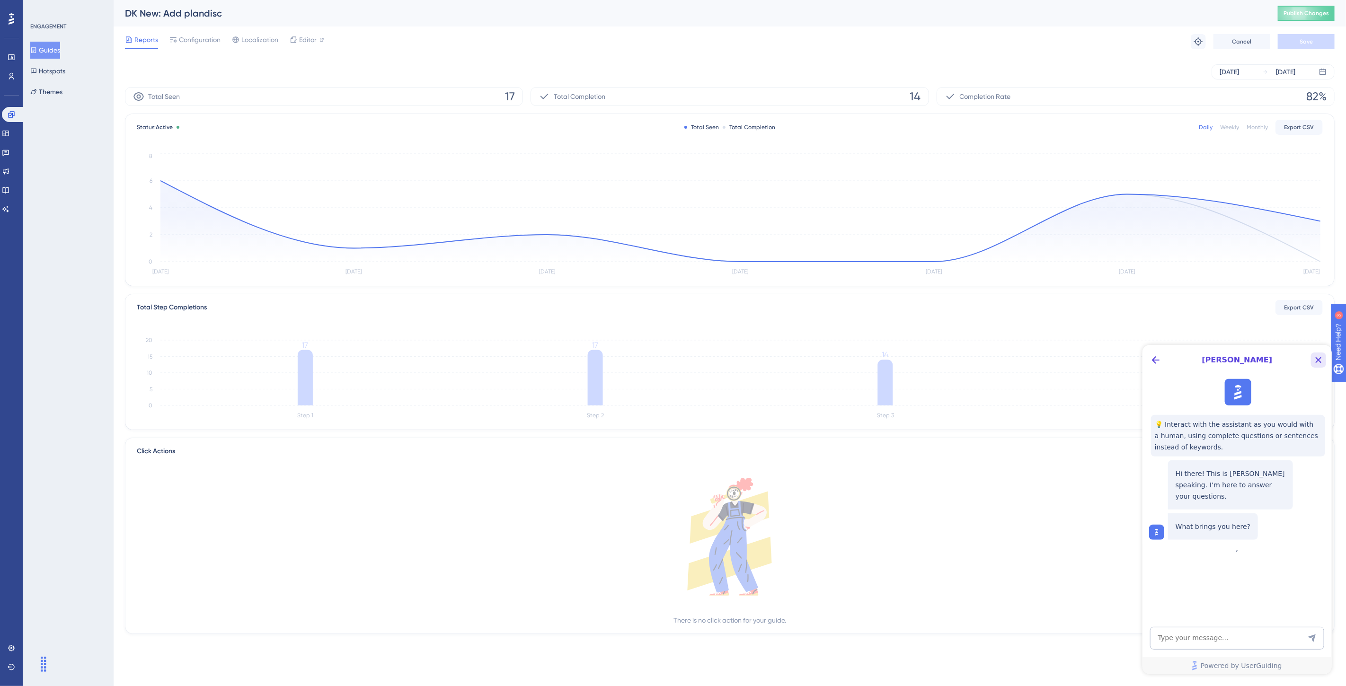
click at [1204, 356] on button "Close Button" at bounding box center [1317, 359] width 15 height 15
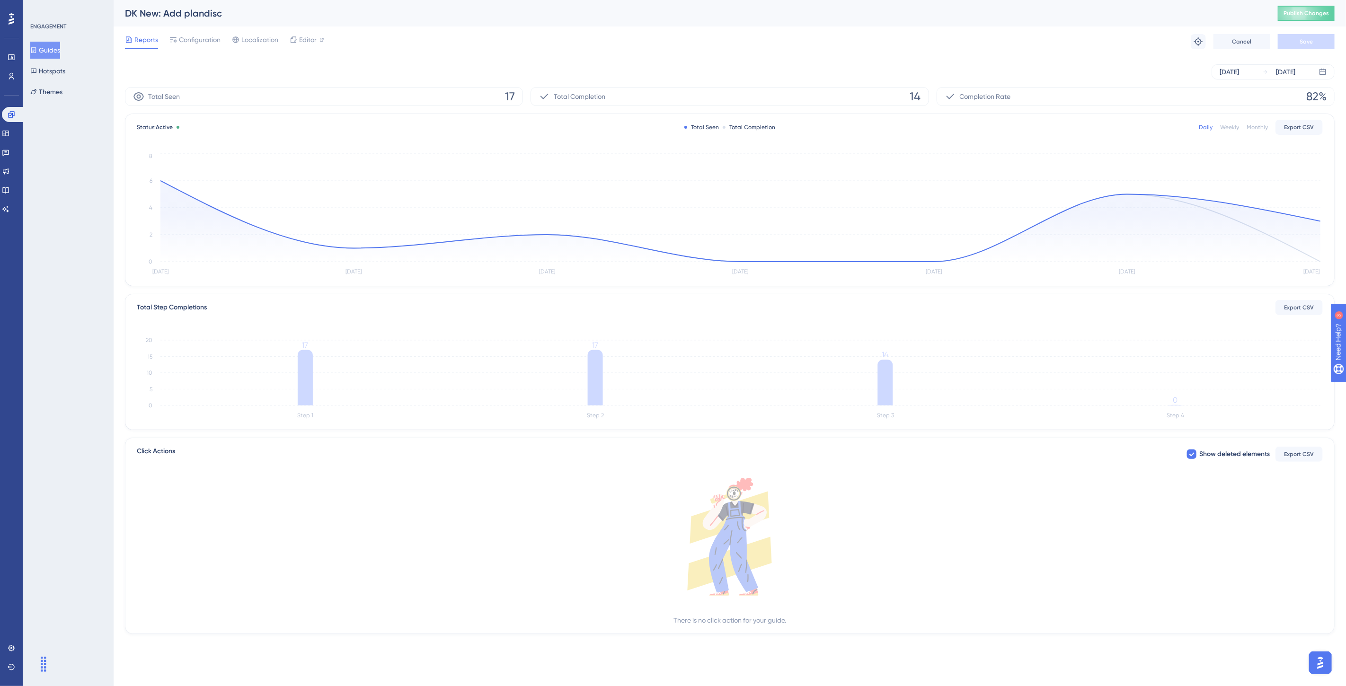
click at [486, 45] on div "Reports Configuration Localization Editor Troubleshoot Cancel Save" at bounding box center [729, 41] width 1209 height 30
click at [1204, 15] on span "Publish Changes" at bounding box center [1305, 13] width 45 height 8
click at [60, 49] on button "Guides" at bounding box center [45, 50] width 30 height 17
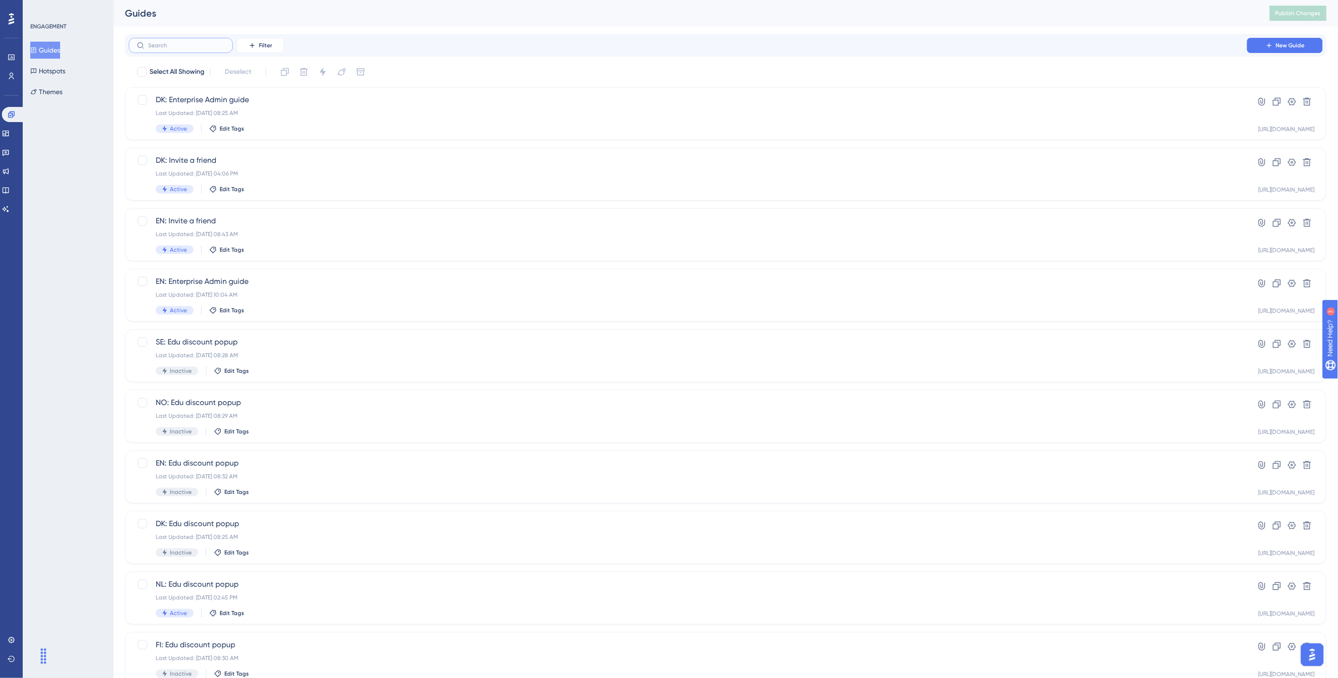
click at [195, 45] on input "text" at bounding box center [186, 45] width 77 height 7
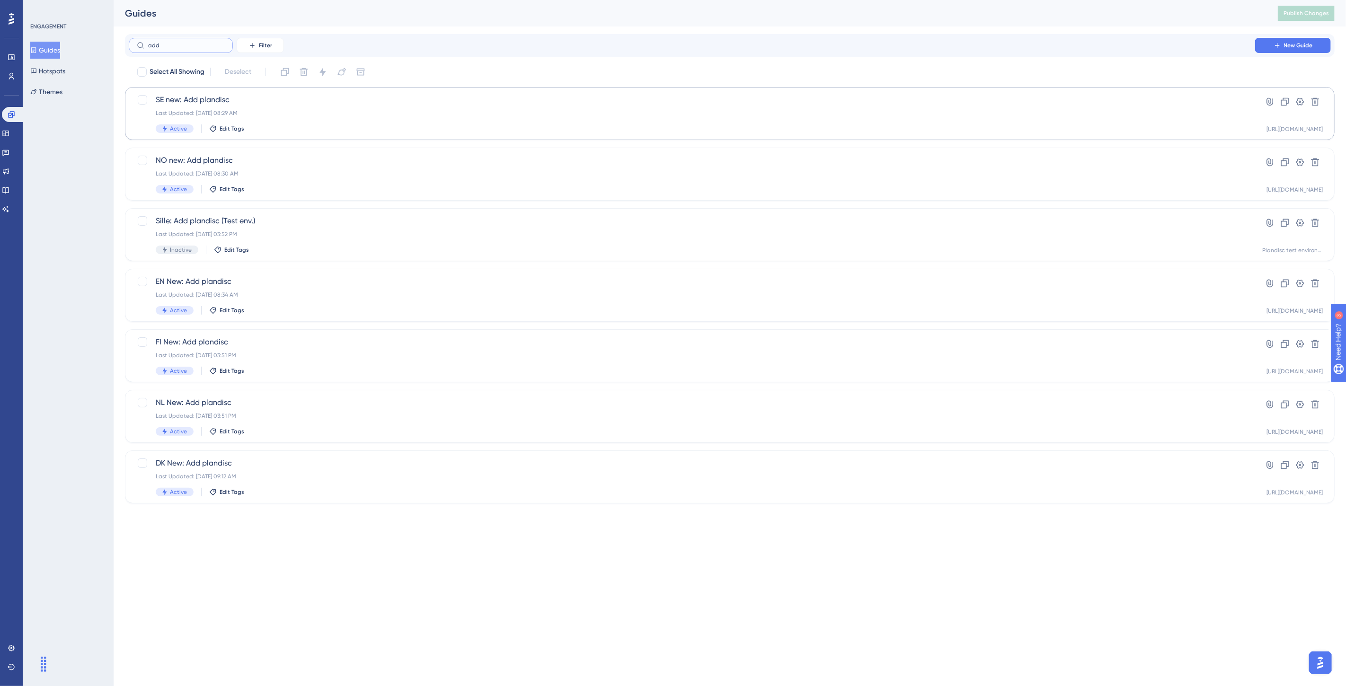
type input "add"
click at [278, 114] on div "Last Updated: Aug 12 2025, 08:29 AM" at bounding box center [692, 113] width 1072 height 8
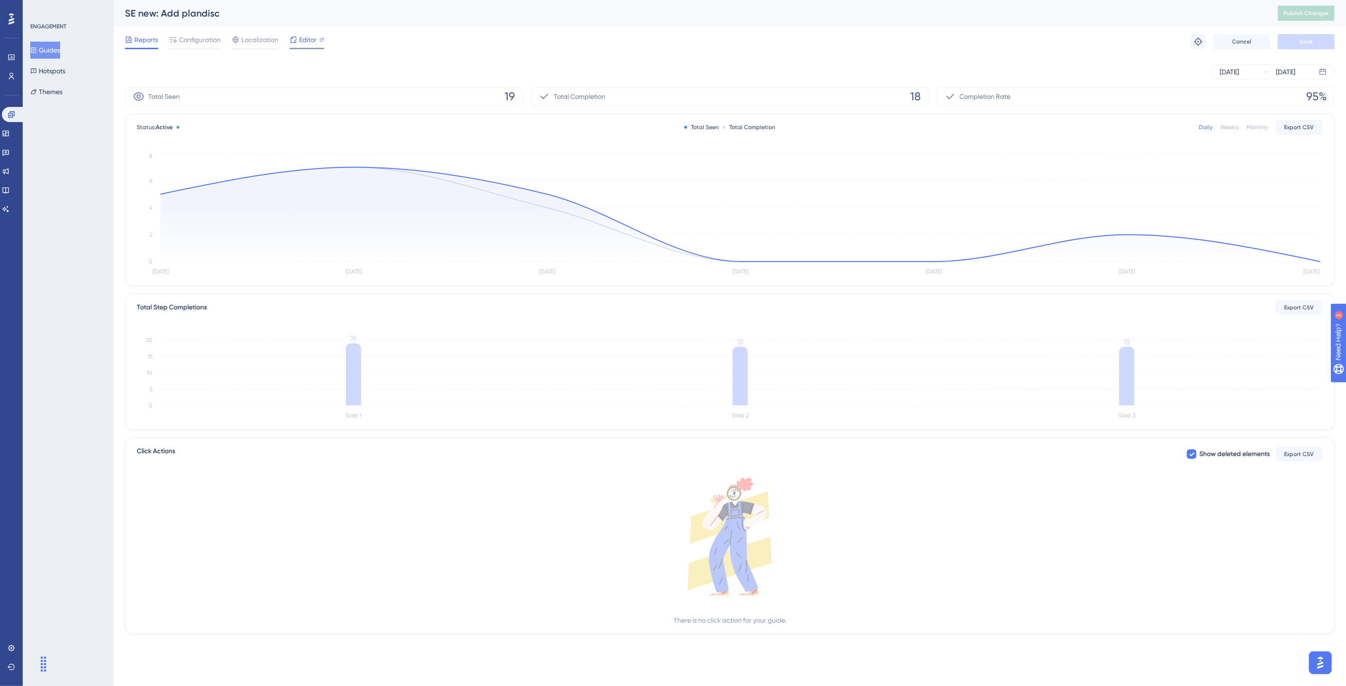
click at [305, 42] on span "Editor" at bounding box center [308, 39] width 18 height 11
click at [1204, 12] on span "Publish Changes" at bounding box center [1305, 13] width 45 height 8
click at [90, 44] on div "Guides Hotspots Themes" at bounding box center [68, 71] width 77 height 59
click at [53, 52] on button "Guides" at bounding box center [45, 50] width 30 height 17
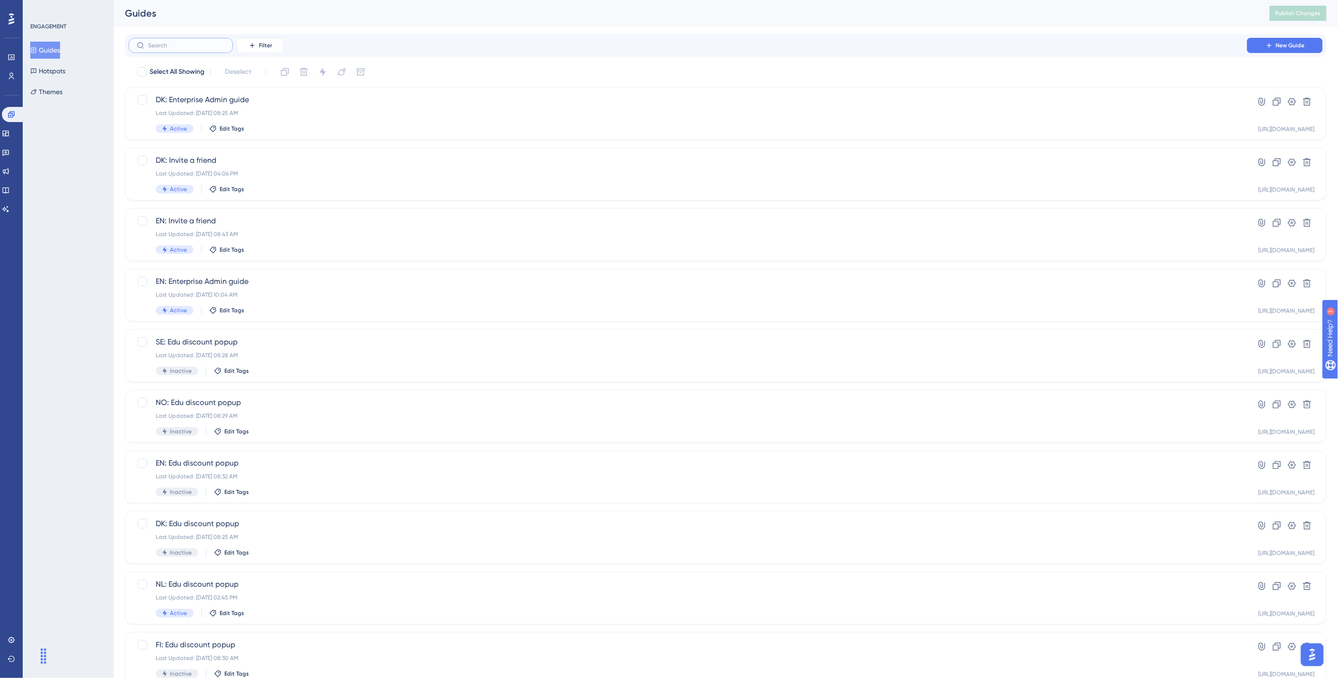
click at [169, 45] on input "text" at bounding box center [186, 45] width 77 height 7
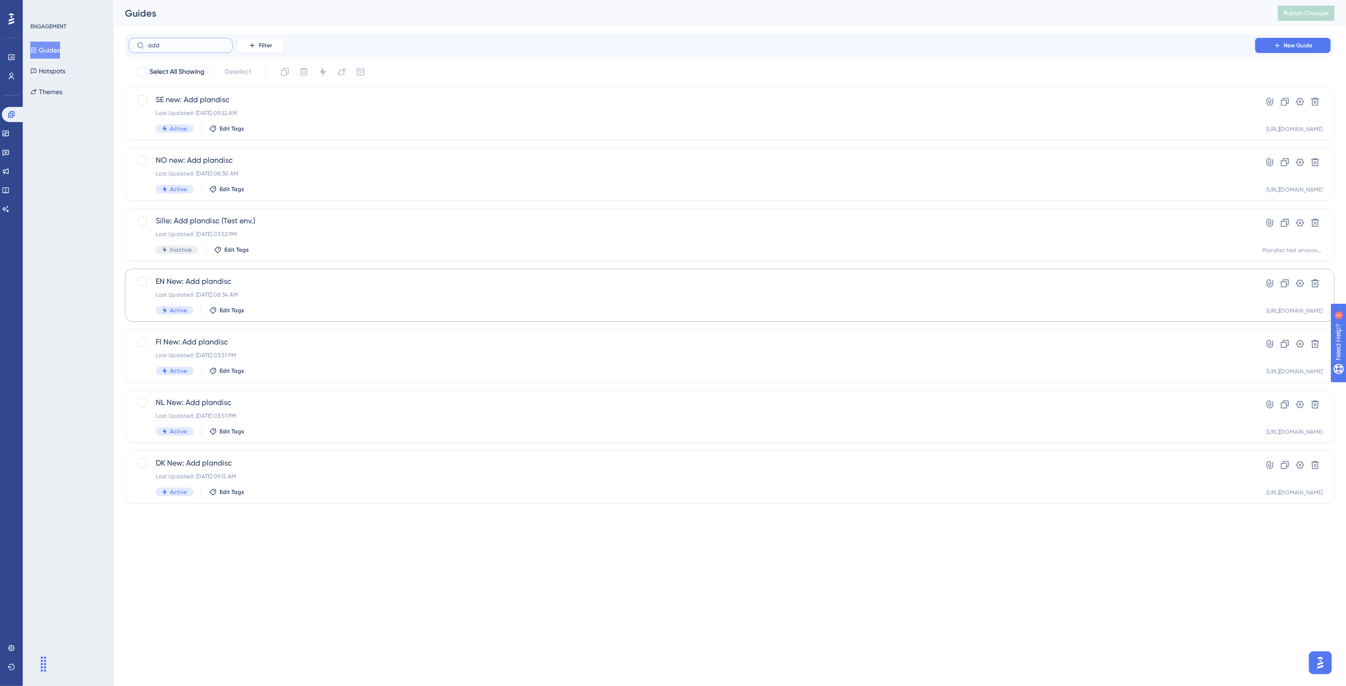
type input "add"
click at [324, 294] on div "Last Updated: Aug 12 2025, 08:34 AM" at bounding box center [692, 295] width 1072 height 8
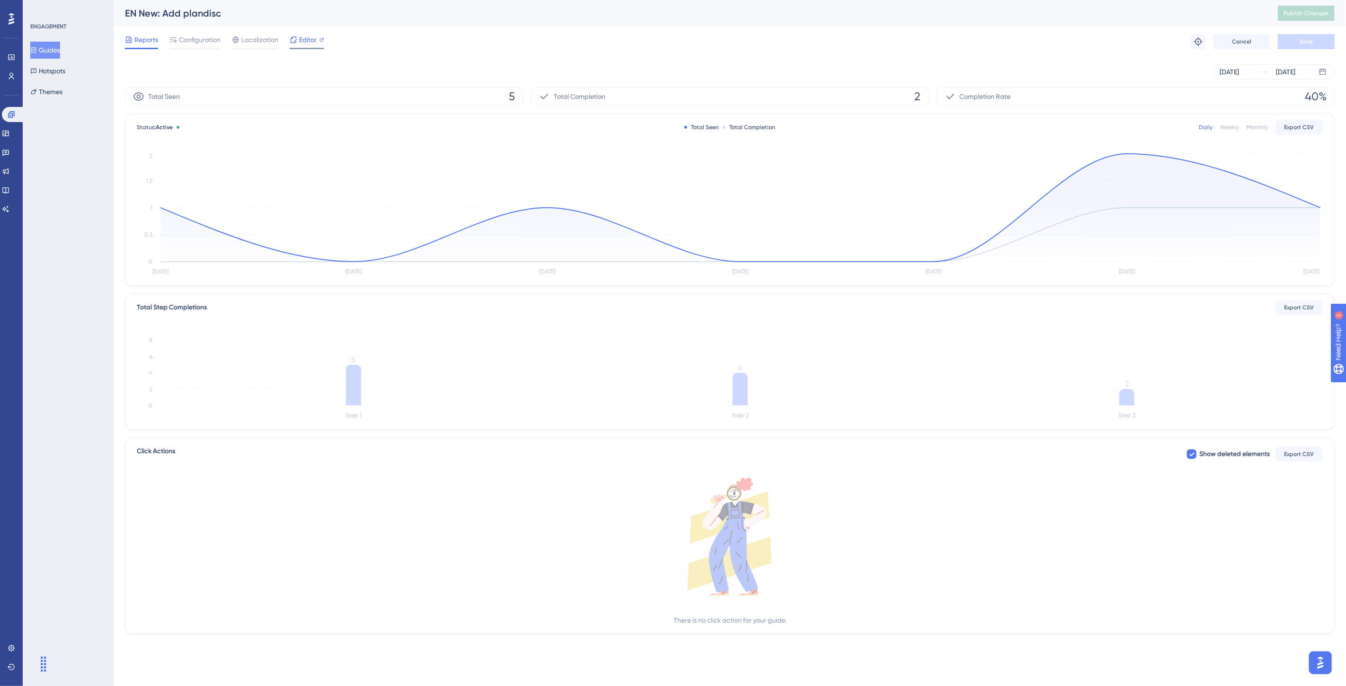
click at [307, 40] on span "Editor" at bounding box center [308, 39] width 18 height 11
click at [1204, 10] on span "Publish Changes" at bounding box center [1305, 13] width 45 height 8
click at [60, 48] on button "Guides" at bounding box center [45, 50] width 30 height 17
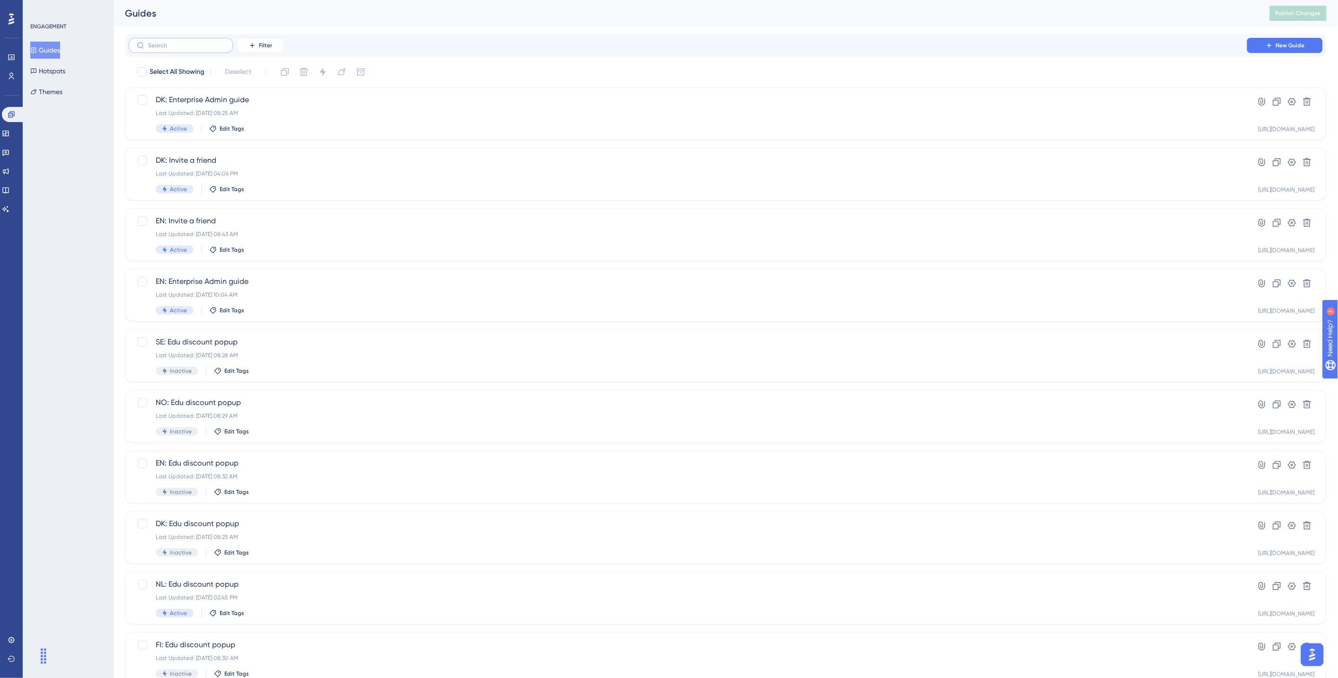
click at [173, 41] on label at bounding box center [181, 45] width 104 height 15
click at [173, 42] on input "text" at bounding box center [186, 45] width 77 height 7
type input "add"
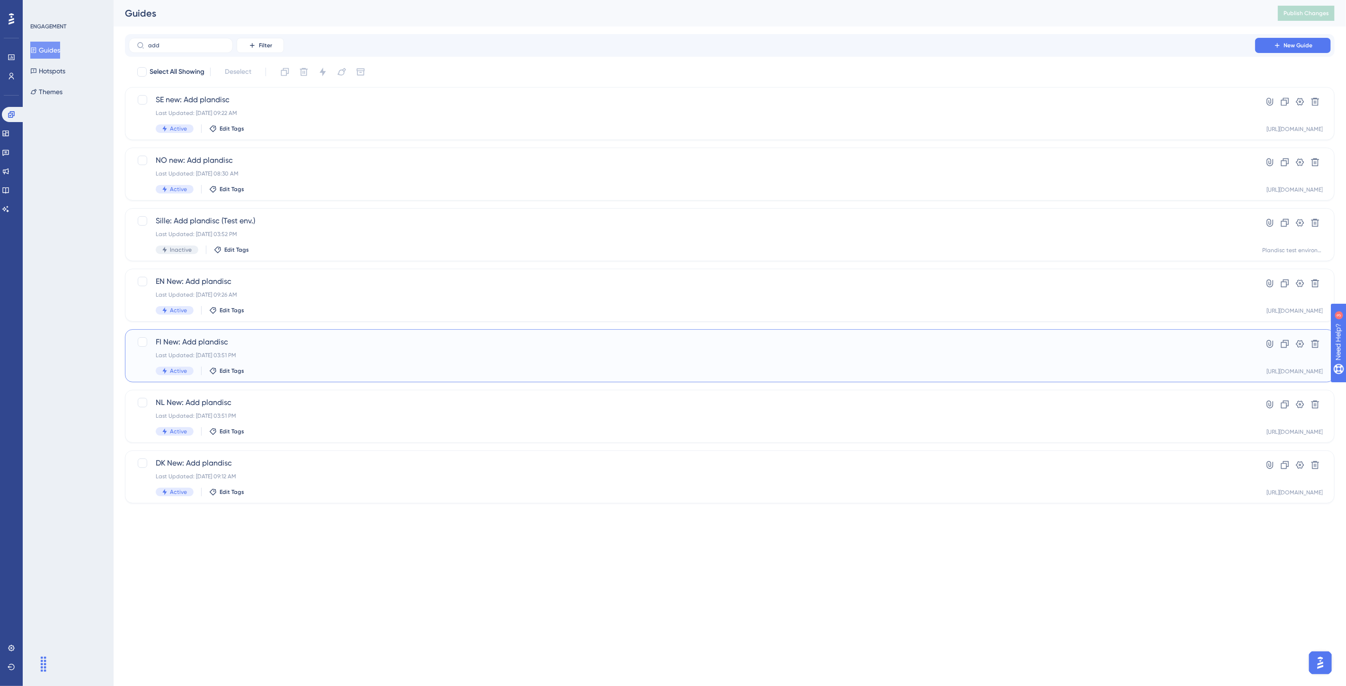
click at [283, 348] on div "FI New: Add plandisc Last Updated: Jan 20 2025, 03:51 PM Active Edit Tags" at bounding box center [692, 355] width 1072 height 39
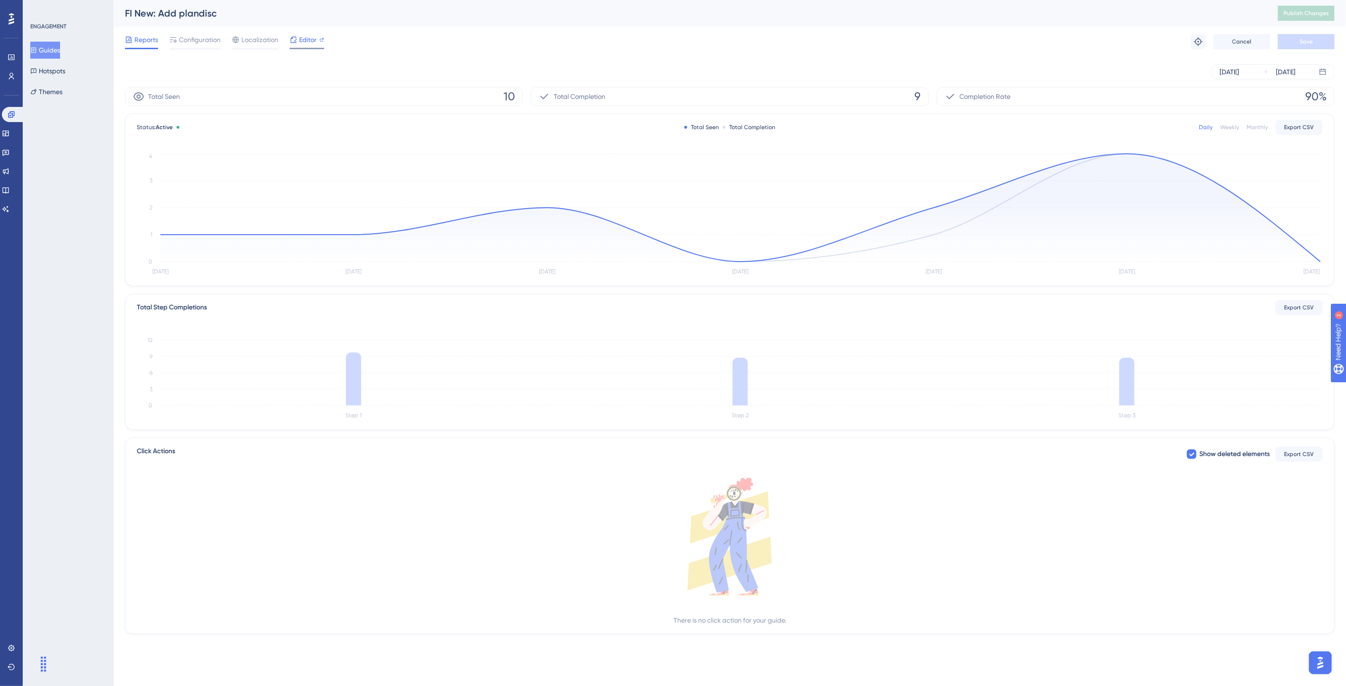
click at [311, 42] on span "Editor" at bounding box center [308, 39] width 18 height 11
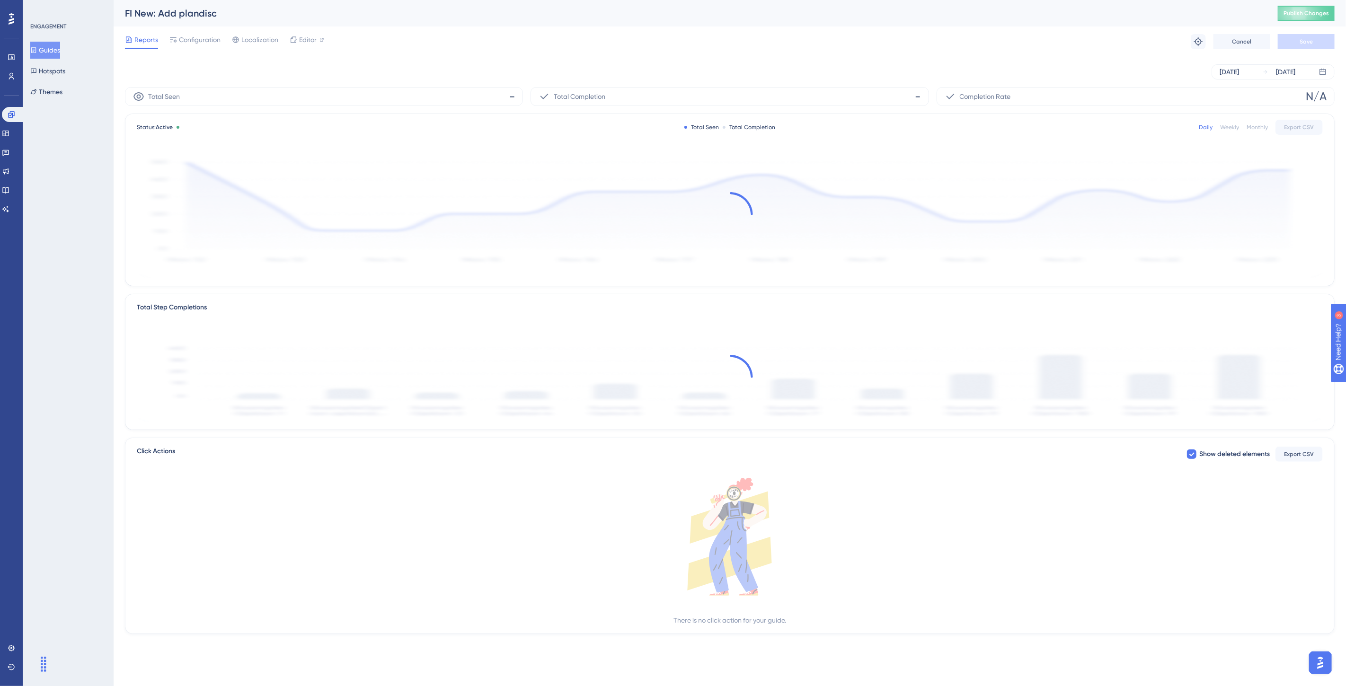
click at [1204, 7] on button "Publish Changes" at bounding box center [1305, 13] width 57 height 15
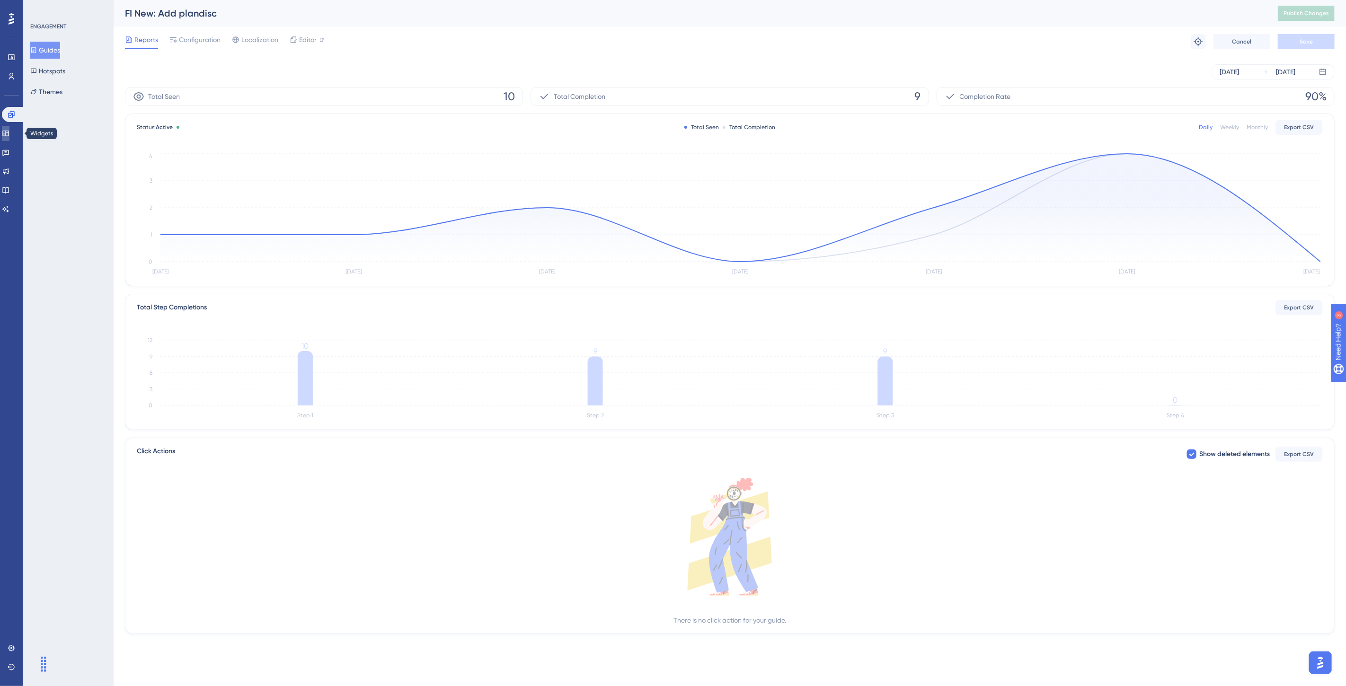
click at [9, 133] on icon at bounding box center [5, 134] width 6 height 6
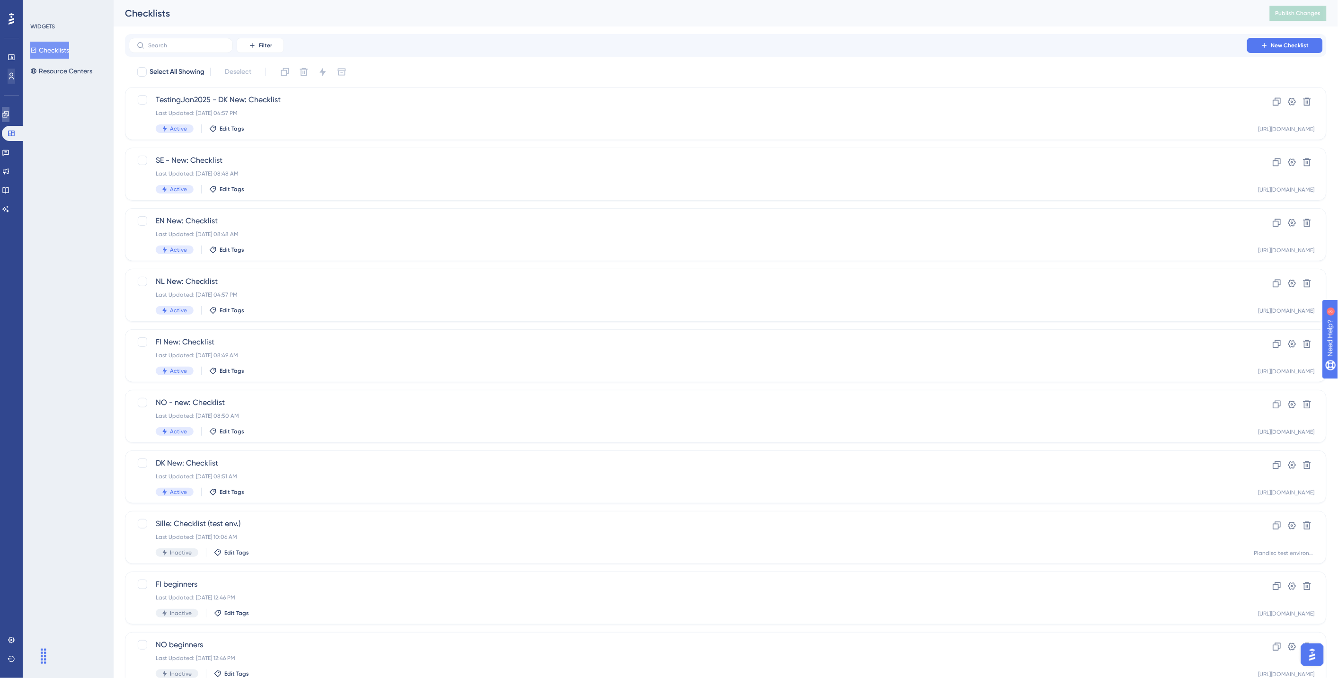
click at [9, 116] on icon at bounding box center [6, 115] width 8 height 8
click at [155, 44] on input "text" at bounding box center [186, 45] width 77 height 7
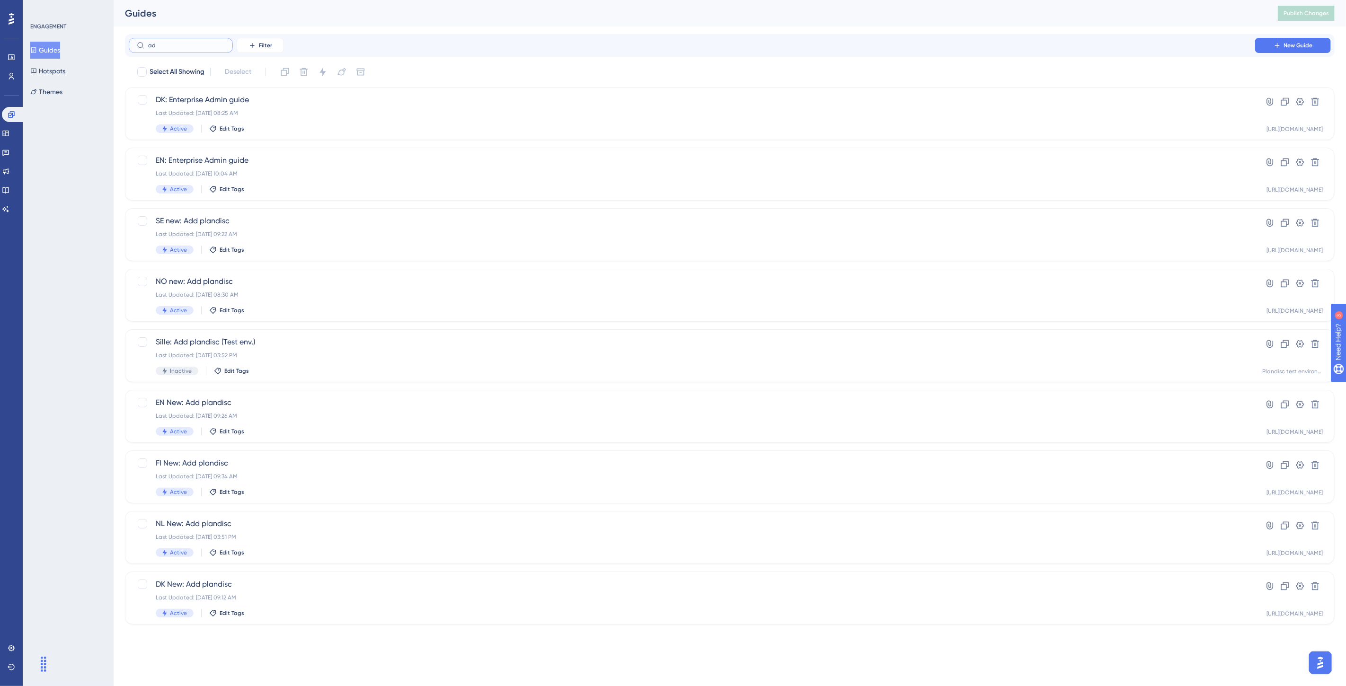
type input "add"
click at [255, 353] on div "Last Updated: Aug 12 2025, 09:34 AM" at bounding box center [692, 356] width 1072 height 8
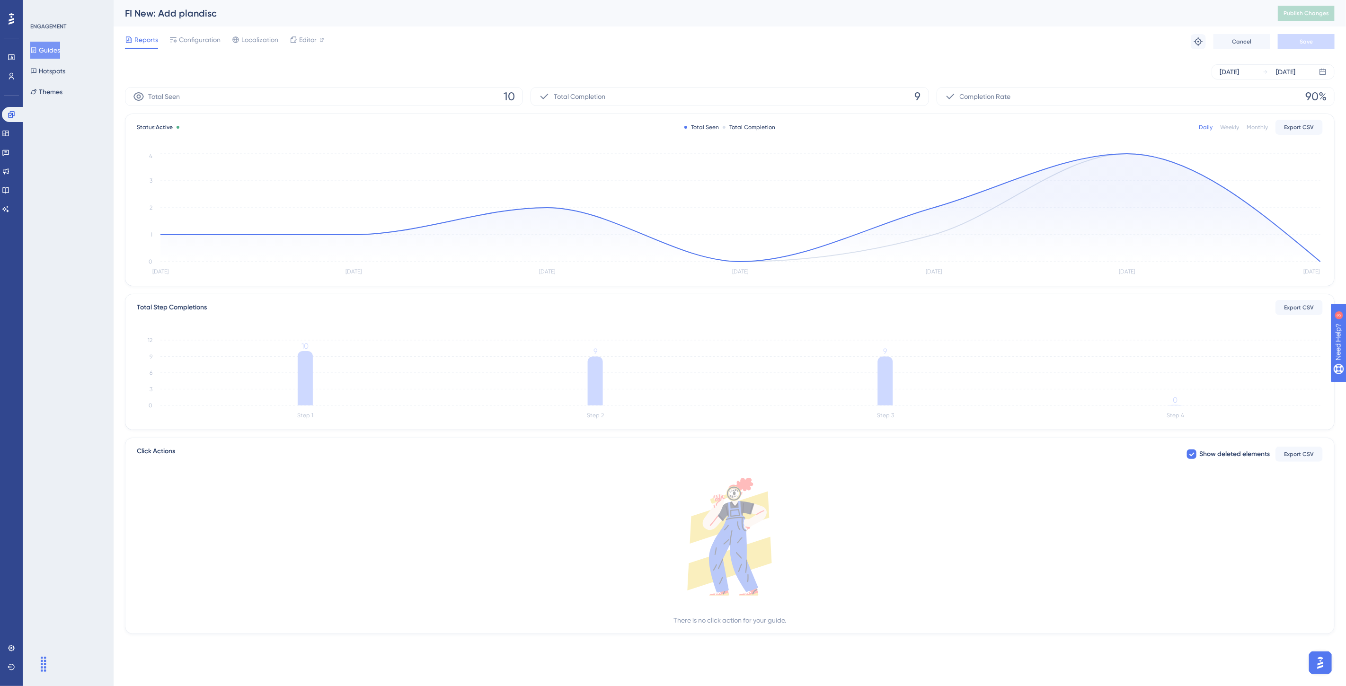
click at [216, 38] on span "Configuration" at bounding box center [200, 39] width 42 height 11
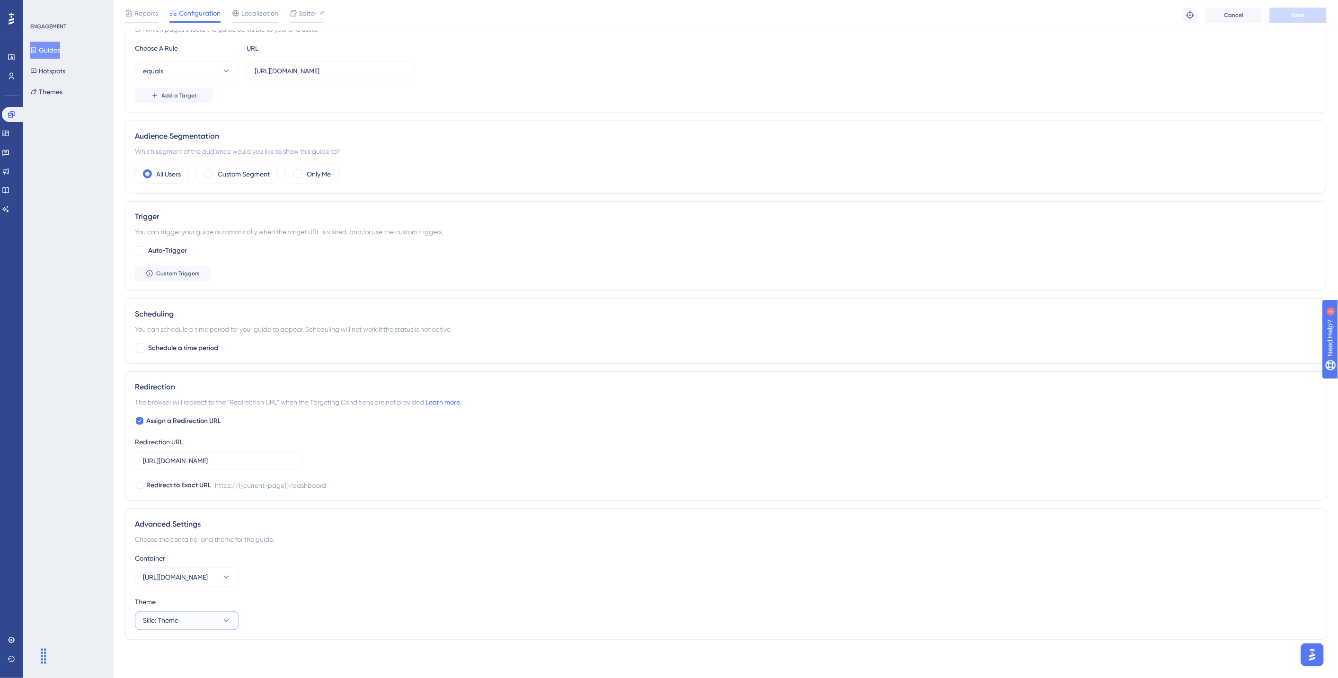
click at [183, 609] on button "Sille: Theme" at bounding box center [187, 620] width 104 height 19
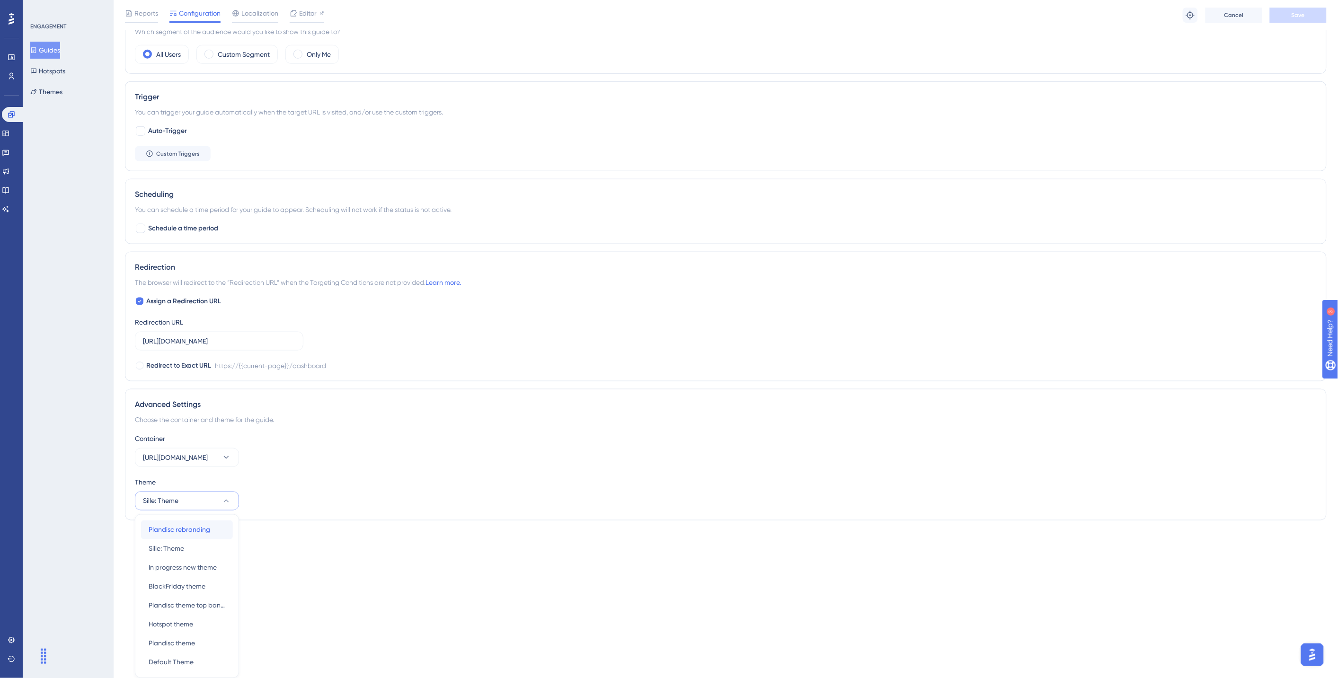
click at [192, 530] on span "Plandisc rebranding" at bounding box center [180, 529] width 62 height 11
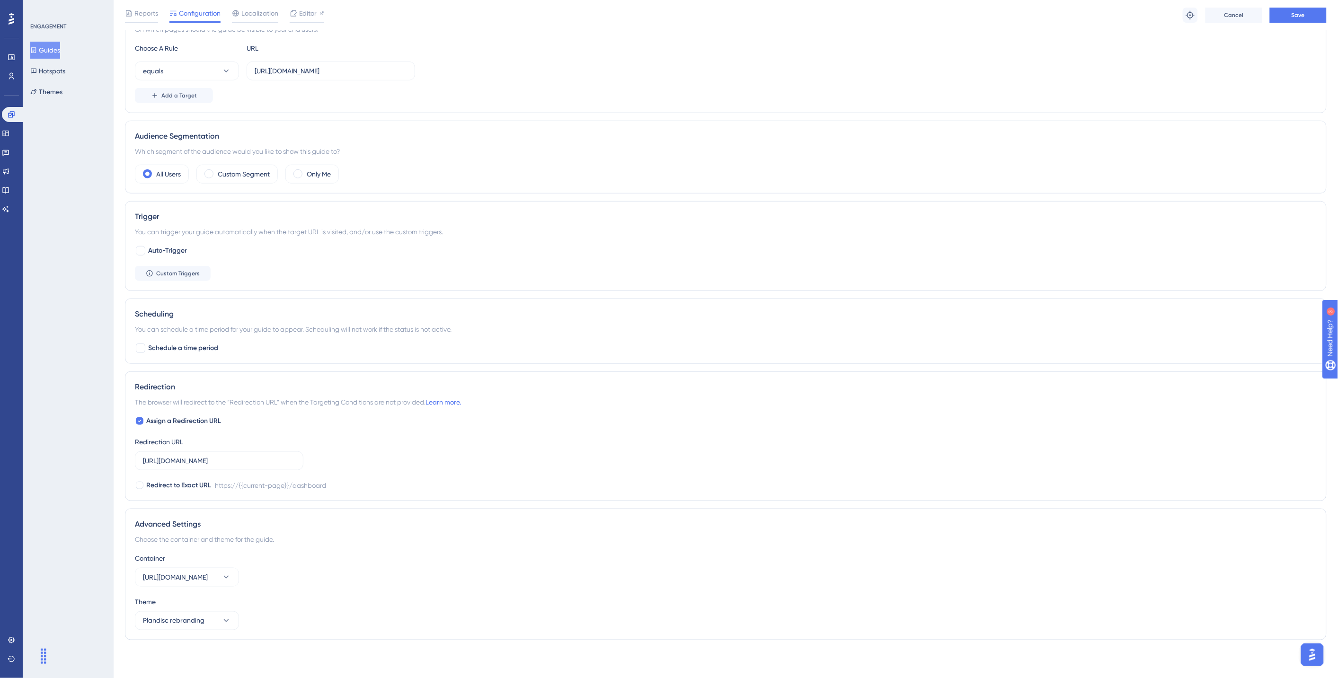
scroll to position [247, 0]
click at [1204, 12] on span "Save" at bounding box center [1297, 15] width 13 height 8
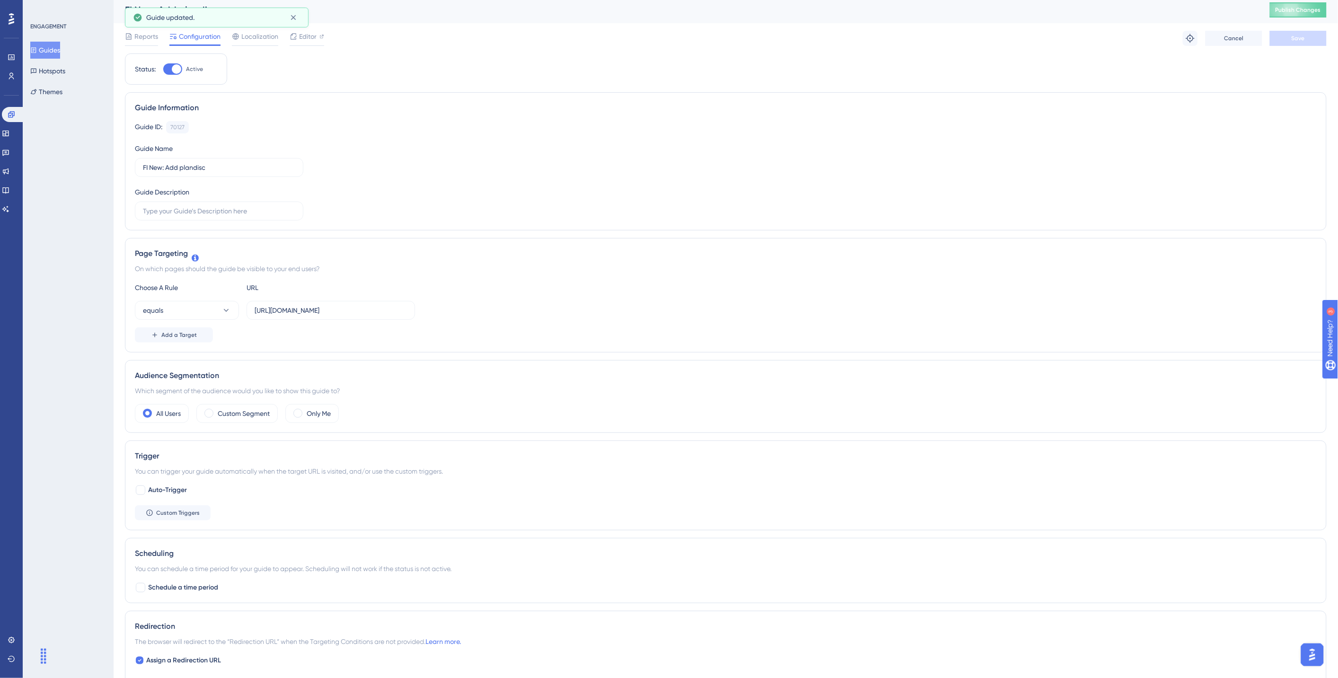
scroll to position [0, 0]
click at [58, 51] on button "Guides" at bounding box center [45, 50] width 30 height 17
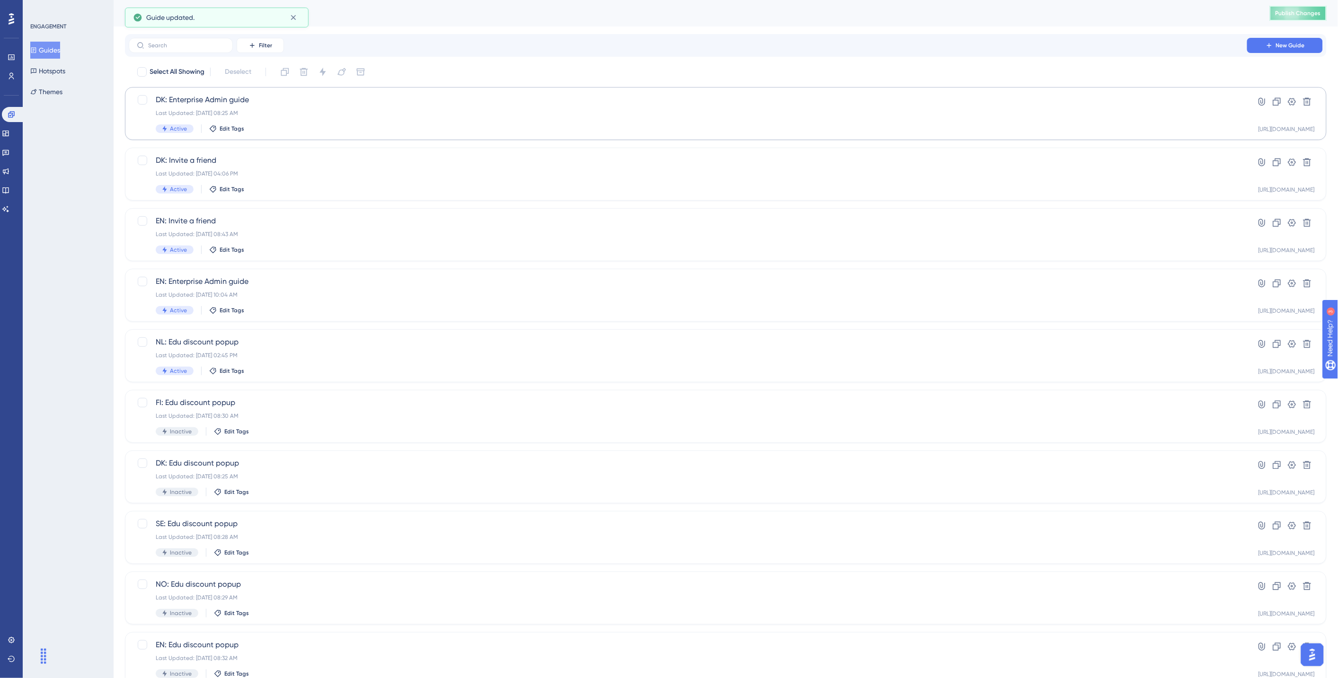
click at [1204, 13] on button "Publish Changes" at bounding box center [1297, 13] width 57 height 15
click at [181, 41] on label at bounding box center [181, 45] width 104 height 15
click at [181, 42] on input "text" at bounding box center [186, 45] width 77 height 7
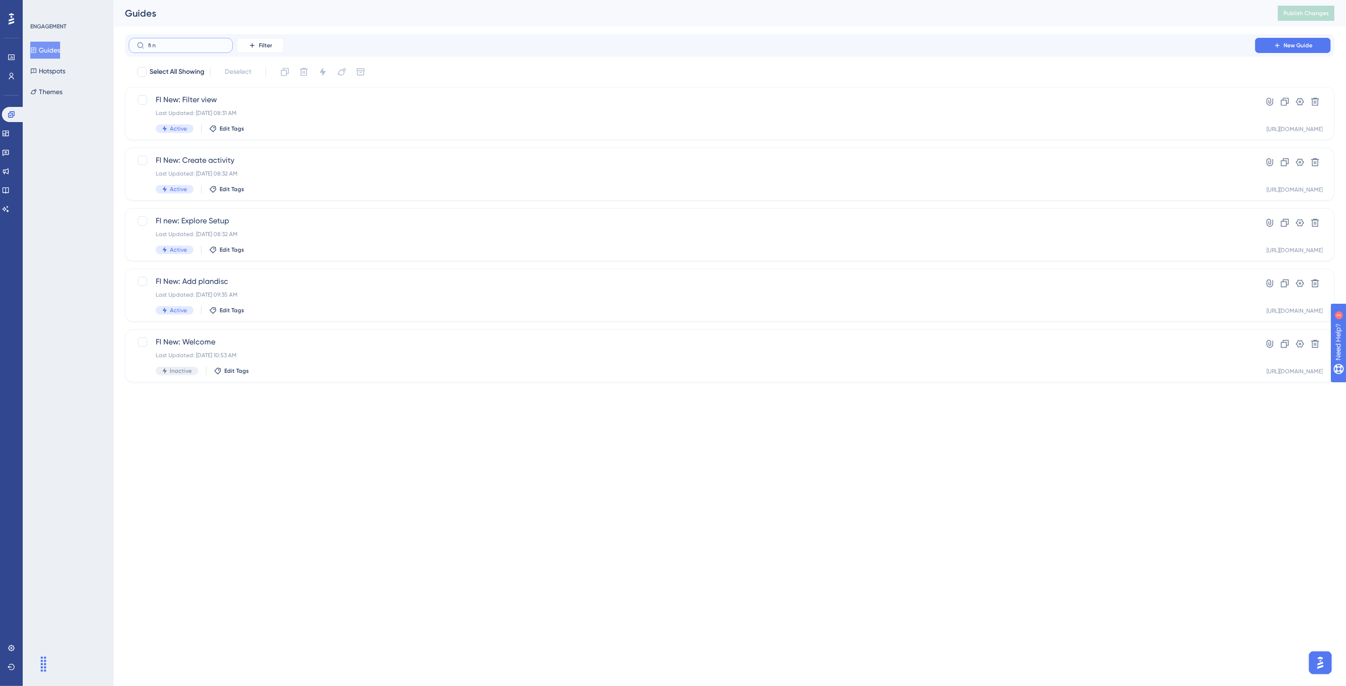
type input "fi ne"
click at [282, 111] on div "Last Updated: Aug 12 2025, 08:31 AM" at bounding box center [692, 113] width 1072 height 8
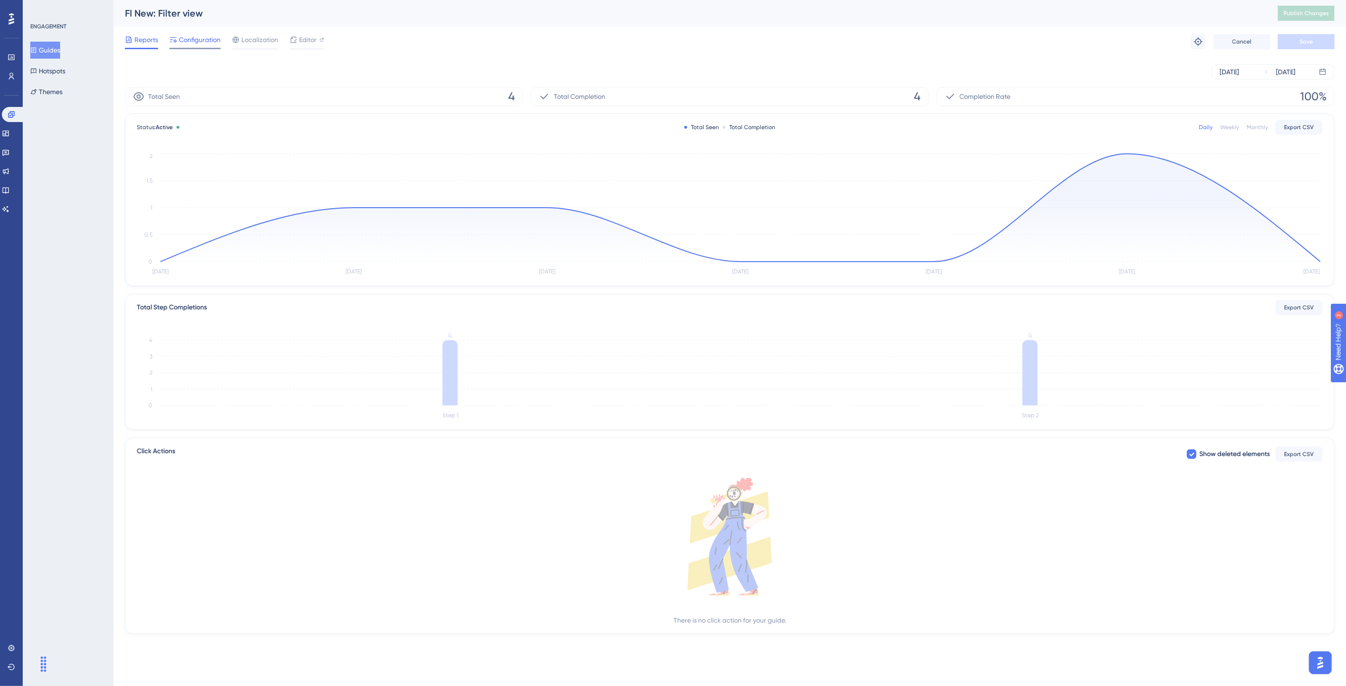
click at [202, 40] on span "Configuration" at bounding box center [200, 39] width 42 height 11
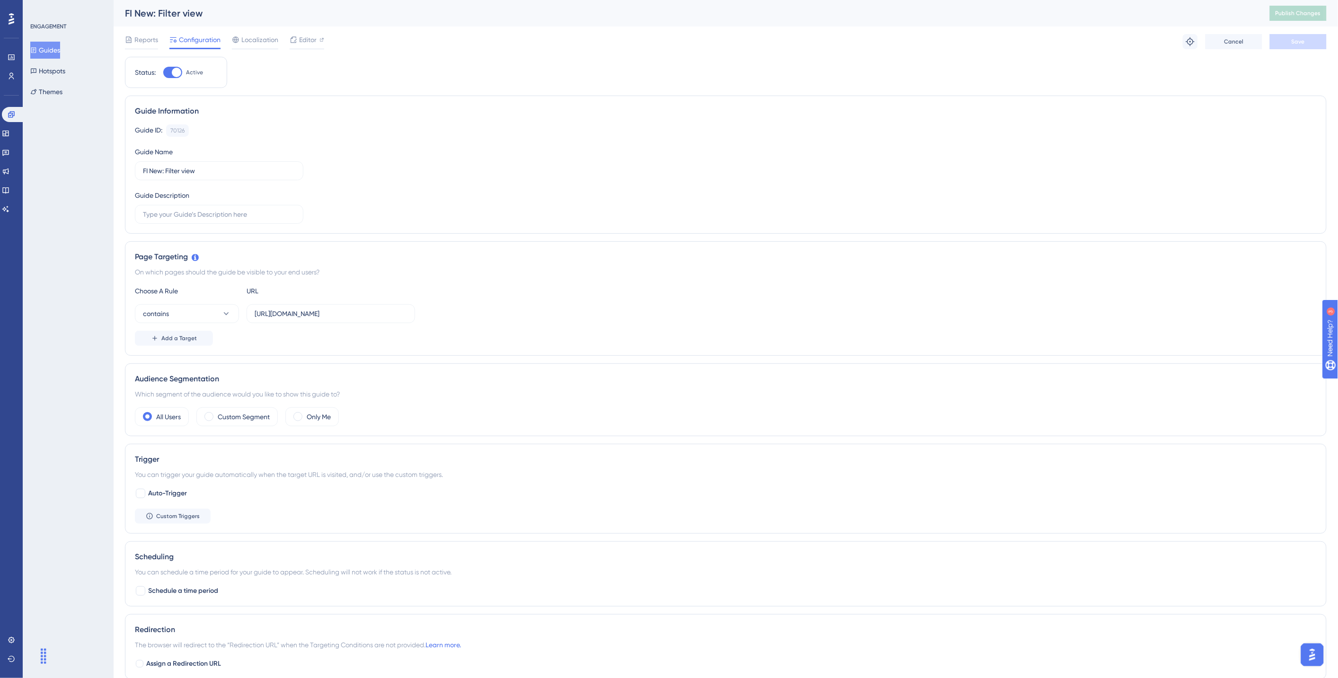
click at [58, 52] on button "Guides" at bounding box center [45, 50] width 30 height 17
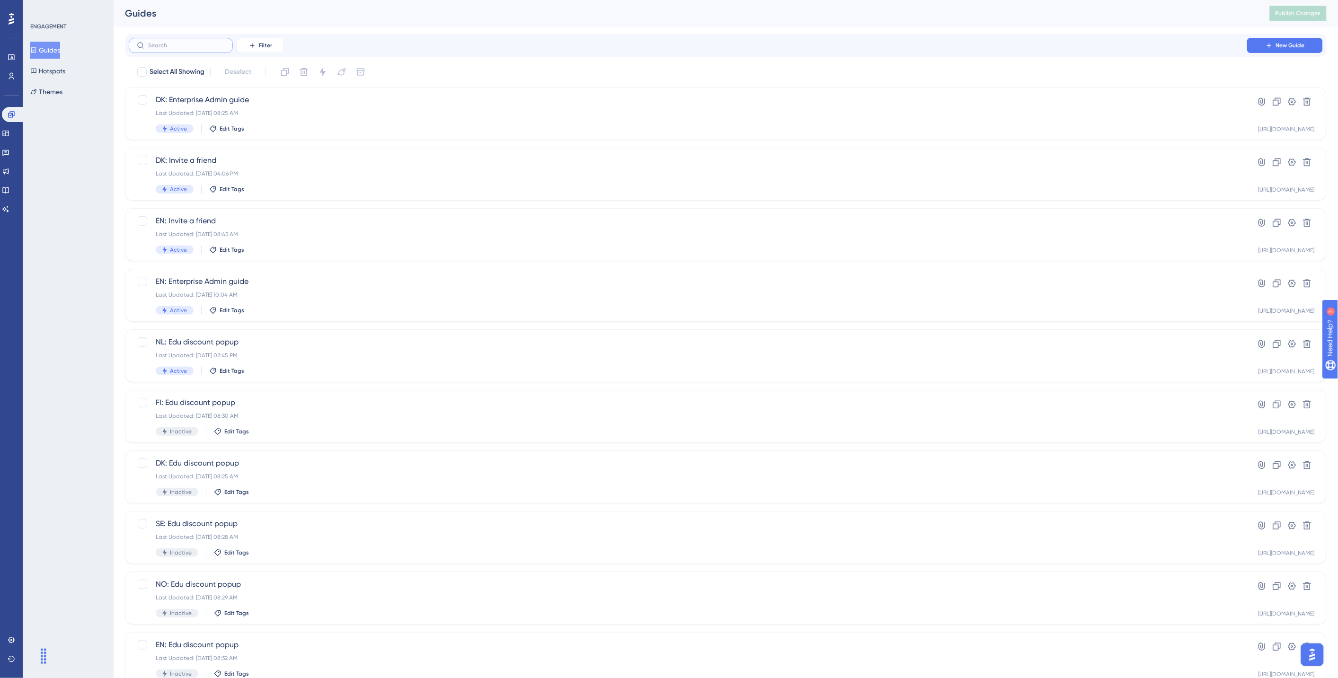
click at [193, 42] on input "text" at bounding box center [186, 45] width 77 height 7
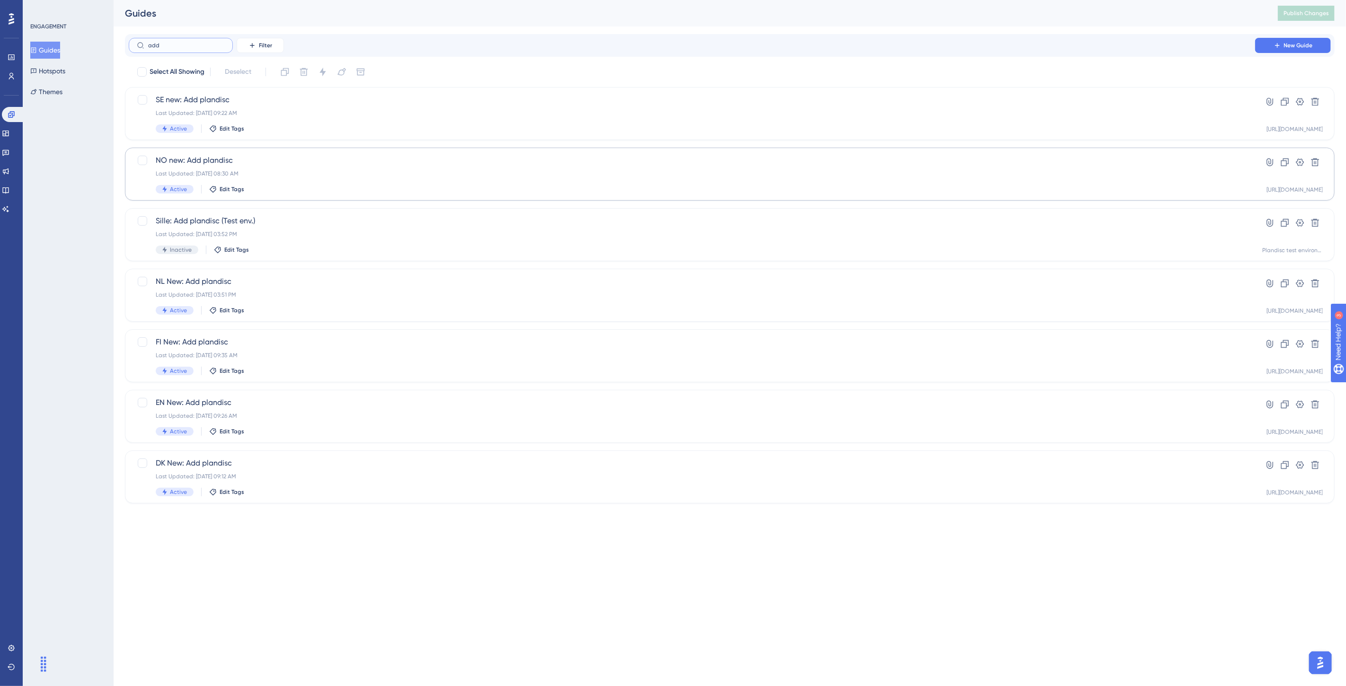
type input "add"
click at [303, 167] on div "NO new: Add plandisc Last Updated: Aug 12 2025, 08:30 AM Active Edit Tags" at bounding box center [692, 174] width 1072 height 39
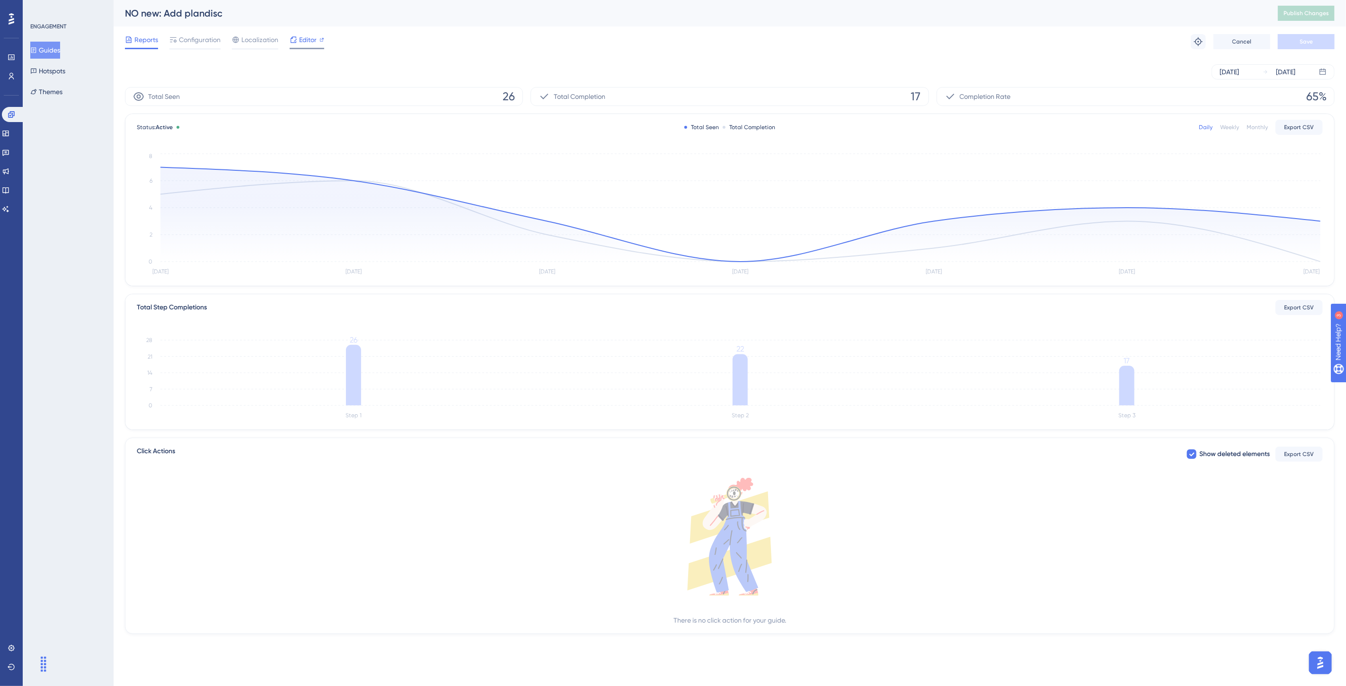
click at [300, 40] on span "Editor" at bounding box center [308, 39] width 18 height 11
click at [1204, 14] on span "Publish Changes" at bounding box center [1305, 13] width 45 height 8
click at [55, 49] on button "Guides" at bounding box center [45, 50] width 30 height 17
click at [48, 51] on button "Guides" at bounding box center [45, 50] width 30 height 17
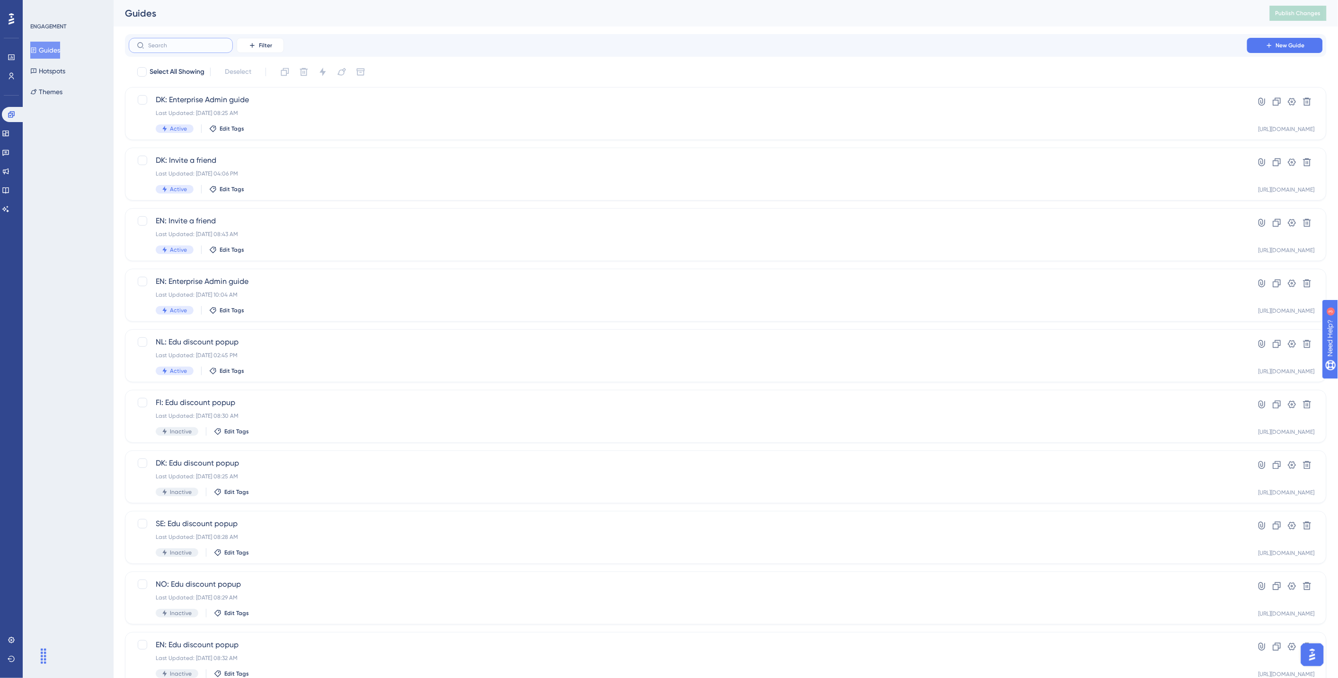
click at [174, 48] on input "text" at bounding box center [186, 45] width 77 height 7
type input "dk"
click at [287, 409] on div "DK New: Explore Setup Last Updated: Aug 12 2025, 08:26 AM Active Edit Tags" at bounding box center [692, 416] width 1072 height 39
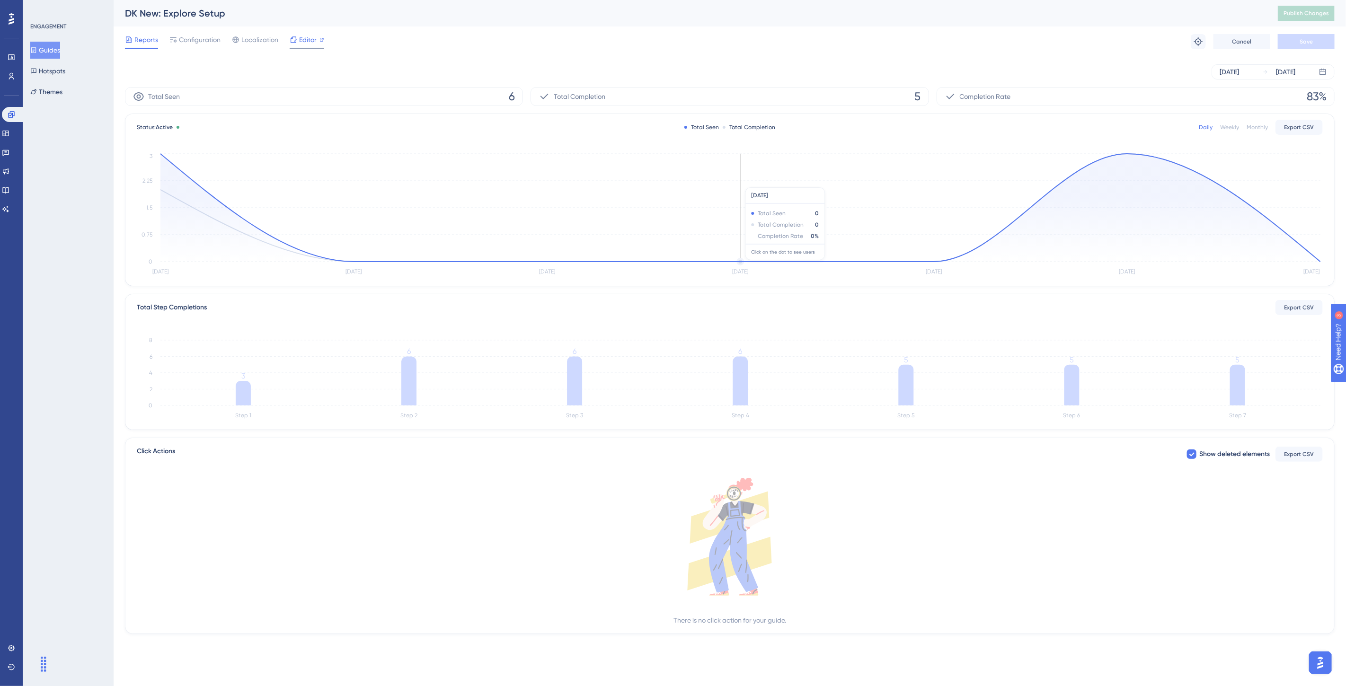
click at [299, 40] on span "Editor" at bounding box center [308, 39] width 18 height 11
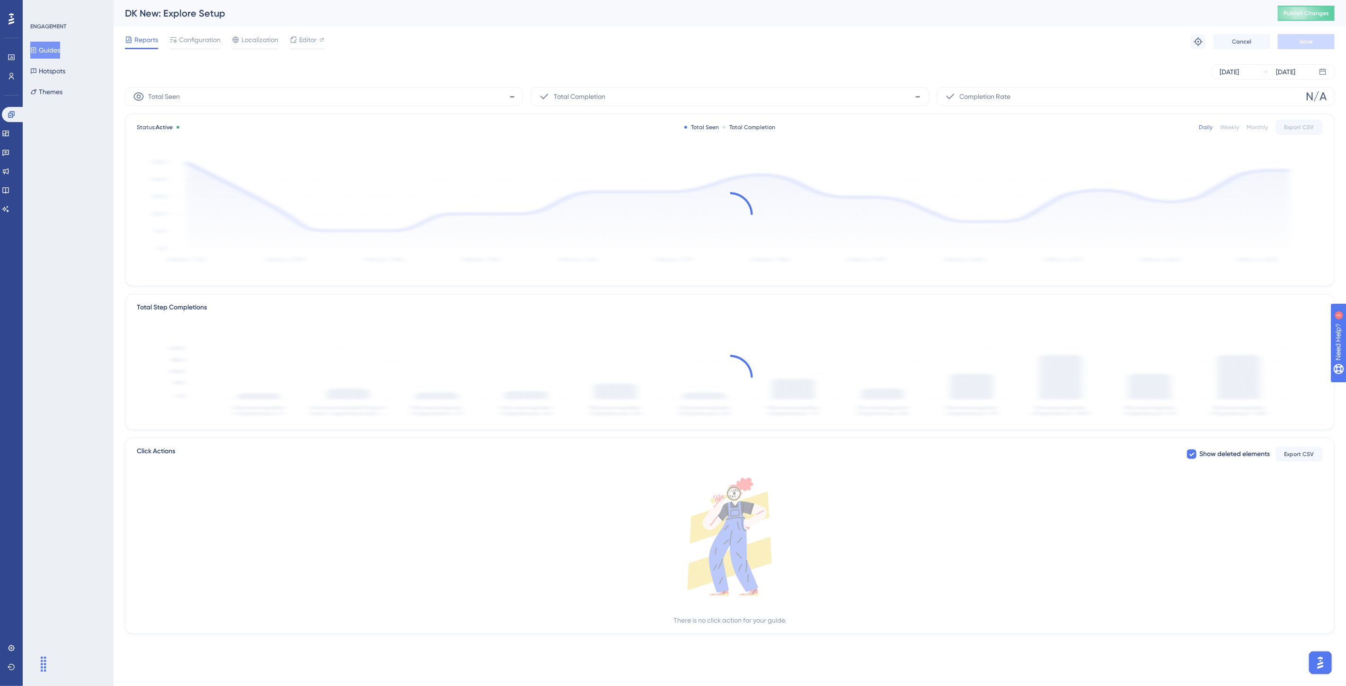
click at [1204, 17] on div "DK New: Explore Setup" at bounding box center [689, 13] width 1129 height 13
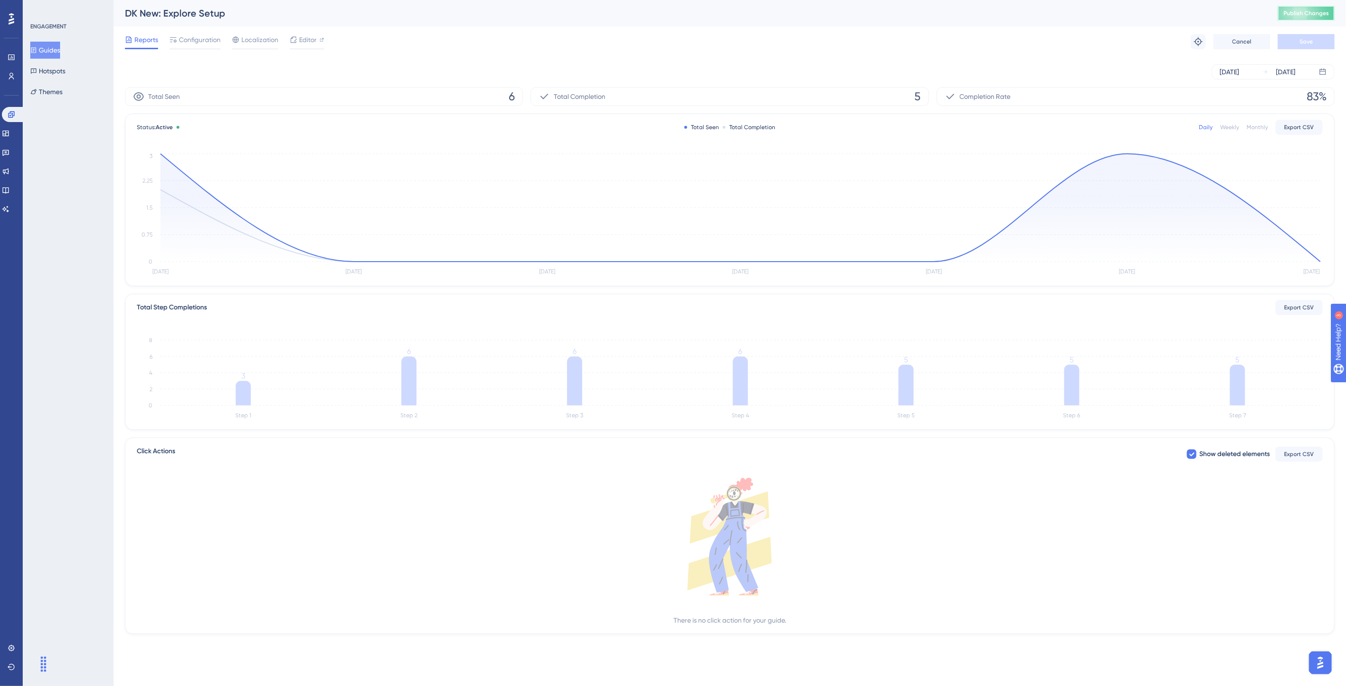
click at [1204, 16] on span "Publish Changes" at bounding box center [1305, 13] width 45 height 8
click at [57, 48] on button "Guides" at bounding box center [45, 50] width 30 height 17
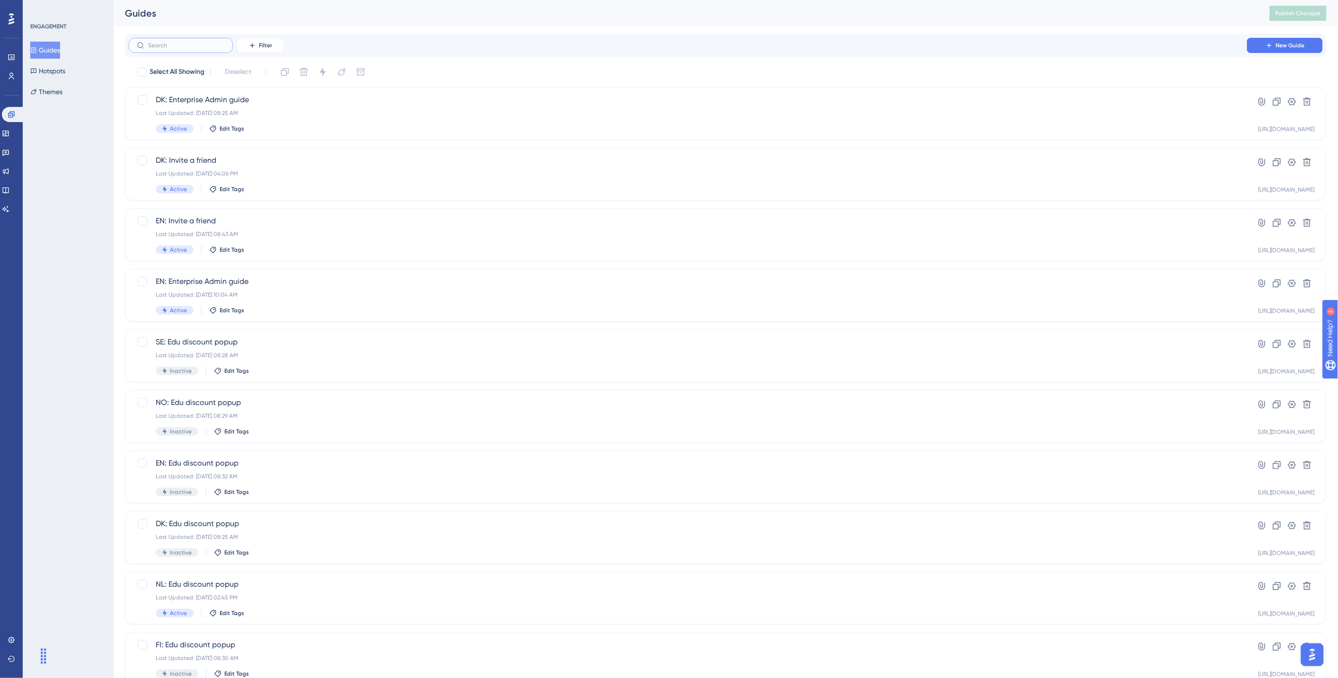
click at [170, 46] on input "text" at bounding box center [186, 45] width 77 height 7
type input "dk"
click at [265, 349] on div "DK New: Create activity Last Updated: Aug 12 2025, 08:26 AM Active Edit Tags" at bounding box center [692, 355] width 1072 height 39
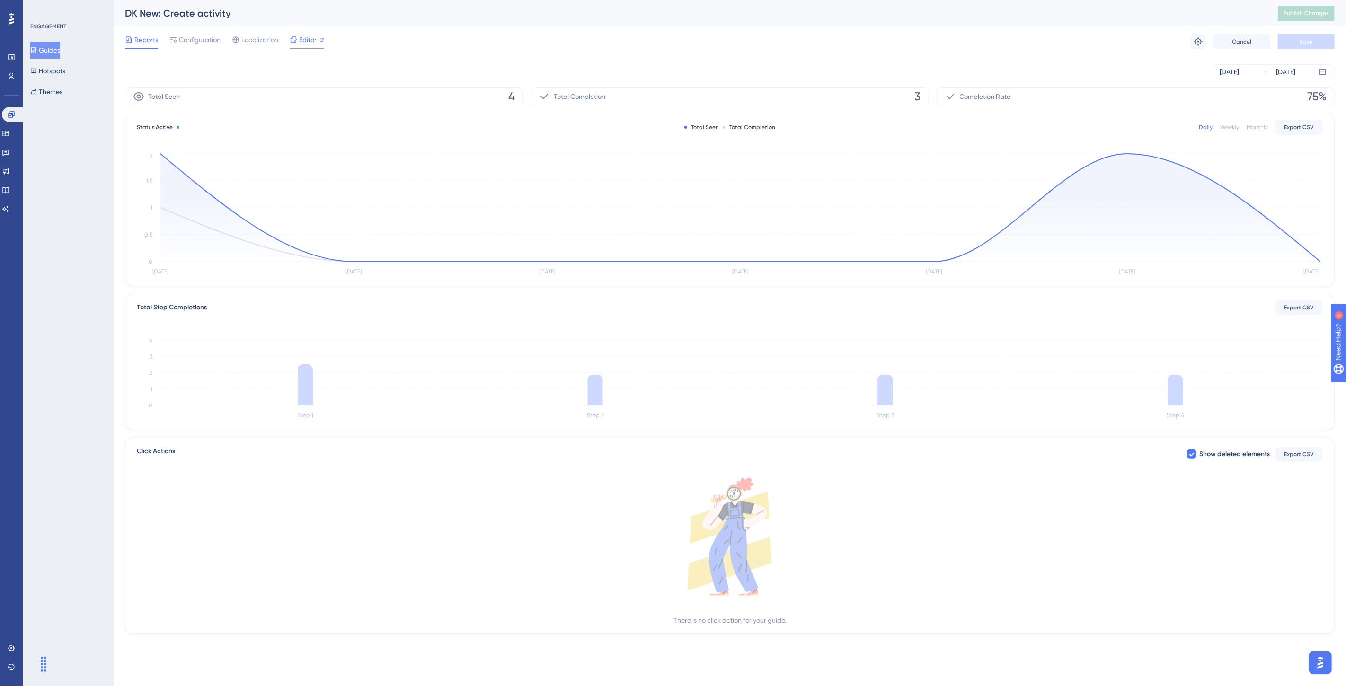
click at [303, 39] on span "Editor" at bounding box center [308, 39] width 18 height 11
click at [58, 46] on button "Guides" at bounding box center [45, 50] width 30 height 17
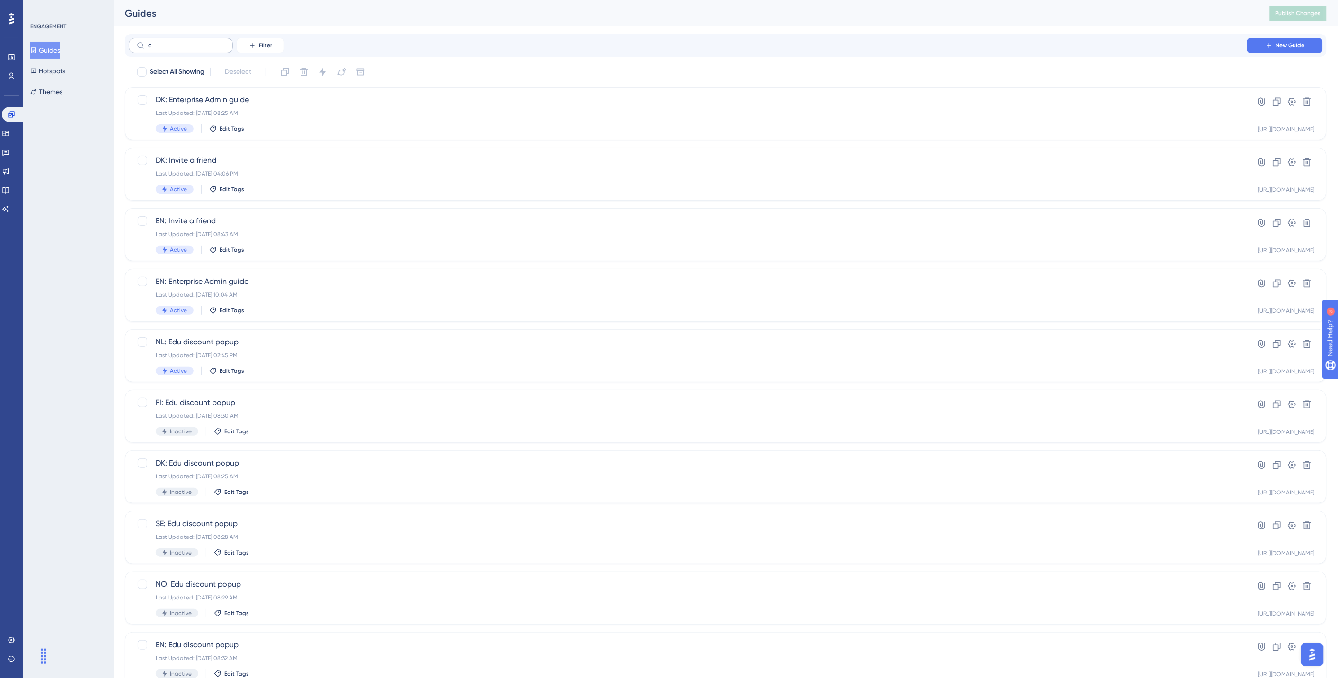
type input "dk"
click at [300, 299] on div "DK new: Filter view Last Updated: Aug 12 2025, 08:26 AM Active Edit Tags" at bounding box center [692, 295] width 1072 height 39
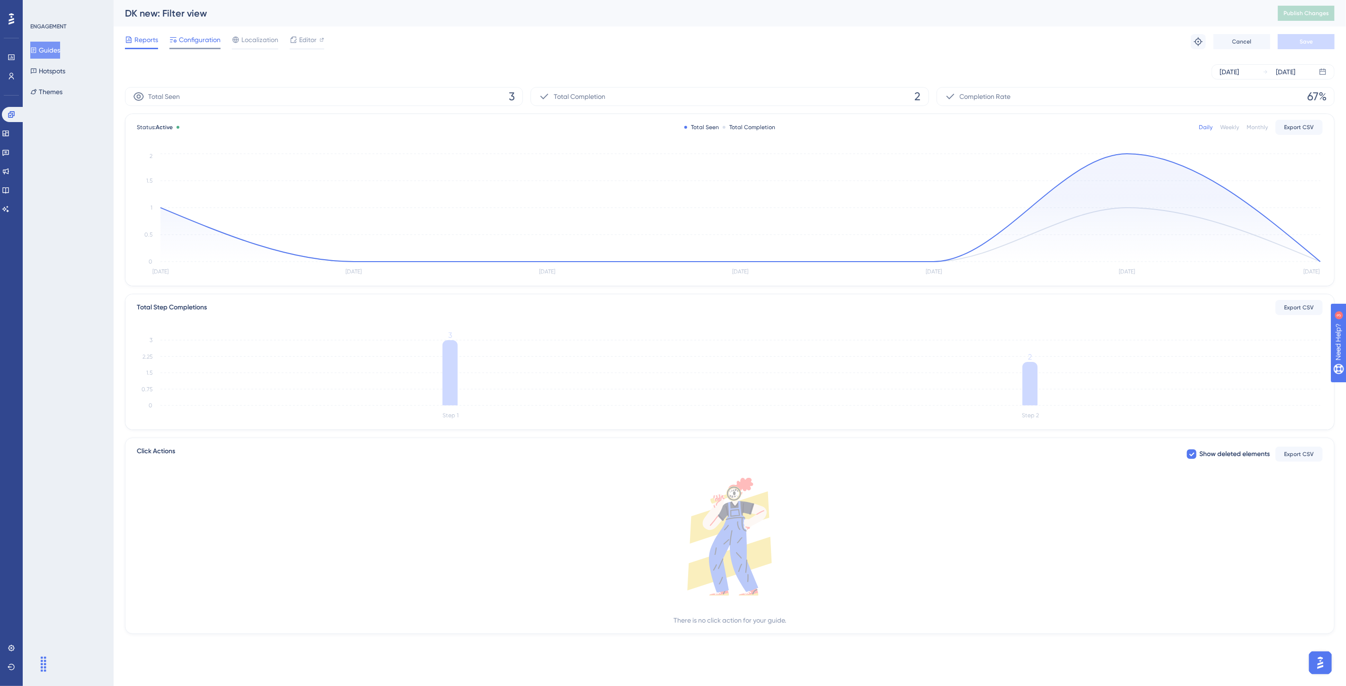
click at [181, 45] on span "Configuration" at bounding box center [200, 39] width 42 height 11
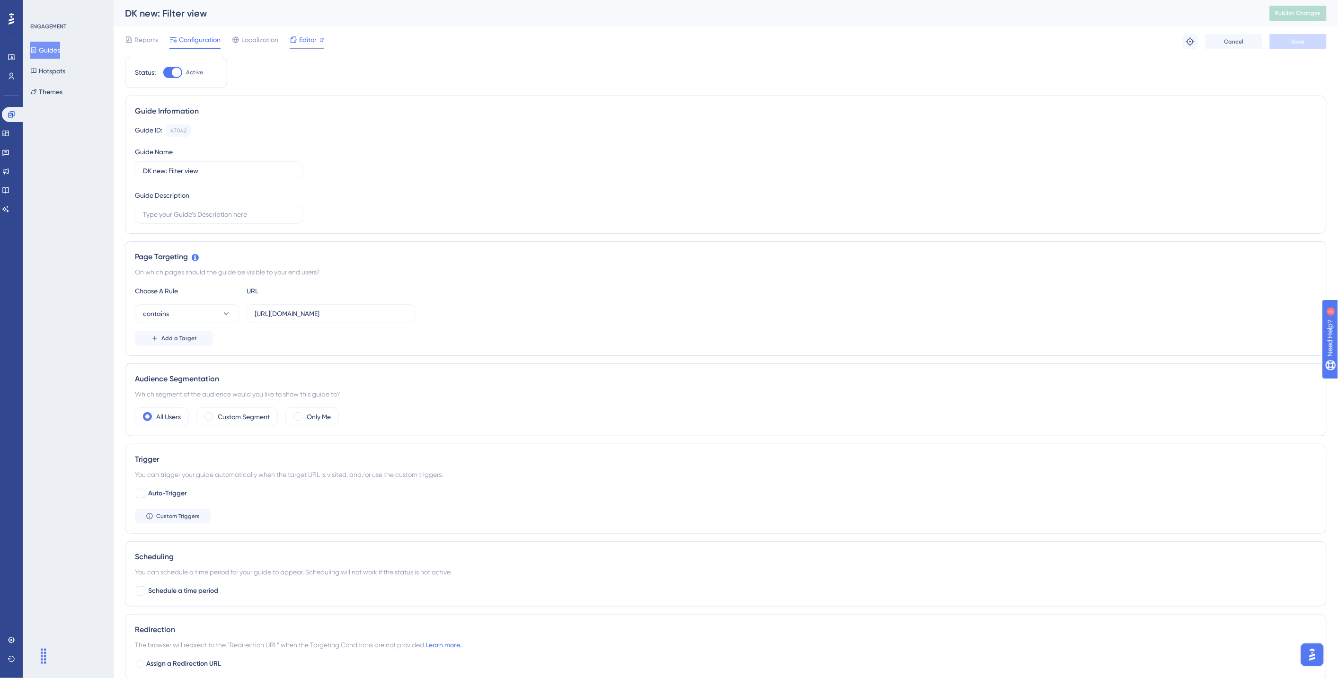
click at [303, 42] on span "Editor" at bounding box center [308, 39] width 18 height 11
click at [53, 53] on button "Guides" at bounding box center [45, 50] width 30 height 17
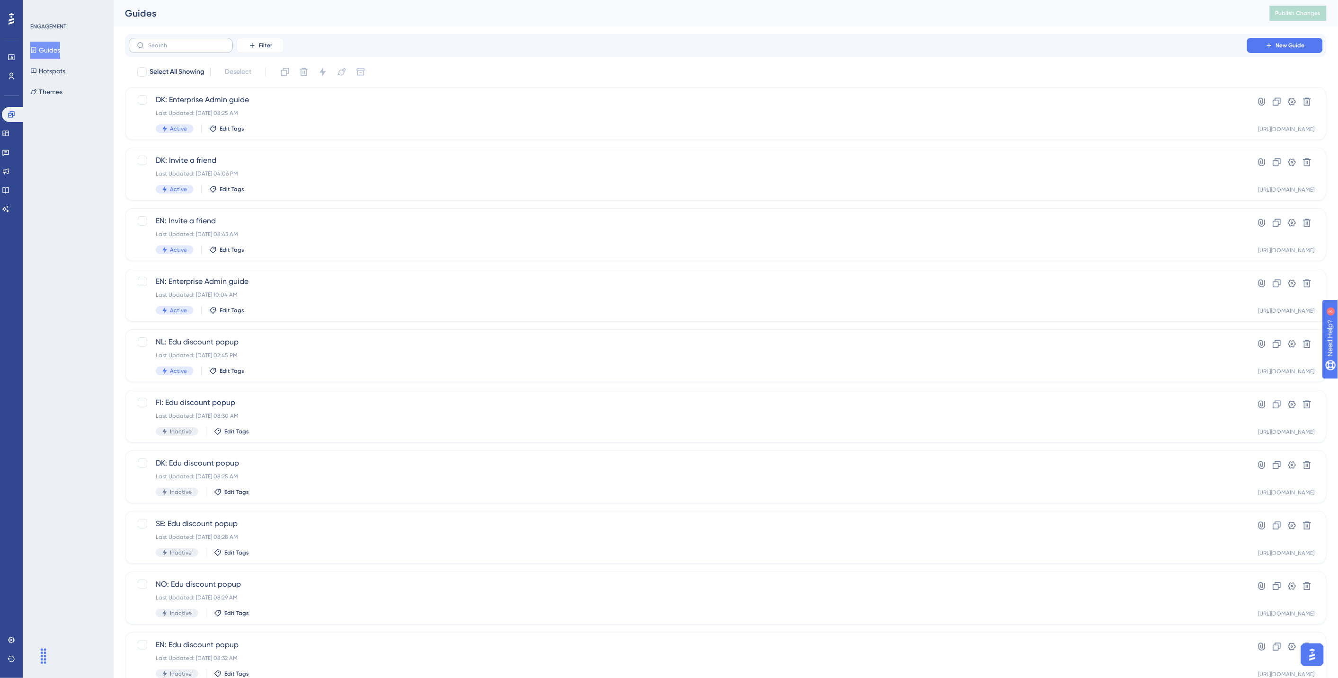
click at [209, 40] on label at bounding box center [181, 45] width 104 height 15
click at [209, 42] on input "text" at bounding box center [186, 45] width 77 height 7
click at [198, 44] on input "text" at bounding box center [186, 45] width 77 height 7
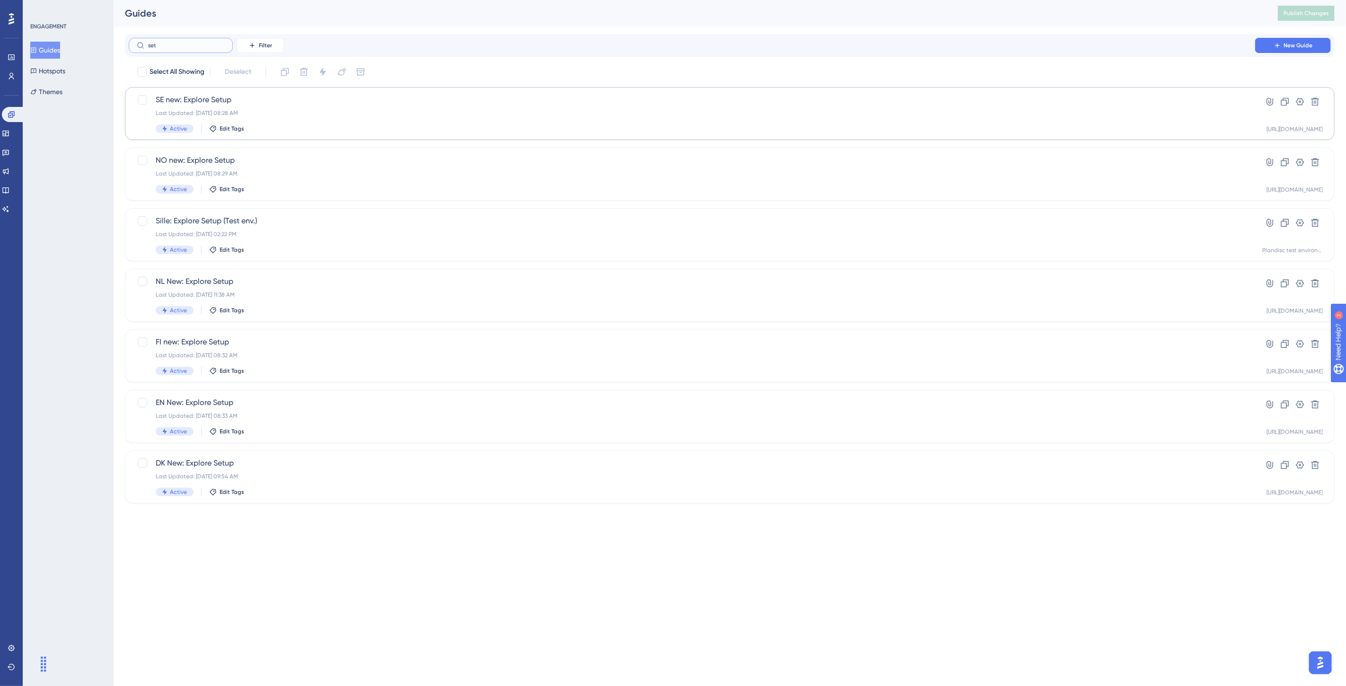
type input "set"
click at [264, 106] on div "SE new: Explore Setup Last Updated: Aug 12 2025, 08:28 AM Active Edit Tags" at bounding box center [692, 113] width 1072 height 39
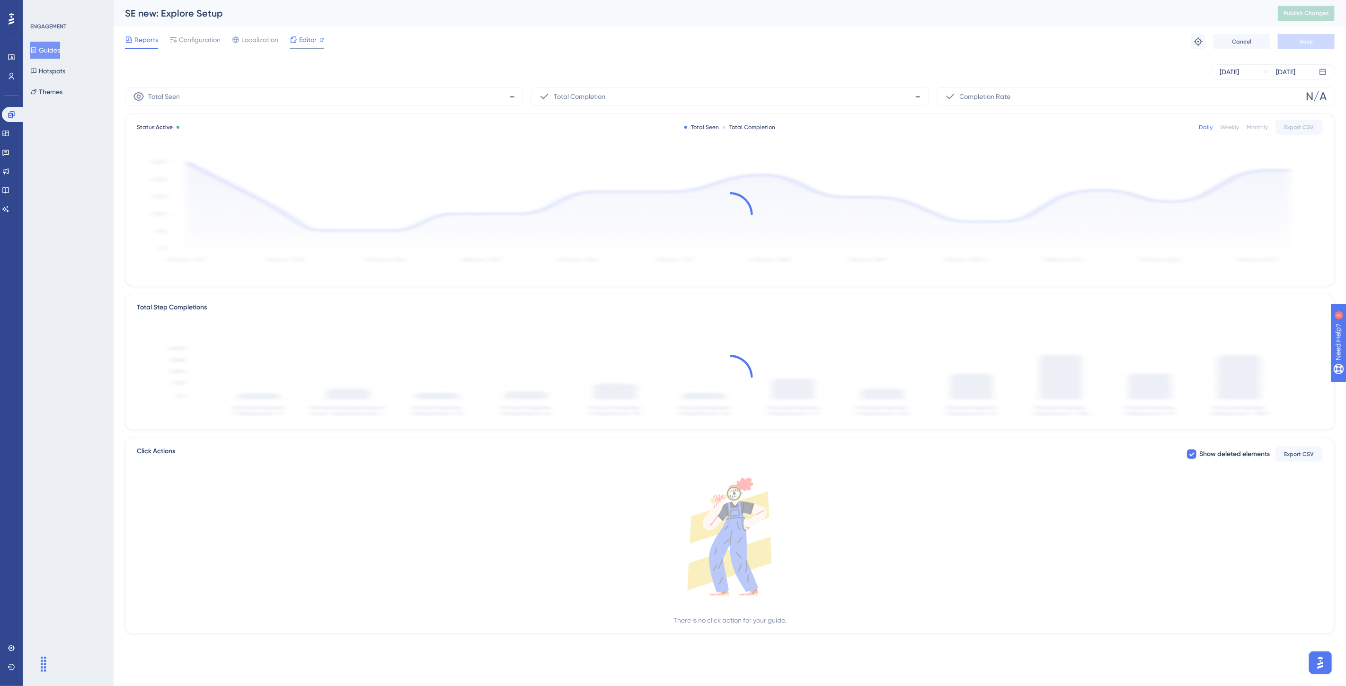
click at [304, 43] on span "Editor" at bounding box center [308, 39] width 18 height 11
click at [49, 48] on button "Guides" at bounding box center [45, 50] width 30 height 17
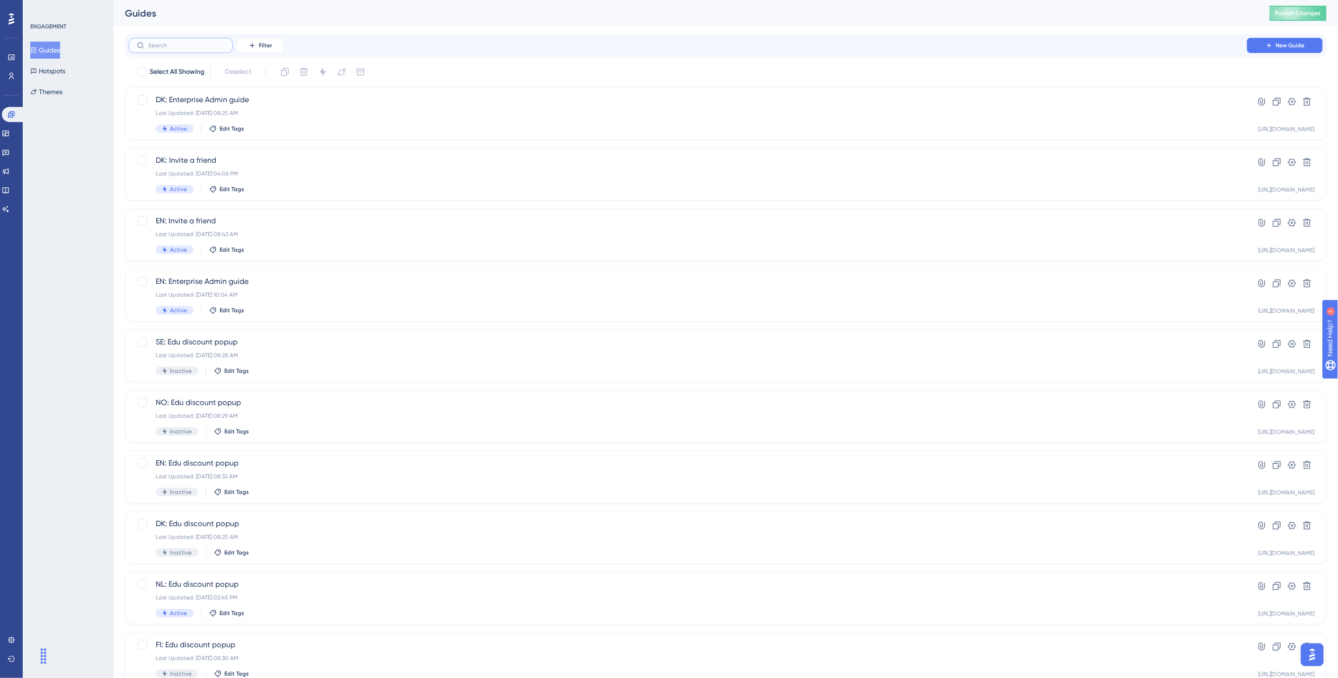
click at [162, 46] on input "text" at bounding box center [186, 45] width 77 height 7
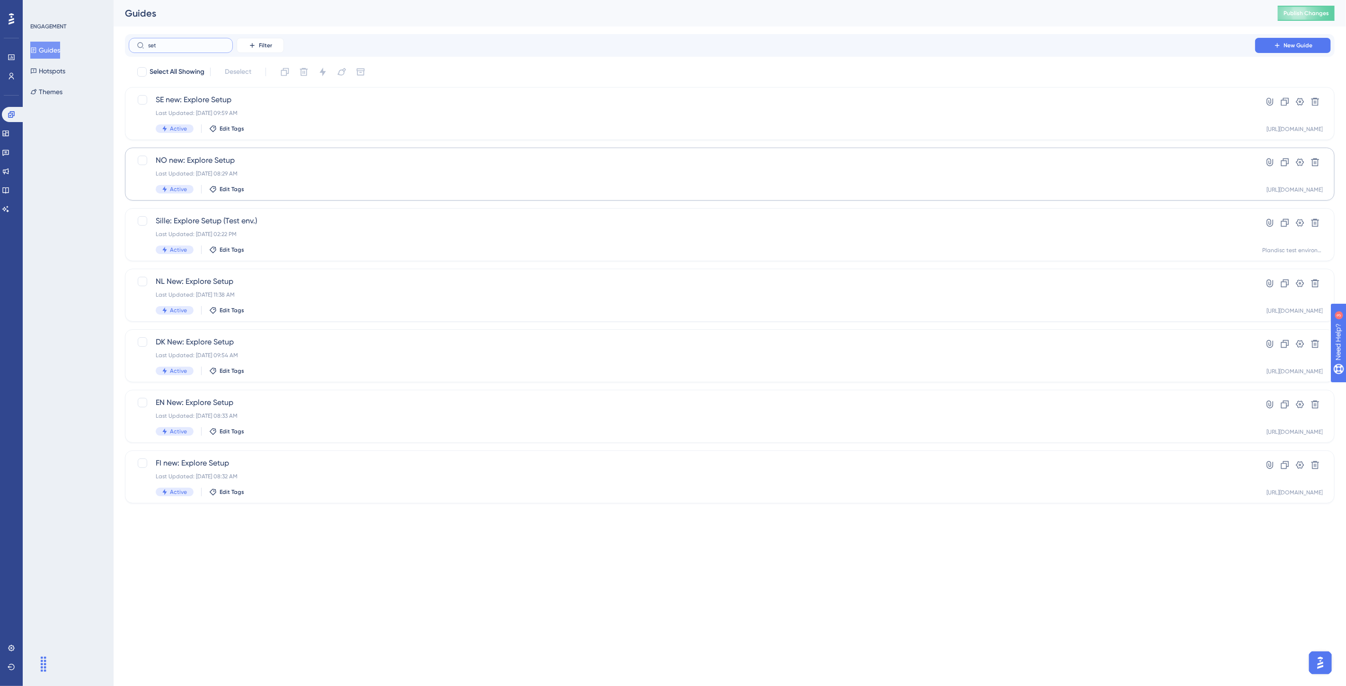
type input "set"
click at [300, 173] on div "Last Updated: Aug 12 2025, 08:29 AM" at bounding box center [692, 174] width 1072 height 8
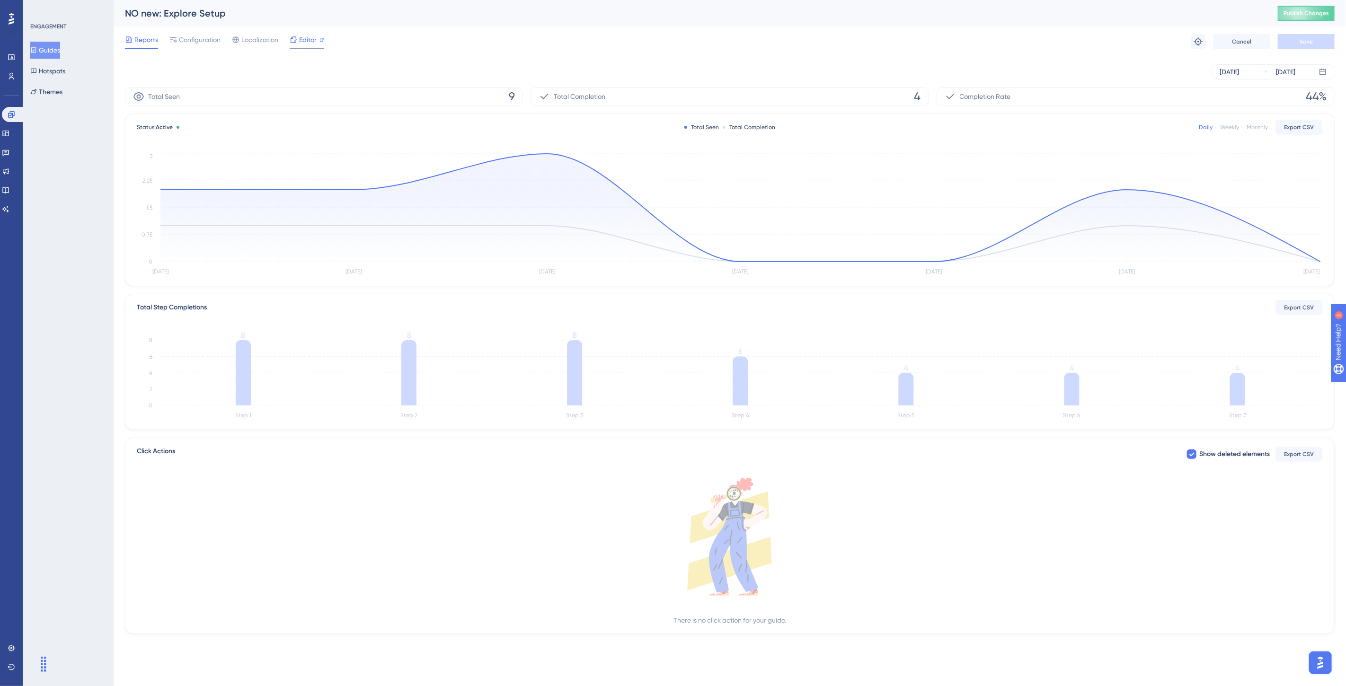
click at [304, 44] on span "Editor" at bounding box center [308, 39] width 18 height 11
click at [44, 51] on button "Guides" at bounding box center [45, 50] width 30 height 17
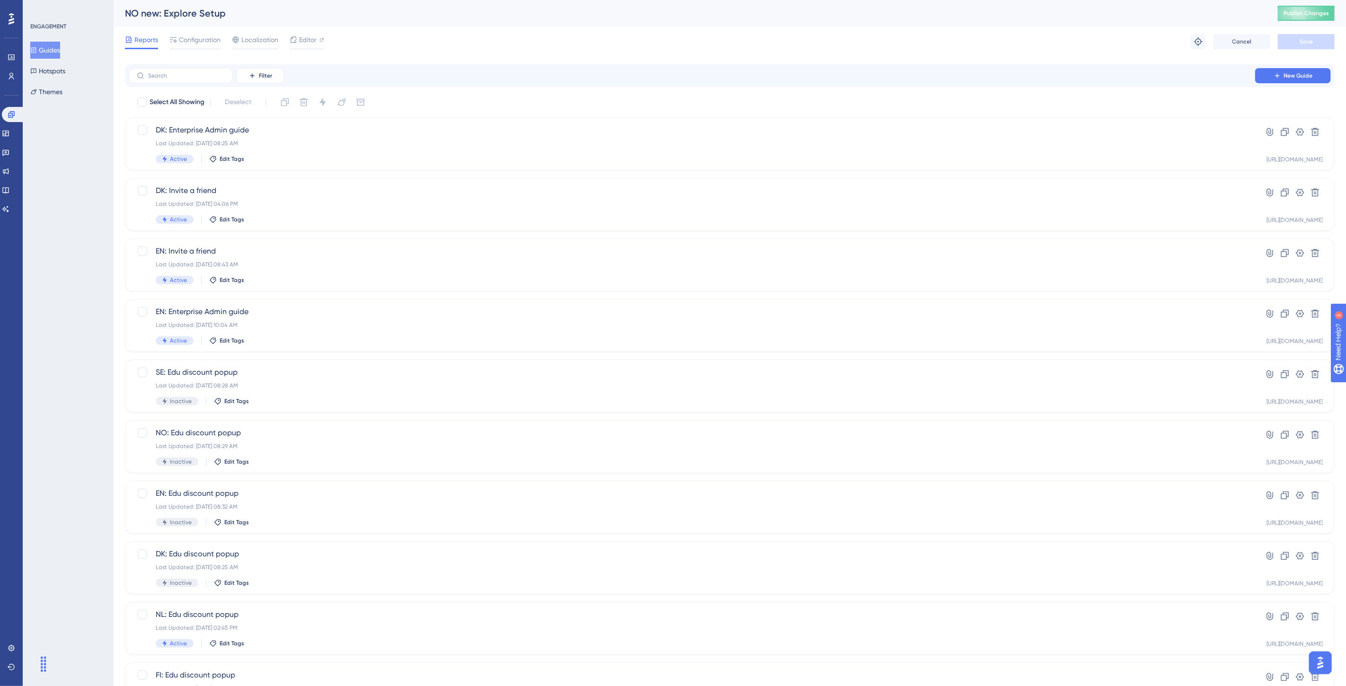
click at [60, 53] on button "Guides" at bounding box center [45, 50] width 30 height 17
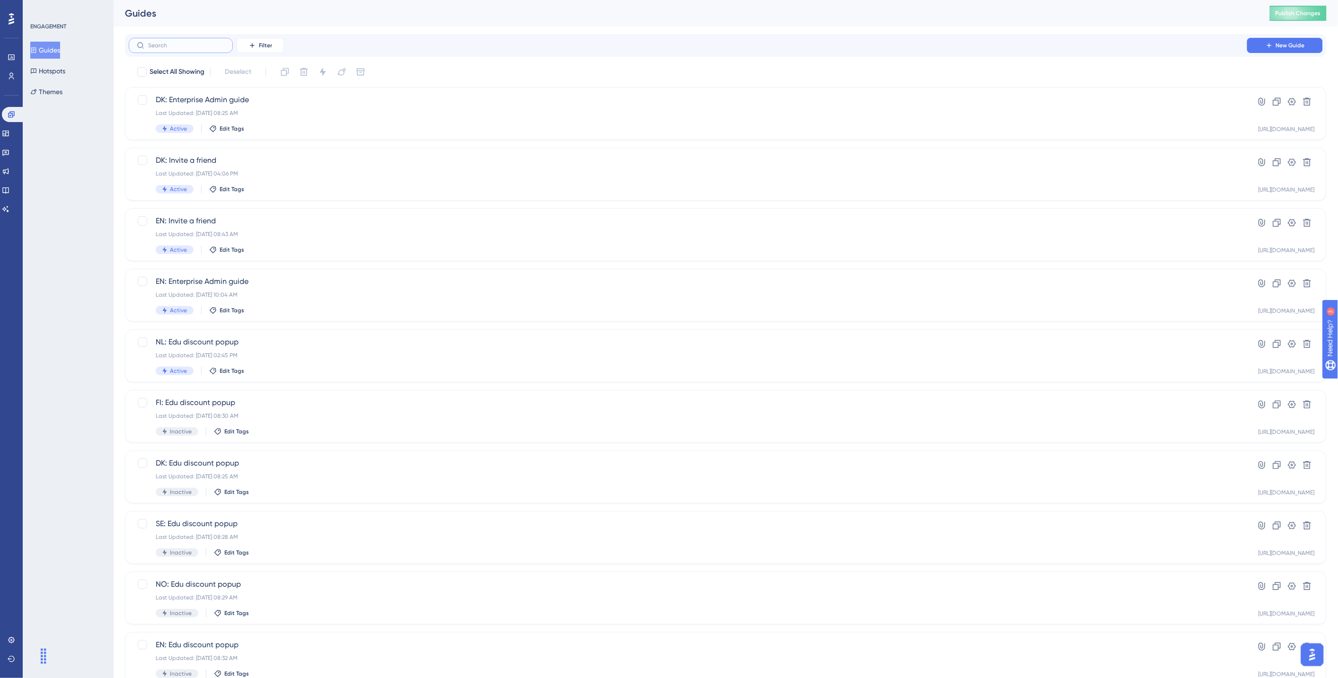
click at [167, 48] on input "text" at bounding box center [186, 45] width 77 height 7
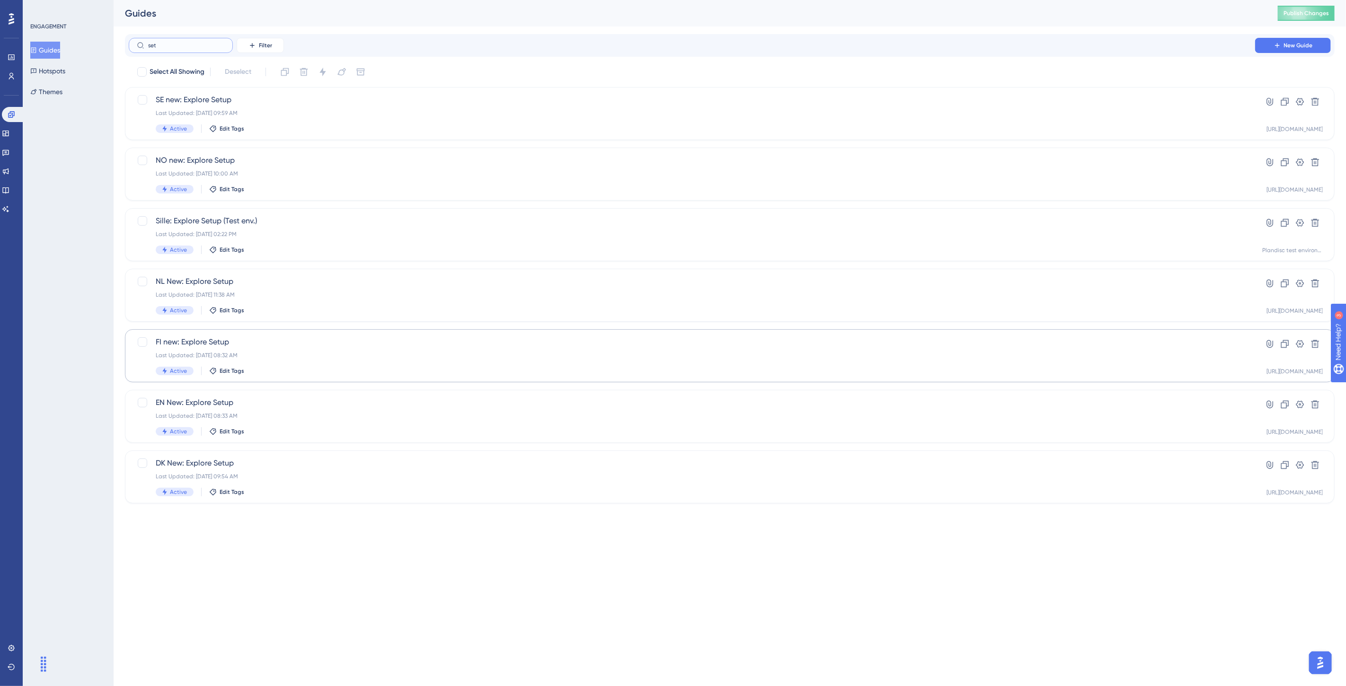
type input "set"
click at [319, 343] on span "FI new: Explore Setup" at bounding box center [692, 341] width 1072 height 11
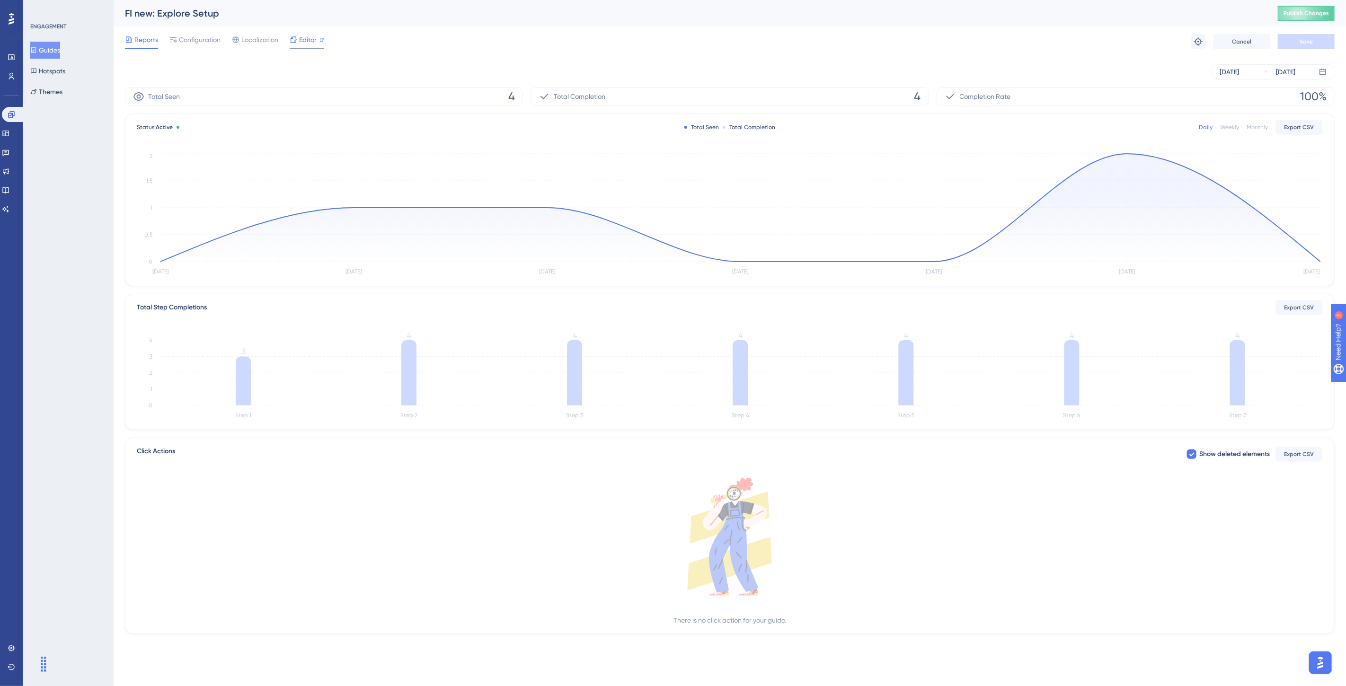
click at [306, 39] on span "Editor" at bounding box center [308, 39] width 18 height 11
click at [211, 43] on span "Configuration" at bounding box center [200, 39] width 42 height 11
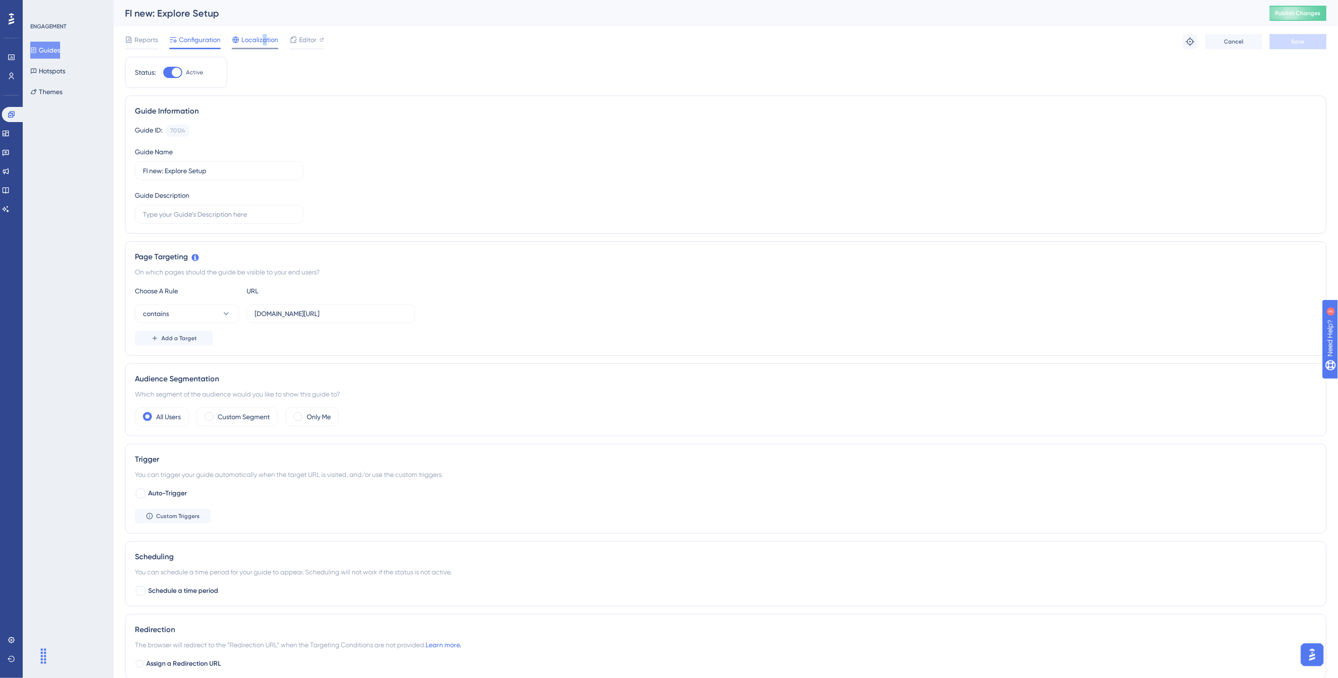
click at [263, 44] on span "Localization" at bounding box center [259, 39] width 37 height 11
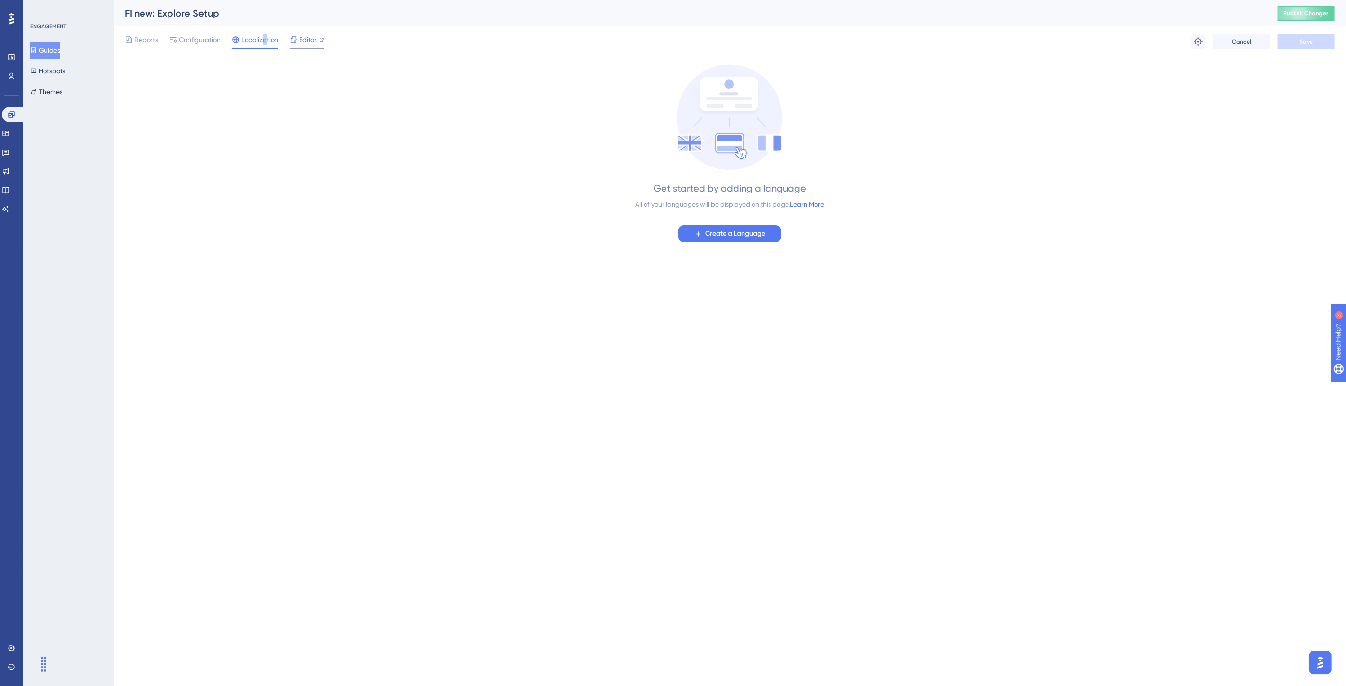
click at [194, 46] on div "Configuration" at bounding box center [194, 41] width 51 height 15
click at [299, 40] on div "Editor" at bounding box center [307, 39] width 35 height 11
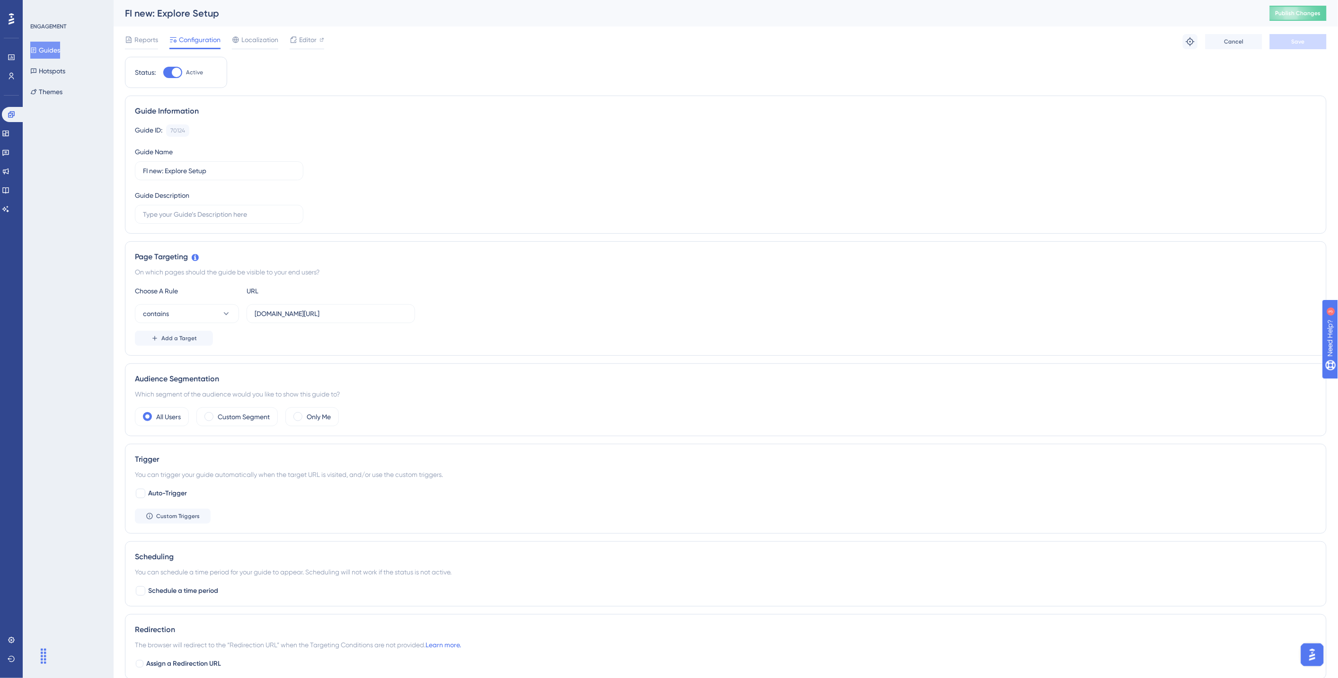
click at [51, 46] on button "Guides" at bounding box center [45, 50] width 30 height 17
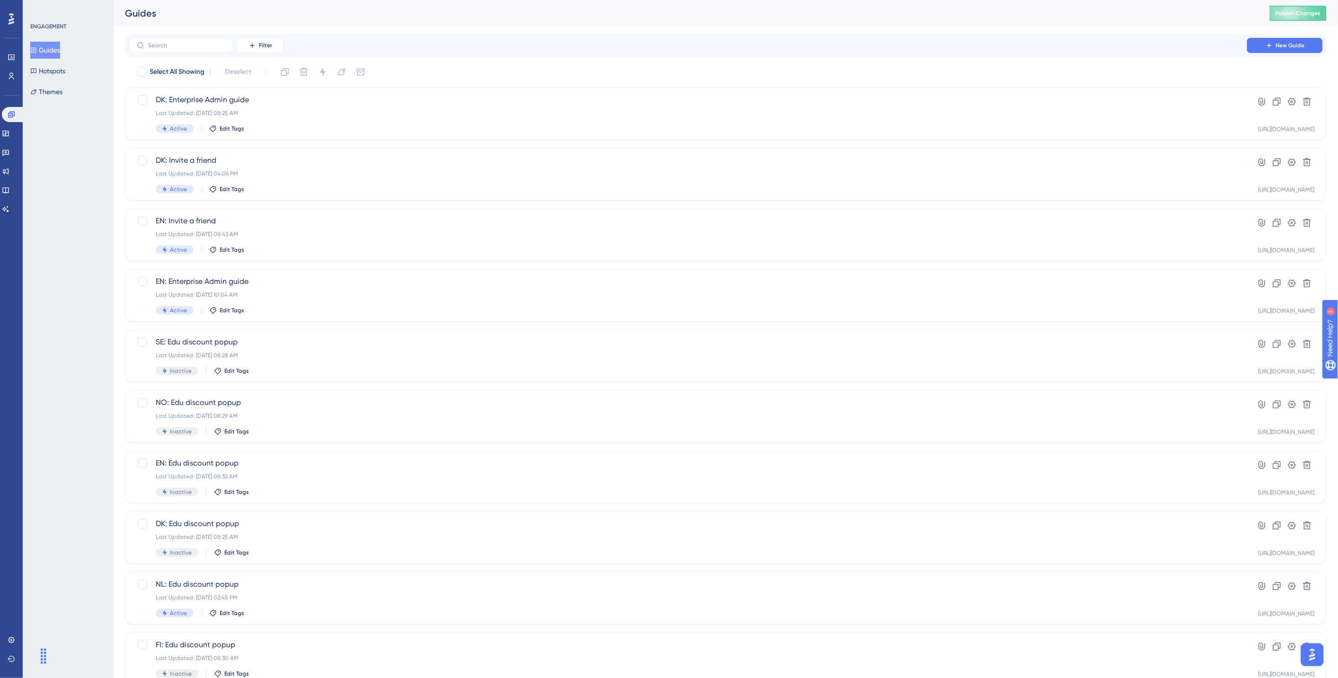
click at [176, 39] on label at bounding box center [181, 45] width 104 height 15
click at [176, 42] on input "text" at bounding box center [186, 45] width 77 height 7
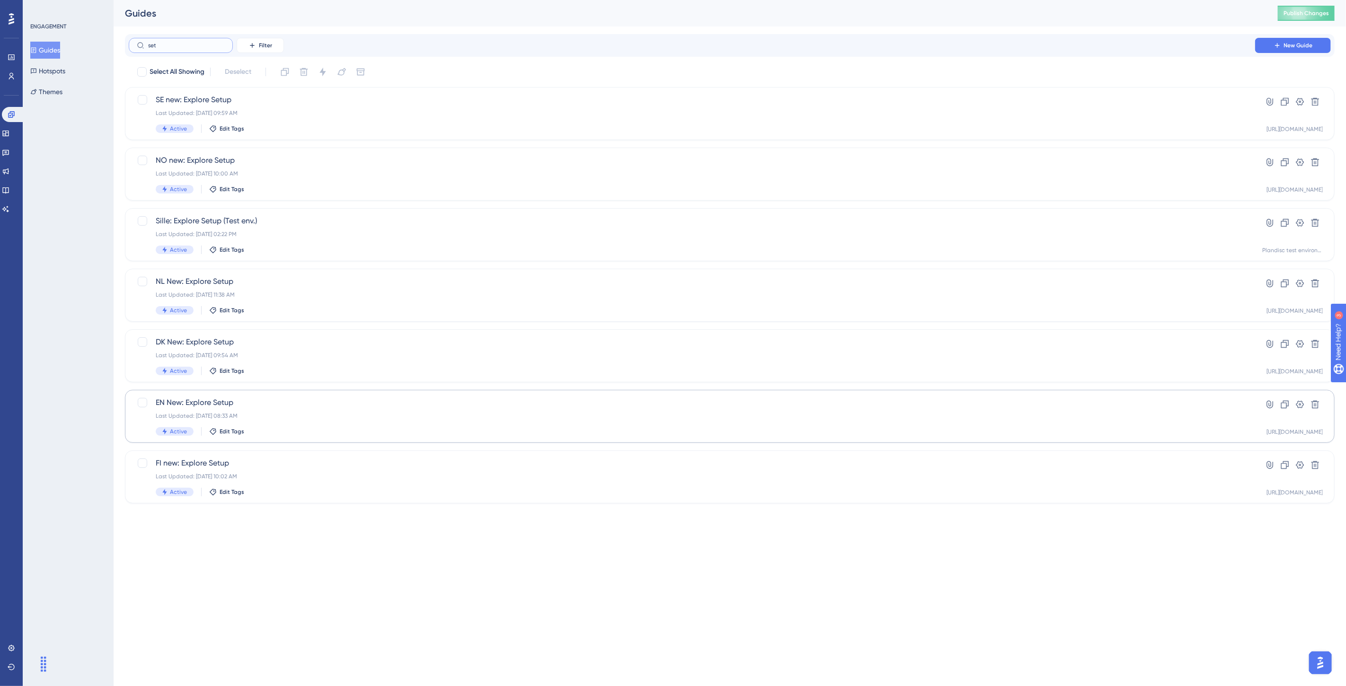
type input "set"
click at [317, 410] on div "EN New: Explore Setup Last Updated: Aug 12 2025, 08:33 AM Active Edit Tags" at bounding box center [692, 416] width 1072 height 39
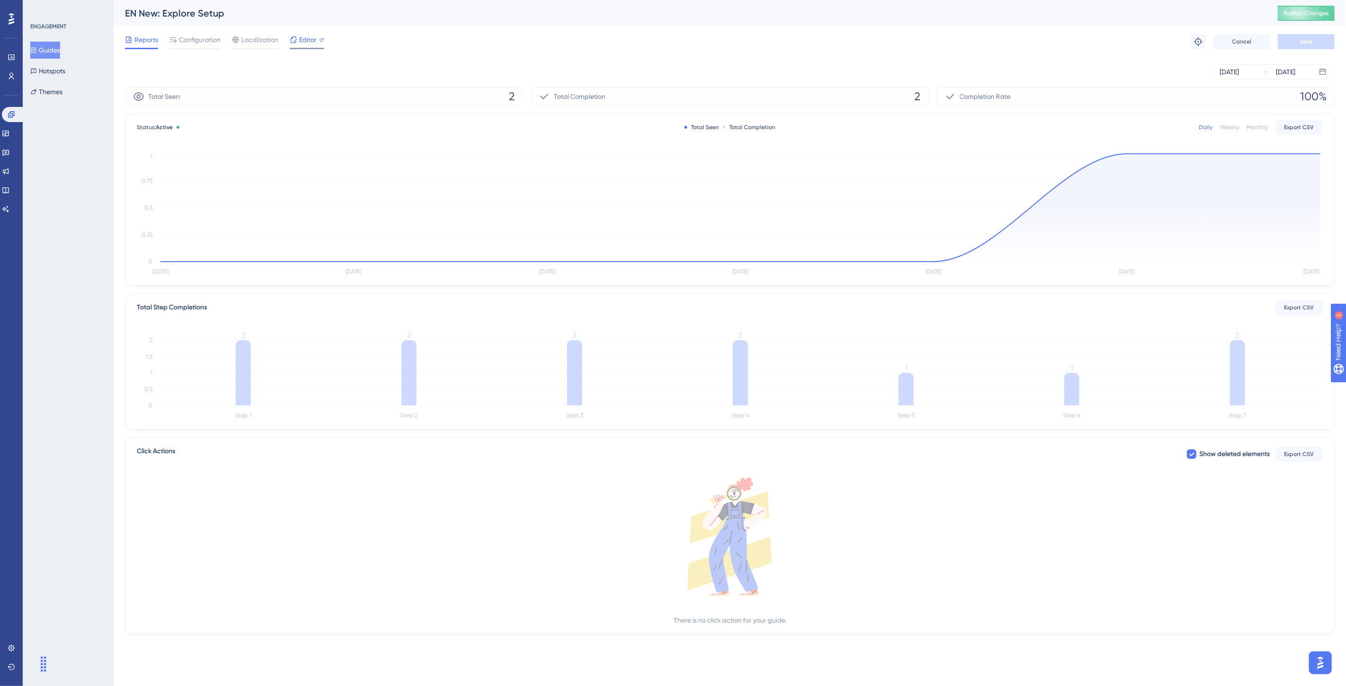
click at [309, 34] on span "Editor" at bounding box center [308, 39] width 18 height 11
click at [1204, 11] on span "Publish Changes" at bounding box center [1305, 13] width 45 height 8
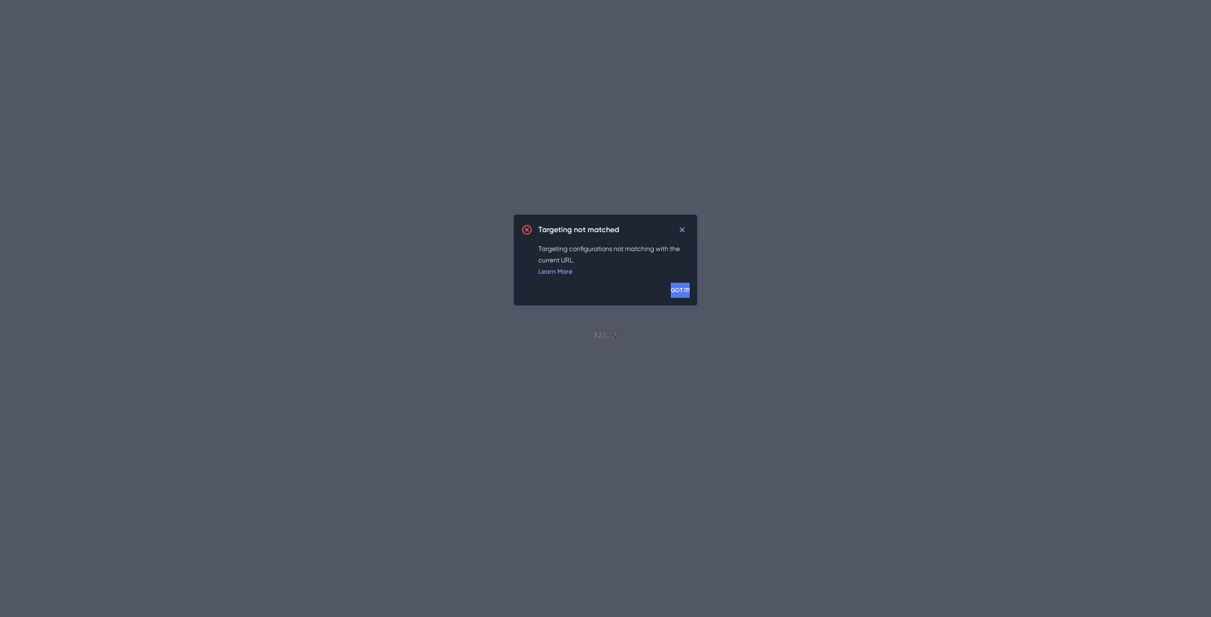
click at [671, 288] on span "GOT IT!" at bounding box center [680, 291] width 19 height 8
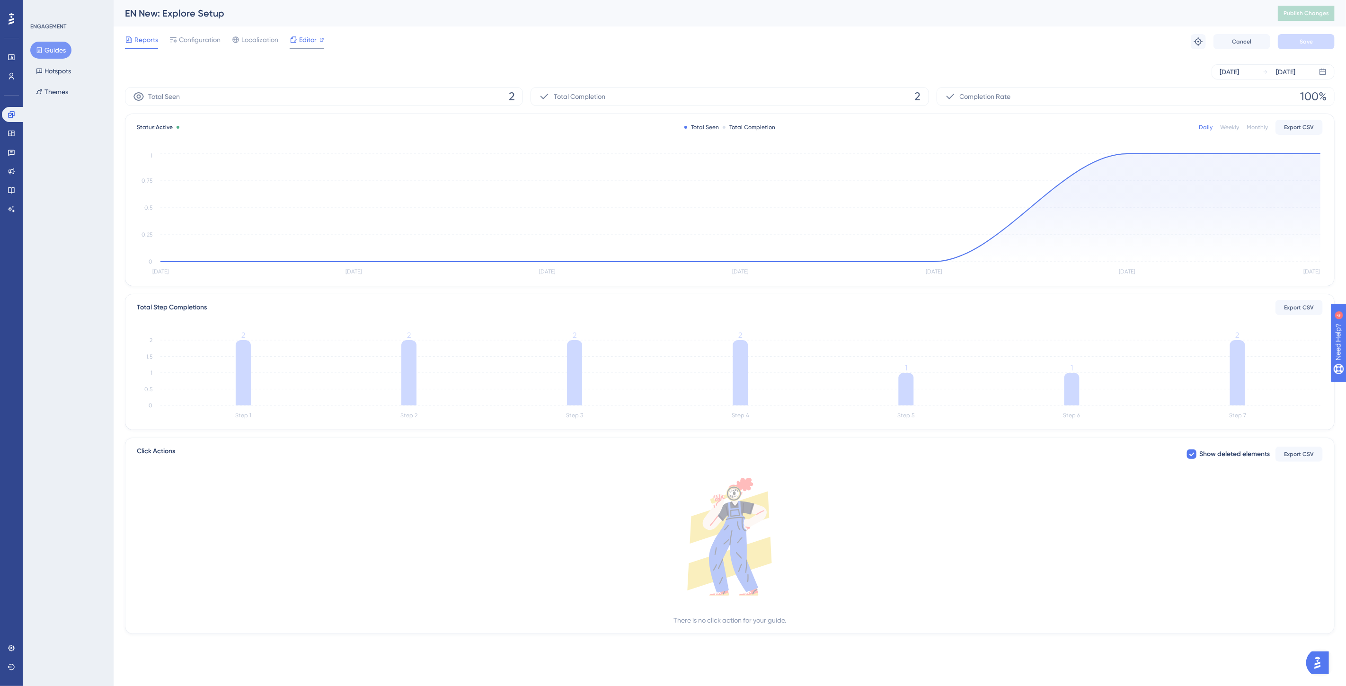
click at [310, 44] on span "Editor" at bounding box center [308, 39] width 18 height 11
click at [307, 38] on span "Editor" at bounding box center [308, 39] width 18 height 11
click at [1130, 16] on div "EN New: Explore Setup" at bounding box center [689, 13] width 1129 height 13
click at [1312, 17] on span "Publish Changes" at bounding box center [1305, 13] width 45 height 8
click at [295, 14] on icon at bounding box center [293, 17] width 9 height 9
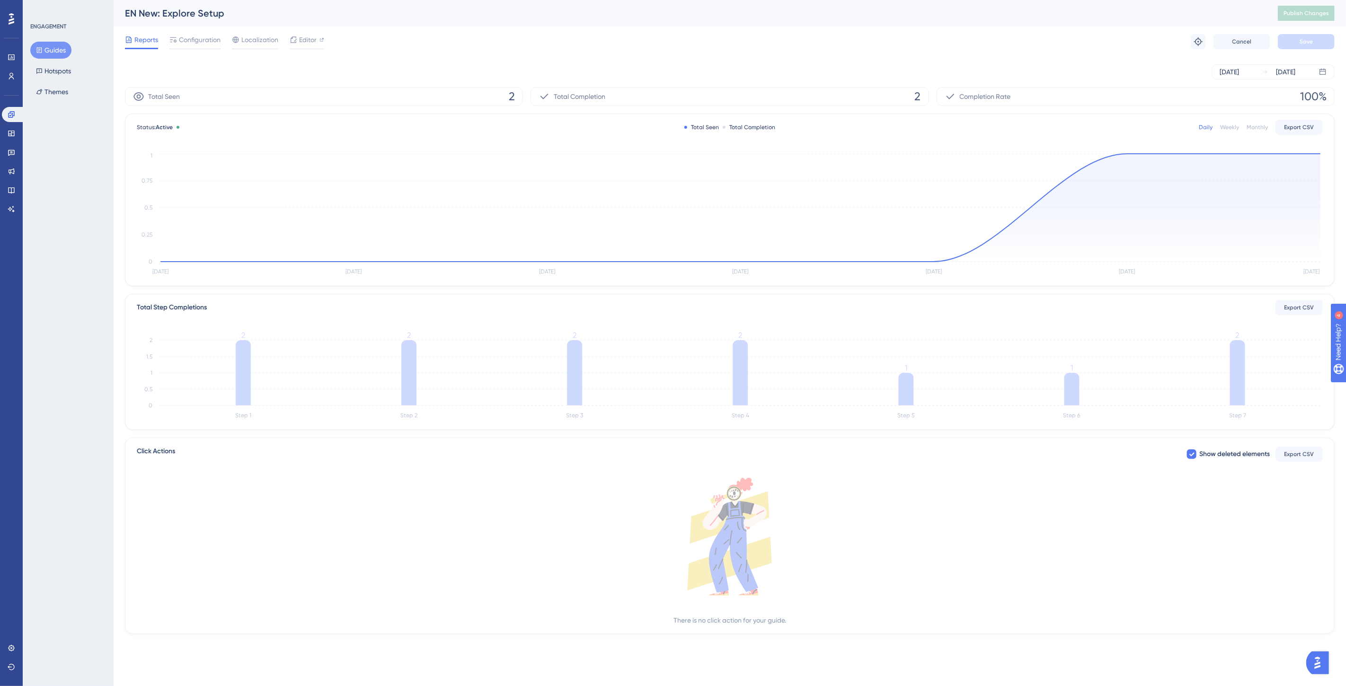
click at [849, 49] on div "Reports Configuration Localization Editor Troubleshoot Cancel Save" at bounding box center [729, 41] width 1209 height 30
click at [61, 48] on button "Guides" at bounding box center [50, 50] width 41 height 17
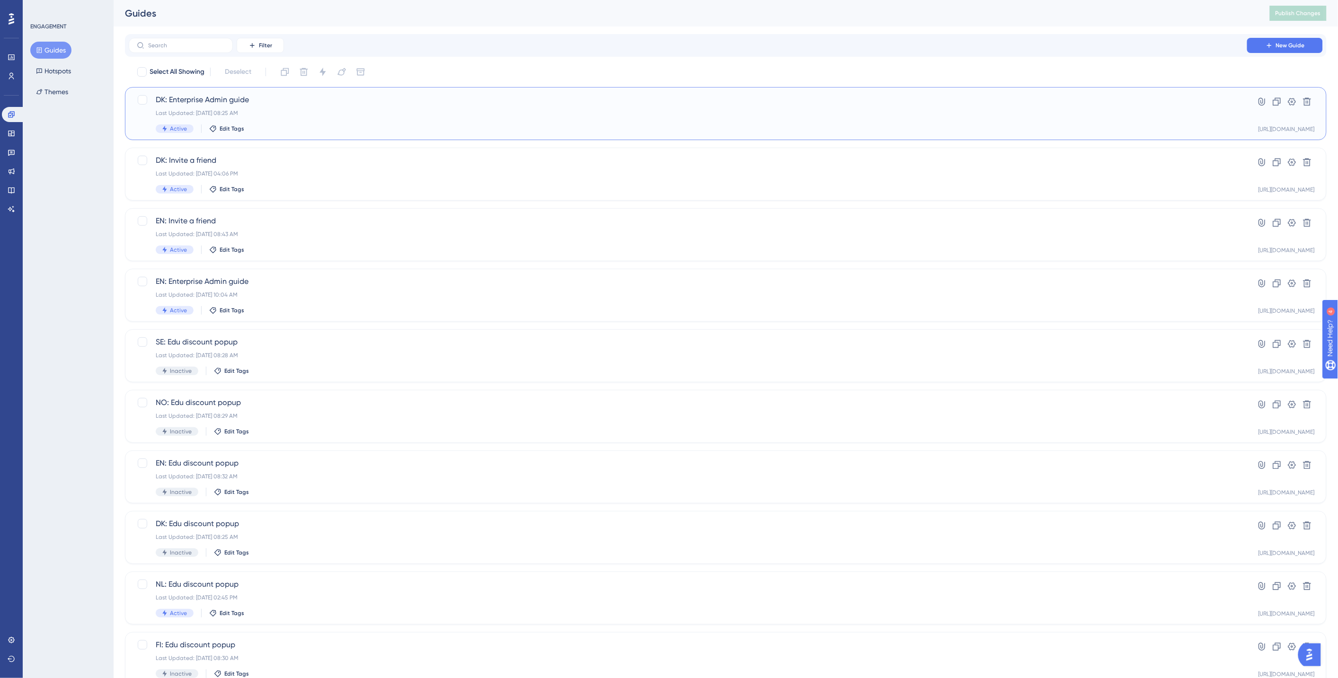
click at [317, 105] on span "DK: Enterprise Admin guide" at bounding box center [688, 99] width 1064 height 11
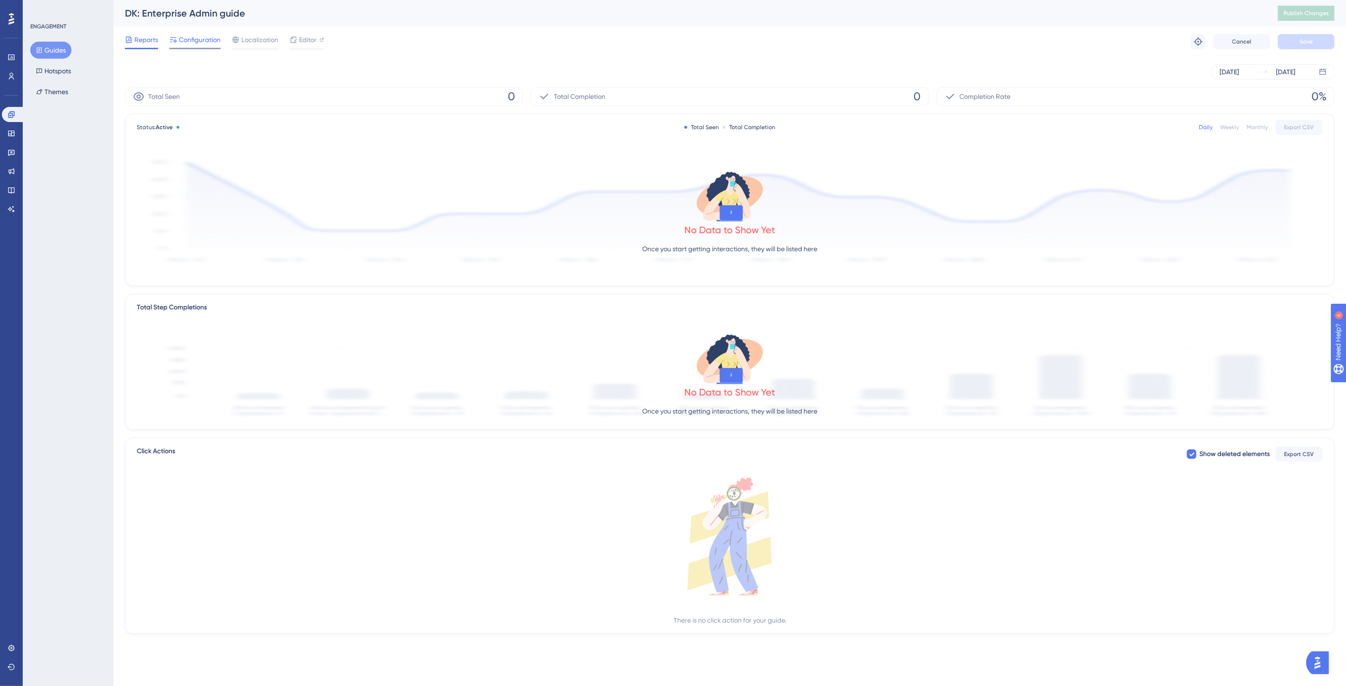
click at [207, 40] on span "Configuration" at bounding box center [200, 39] width 42 height 11
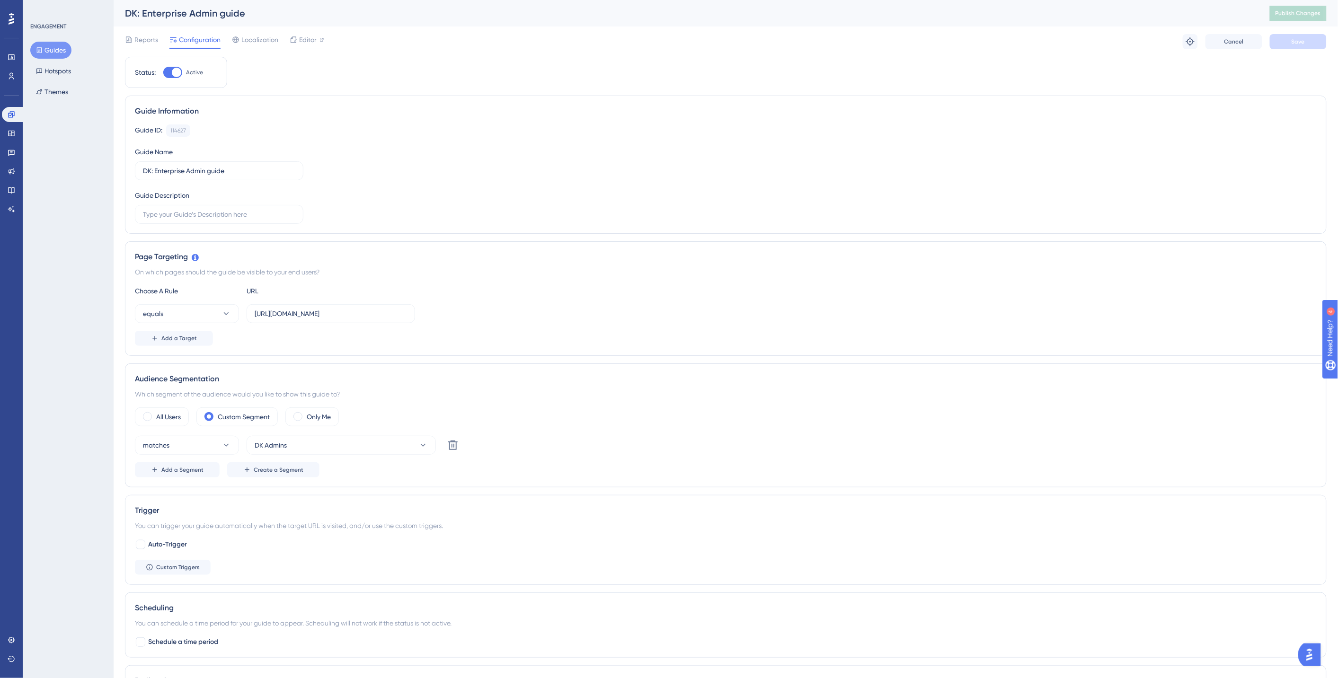
click at [51, 44] on button "Guides" at bounding box center [50, 50] width 41 height 17
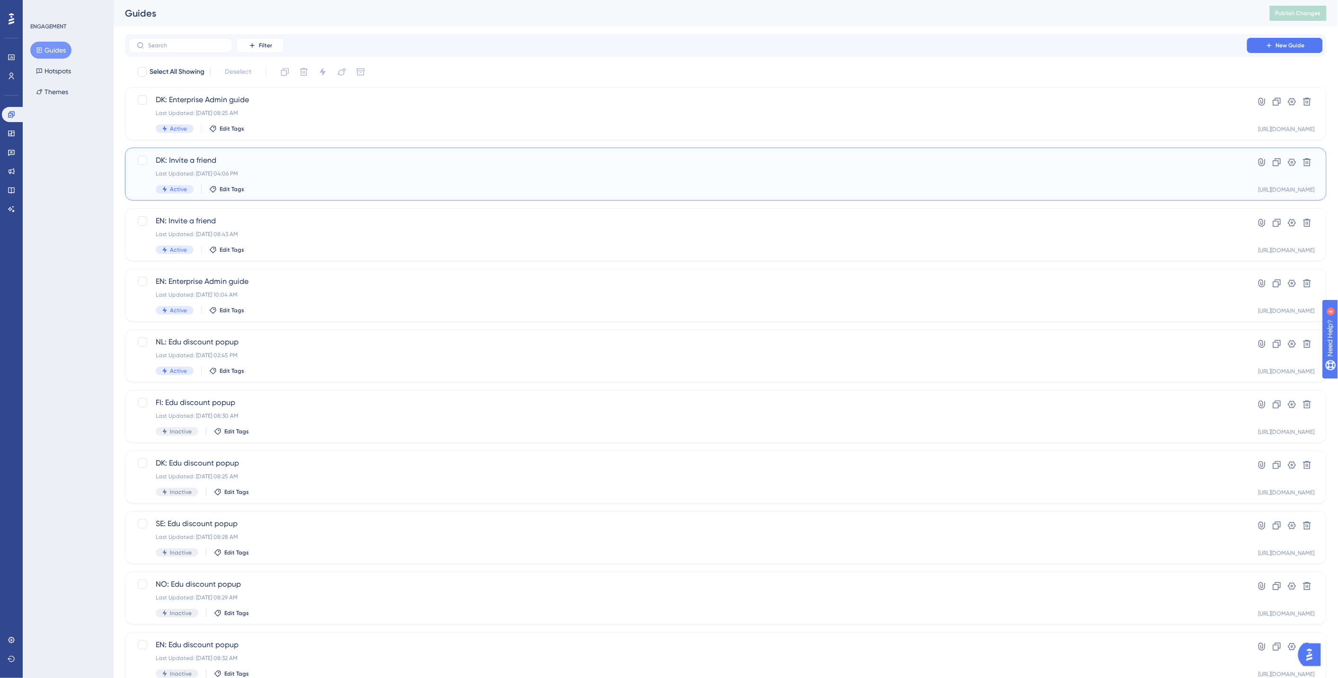
click at [314, 176] on div "Last Updated: Jul 22 2025, 04:06 PM" at bounding box center [688, 174] width 1064 height 8
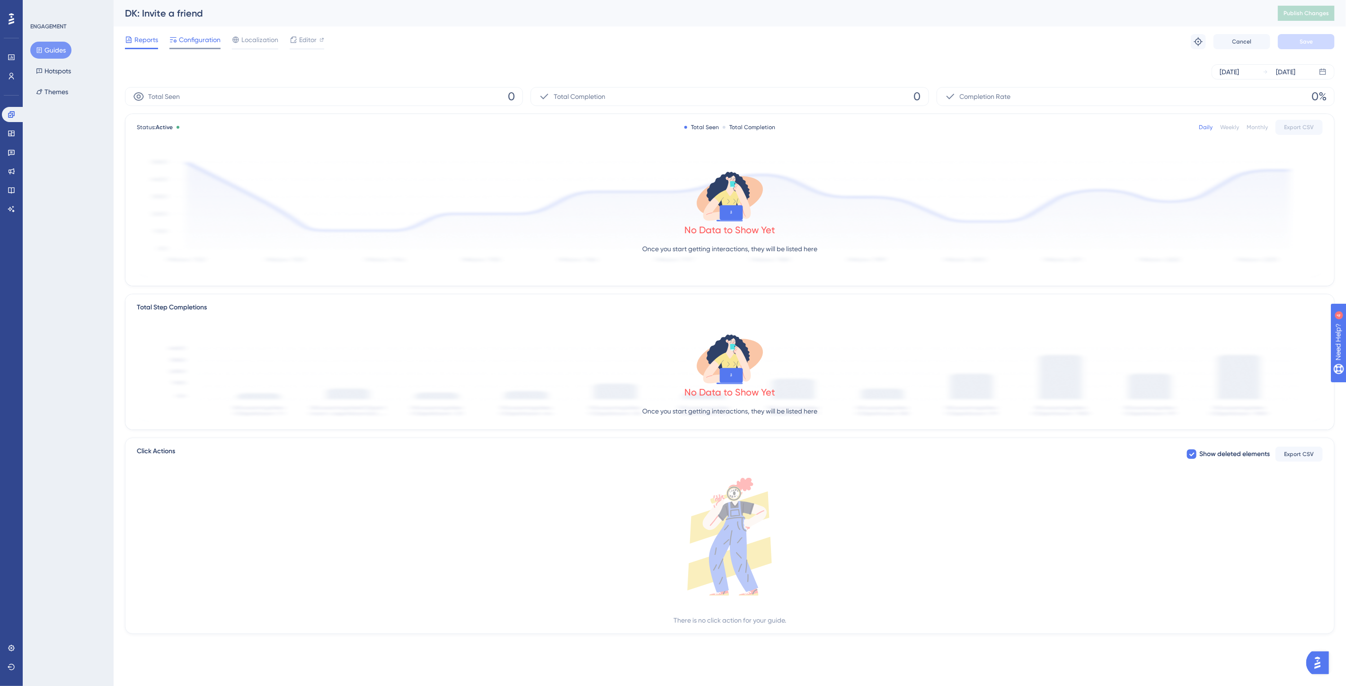
click at [208, 39] on span "Configuration" at bounding box center [200, 39] width 42 height 11
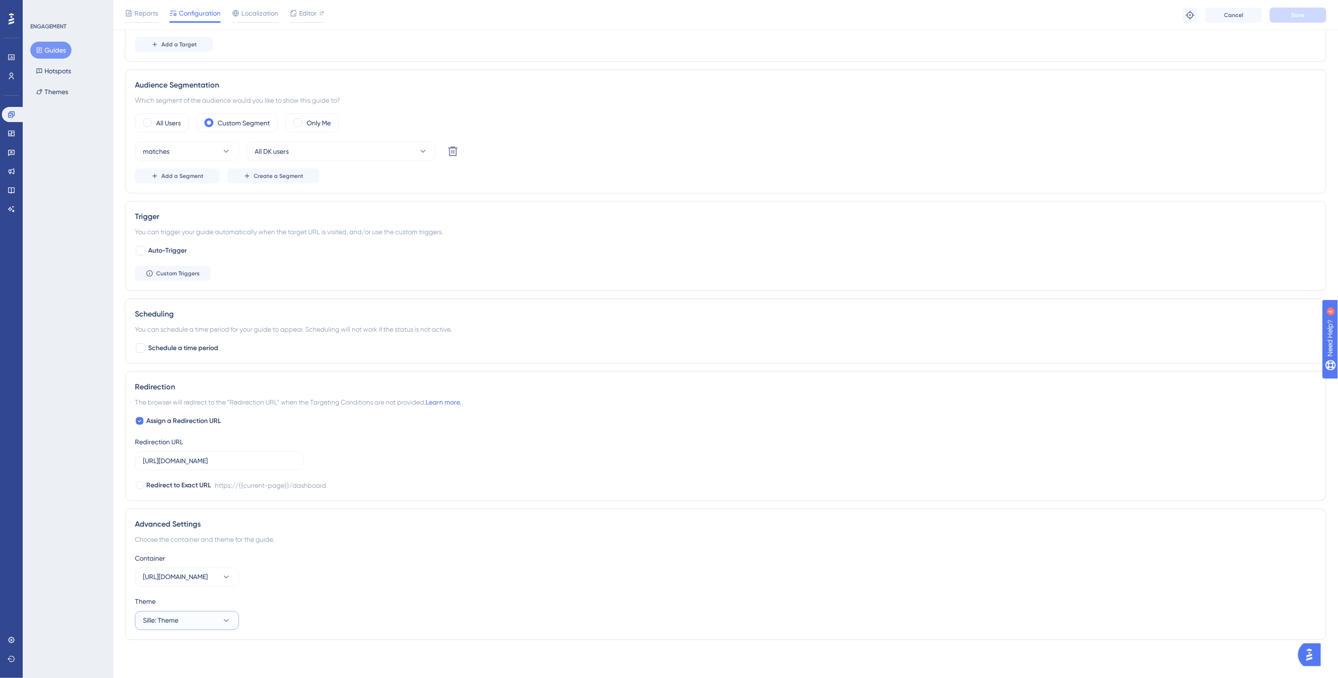
click at [211, 615] on button "Sille: Theme" at bounding box center [187, 620] width 104 height 19
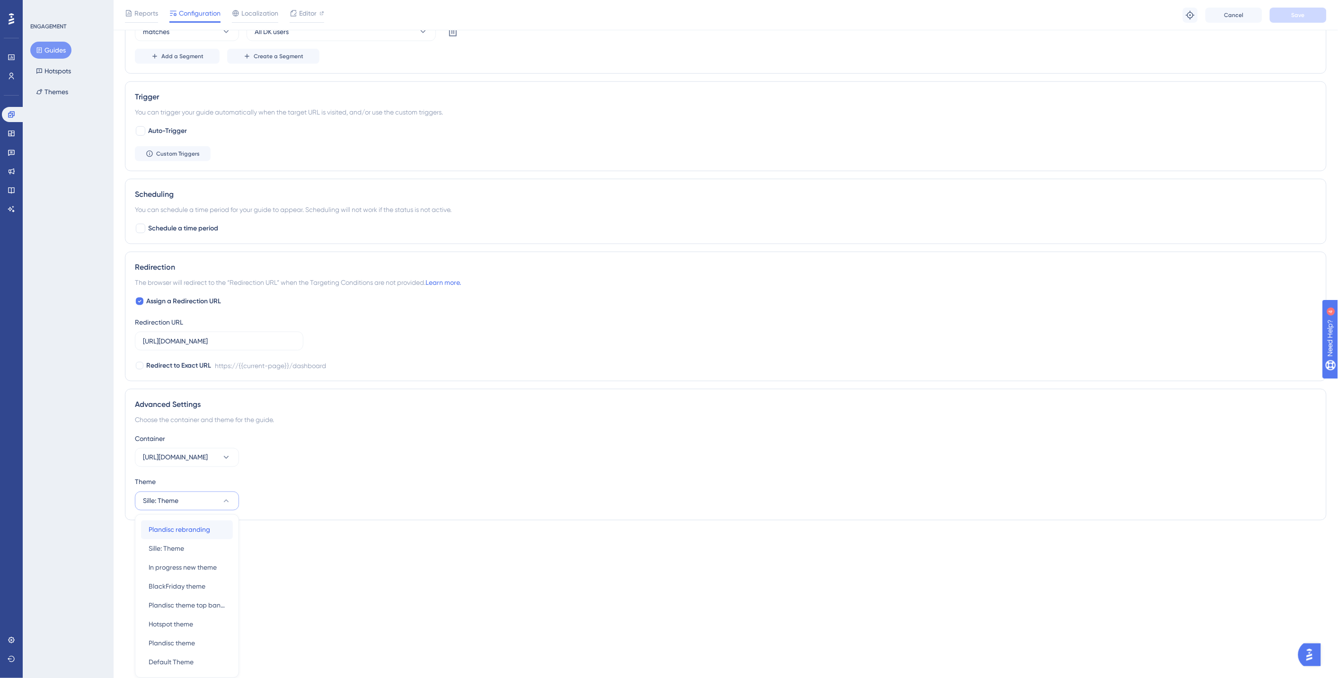
click at [193, 535] on span "Plandisc rebranding" at bounding box center [180, 529] width 62 height 11
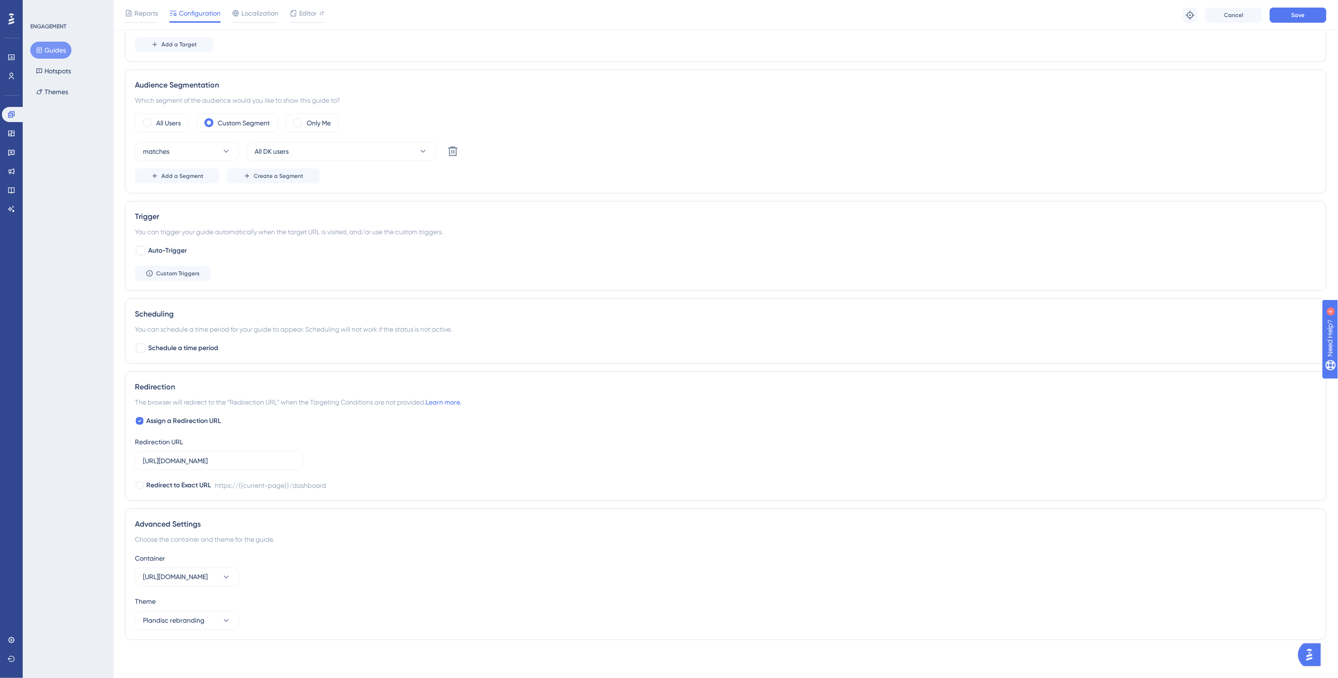
scroll to position [298, 0]
click at [1298, 10] on button "Save" at bounding box center [1297, 15] width 57 height 15
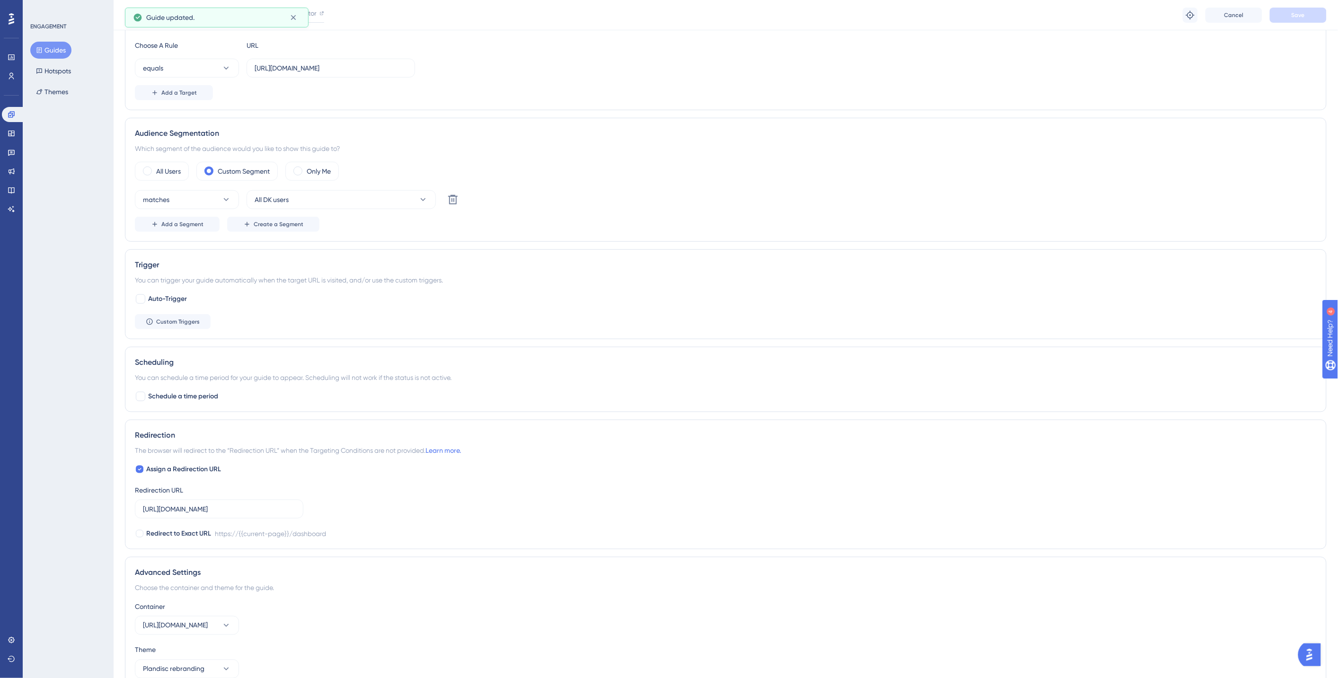
scroll to position [245, 0]
click at [62, 51] on button "Guides" at bounding box center [50, 50] width 41 height 17
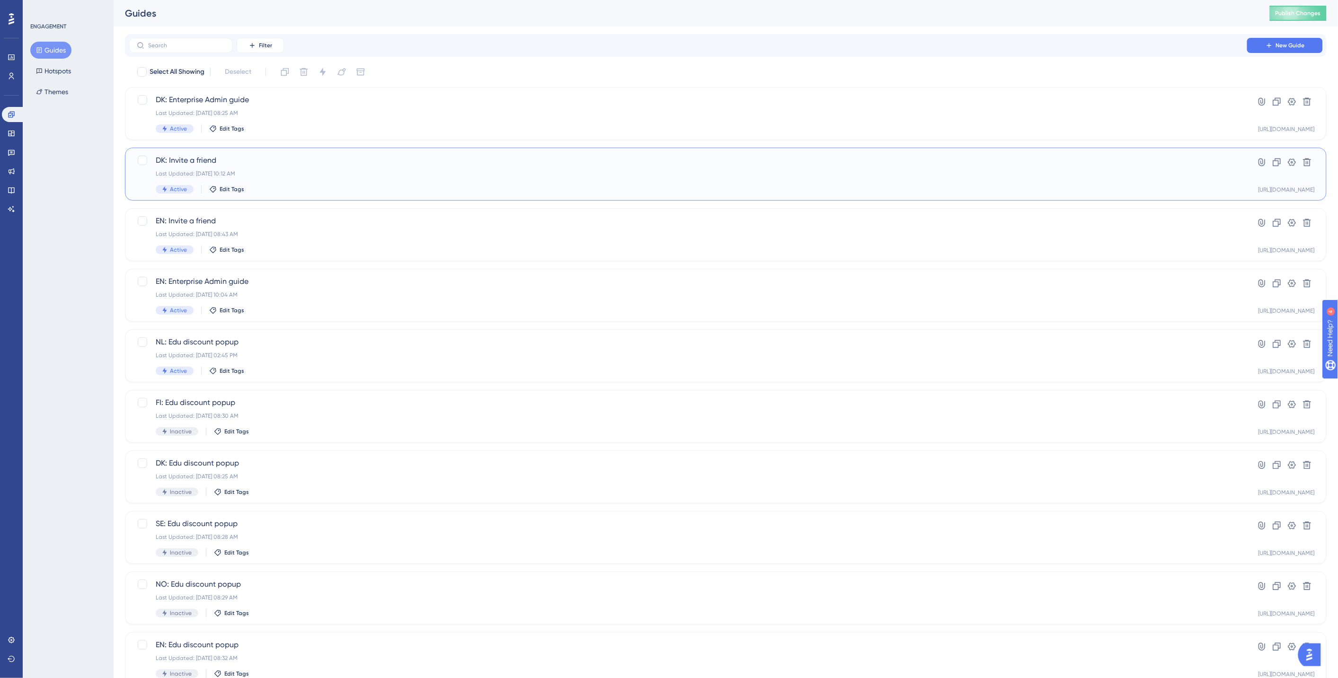
click at [279, 184] on div "DK: Invite a friend Last Updated: Aug 12 2025, 10:12 AM Active Edit Tags" at bounding box center [688, 174] width 1064 height 39
click at [279, 236] on div "Last Updated: Apr 18 2024, 08:43 AM" at bounding box center [688, 234] width 1064 height 8
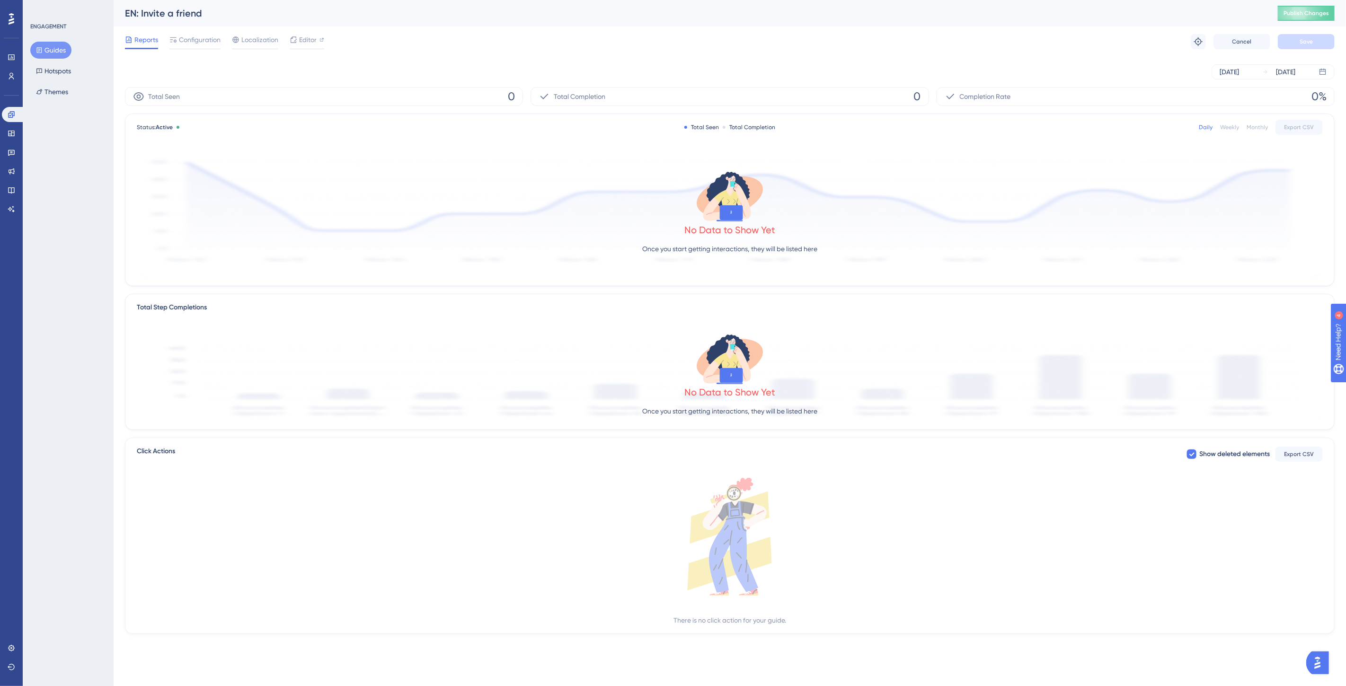
click at [201, 30] on div "Reports Configuration Localization Editor Troubleshoot Cancel Save" at bounding box center [729, 41] width 1209 height 30
click at [203, 36] on span "Configuration" at bounding box center [200, 39] width 42 height 11
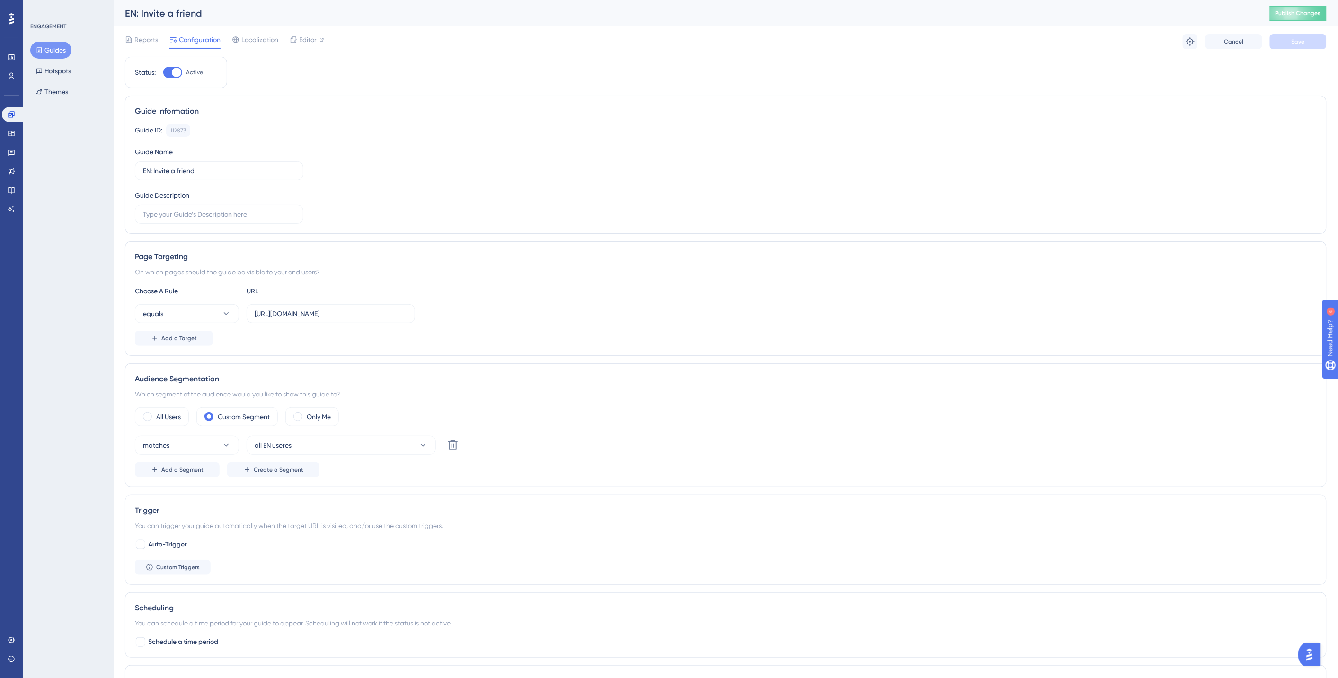
scroll to position [294, 0]
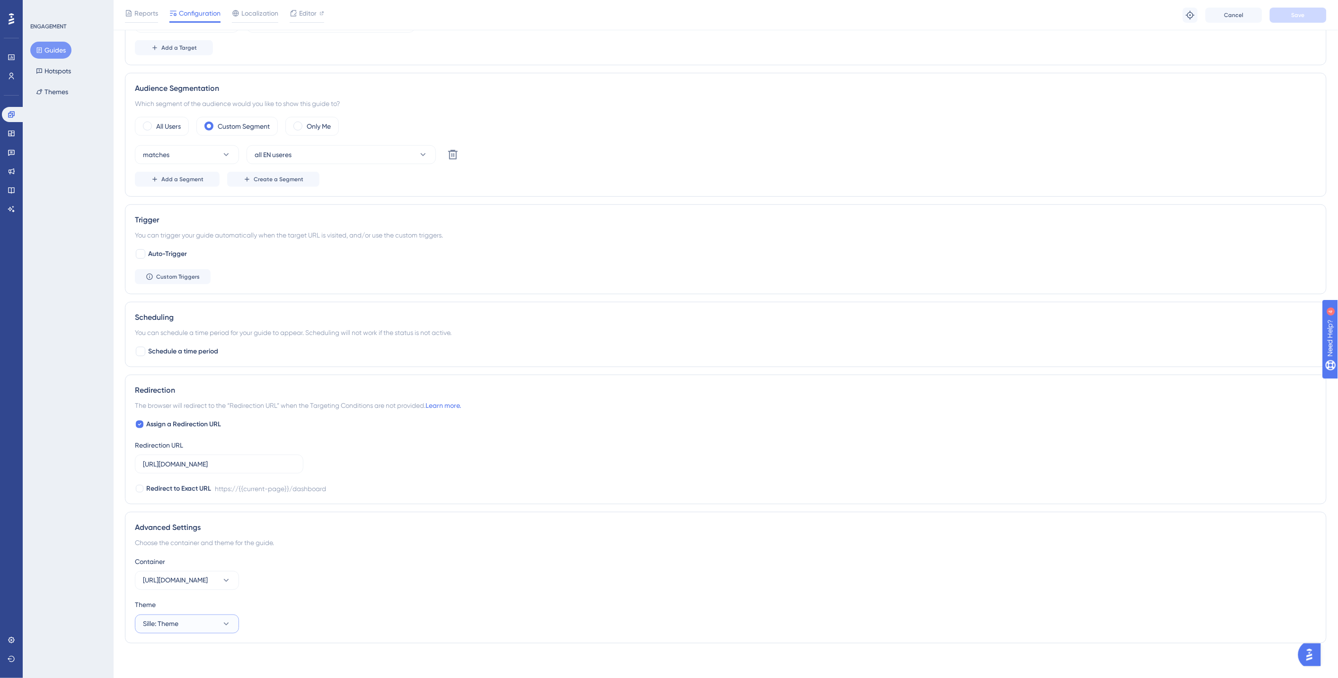
click at [190, 629] on button "Sille: Theme" at bounding box center [187, 624] width 104 height 19
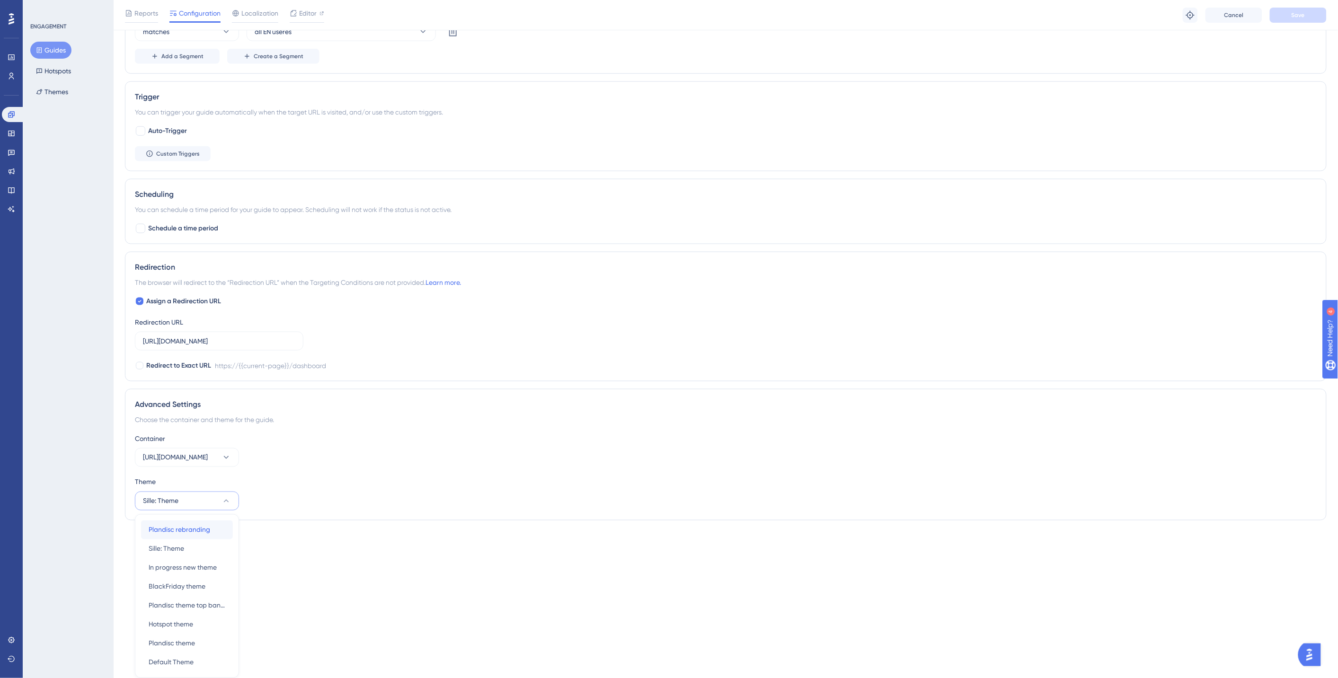
click at [185, 531] on span "Plandisc rebranding" at bounding box center [180, 529] width 62 height 11
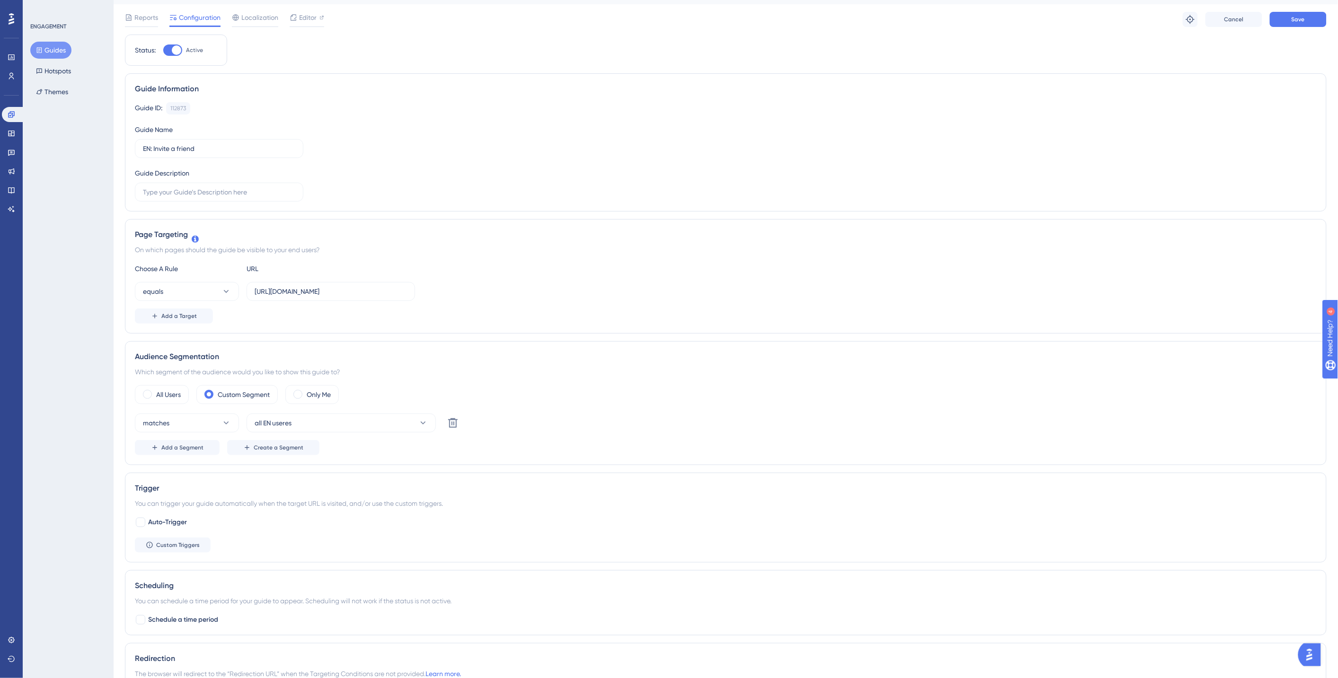
scroll to position [0, 0]
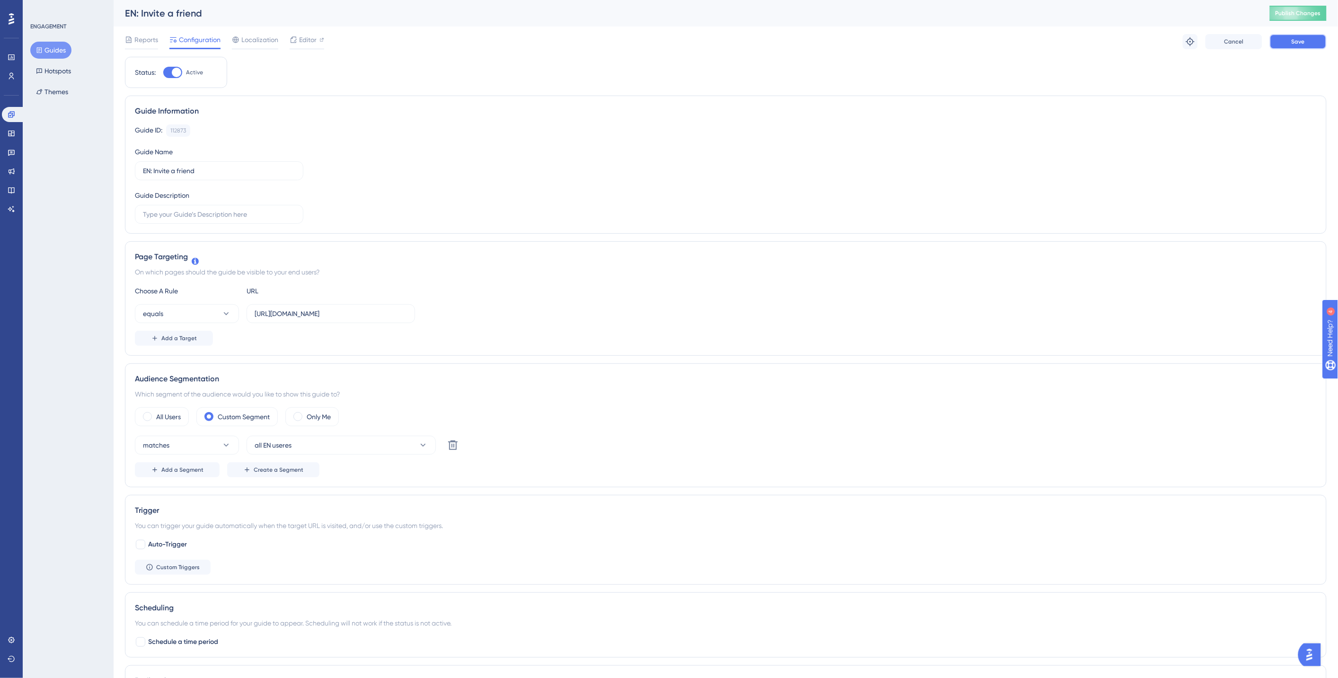
click at [1309, 37] on button "Save" at bounding box center [1297, 41] width 57 height 15
click at [144, 44] on span "Reports" at bounding box center [146, 39] width 24 height 11
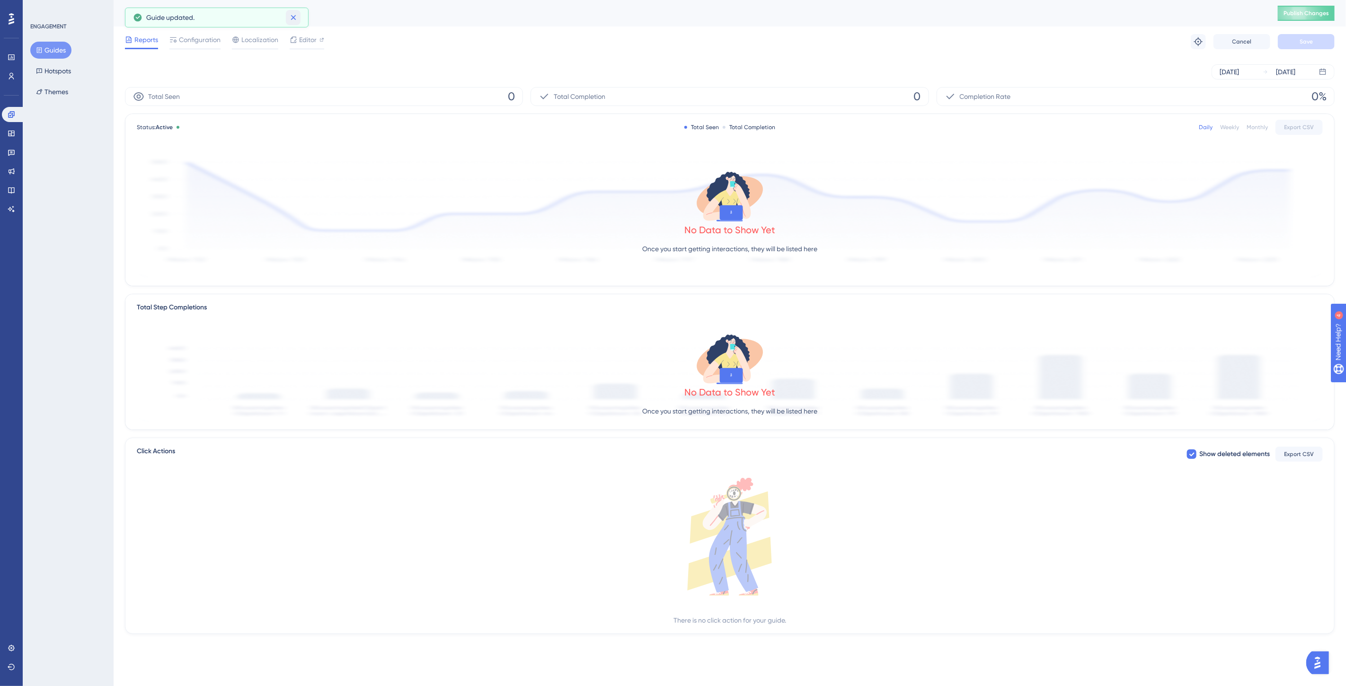
click at [293, 16] on icon at bounding box center [293, 17] width 9 height 9
click at [122, 10] on div "EN: Invite a friend Publish Changes" at bounding box center [730, 13] width 1232 height 26
click at [60, 50] on button "Guides" at bounding box center [50, 50] width 41 height 17
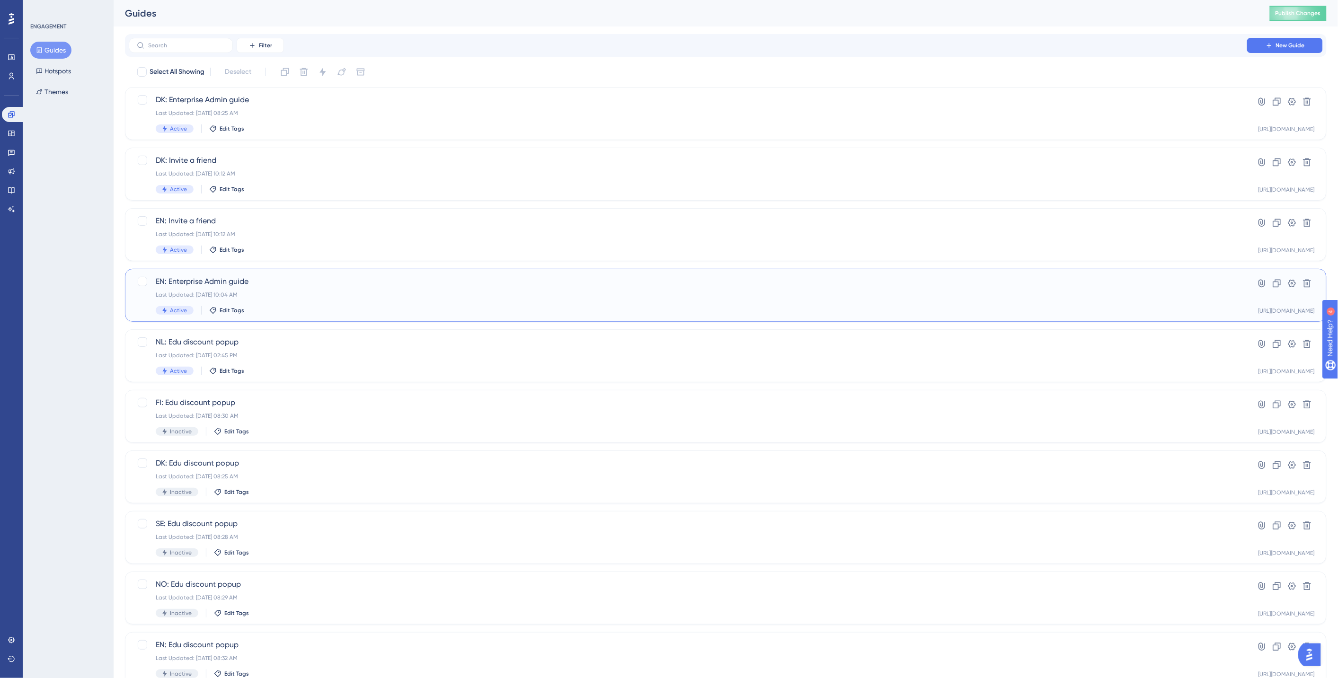
click at [328, 300] on div "EN: Enterprise Admin guide Last Updated: Apr 23 2024, 10:04 AM Active Edit Tags" at bounding box center [688, 295] width 1064 height 39
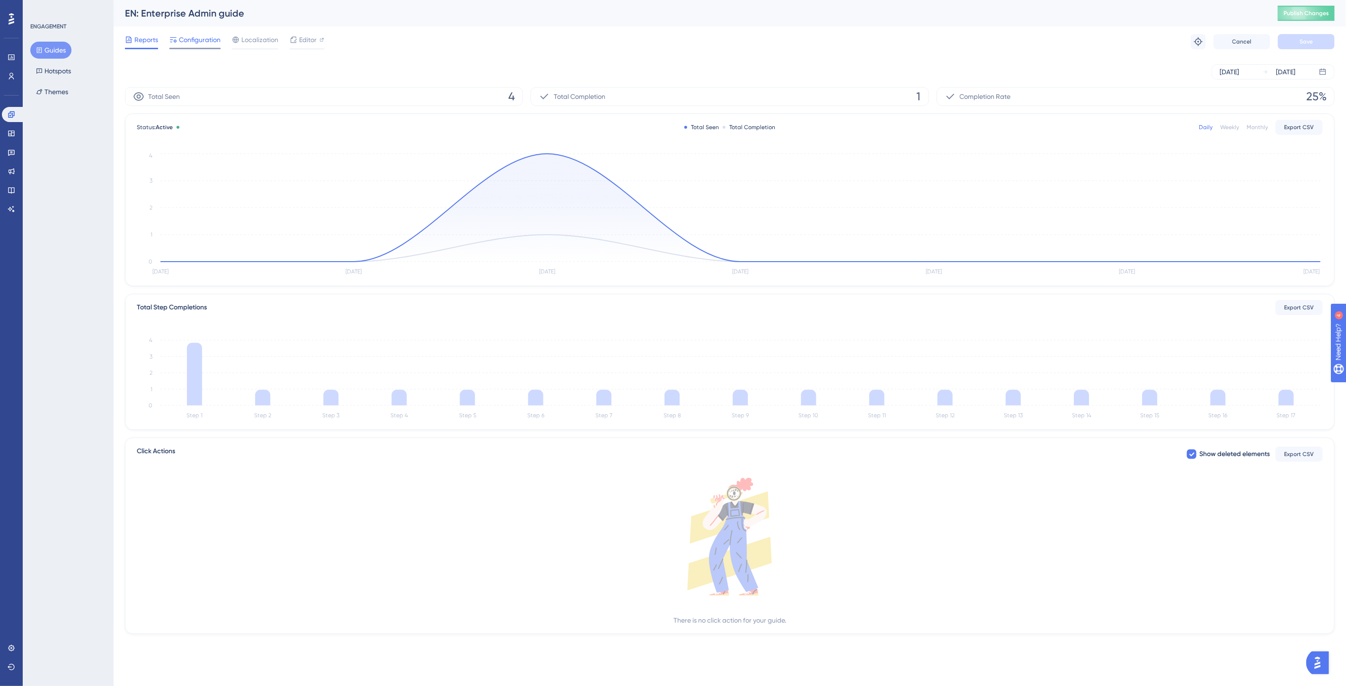
click at [208, 45] on span "Configuration" at bounding box center [200, 39] width 42 height 11
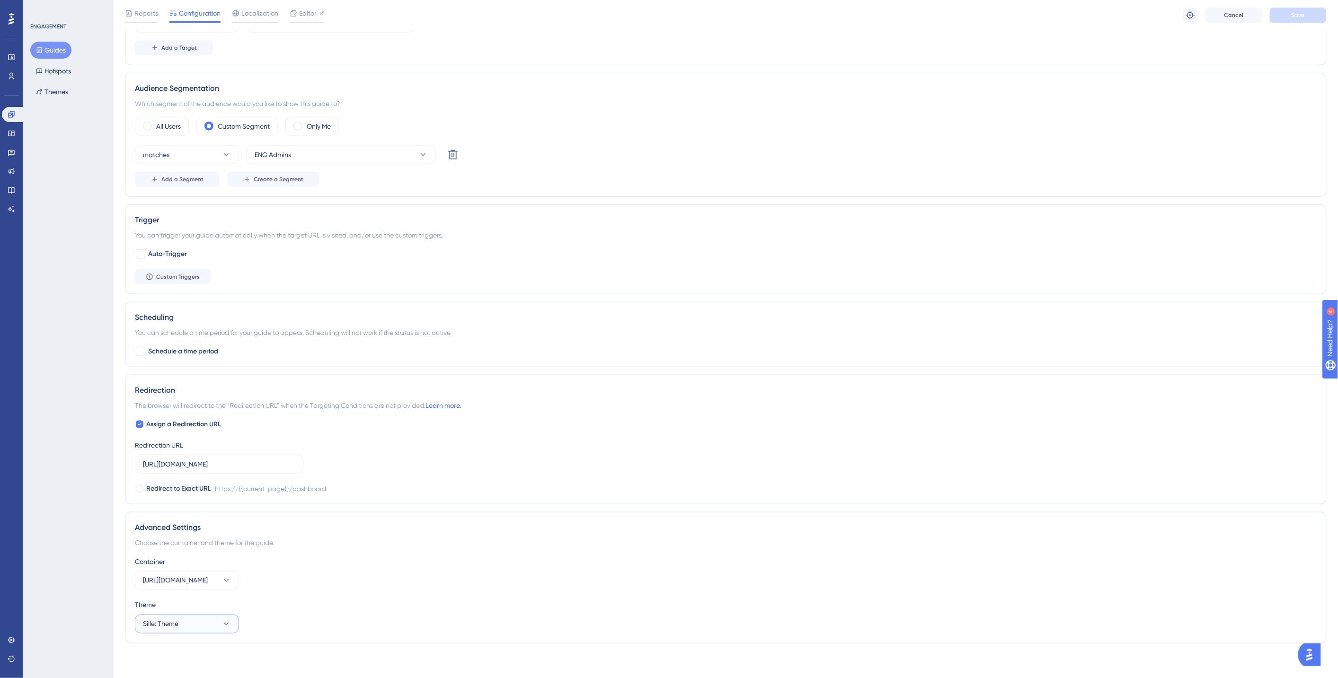
click at [187, 624] on button "Sille: Theme" at bounding box center [187, 624] width 104 height 19
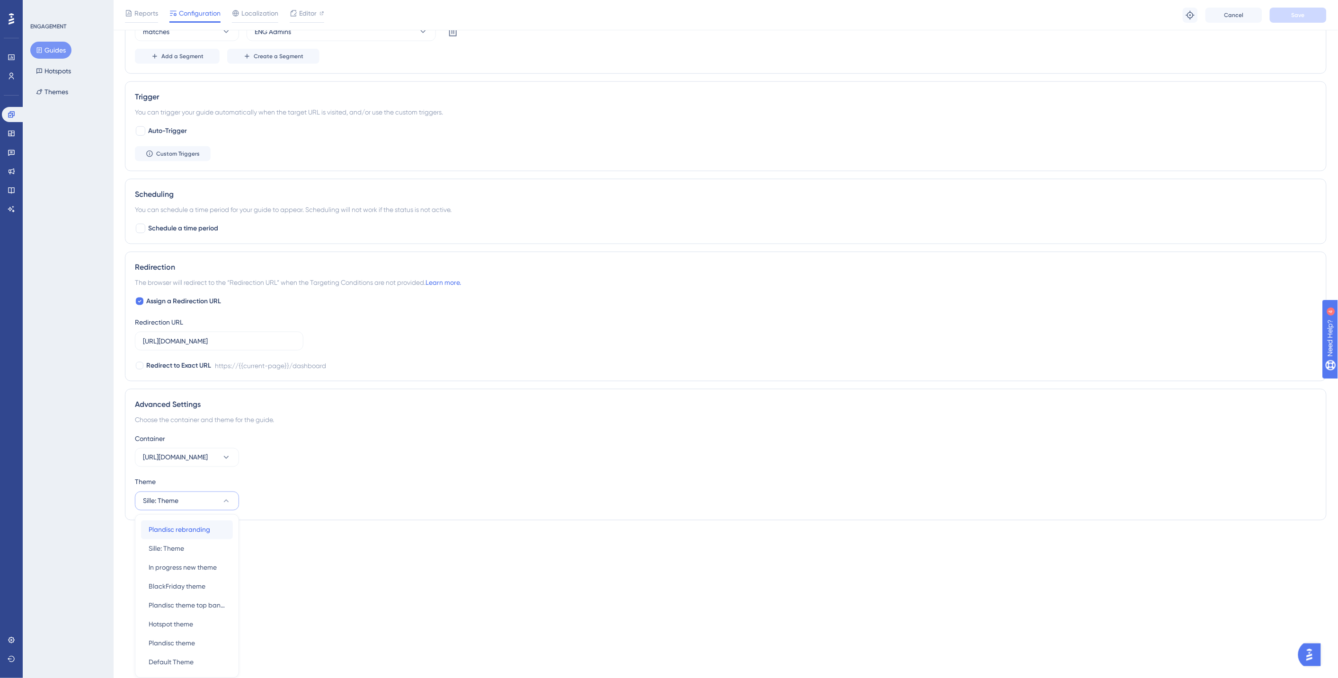
click at [196, 534] on span "Plandisc rebranding" at bounding box center [180, 529] width 62 height 11
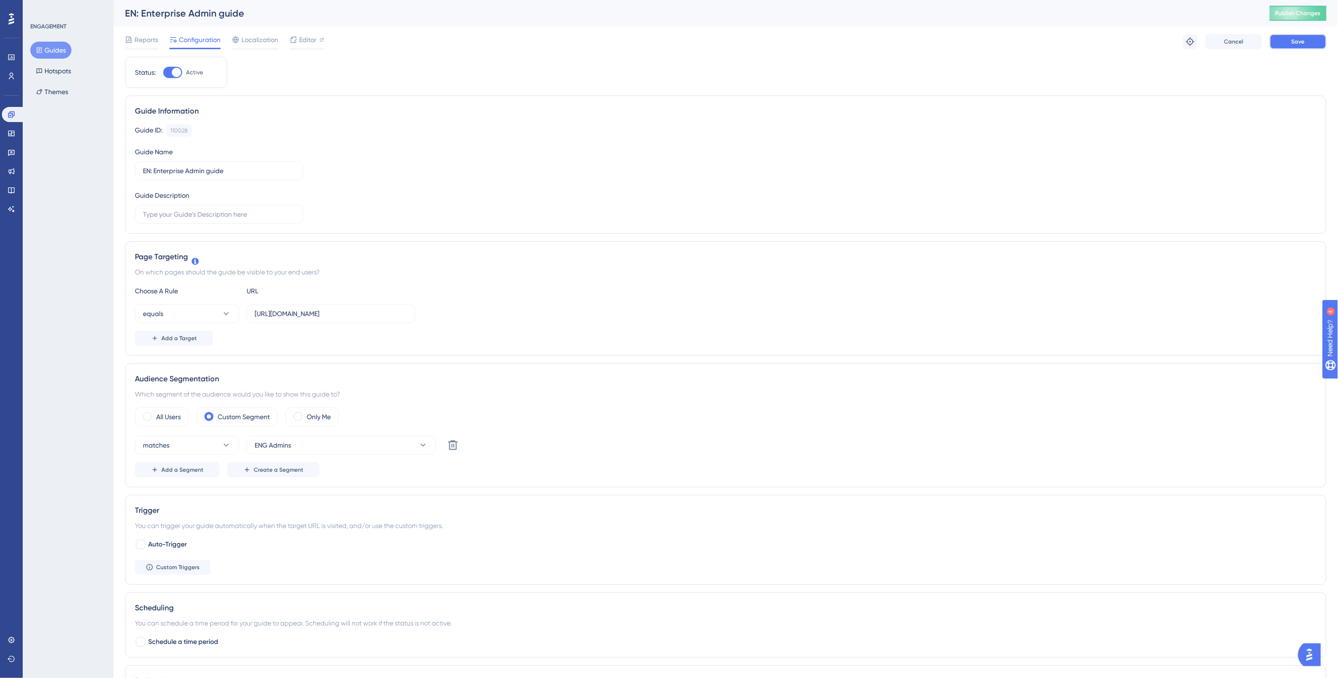
click at [1317, 40] on button "Save" at bounding box center [1297, 41] width 57 height 15
click at [295, 18] on icon at bounding box center [293, 17] width 9 height 9
click at [53, 50] on button "Guides" at bounding box center [50, 50] width 41 height 17
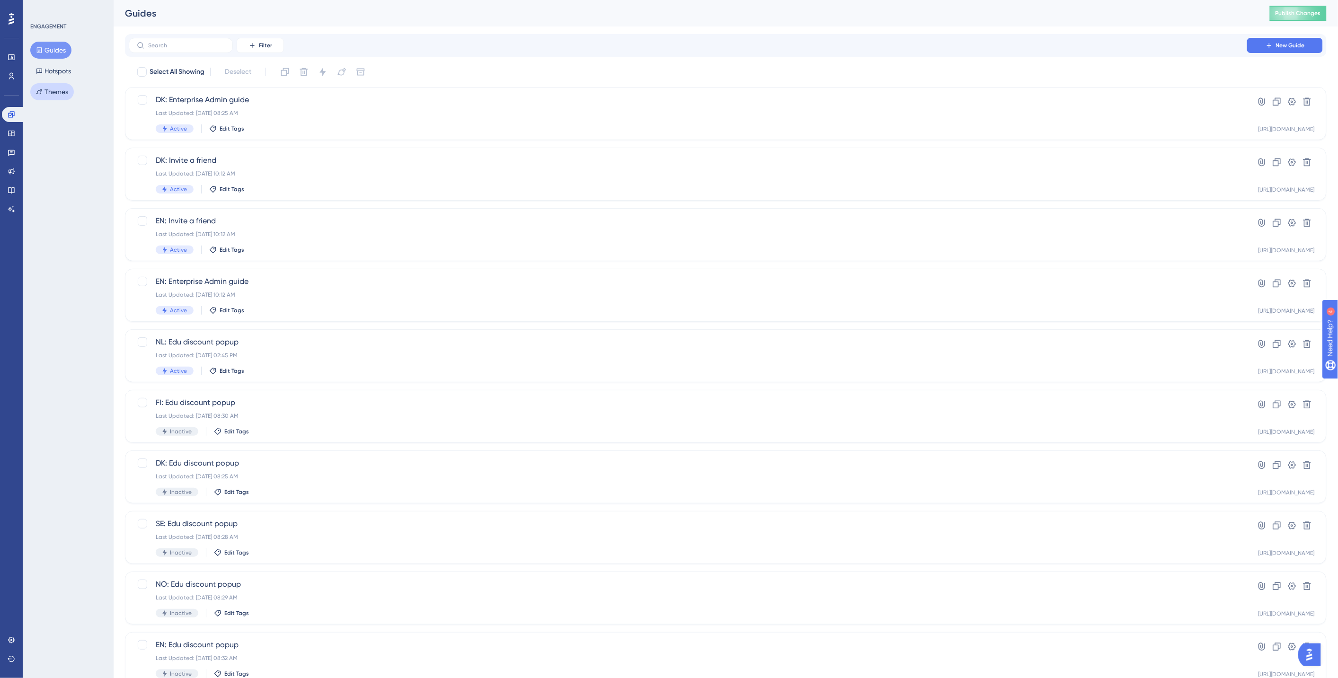
click at [62, 88] on button "Themes" at bounding box center [52, 91] width 44 height 17
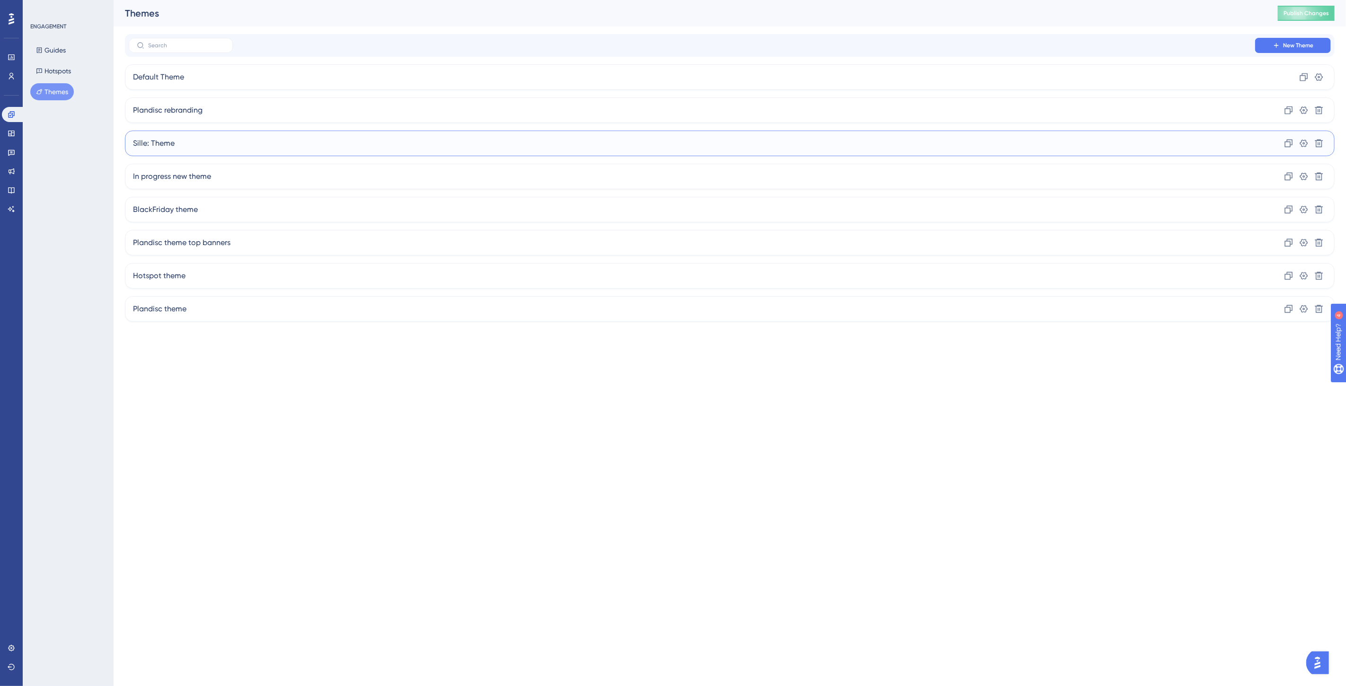
click at [203, 151] on div "Sille: Theme Clone Settings Delete" at bounding box center [729, 144] width 1209 height 26
click at [224, 103] on div "Plandisc rebranding Clone Settings Delete" at bounding box center [729, 110] width 1209 height 26
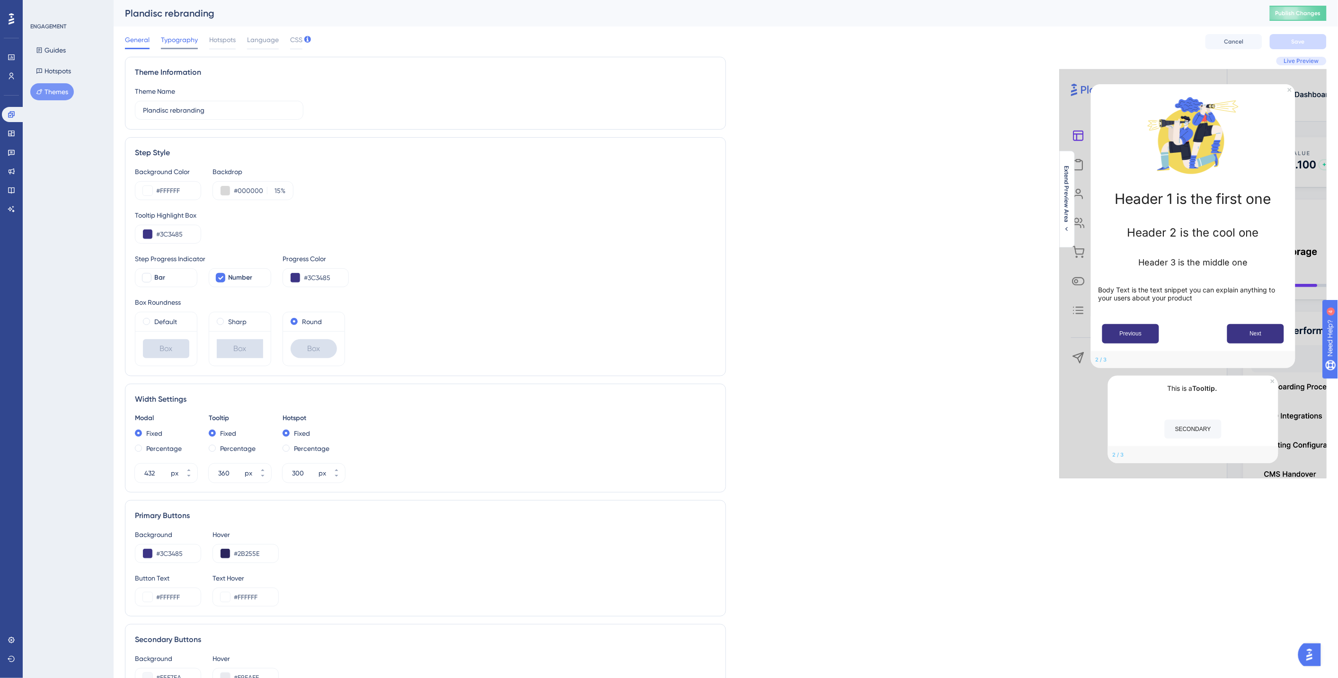
click at [181, 44] on span "Typography" at bounding box center [179, 39] width 37 height 11
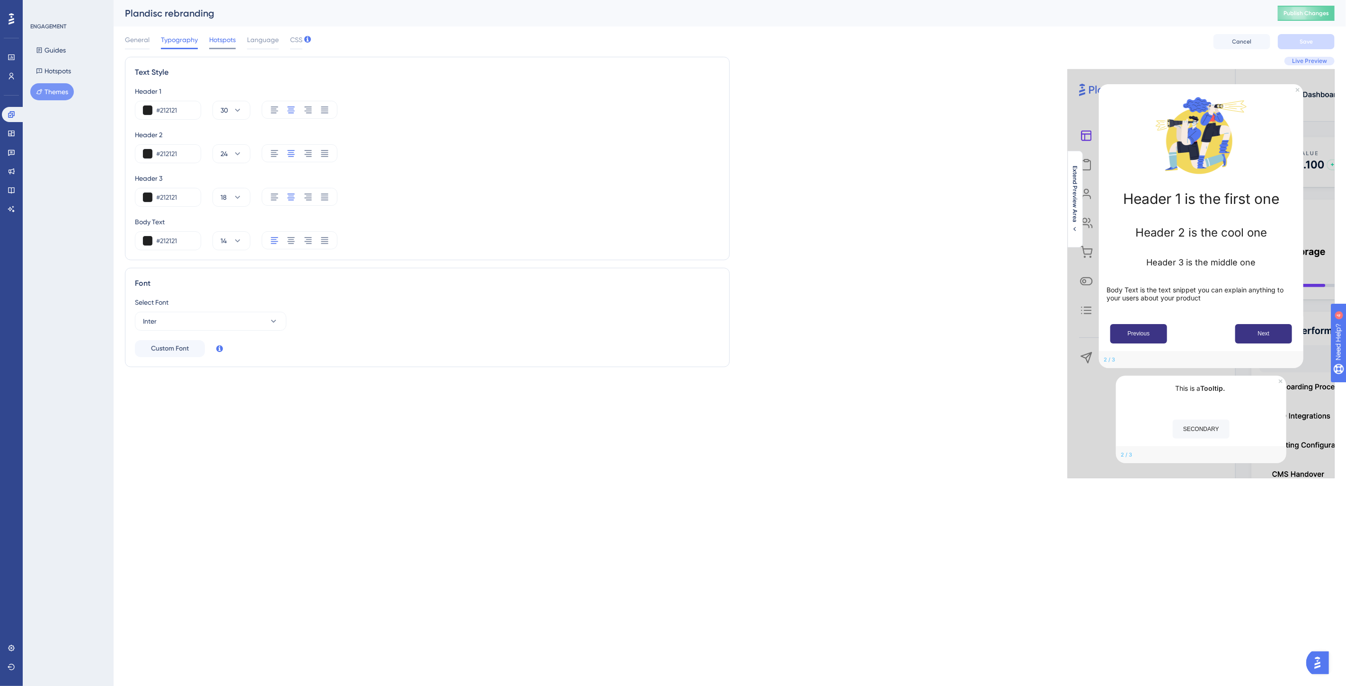
click at [229, 38] on span "Hotspots" at bounding box center [222, 39] width 26 height 11
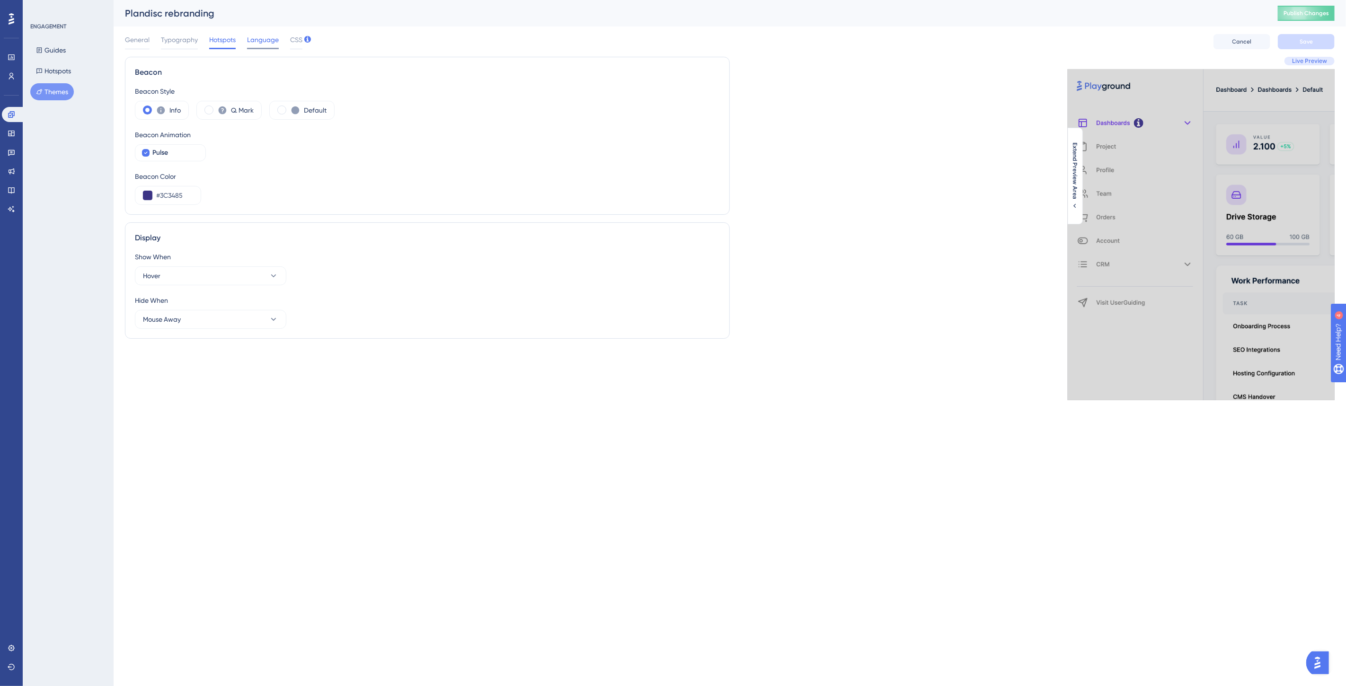
click at [264, 42] on span "Language" at bounding box center [263, 39] width 32 height 11
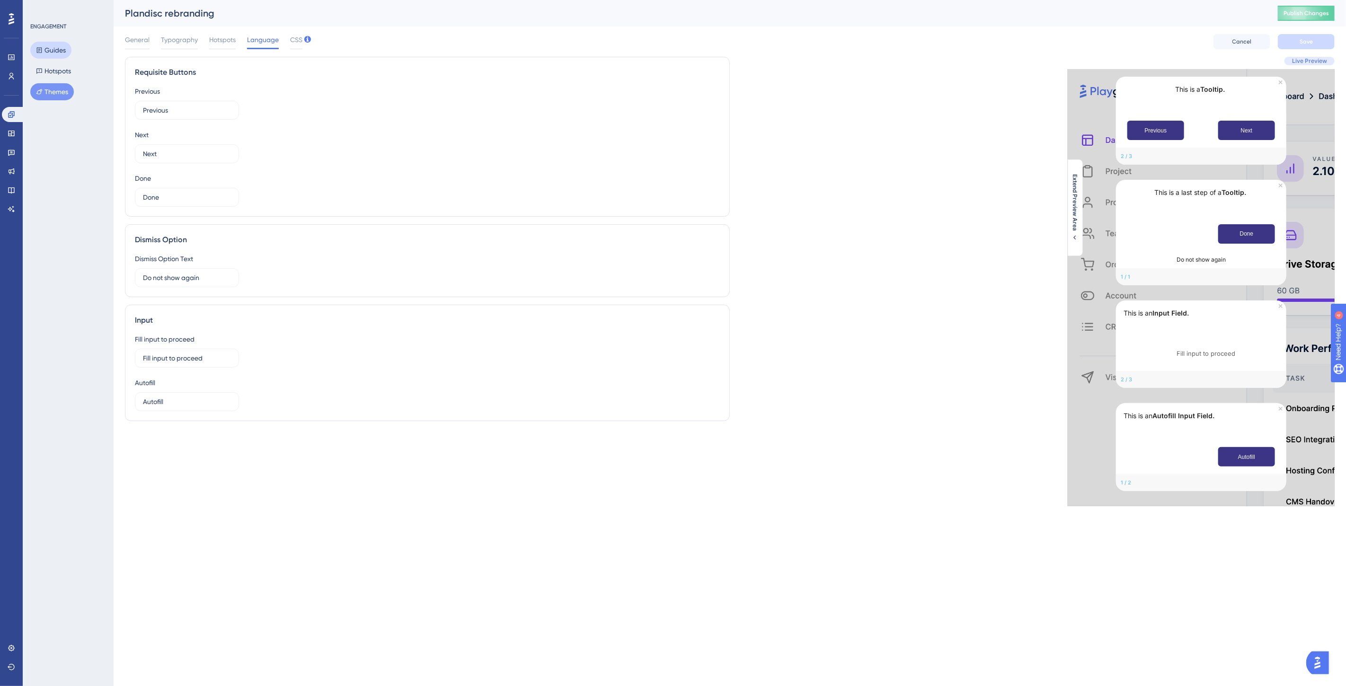
click at [56, 54] on button "Guides" at bounding box center [50, 50] width 41 height 17
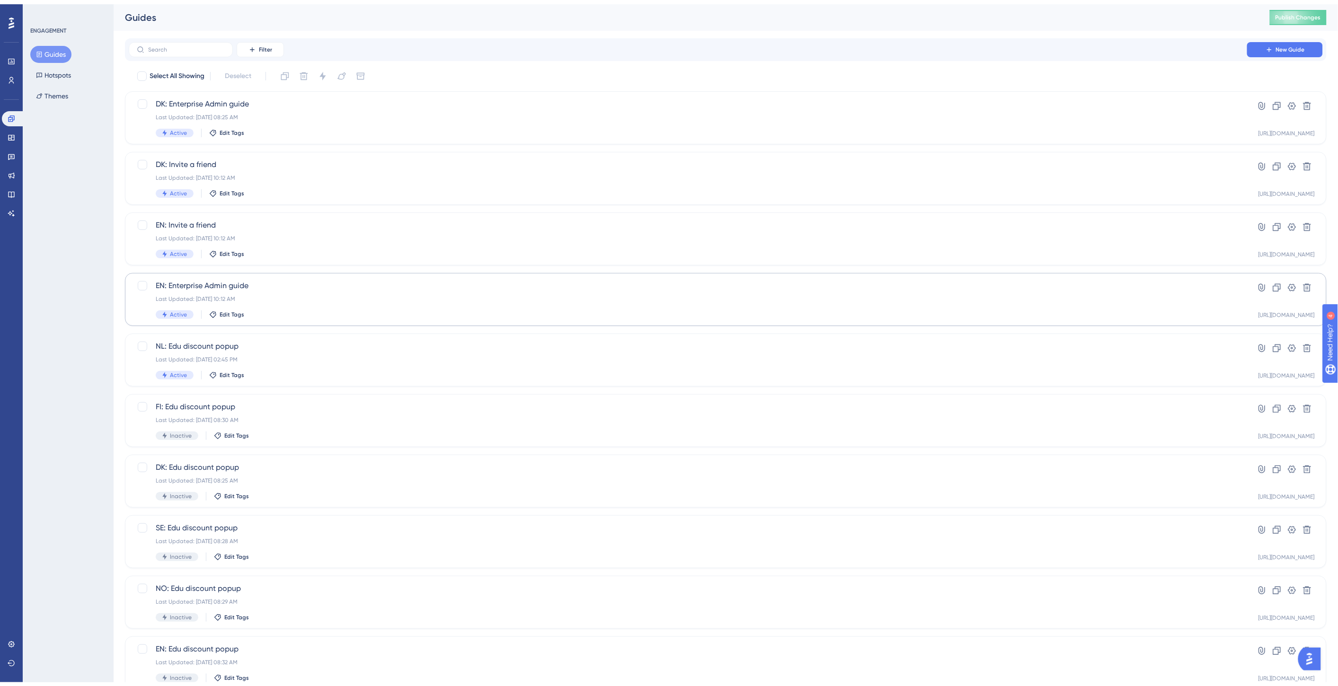
scroll to position [48, 0]
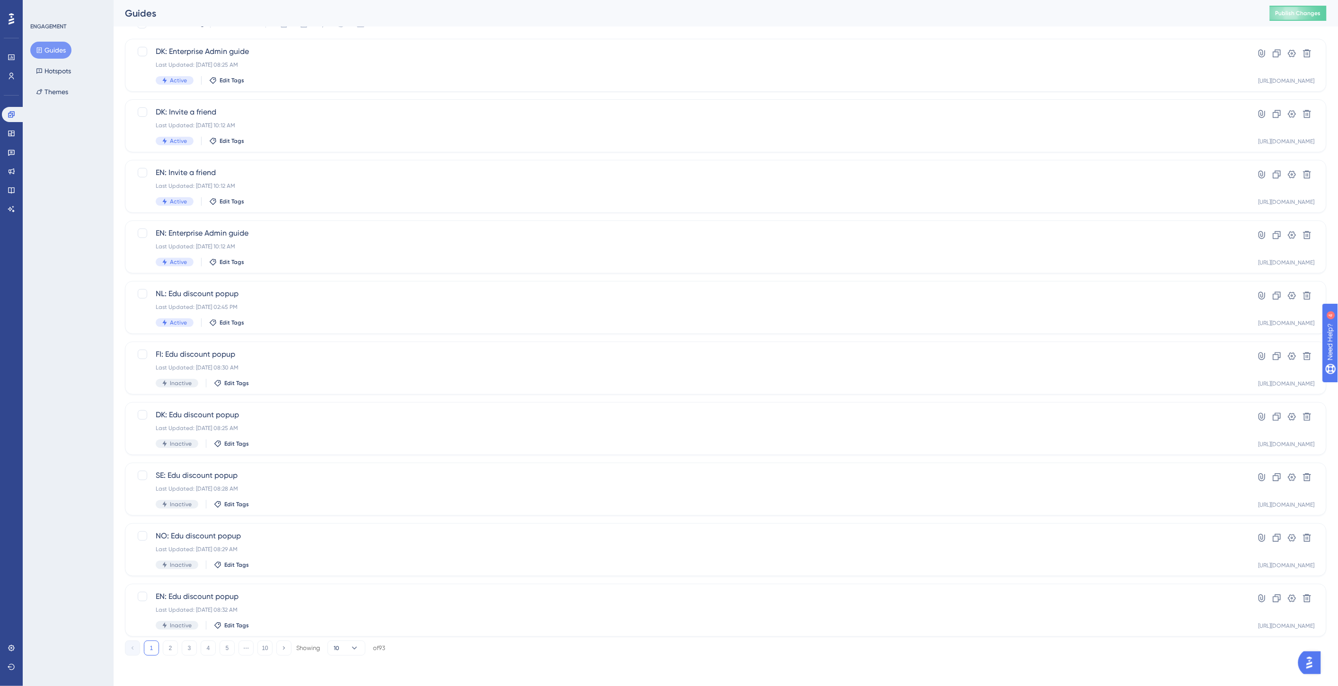
click at [103, 543] on div "ENGAGEMENT Guides Hotspots Themes" at bounding box center [68, 343] width 91 height 686
click at [291, 297] on span "NL: Edu discount popup" at bounding box center [688, 293] width 1064 height 11
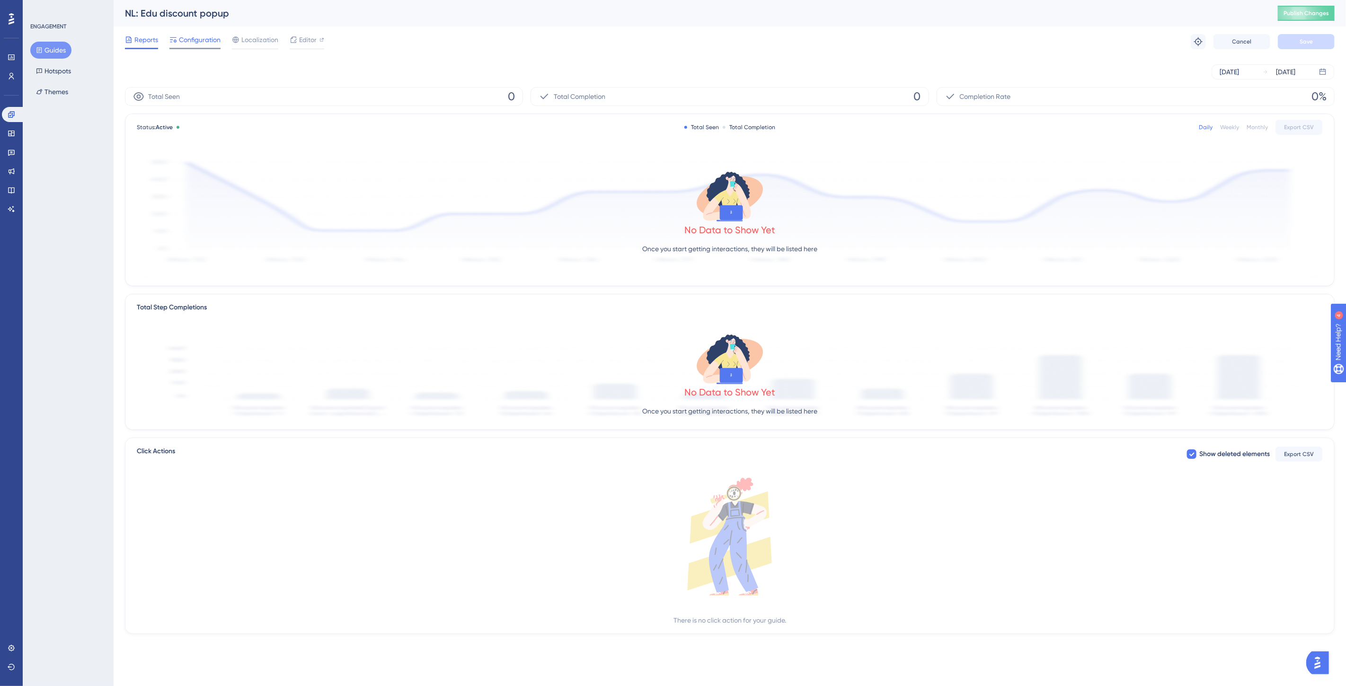
click at [201, 38] on span "Configuration" at bounding box center [200, 39] width 42 height 11
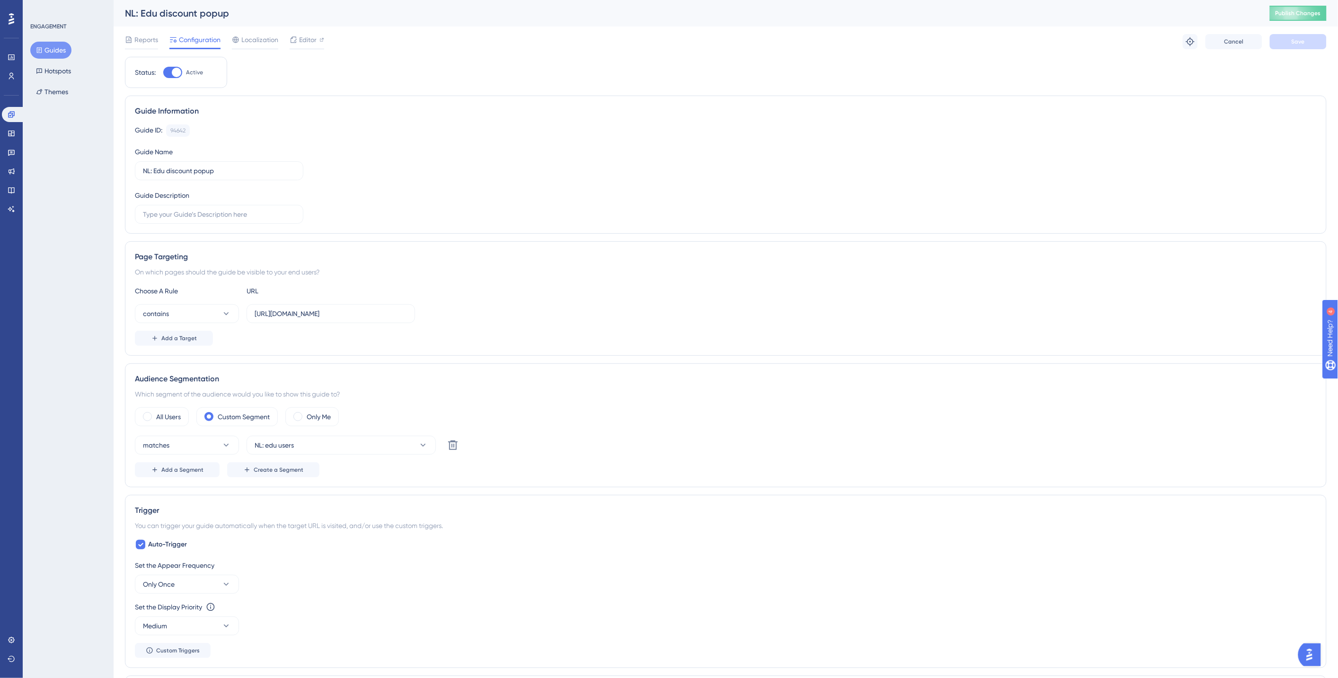
click at [172, 71] on div at bounding box center [176, 72] width 9 height 9
click at [163, 72] on input "Active" at bounding box center [163, 72] width 0 height 0
checkbox input "false"
click at [1292, 36] on button "Save" at bounding box center [1297, 41] width 57 height 15
click at [62, 50] on button "Guides" at bounding box center [50, 50] width 41 height 17
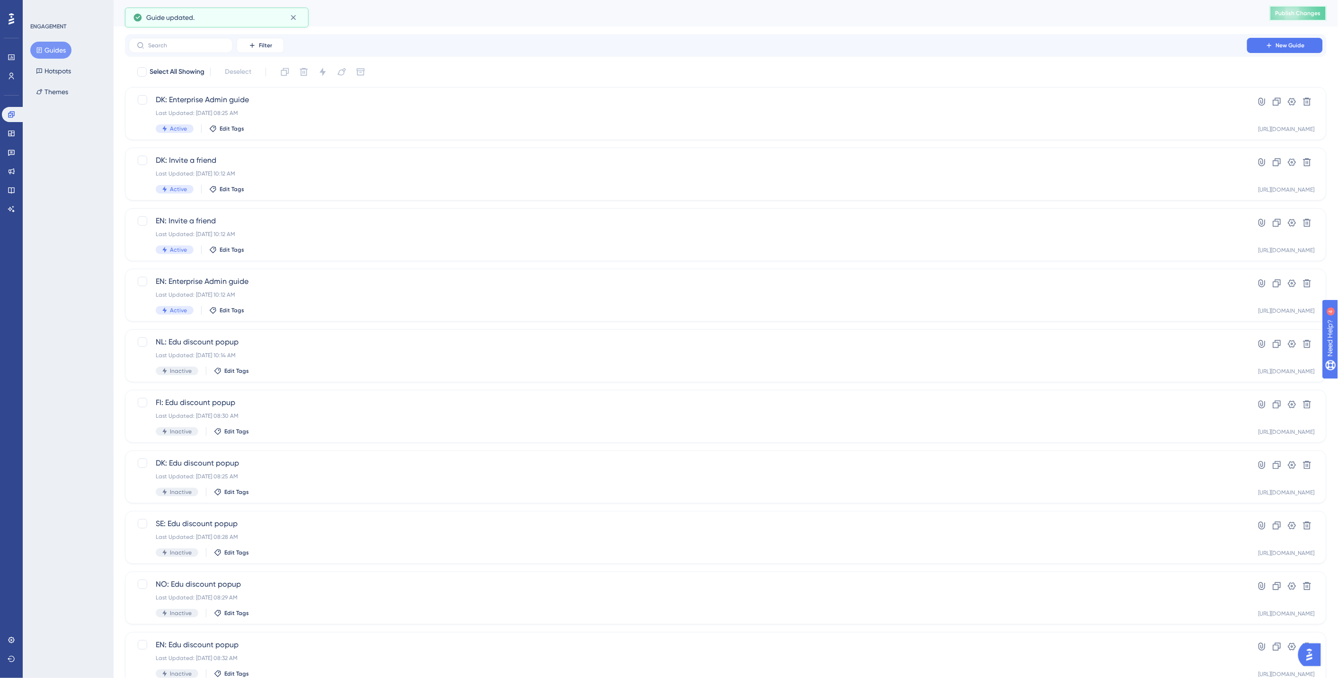
click at [1289, 10] on span "Publish Changes" at bounding box center [1297, 13] width 45 height 8
click at [308, 286] on span "EN: Enterprise Admin guide" at bounding box center [688, 281] width 1064 height 11
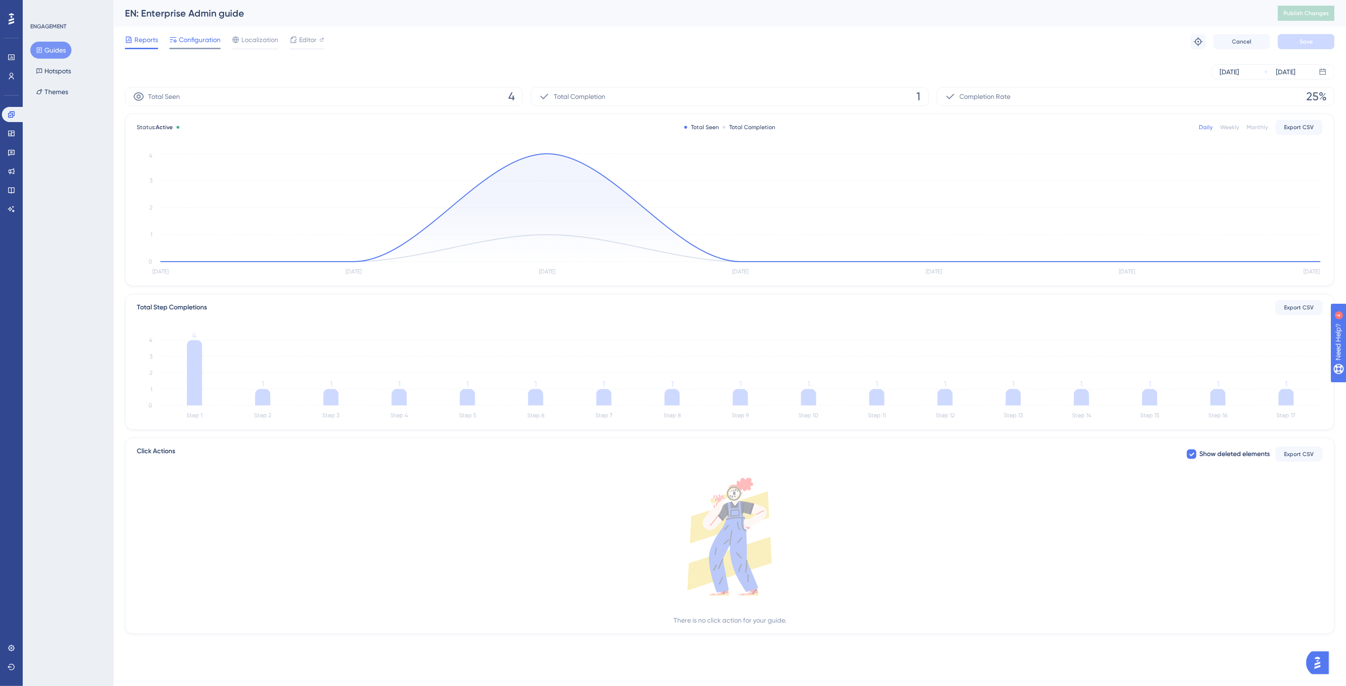
click at [205, 43] on span "Configuration" at bounding box center [200, 39] width 42 height 11
click at [55, 49] on button "Guides" at bounding box center [50, 50] width 41 height 17
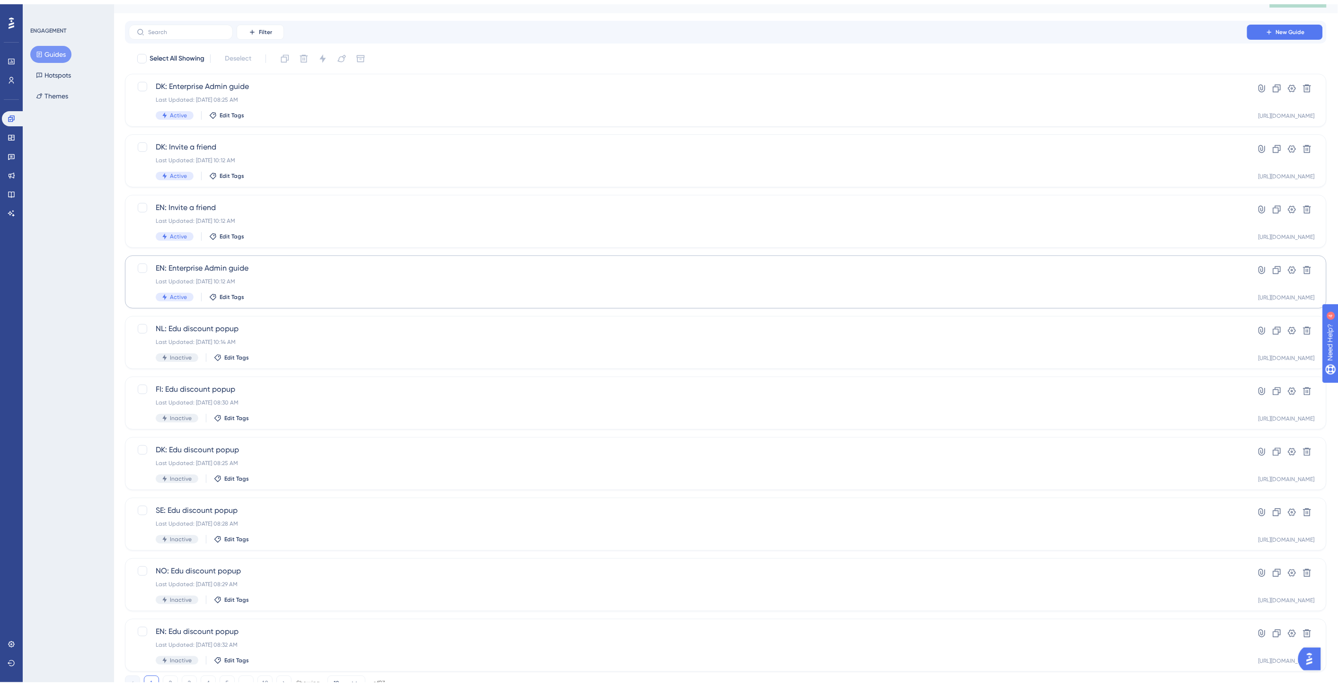
scroll to position [48, 0]
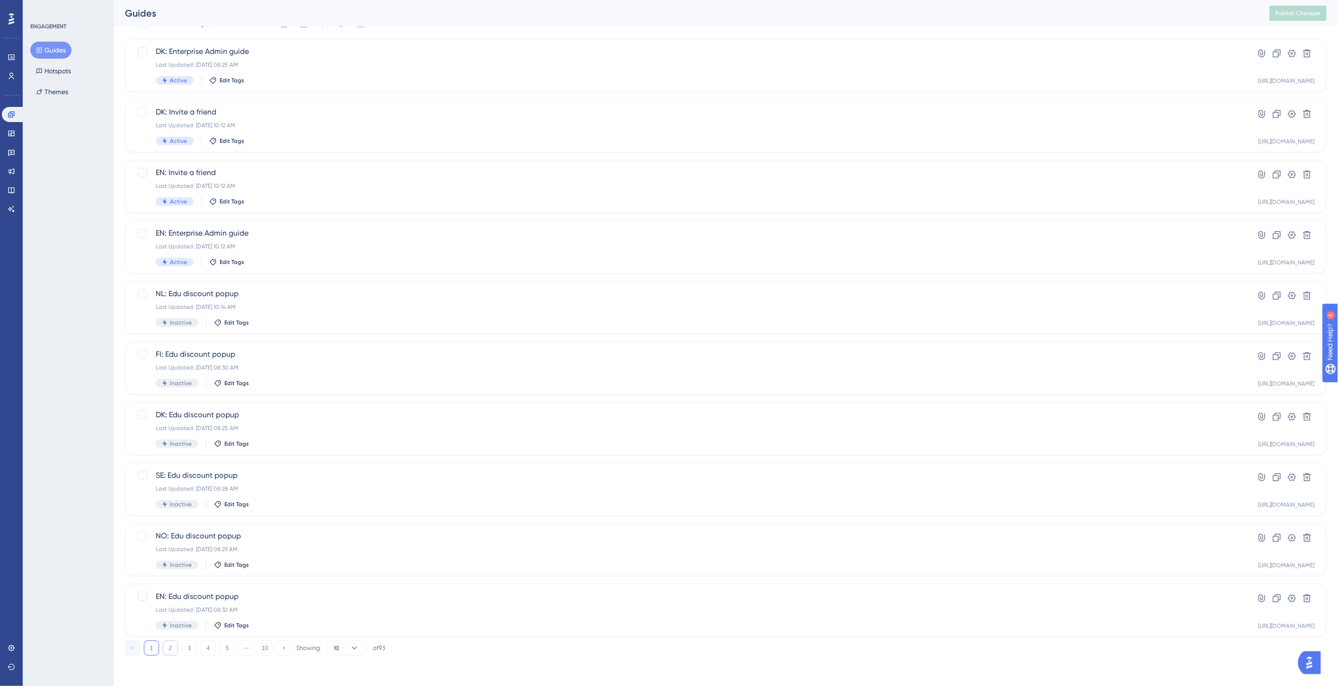
click at [173, 650] on button "2" at bounding box center [170, 648] width 15 height 15
click at [187, 653] on button "3" at bounding box center [189, 648] width 15 height 15
drag, startPoint x: 288, startPoint y: 245, endPoint x: 84, endPoint y: 277, distance: 206.4
click at [84, 277] on div "ENGAGEMENT Guides Hotspots Themes" at bounding box center [68, 343] width 91 height 686
click at [144, 237] on div at bounding box center [142, 233] width 9 height 9
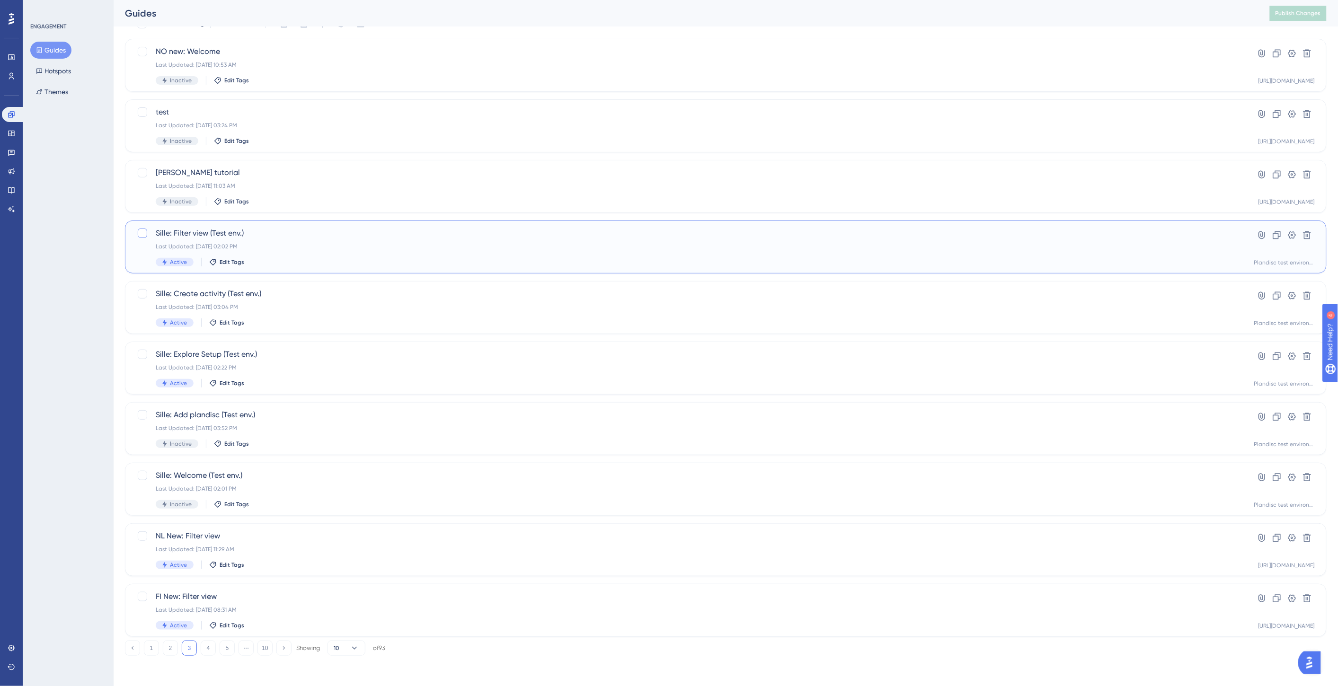
checkbox input "true"
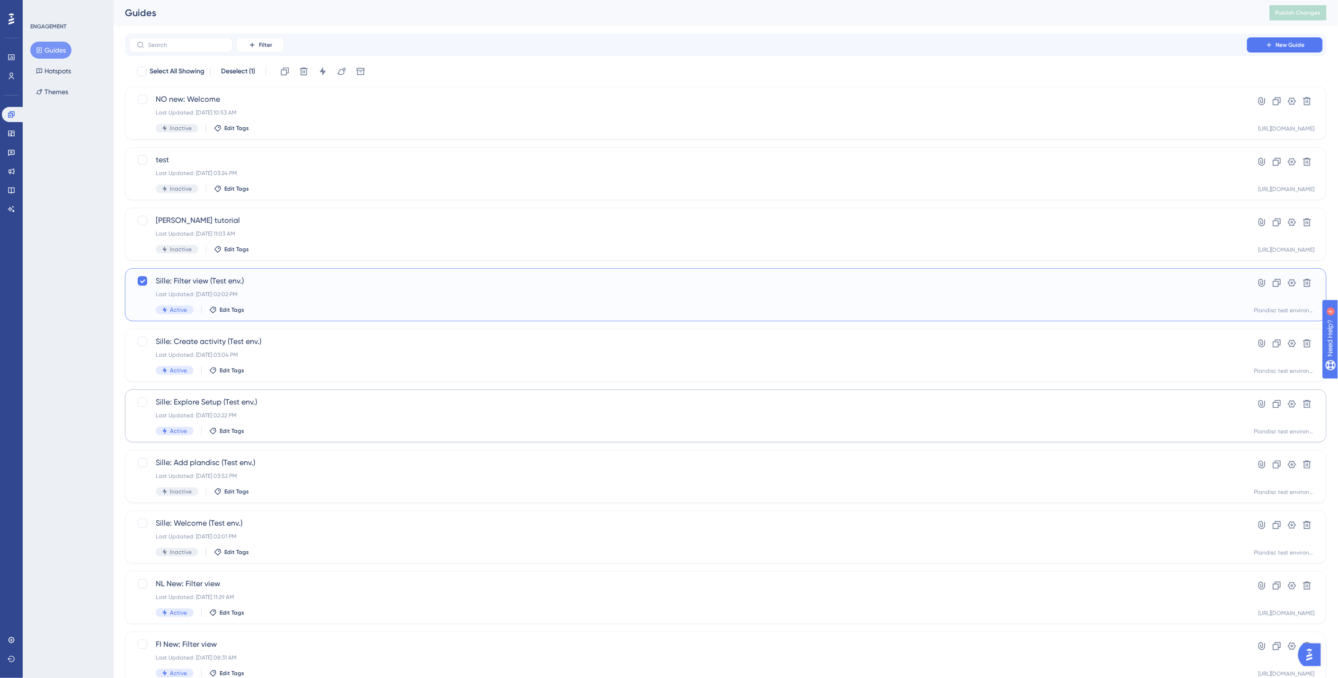
scroll to position [0, 0]
click at [141, 339] on div at bounding box center [142, 341] width 9 height 9
checkbox input "true"
click at [140, 399] on div at bounding box center [142, 402] width 9 height 9
checkbox input "true"
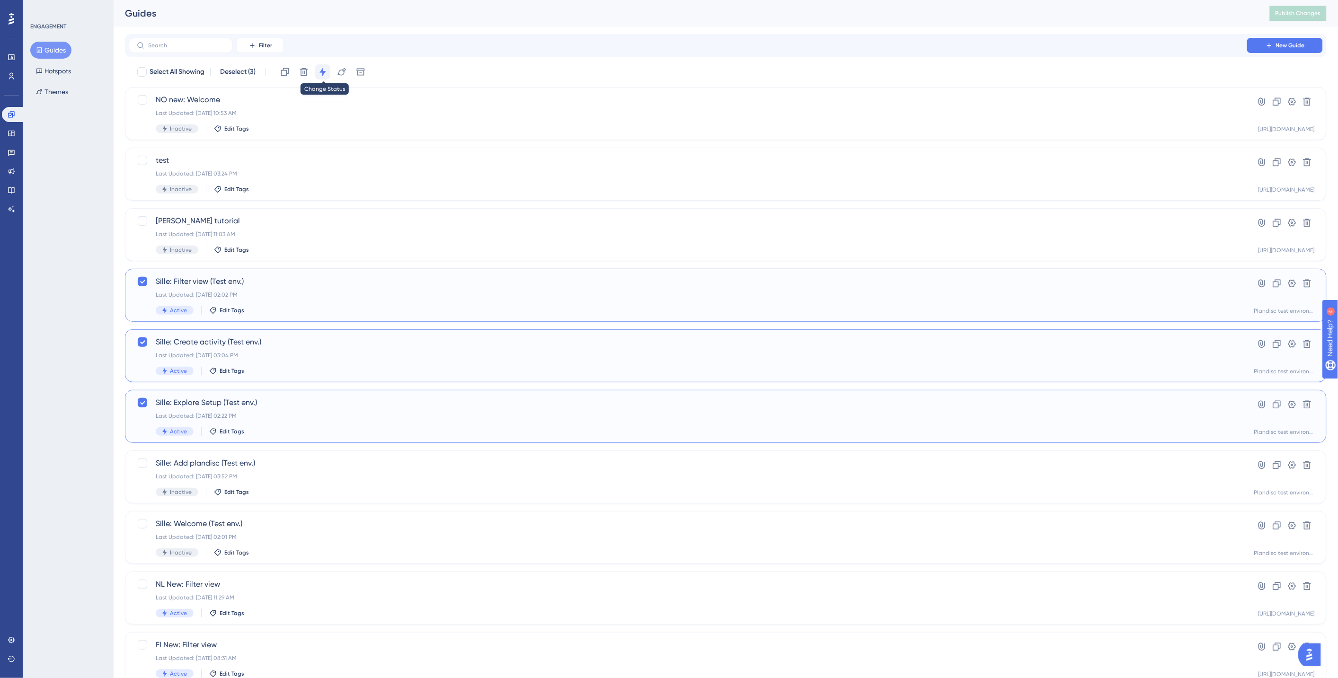
click at [321, 70] on icon at bounding box center [322, 71] width 9 height 9
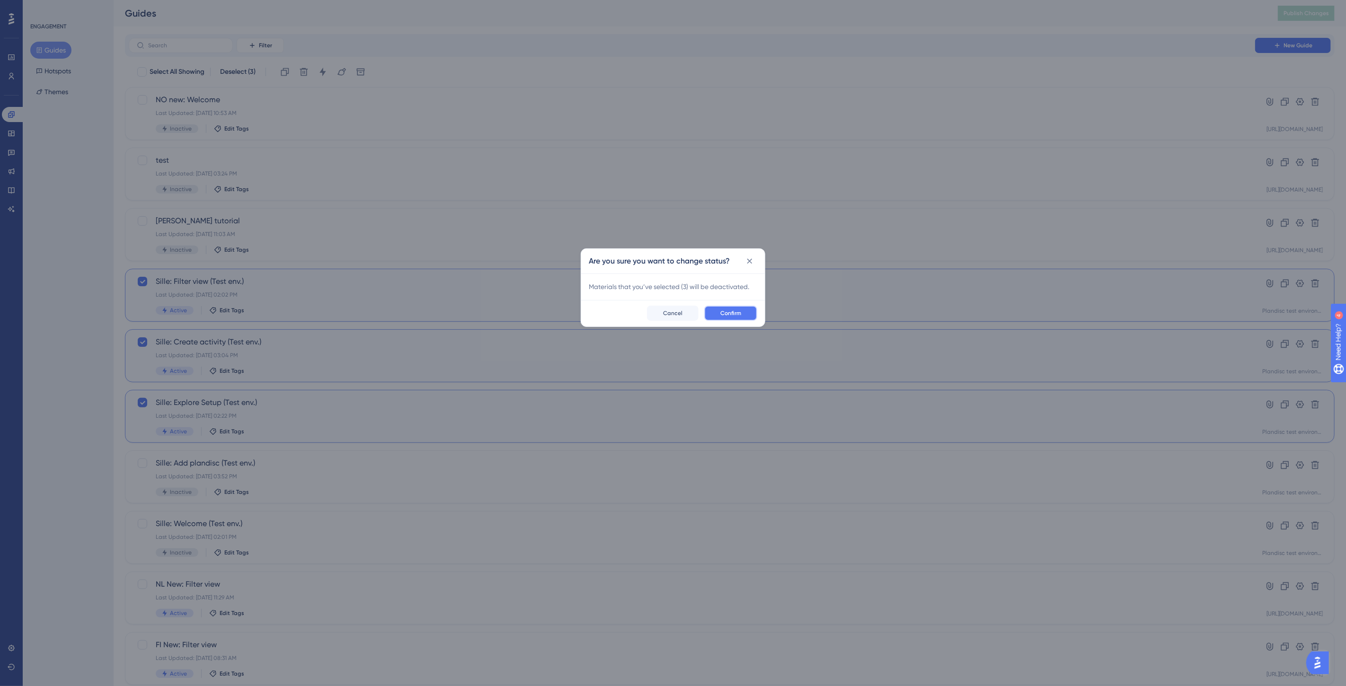
click at [741, 314] on span "Confirm" at bounding box center [730, 313] width 21 height 8
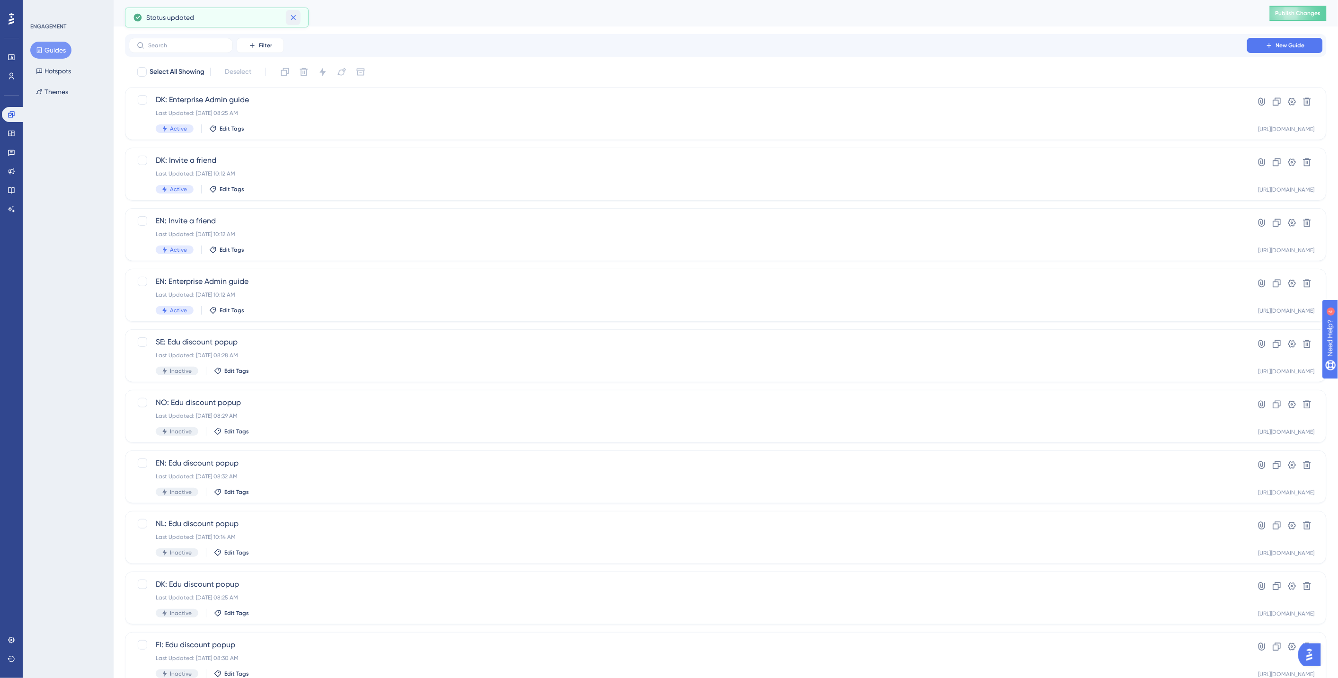
click at [294, 18] on icon at bounding box center [293, 17] width 5 height 5
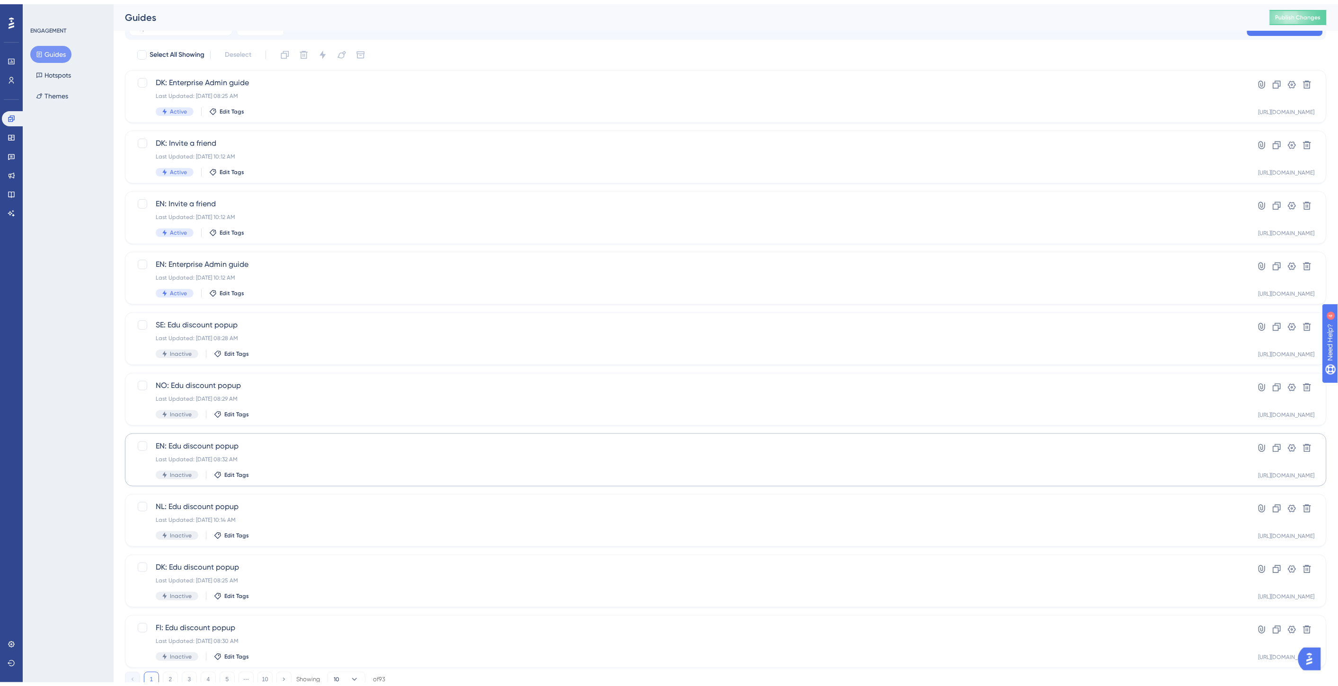
scroll to position [48, 0]
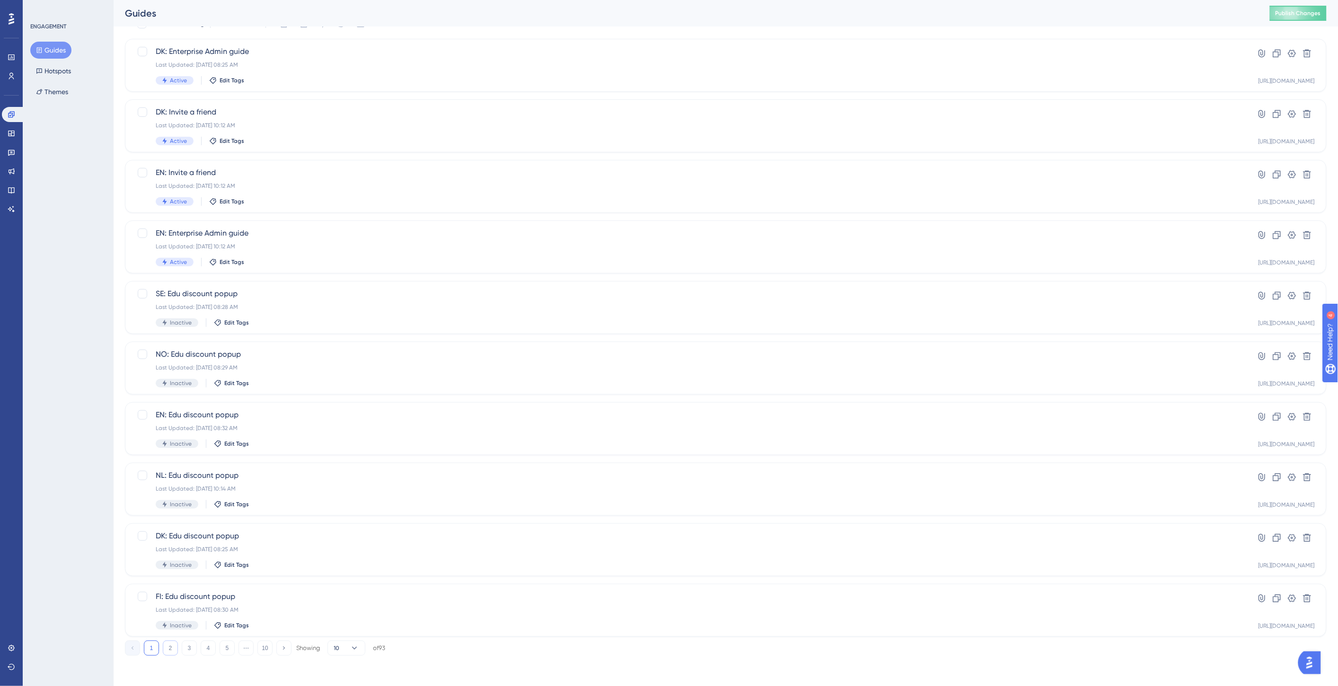
drag, startPoint x: 174, startPoint y: 649, endPoint x: 206, endPoint y: 629, distance: 37.8
click at [174, 649] on button "2" at bounding box center [170, 648] width 15 height 15
click at [187, 653] on button "3" at bounding box center [189, 648] width 15 height 15
click at [211, 649] on button "4" at bounding box center [208, 648] width 15 height 15
click at [229, 649] on button "5" at bounding box center [227, 648] width 15 height 15
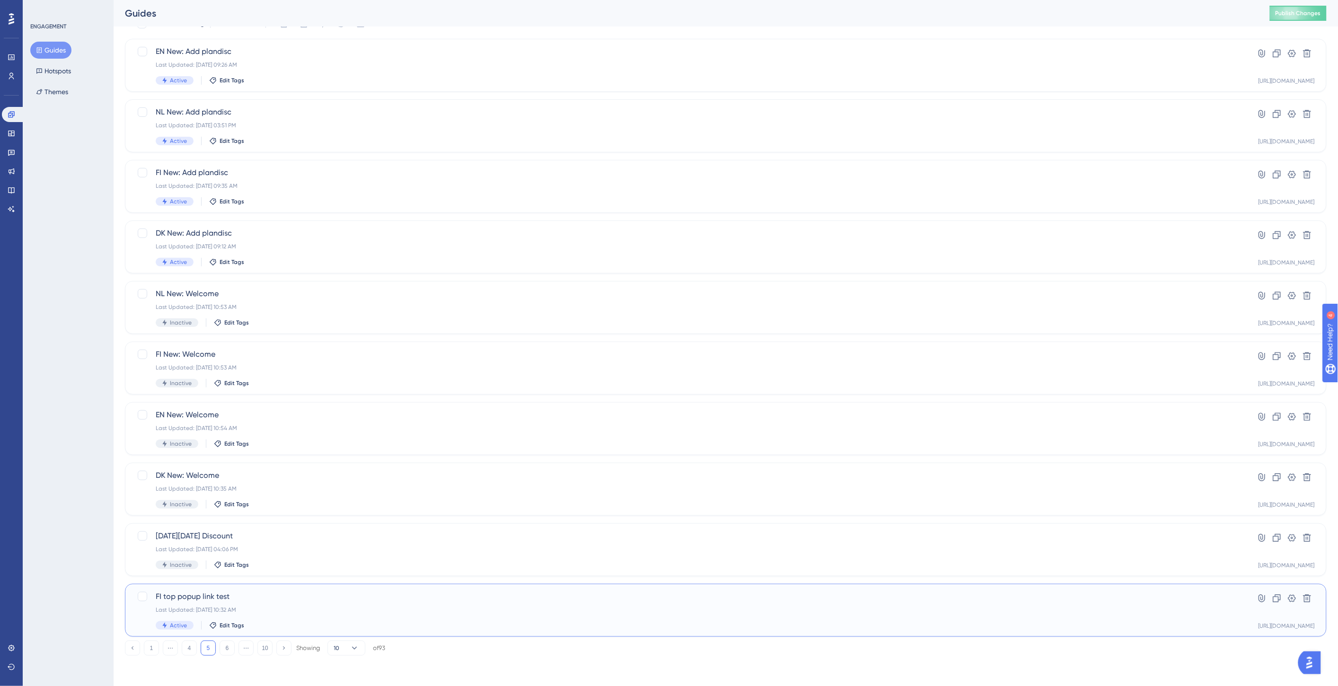
click at [302, 613] on div "Last Updated: May 31 2021, 10:32 AM" at bounding box center [688, 610] width 1064 height 8
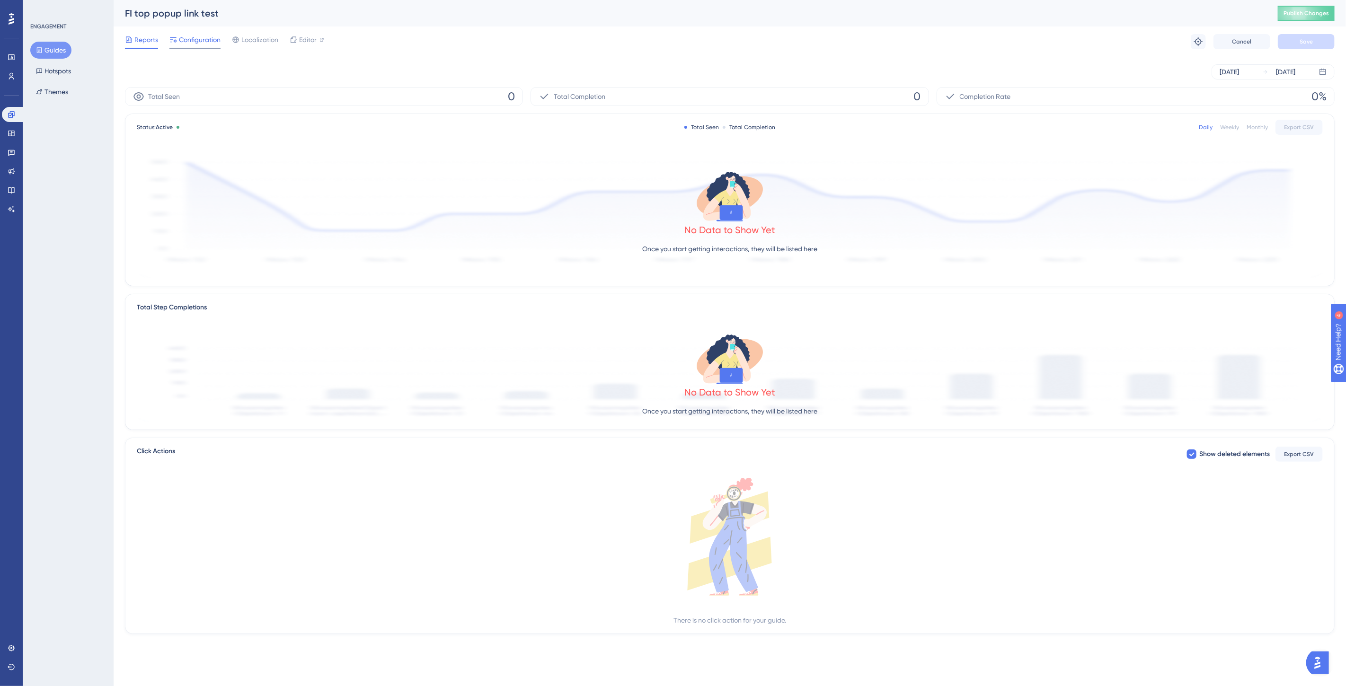
click at [204, 41] on span "Configuration" at bounding box center [200, 39] width 42 height 11
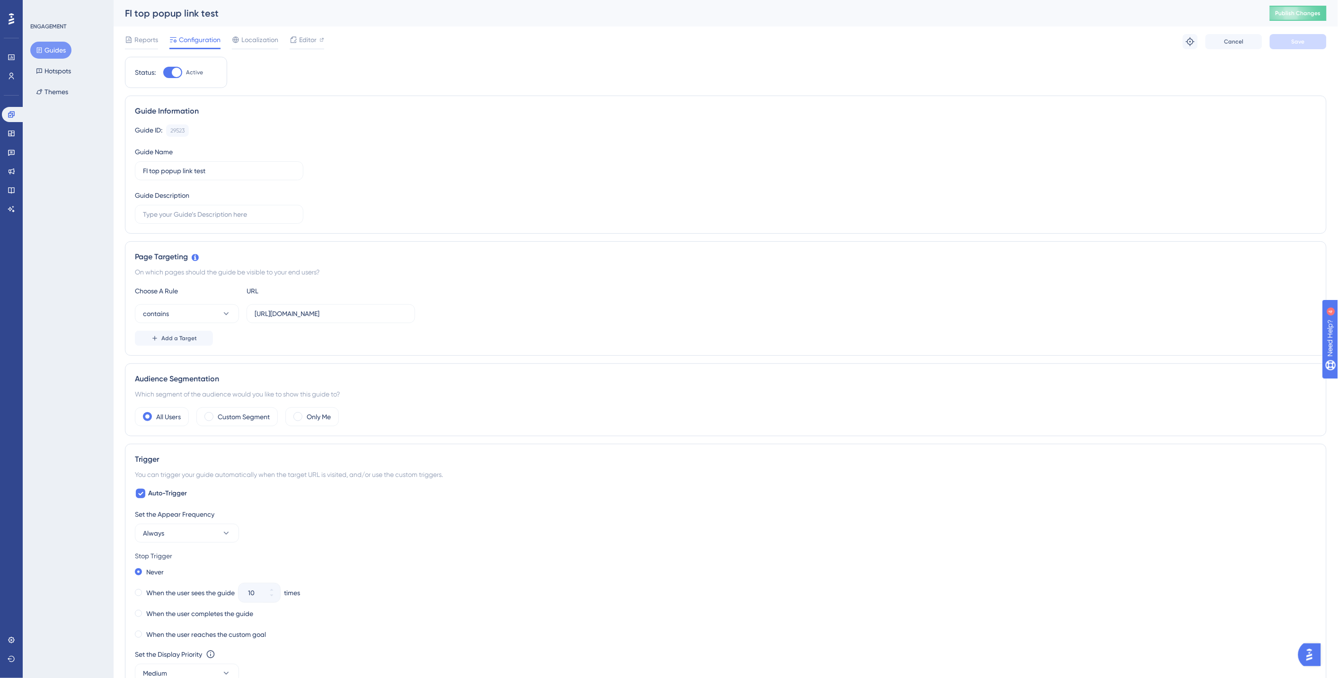
click at [174, 71] on div at bounding box center [176, 72] width 9 height 9
click at [163, 72] on input "Active" at bounding box center [163, 72] width 0 height 0
checkbox input "false"
click at [1305, 39] on button "Save" at bounding box center [1297, 41] width 57 height 15
click at [53, 52] on button "Guides" at bounding box center [50, 50] width 41 height 17
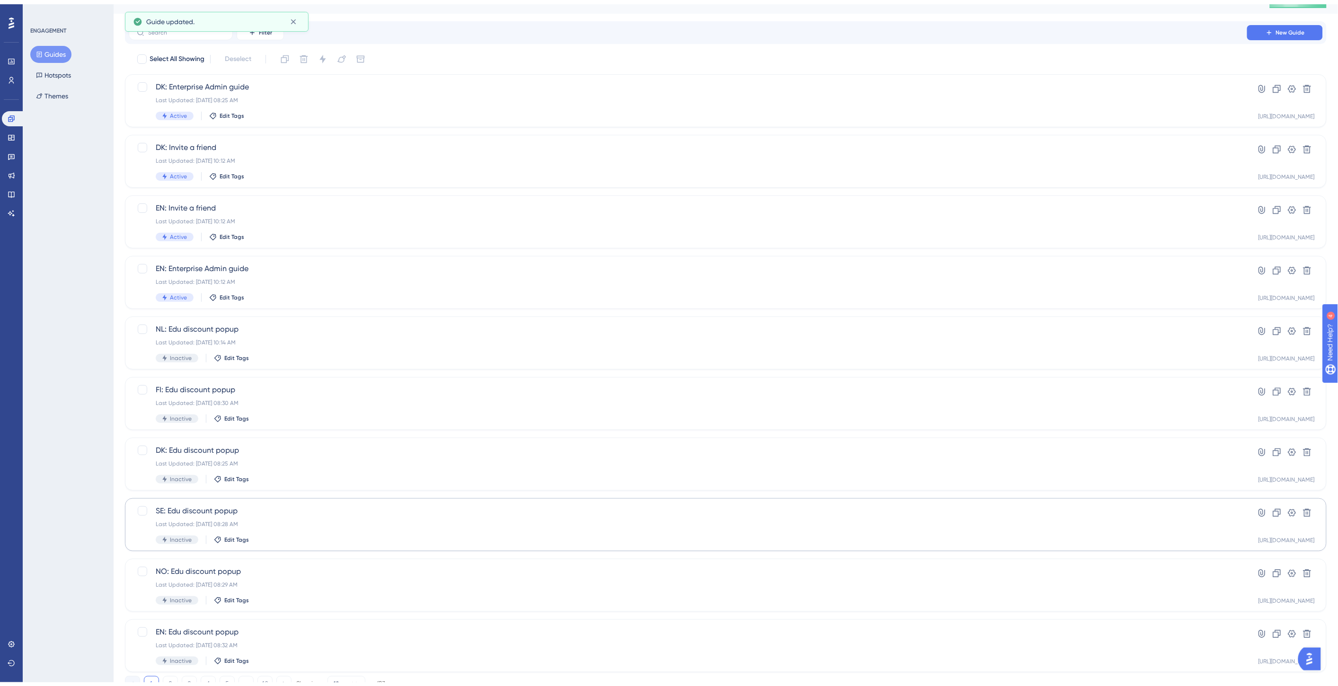
scroll to position [48, 0]
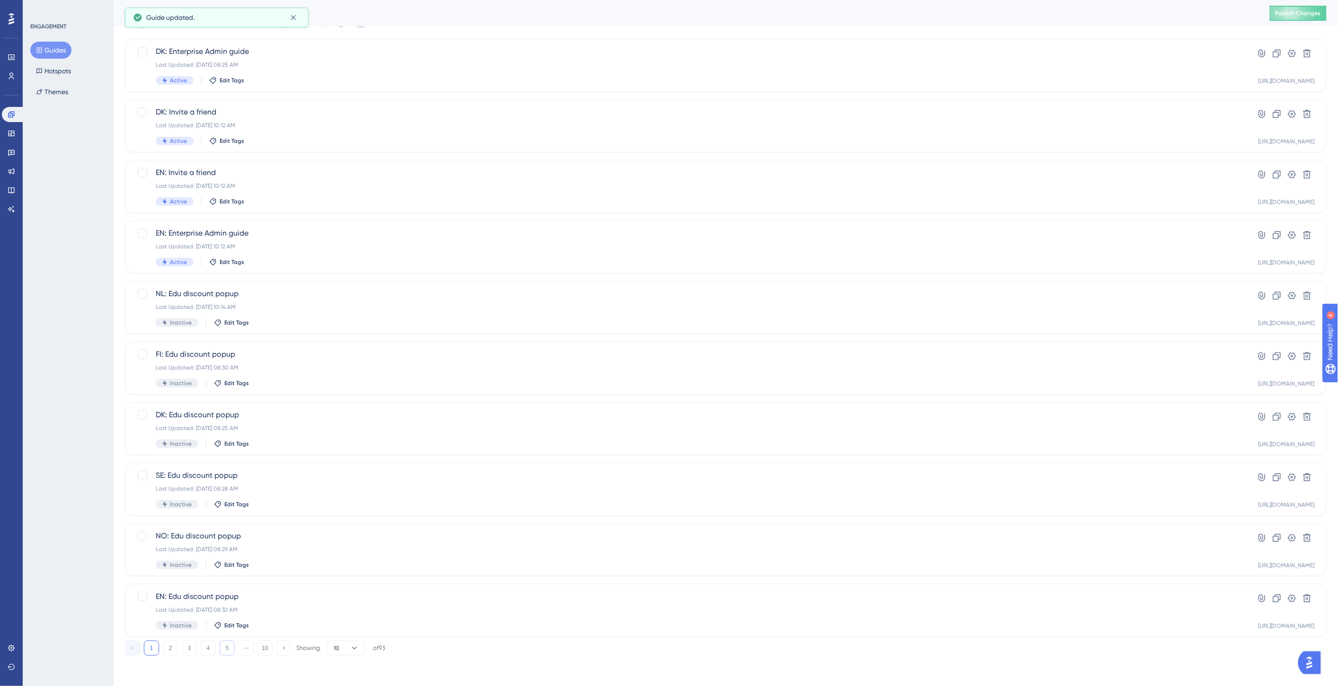
click at [229, 647] on button "5" at bounding box center [227, 648] width 15 height 15
click at [228, 647] on button "6" at bounding box center [227, 648] width 15 height 15
click at [116, 426] on div "Performance Users Engagement Widgets Feedback Product Updates Knowledge Base AI…" at bounding box center [726, 328] width 1224 height 685
click at [276, 549] on div "Last Updated: Nov 15 2022, 01:03 PM" at bounding box center [688, 550] width 1064 height 8
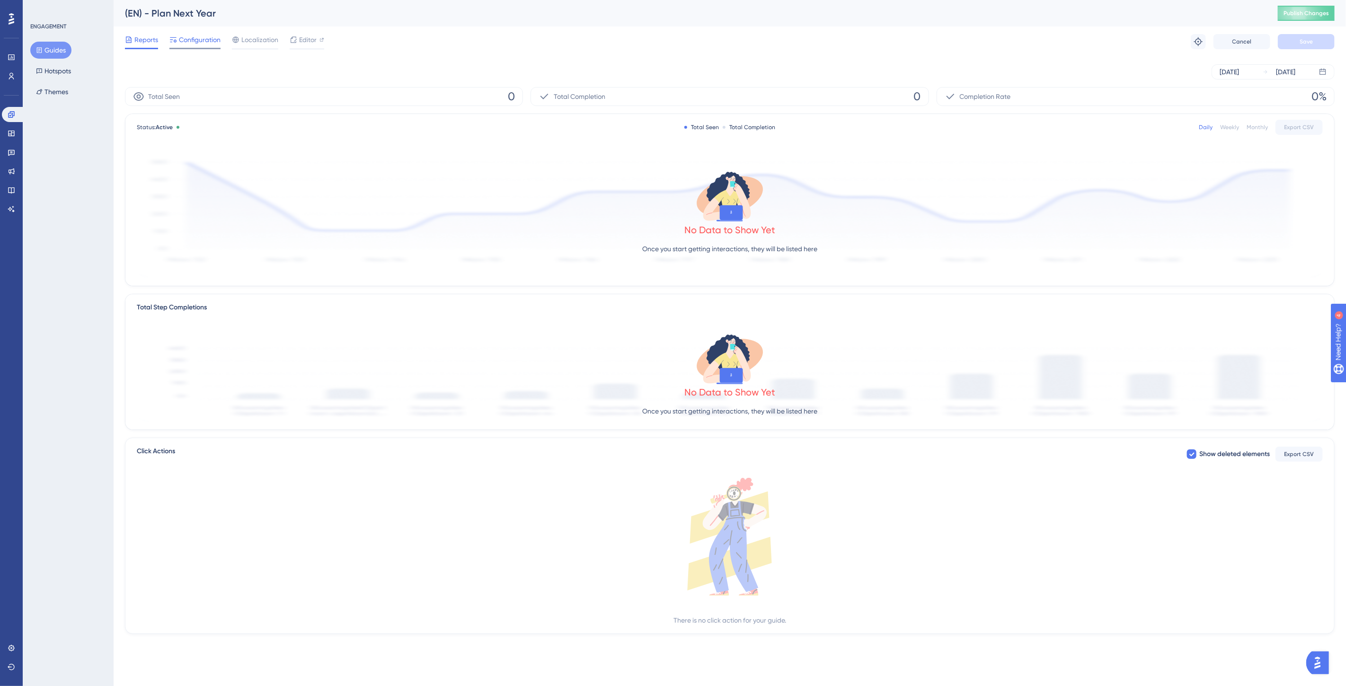
click at [188, 38] on span "Configuration" at bounding box center [200, 39] width 42 height 11
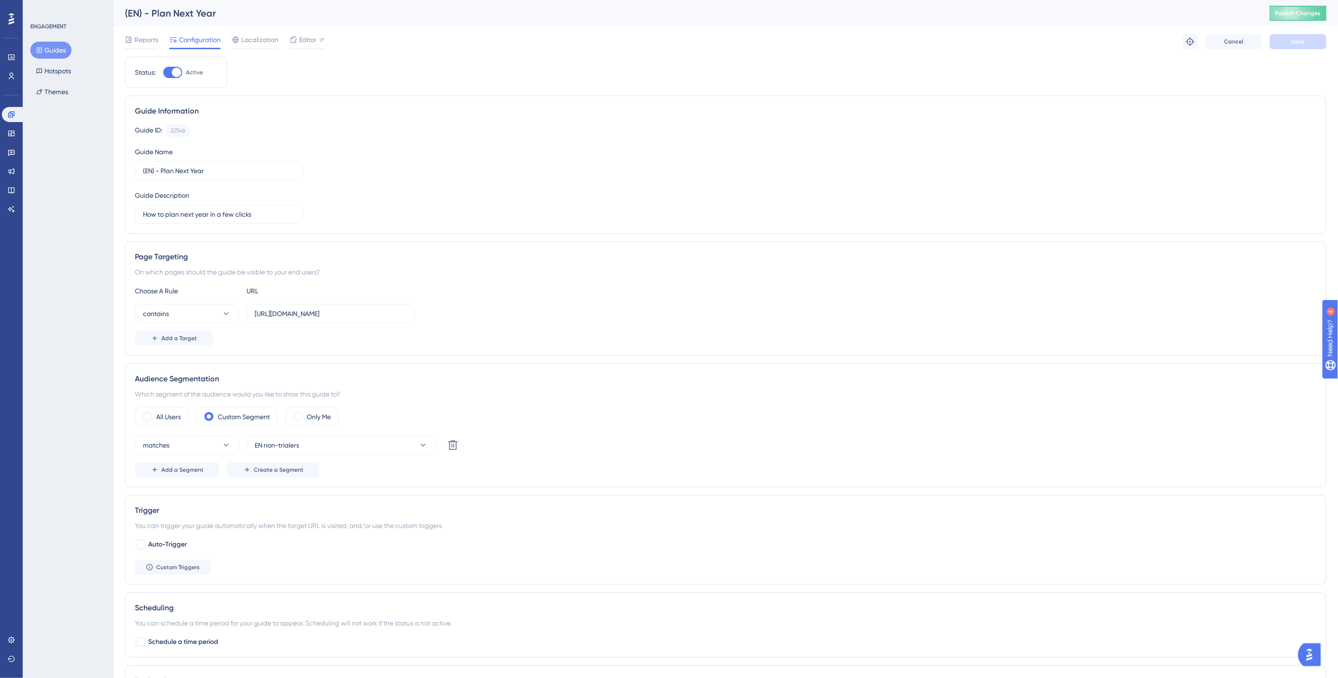
click at [166, 72] on div at bounding box center [172, 72] width 19 height 11
click at [163, 72] on input "Active" at bounding box center [163, 72] width 0 height 0
checkbox input "false"
click at [1306, 46] on button "Save" at bounding box center [1297, 41] width 57 height 15
click at [54, 53] on button "Guides" at bounding box center [50, 50] width 41 height 17
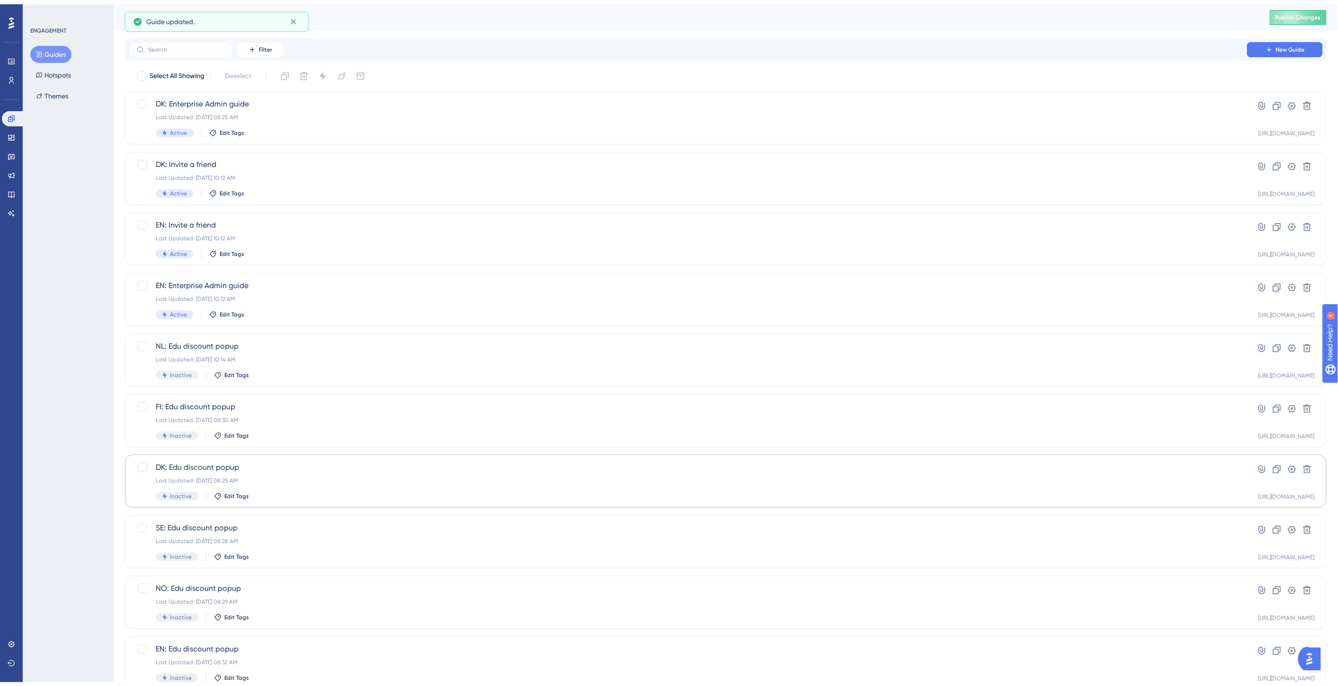
scroll to position [48, 0]
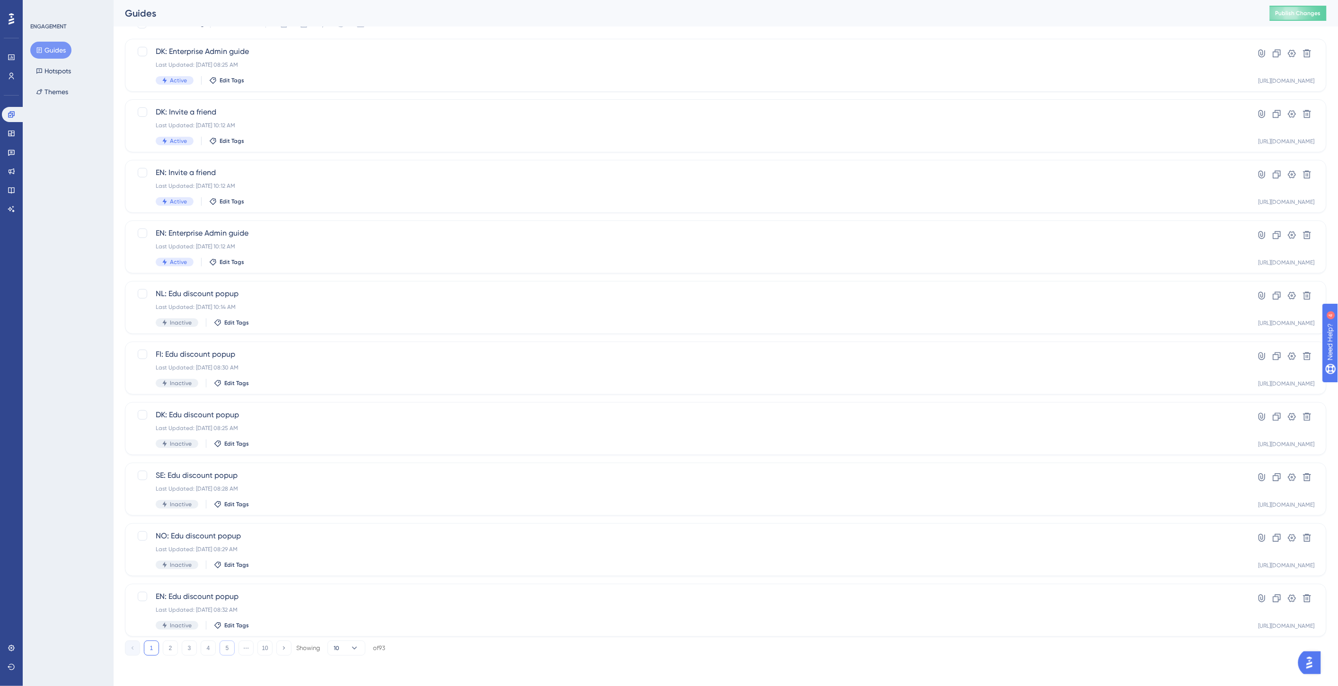
click at [229, 649] on button "5" at bounding box center [227, 648] width 15 height 15
click at [230, 648] on button "6" at bounding box center [227, 648] width 15 height 15
click at [225, 646] on button "7" at bounding box center [227, 648] width 15 height 15
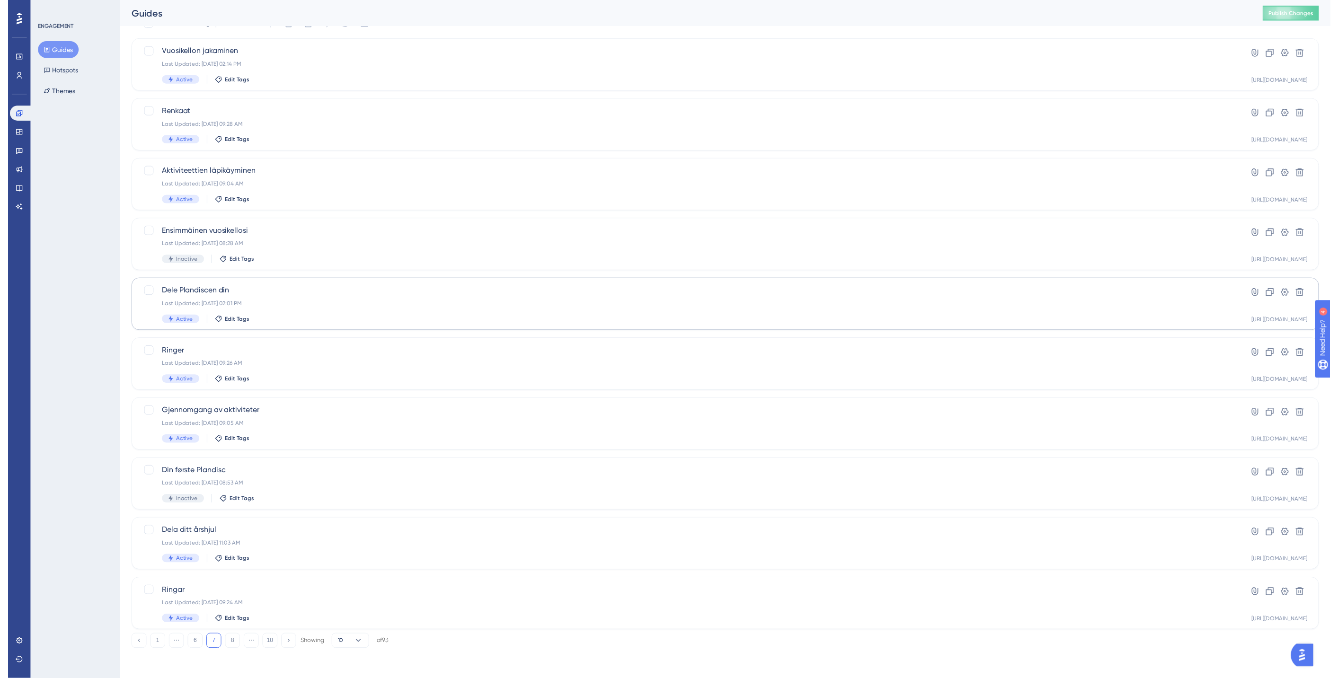
scroll to position [0, 0]
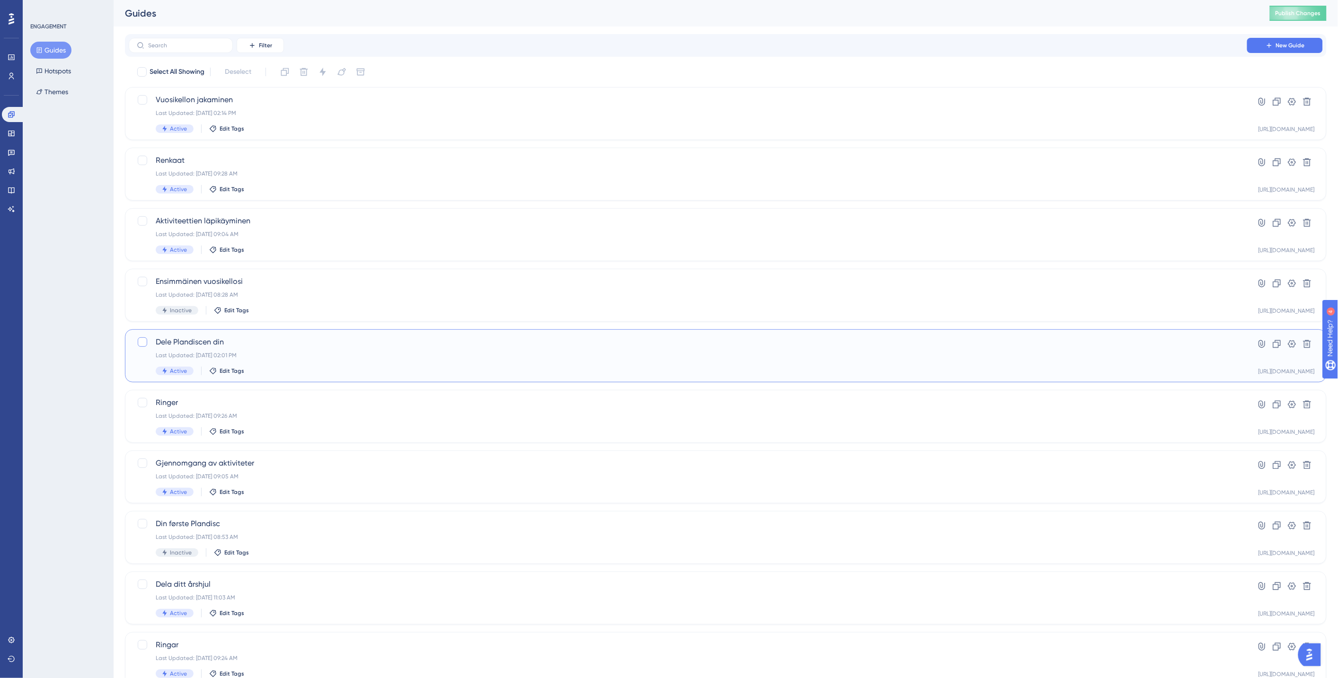
click at [144, 344] on div at bounding box center [142, 341] width 9 height 9
checkbox input "true"
click at [141, 401] on div at bounding box center [142, 402] width 9 height 9
checkbox input "true"
click at [141, 462] on div at bounding box center [142, 462] width 9 height 9
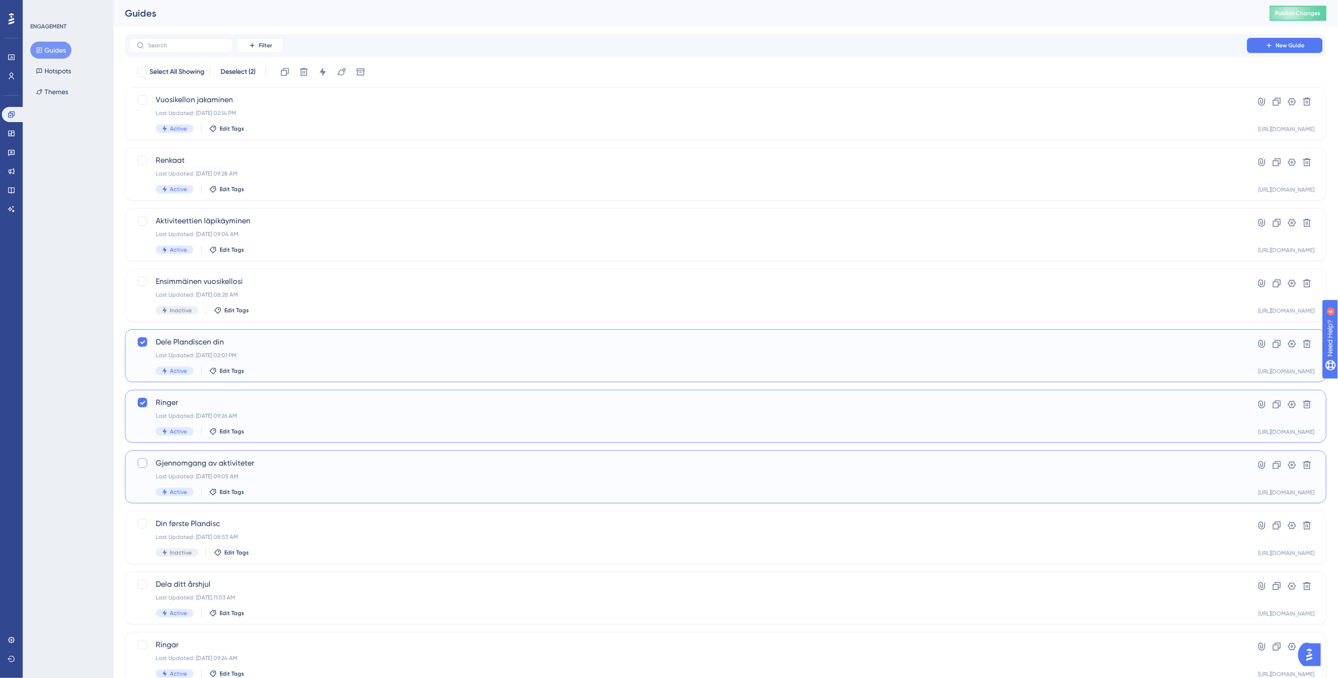
checkbox input "true"
click at [141, 220] on div at bounding box center [142, 220] width 9 height 9
checkbox input "true"
click at [143, 165] on div at bounding box center [142, 160] width 9 height 9
checkbox input "true"
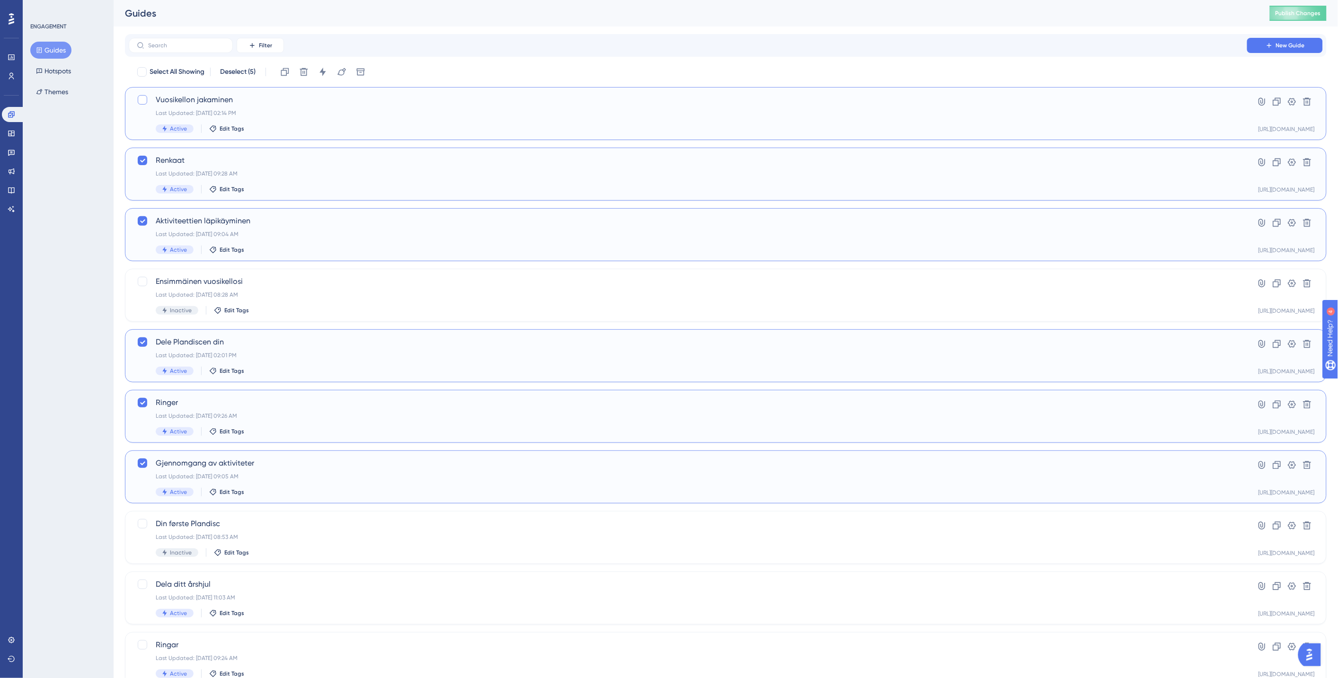
click at [142, 97] on div at bounding box center [142, 99] width 9 height 9
checkbox input "true"
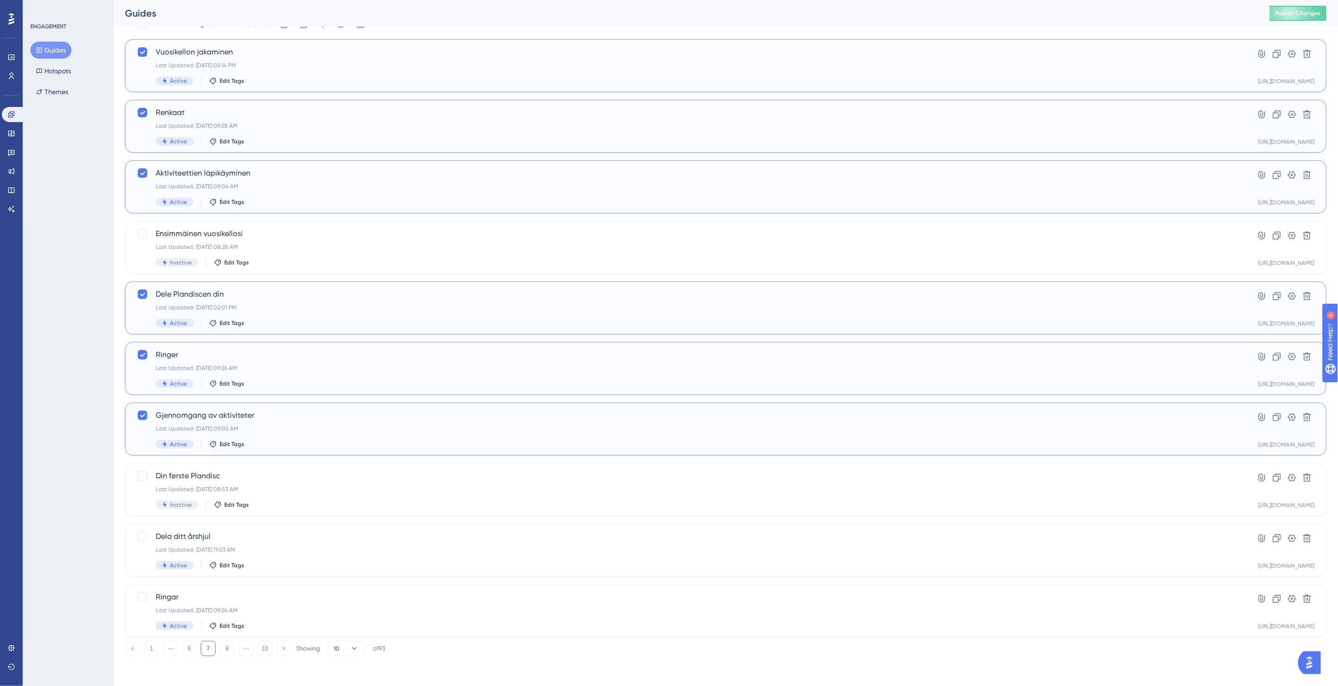
scroll to position [48, 0]
click at [140, 537] on div at bounding box center [142, 535] width 9 height 9
checkbox input "true"
click at [144, 594] on div at bounding box center [142, 596] width 9 height 9
checkbox input "true"
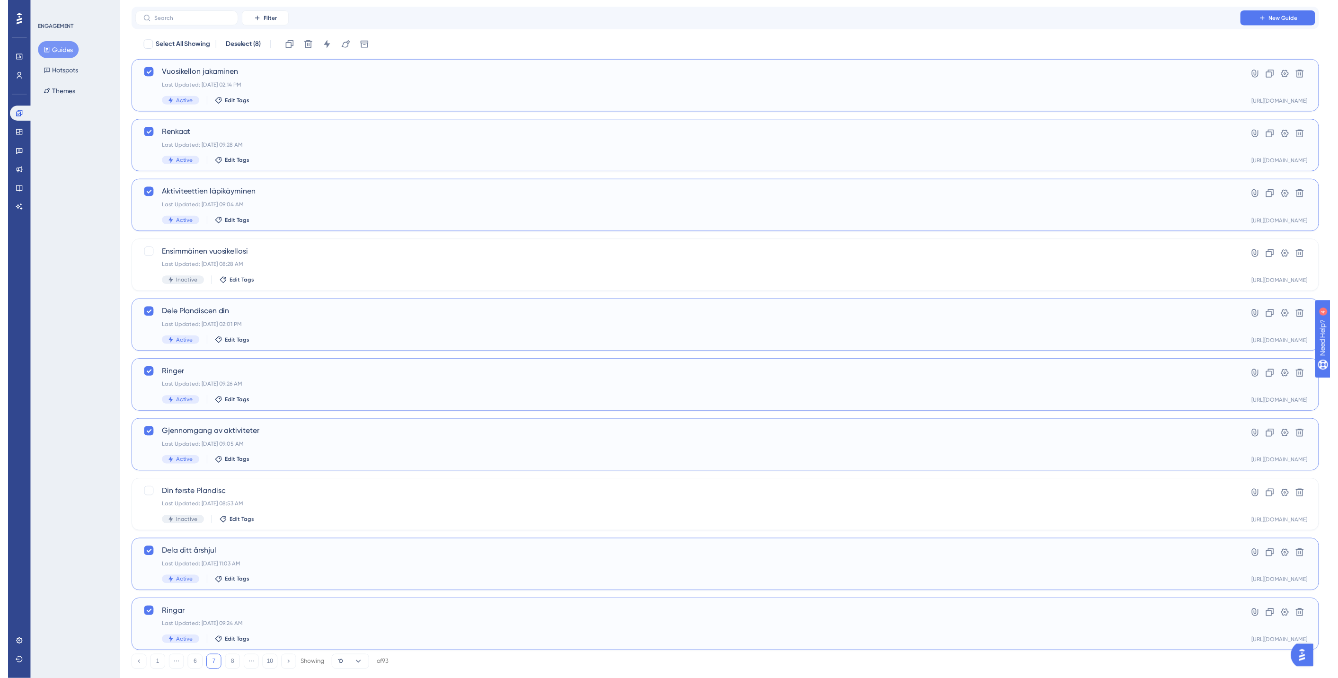
scroll to position [0, 0]
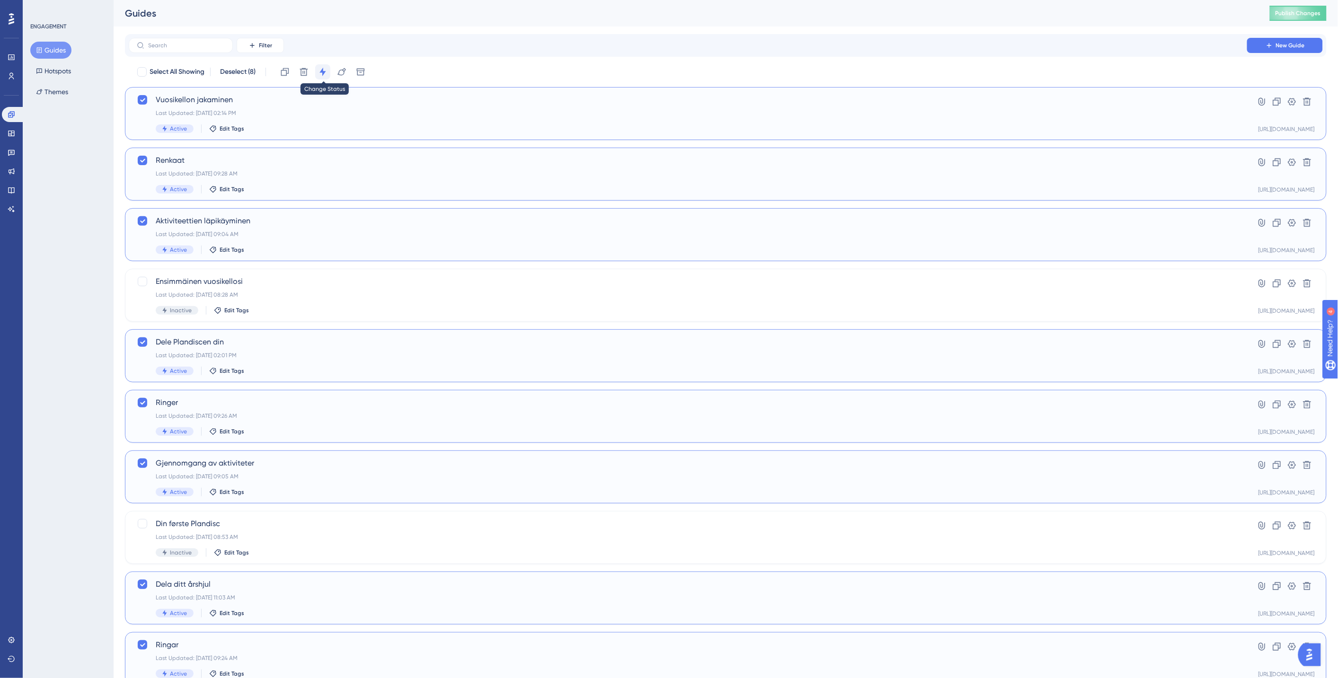
click at [324, 75] on icon at bounding box center [322, 71] width 9 height 9
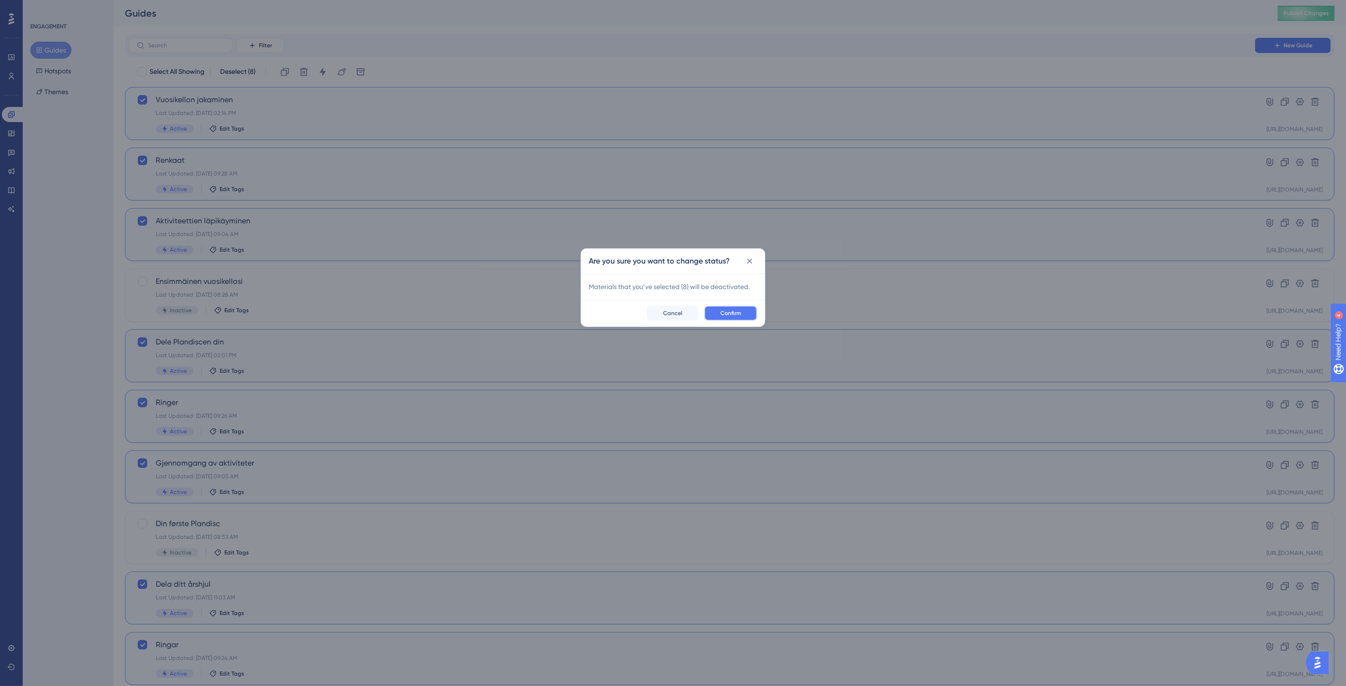
click at [729, 308] on button "Confirm" at bounding box center [730, 313] width 53 height 15
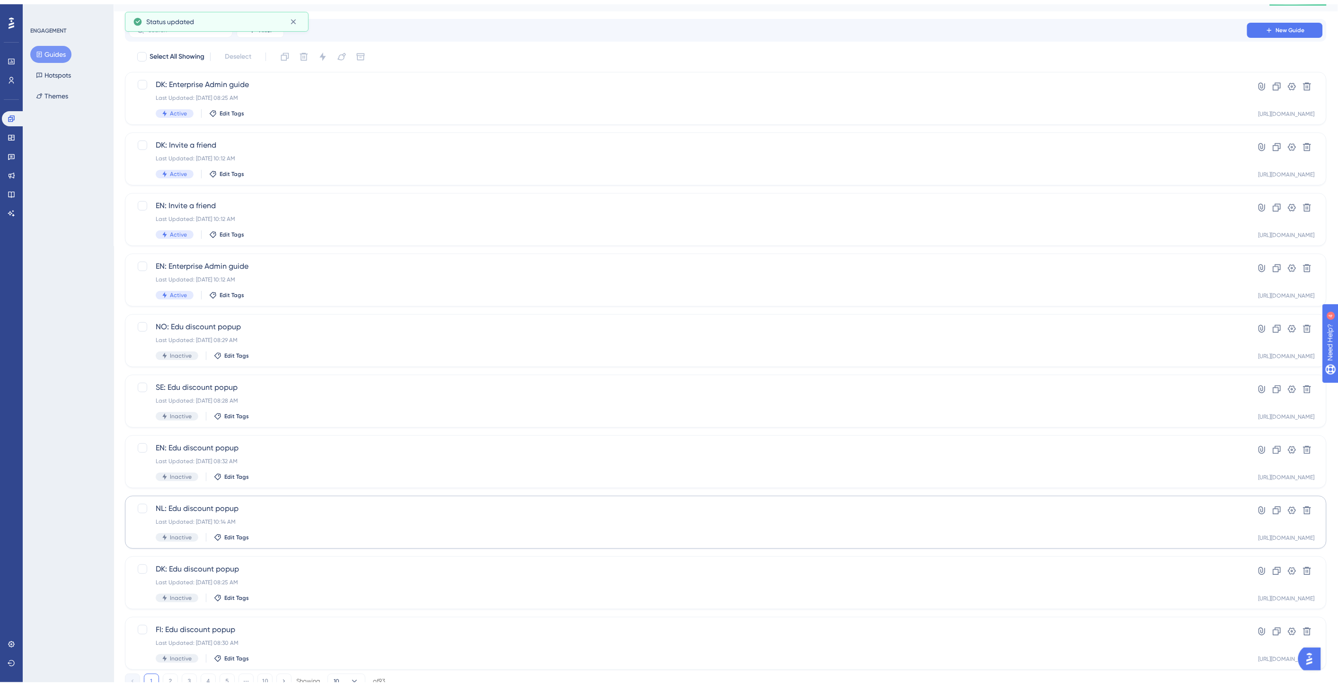
scroll to position [48, 0]
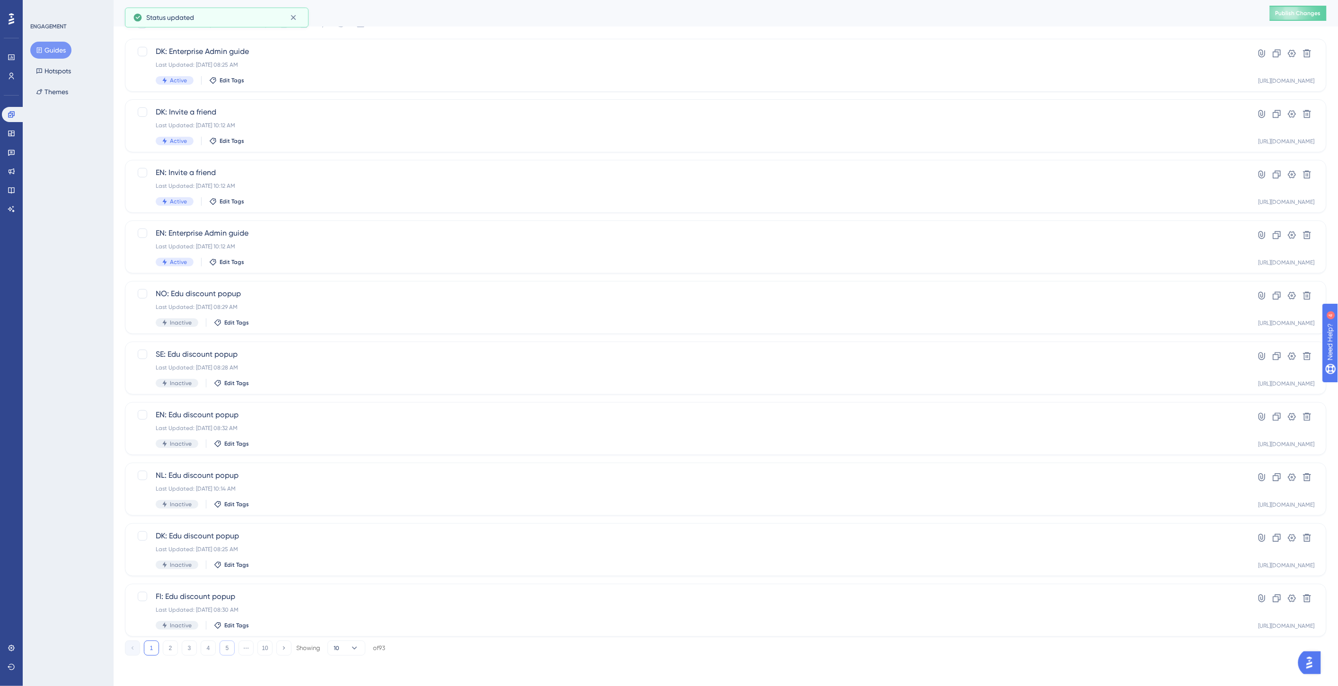
click at [225, 648] on button "5" at bounding box center [227, 648] width 15 height 15
click at [230, 651] on button "6" at bounding box center [227, 648] width 15 height 15
click at [230, 651] on button "7" at bounding box center [227, 648] width 15 height 15
click at [232, 651] on button "8" at bounding box center [227, 648] width 15 height 15
click at [205, 647] on button "7" at bounding box center [208, 648] width 15 height 15
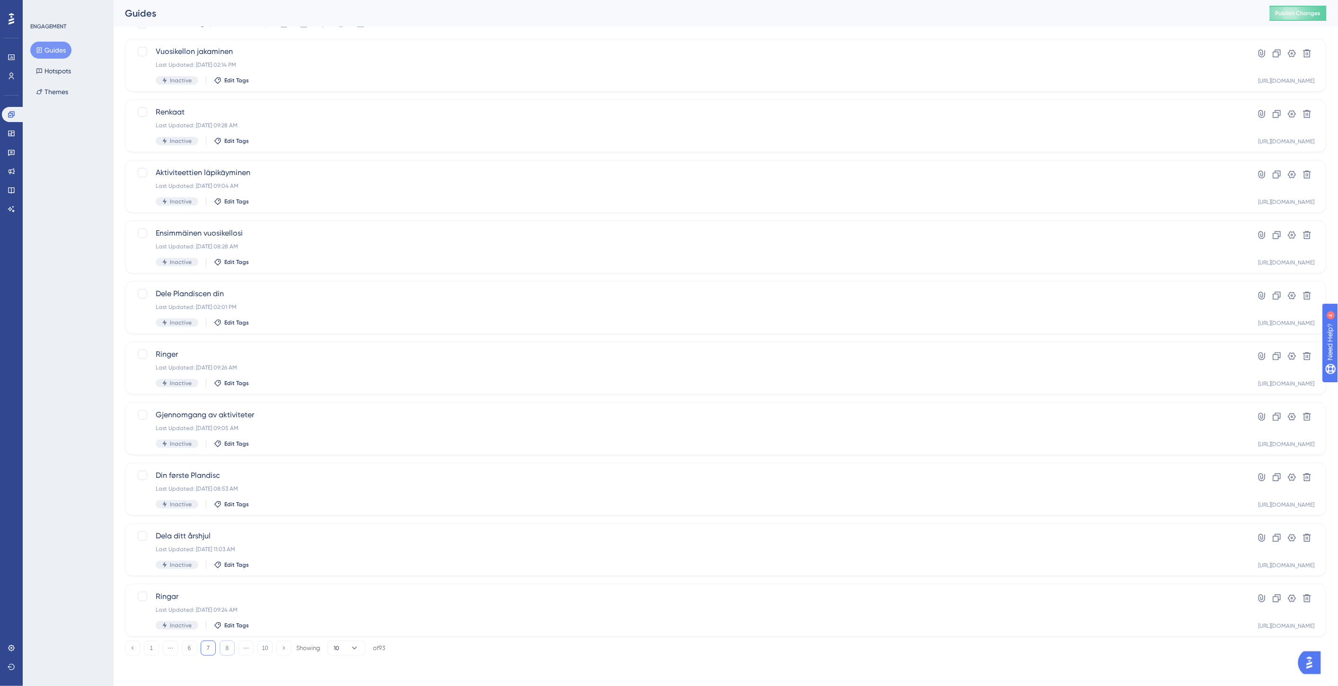
click at [224, 646] on button "8" at bounding box center [227, 648] width 15 height 15
click at [141, 48] on div at bounding box center [142, 51] width 9 height 9
checkbox input "true"
click at [140, 172] on div at bounding box center [142, 172] width 9 height 9
checkbox input "true"
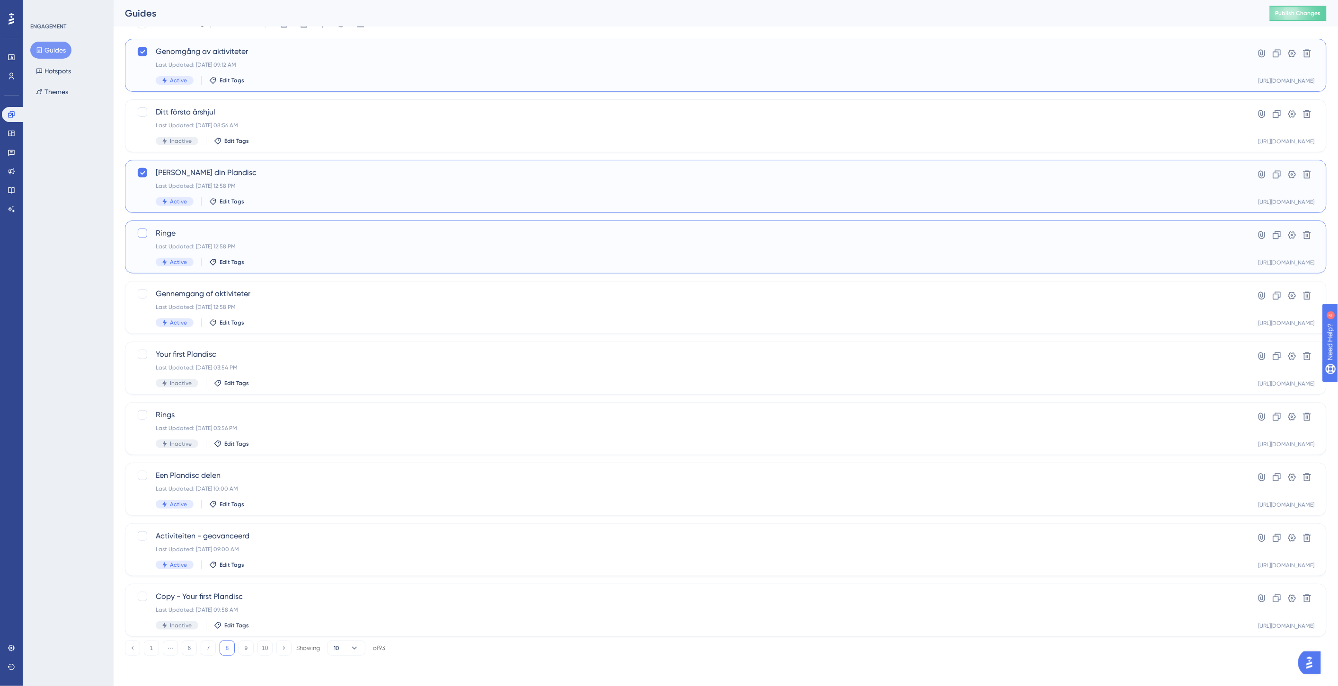
click at [147, 232] on div at bounding box center [142, 233] width 11 height 11
checkbox input "true"
drag, startPoint x: 140, startPoint y: 288, endPoint x: 142, endPoint y: 309, distance: 21.4
click at [139, 288] on div at bounding box center [142, 293] width 11 height 11
checkbox input "true"
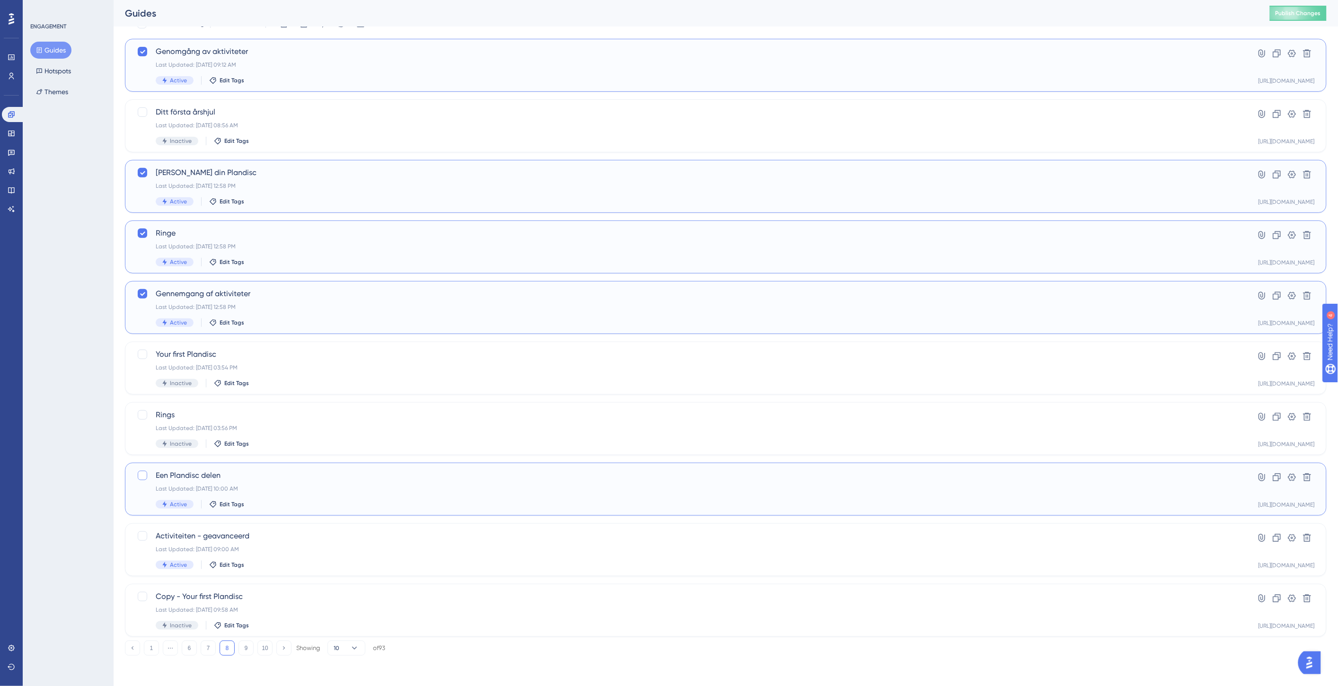
click at [137, 478] on div at bounding box center [142, 475] width 11 height 11
checkbox input "true"
click at [143, 536] on div at bounding box center [142, 535] width 9 height 9
checkbox input "true"
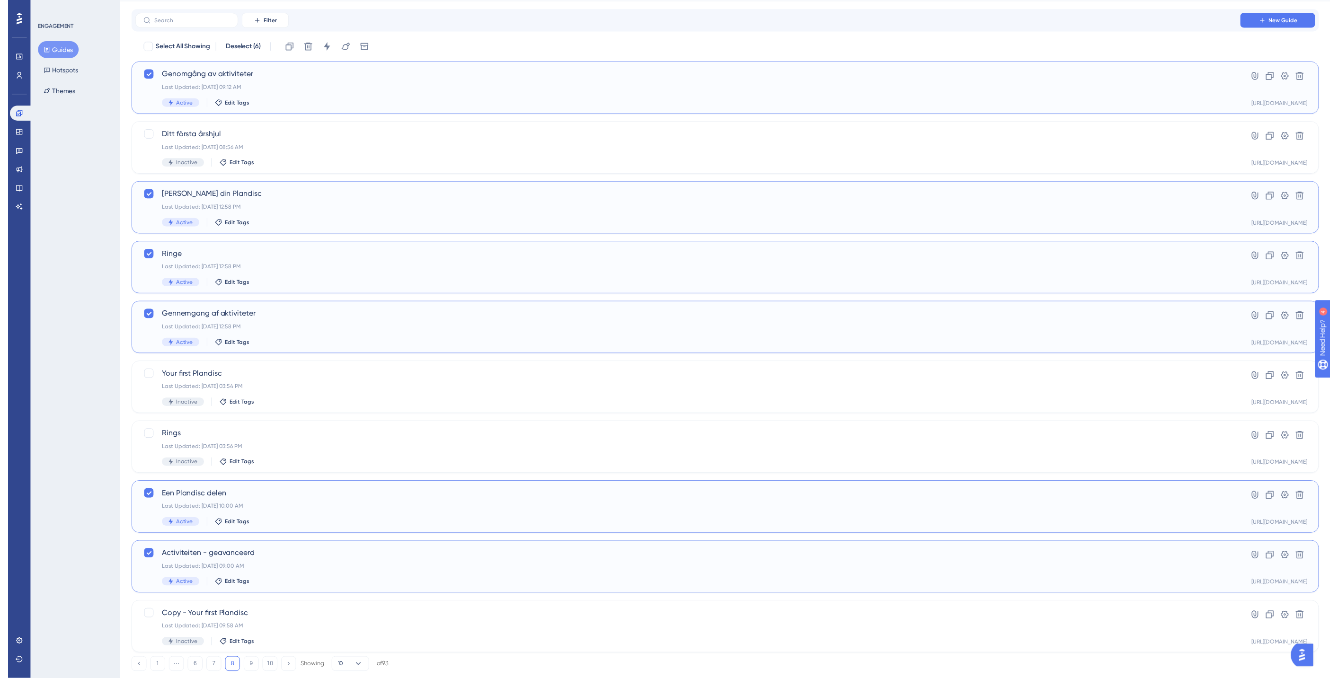
scroll to position [0, 0]
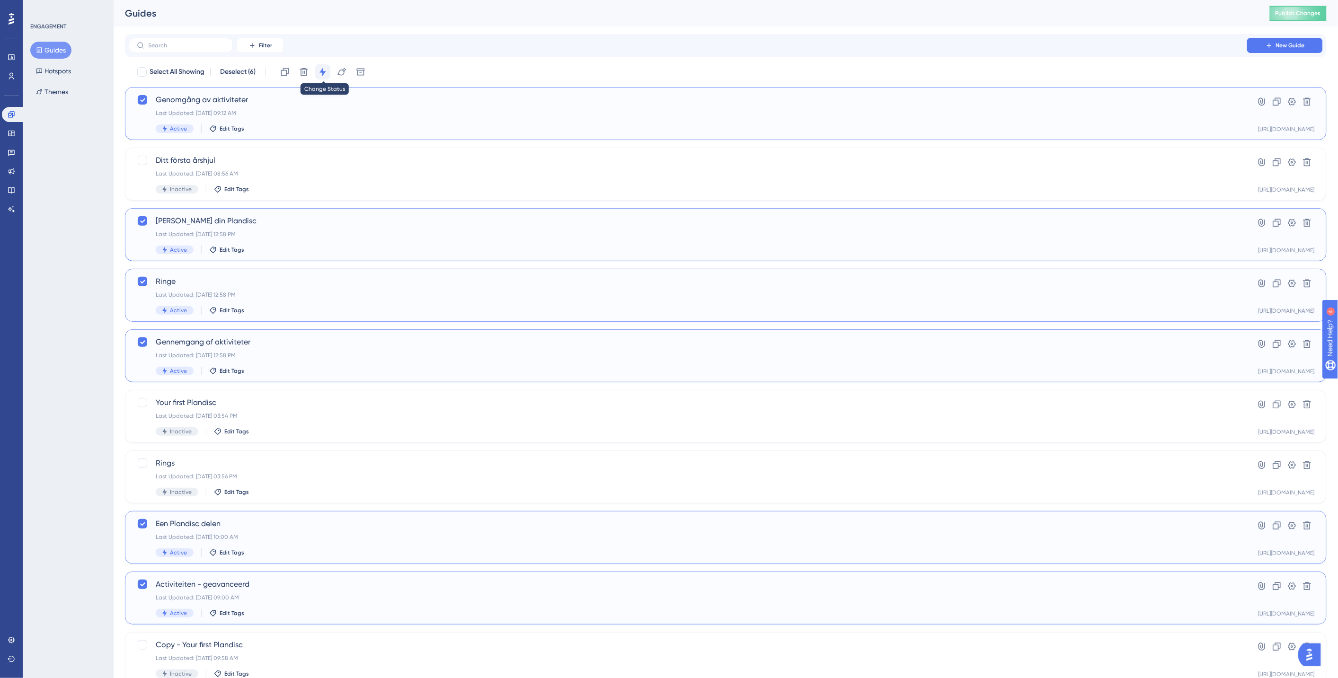
click at [327, 71] on icon at bounding box center [322, 71] width 9 height 9
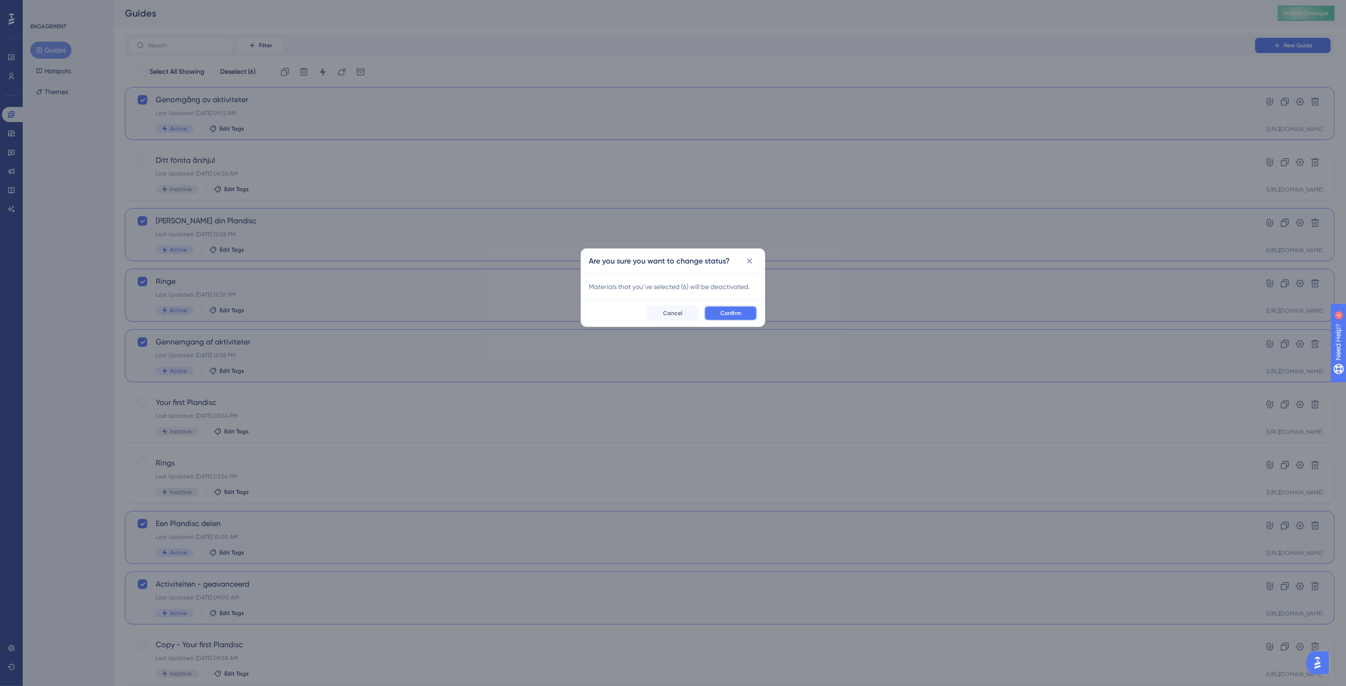
click at [735, 314] on span "Confirm" at bounding box center [730, 313] width 21 height 8
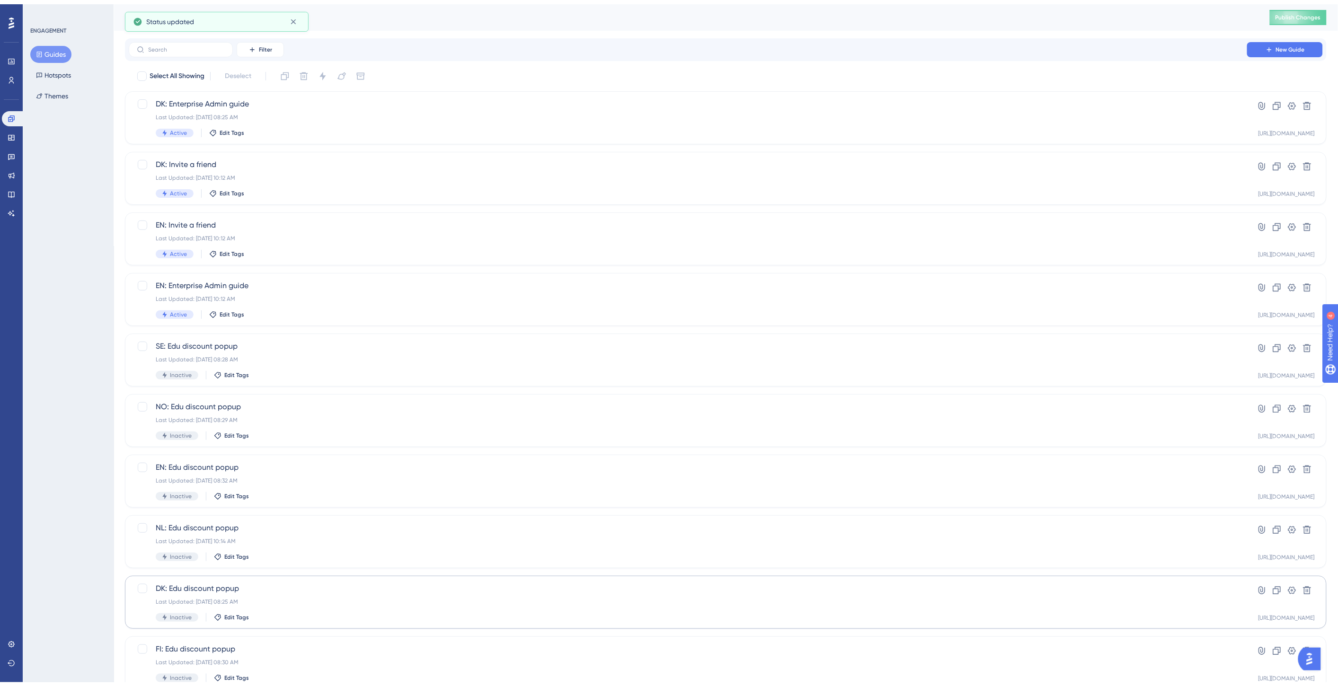
scroll to position [48, 0]
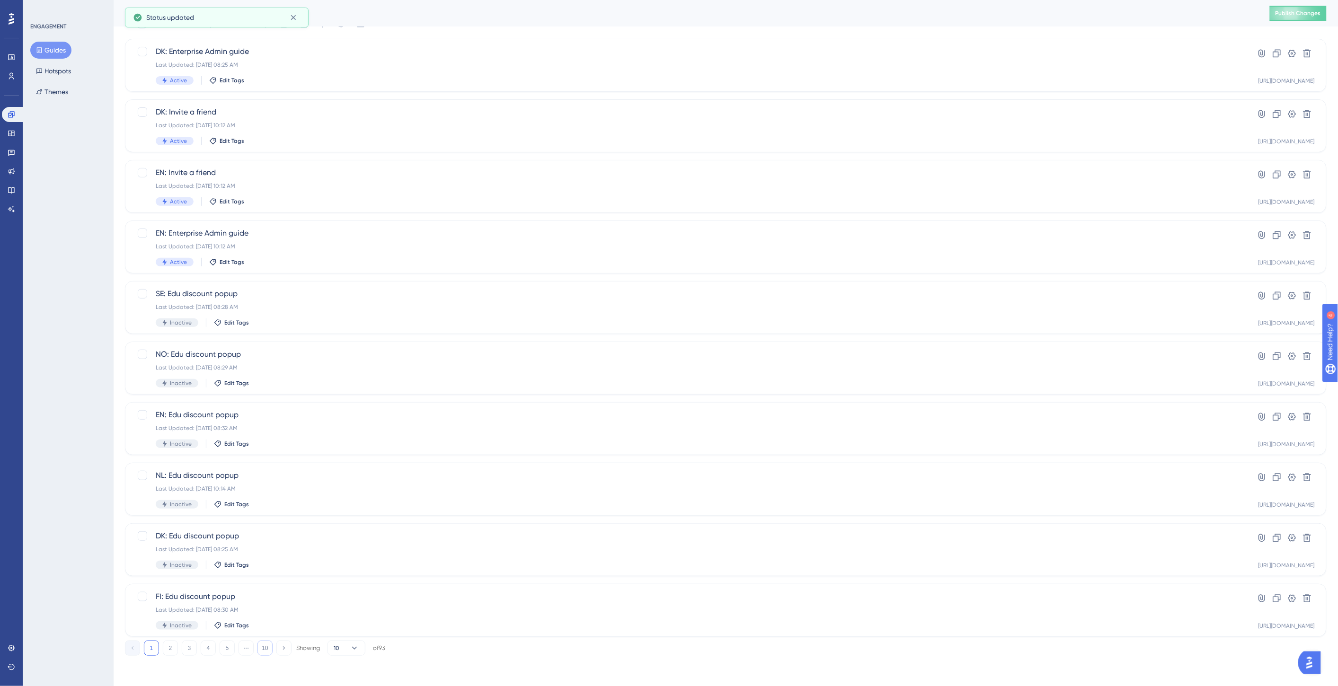
click at [271, 651] on button "10" at bounding box center [264, 648] width 15 height 15
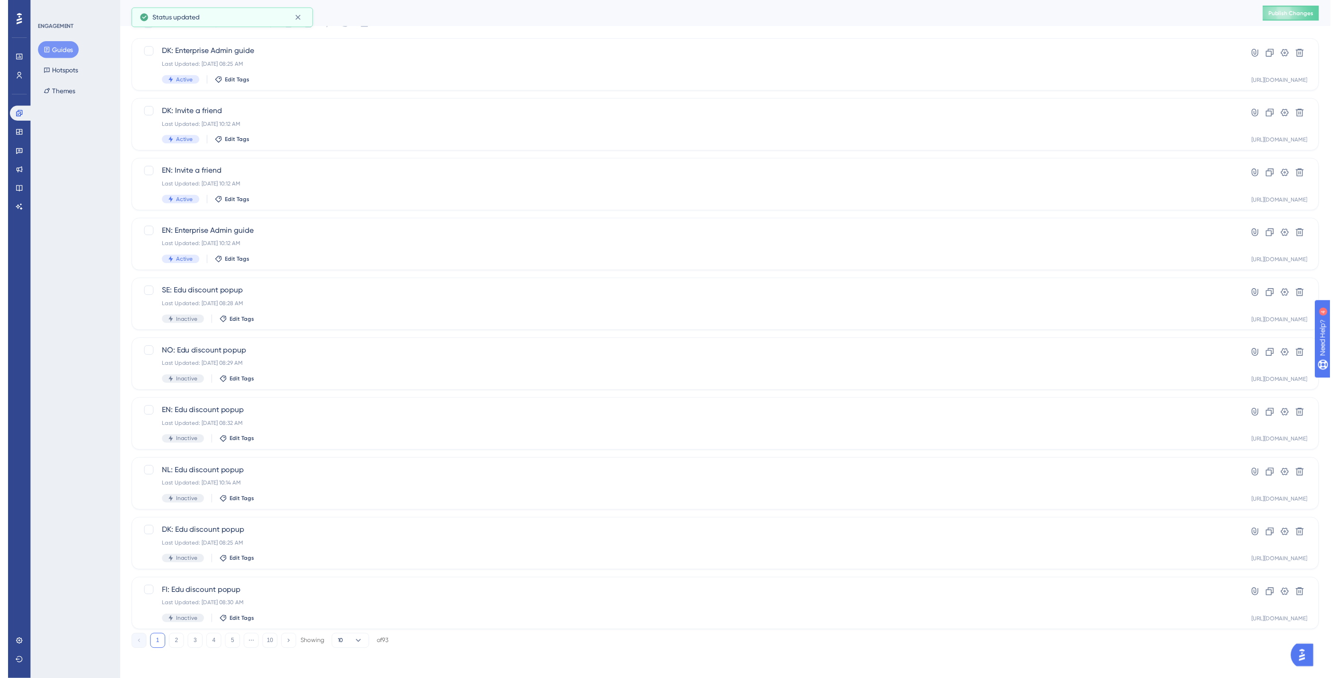
scroll to position [0, 0]
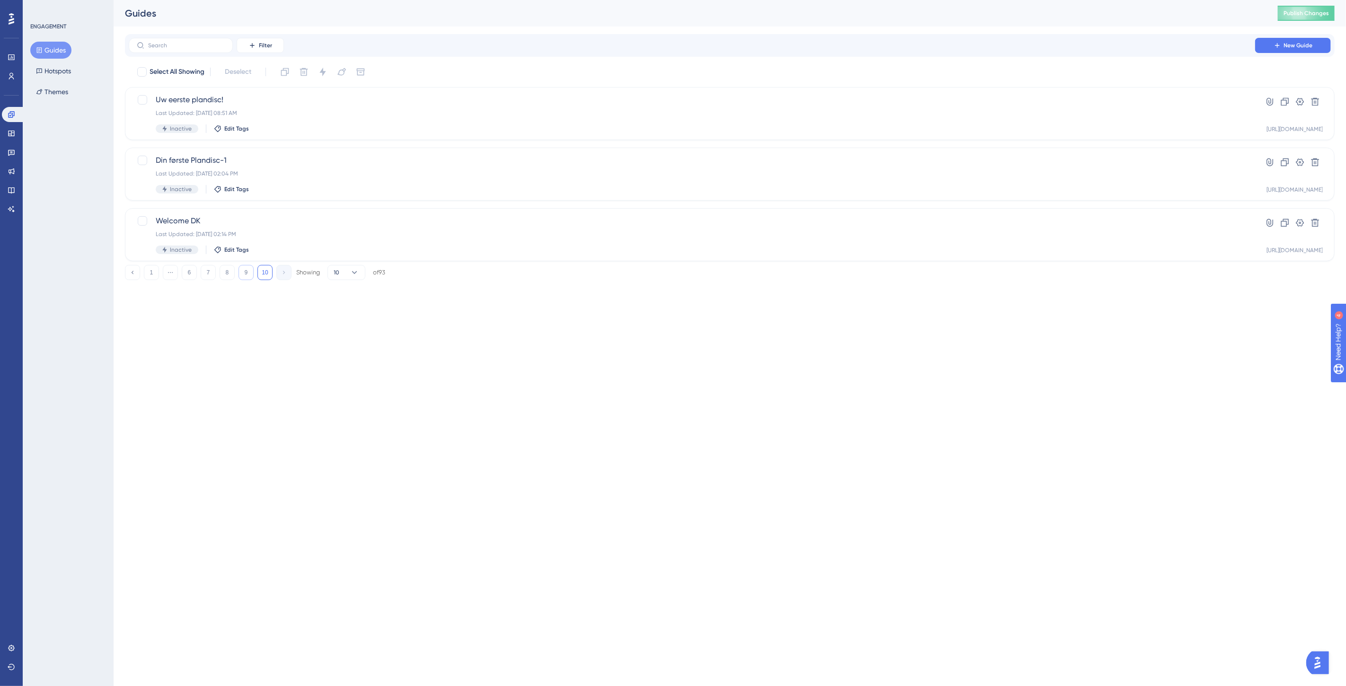
click at [251, 276] on button "9" at bounding box center [245, 272] width 15 height 15
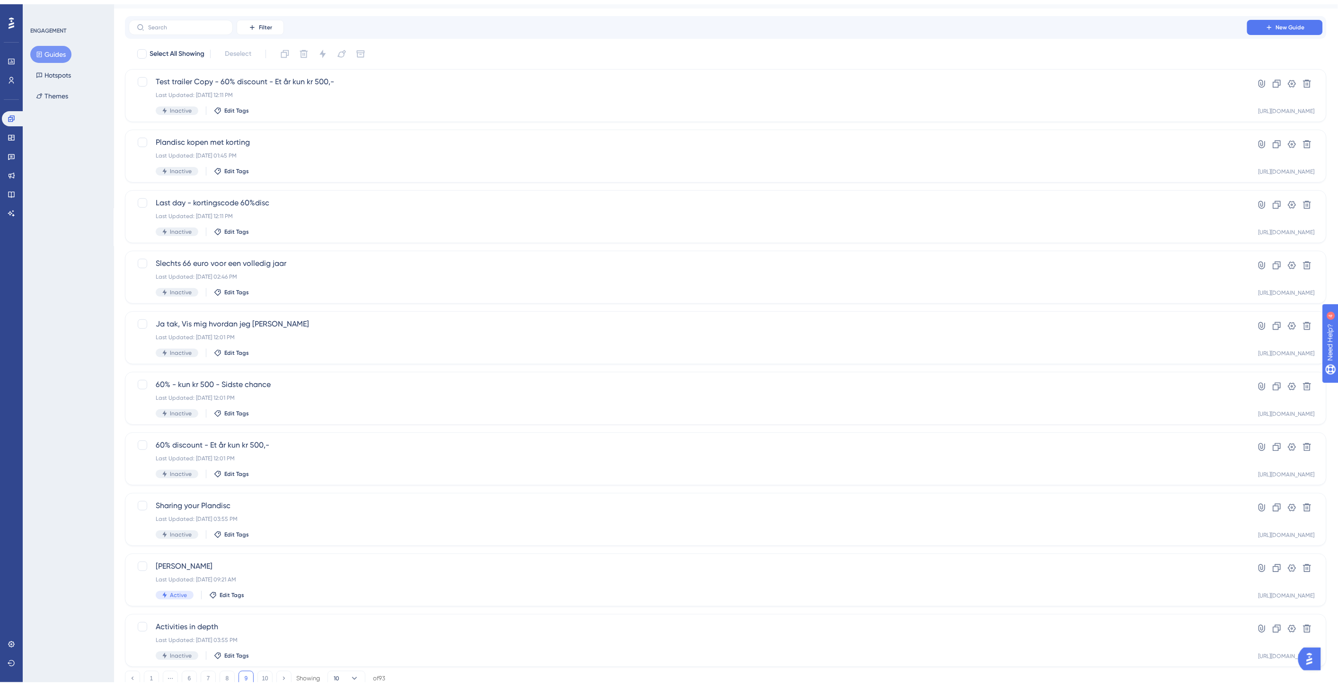
scroll to position [48, 0]
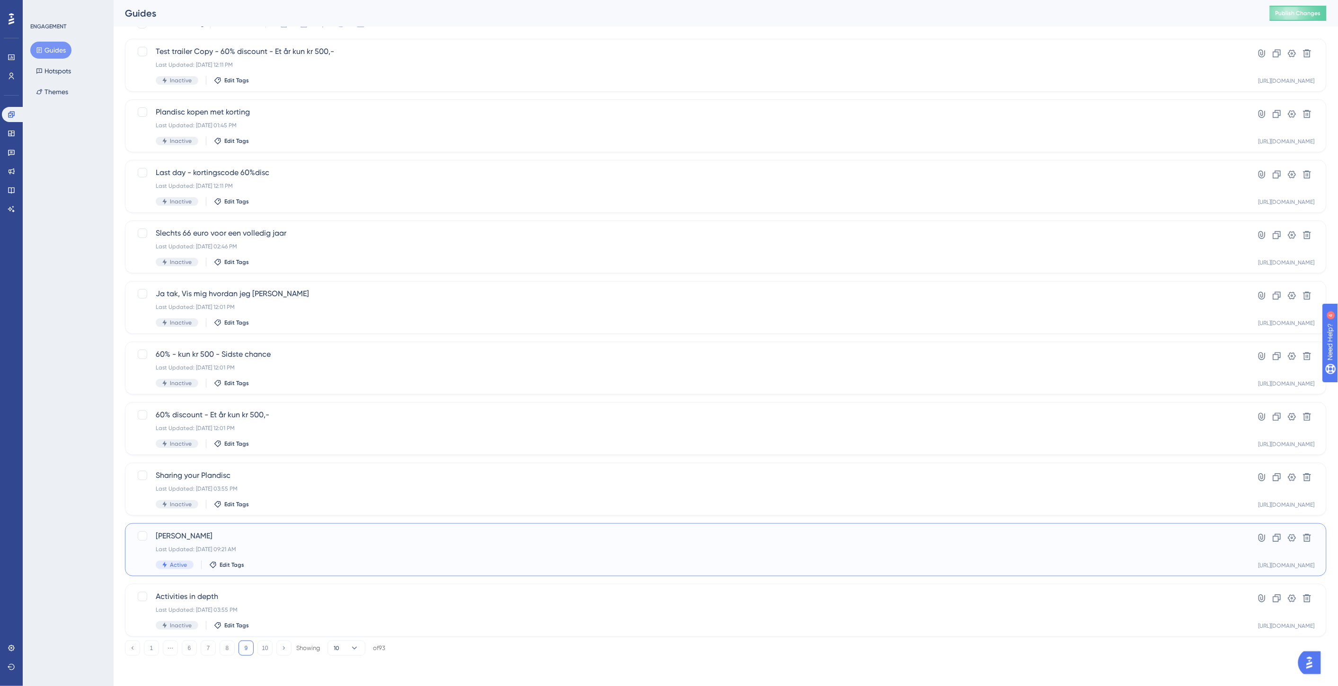
drag, startPoint x: 145, startPoint y: 533, endPoint x: 164, endPoint y: 538, distance: 20.2
click at [144, 533] on div at bounding box center [142, 535] width 9 height 9
checkbox input "true"
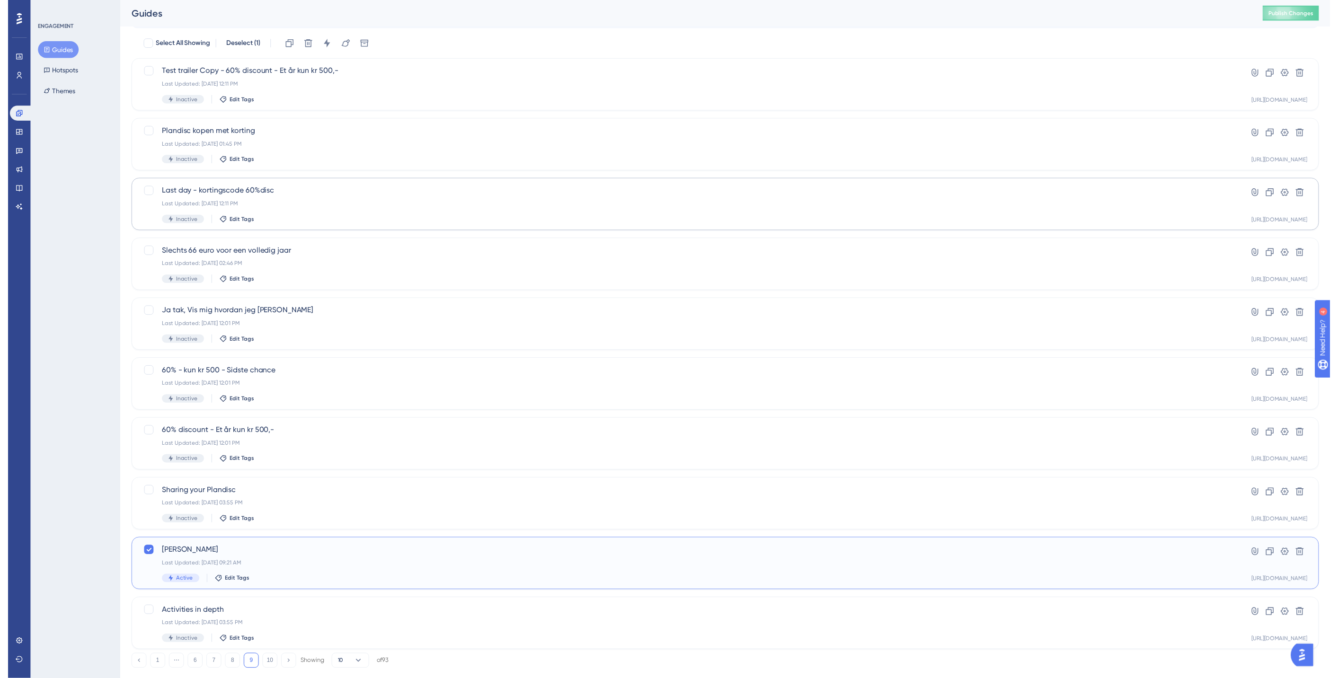
scroll to position [0, 0]
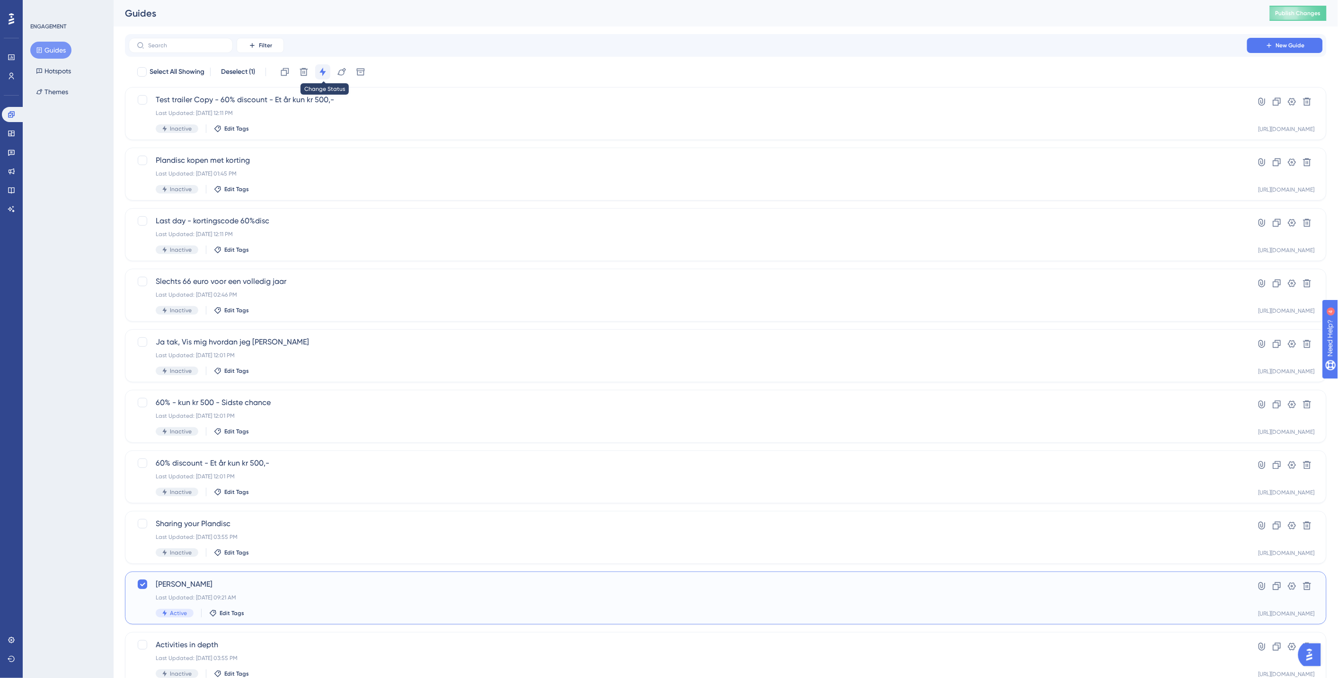
click at [330, 72] on button at bounding box center [322, 71] width 15 height 15
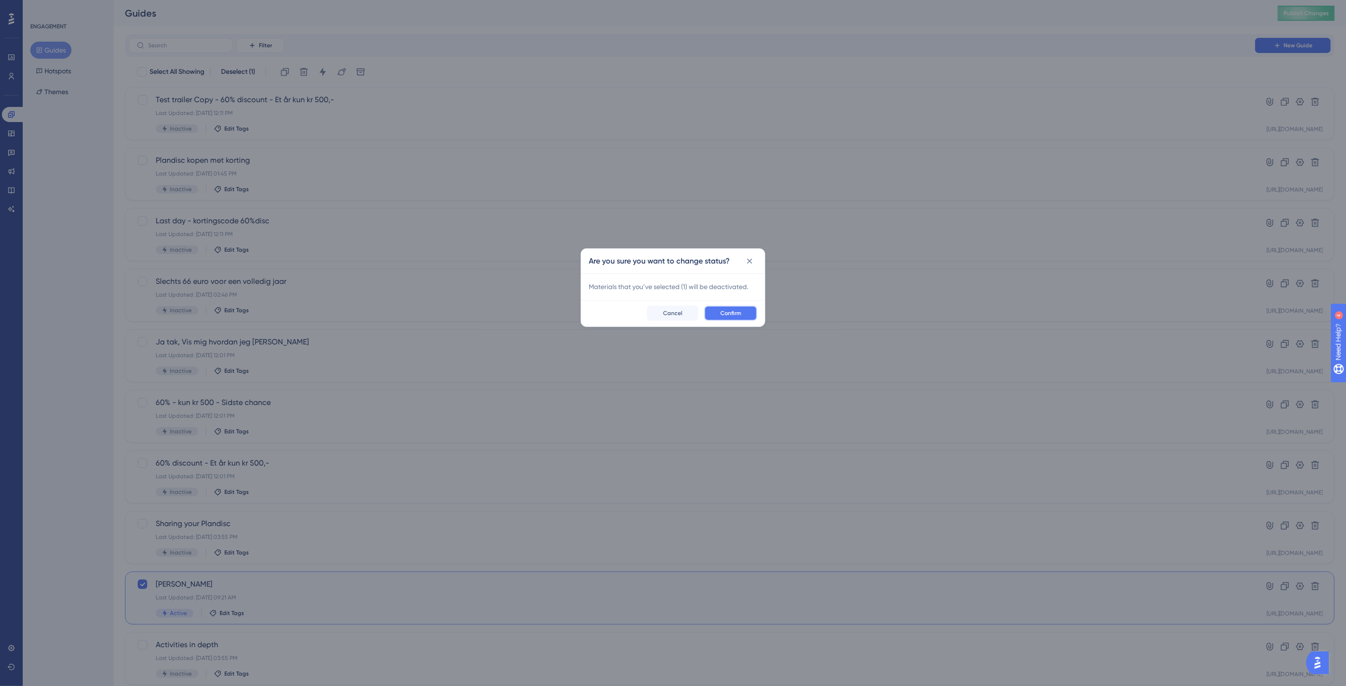
click at [741, 313] on span "Confirm" at bounding box center [730, 313] width 21 height 8
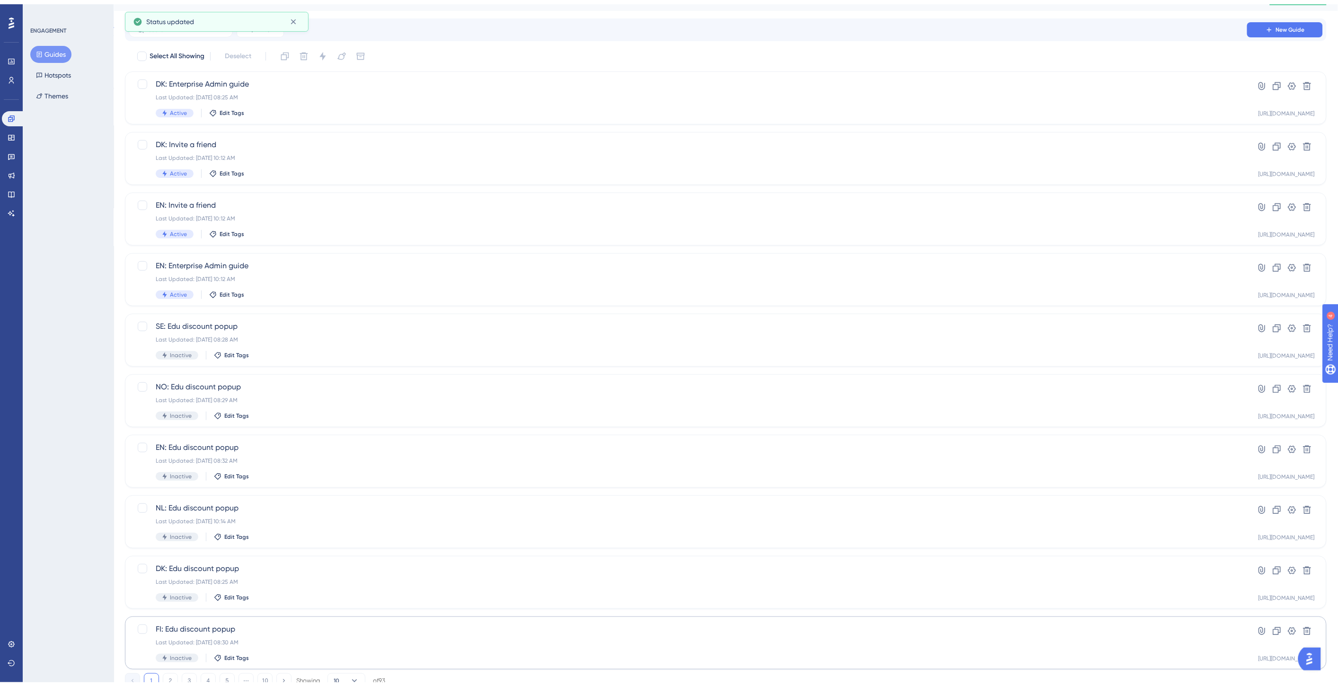
scroll to position [48, 0]
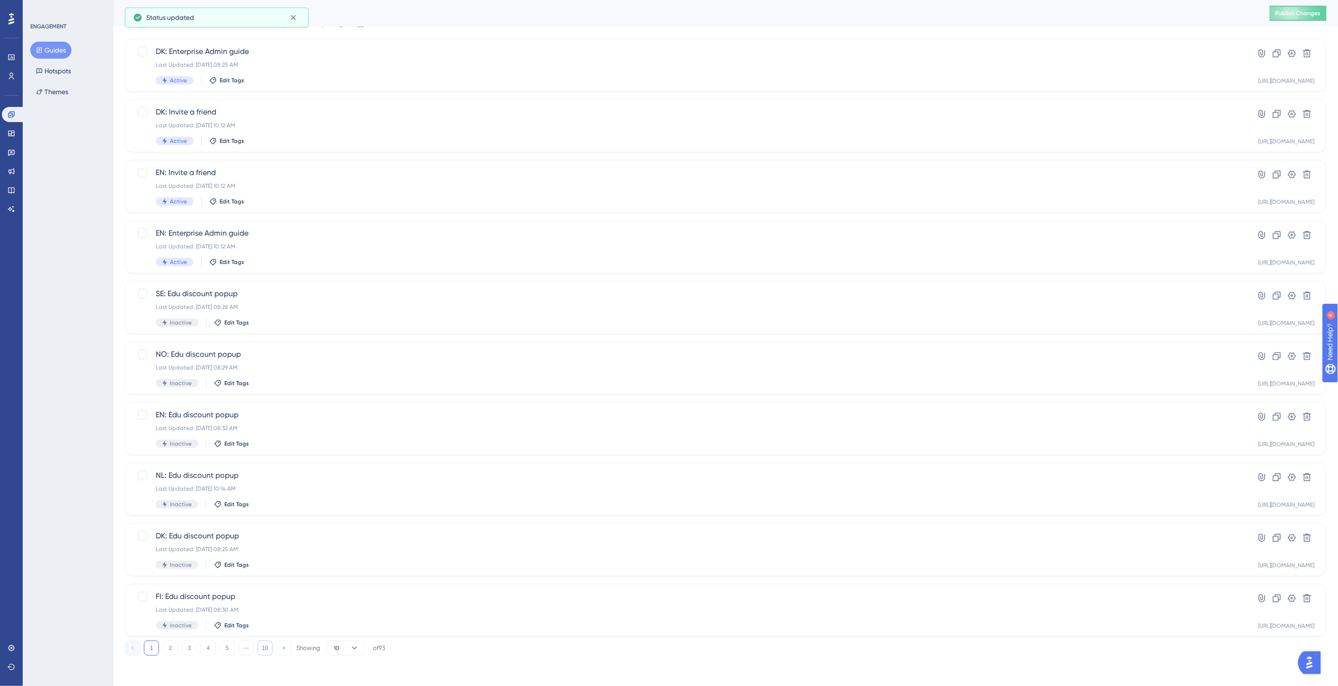
click at [267, 649] on button "10" at bounding box center [264, 648] width 15 height 15
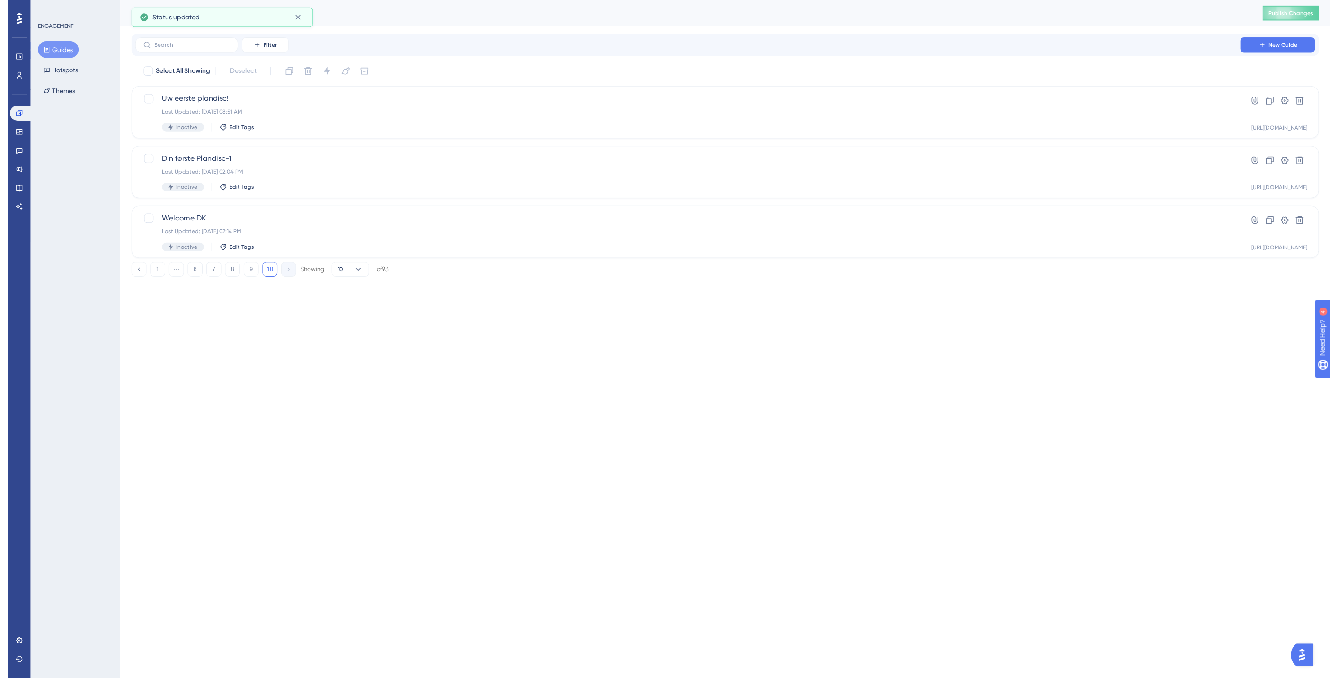
scroll to position [0, 0]
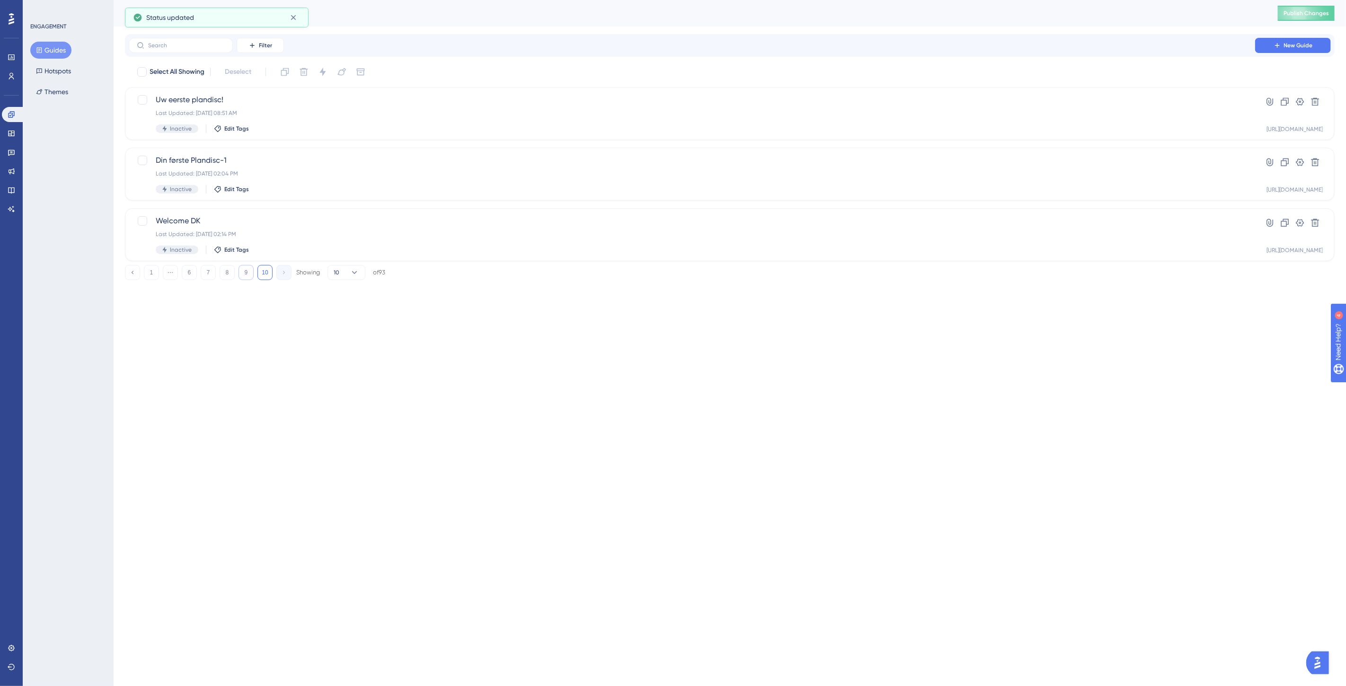
click at [248, 276] on button "9" at bounding box center [245, 272] width 15 height 15
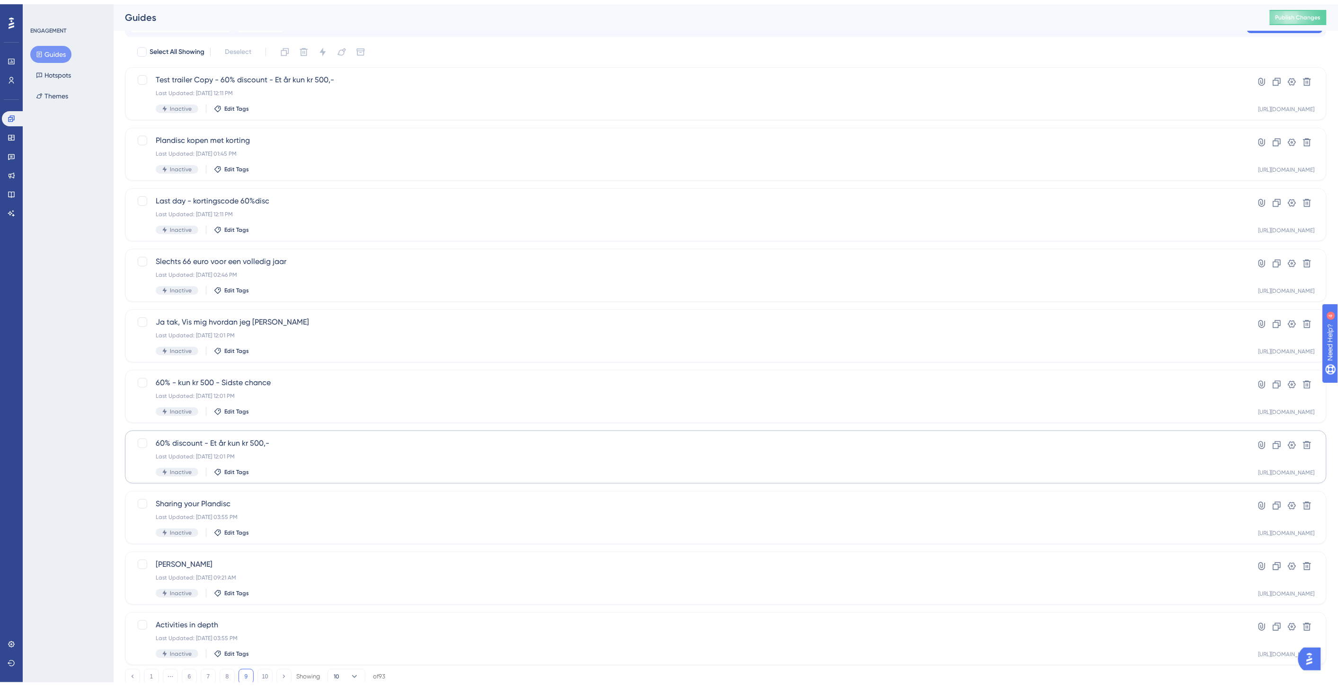
scroll to position [48, 0]
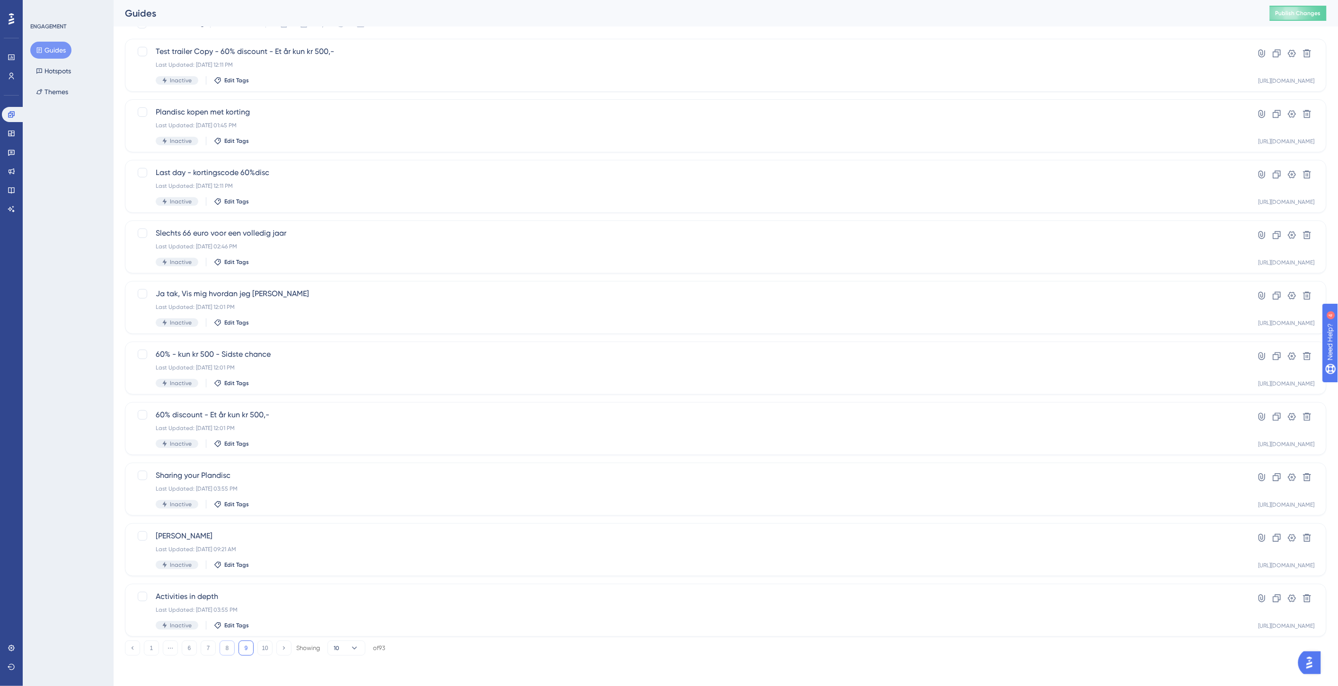
click at [229, 647] on button "8" at bounding box center [227, 648] width 15 height 15
click at [209, 653] on button "7" at bounding box center [208, 648] width 15 height 15
click at [8, 62] on link at bounding box center [11, 57] width 19 height 15
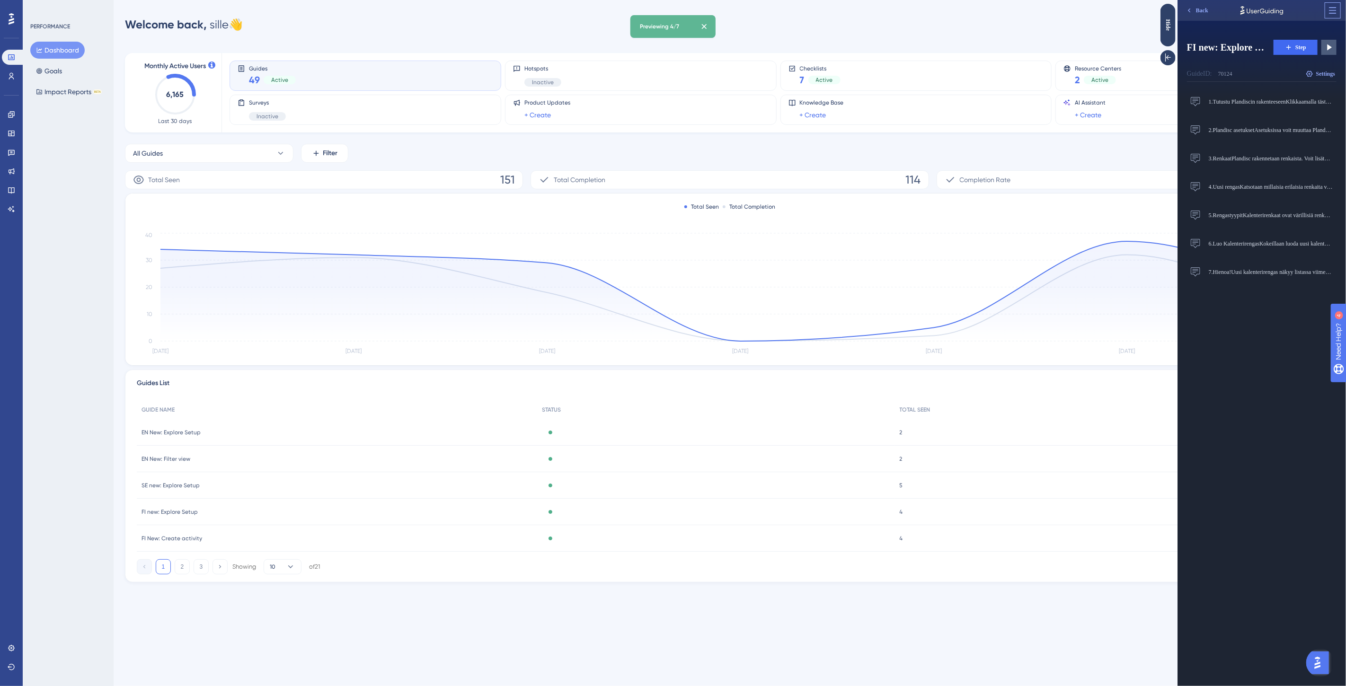
click at [1330, 15] on button at bounding box center [1331, 10] width 15 height 15
